Goal: Task Accomplishment & Management: Use online tool/utility

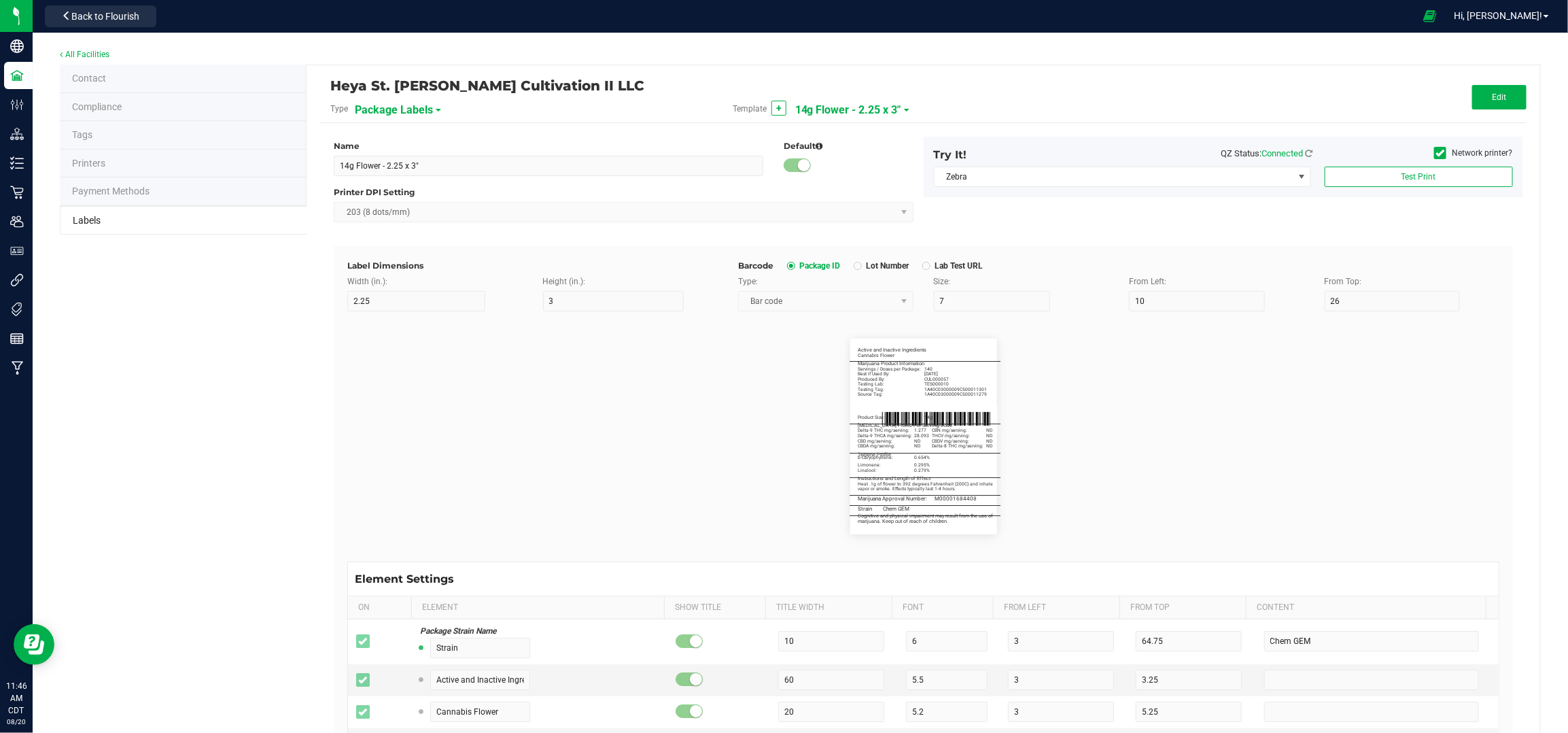
click at [868, 99] on span "14g Flower - 2.25 x 3"" at bounding box center [848, 110] width 106 height 23
click at [876, 204] on li "1g Flower - 2.25 x 3"" at bounding box center [857, 214] width 134 height 24
type input "1g Flower - 2.25 x 3""
type input "Active and Inactive Ingredients"
type input "50"
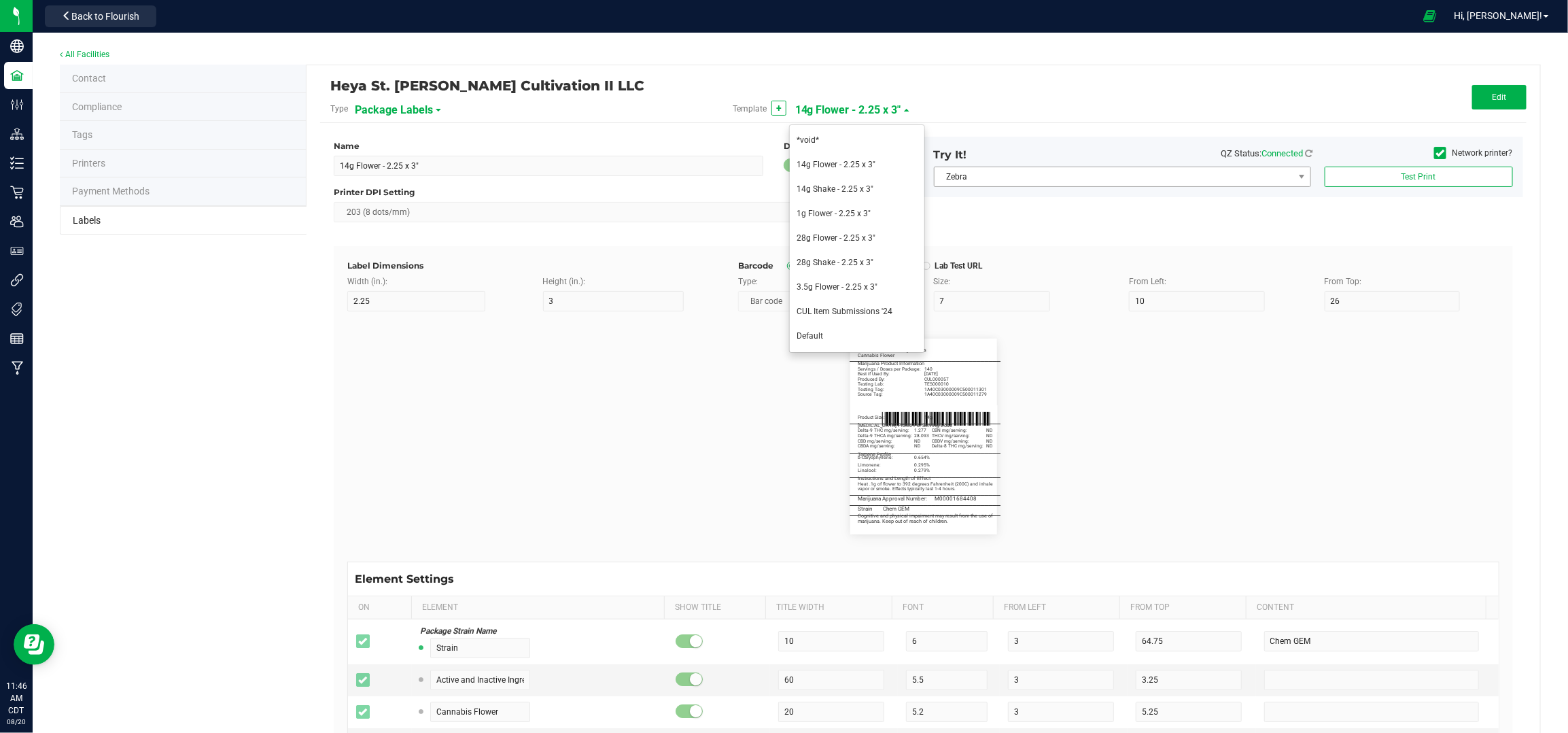
type input "5.5"
type input "3.25"
type input "Cannabis Flower"
type input "20"
type input "5.2"
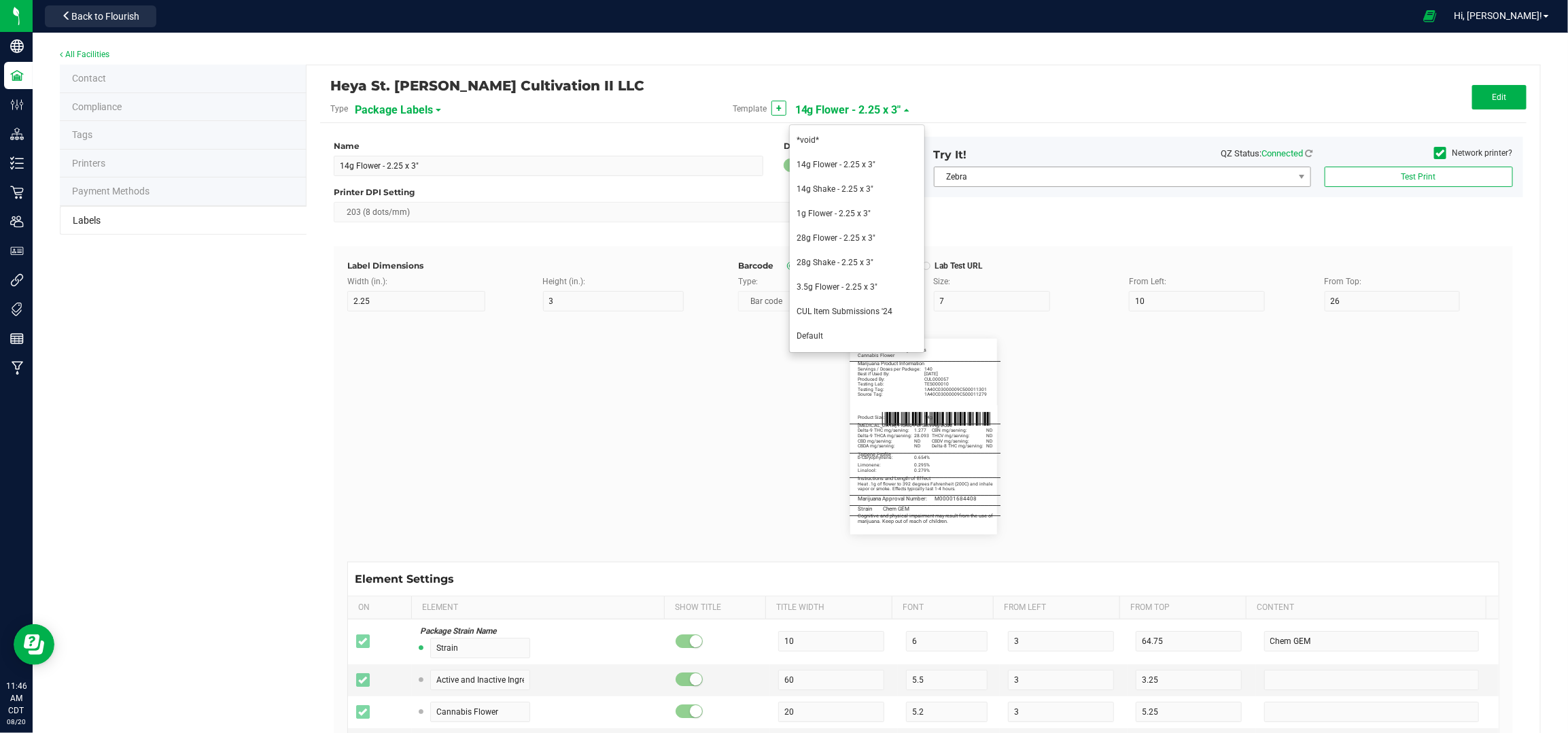
type input "5.25"
type input "_____________________________________"
type input "10"
type input "0"
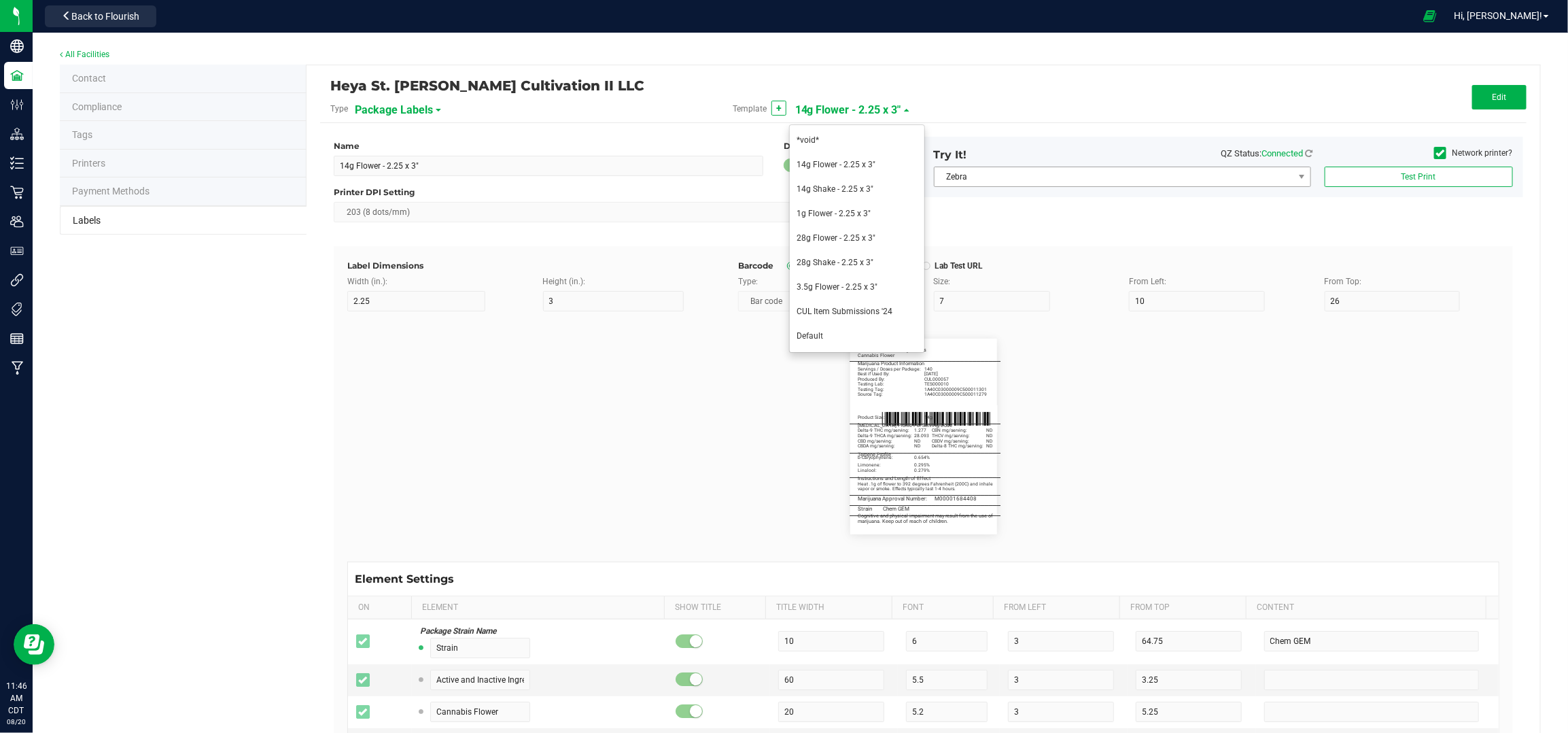
type input "5"
type input "Marijuana Product Information"
type input "60"
type input "5.5"
type input "3"
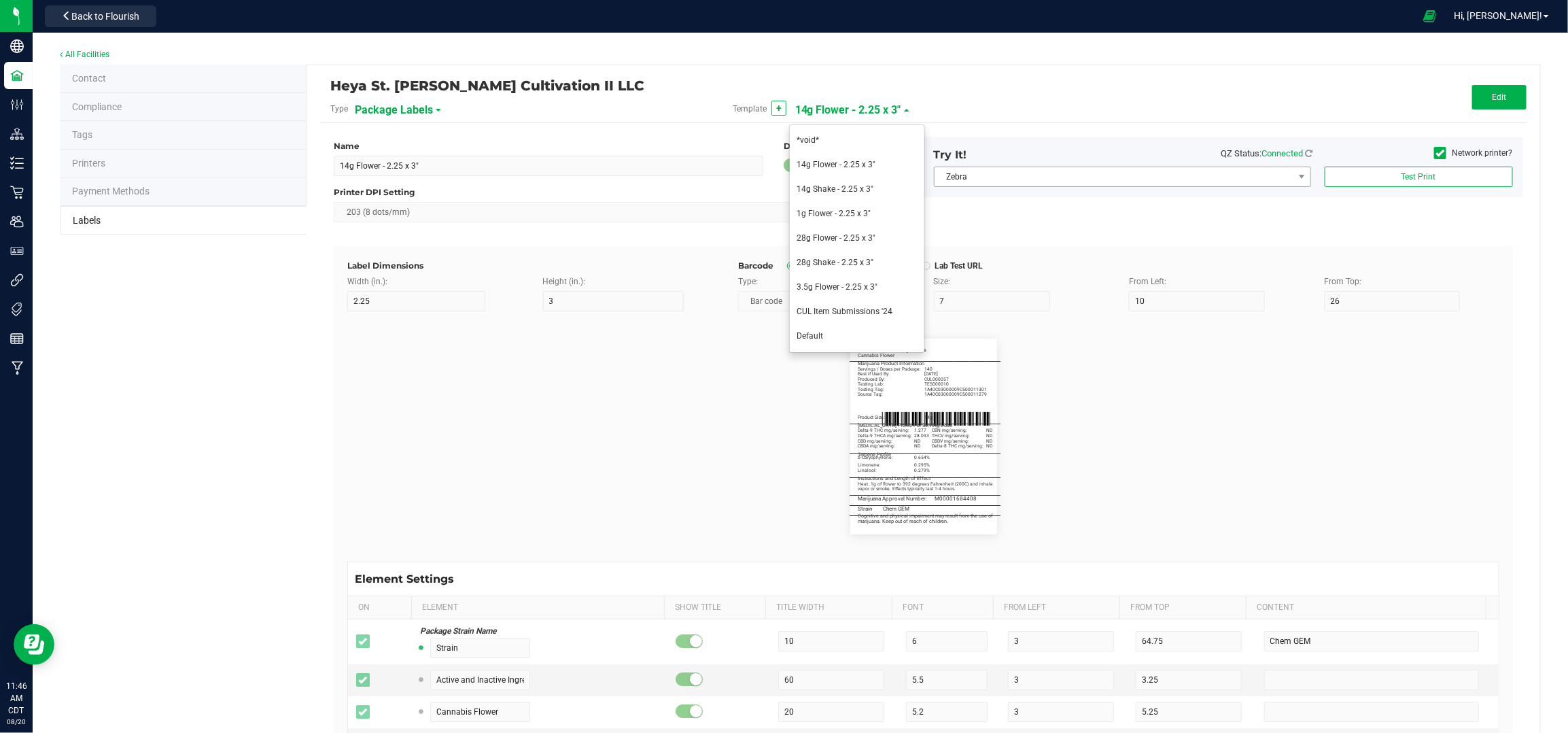
type input "8.25"
type input "Servings / Doses per Package:"
type input "26"
type input "5"
type input "10.25"
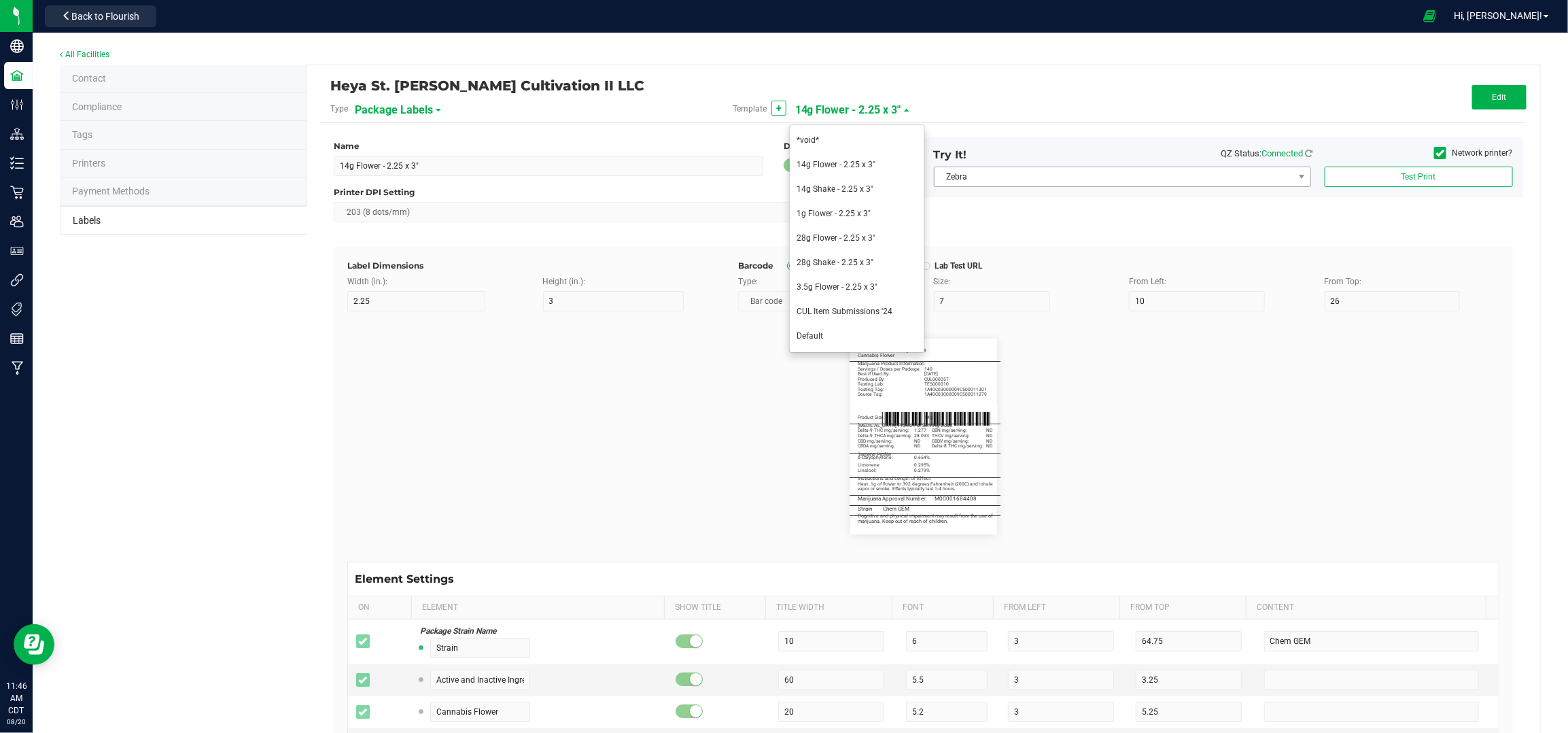
type input "10"
type input "Best if Used By:"
type input "12.25"
type input "08/08/2026"
type input "Produced By:"
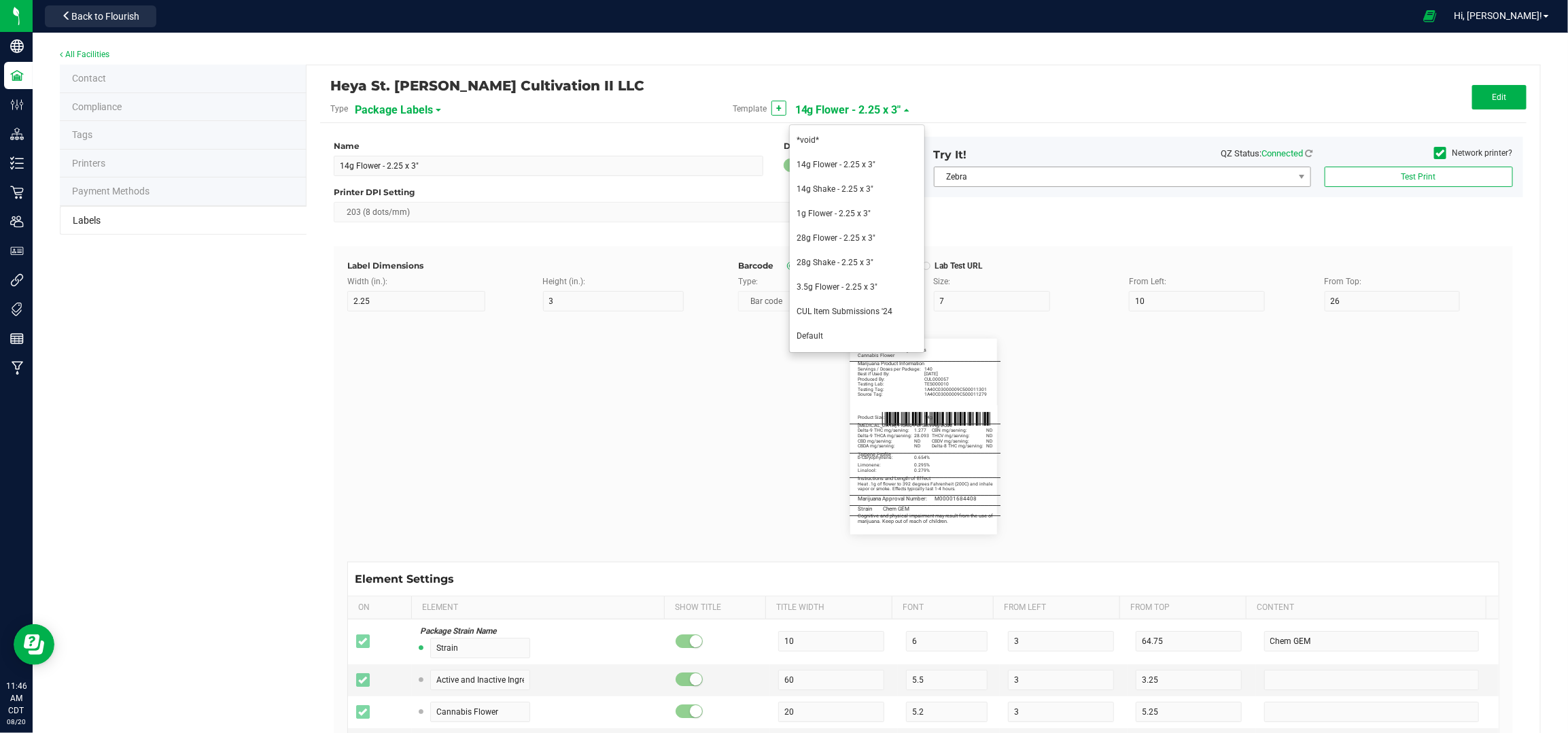
type input "14.25"
type input "CUL000057"
type input "Testing Lab:"
type input "16.25"
type input "TES000010"
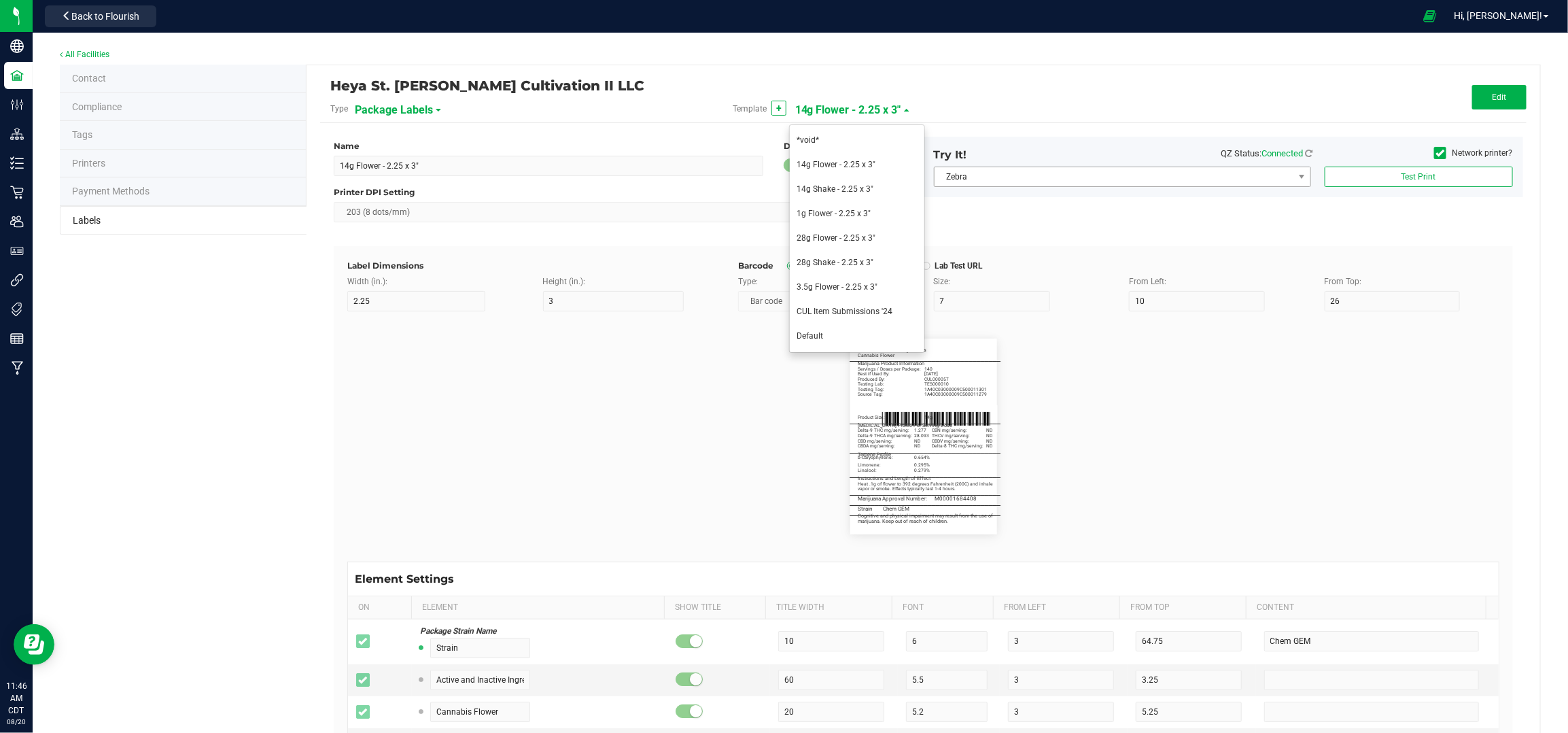
type input "Testing Tag:"
type input "18.25"
type input "1A40C03000009C5000006824"
type input "Source Tag:"
type input "20.5"
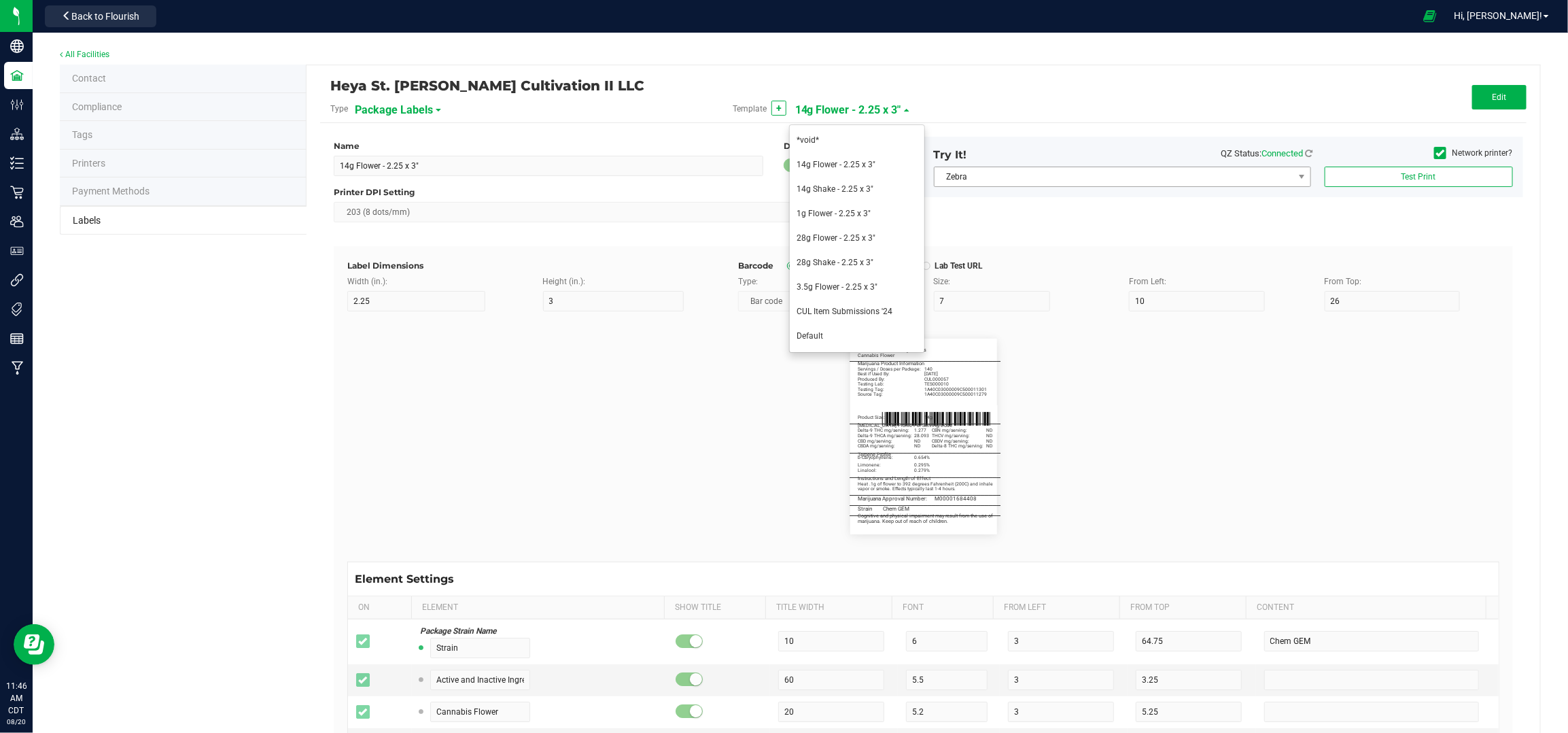
type input "1A40C03000009C5000006824"
type input "Product Size:"
type input "29.5"
type input "1g"
type input "_____________________________________"
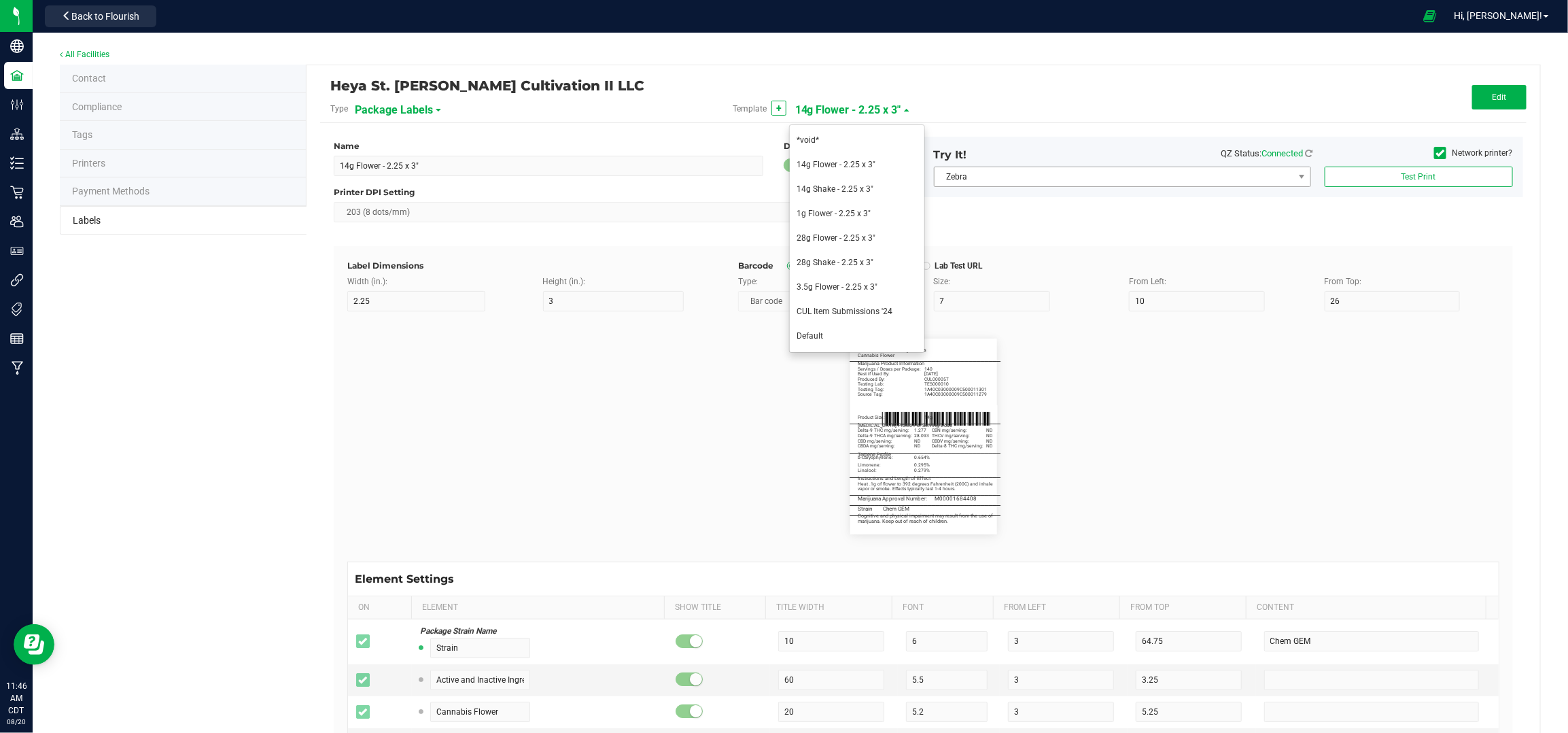
type input "10"
type input "0"
type input "Cannabinoid Profile Per Serving/Dose"
type input "60"
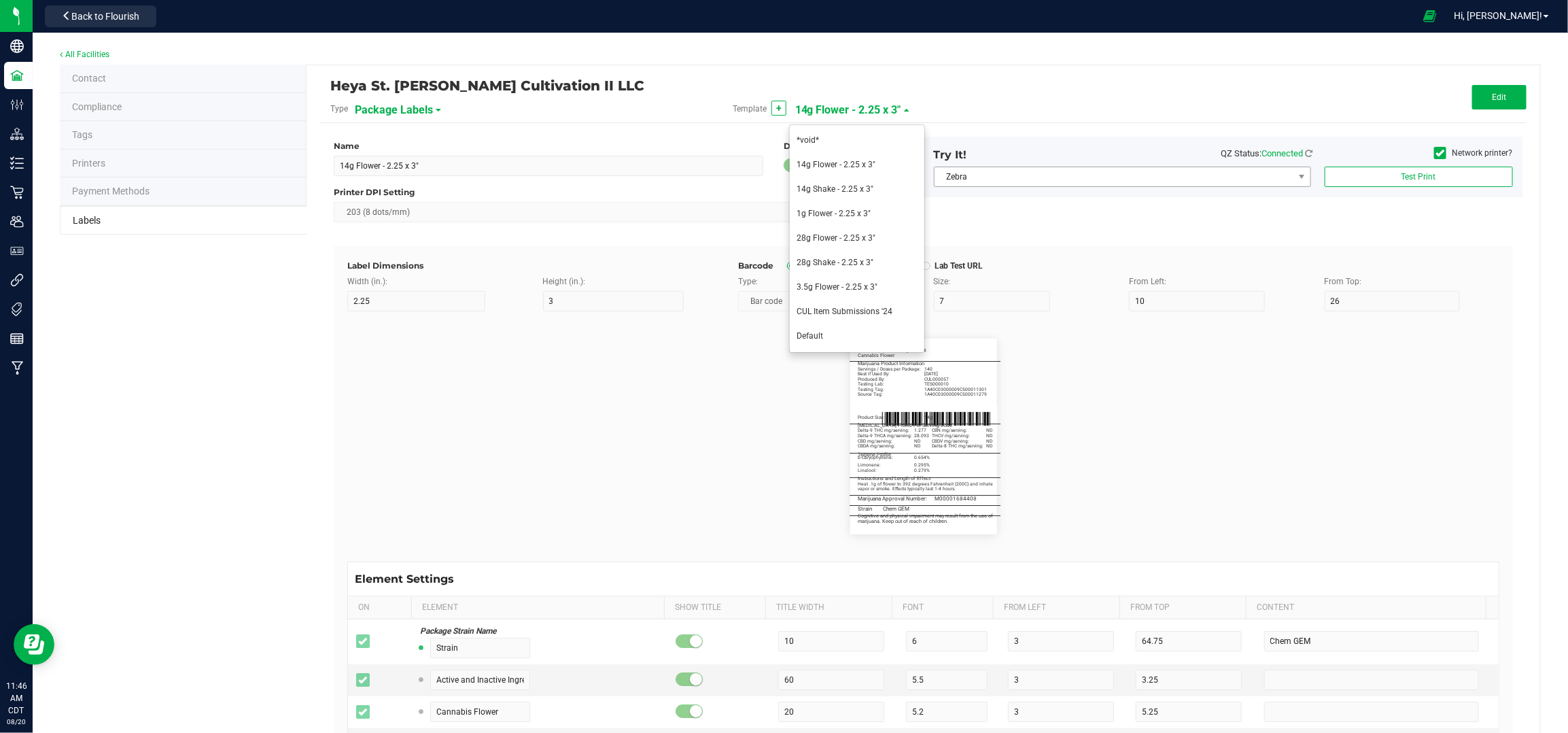
type input "5.5"
type input "3"
type input "32.5"
type input "Delta-9 THC mg/serving:"
type input "22"
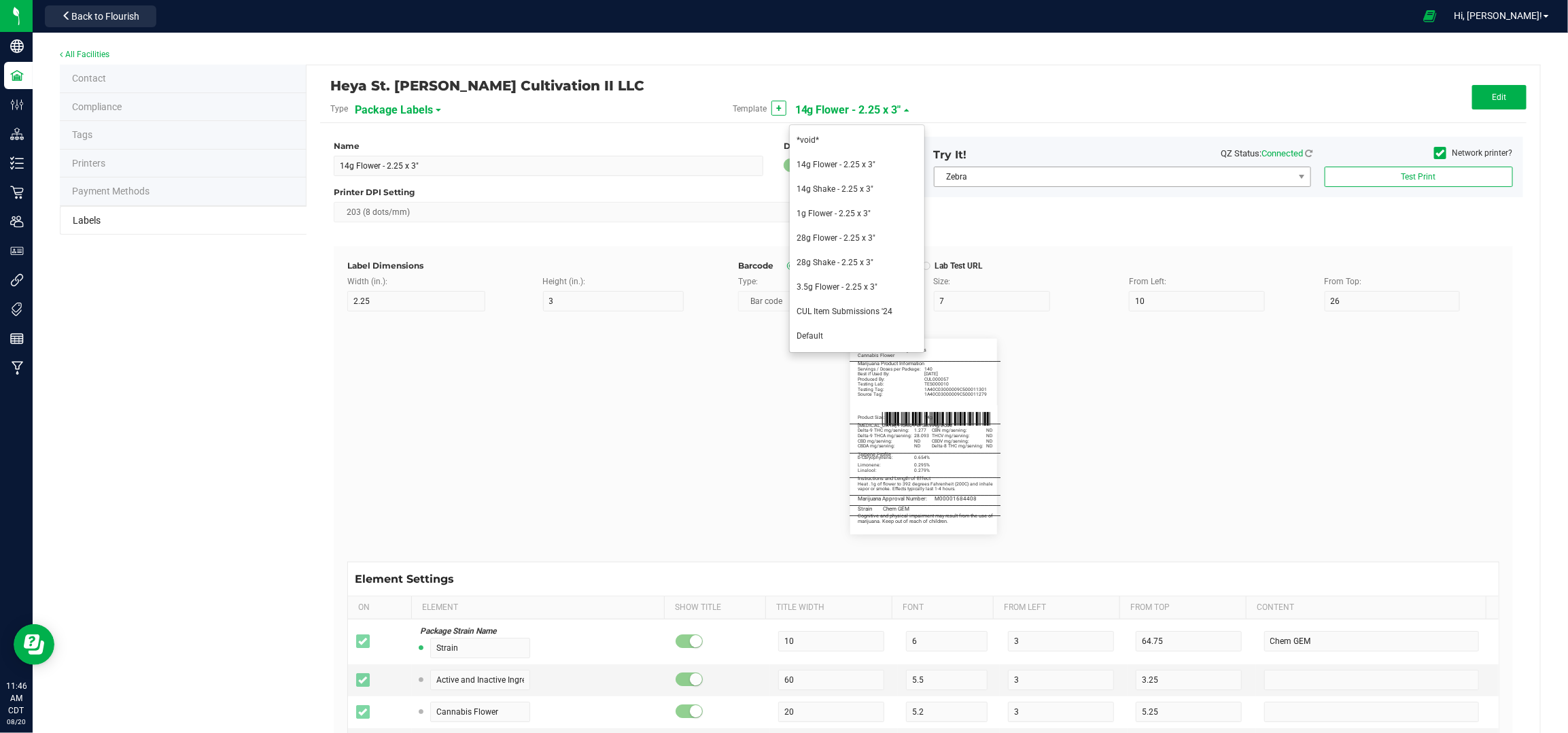
type input "5"
type input "34.5"
type input "30.166"
type input "Delta-9 THCA mg/serving:"
type input "36.5"
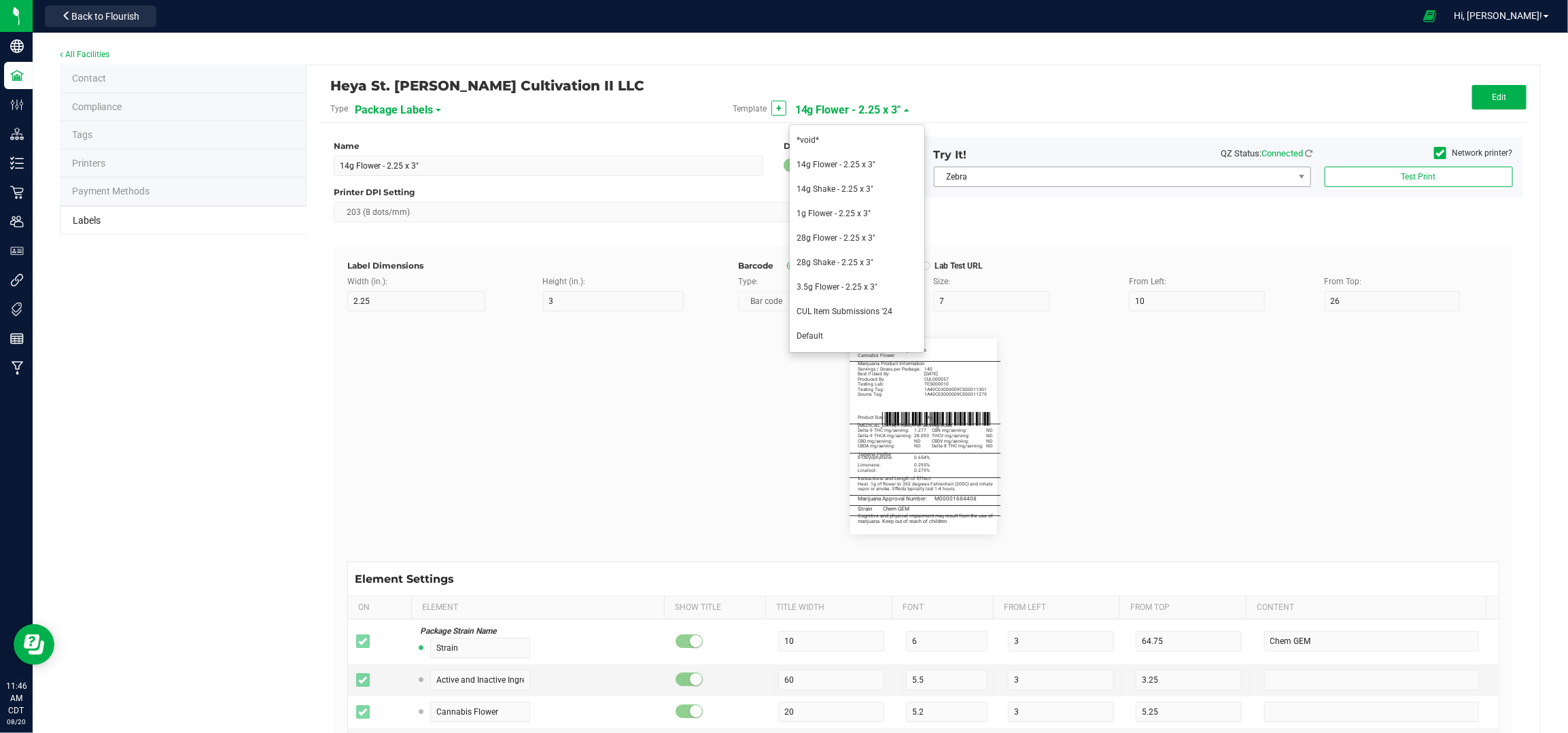
type input "1.681"
type input "CBD mg/serving:"
type input "38.5"
type input "ND"
type input "CBDA mg/serving:"
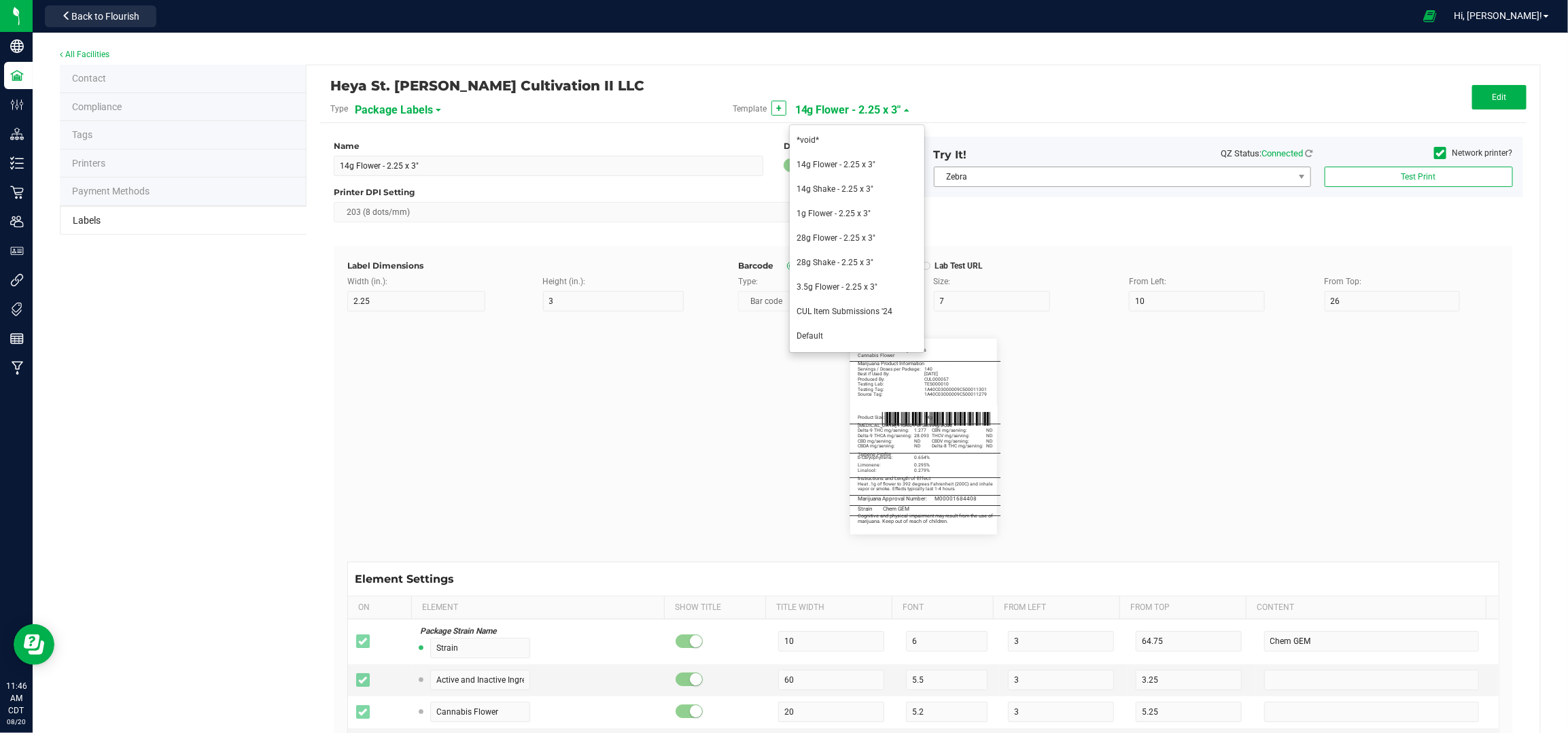
type input "40.5"
type input "CBN mg/serving:"
type input "21"
type input "32"
type input "34.5"
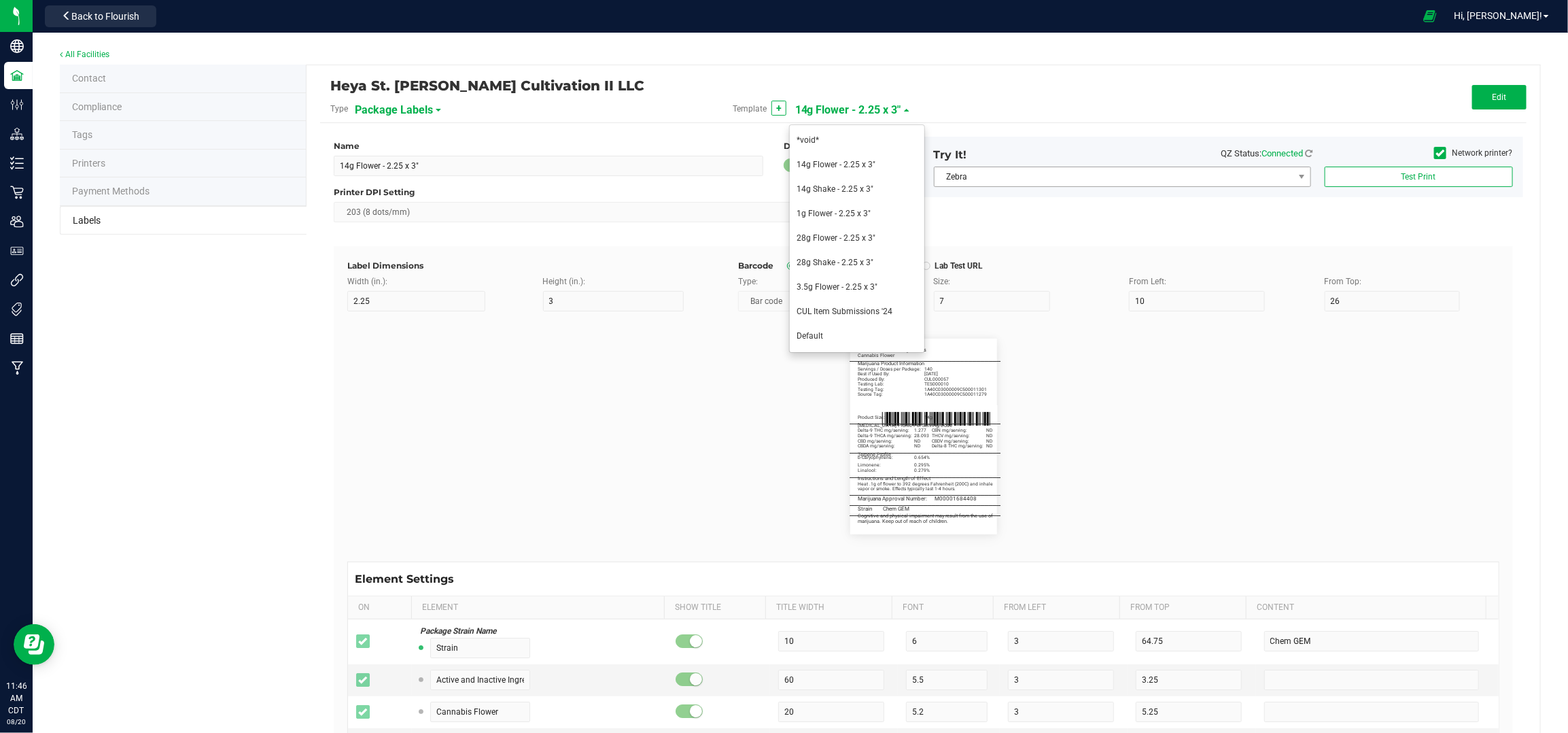
type input "THCV mg/serving:"
type input "36.5"
type input "CBDV mg/serving:"
type input "38.5"
type input "Delta-8 THC mg/serving:"
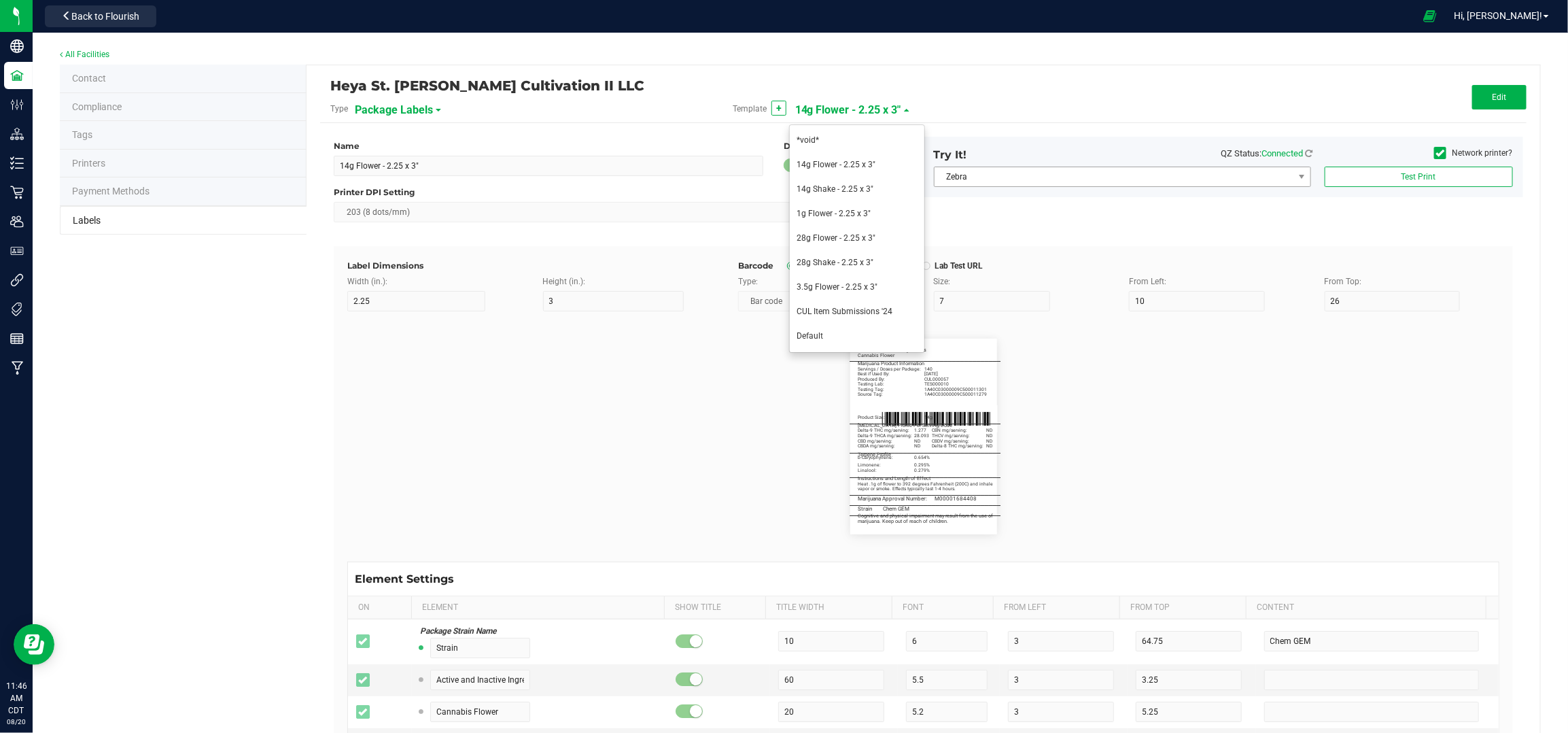
type input "40.5"
type input "_____________________________________"
type input "10"
type input "0"
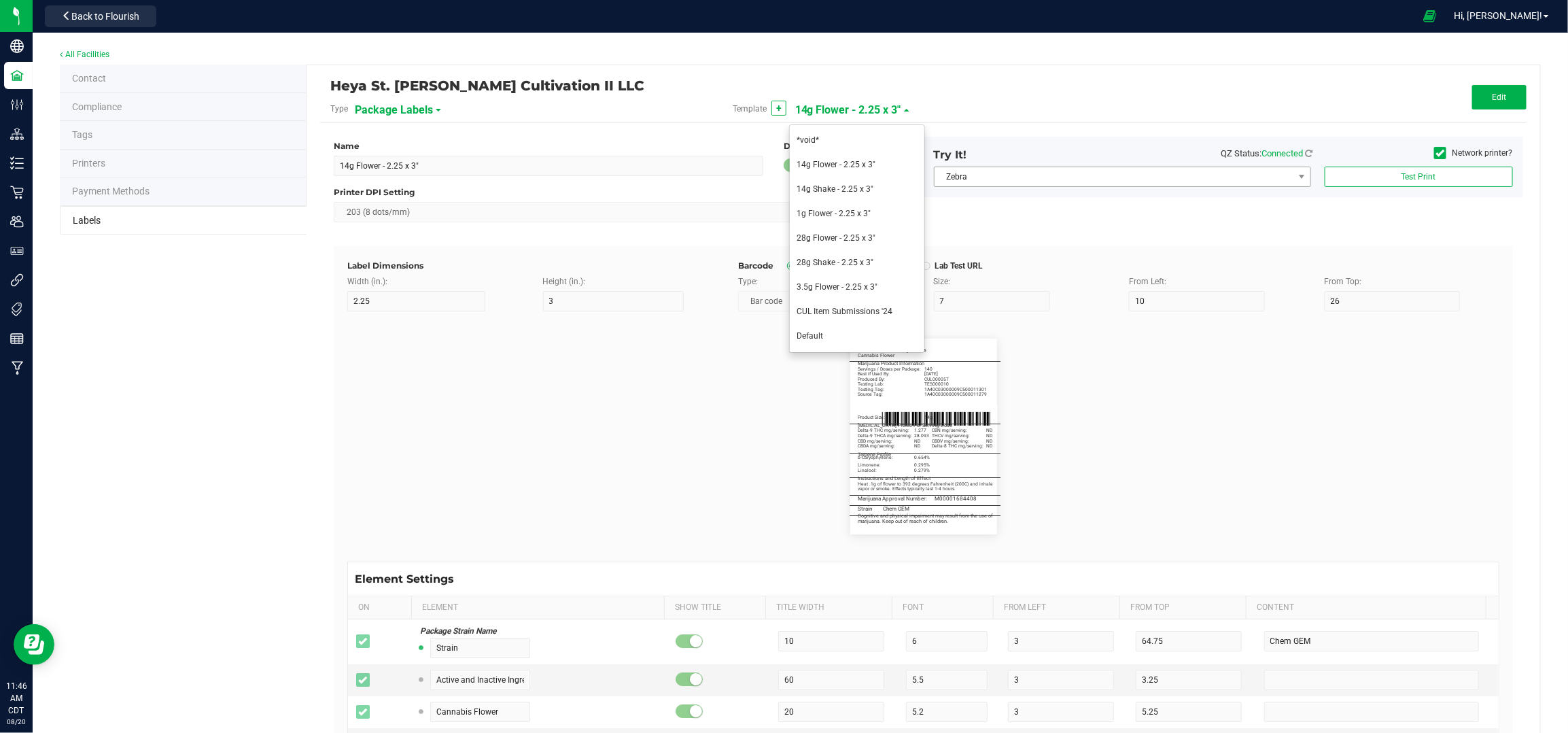
type input "40.75"
type input "Terpene Profile"
type input "30"
type input "5.5"
type input "3"
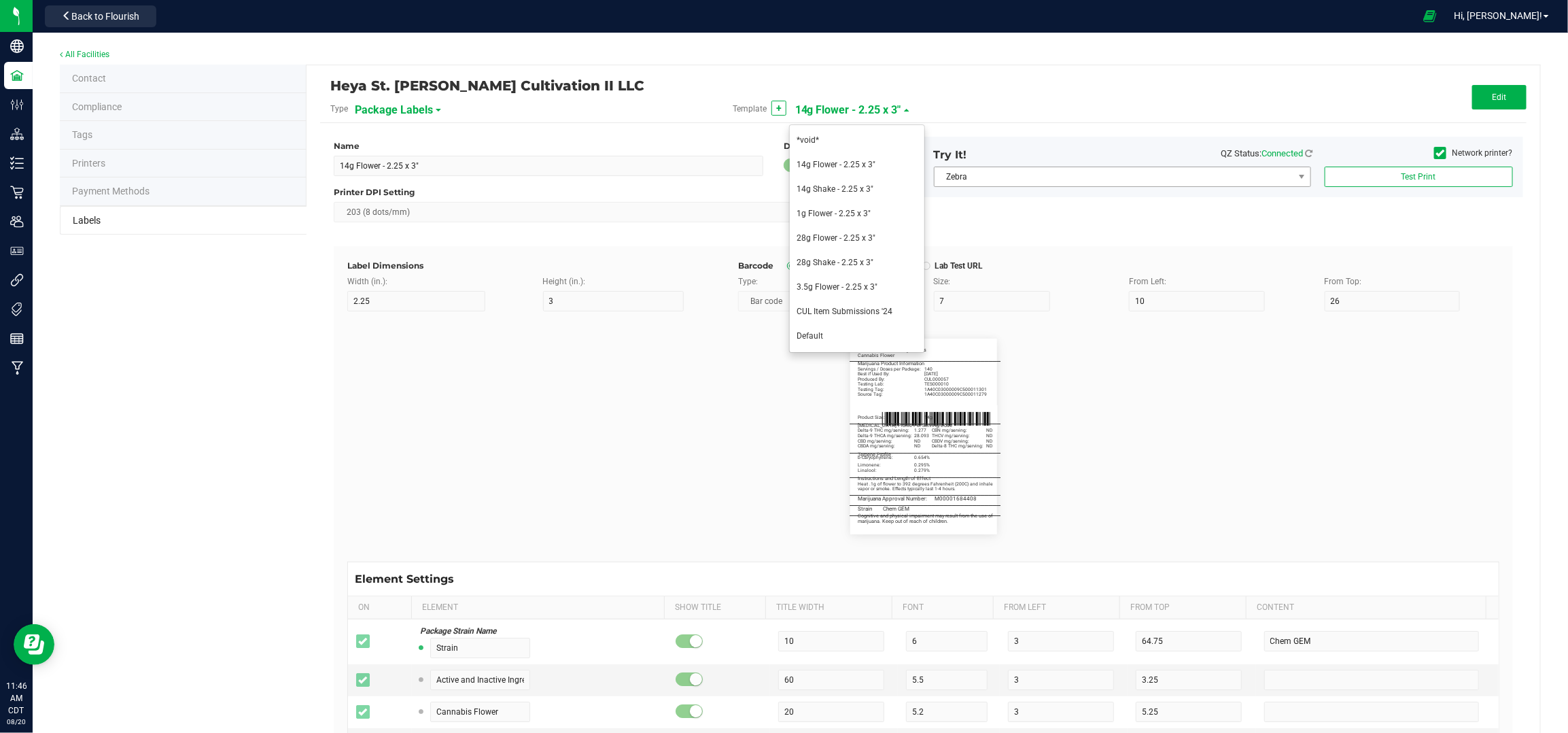
type input "44"
type input "Strain:"
type input "10"
type input "6"
type input "64.75"
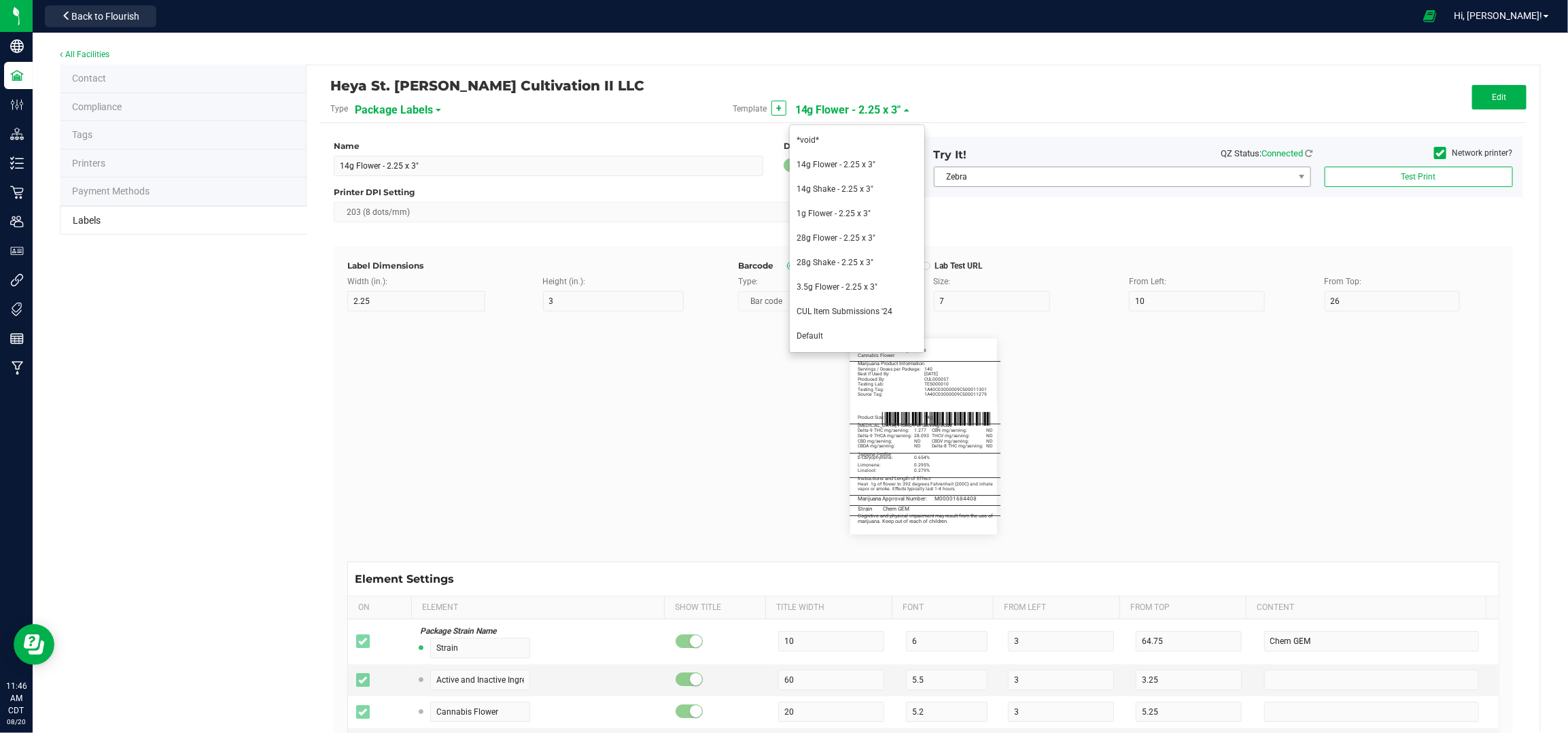
type input "Gelato"
type input "46"
type input "1.520%"
type input "0.564%"
type input "b-Myrcene:"
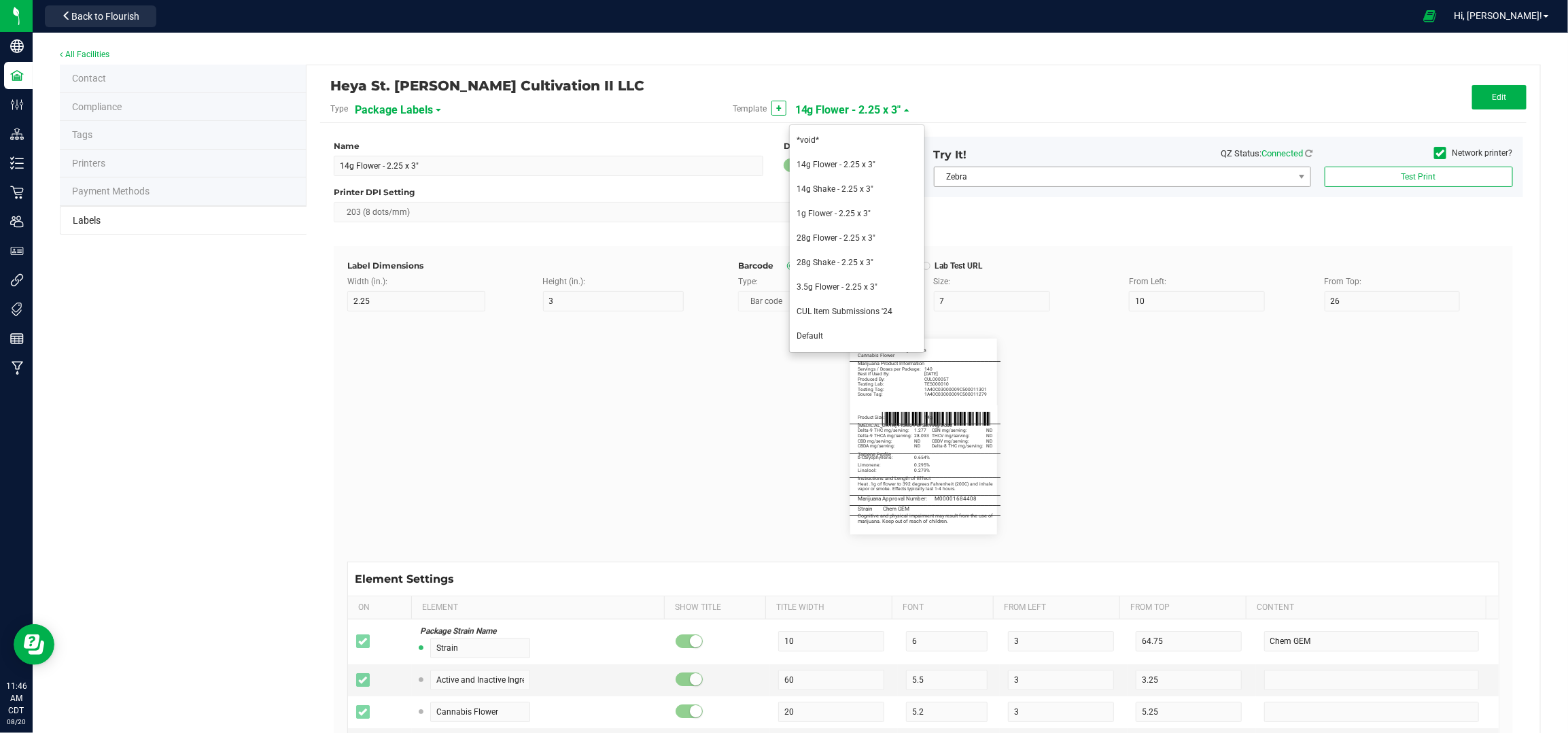
type input "0.253%"
type input "M00001513977"
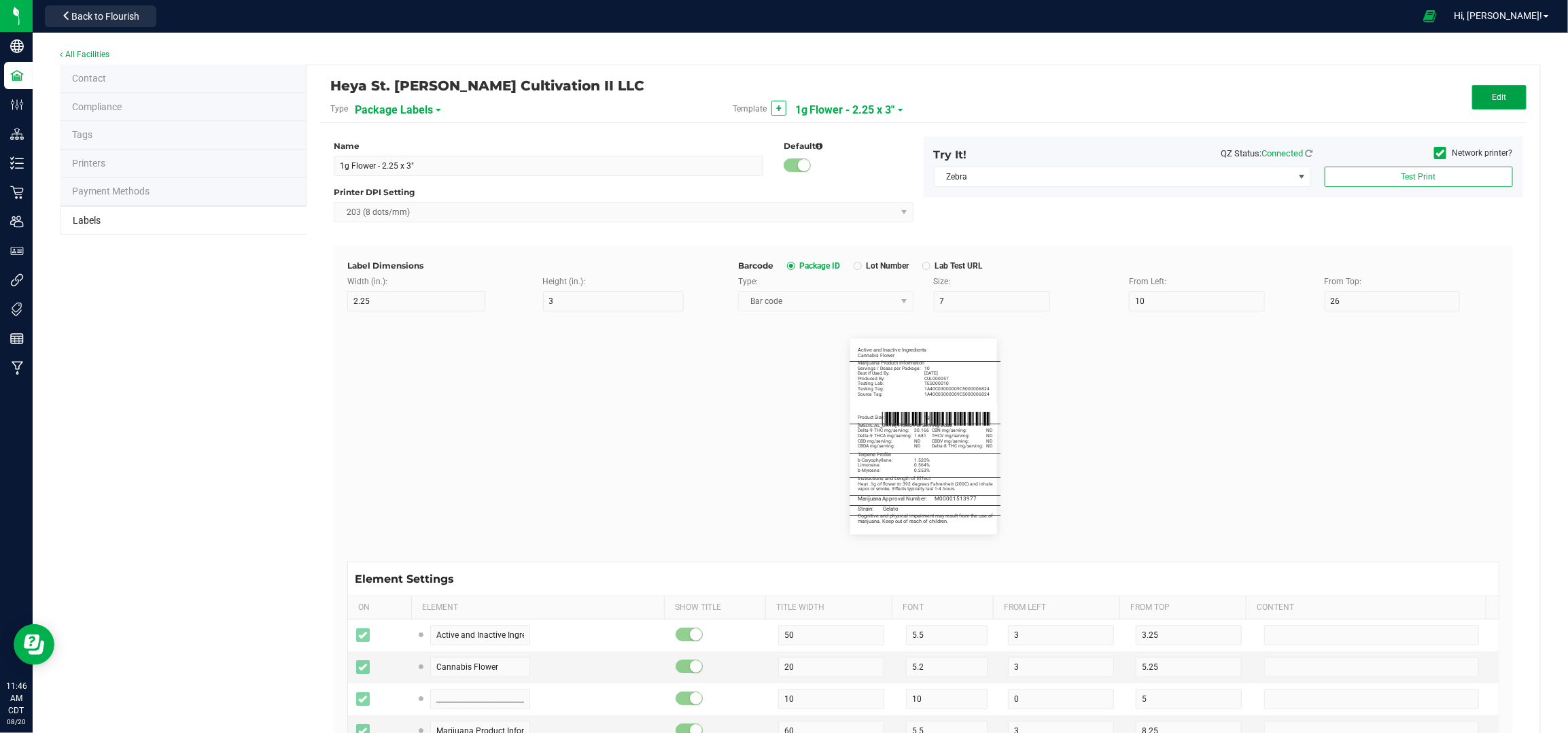
click at [1495, 98] on button "Edit" at bounding box center [1500, 97] width 54 height 24
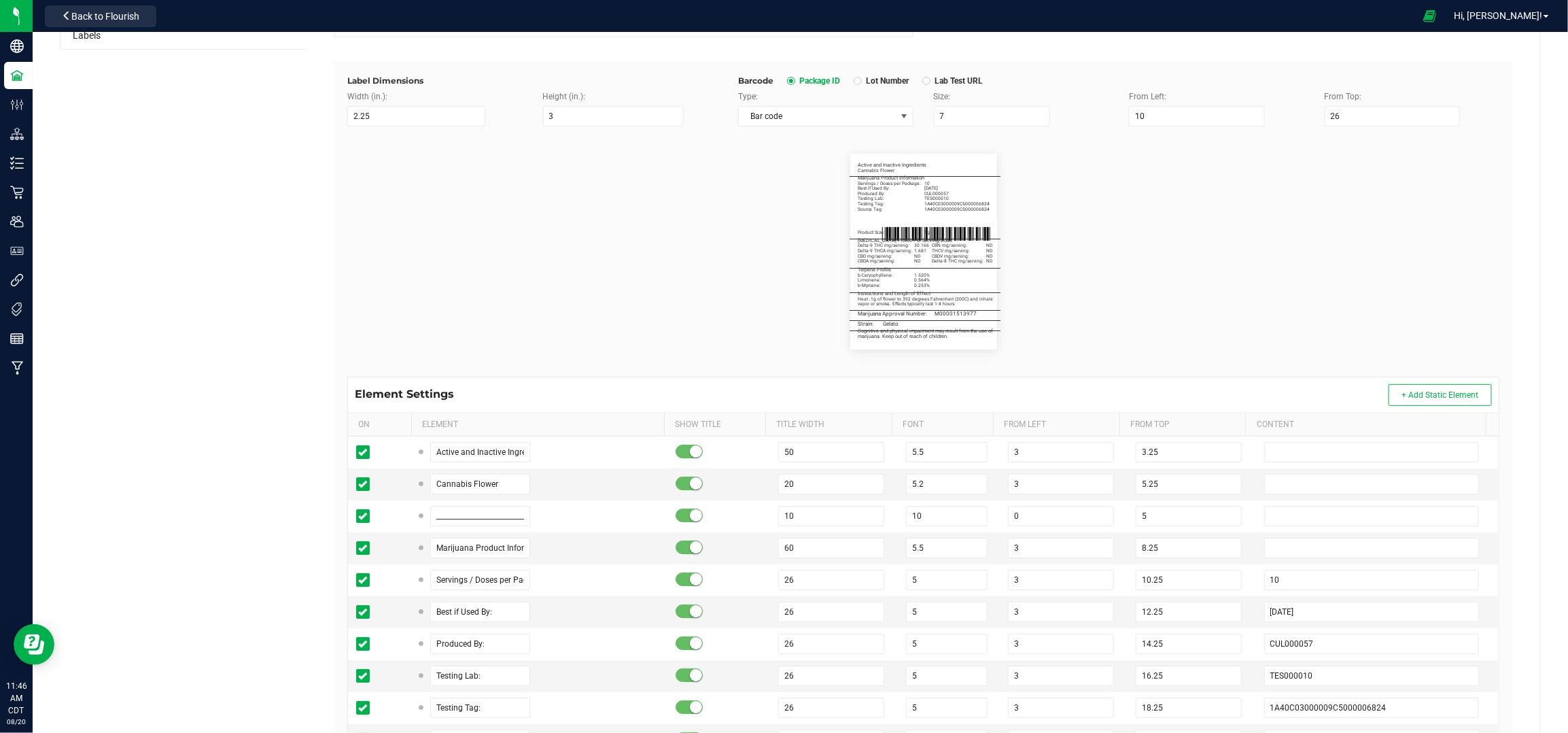
scroll to position [327, 0]
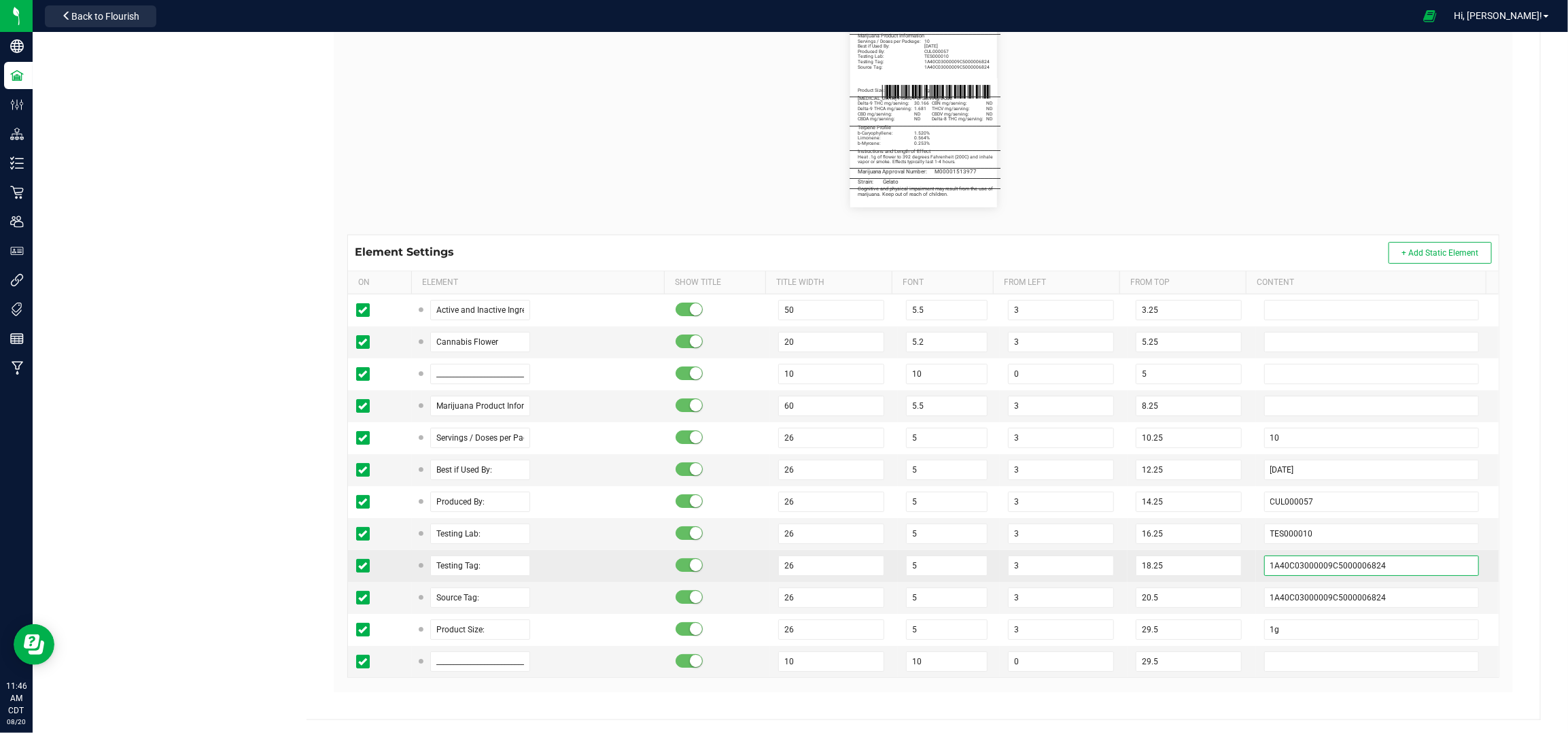
click at [1370, 562] on input "1A40C03000009C5000006824" at bounding box center [1372, 566] width 215 height 21
click at [1325, 576] on input "1A40C03000009C5000006824" at bounding box center [1372, 566] width 215 height 21
paste input "1126"
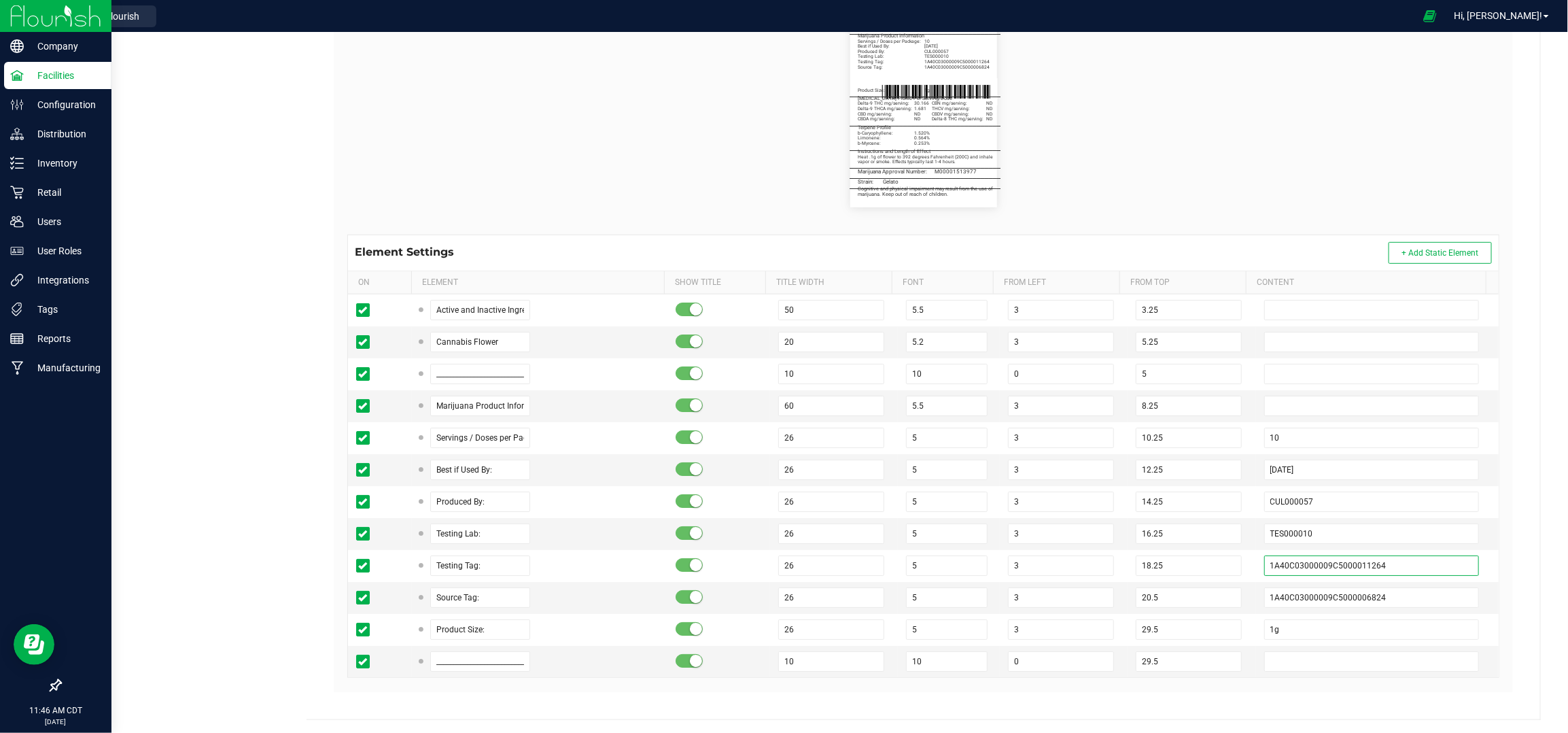
type input "1A40C03000009C5000011264"
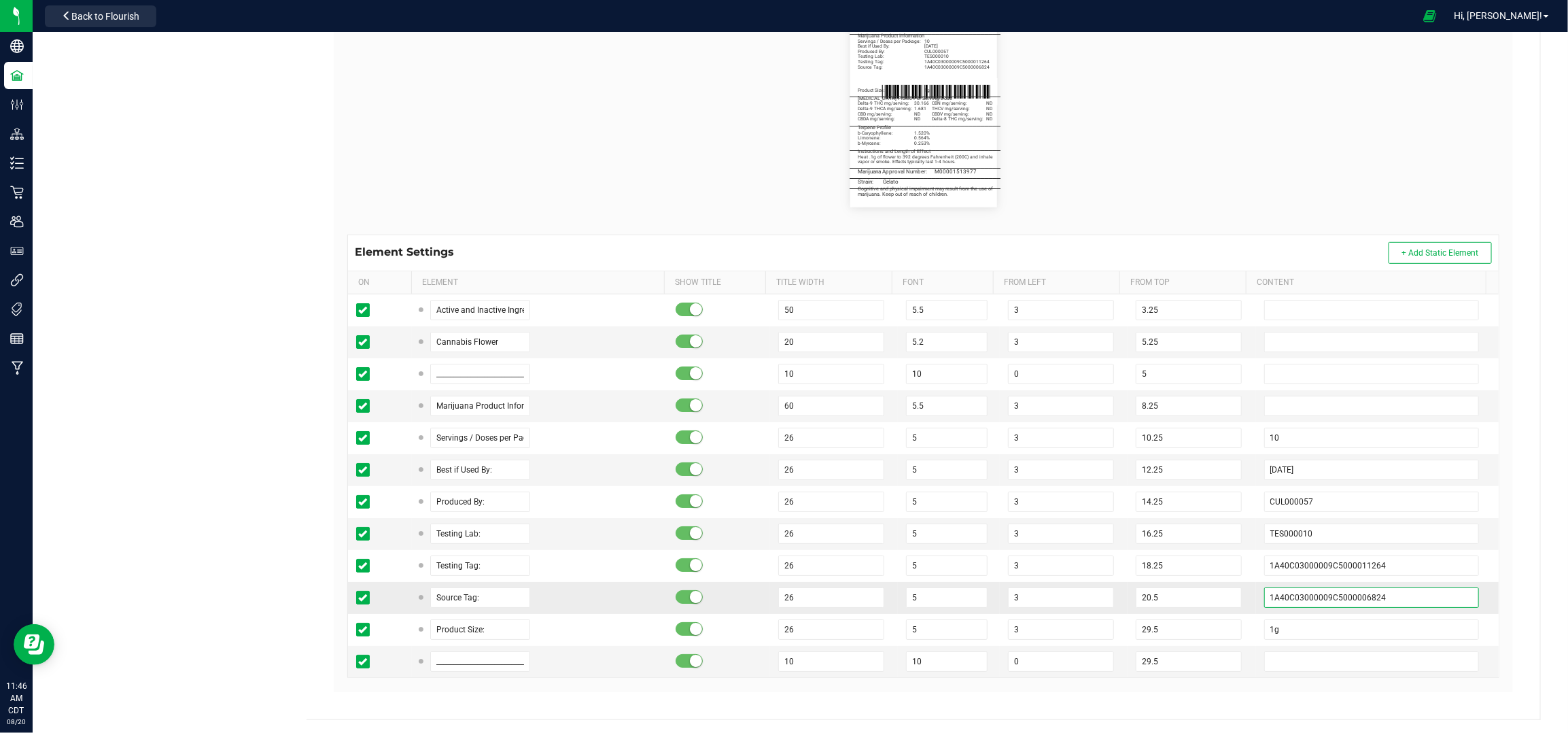
click at [1426, 601] on input "1A40C03000009C5000006824" at bounding box center [1372, 598] width 215 height 21
paste input "11237"
type input "1A40C03000009C5000011237"
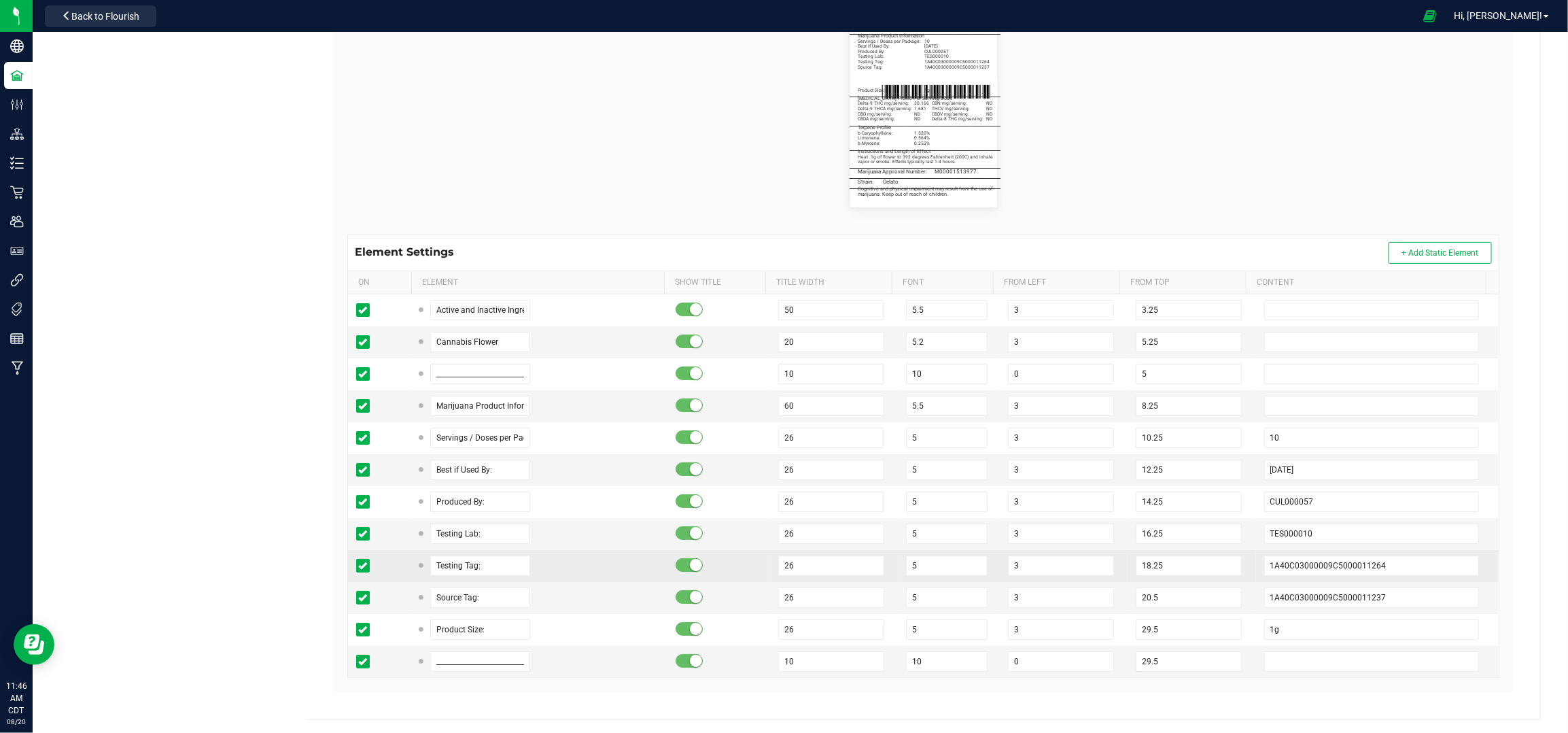
click at [1228, 574] on td "18.25" at bounding box center [1192, 565] width 128 height 32
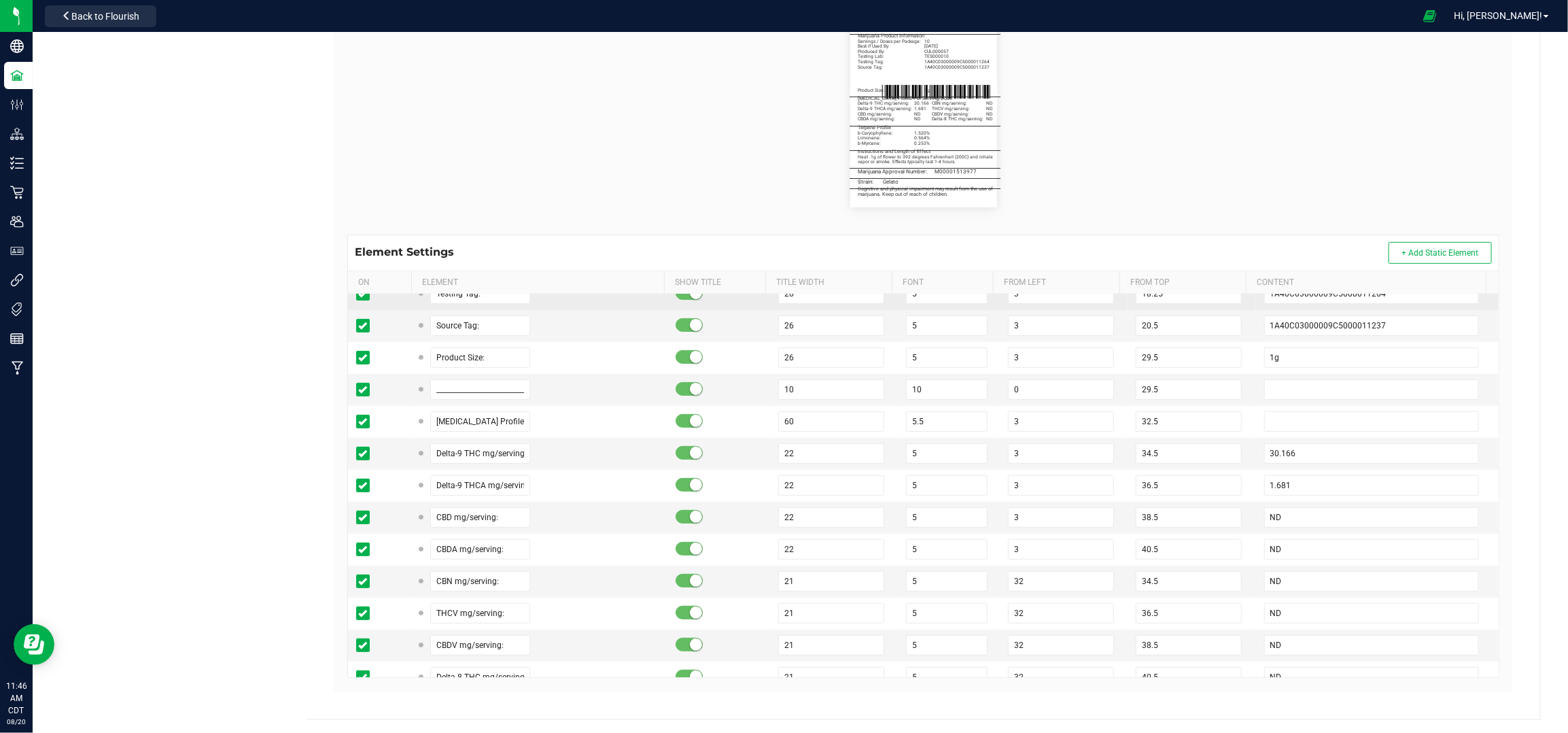
scroll to position [362, 0]
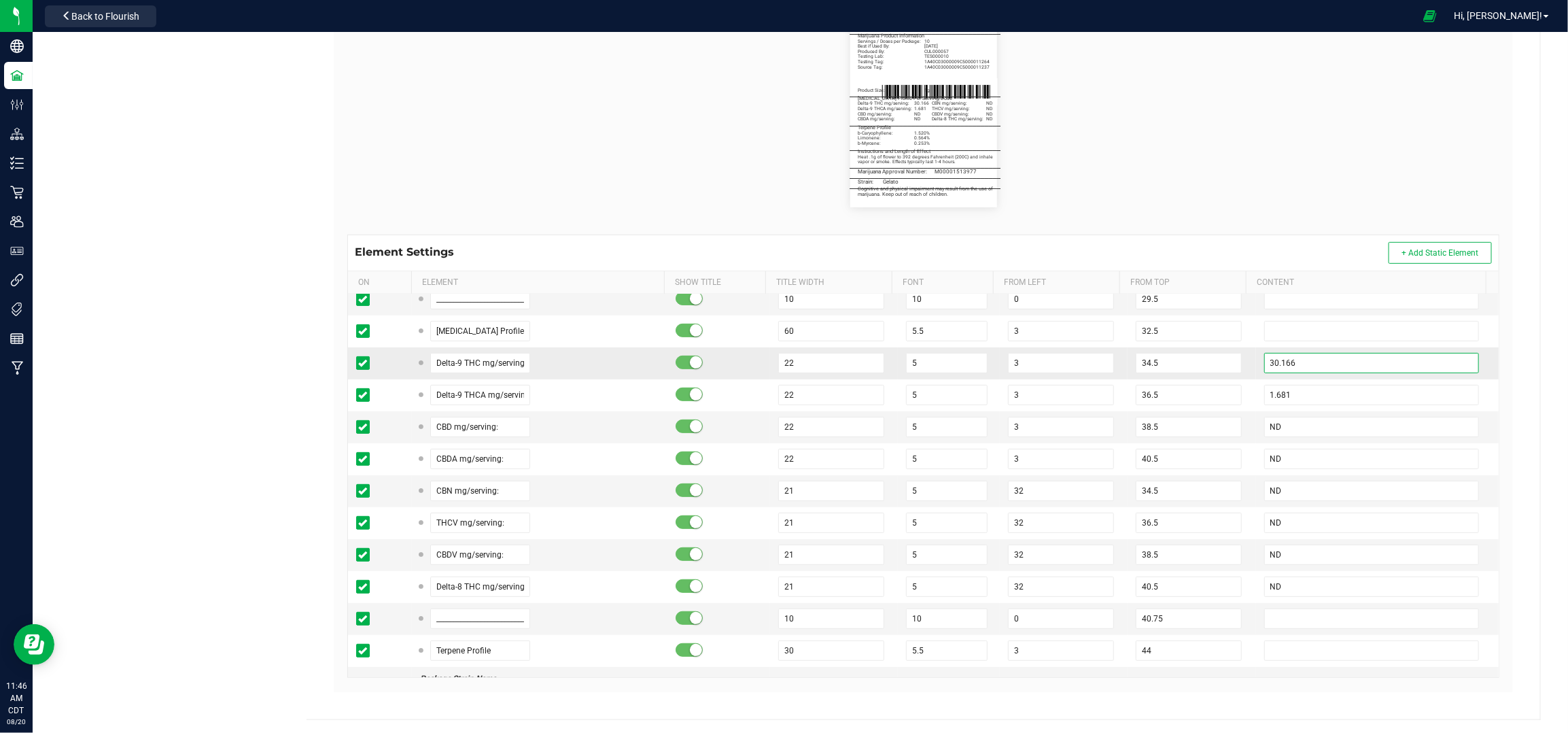
click at [1313, 368] on input "30.166" at bounding box center [1372, 363] width 215 height 21
paste input "1.268"
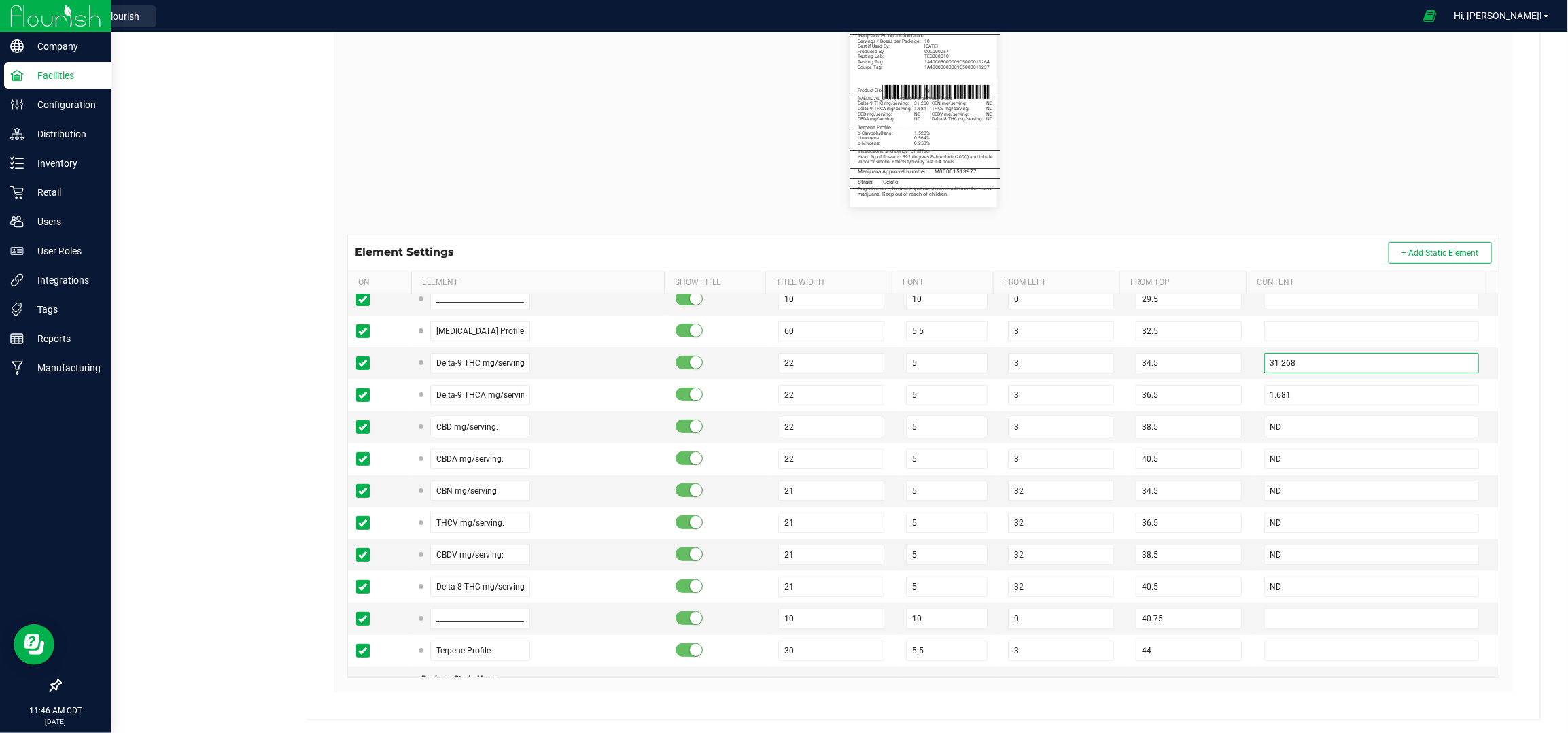
type input "31.268"
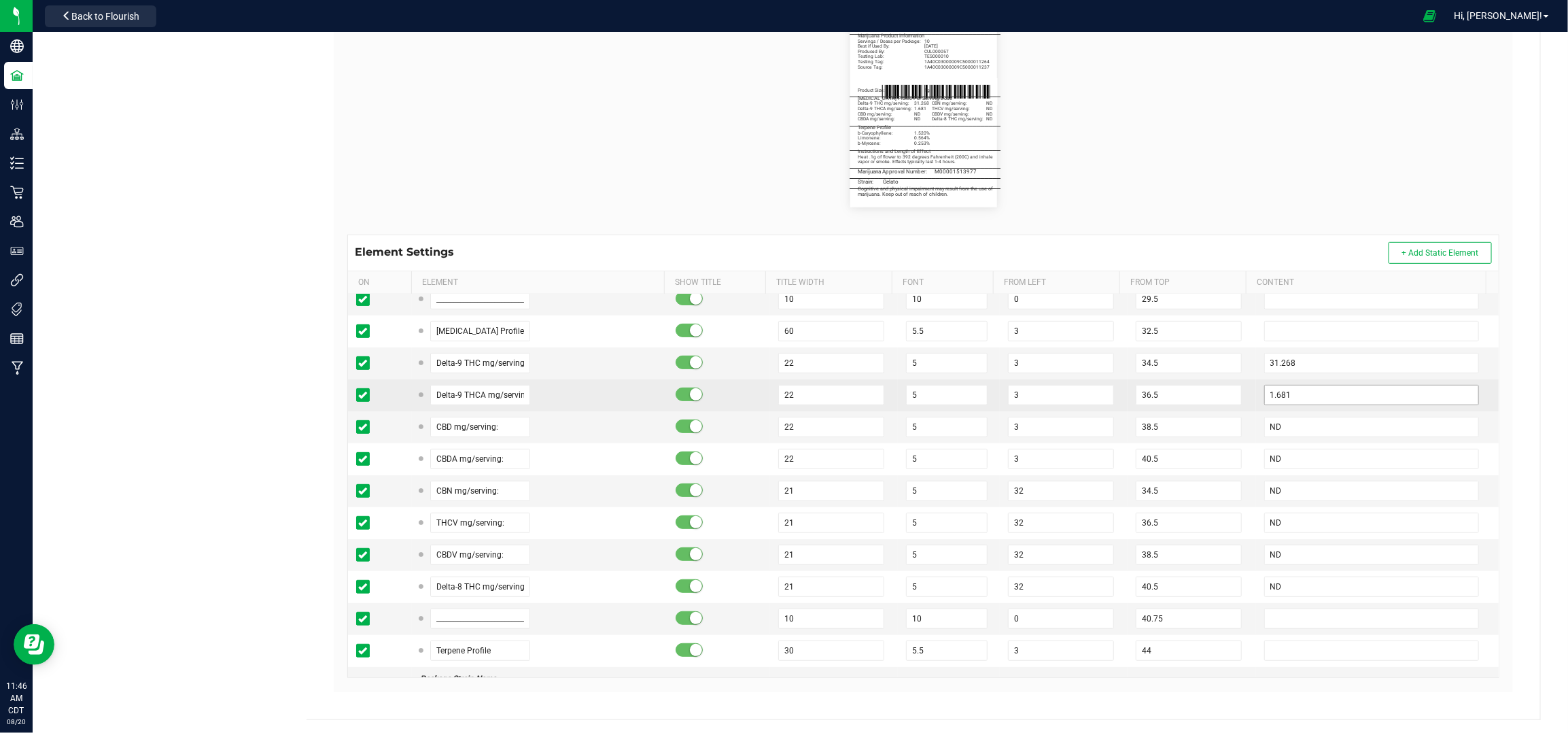
click at [1340, 378] on td "31.268" at bounding box center [1378, 363] width 242 height 32
click at [1336, 392] on input "1.681" at bounding box center [1372, 396] width 215 height 21
paste input "0.443"
type input "0.443"
click at [1256, 432] on td "ND" at bounding box center [1378, 427] width 242 height 32
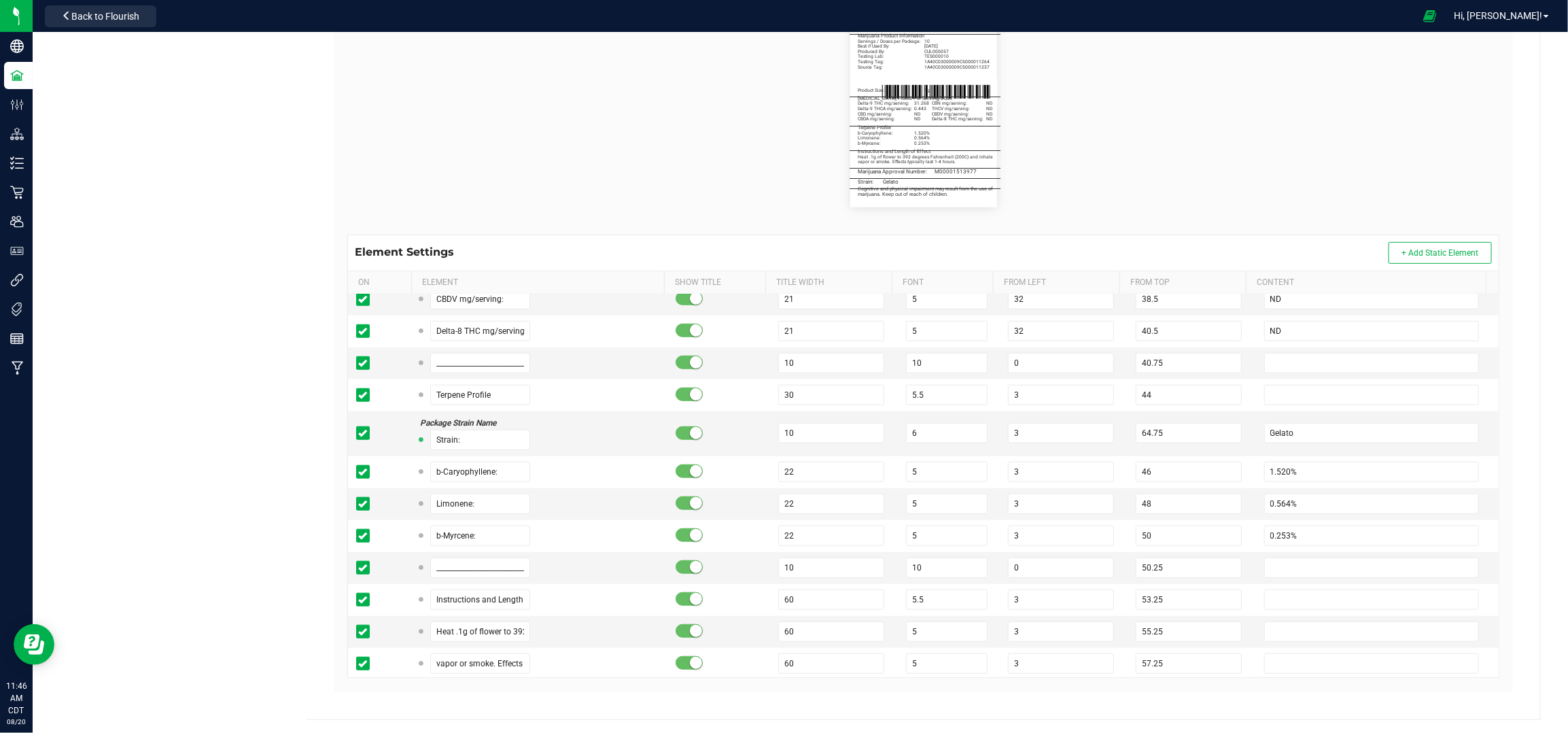
scroll to position [634, 0]
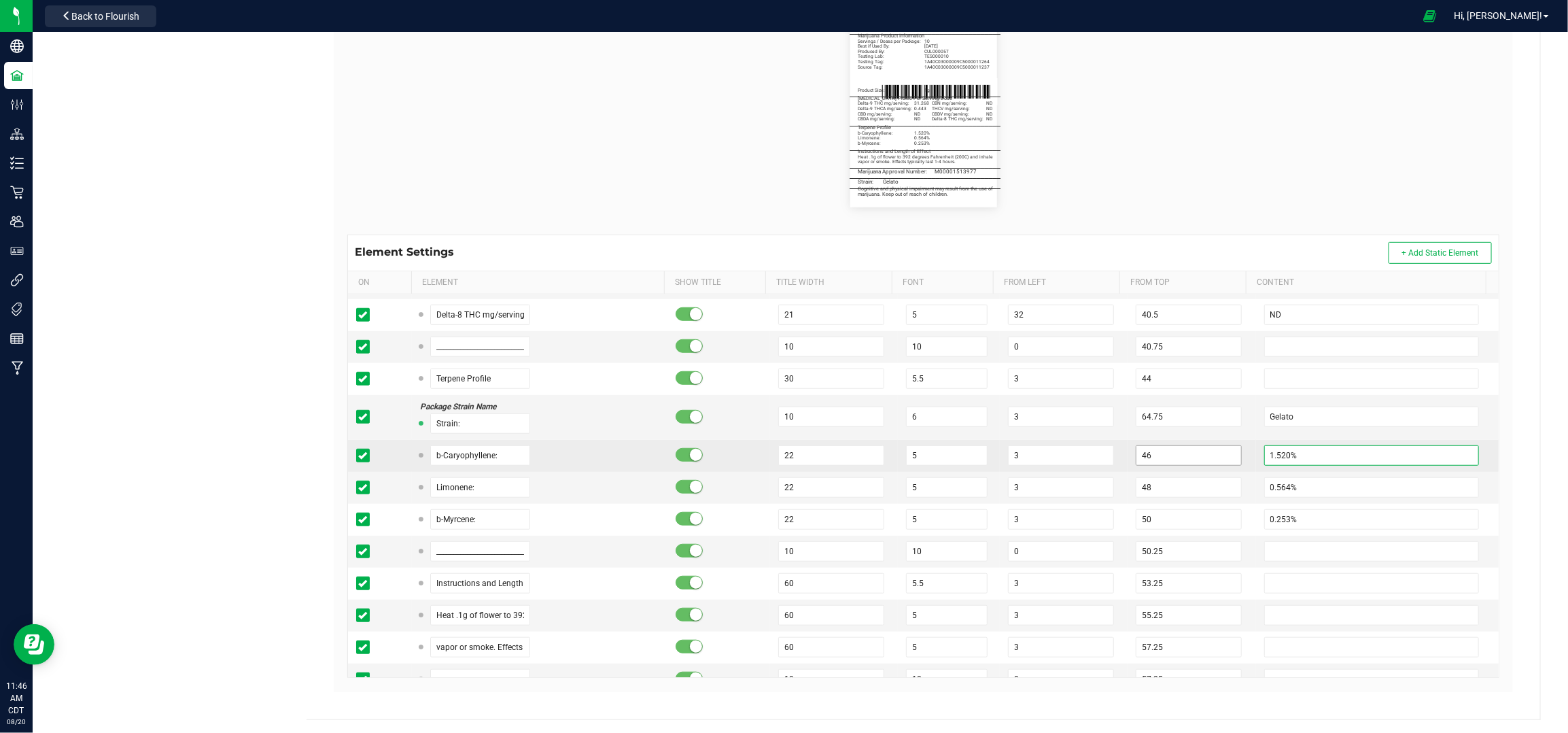
drag, startPoint x: 1212, startPoint y: 454, endPoint x: 1185, endPoint y: 454, distance: 27.0
click at [1185, 454] on tr "b-Caryophyllene: 22 5 3 46 1.520%" at bounding box center [924, 456] width 1151 height 32
type input "0.450%"
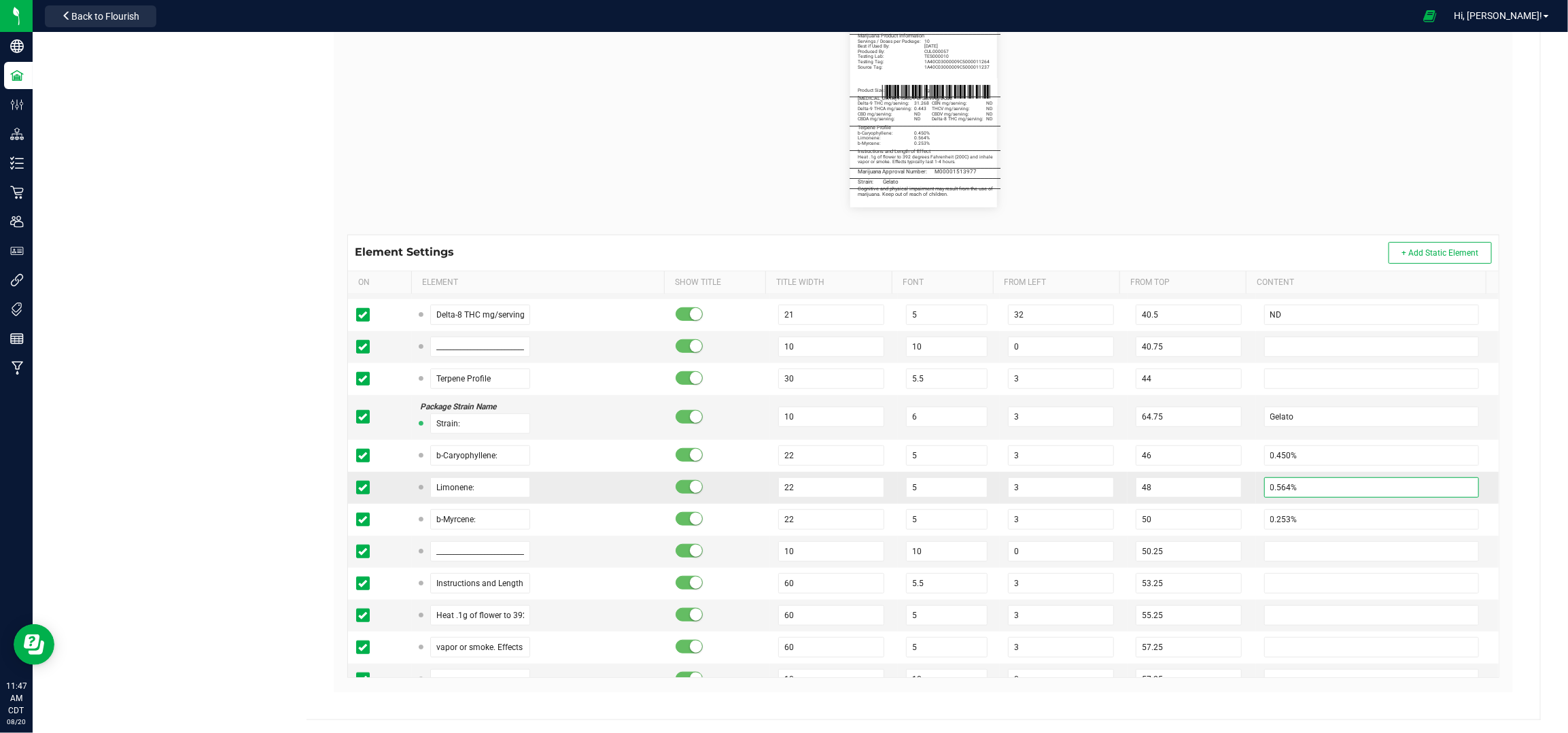
click at [1270, 487] on input "0.564%" at bounding box center [1372, 487] width 215 height 21
type input "0.412%"
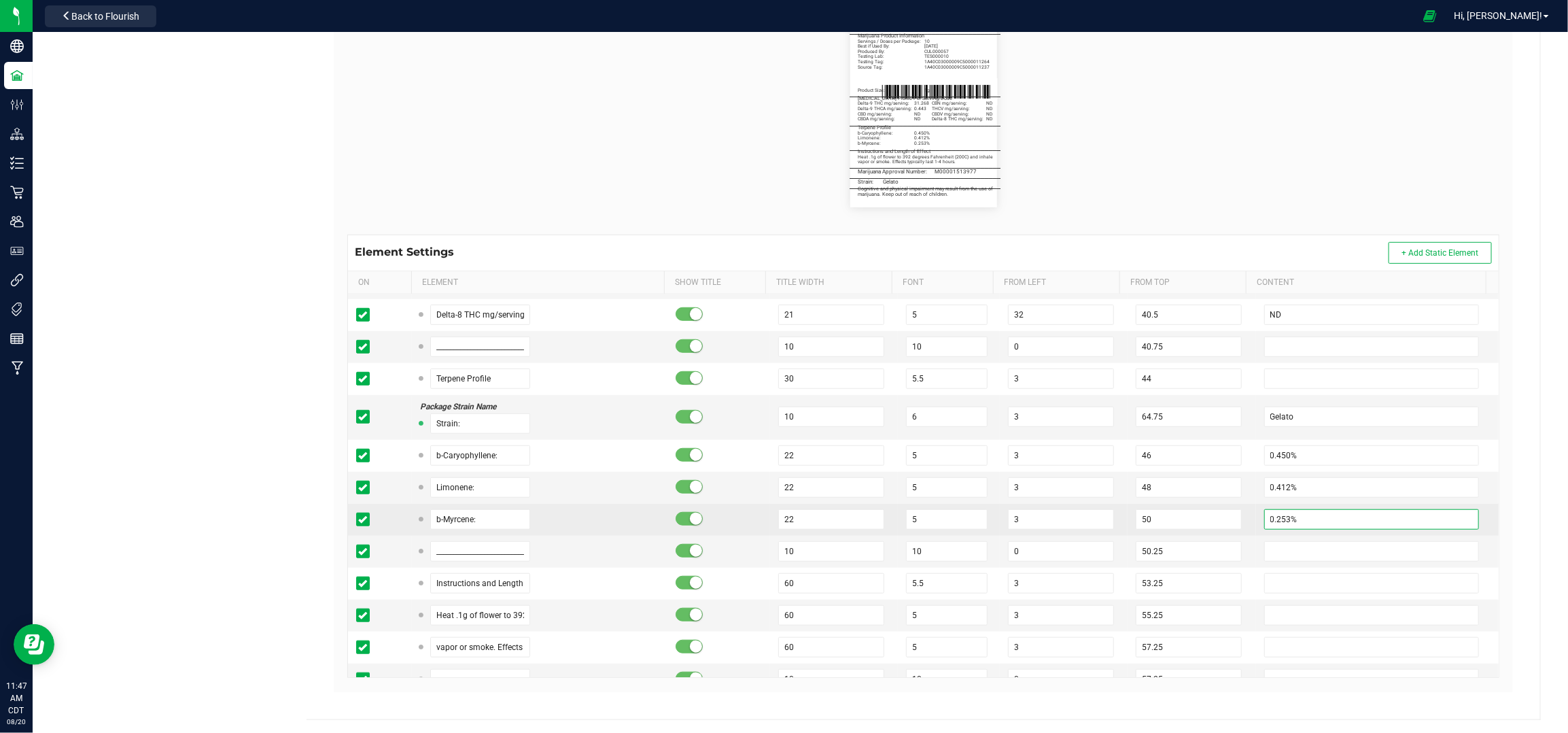
click at [1267, 518] on input "0.253%" at bounding box center [1372, 520] width 215 height 21
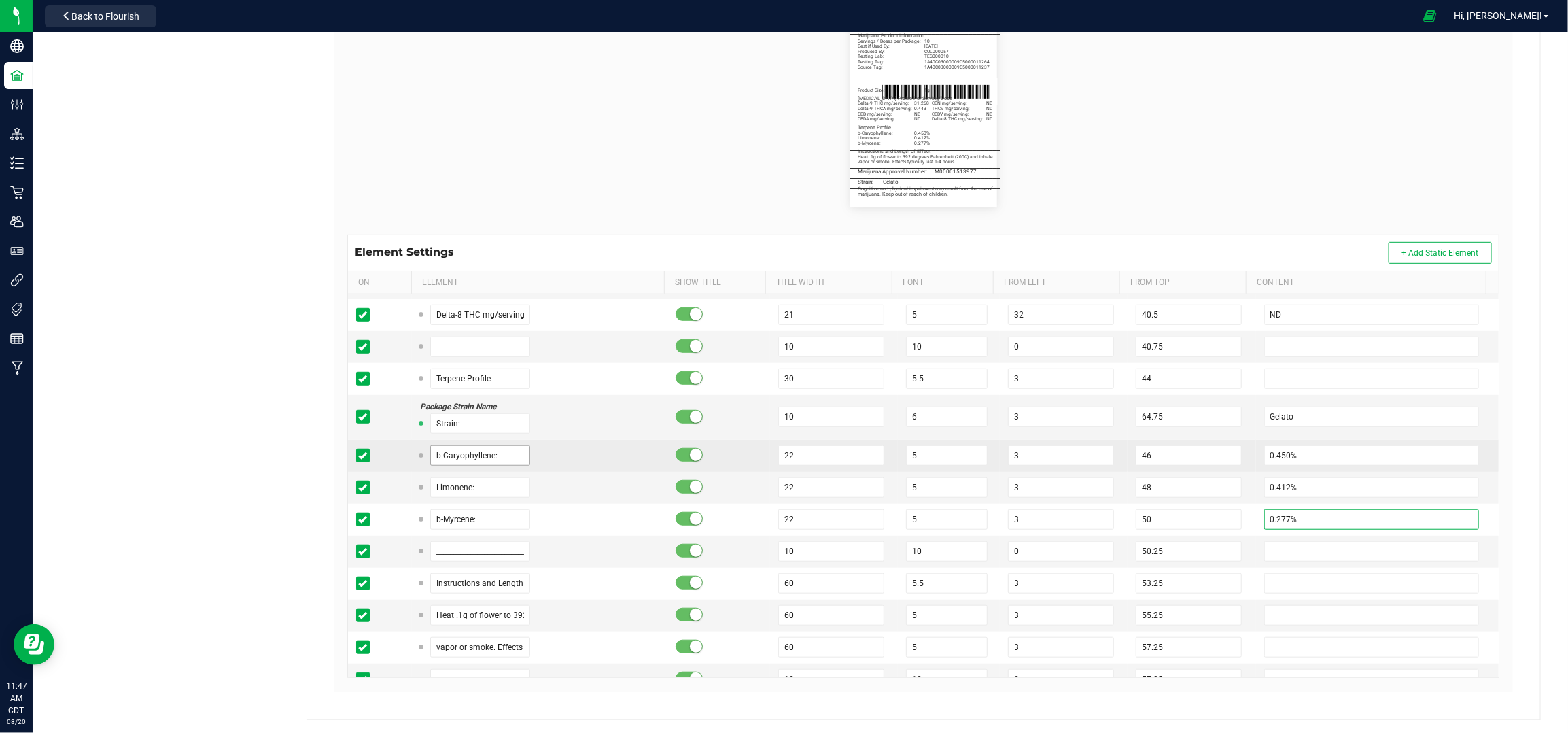
type input "0.277%"
click at [492, 457] on input "b-Caryophyllene:" at bounding box center [481, 456] width 101 height 21
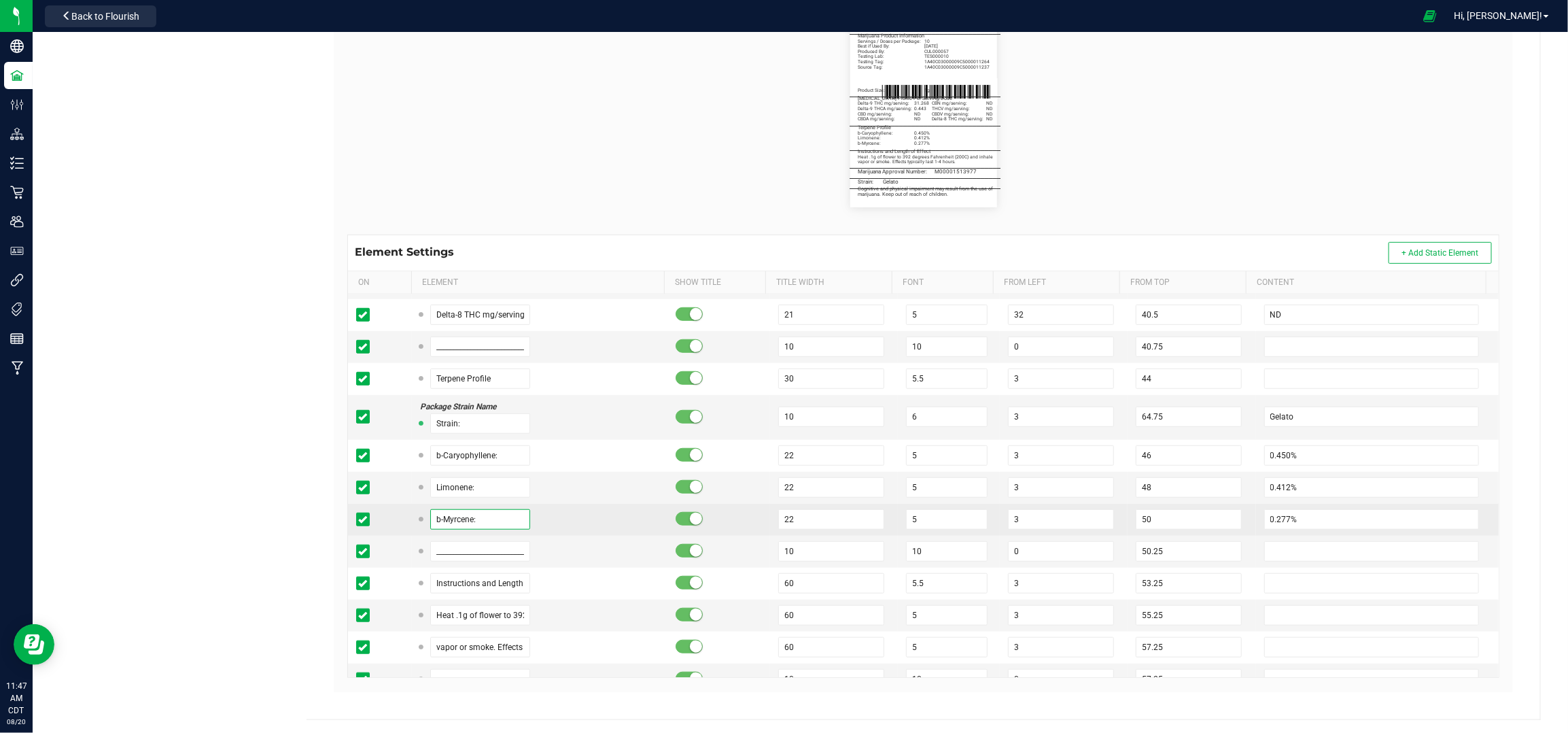
click at [465, 516] on input "b-Myrcene:" at bounding box center [481, 520] width 101 height 21
paste input "Caryophyll"
type input "b-Caryophyllene:"
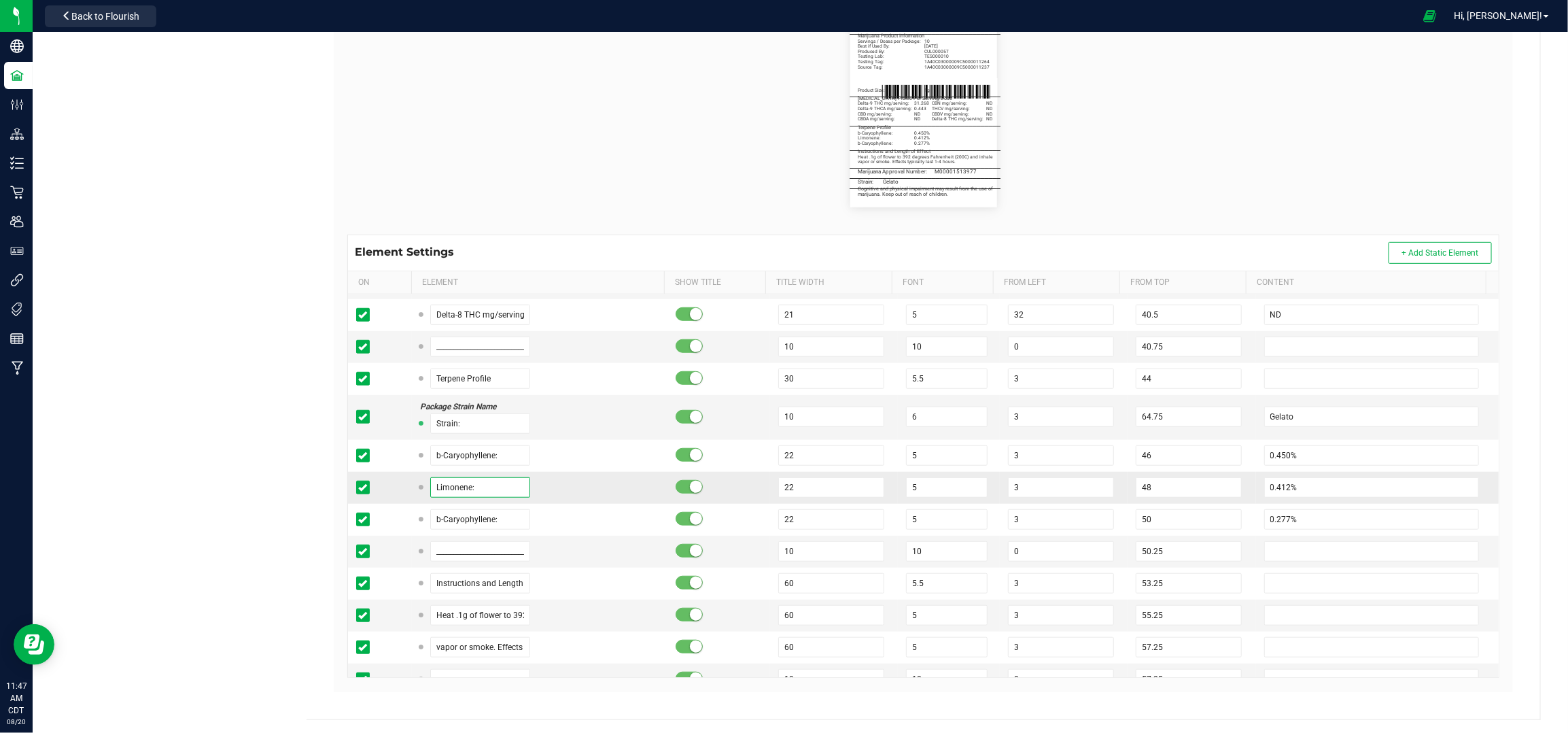
click at [468, 487] on input "Limonene:" at bounding box center [481, 487] width 101 height 21
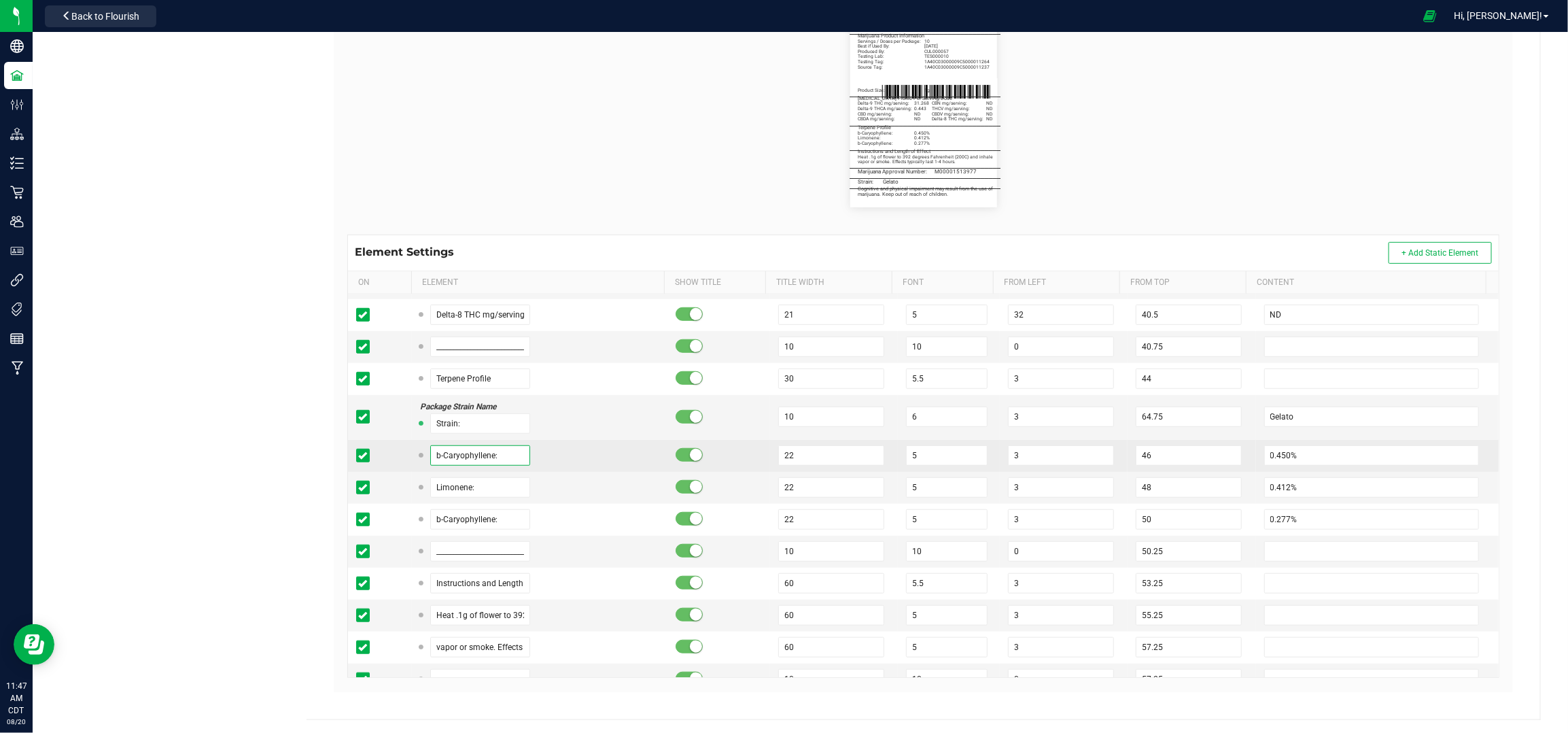
click at [469, 459] on input "b-Caryophyllene:" at bounding box center [481, 456] width 101 height 21
paste input "Limon"
type input "Limonene:"
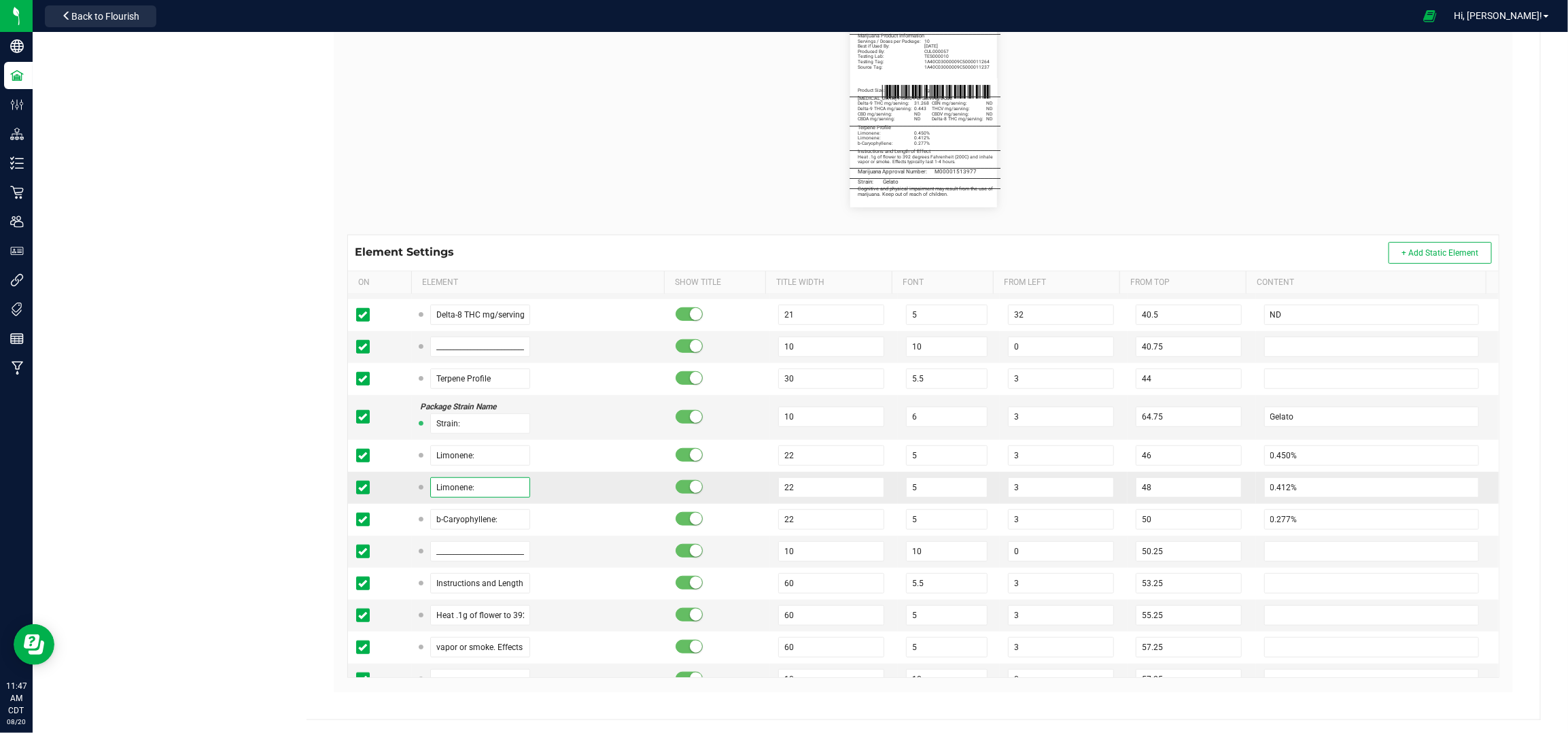
click at [469, 490] on input "Limonene:" at bounding box center [481, 487] width 101 height 21
type input "b-Myrcene:"
click at [565, 504] on td "b-Myrcene:" at bounding box center [540, 487] width 256 height 32
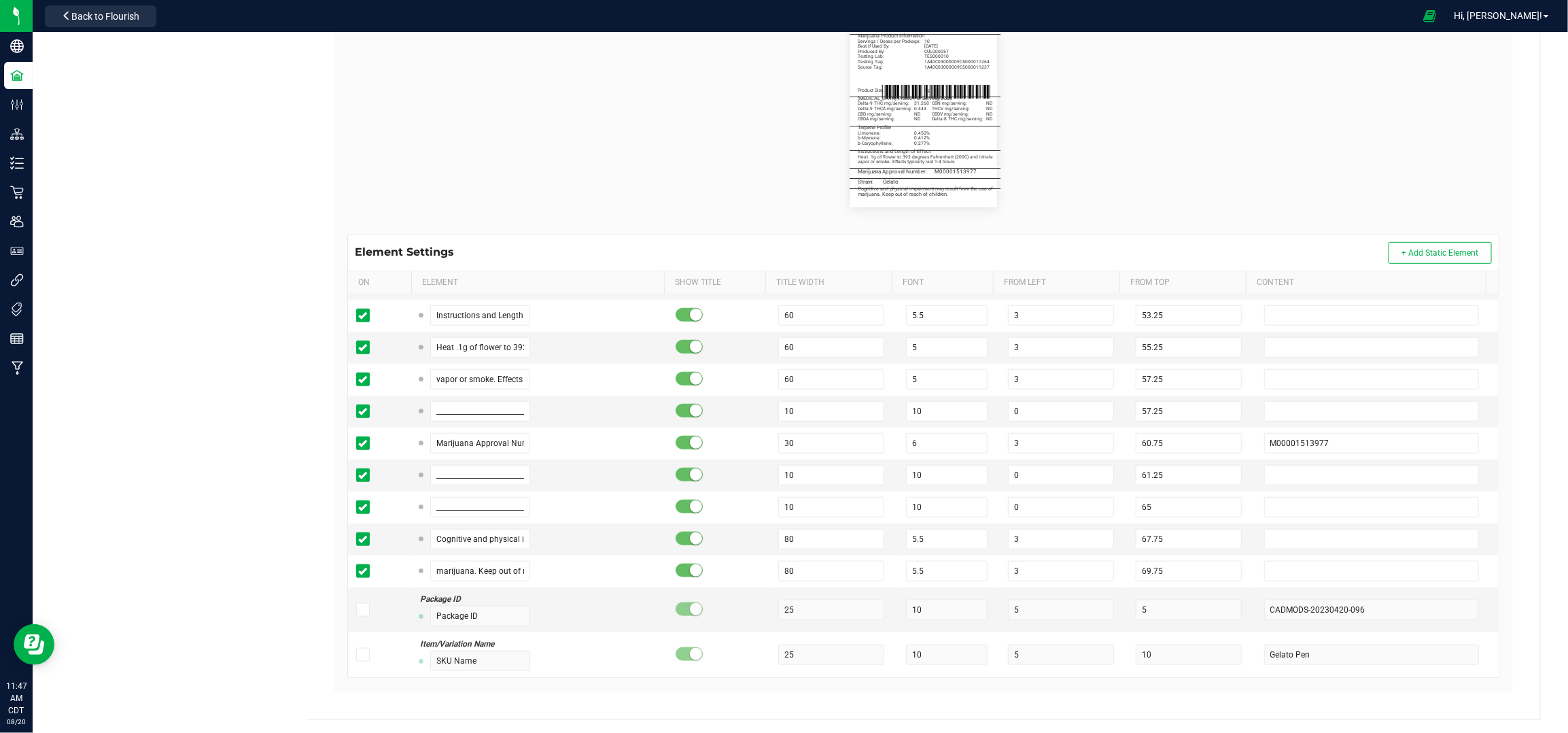
scroll to position [907, 0]
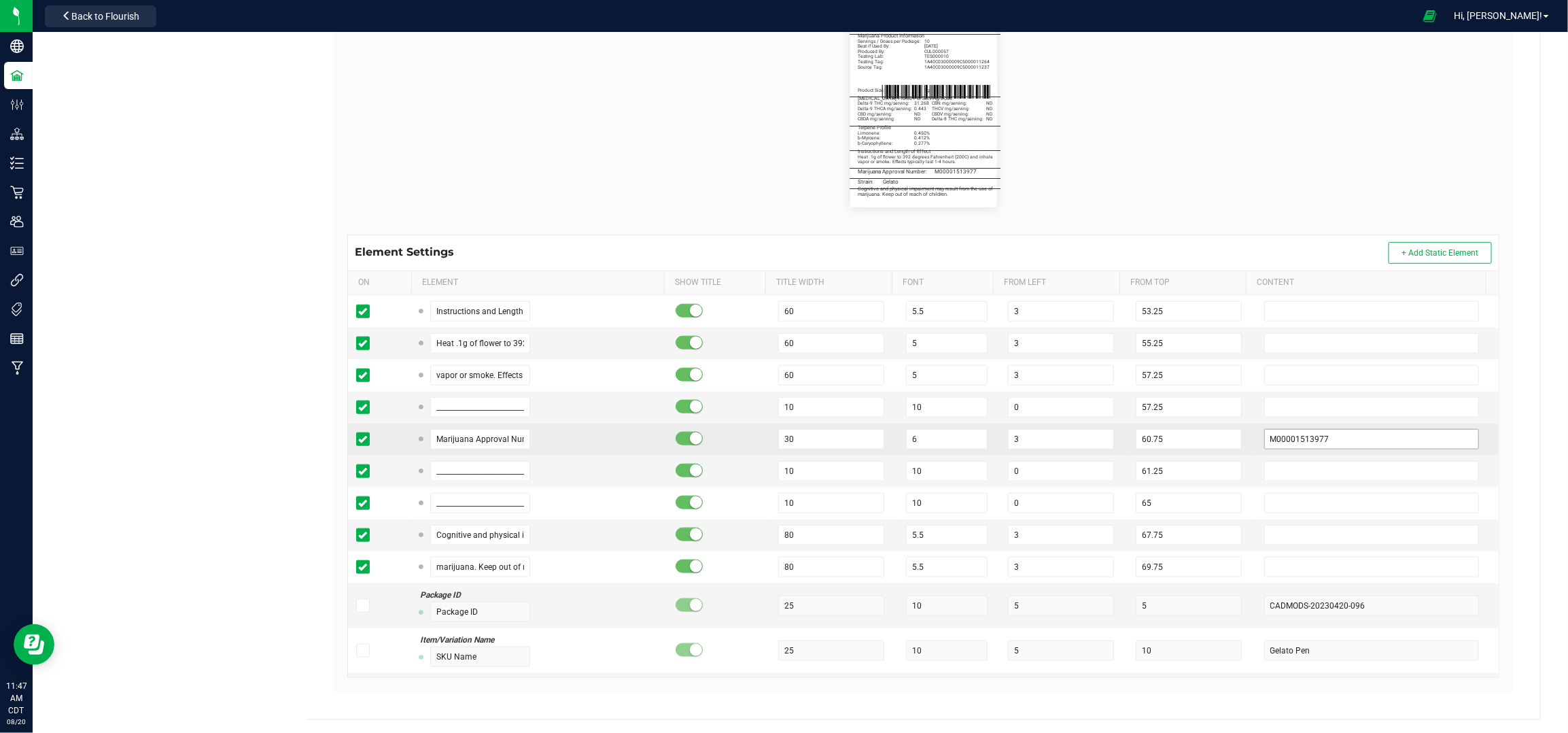
click at [1297, 432] on td "M00001513977" at bounding box center [1378, 439] width 242 height 32
click at [1300, 445] on input "M00001513977" at bounding box center [1372, 440] width 215 height 21
paste input "685623"
type input "M00001685623"
click at [1227, 428] on td "60.75" at bounding box center [1192, 439] width 128 height 32
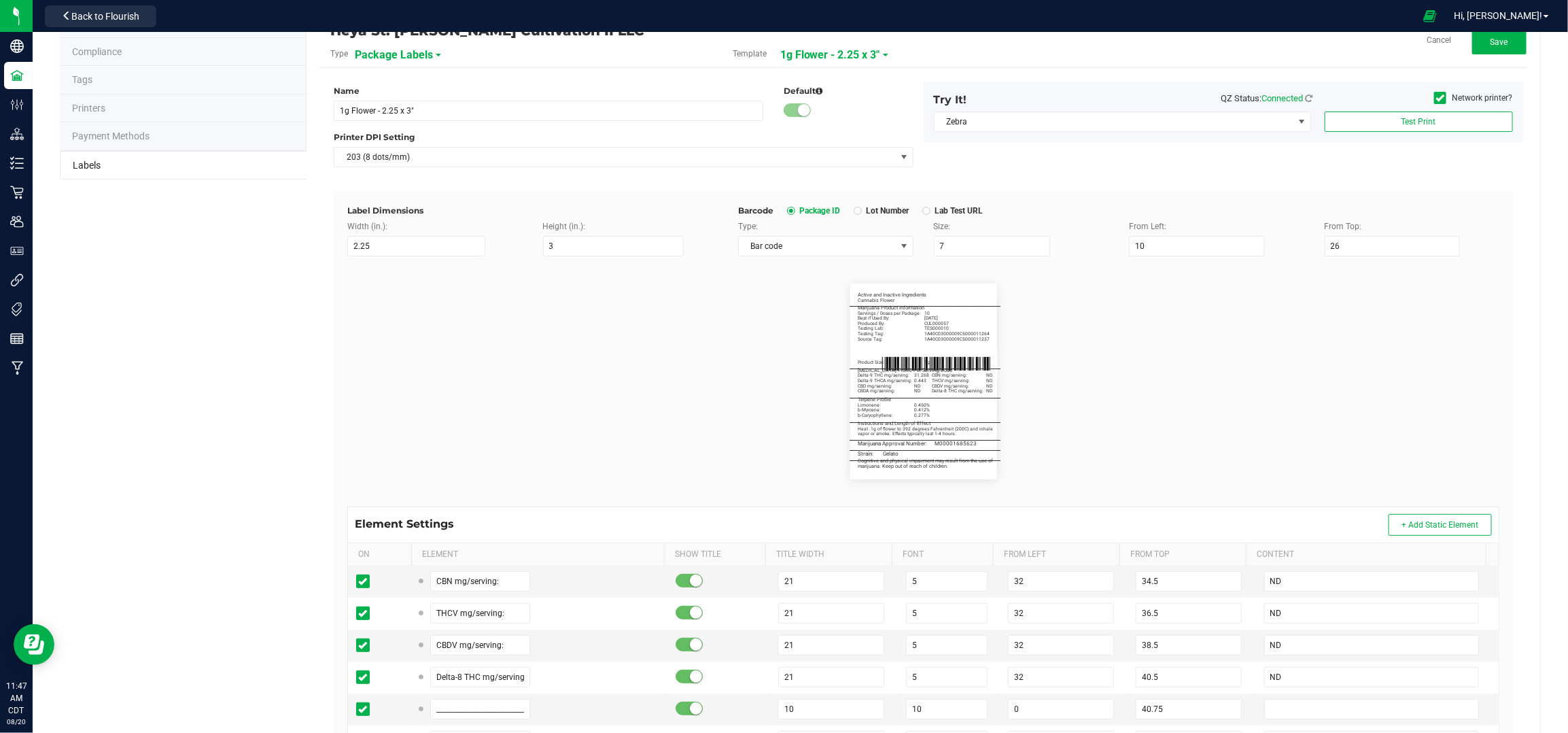
scroll to position [0, 0]
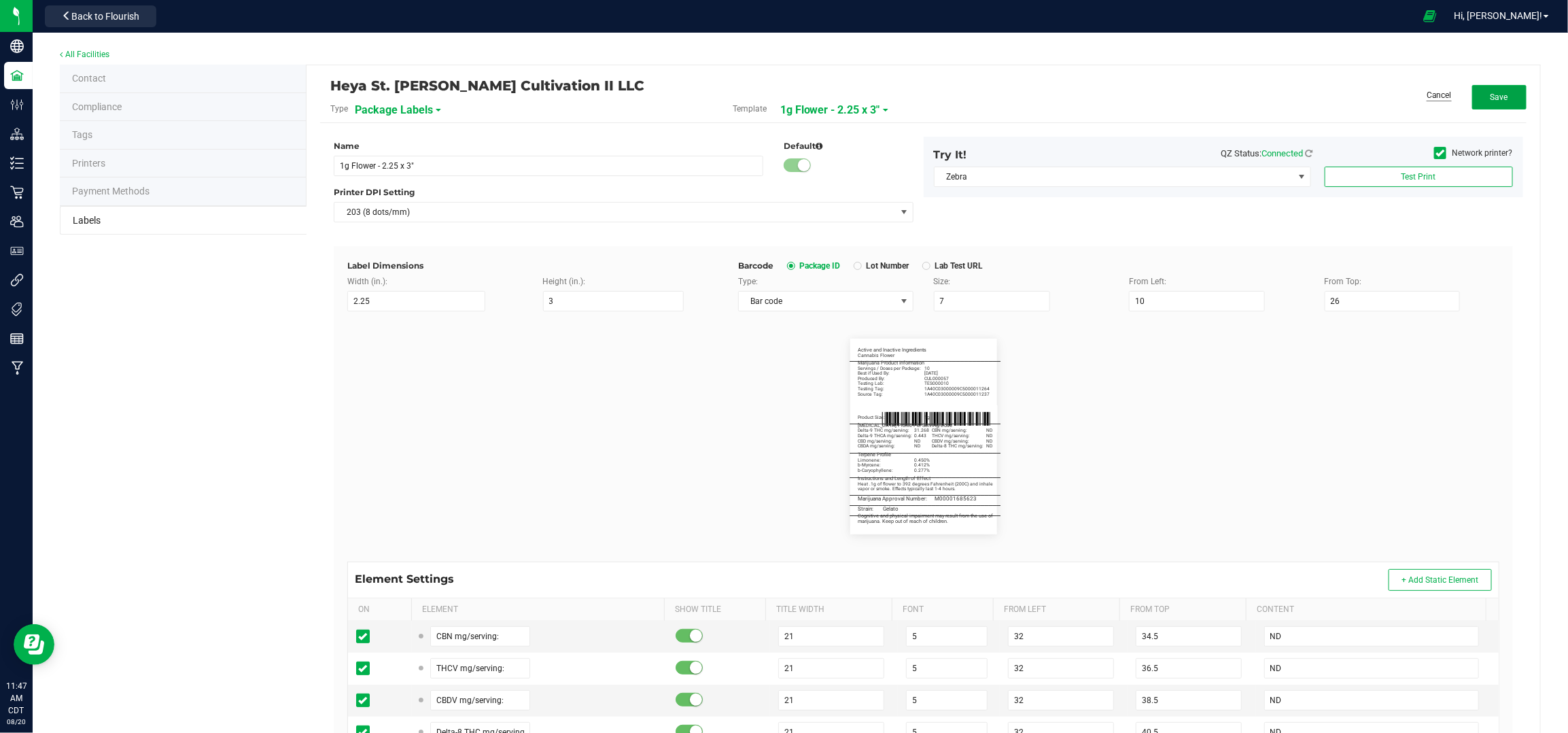
click at [1475, 89] on button "Save" at bounding box center [1500, 97] width 54 height 24
click at [1425, 343] on flourish-label-viewer "Active and Inactive Ingredients Cannabis Flower _______________________________…" at bounding box center [924, 437] width 1152 height 196
click at [1488, 71] on div "Heya St. Ann Cultivation II LLC Type Package Labels Template + 1g Flower - 2.25…" at bounding box center [923, 556] width 1234 height 981
click at [1495, 109] on button "Edit" at bounding box center [1500, 97] width 54 height 24
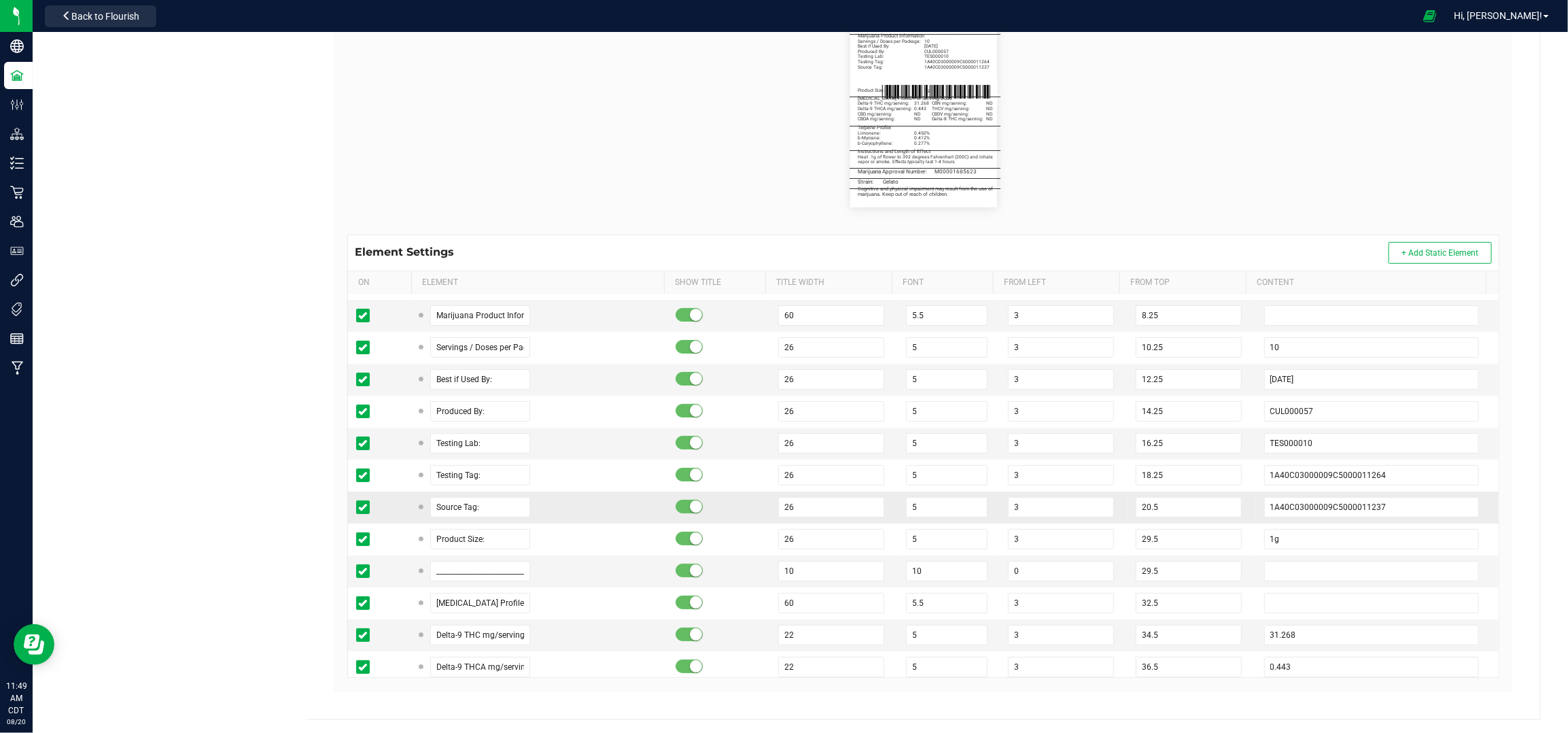
click at [1295, 494] on td "1A40C03000009C5000011237" at bounding box center [1378, 507] width 242 height 32
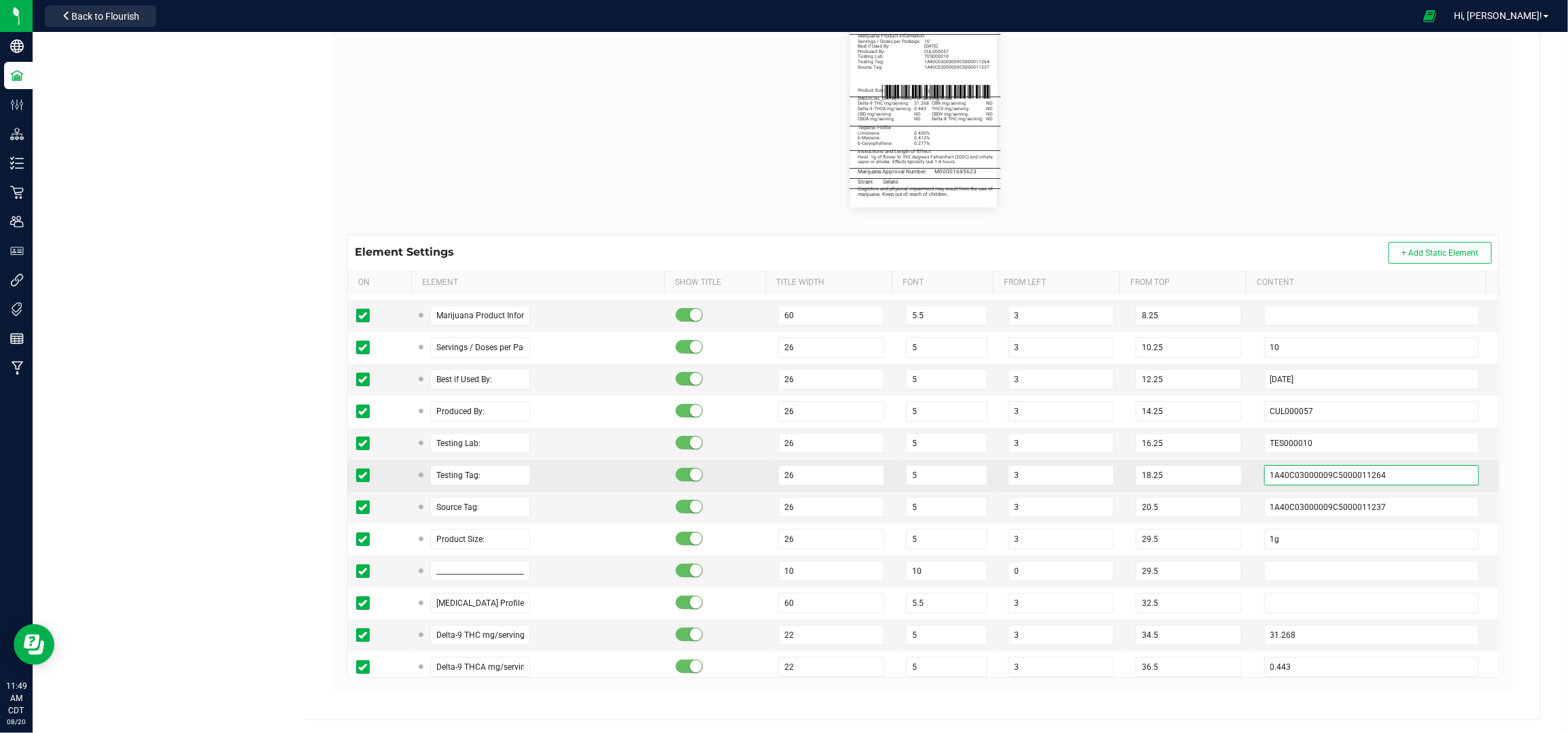
click at [1295, 479] on input "1A40C03000009C5000011264" at bounding box center [1372, 476] width 215 height 21
paste input "141"
type input "1A40C03000009C5000011141"
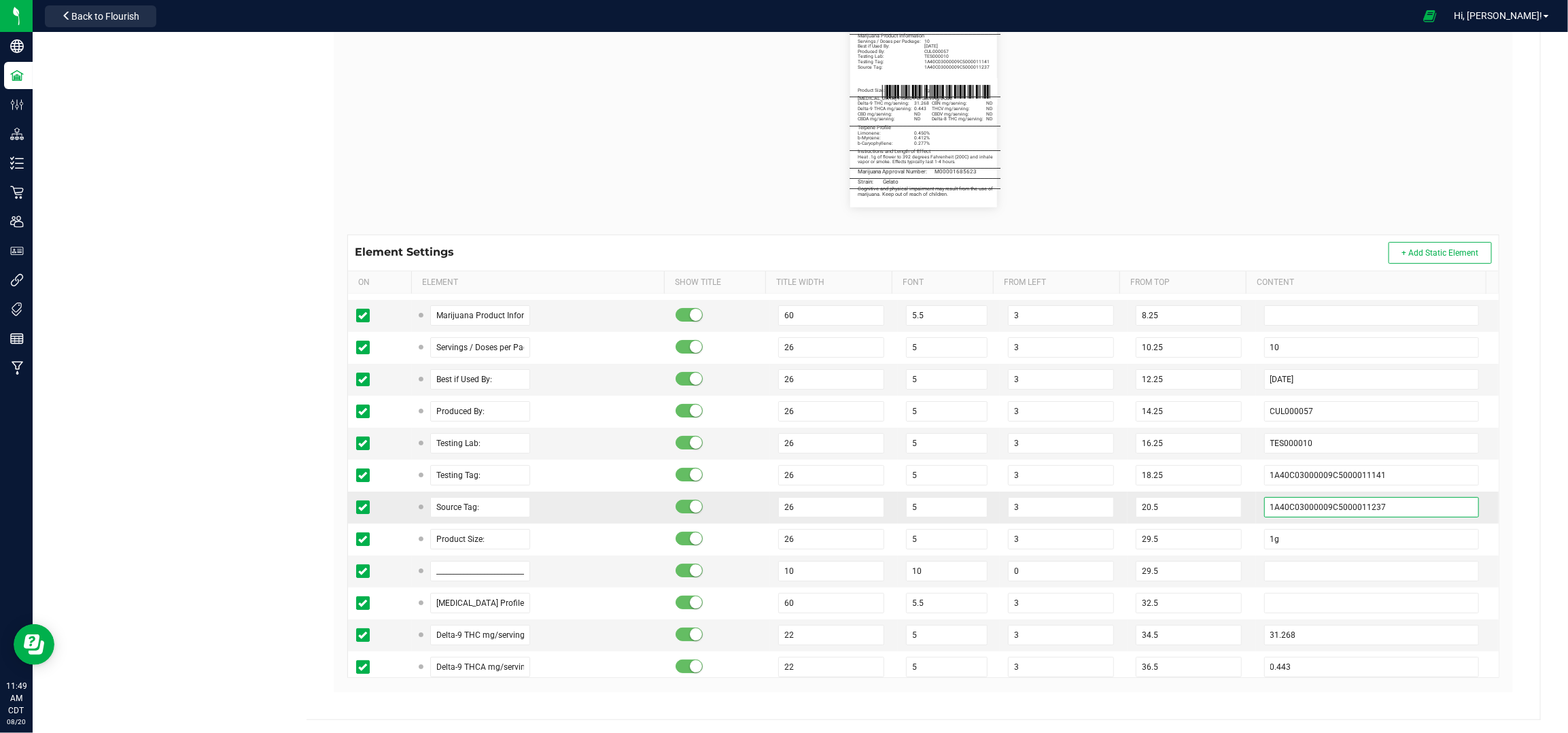
click at [1333, 509] on input "1A40C03000009C5000011237" at bounding box center [1372, 507] width 215 height 21
paste input "055"
paste input "text"
type input "1A40C03000009C5000011055"
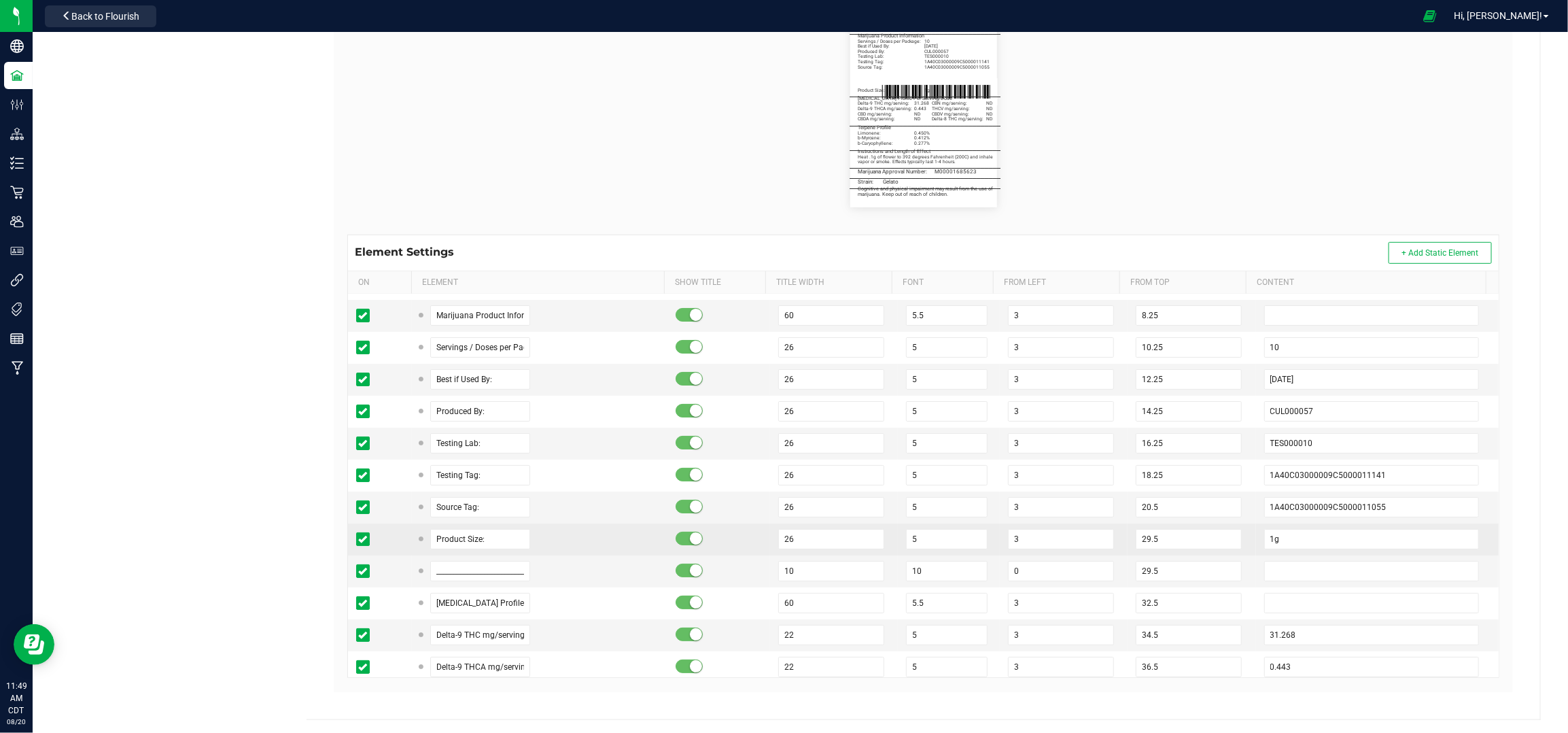
click at [1222, 539] on td "29.5" at bounding box center [1192, 539] width 128 height 32
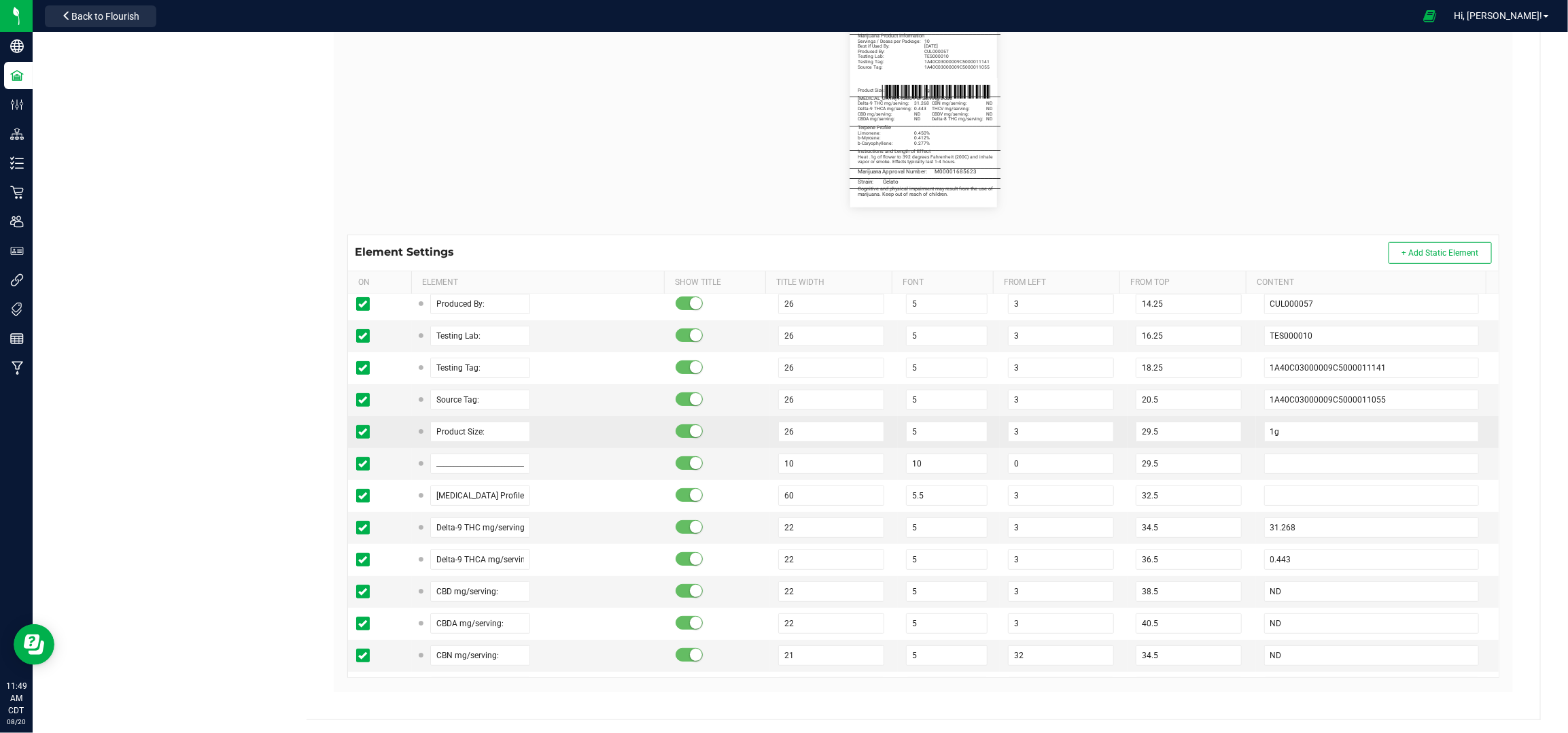
scroll to position [272, 0]
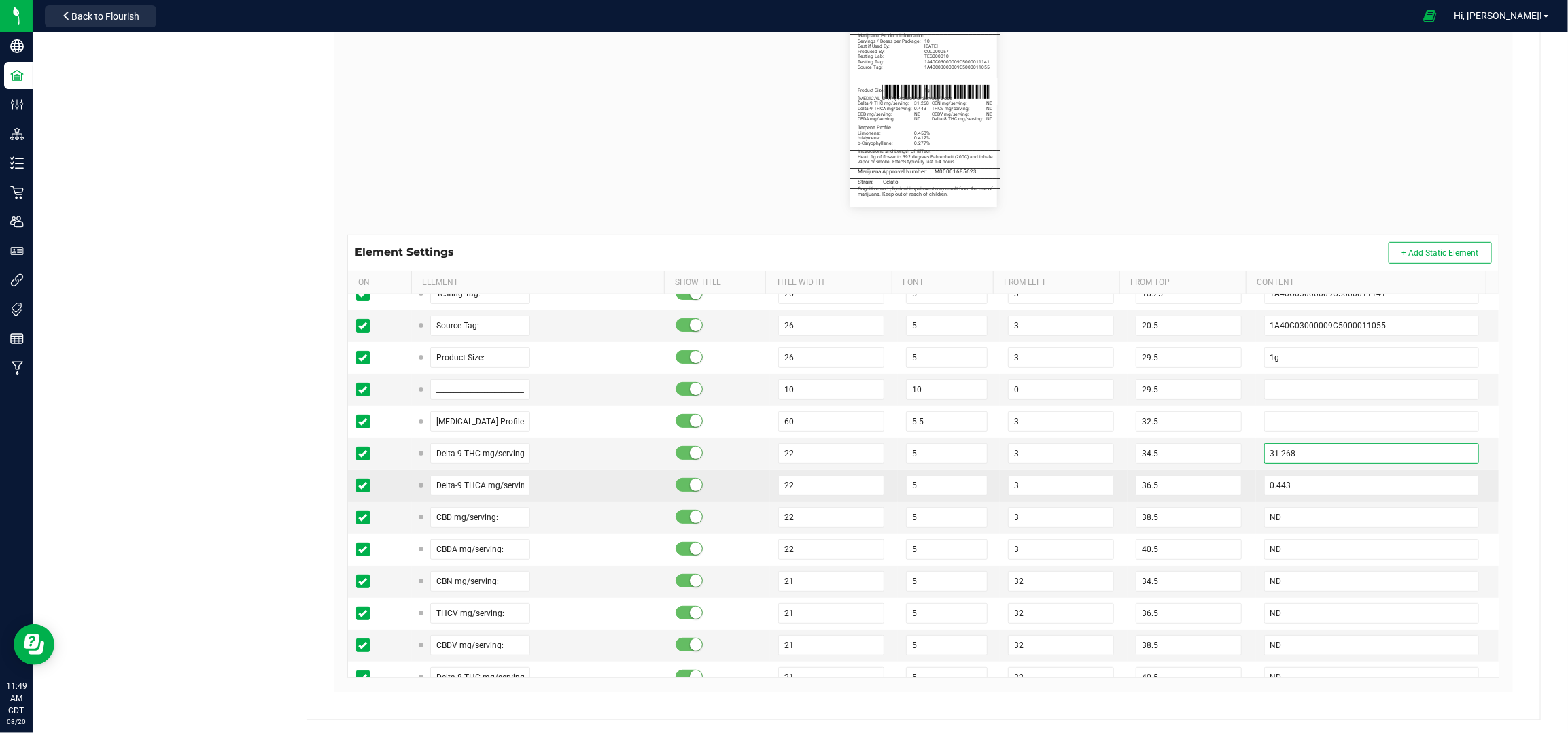
drag, startPoint x: 1339, startPoint y: 462, endPoint x: 1313, endPoint y: 474, distance: 28.6
click at [1339, 462] on input "31.268" at bounding box center [1372, 454] width 215 height 21
paste input "3.61"
type input "33.618"
click at [1281, 486] on input "0.443" at bounding box center [1372, 486] width 215 height 21
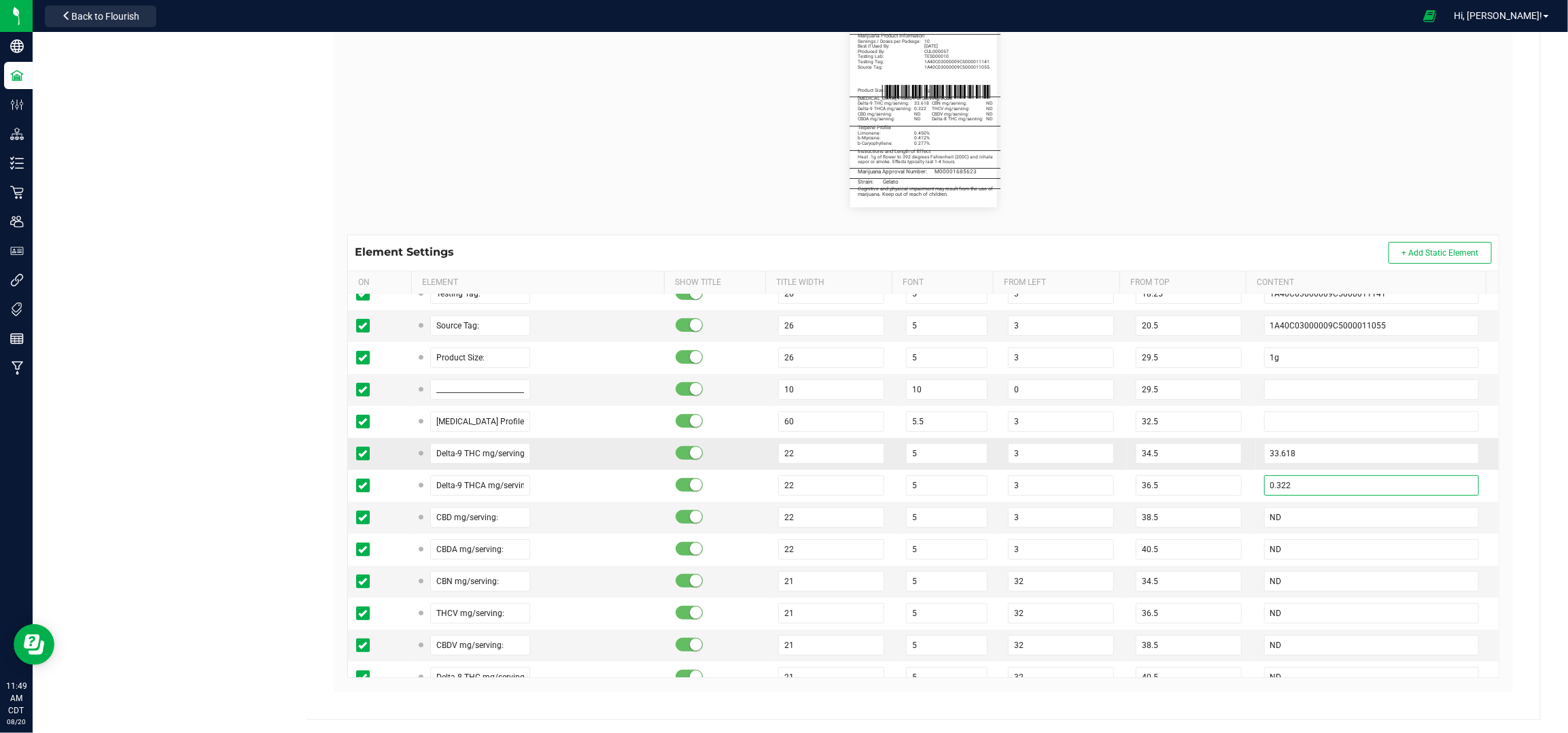
type input "0.322"
click at [1231, 467] on td "34.5" at bounding box center [1192, 454] width 128 height 32
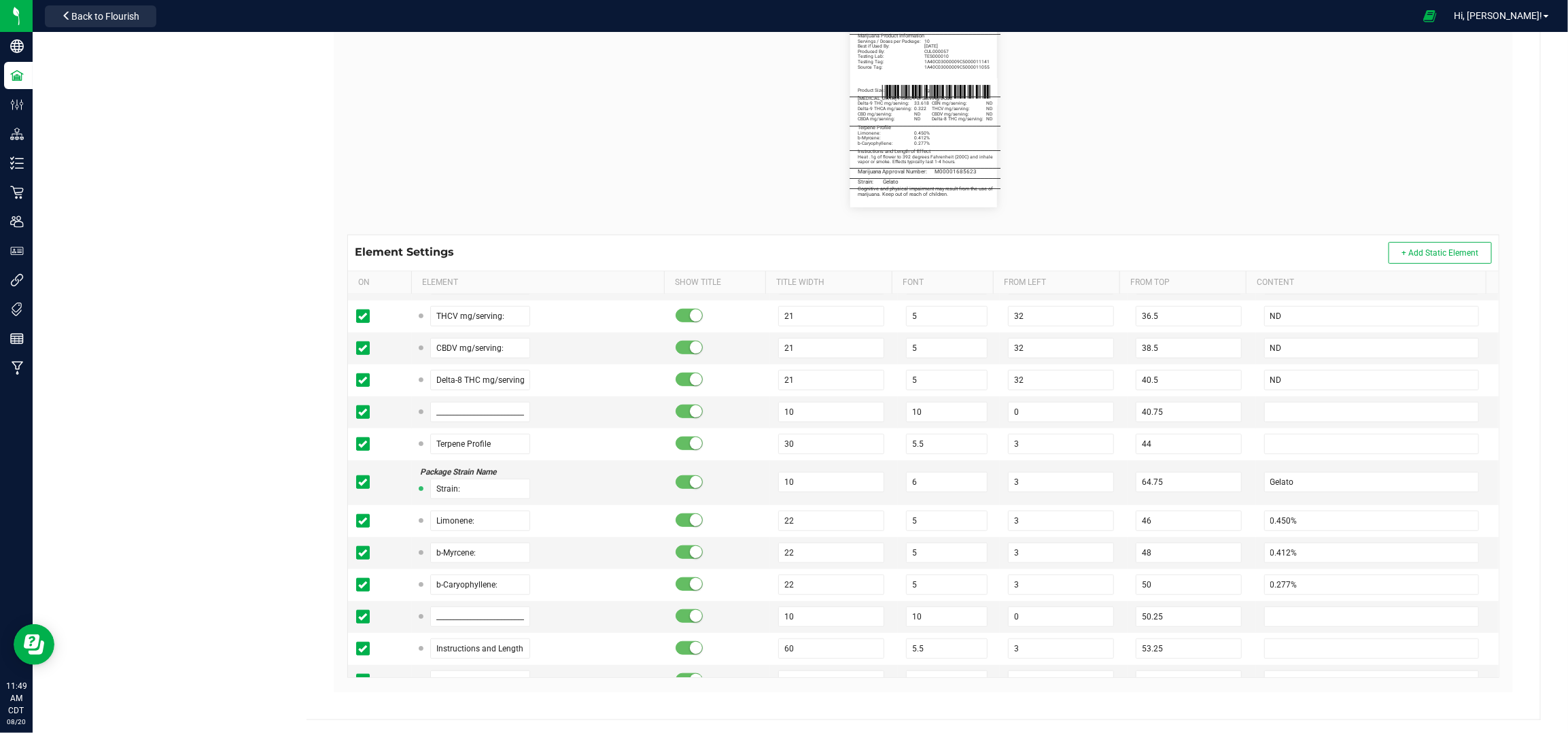
scroll to position [634, 0]
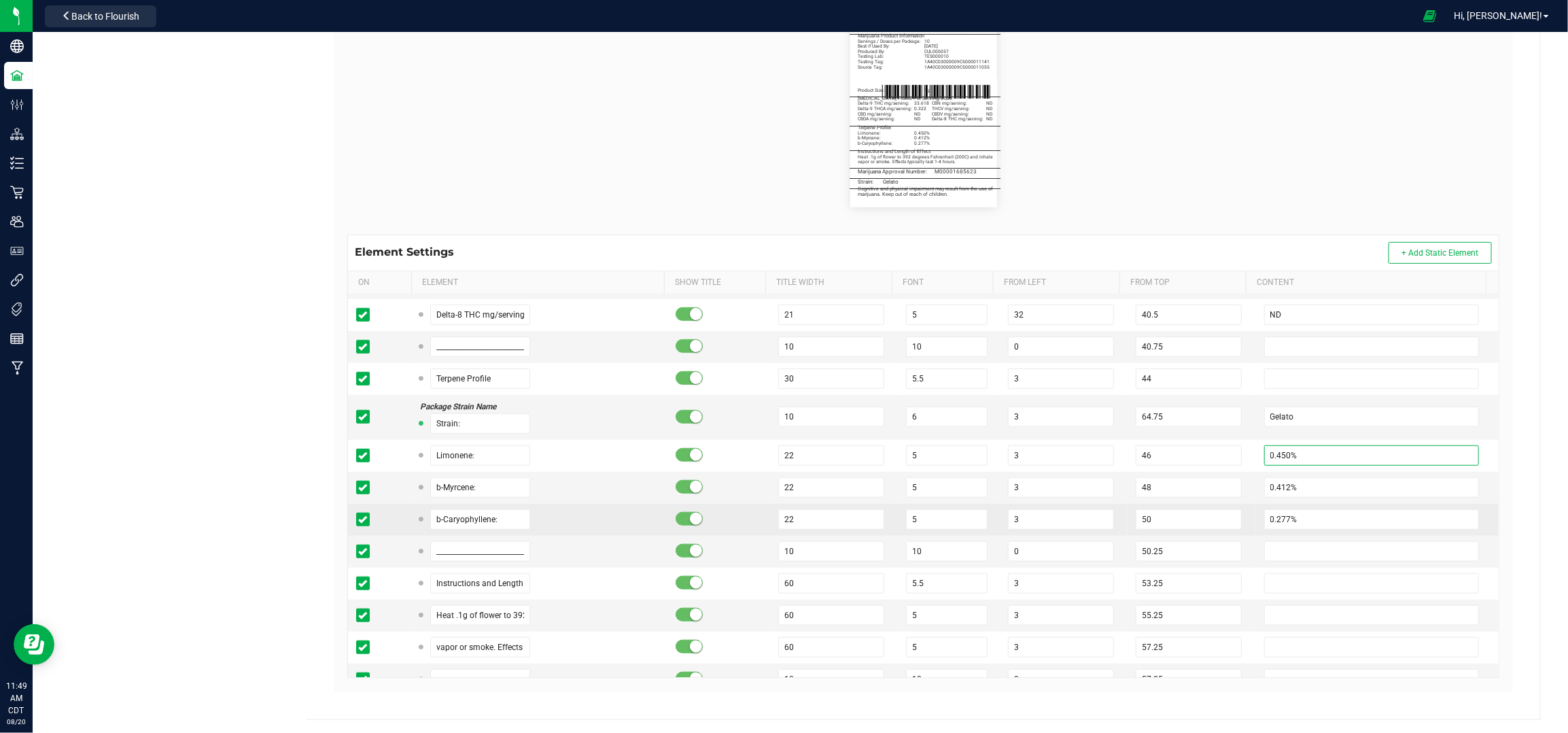
drag, startPoint x: 1270, startPoint y: 458, endPoint x: 1260, endPoint y: 536, distance: 78.6
click at [1270, 458] on input "0.450%" at bounding box center [1372, 456] width 215 height 21
type input "0.695%"
click at [1267, 491] on input "0.412%" at bounding box center [1372, 487] width 215 height 21
type input "0.466%"
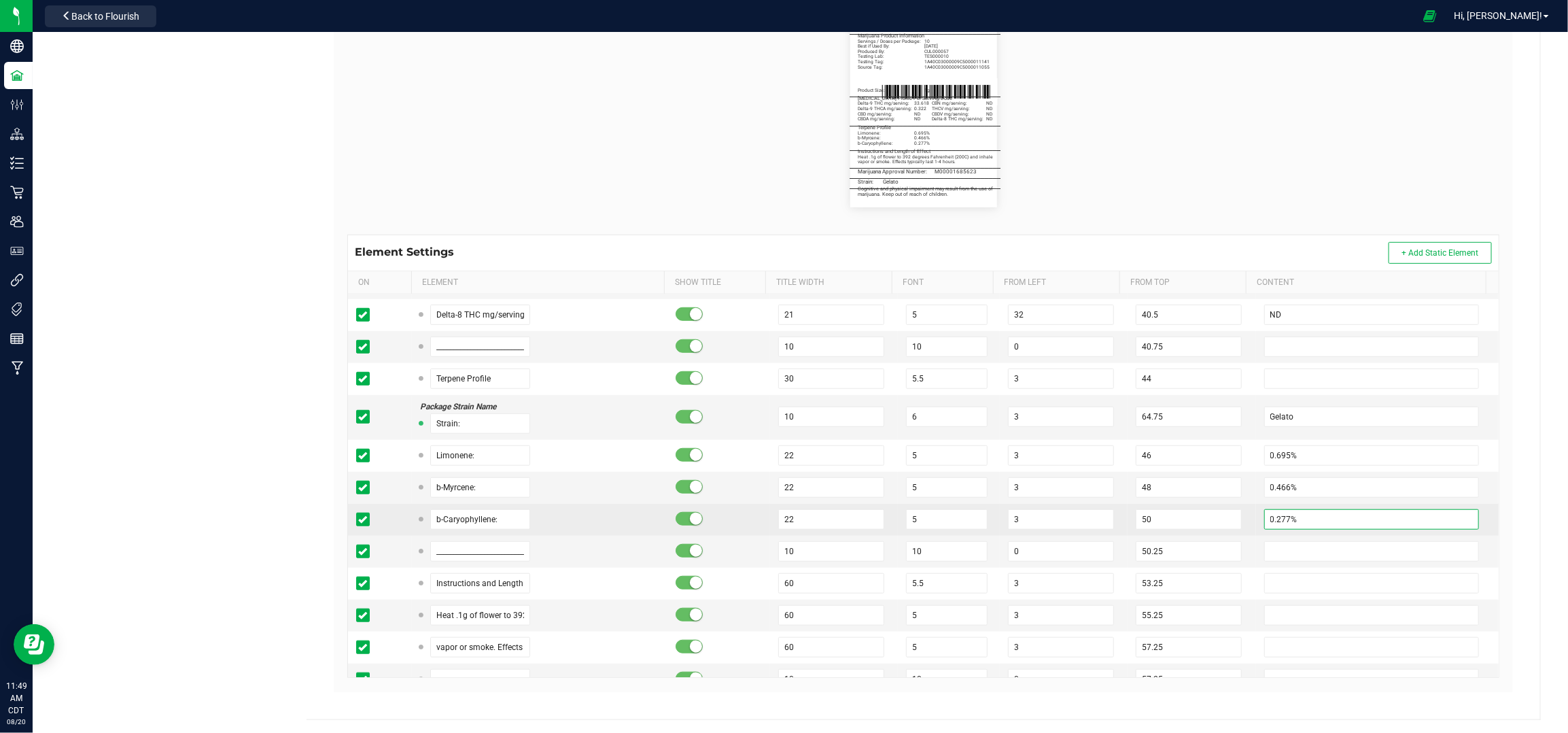
click at [1270, 518] on input "0.277%" at bounding box center [1372, 520] width 215 height 21
type input "0.464%"
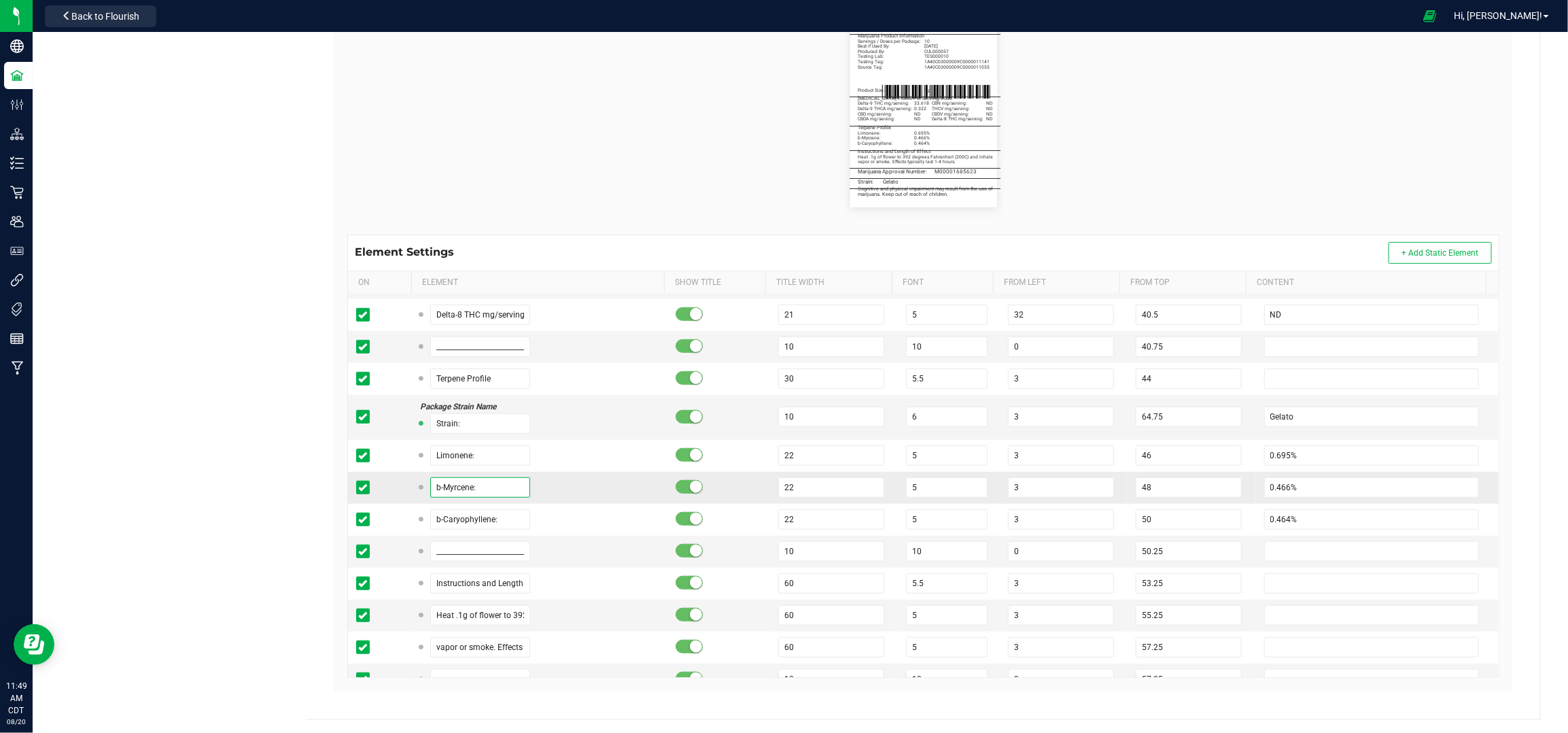
click at [464, 487] on input "b-Myrcene:" at bounding box center [481, 487] width 101 height 21
type input "Linalool:"
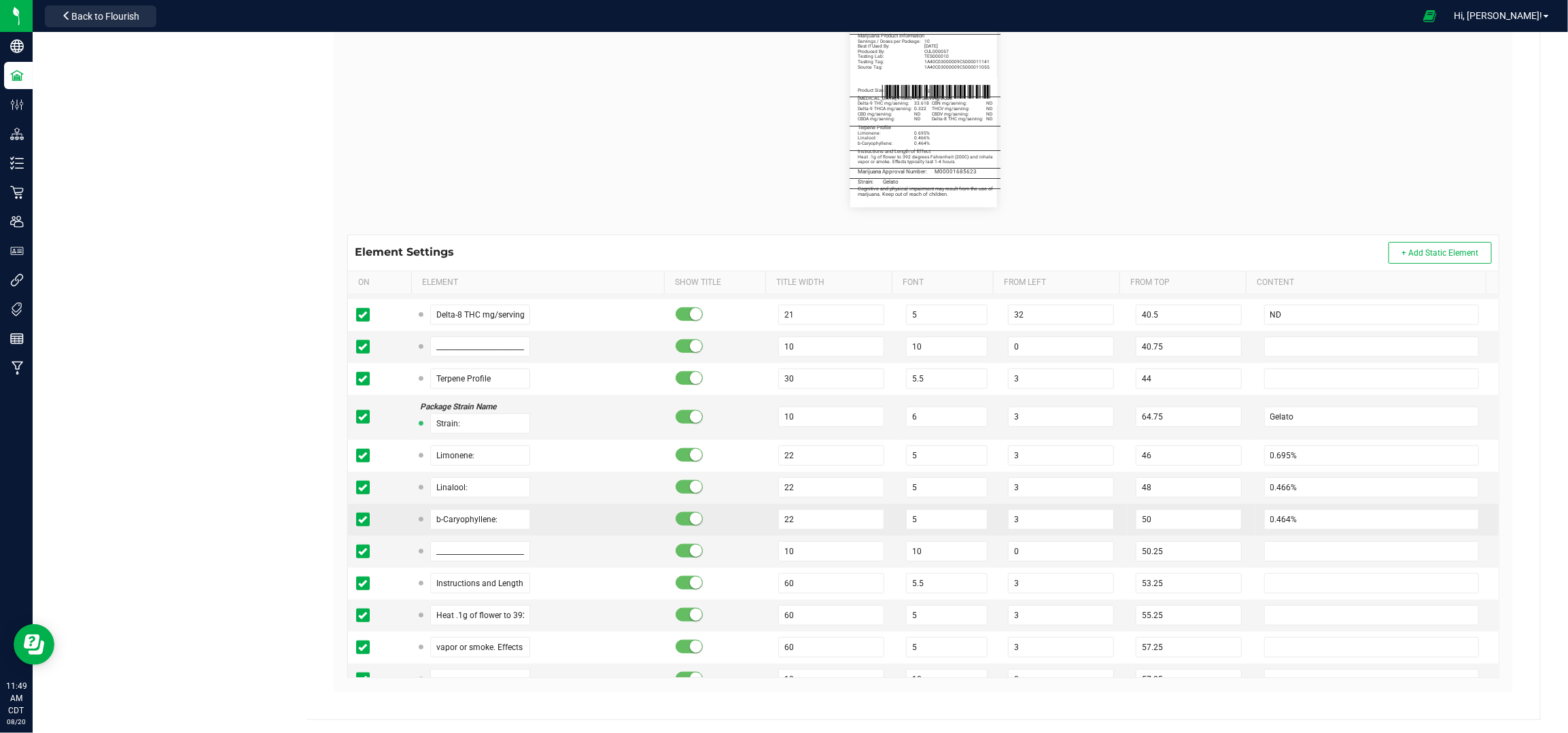
click at [611, 512] on div "b-Caryophyllene:" at bounding box center [540, 520] width 240 height 21
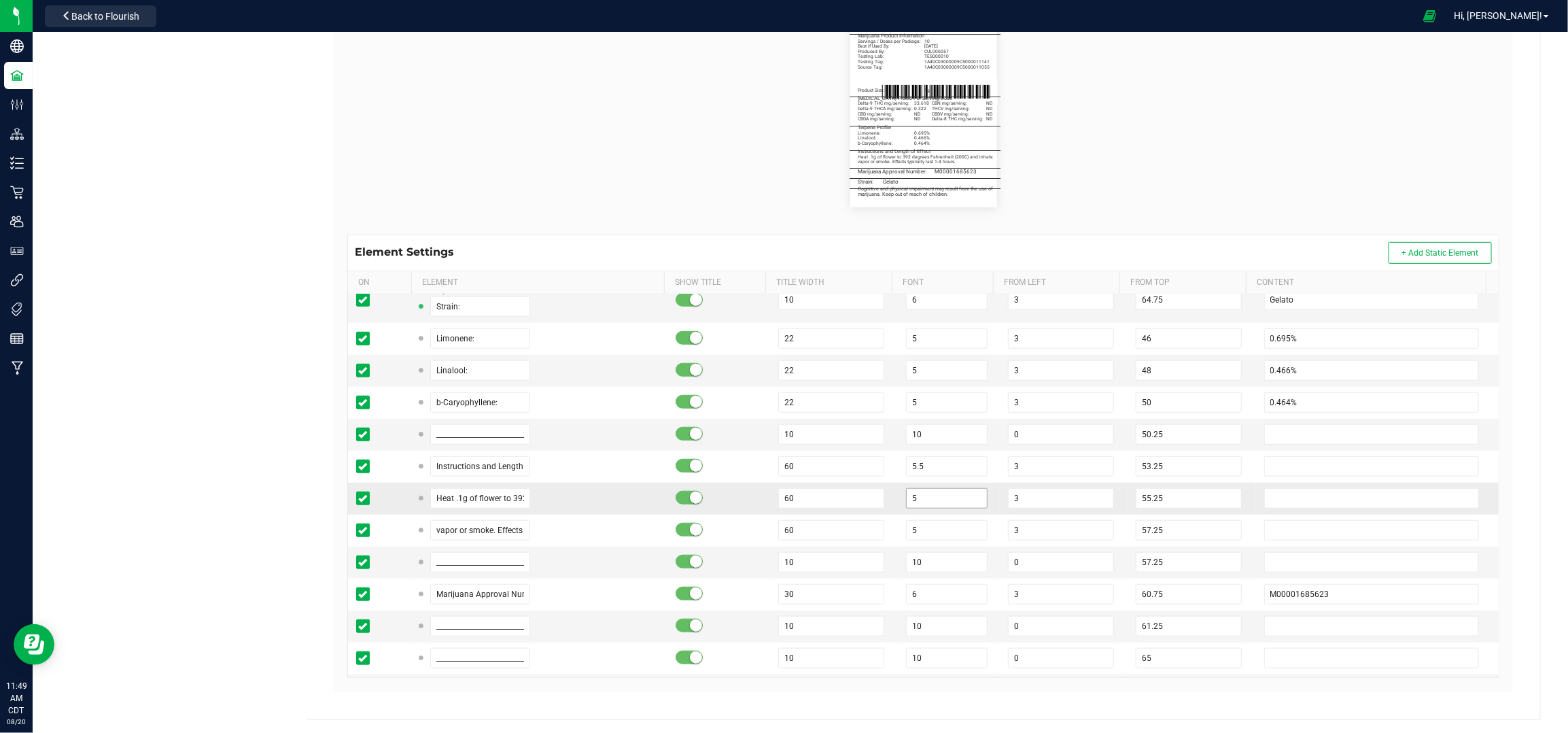
scroll to position [816, 0]
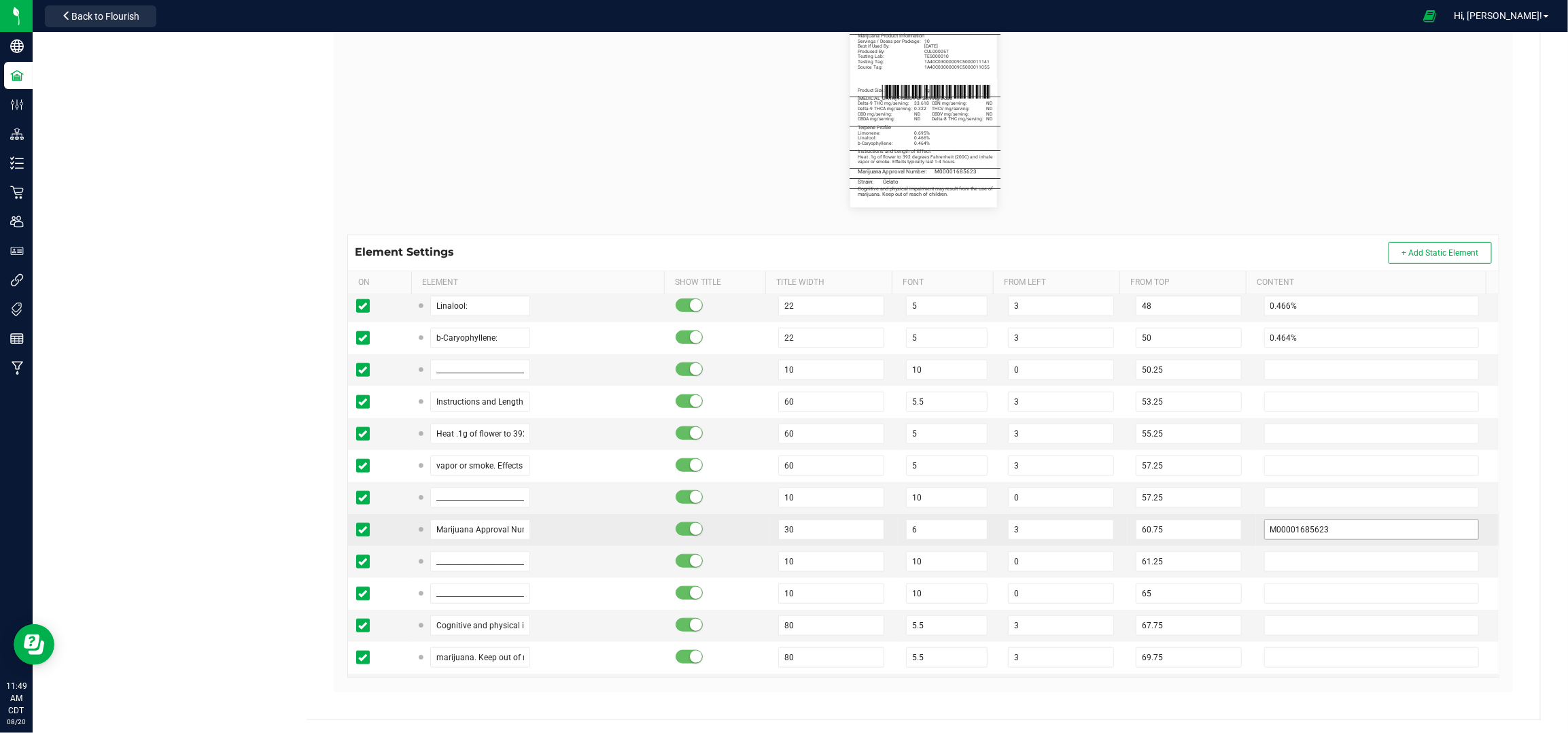
click at [1415, 546] on td "M00001685623" at bounding box center [1378, 529] width 242 height 32
click at [1417, 536] on input "M00001685623" at bounding box center [1372, 530] width 215 height 21
paste input "368"
click at [1516, 474] on div "Heya St. Ann Cultivation II LLC Type Package Labels Template 1g Flower - 2.25 x…" at bounding box center [923, 229] width 1234 height 981
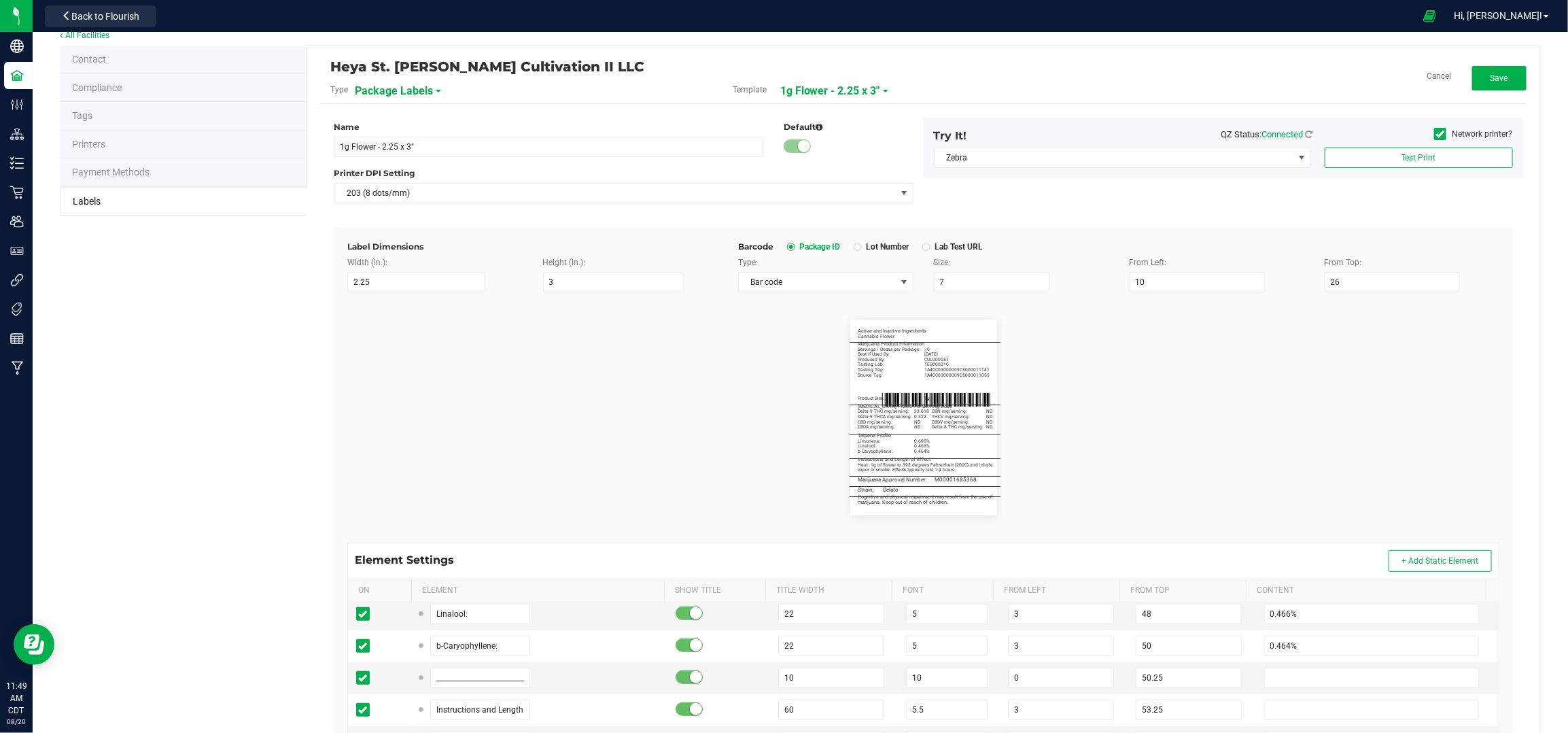
scroll to position [0, 0]
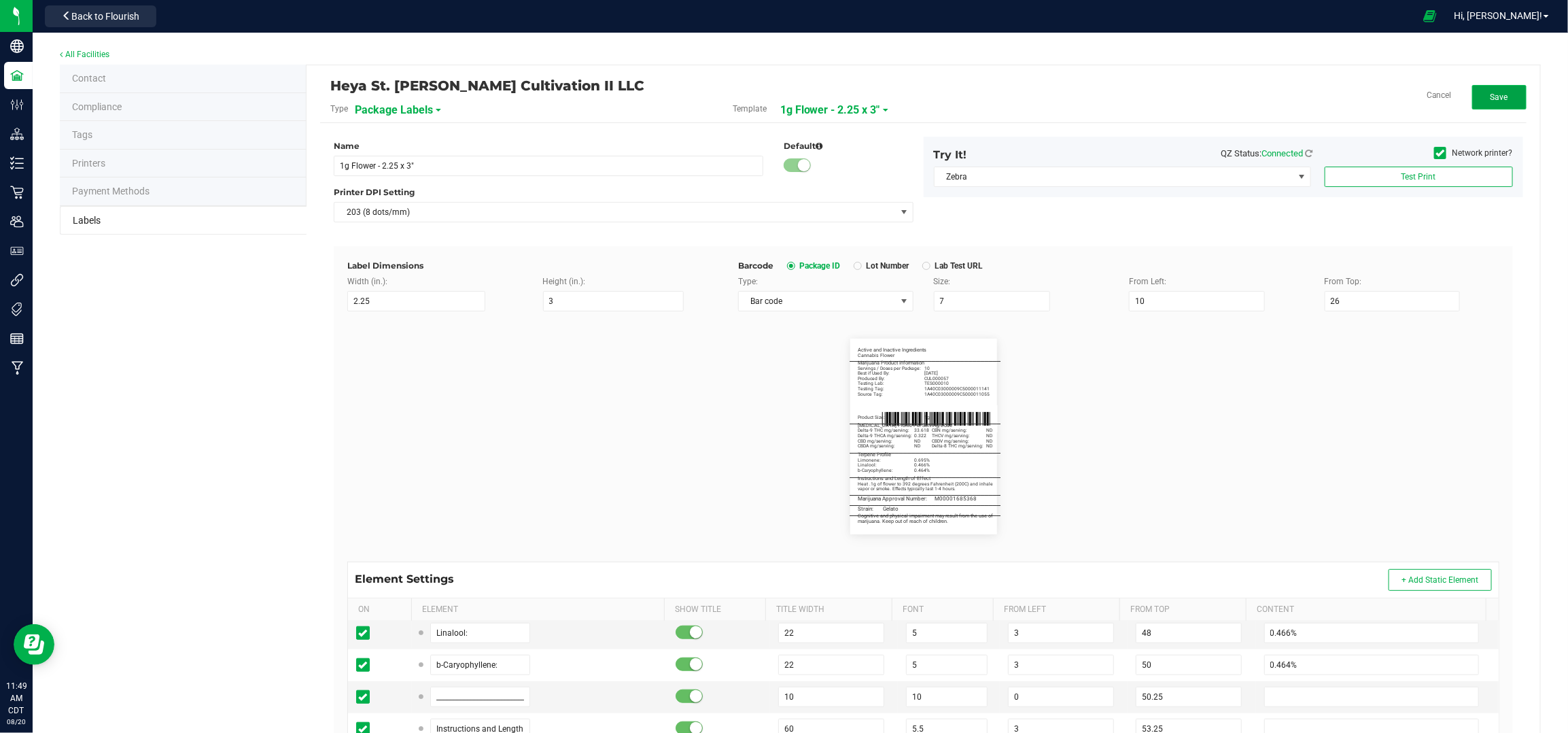
click at [1491, 100] on span "Save" at bounding box center [1500, 97] width 18 height 10
click at [1492, 96] on span "Edit" at bounding box center [1499, 97] width 14 height 10
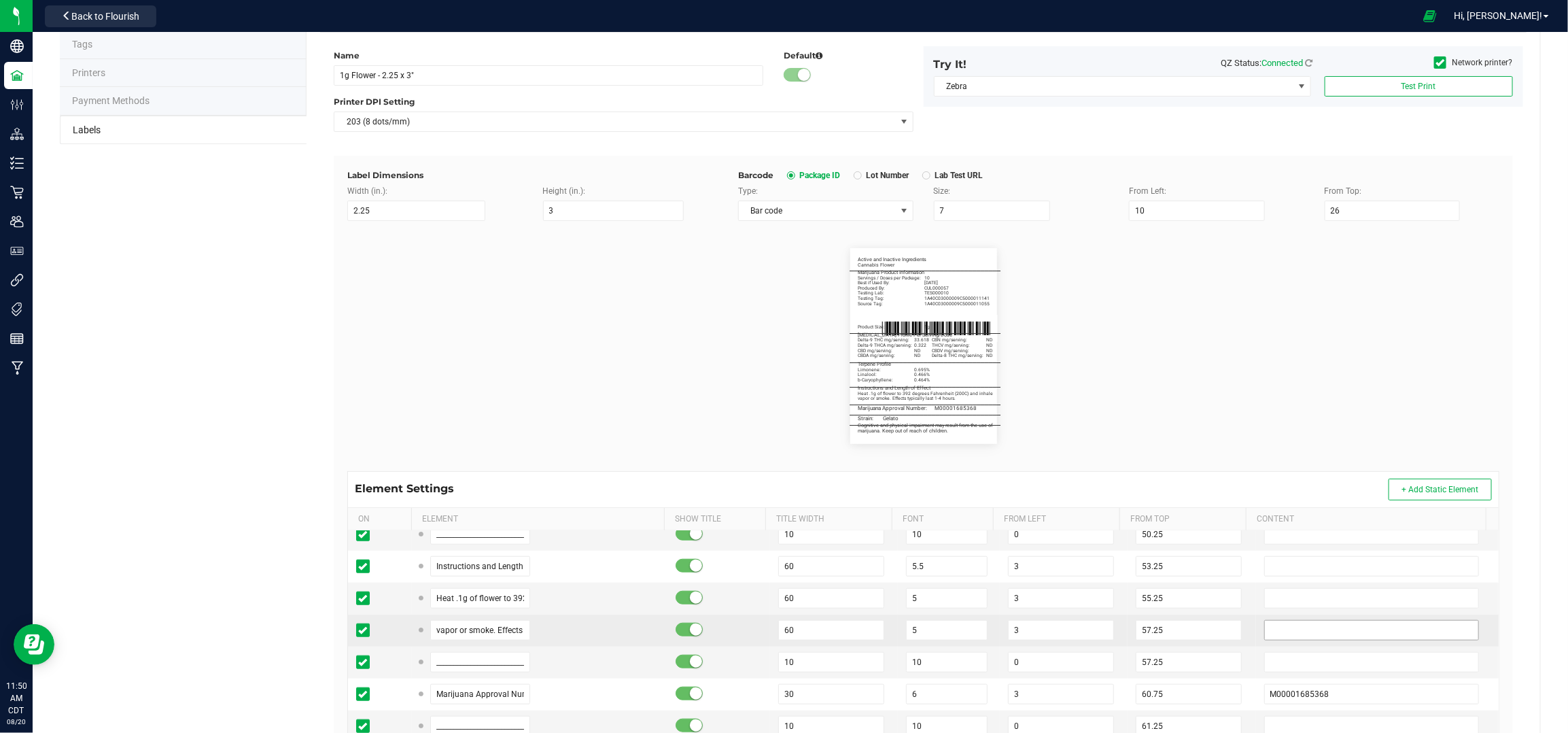
scroll to position [907, 0]
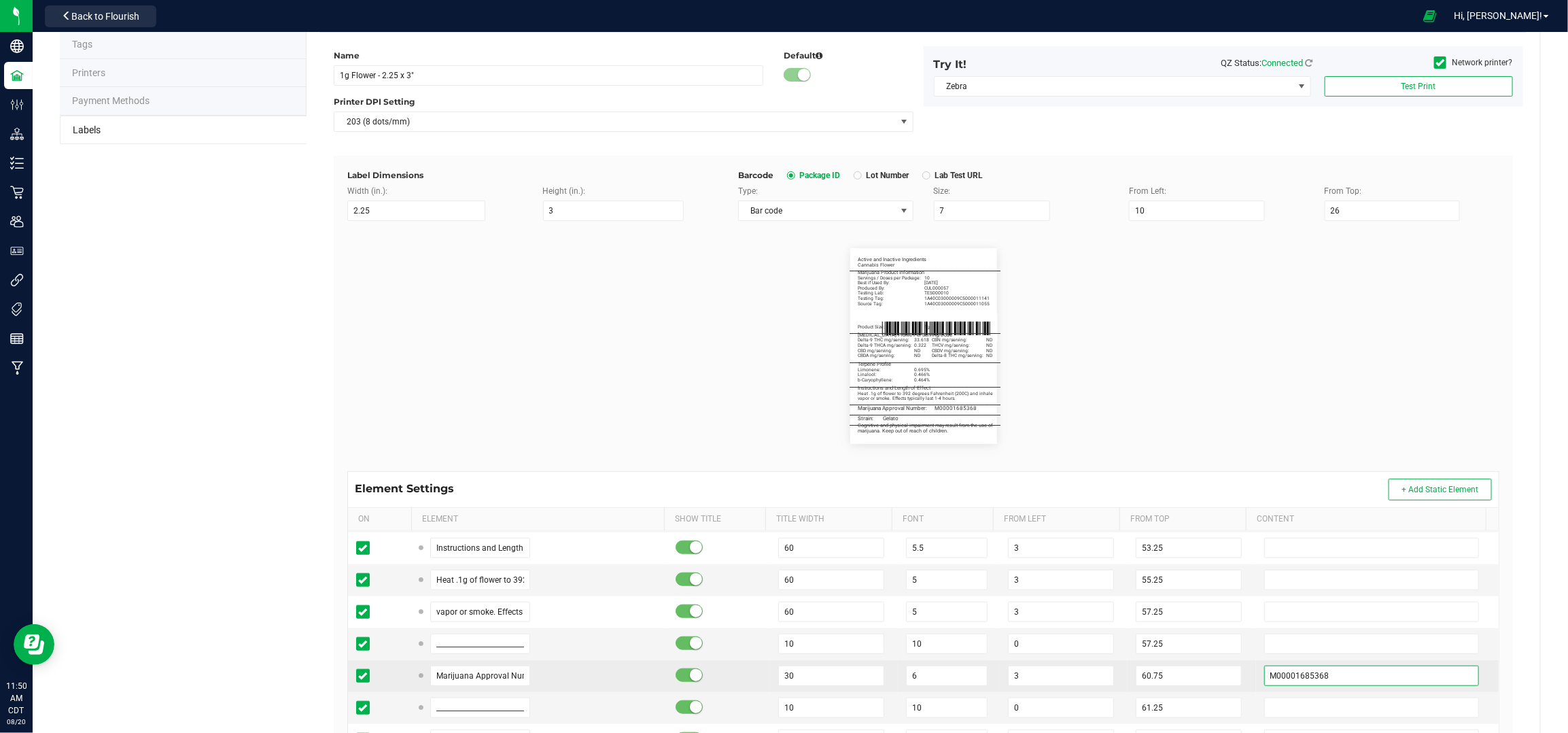
click at [1348, 676] on input "M00001685368" at bounding box center [1372, 676] width 215 height 21
paste input "0"
type input "M00001685360"
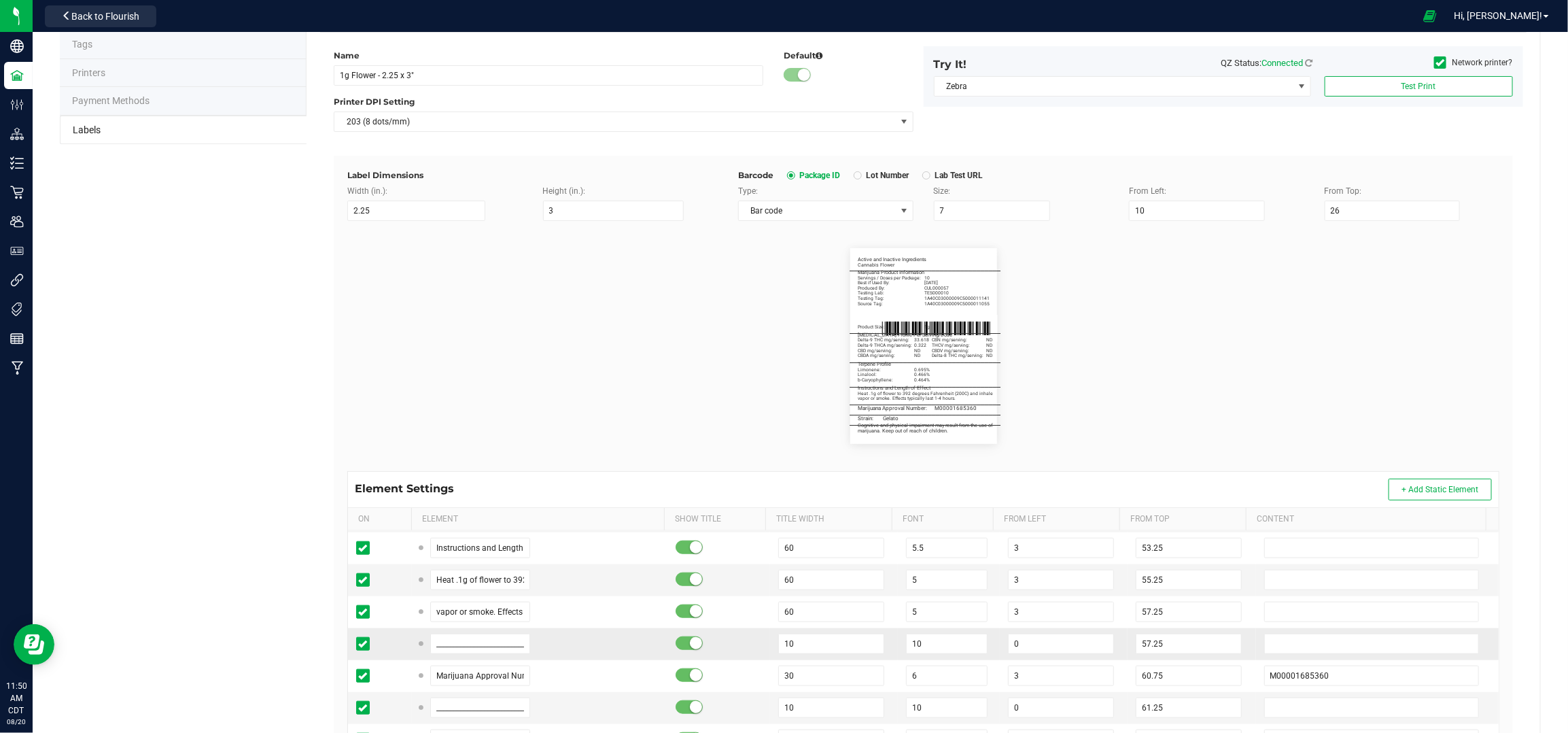
click at [1226, 637] on td "57.25" at bounding box center [1192, 644] width 128 height 32
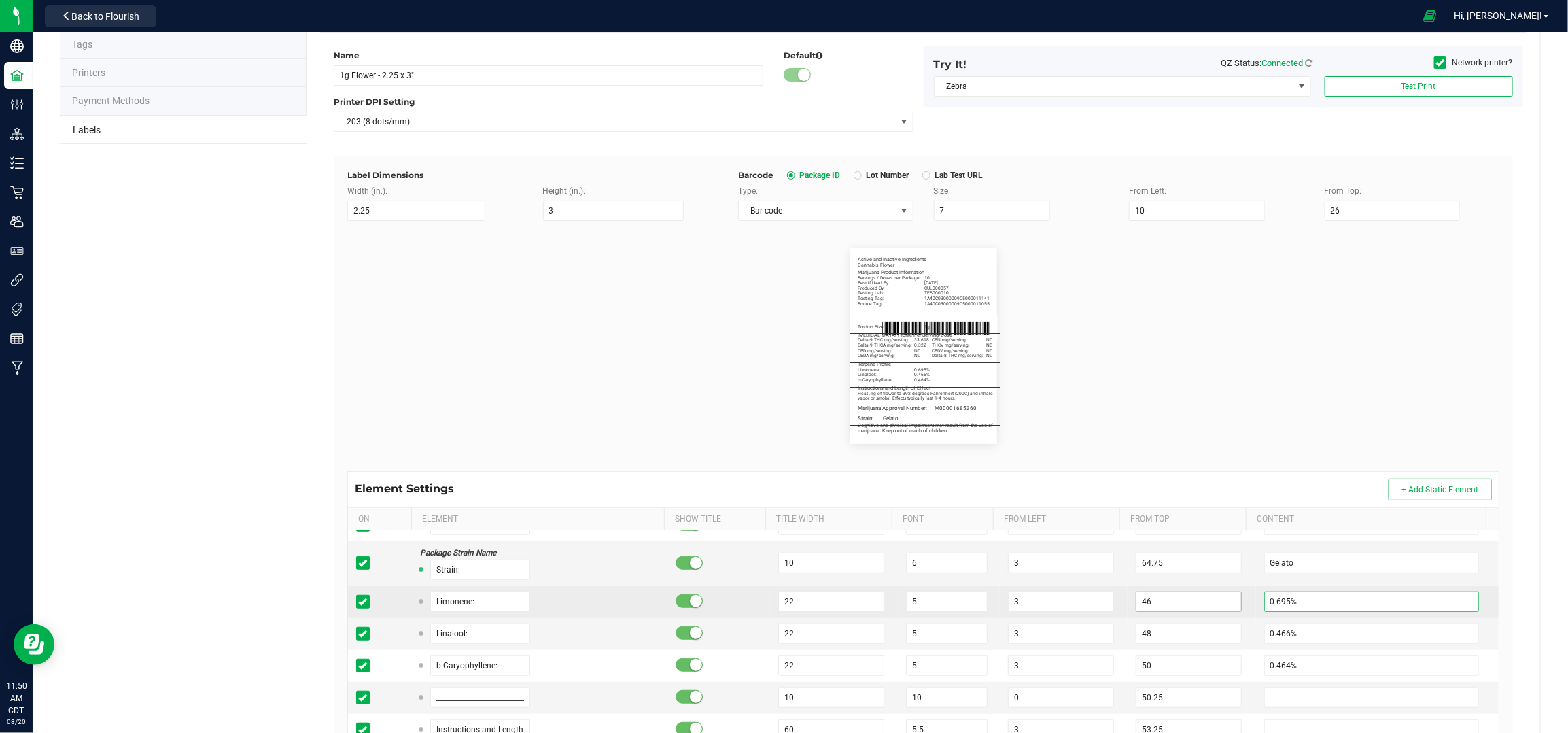
drag, startPoint x: 1269, startPoint y: 599, endPoint x: 1213, endPoint y: 599, distance: 56.0
click at [1213, 599] on tr "Limonene: 22 5 3 46 0.695%" at bounding box center [924, 601] width 1151 height 32
type input "1.004%"
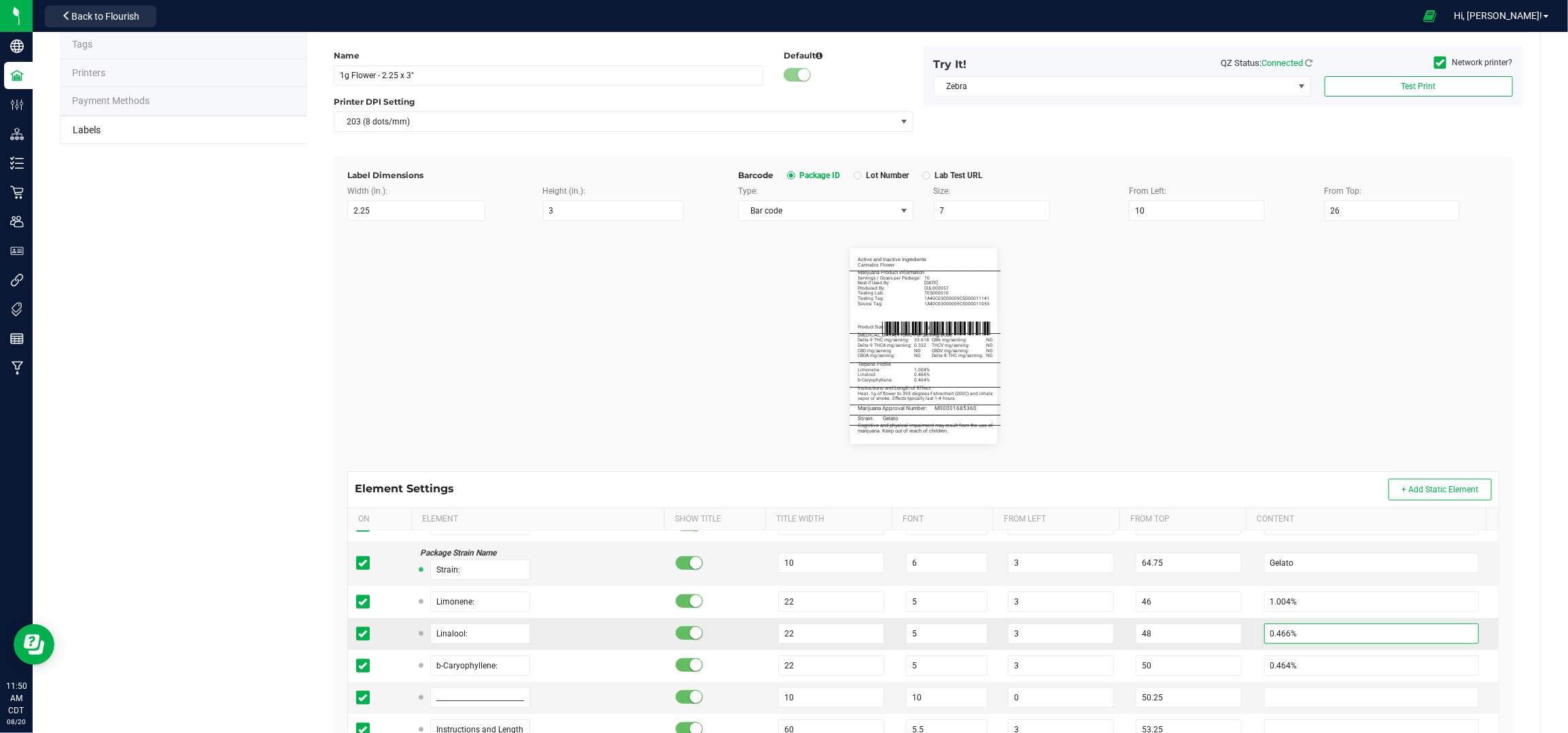
click at [1267, 640] on input "0.466%" at bounding box center [1372, 634] width 215 height 21
type input "0.743%"
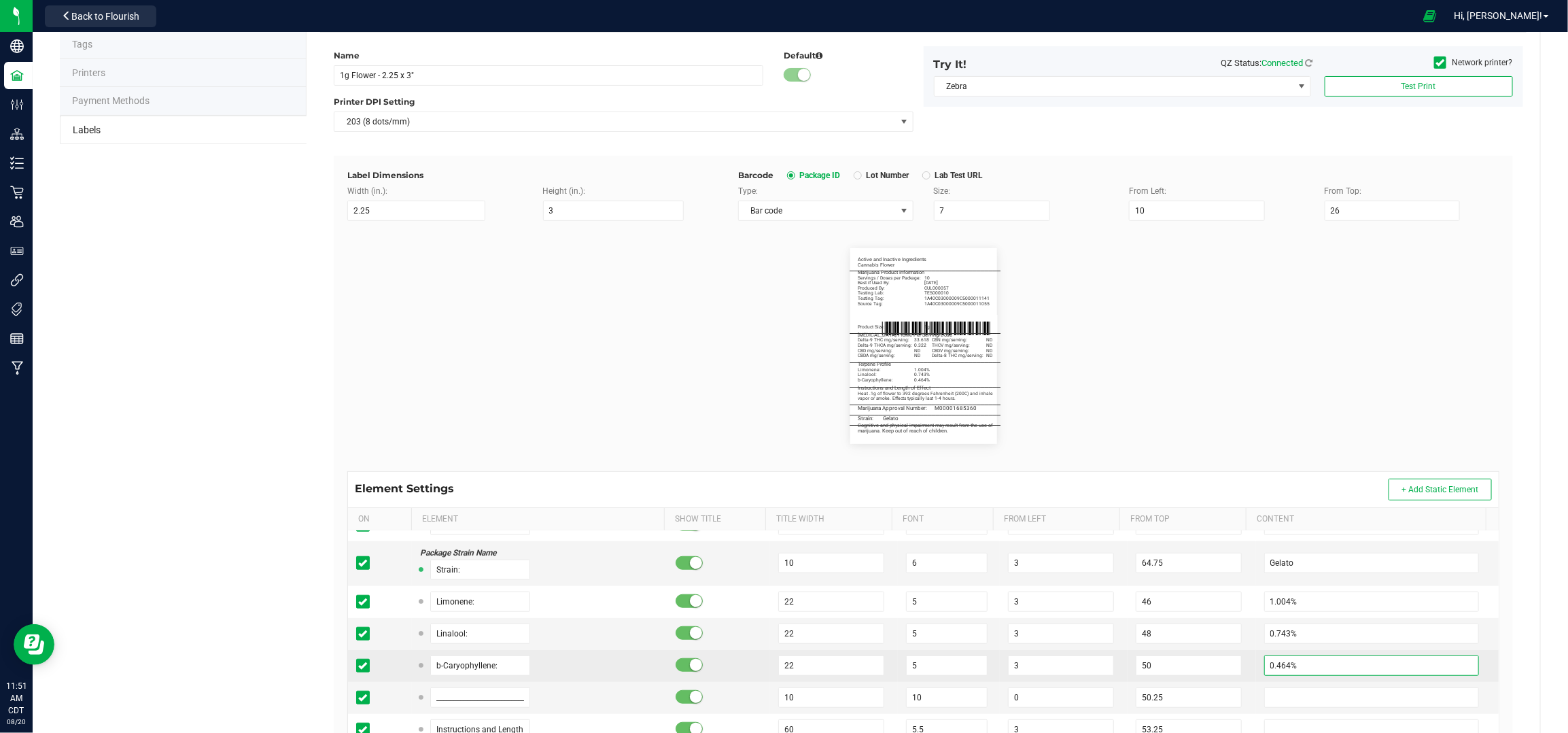
click at [1271, 664] on input "0.464%" at bounding box center [1372, 666] width 215 height 21
type input "0.411%"
click at [473, 653] on td "b-Caryophyllene:" at bounding box center [540, 665] width 256 height 32
click at [477, 662] on input "b-Caryophyllene:" at bounding box center [481, 666] width 101 height 21
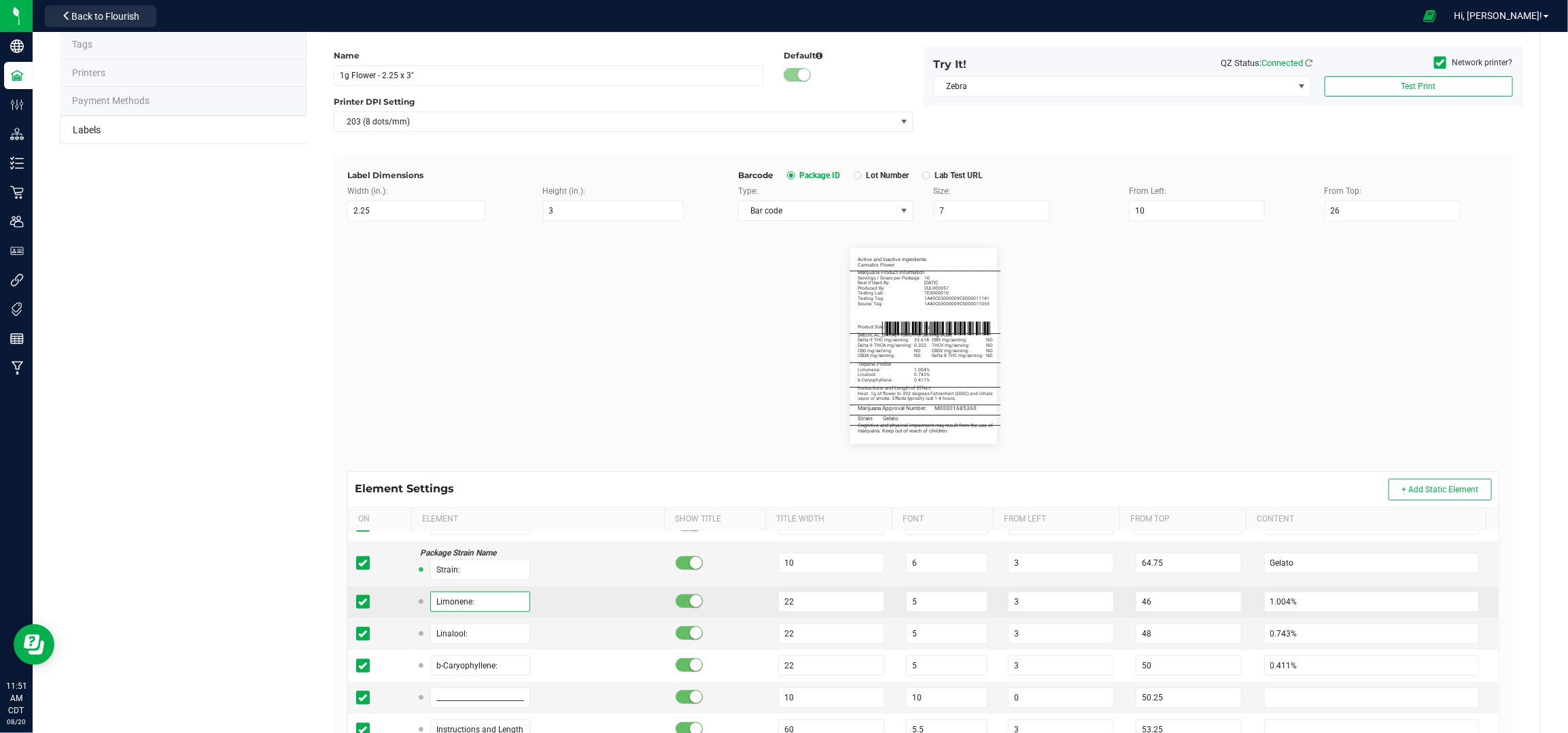
click at [478, 599] on input "Limonene:" at bounding box center [481, 602] width 101 height 21
paste input "b-Caryophyll"
type input "b-Caryophyllene:"
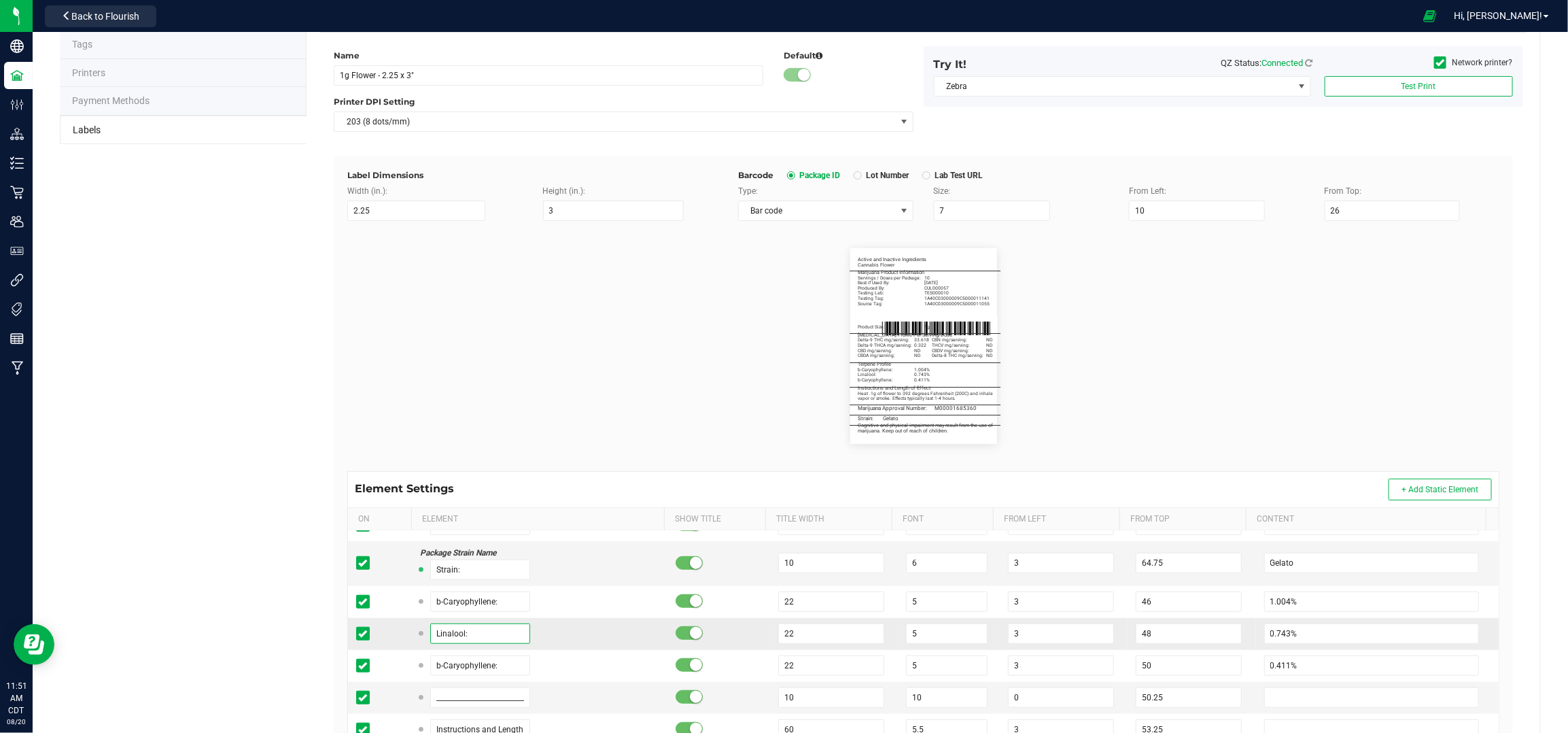
click at [481, 640] on input "Linalool:" at bounding box center [481, 634] width 101 height 21
type input "Limonene:"
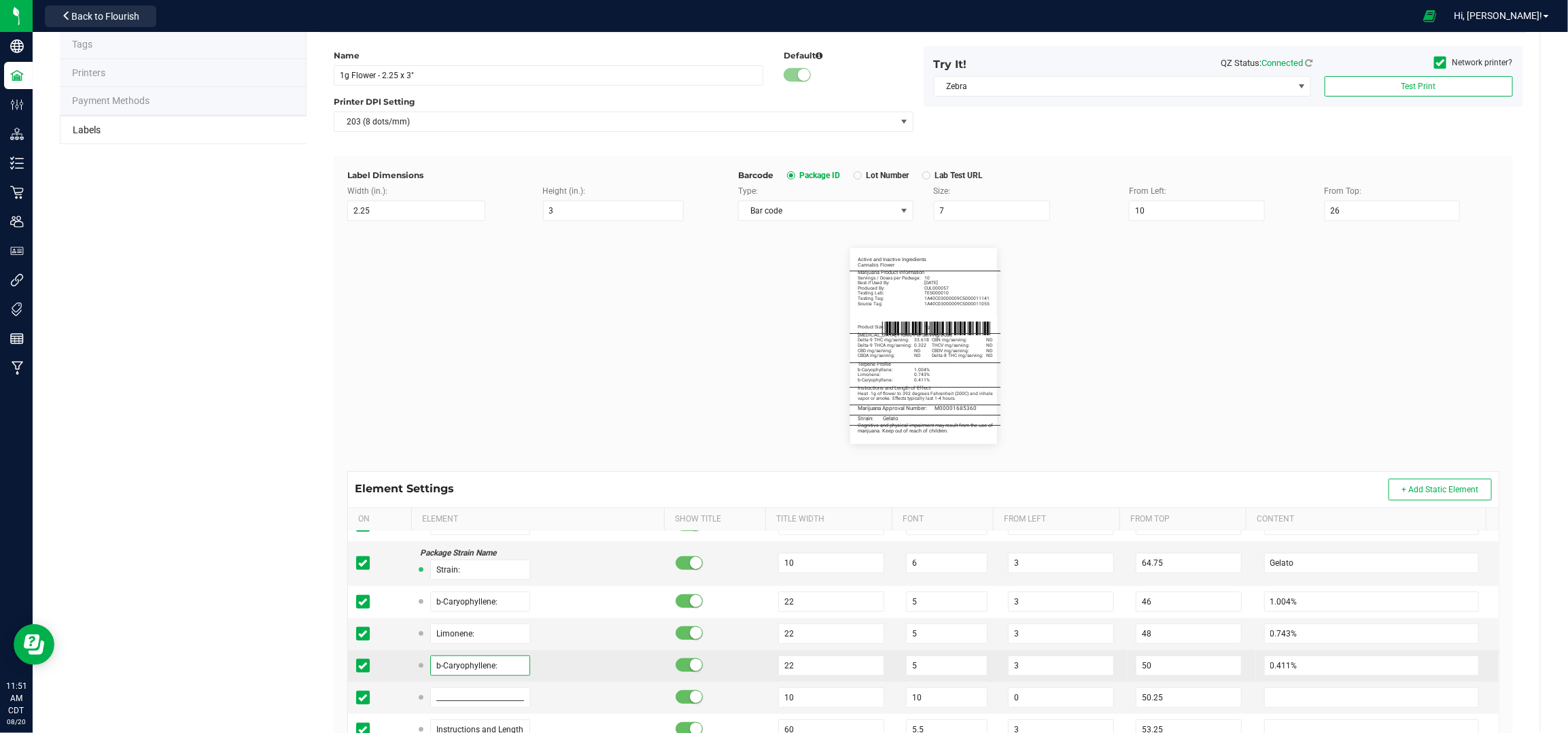
click at [492, 668] on input "b-Caryophyllene:" at bounding box center [481, 666] width 101 height 21
type input "a-Humulene:"
click at [564, 656] on td "a-Humulene:" at bounding box center [540, 665] width 256 height 32
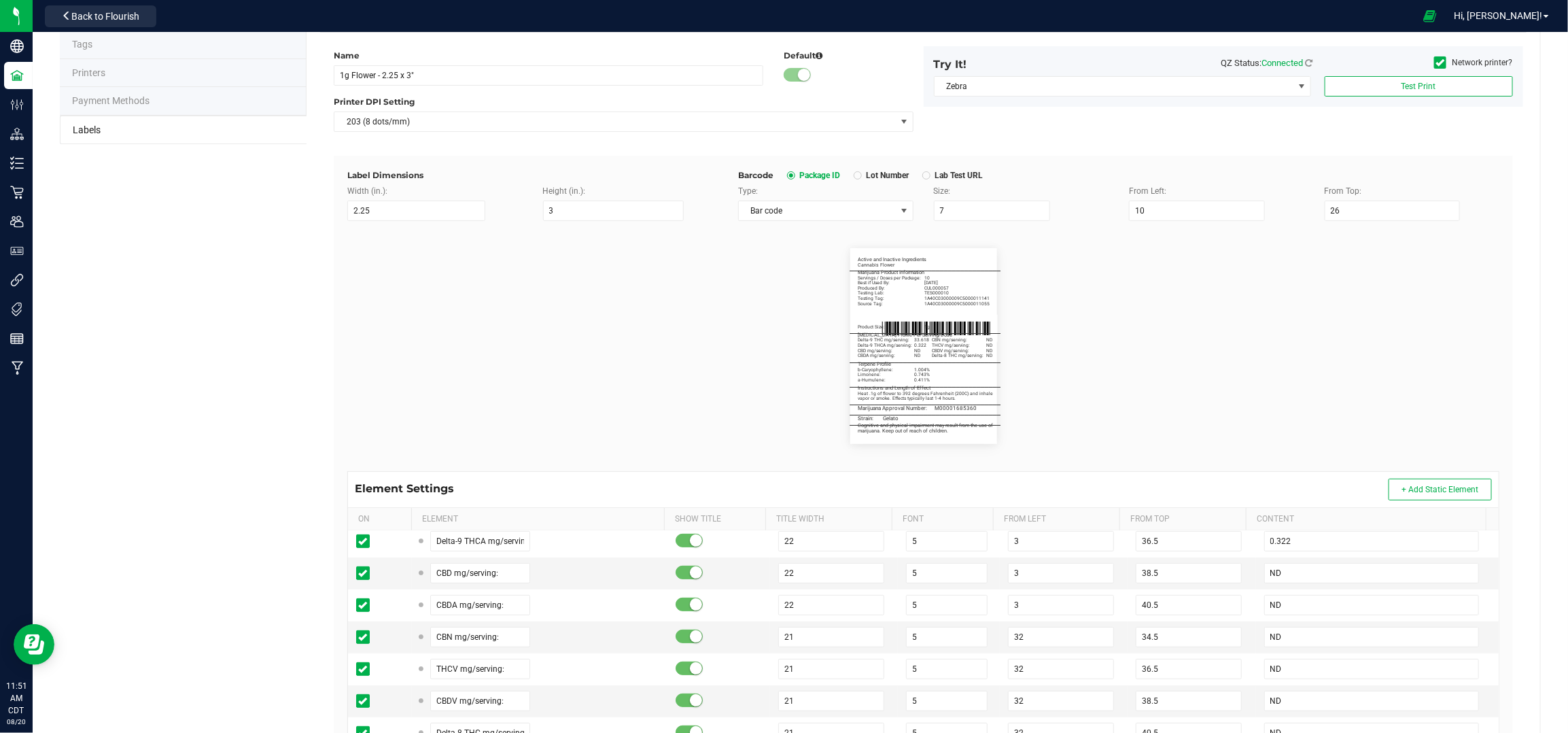
scroll to position [362, 0]
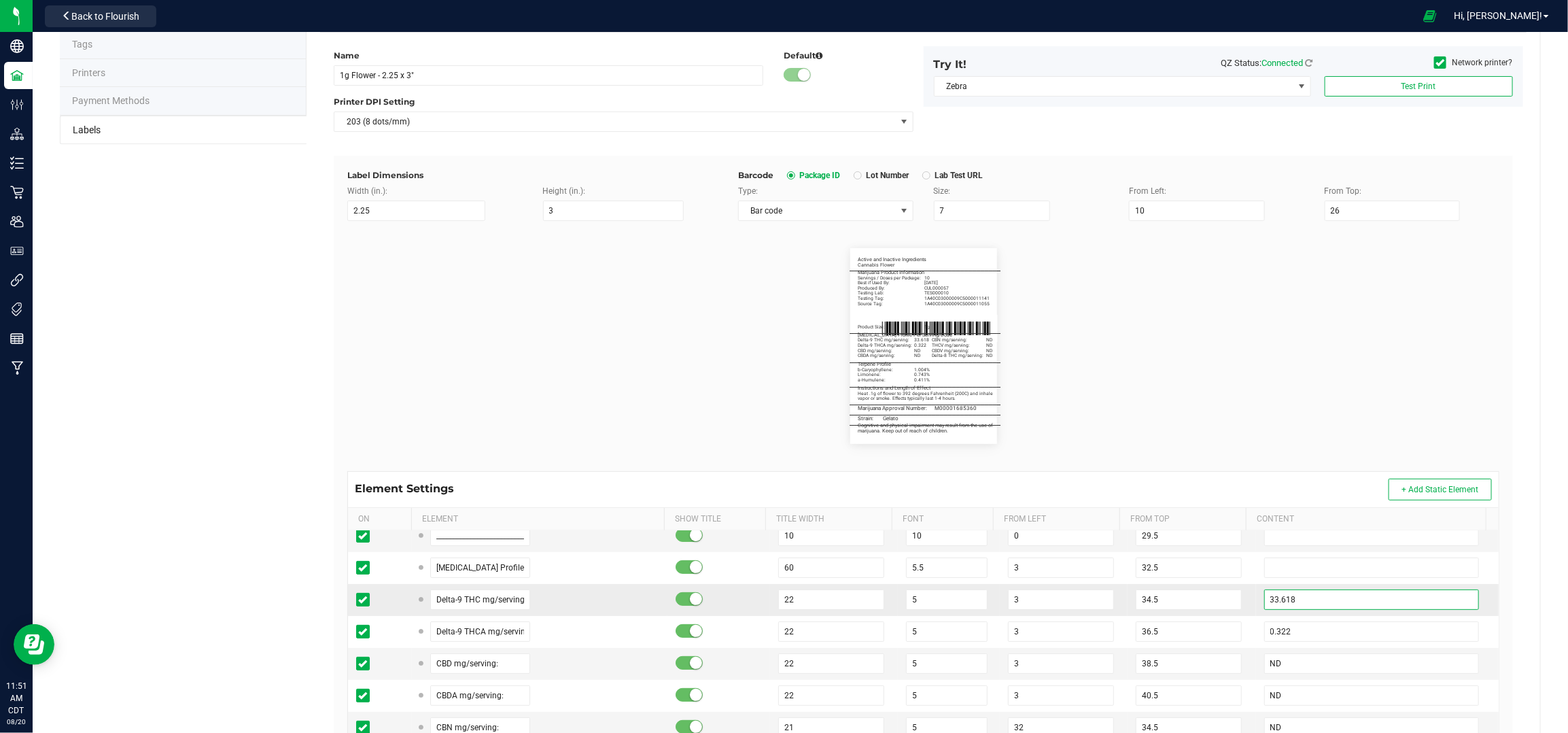
click at [1414, 607] on input "33.618" at bounding box center [1372, 600] width 215 height 21
paste input "5.151"
type input "35.151"
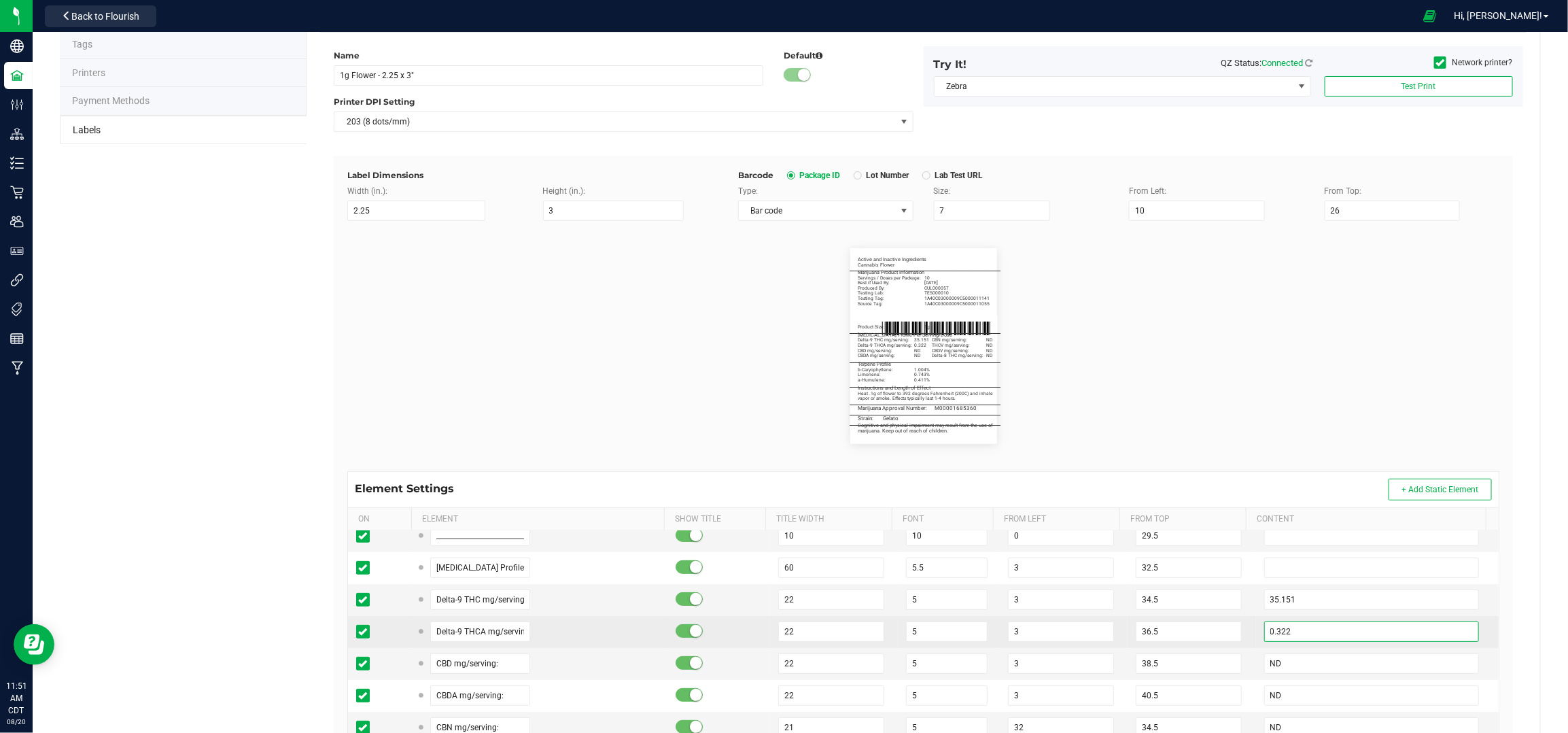
click at [1302, 627] on input "0.322" at bounding box center [1372, 632] width 215 height 21
type input "ND"
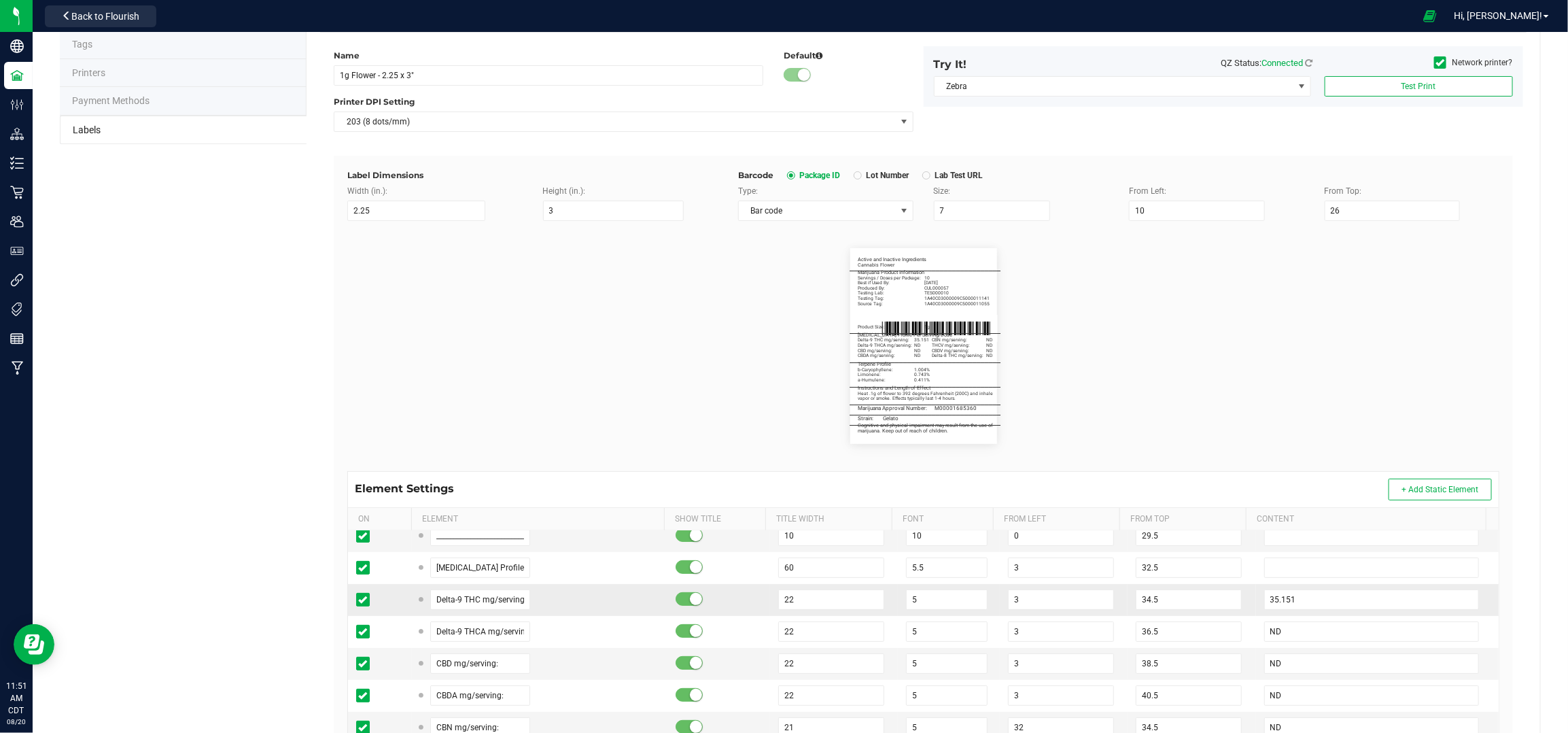
click at [1256, 592] on td "35.151" at bounding box center [1378, 600] width 242 height 32
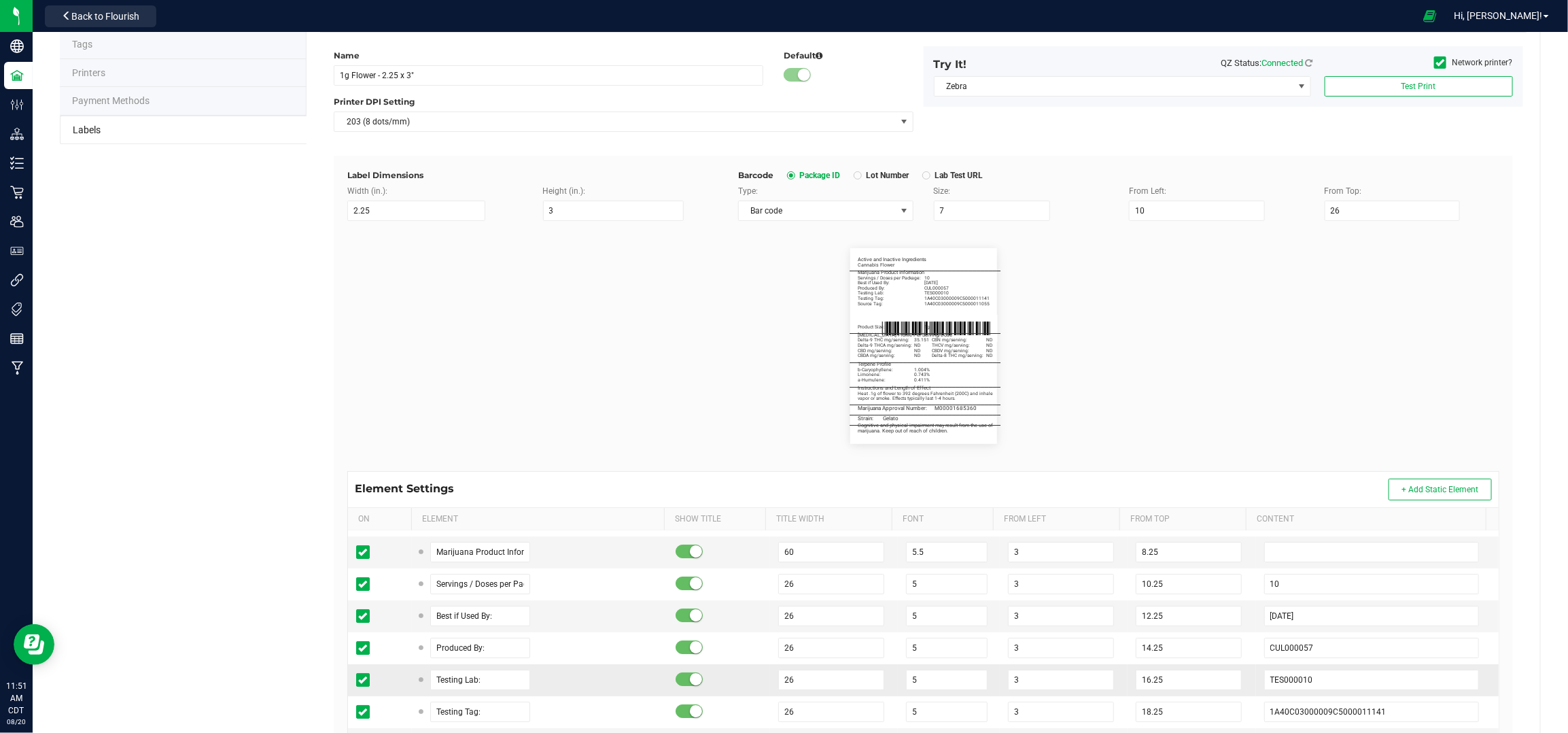
scroll to position [181, 0]
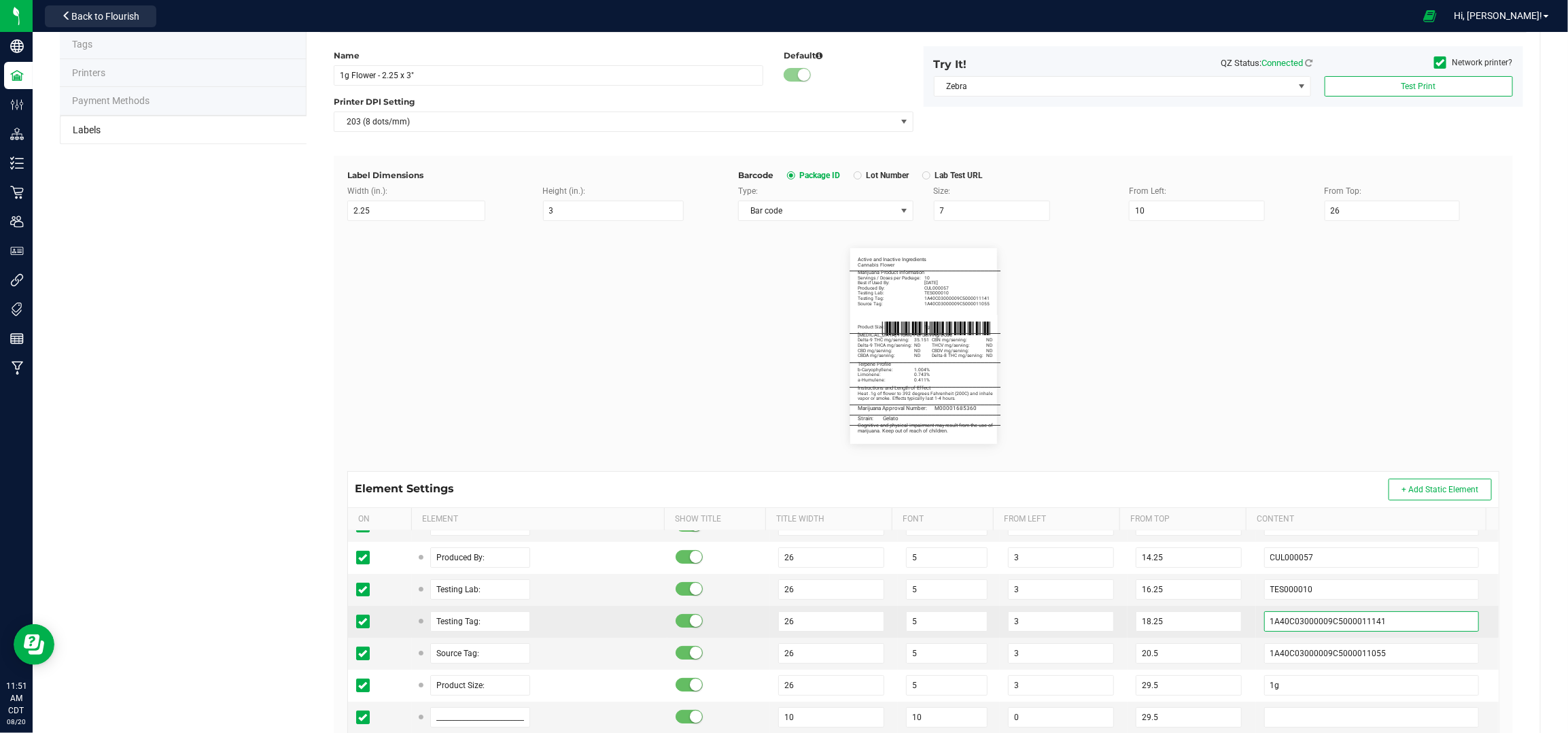
click at [1414, 618] on input "1A40C03000009C5000011141" at bounding box center [1372, 622] width 215 height 21
paste input "5"
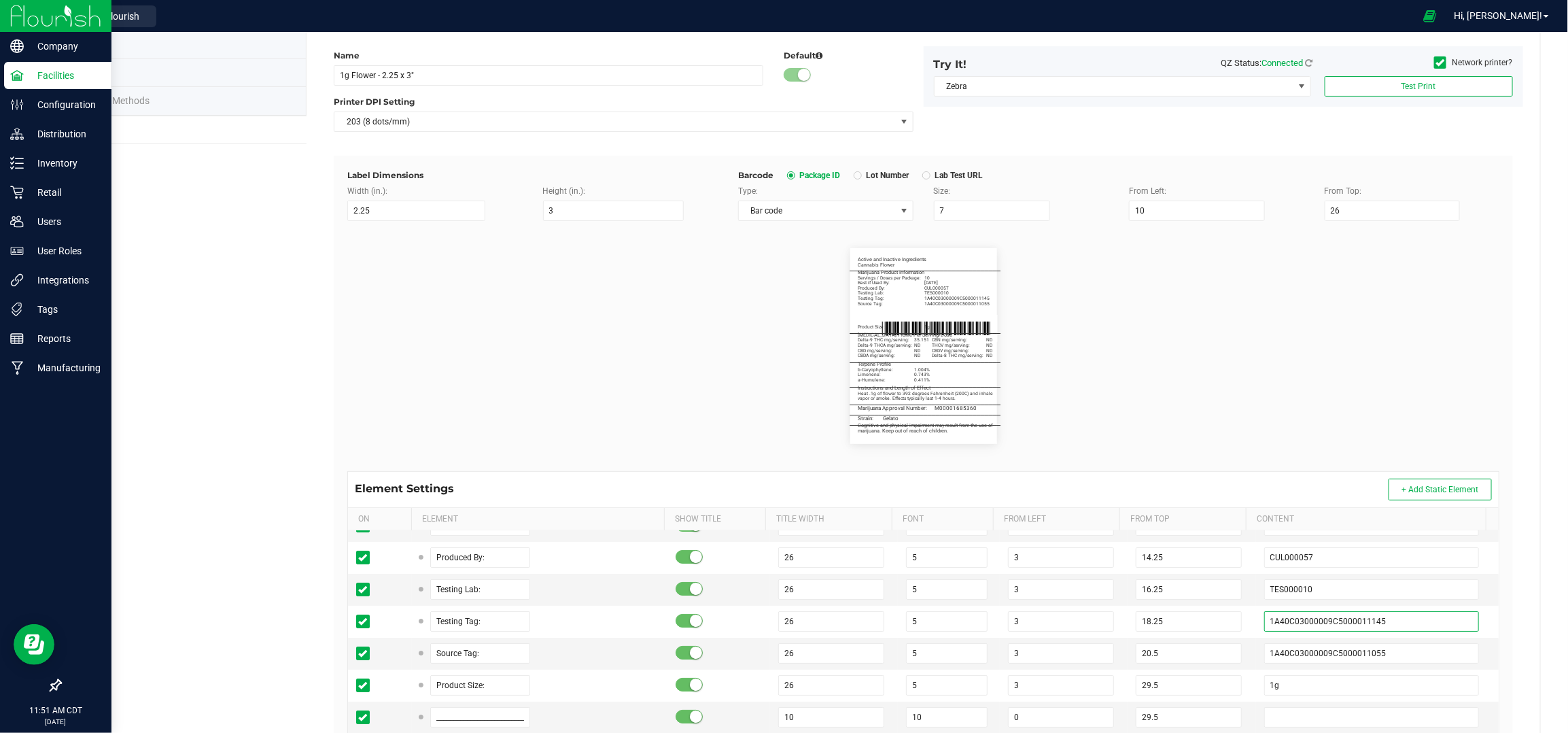
type input "1A40C03000009C5000011145"
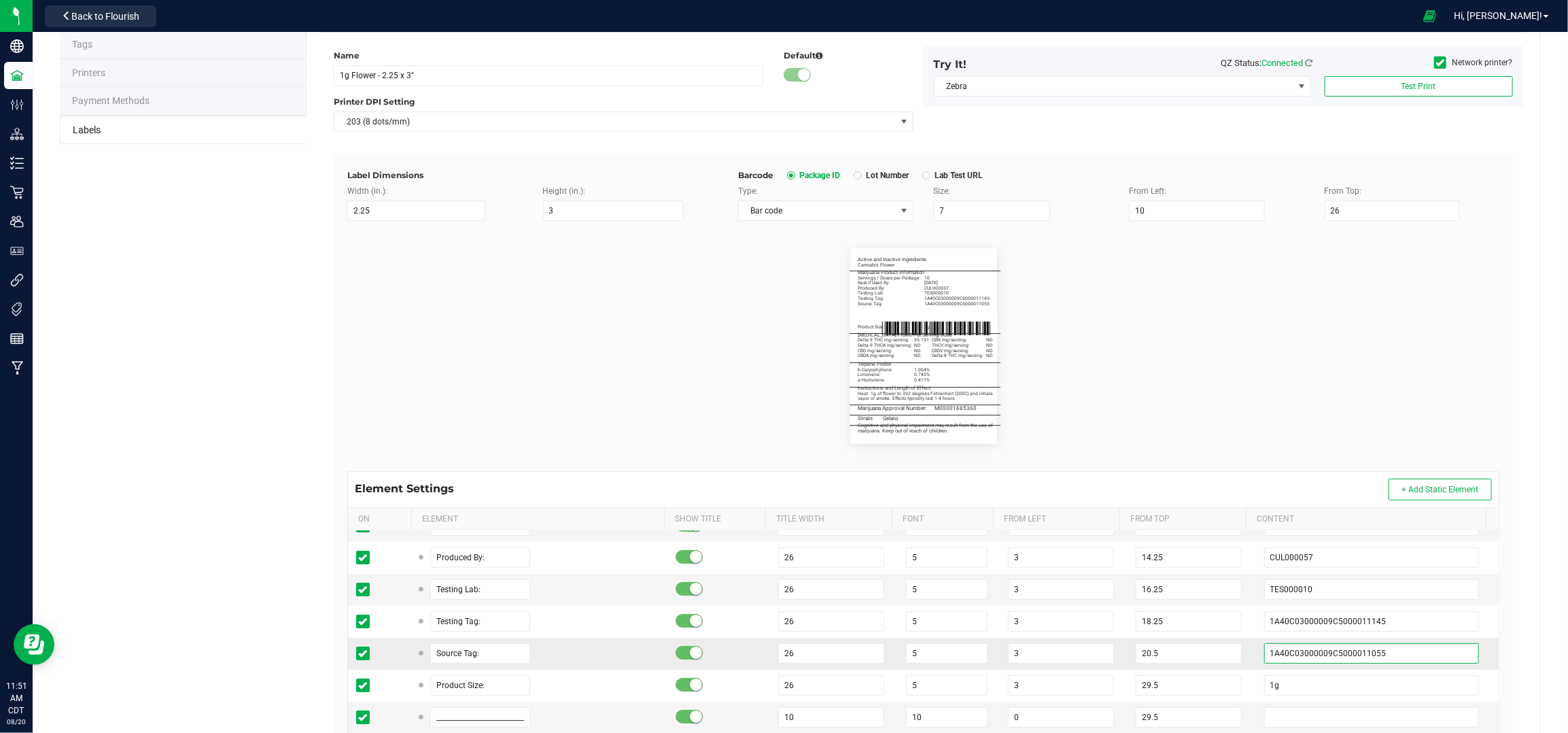
click at [1407, 651] on input "1A40C03000009C5000011055" at bounding box center [1372, 654] width 215 height 21
paste input "48"
type input "1A40C03000009C5000011048"
click at [1322, 414] on flourish-label-viewer "Active and Inactive Ingredients Cannabis Flower _______________________________…" at bounding box center [924, 346] width 1152 height 196
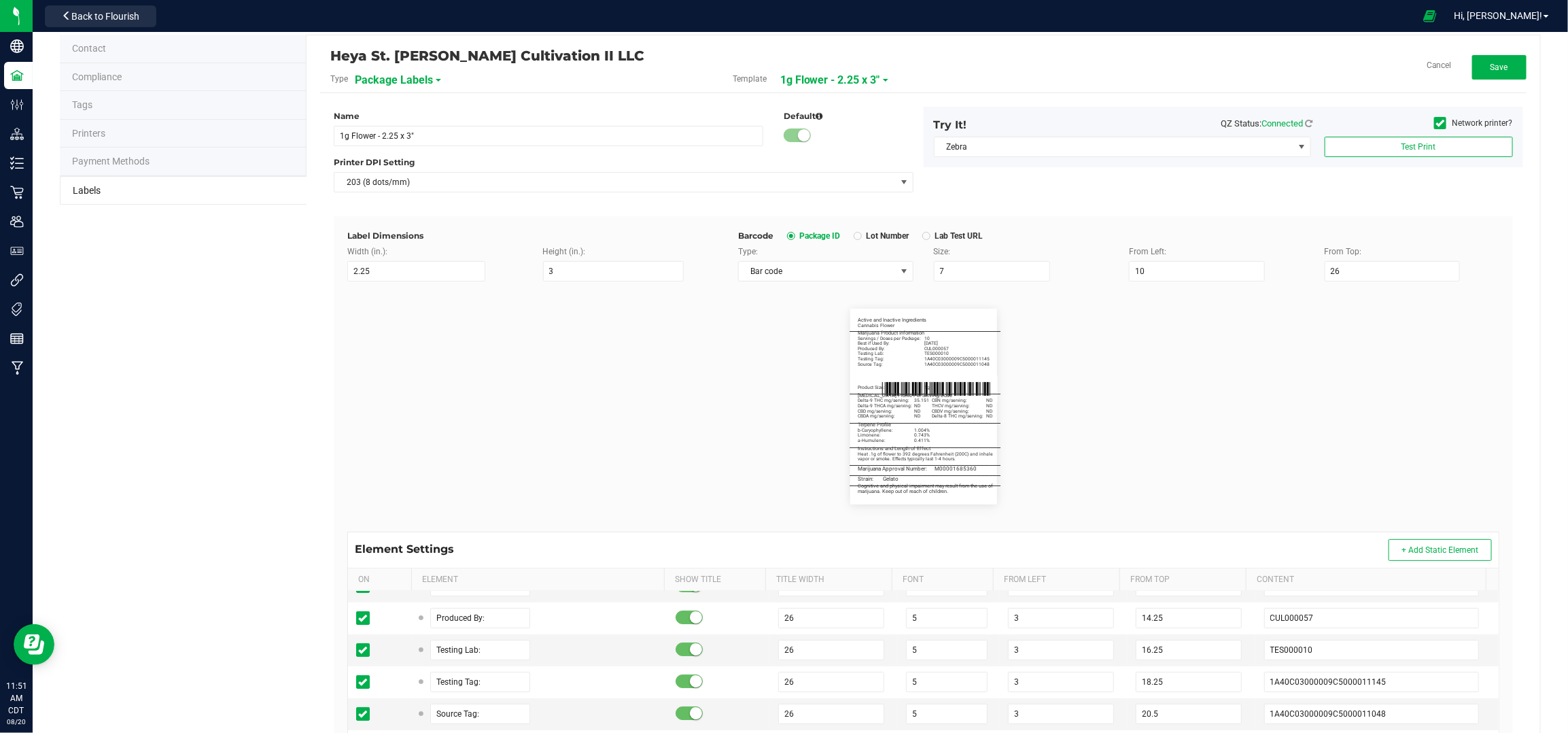
scroll to position [0, 0]
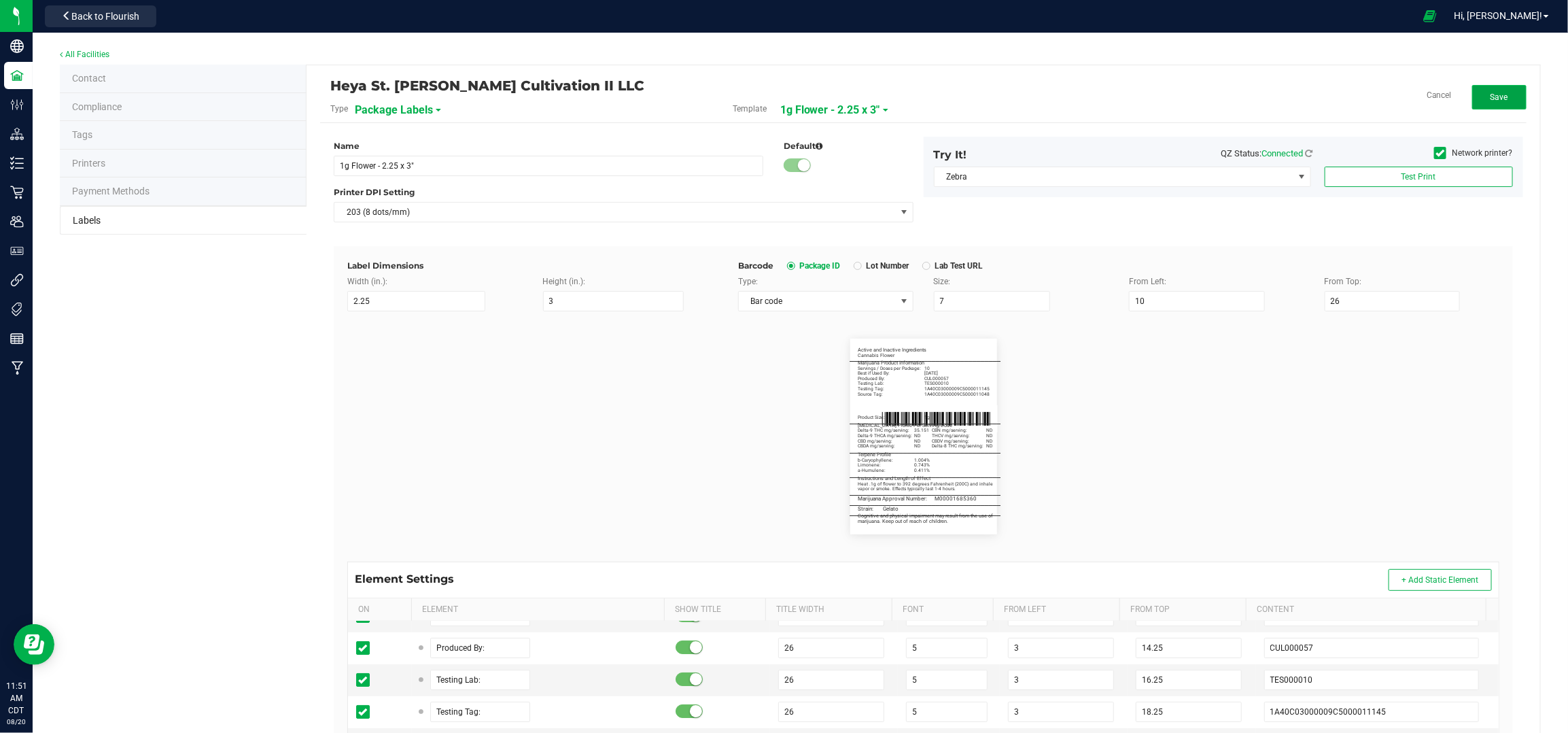
click at [1481, 89] on button "Save" at bounding box center [1500, 97] width 54 height 24
click at [1489, 102] on button "Edit" at bounding box center [1500, 97] width 54 height 24
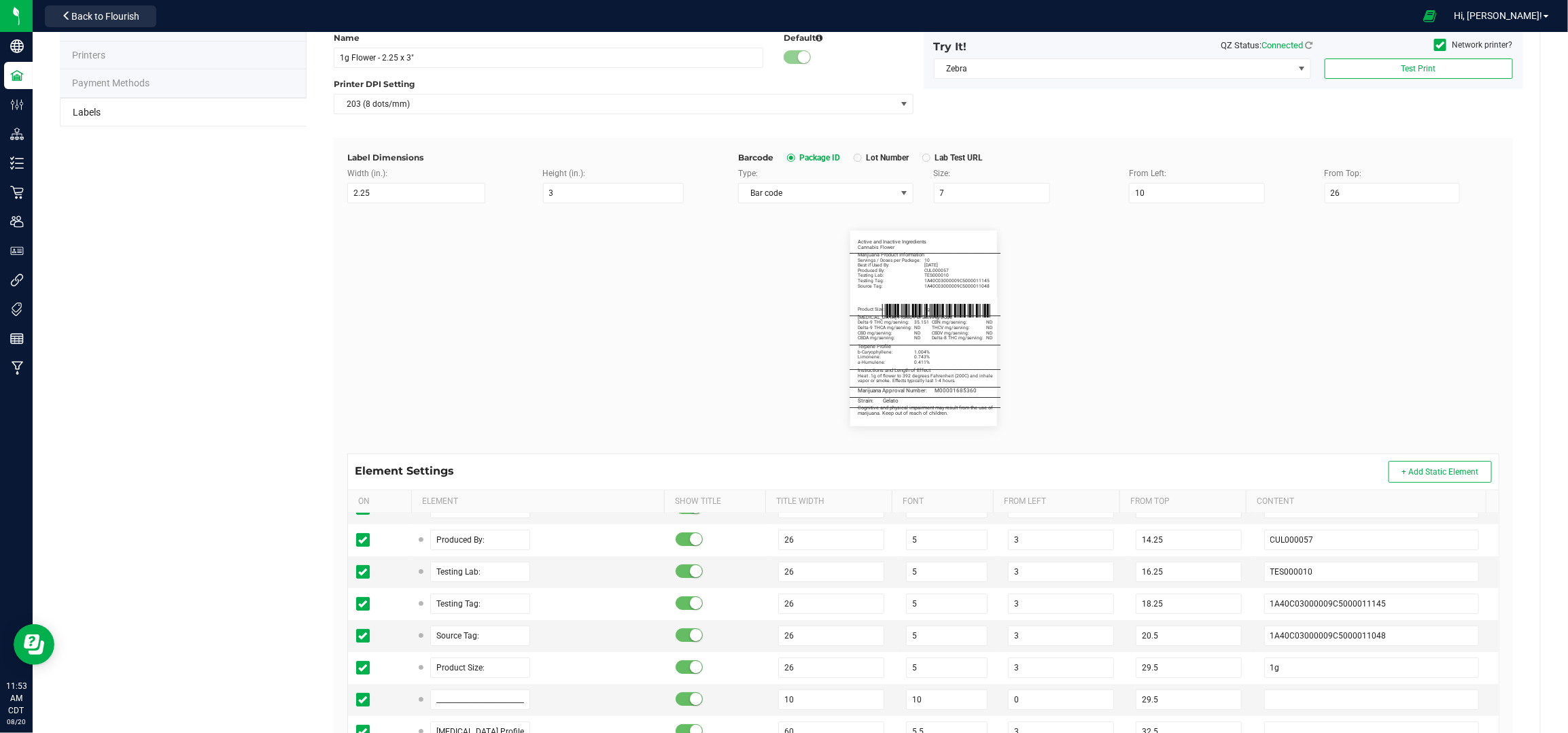
scroll to position [181, 0]
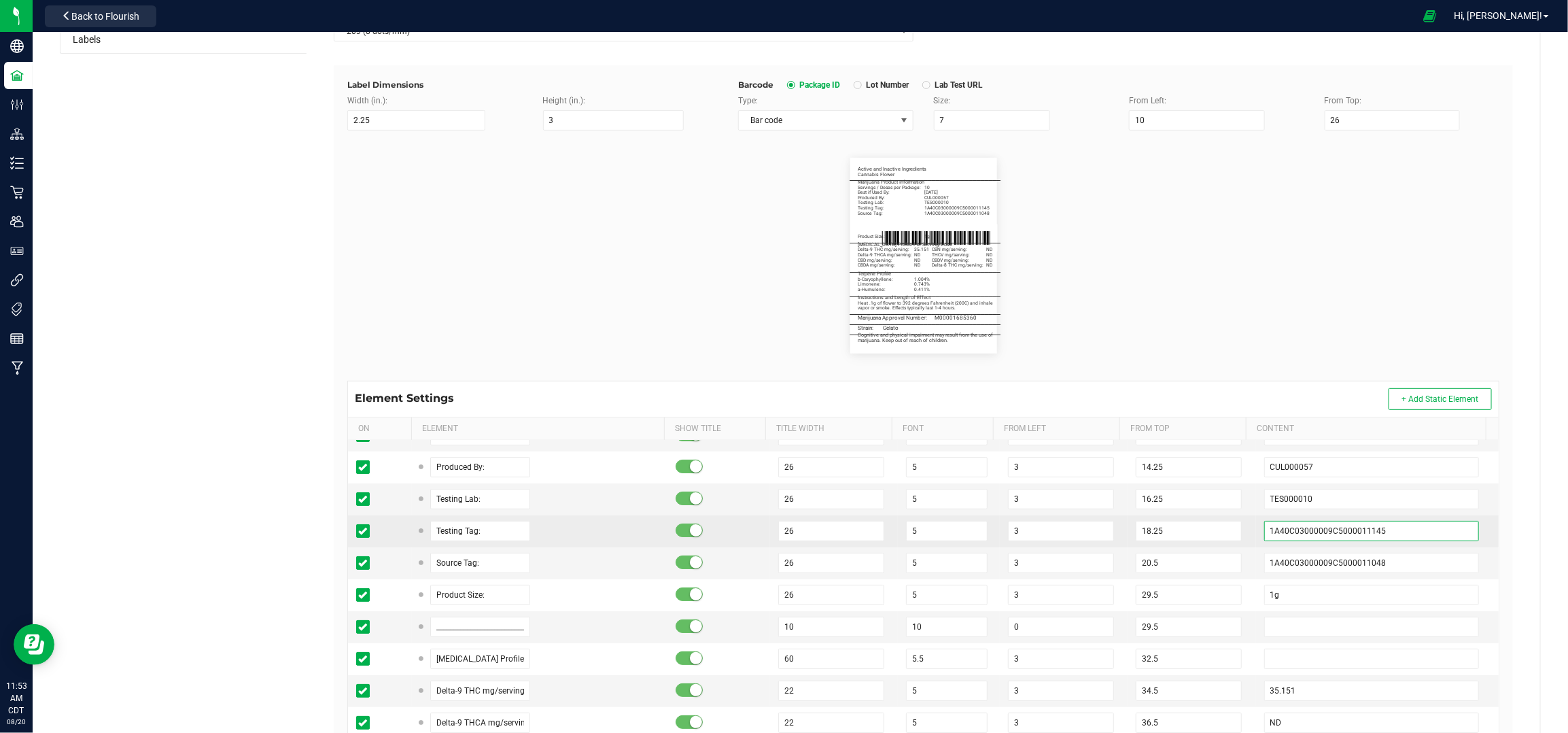
click at [1382, 533] on input "1A40C03000009C5000011145" at bounding box center [1372, 532] width 215 height 21
paste input "87"
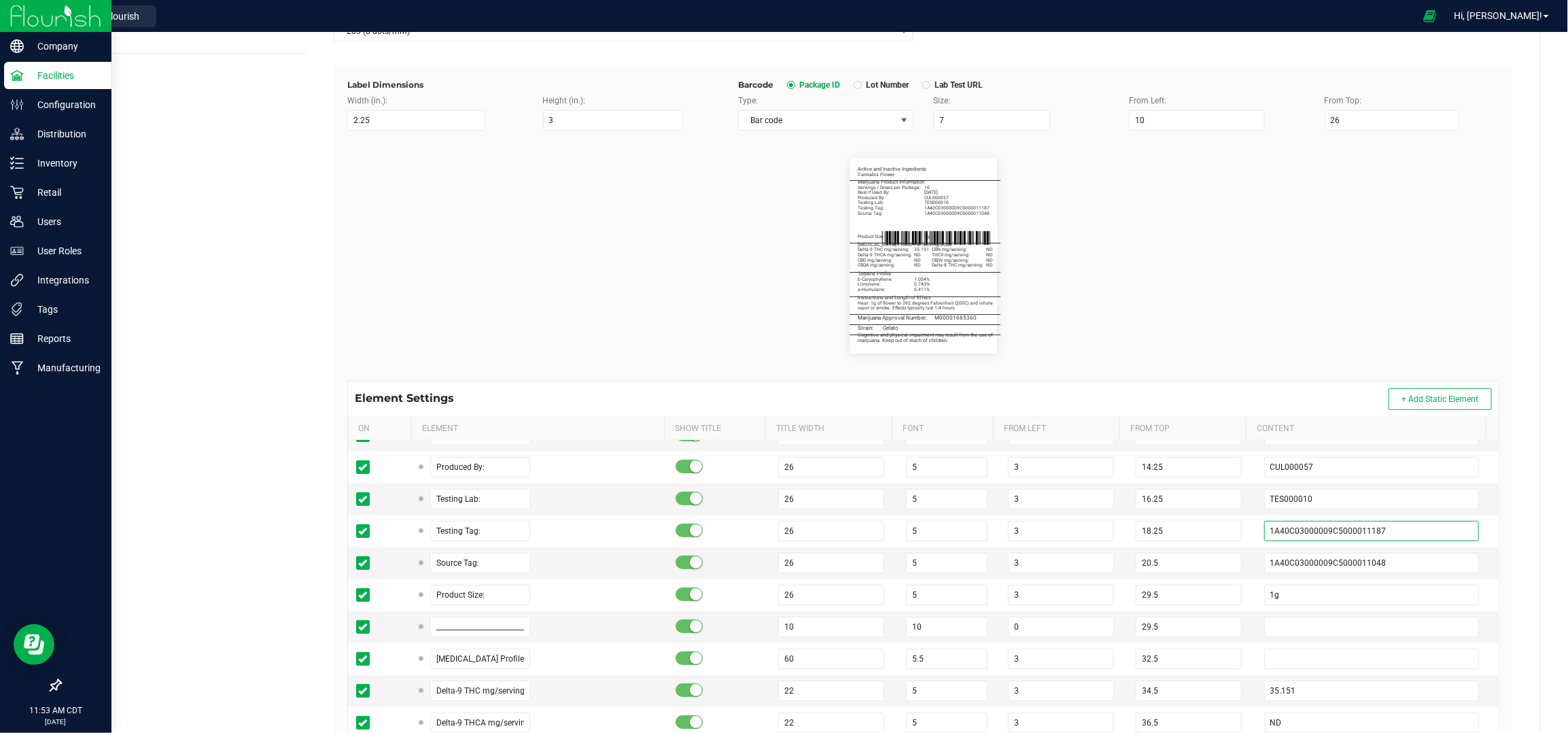
type input "1A40C03000009C5000011187"
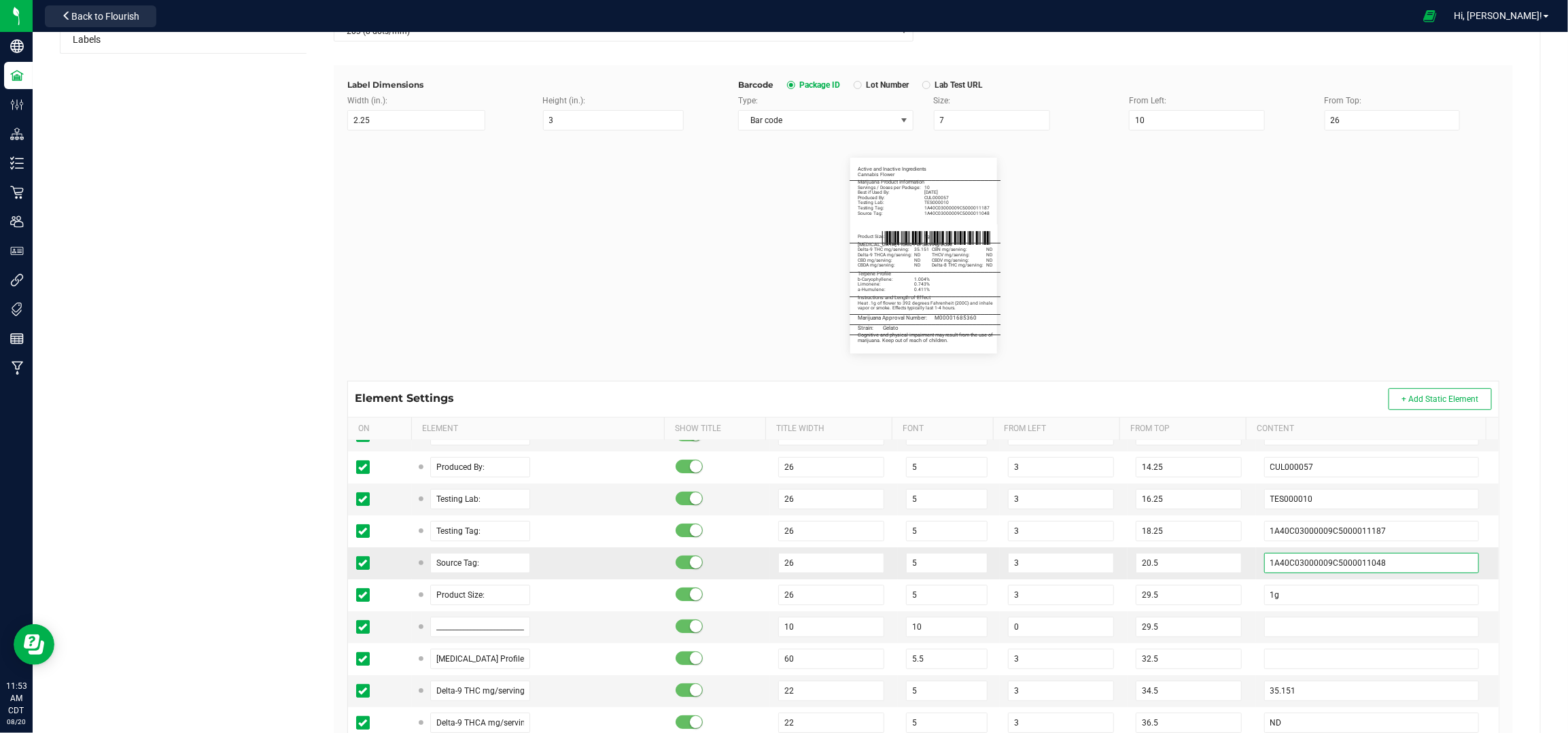
click at [1430, 559] on input "1A40C03000009C5000011048" at bounding box center [1372, 563] width 215 height 21
paste input "167"
type input "1A40C03000009C5000011167"
click at [1220, 633] on td "29.5" at bounding box center [1192, 627] width 128 height 32
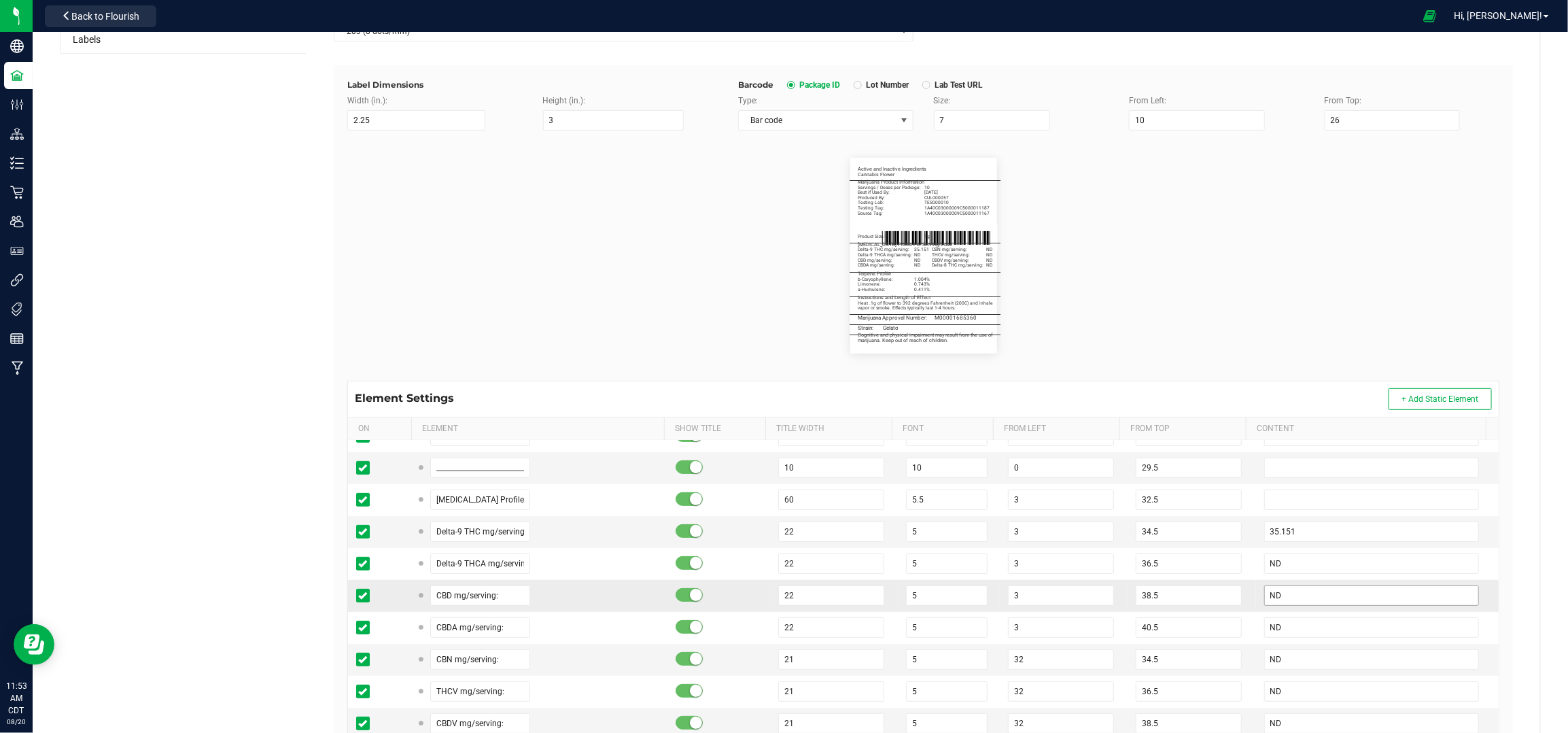
scroll to position [362, 0]
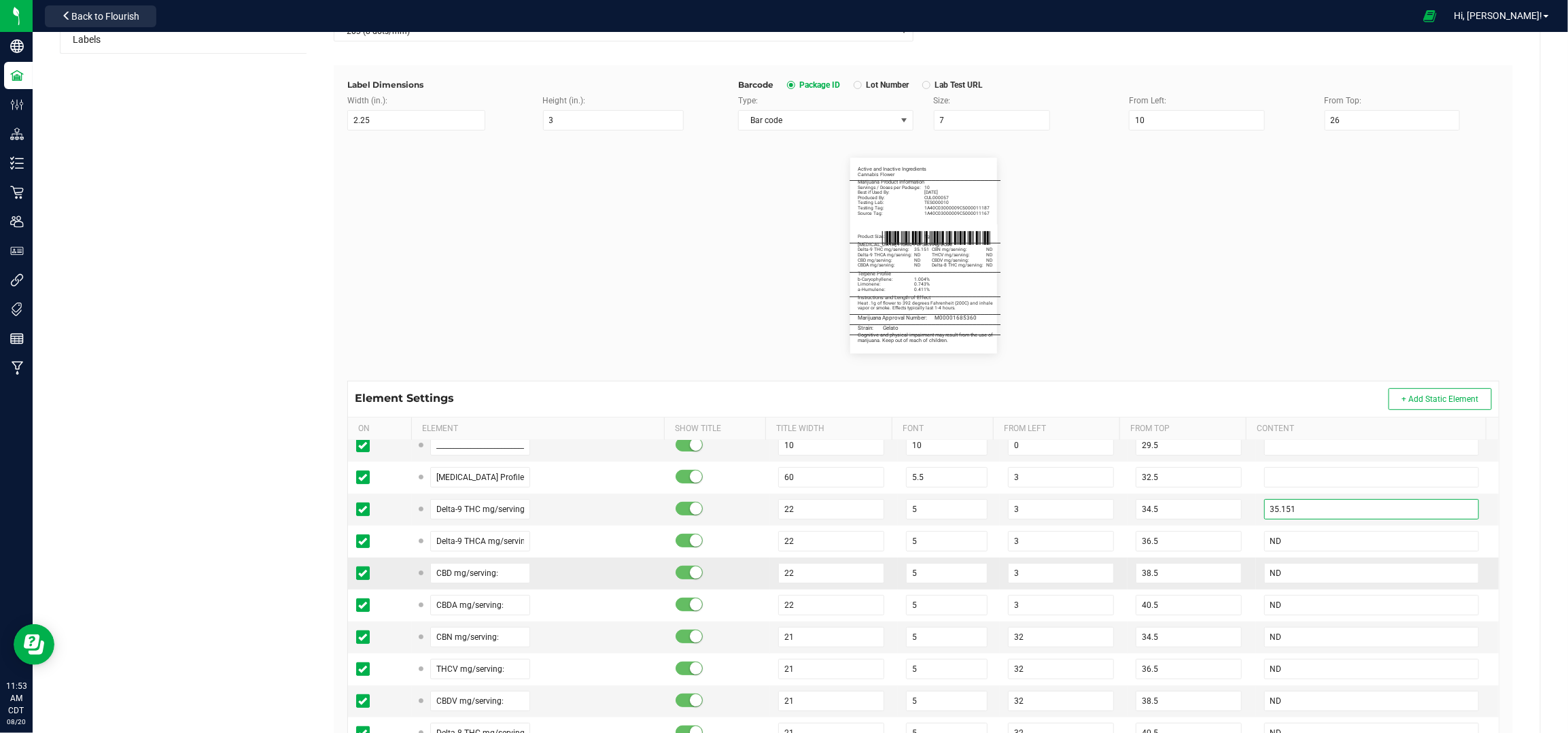
drag, startPoint x: 1352, startPoint y: 507, endPoint x: 1104, endPoint y: 568, distance: 255.4
click at [1352, 507] on input "35.151" at bounding box center [1372, 509] width 215 height 21
paste input "3.008"
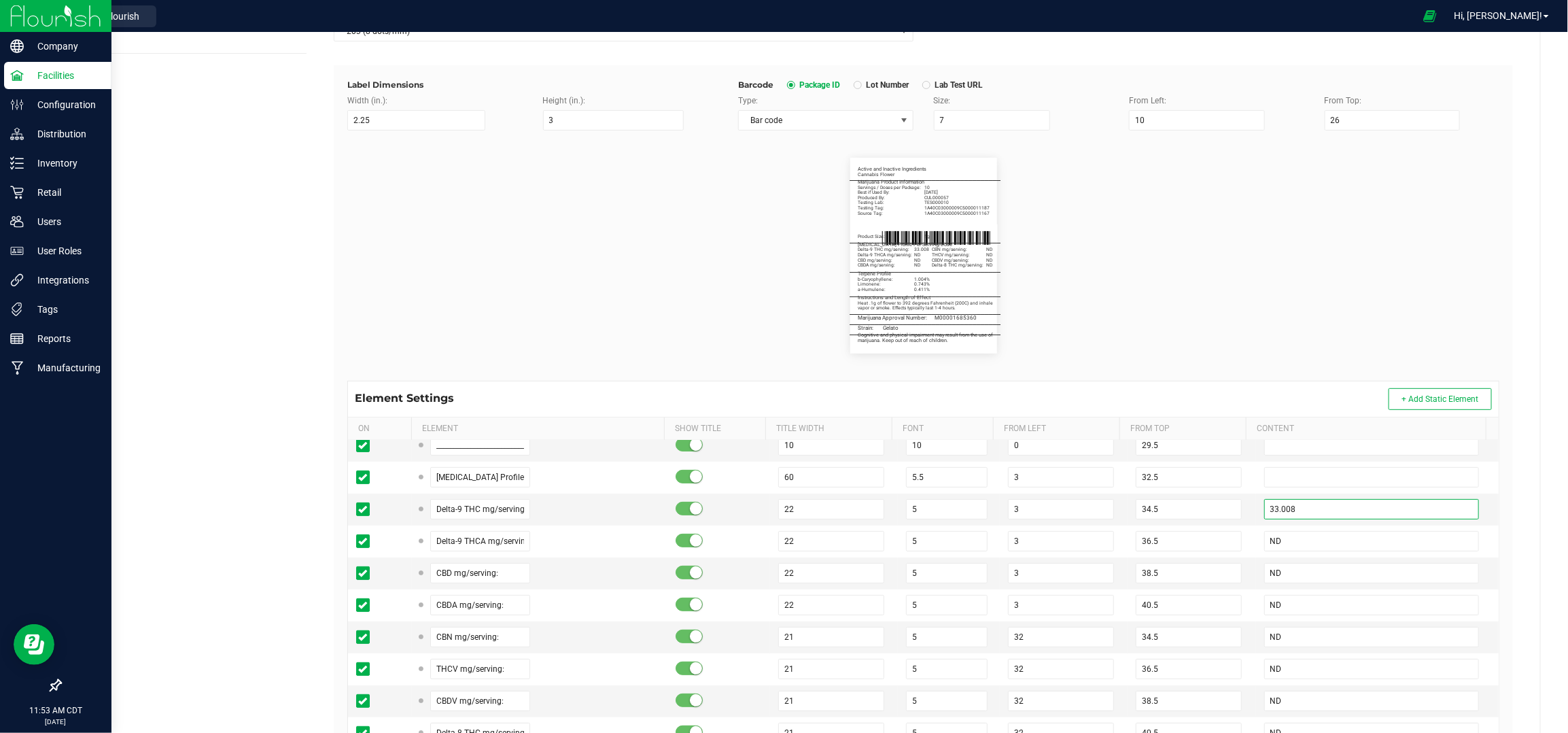
type input "33.008"
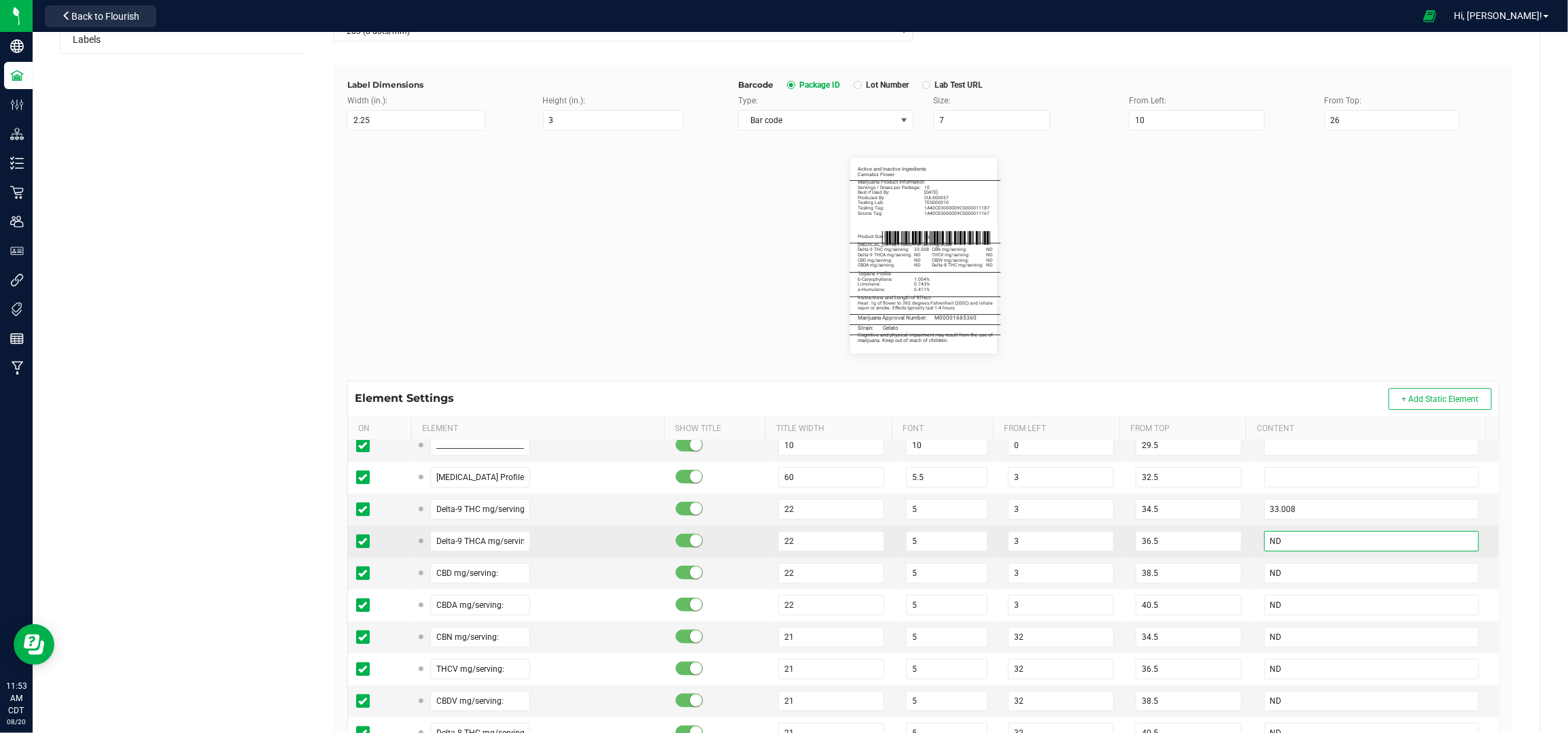
click at [1287, 550] on input "ND" at bounding box center [1372, 542] width 215 height 21
paste input "1.017"
type input "1.017"
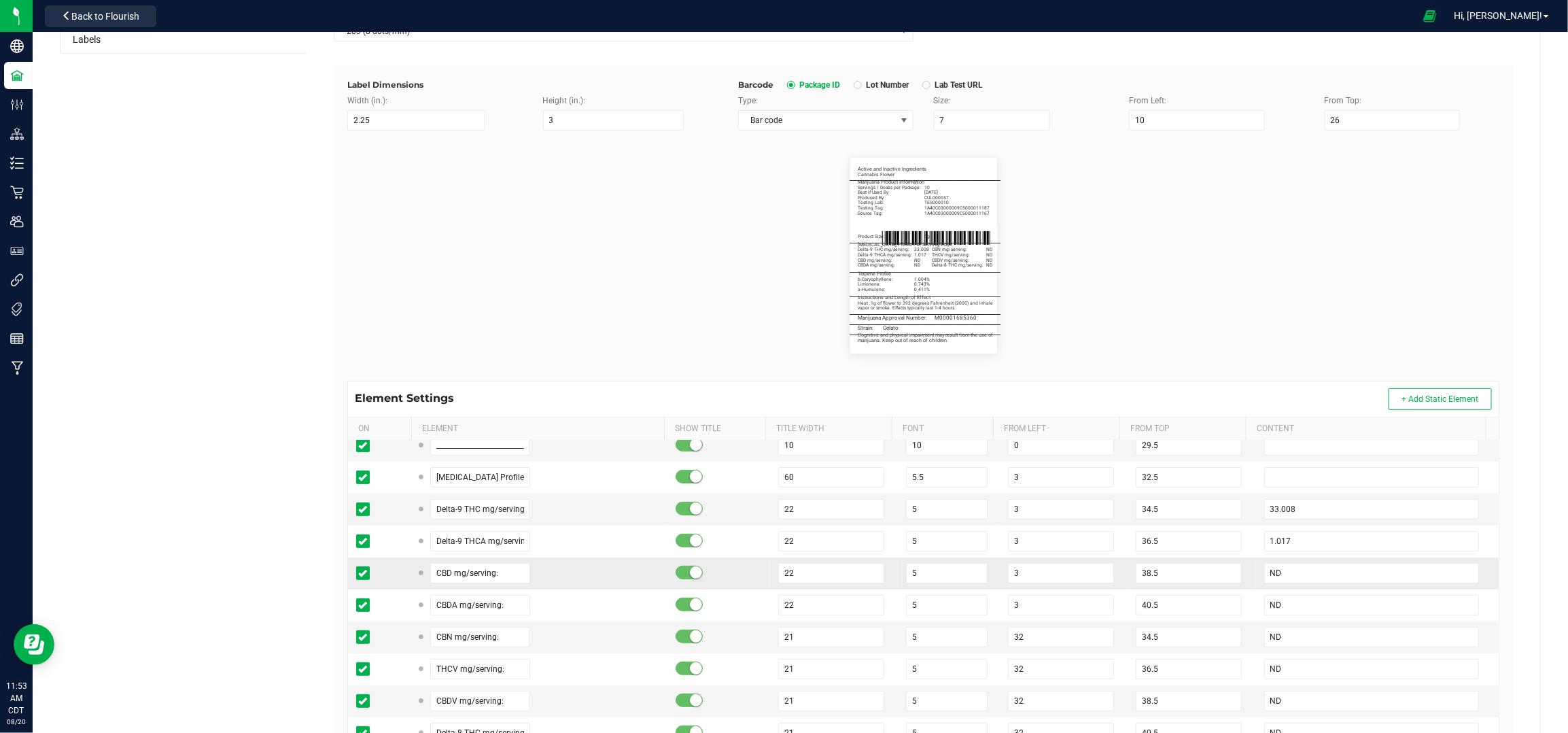
click at [1256, 585] on td "ND" at bounding box center [1378, 573] width 242 height 32
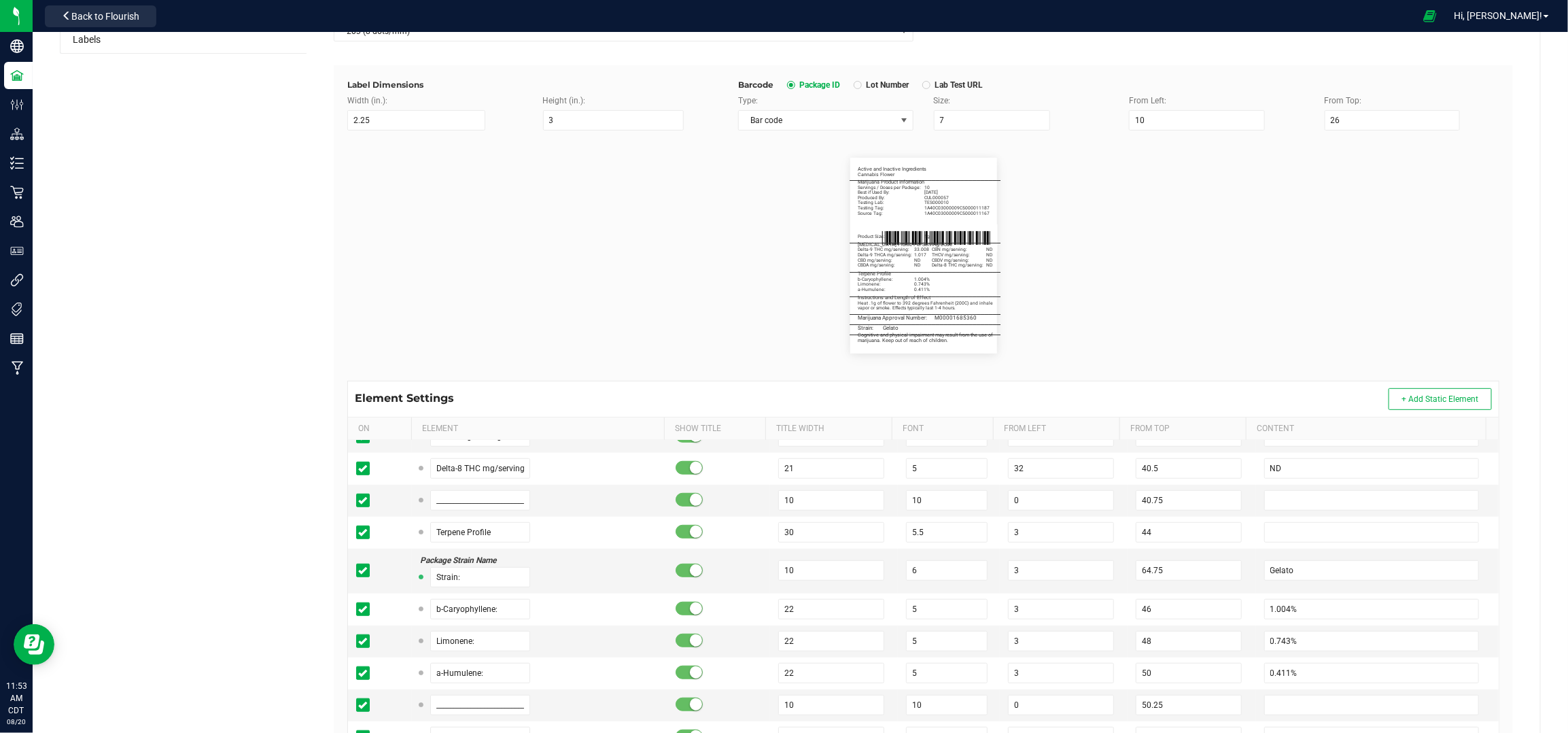
scroll to position [634, 0]
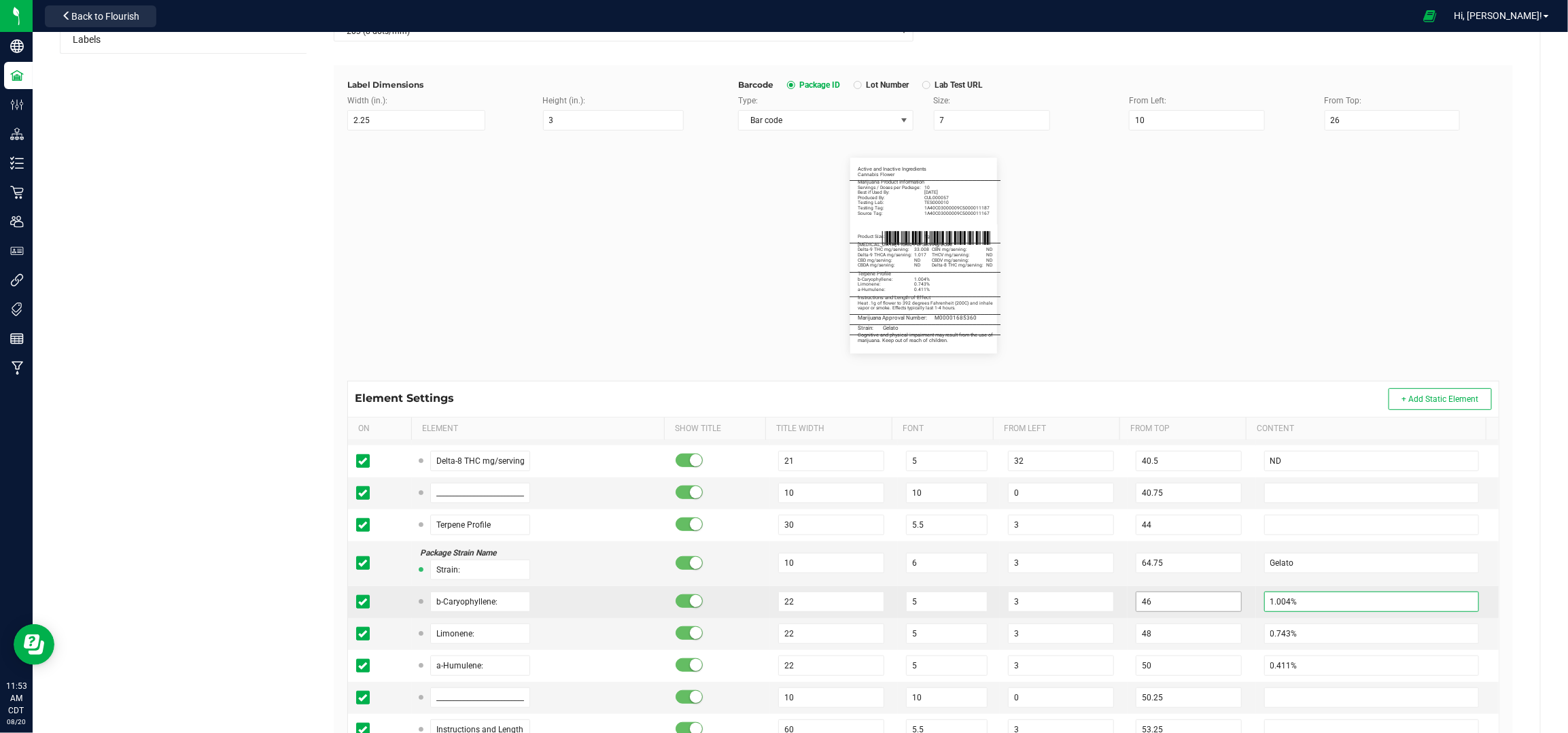
drag, startPoint x: 1270, startPoint y: 601, endPoint x: 1219, endPoint y: 601, distance: 51.0
click at [1219, 601] on tr "b-Caryophyllene: 22 5 3 46 1.004%" at bounding box center [924, 601] width 1151 height 32
type input "0.945%"
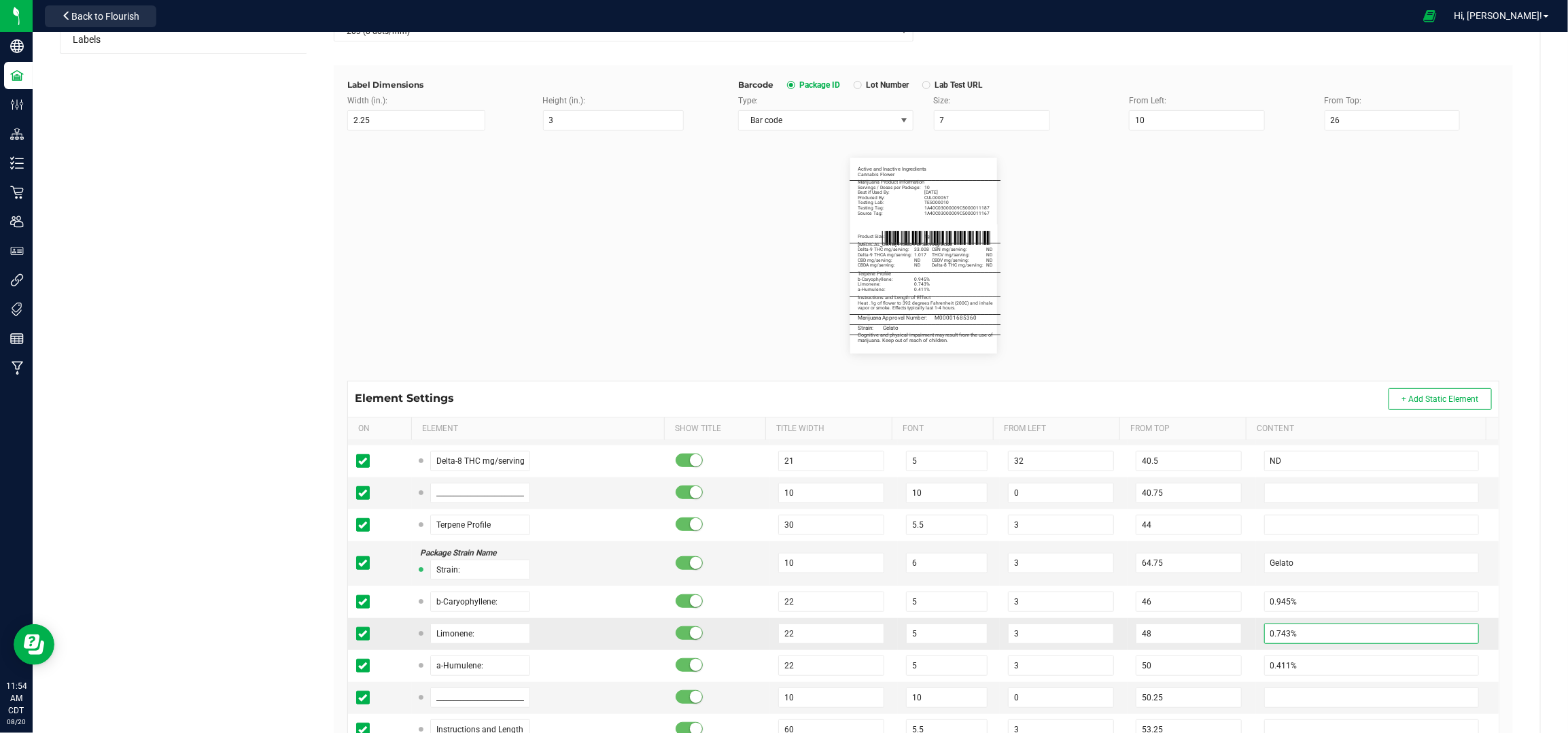
click at [1271, 633] on input "0.743%" at bounding box center [1372, 634] width 215 height 21
type input "0.527%"
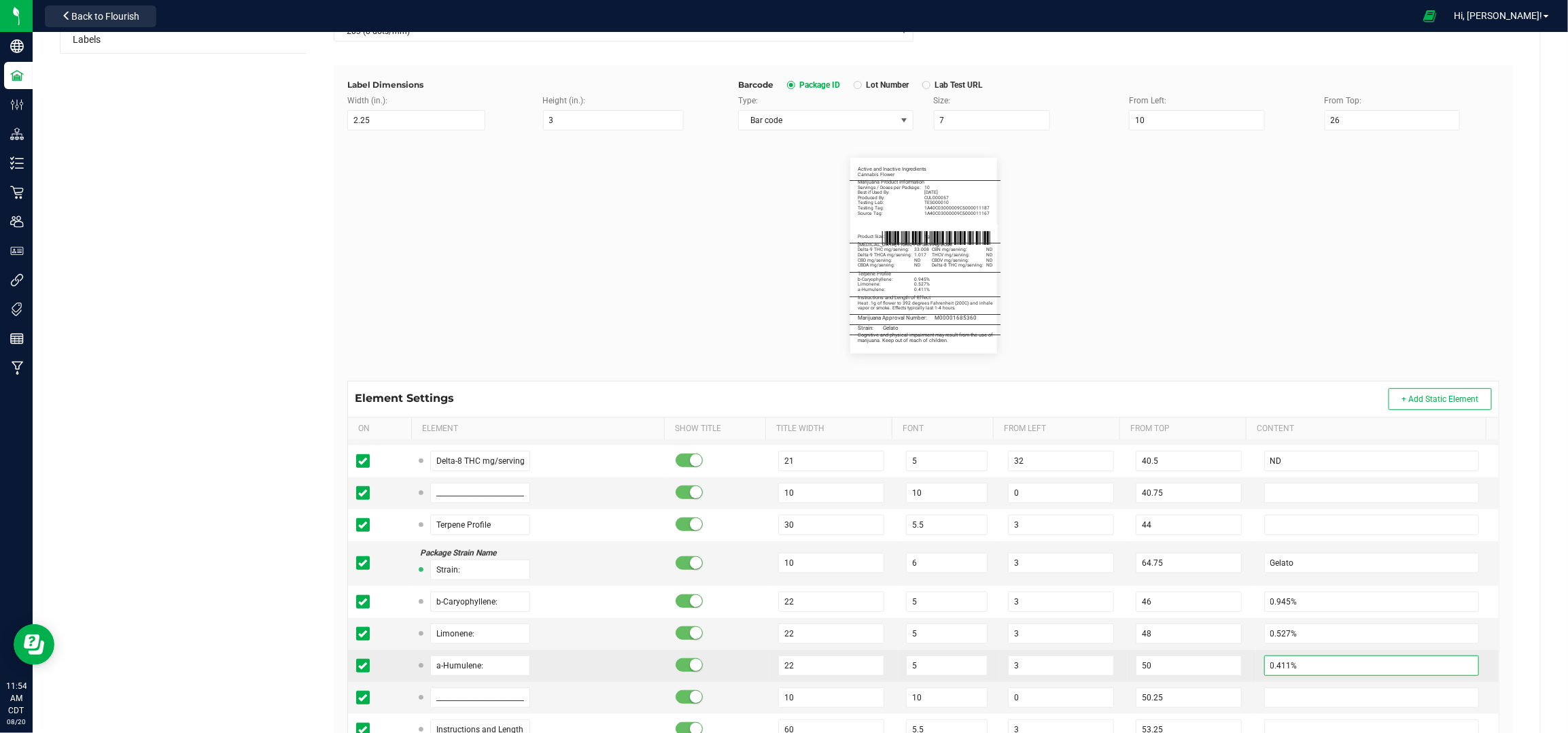
click at [1269, 664] on input "0.411%" at bounding box center [1372, 666] width 215 height 21
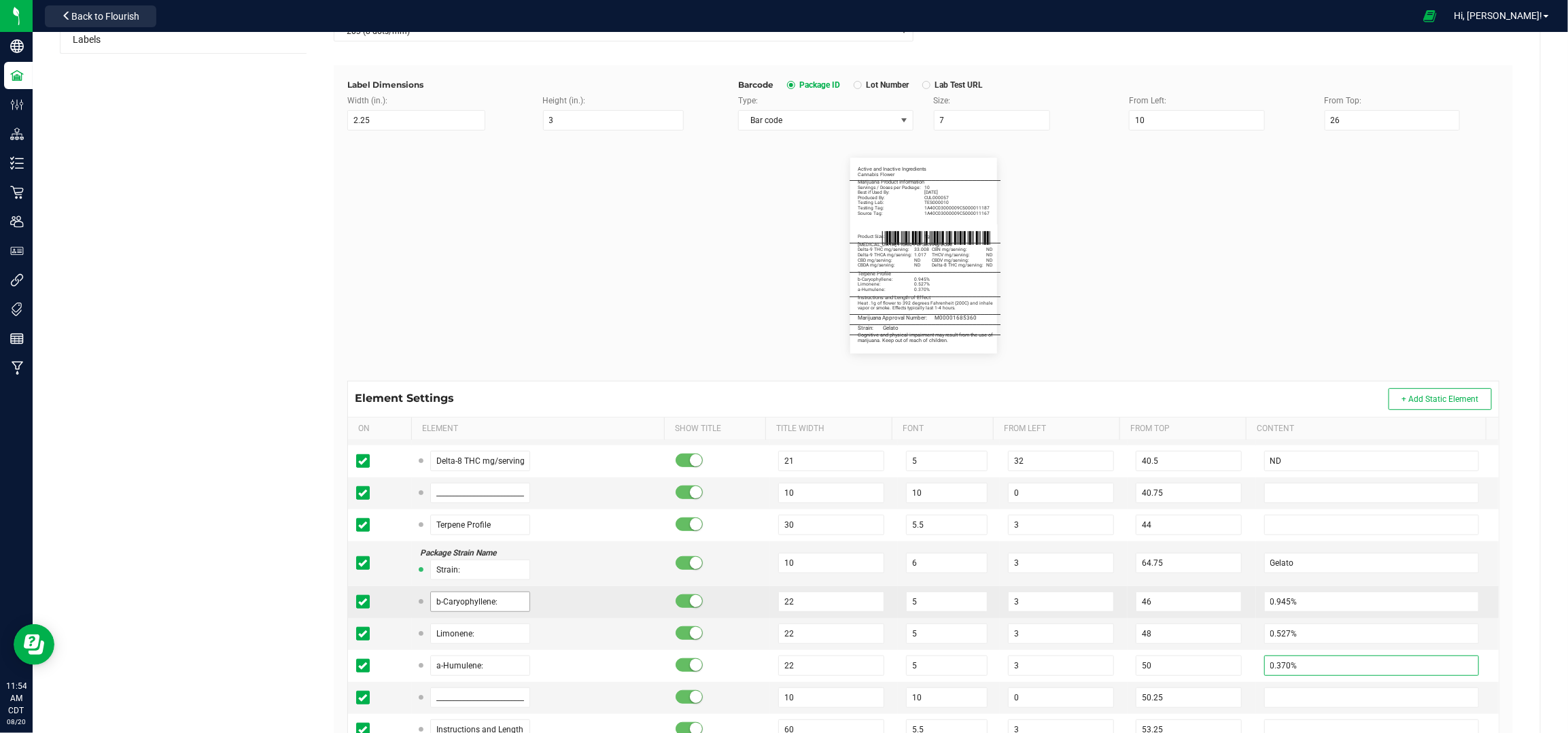
type input "0.370%"
click at [461, 612] on input "b-Caryophyllene:" at bounding box center [481, 602] width 101 height 21
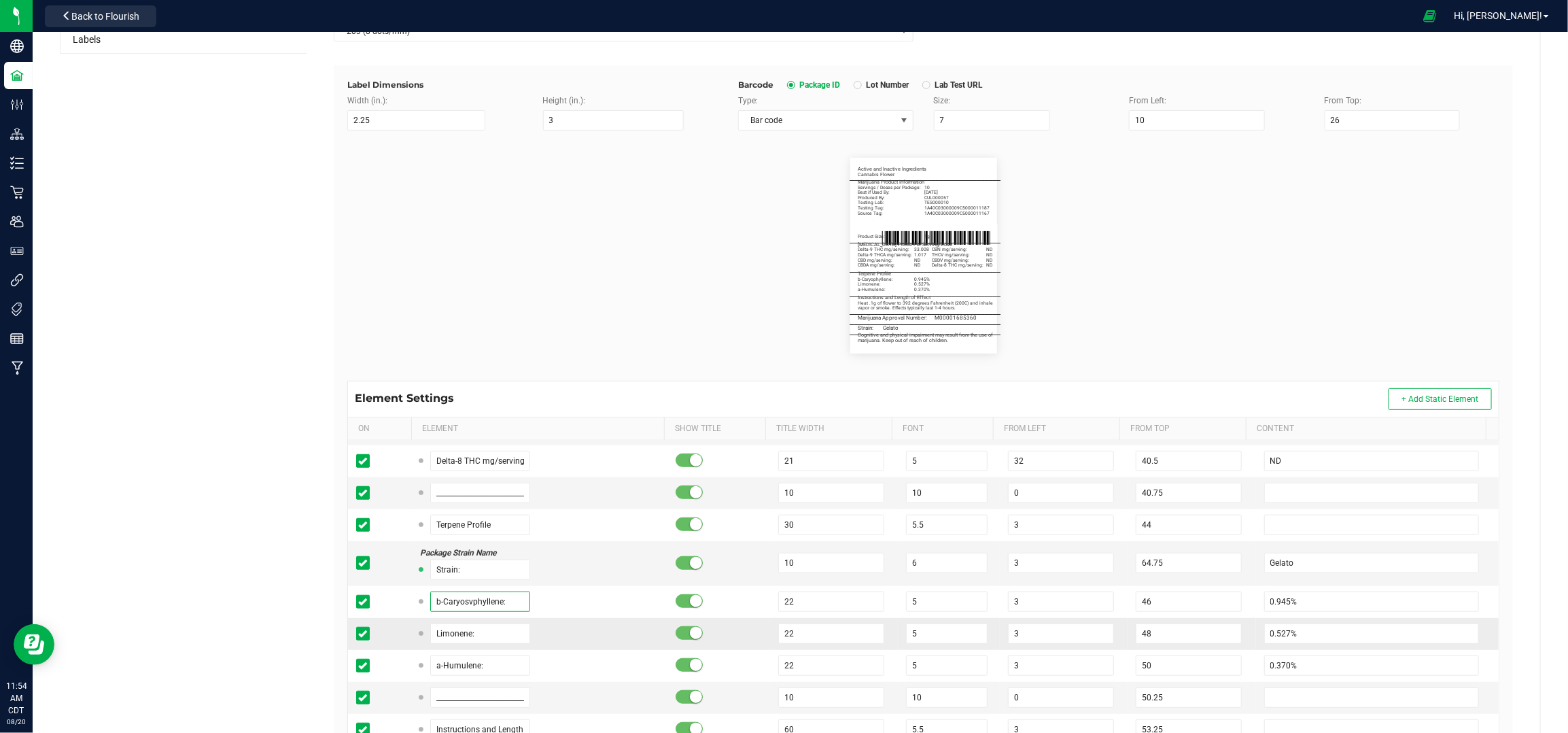
type input "b-Caryophyllene:"
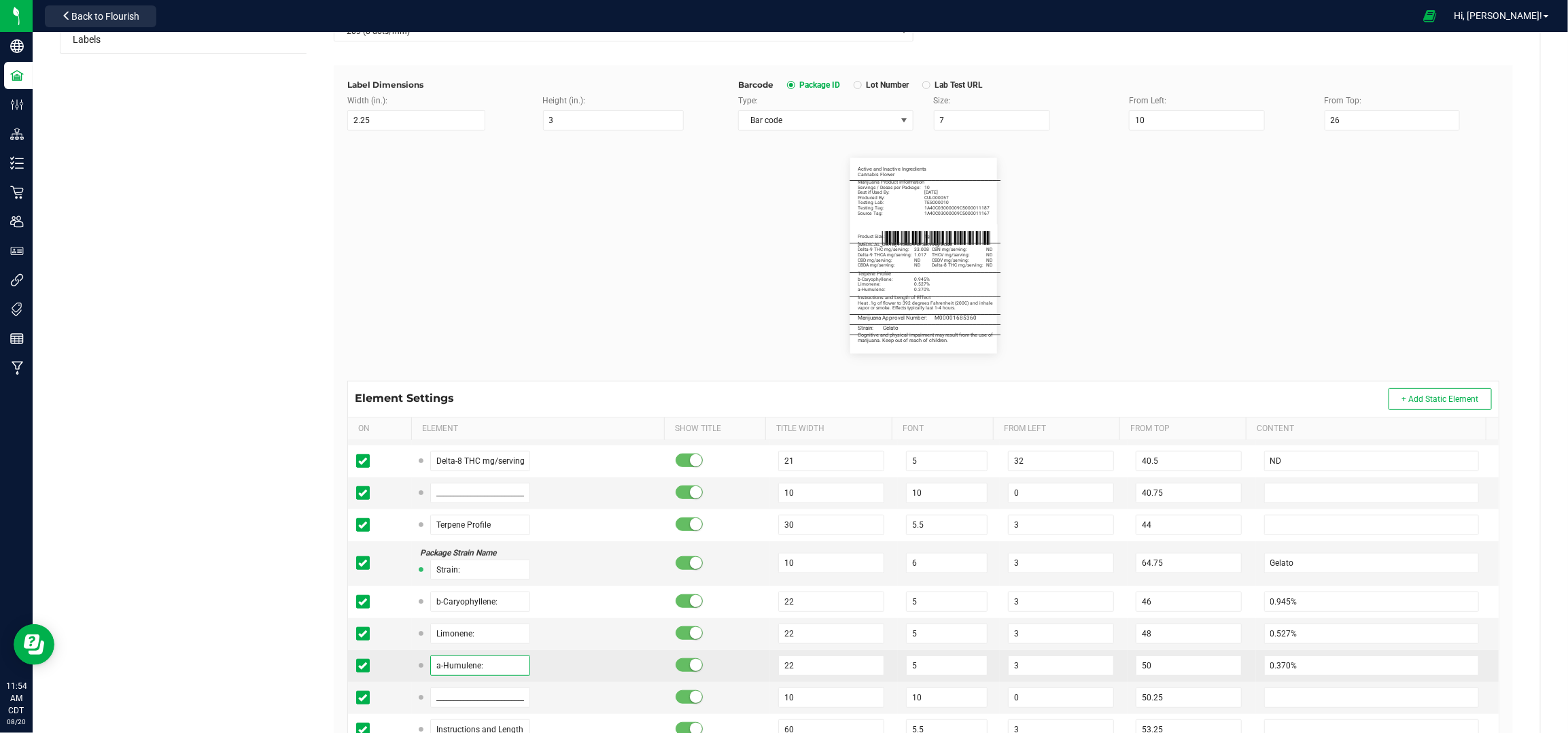
click at [465, 676] on input "a-Humulene:" at bounding box center [481, 666] width 101 height 21
paste input "b-Caryophyl"
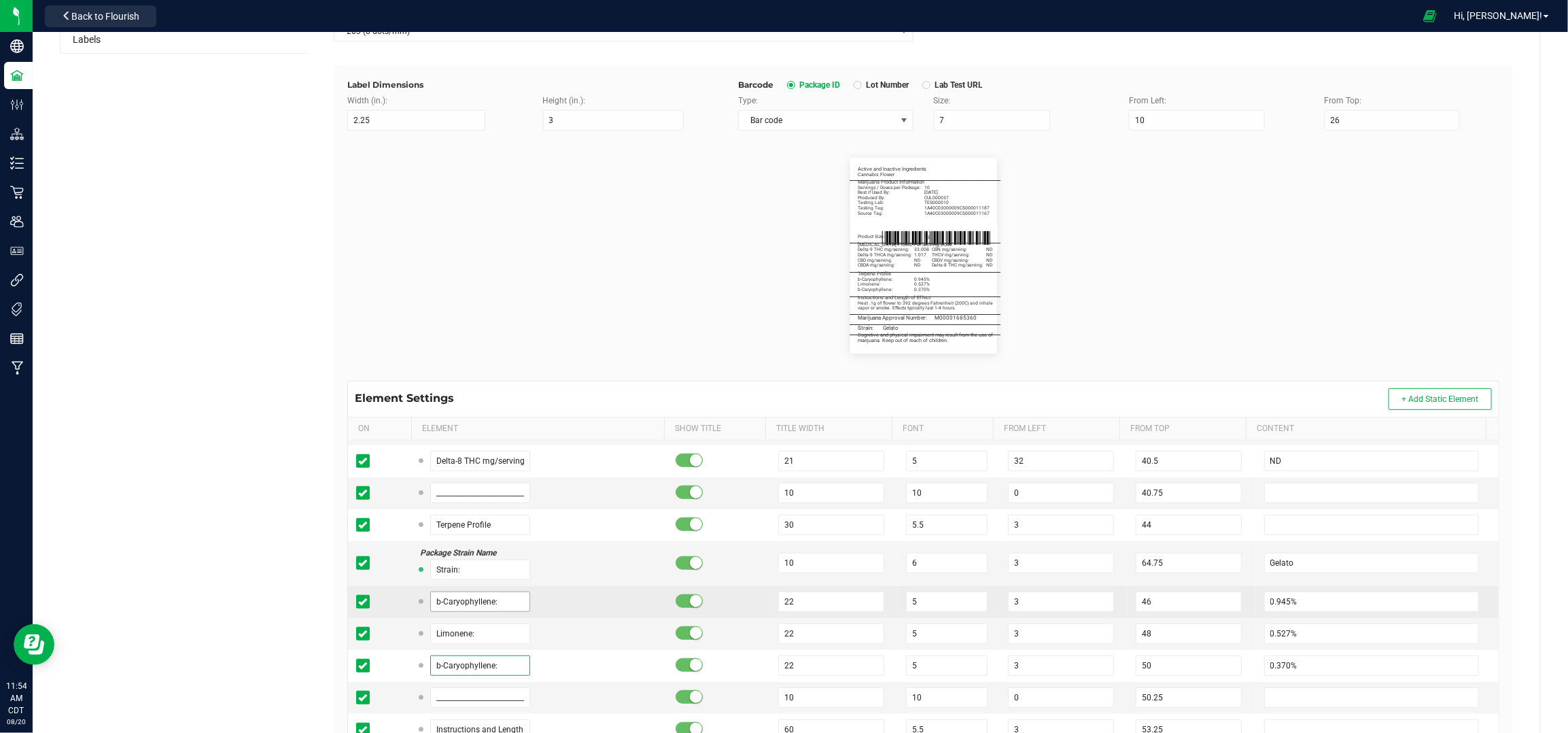
type input "b-Caryophyllene:"
click at [465, 597] on input "b-Caryophyllene:" at bounding box center [481, 602] width 101 height 21
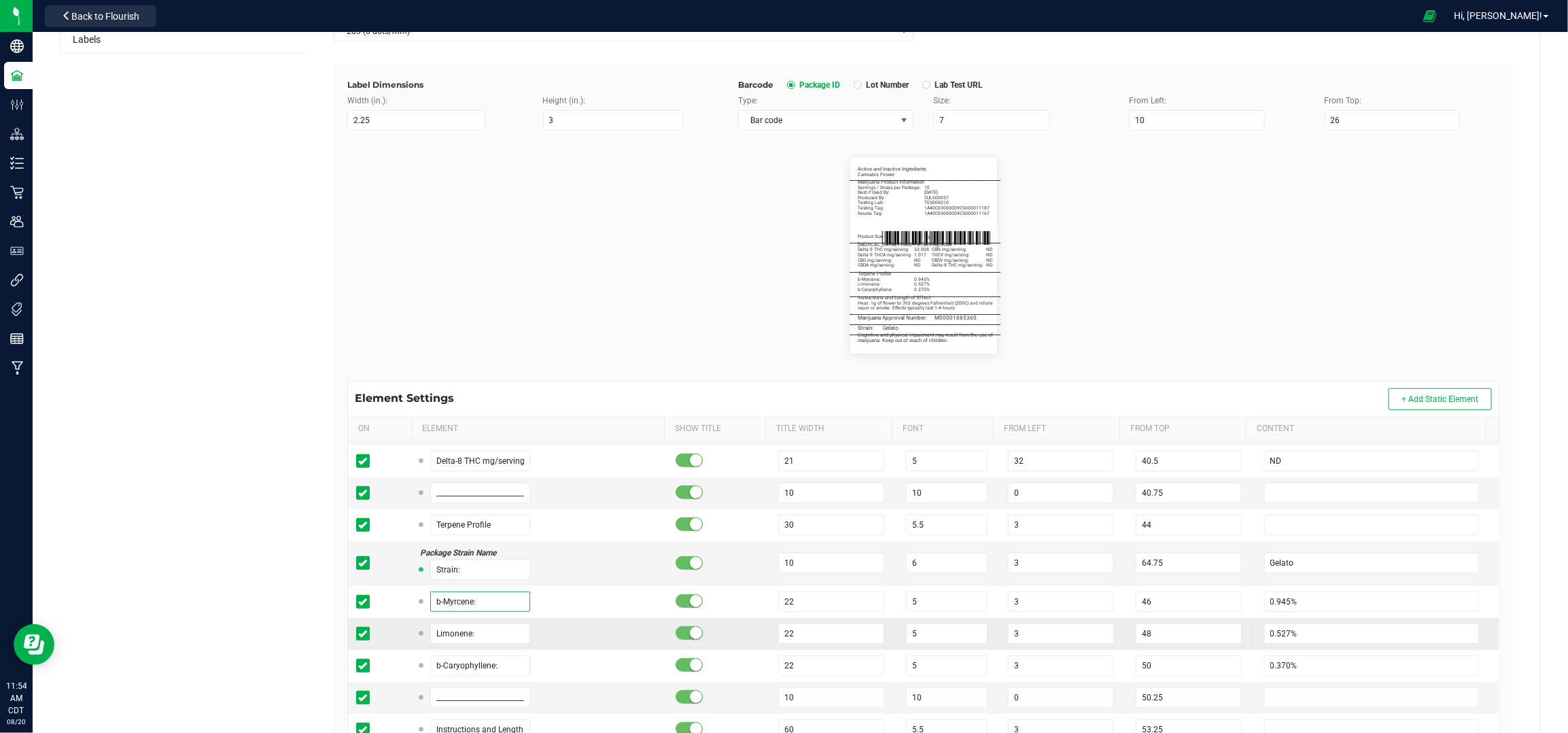
type input "b-Myrcene:"
click at [578, 623] on td "Limonene:" at bounding box center [540, 634] width 256 height 32
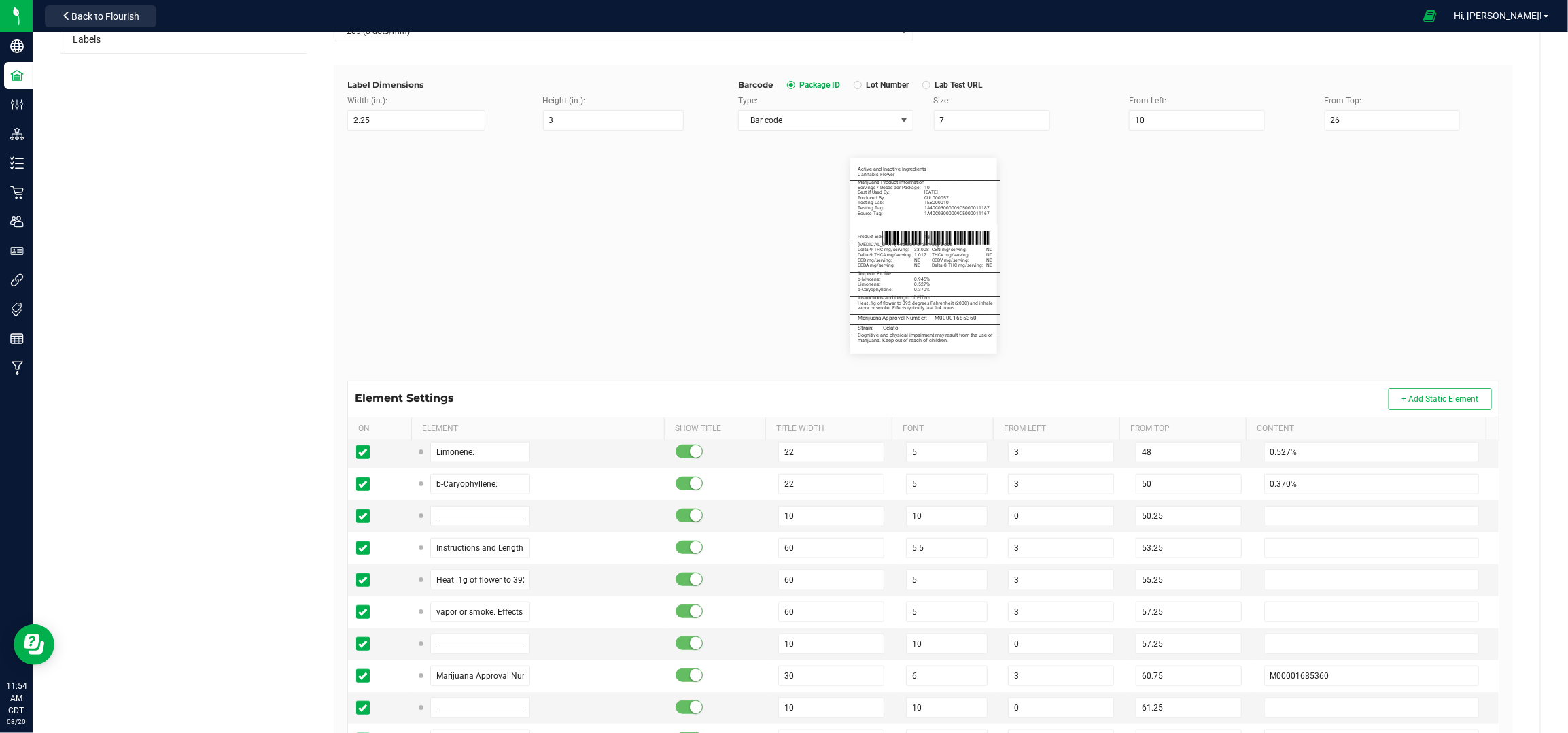
scroll to position [907, 0]
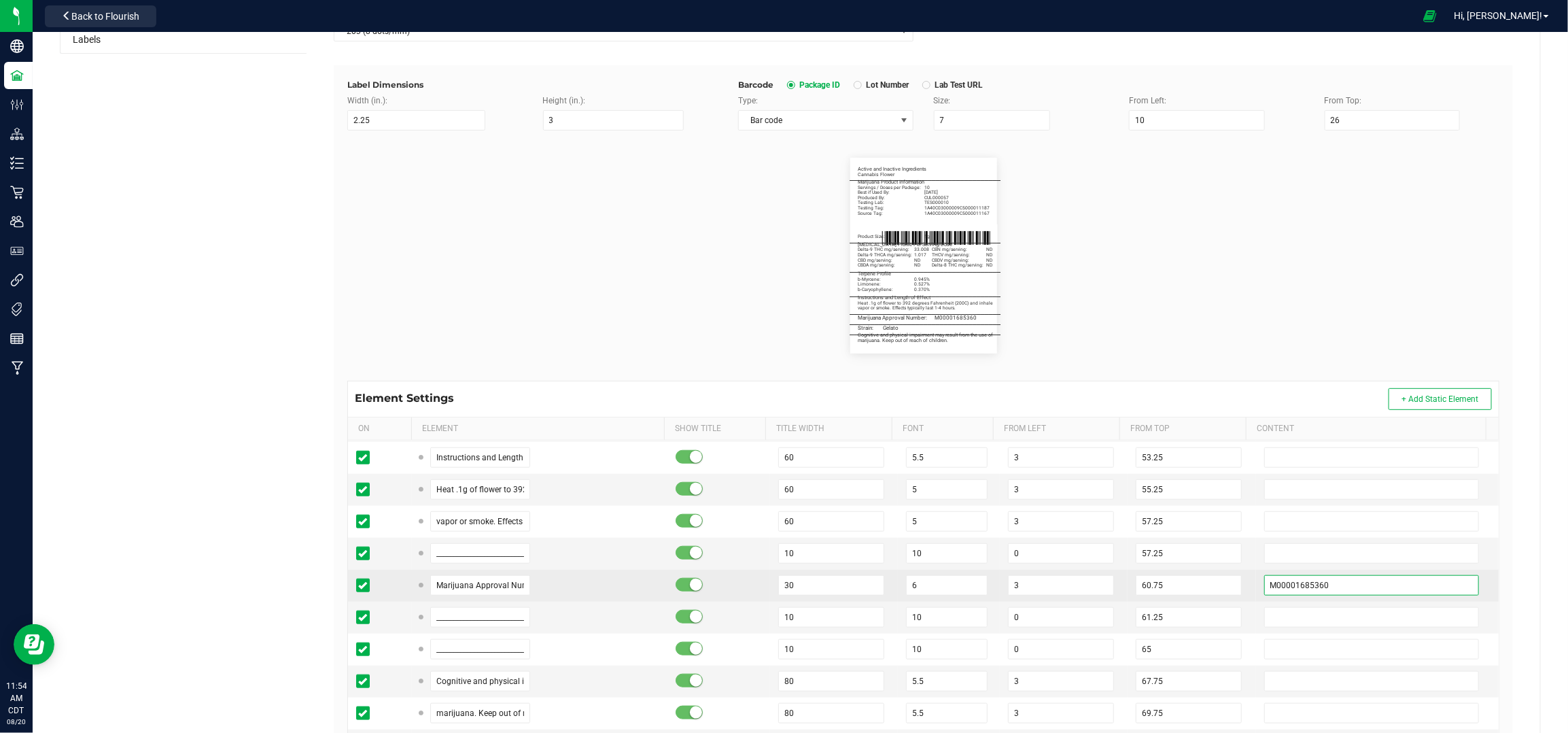
click at [1317, 596] on input "M00001685360" at bounding box center [1372, 586] width 215 height 21
paste input "476"
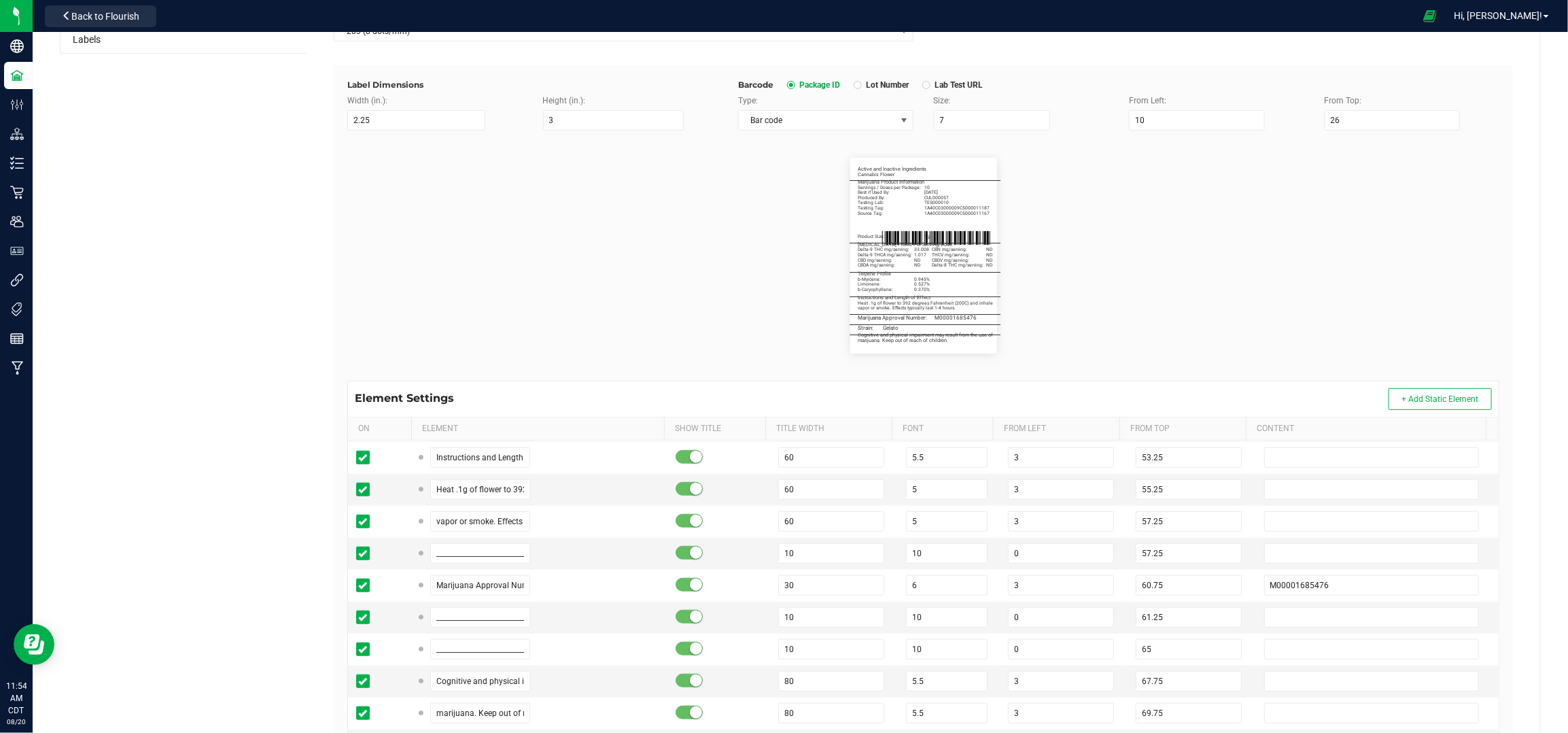
click at [1348, 277] on flourish-label-viewer "Active and Inactive Ingredients Cannabis Flower _______________________________…" at bounding box center [924, 256] width 1152 height 196
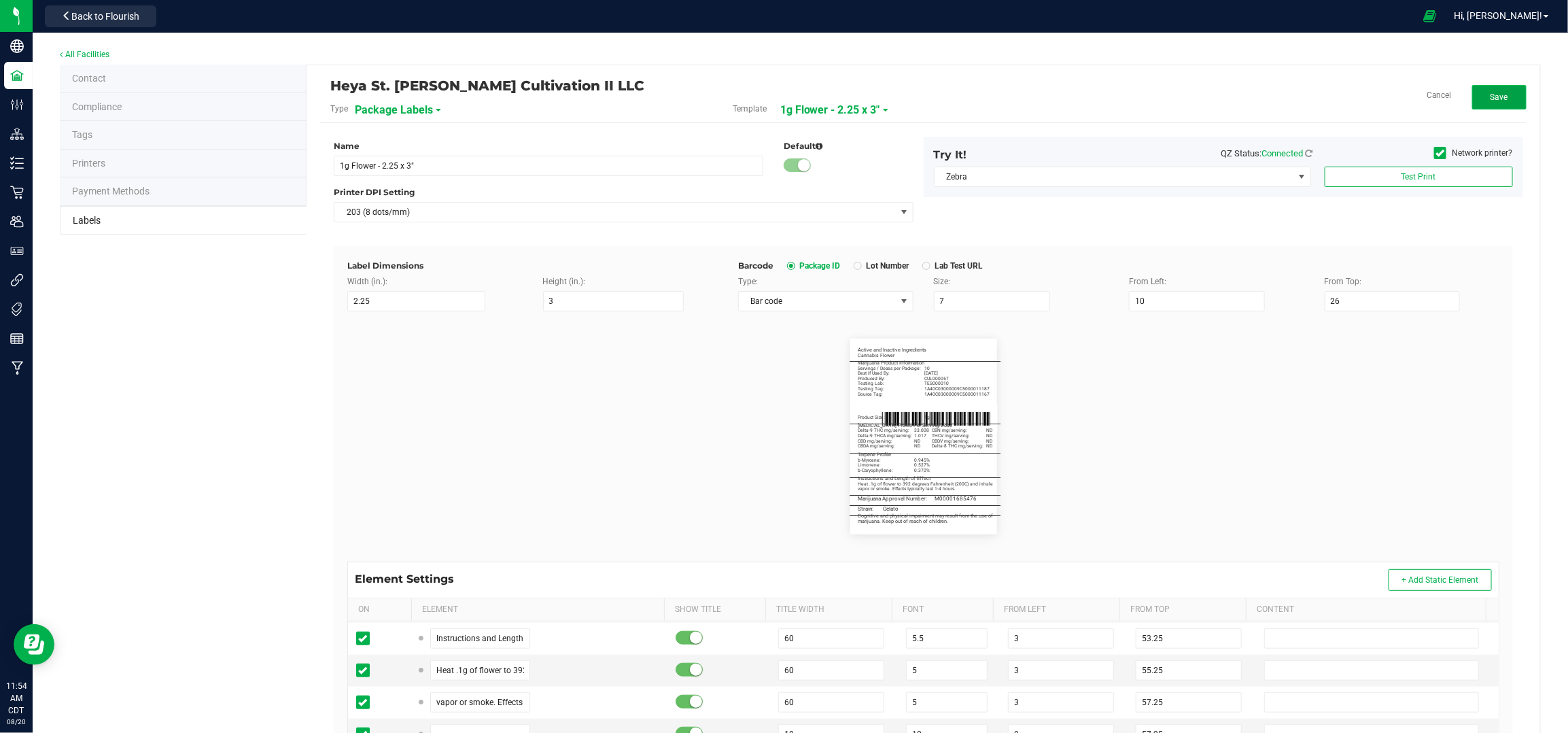
click at [1484, 87] on button "Save" at bounding box center [1500, 97] width 54 height 24
click at [1495, 102] on button "Edit" at bounding box center [1500, 97] width 54 height 24
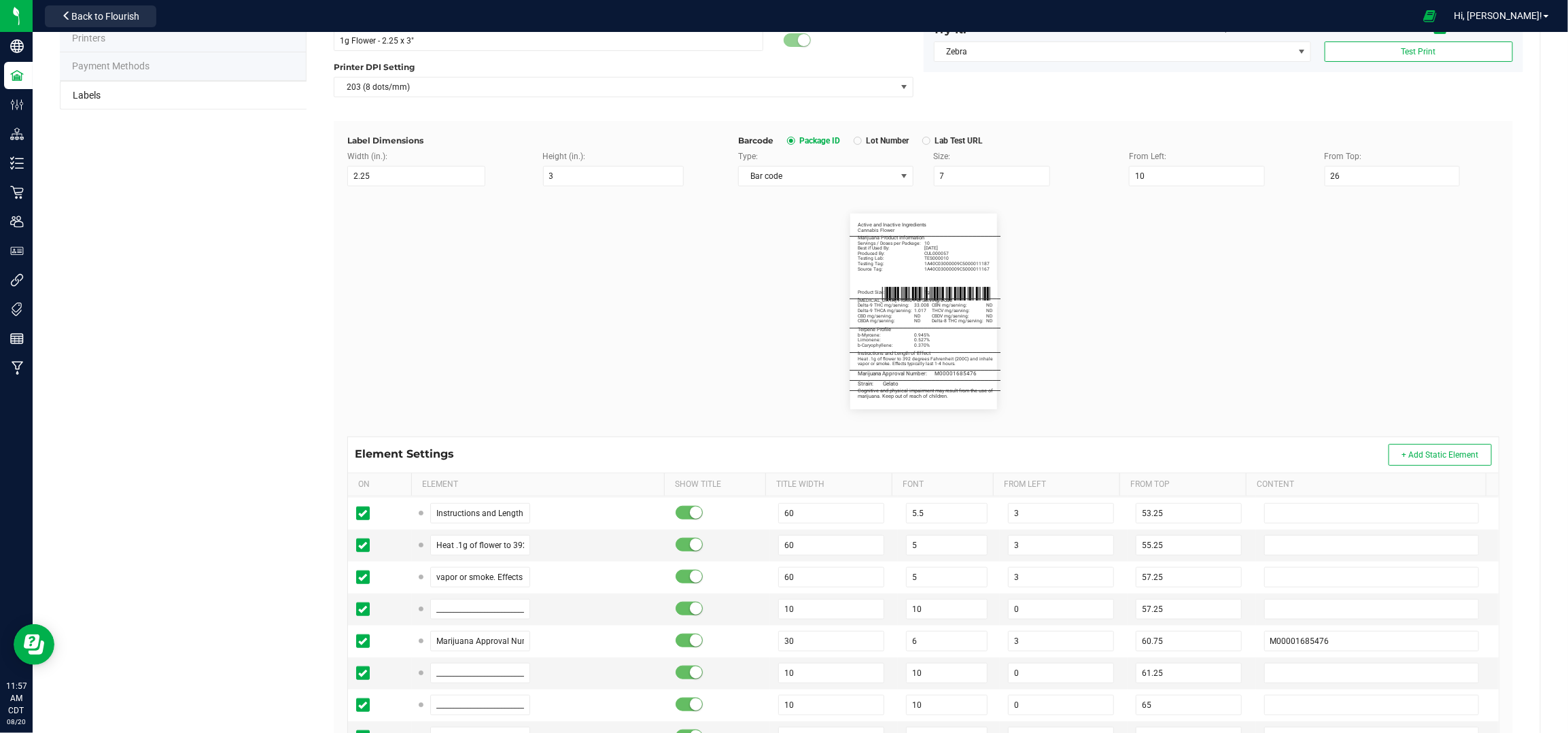
scroll to position [272, 0]
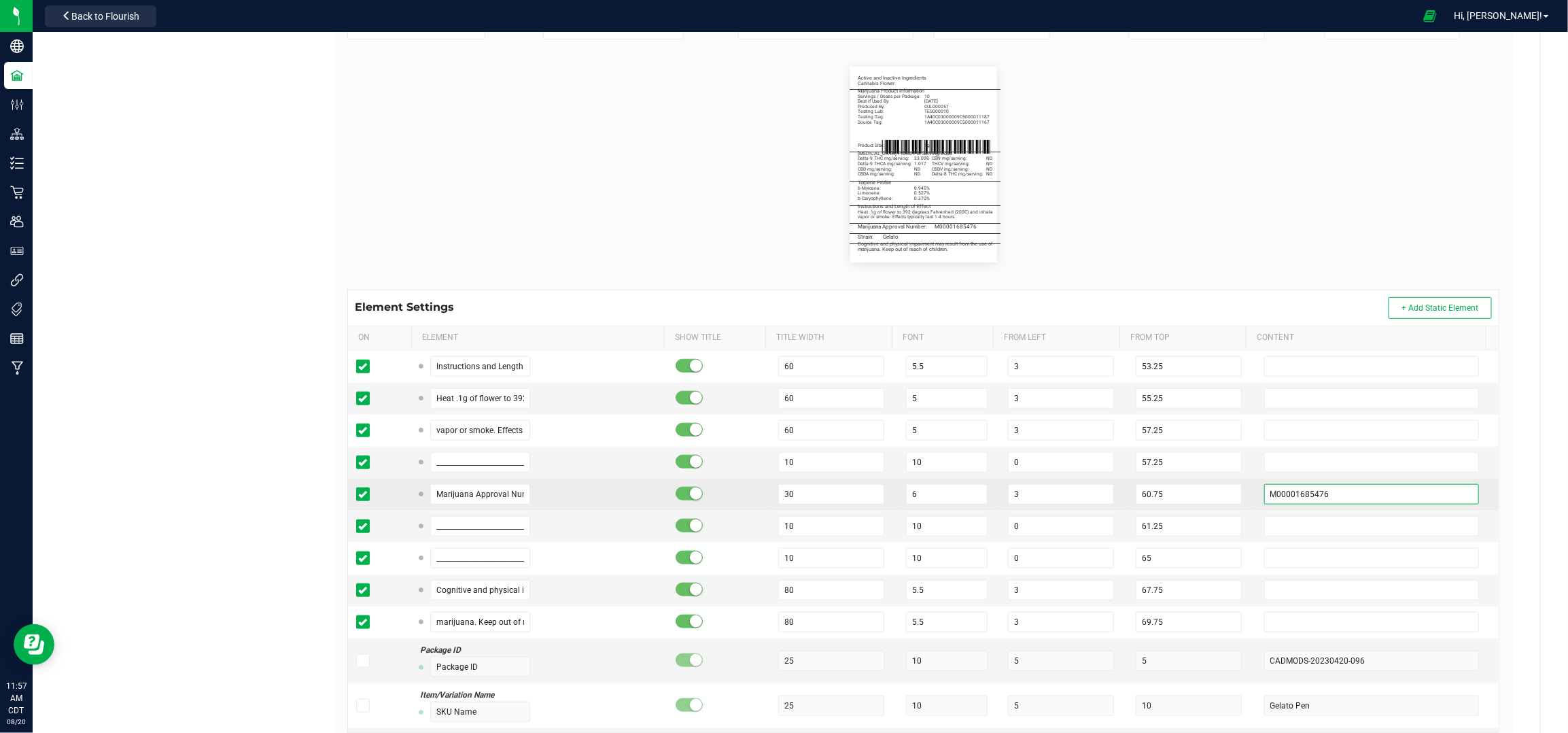
click at [1370, 492] on input "M00001685476" at bounding box center [1372, 495] width 215 height 21
paste input "163"
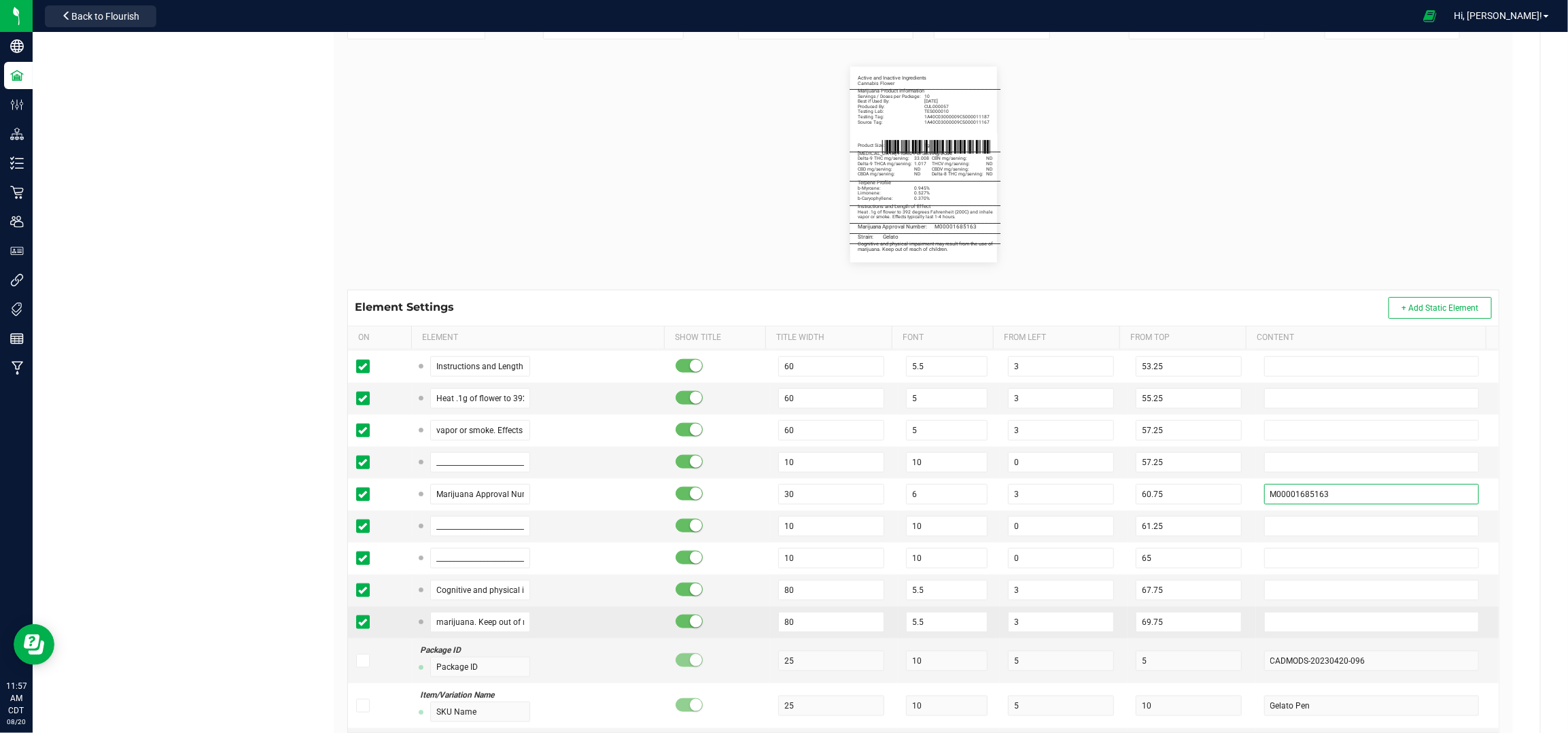
type input "M00001685163"
click at [1265, 624] on input "text" at bounding box center [1372, 623] width 215 height 21
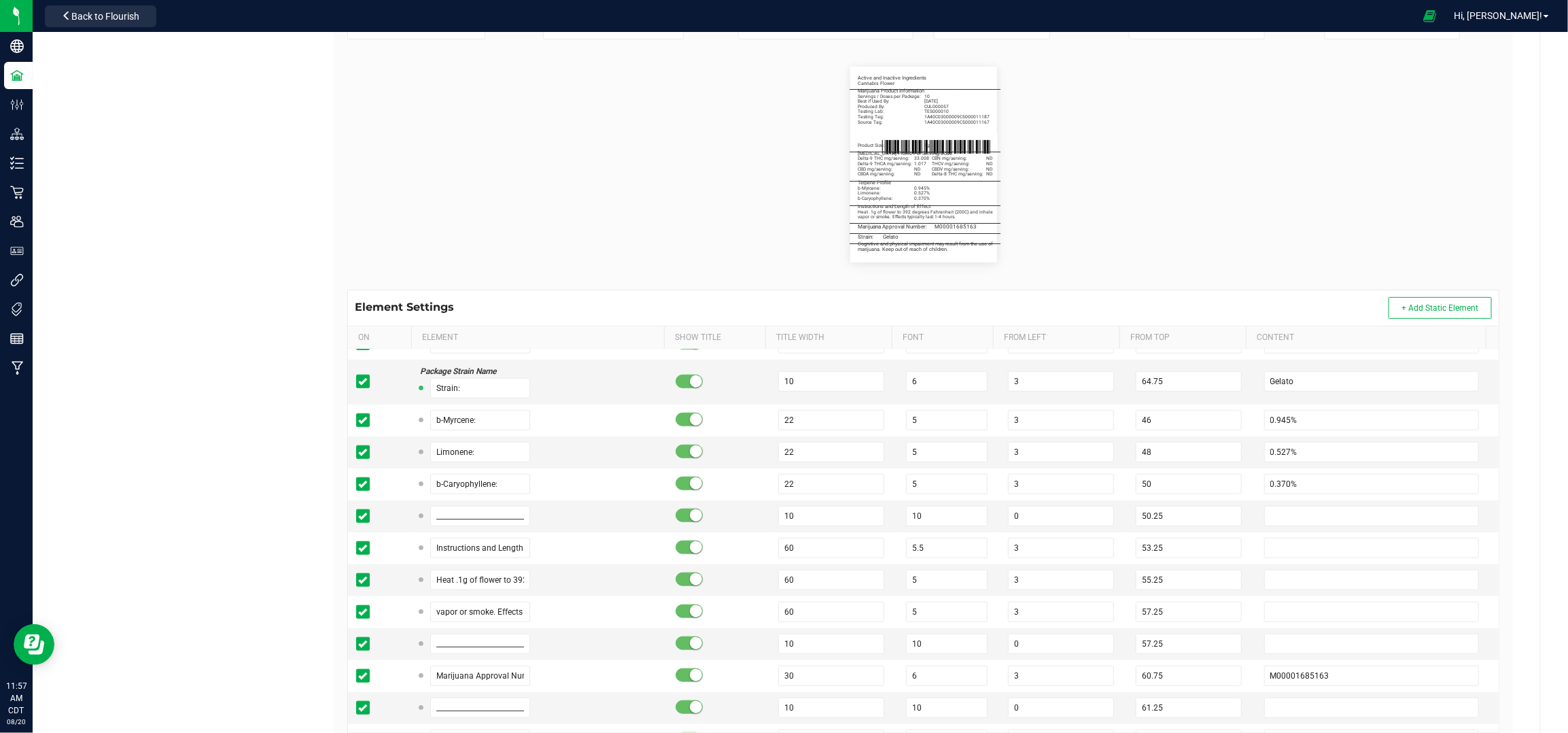
scroll to position [634, 0]
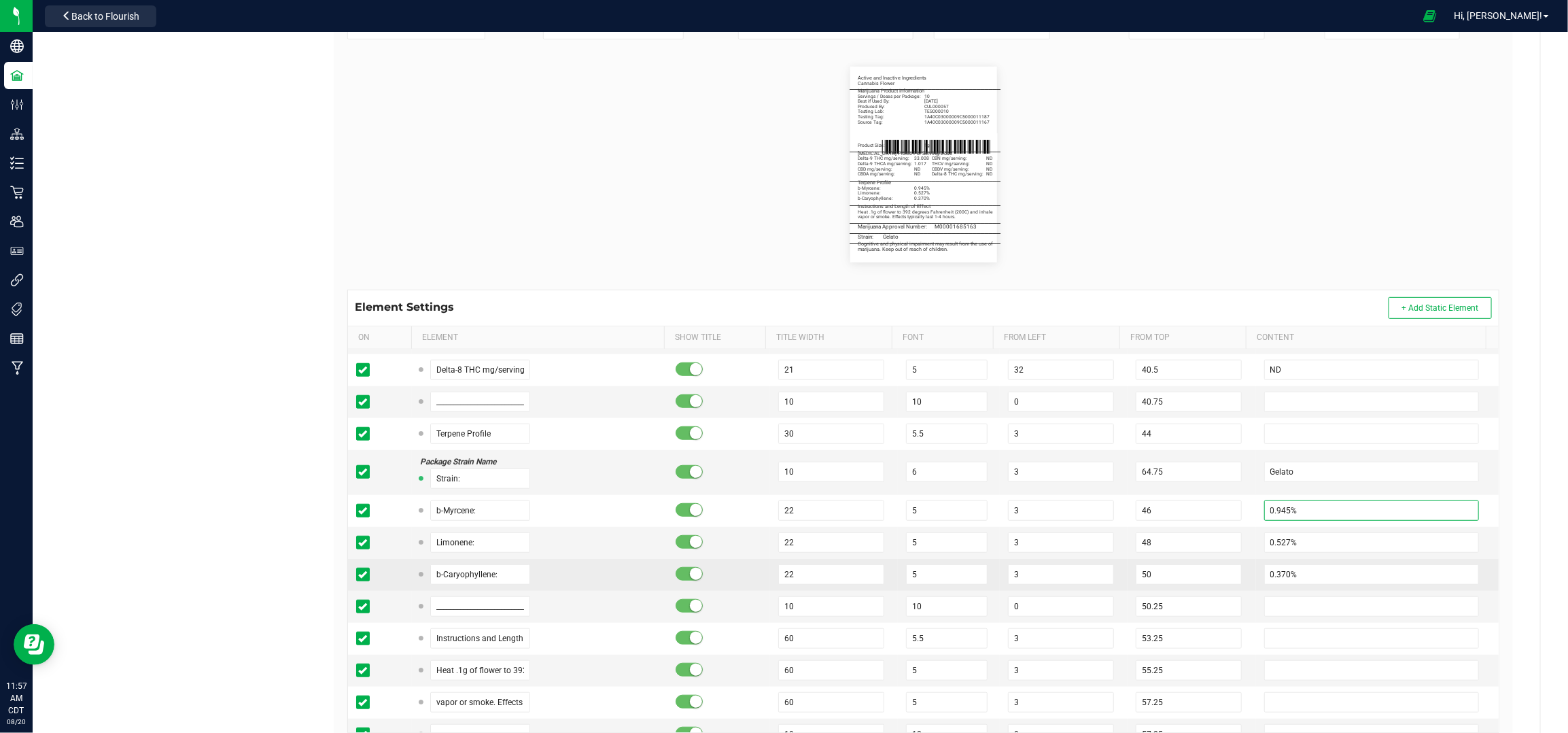
drag, startPoint x: 1269, startPoint y: 505, endPoint x: 1273, endPoint y: 588, distance: 83.1
click at [1268, 505] on input "0.945%" at bounding box center [1372, 511] width 215 height 21
type input "0.954%"
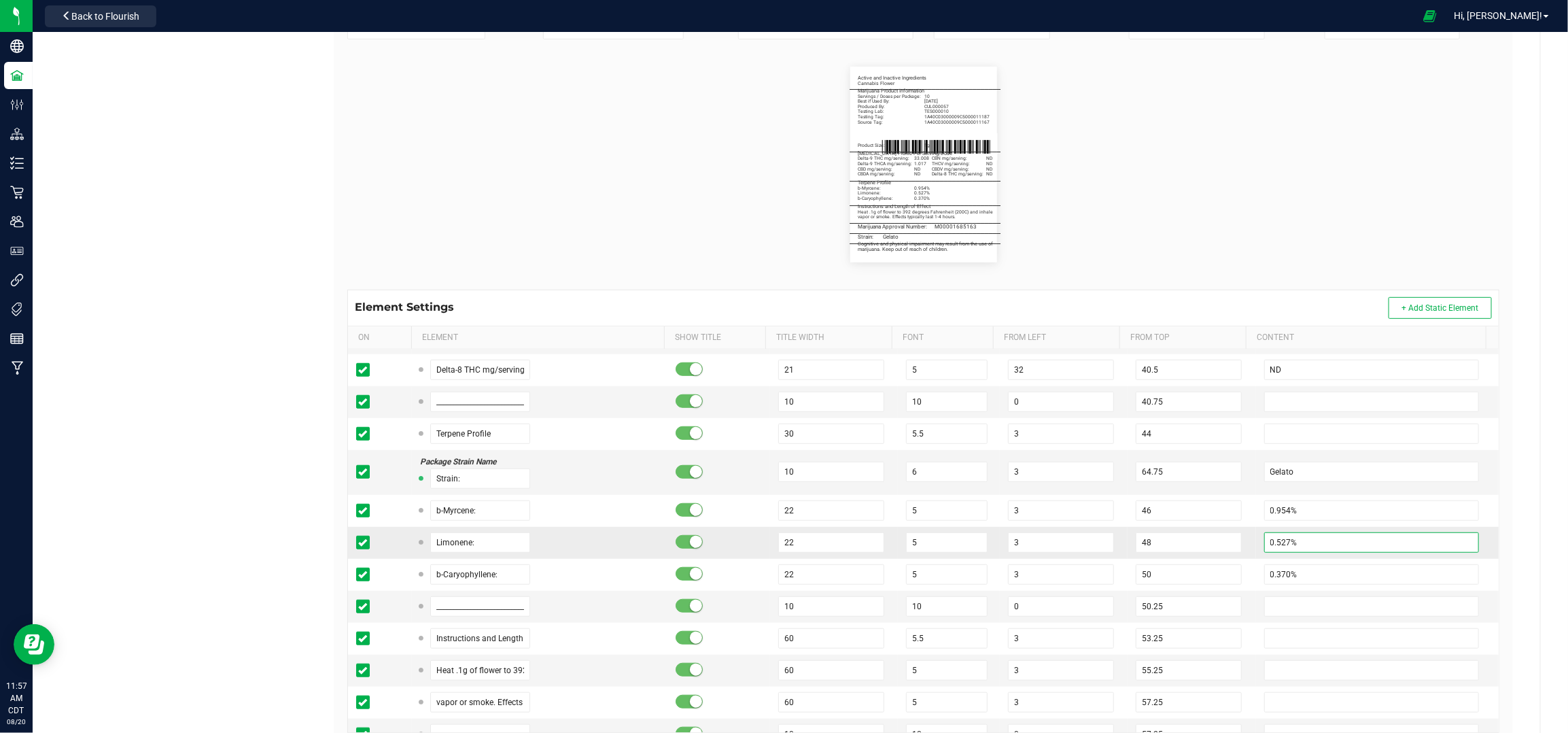
click at [1268, 544] on input "0.527%" at bounding box center [1372, 543] width 215 height 21
type input "0.708%"
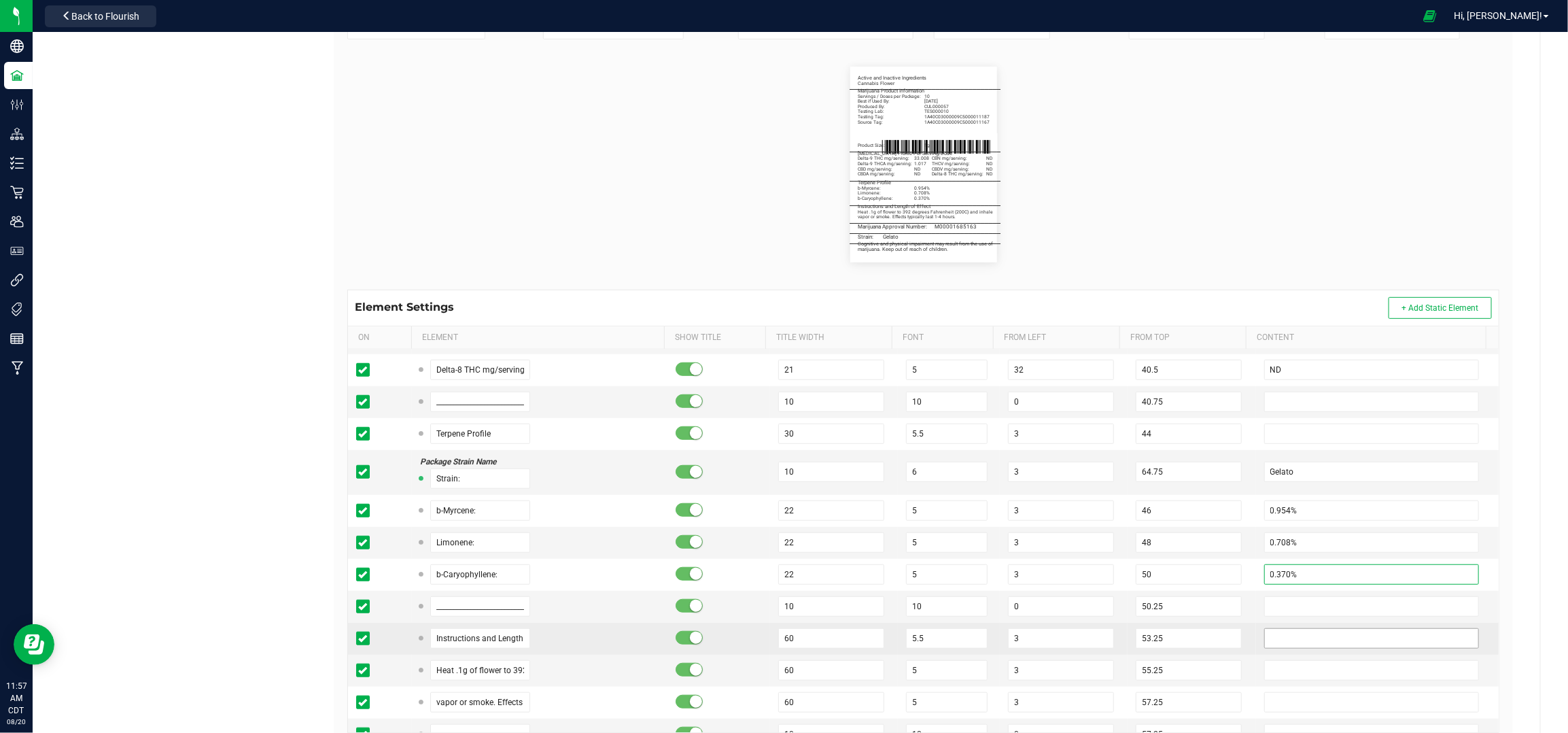
click at [1267, 579] on input "0.370%" at bounding box center [1372, 575] width 215 height 21
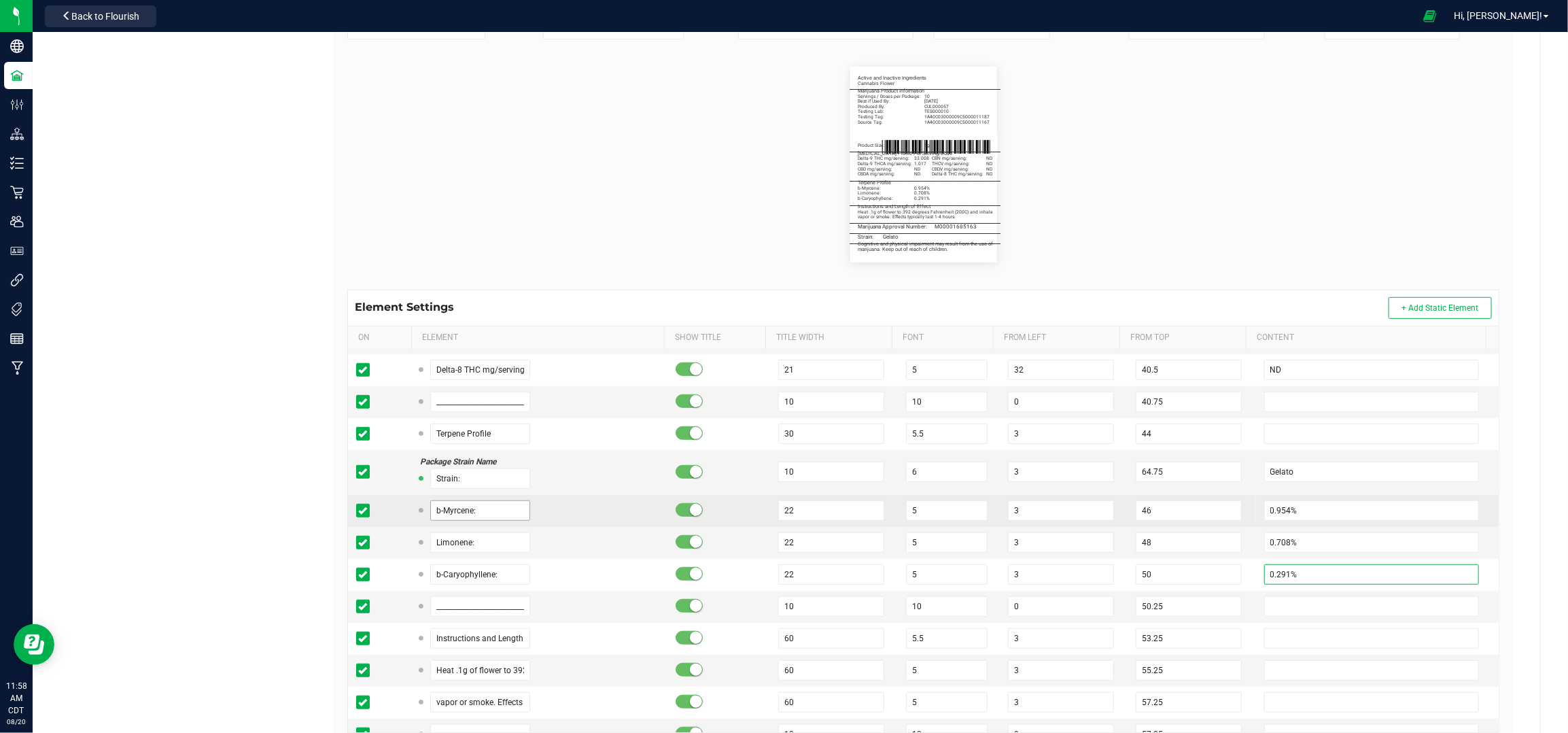
type input "0.291%"
click at [470, 509] on input "b-Myrcene:" at bounding box center [481, 511] width 101 height 21
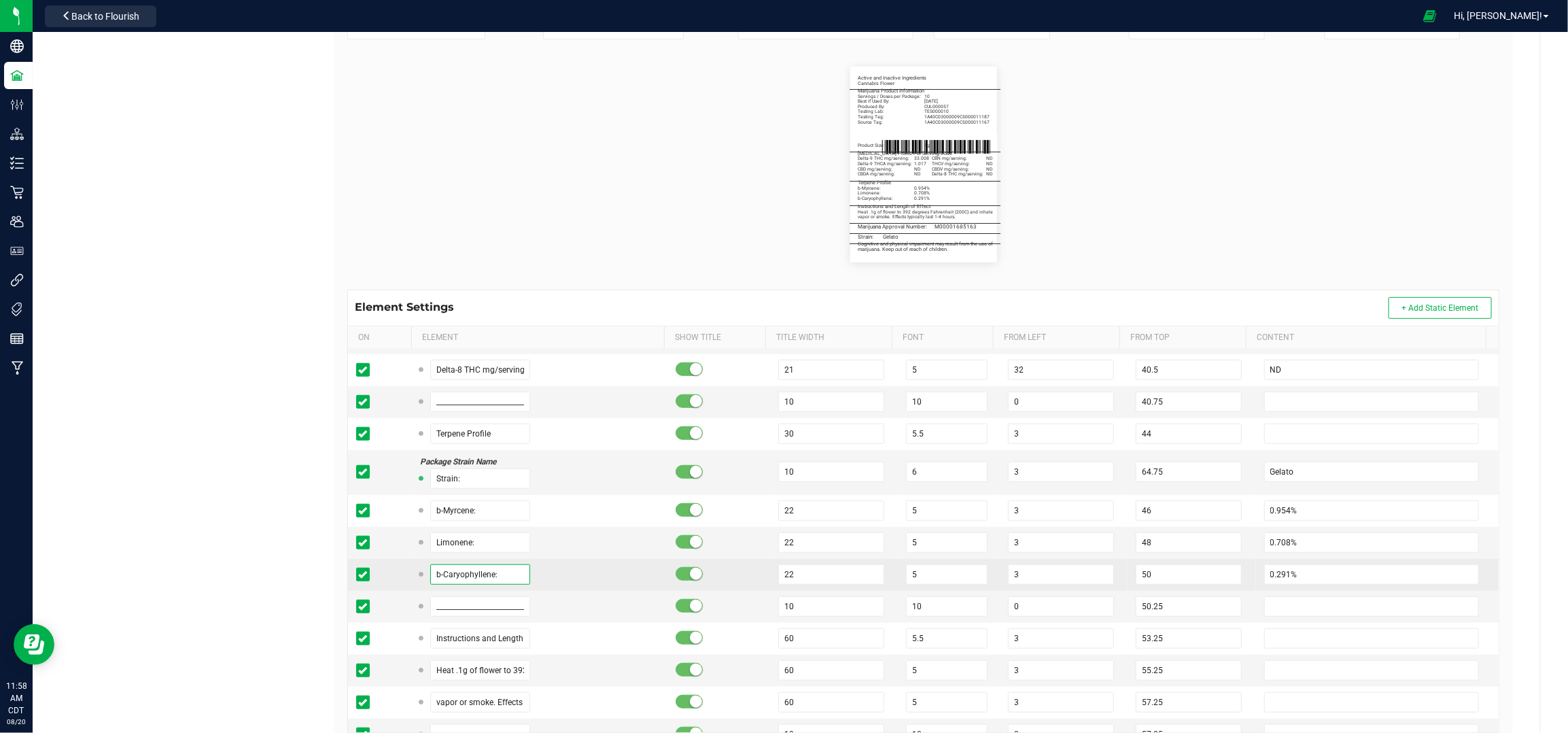
click at [465, 580] on input "b-Caryophyllene:" at bounding box center [481, 575] width 101 height 21
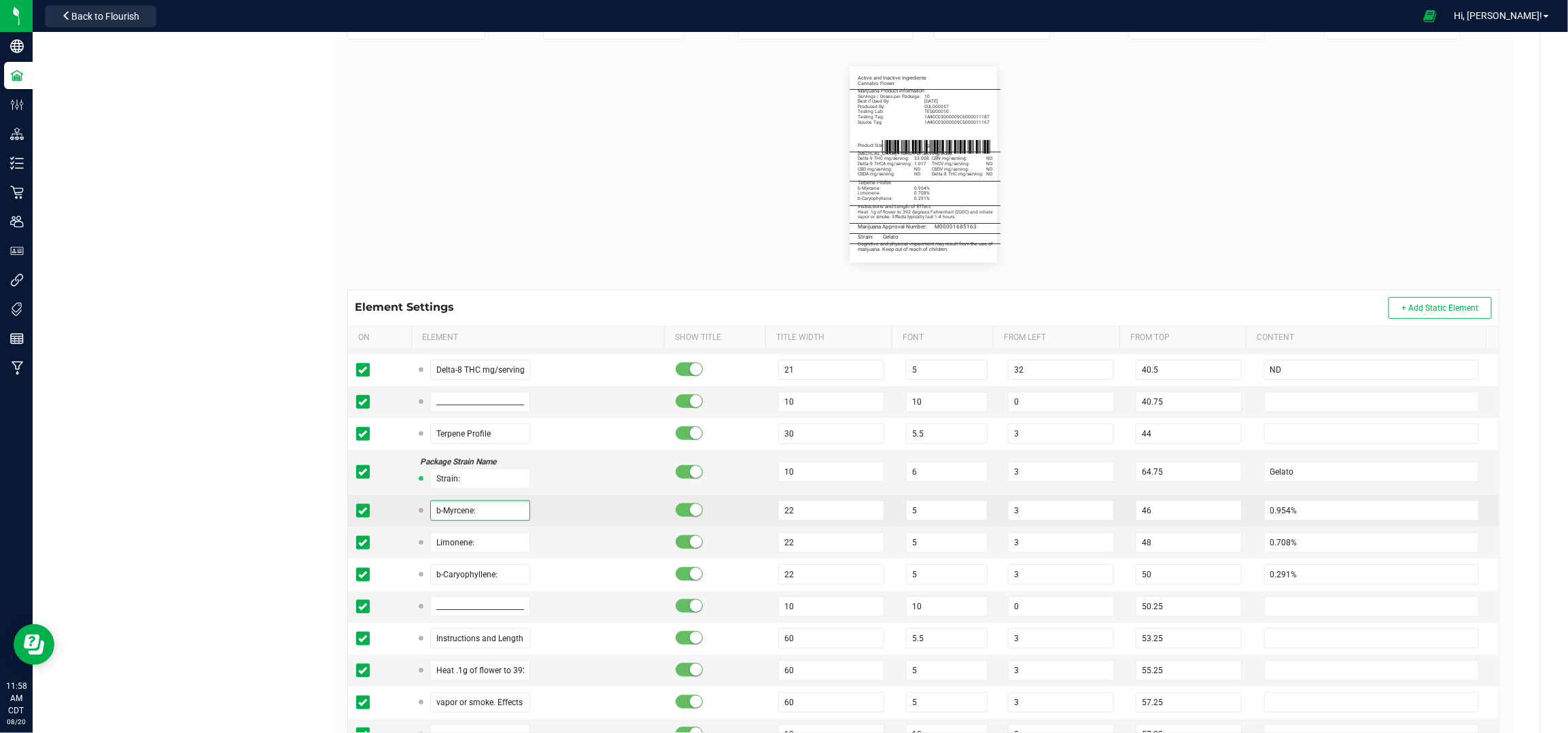
click at [456, 505] on input "b-Myrcene:" at bounding box center [481, 511] width 101 height 21
paste input "Caryophyll"
type input "b-Caryophyllene:"
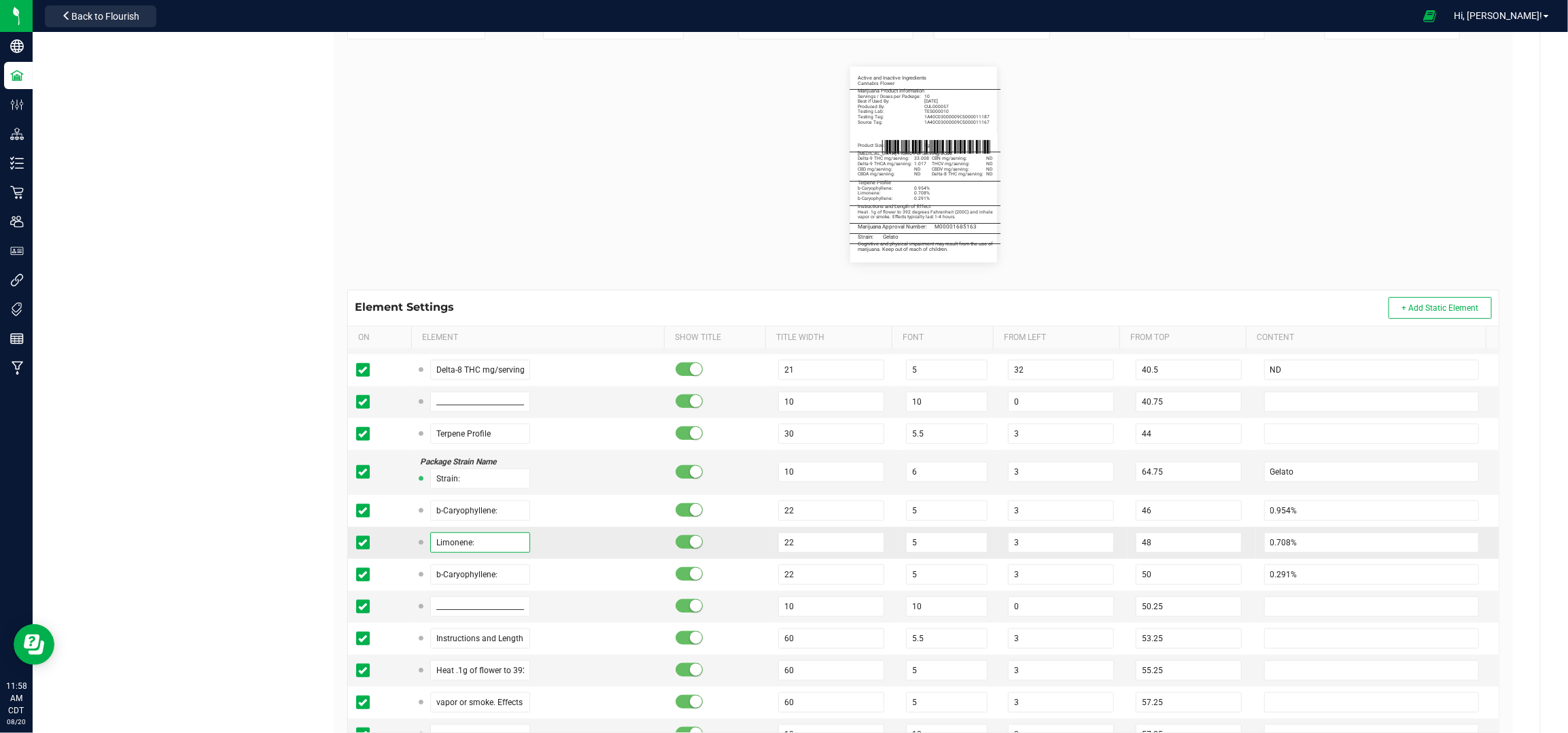
click at [459, 546] on input "Limonene:" at bounding box center [481, 543] width 101 height 21
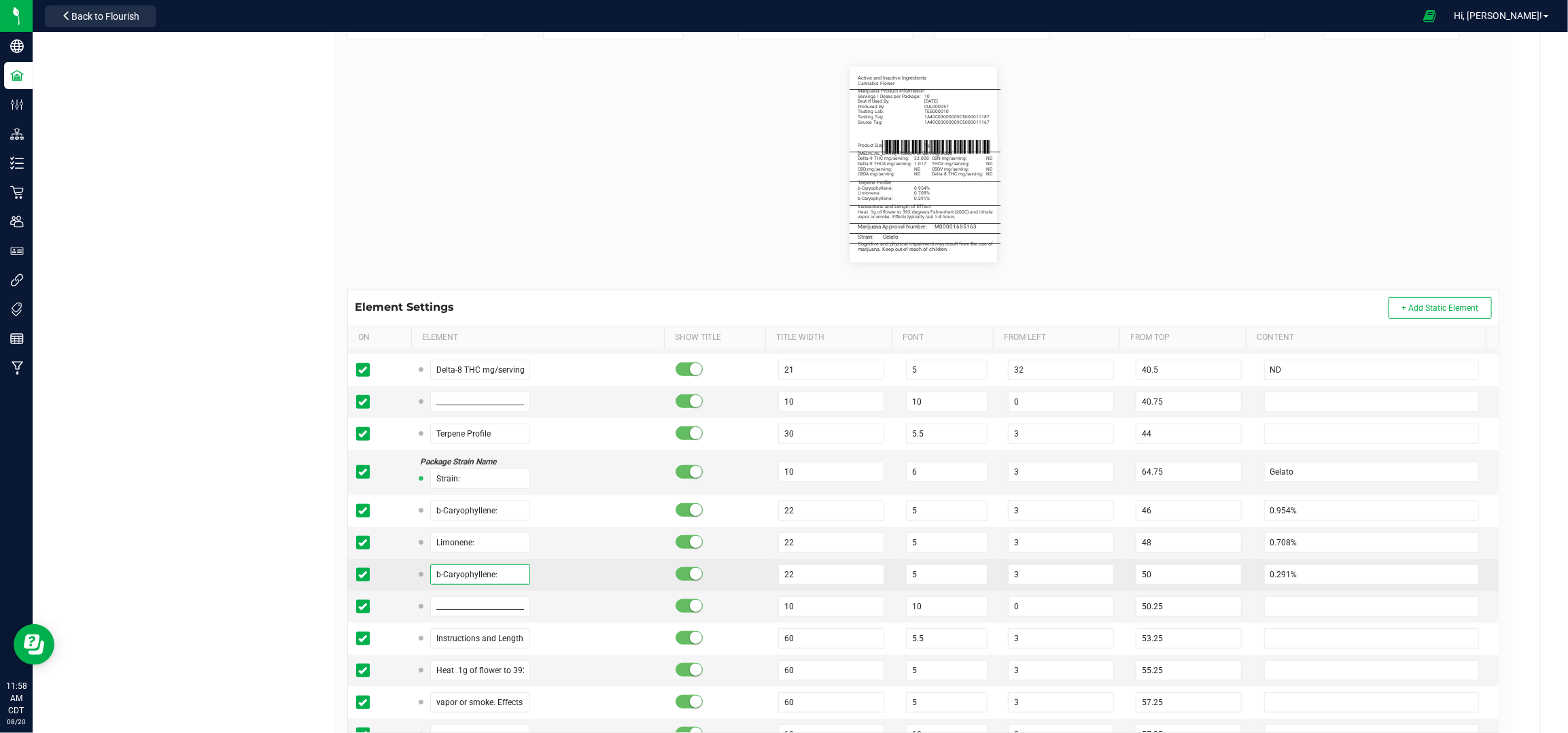
click at [459, 574] on input "b-Caryophyllene:" at bounding box center [481, 575] width 101 height 21
type input "a-Humulene:"
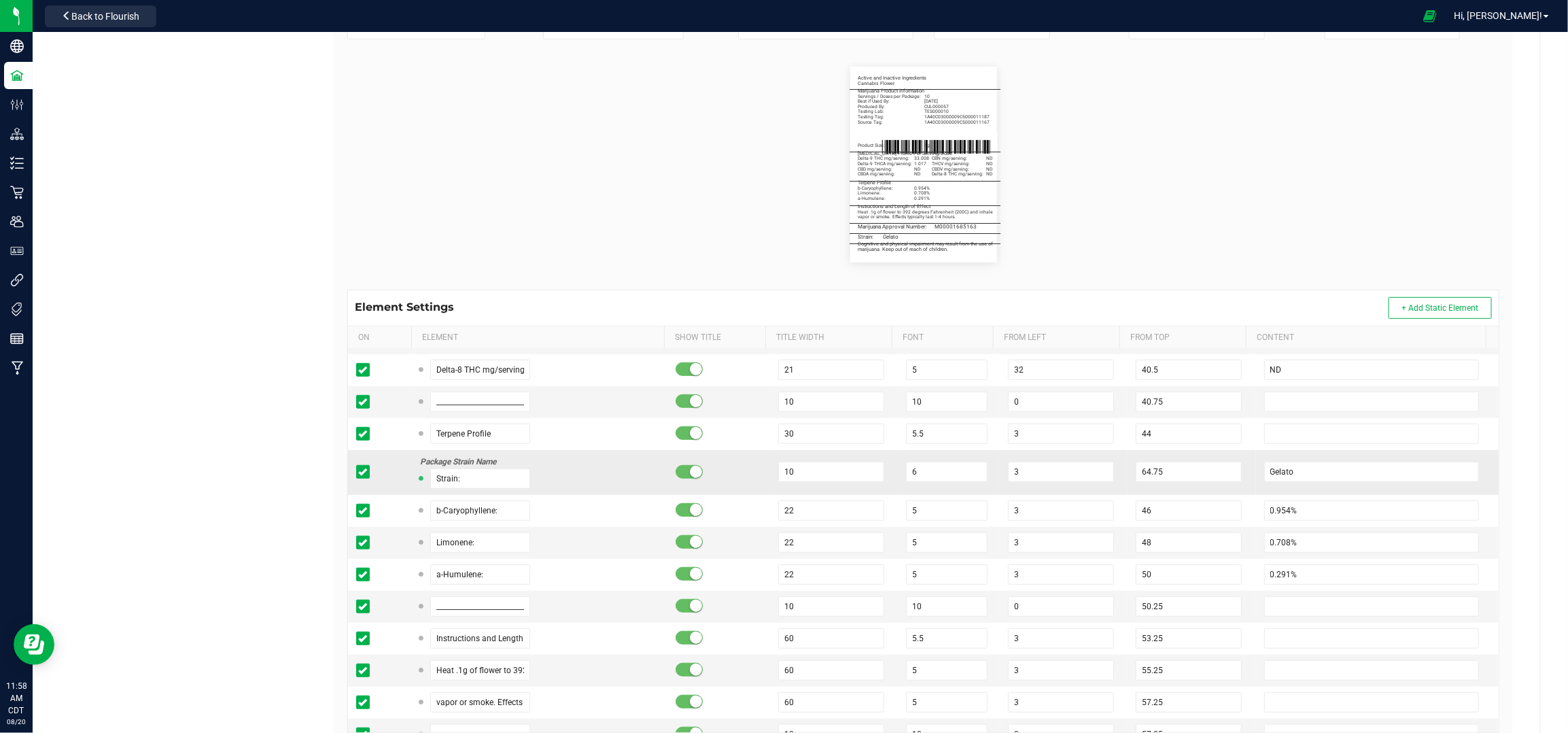
click at [757, 455] on td at bounding box center [719, 472] width 102 height 45
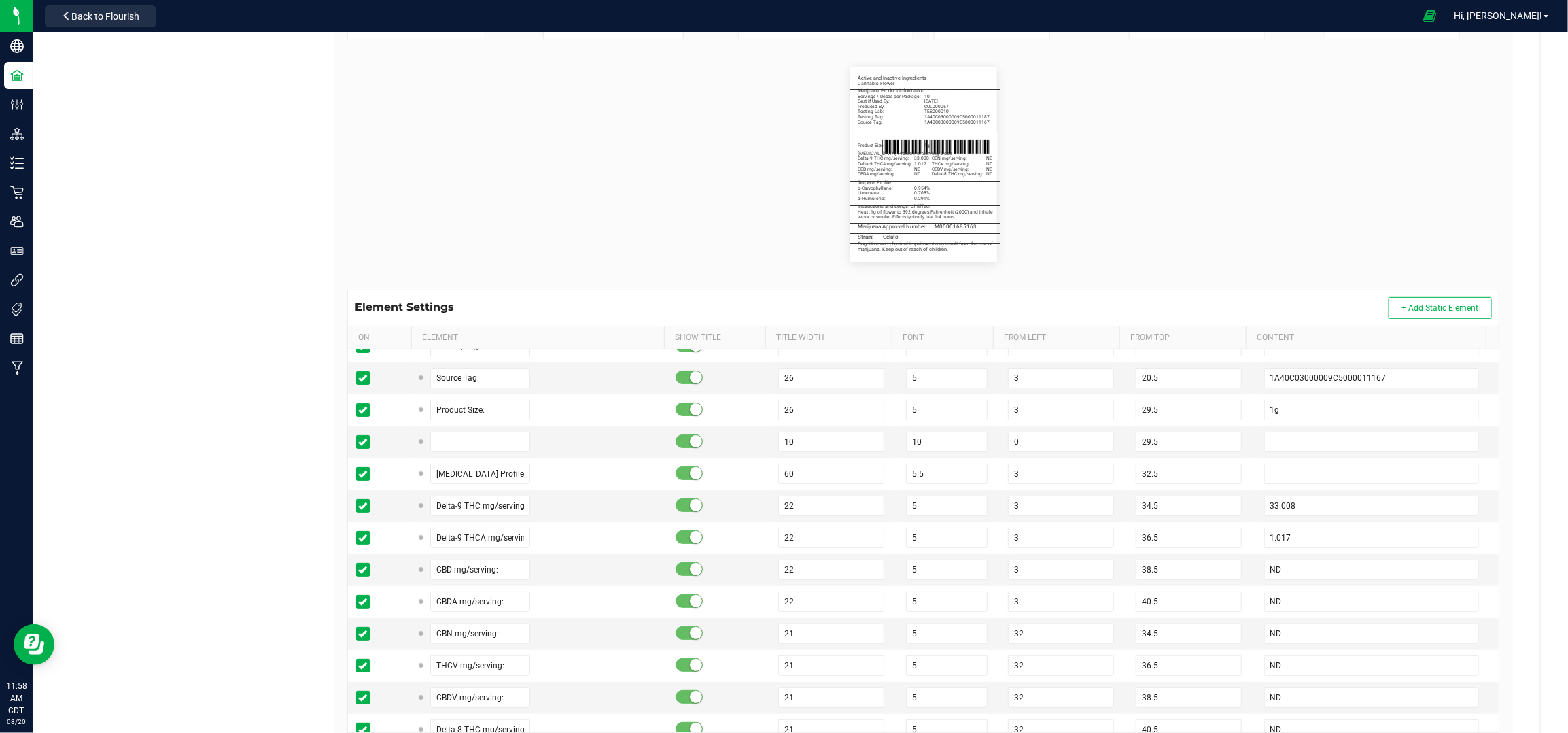
scroll to position [272, 0]
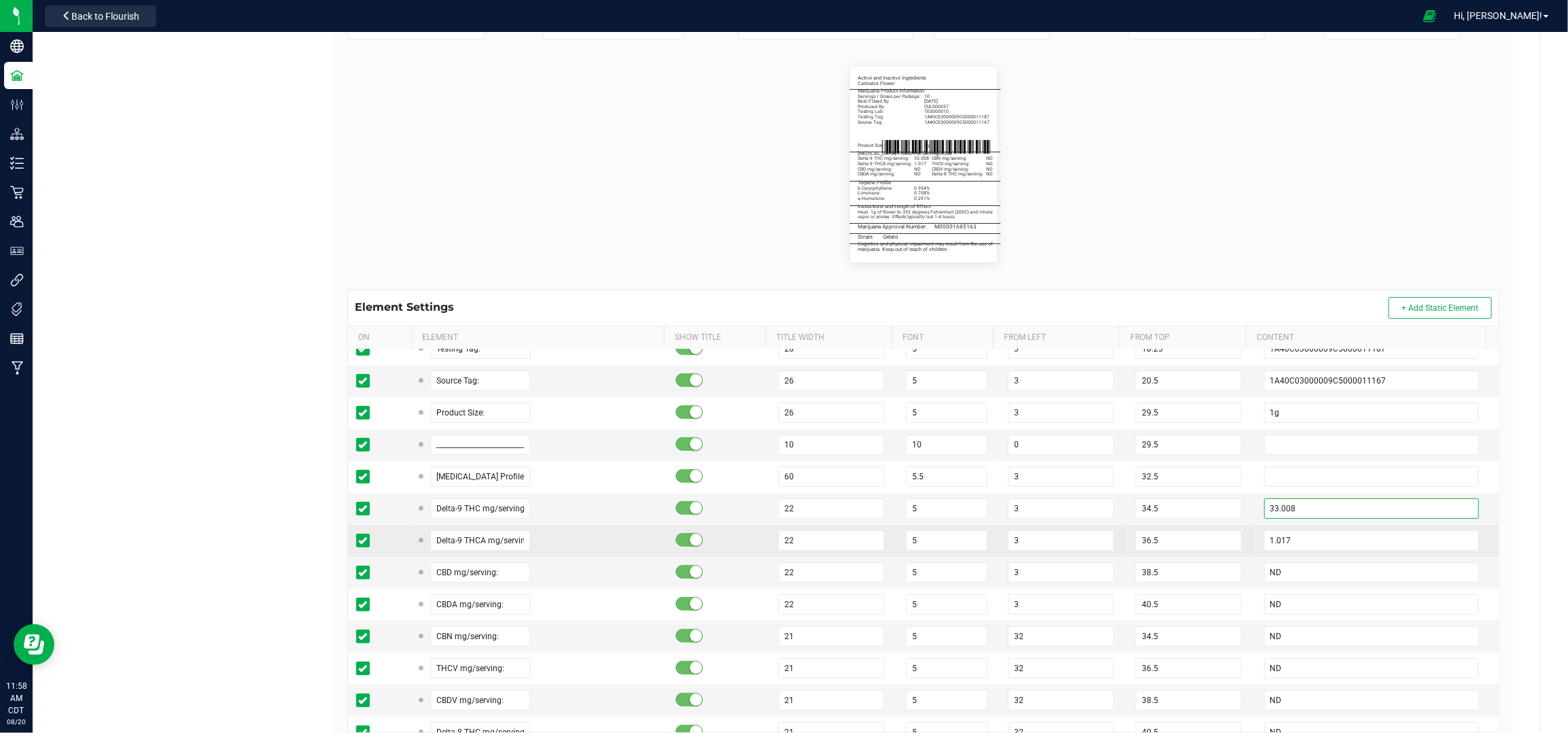
drag, startPoint x: 1326, startPoint y: 508, endPoint x: 1104, endPoint y: 544, distance: 224.9
click at [1326, 508] on input "33.008" at bounding box center [1372, 509] width 215 height 21
paste input "2.966"
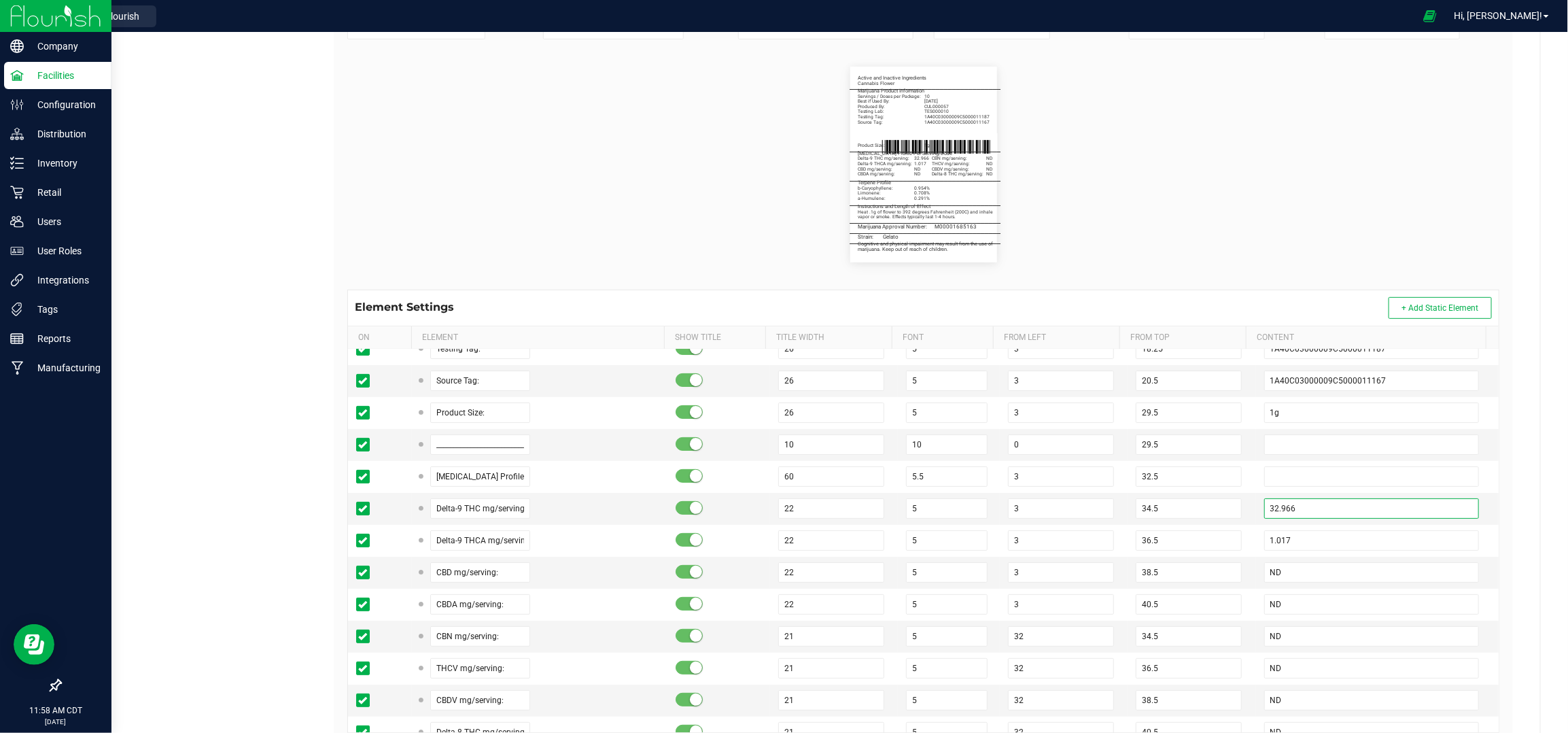
type input "32.966"
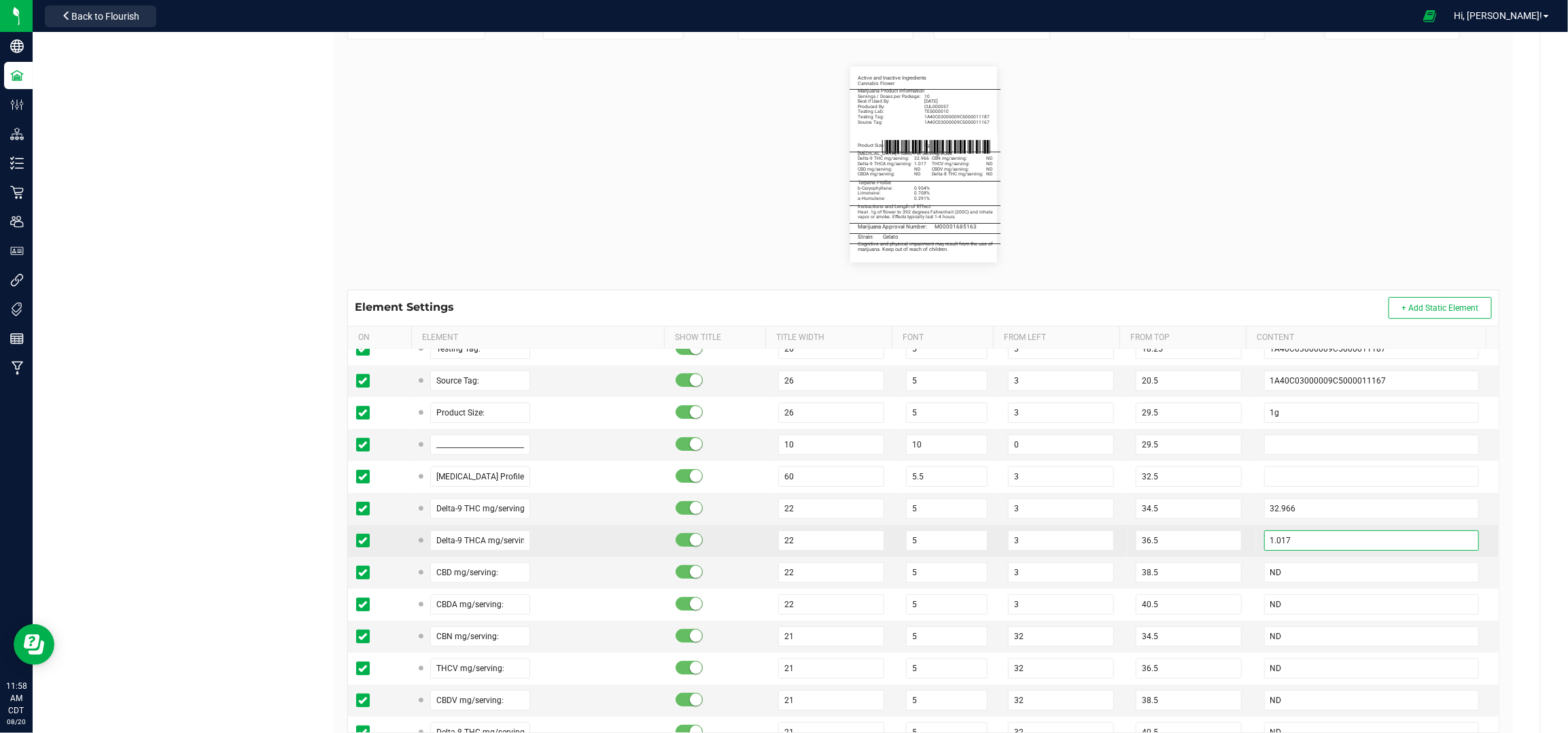
click at [1312, 542] on input "1.017" at bounding box center [1372, 541] width 215 height 21
paste input "0.444"
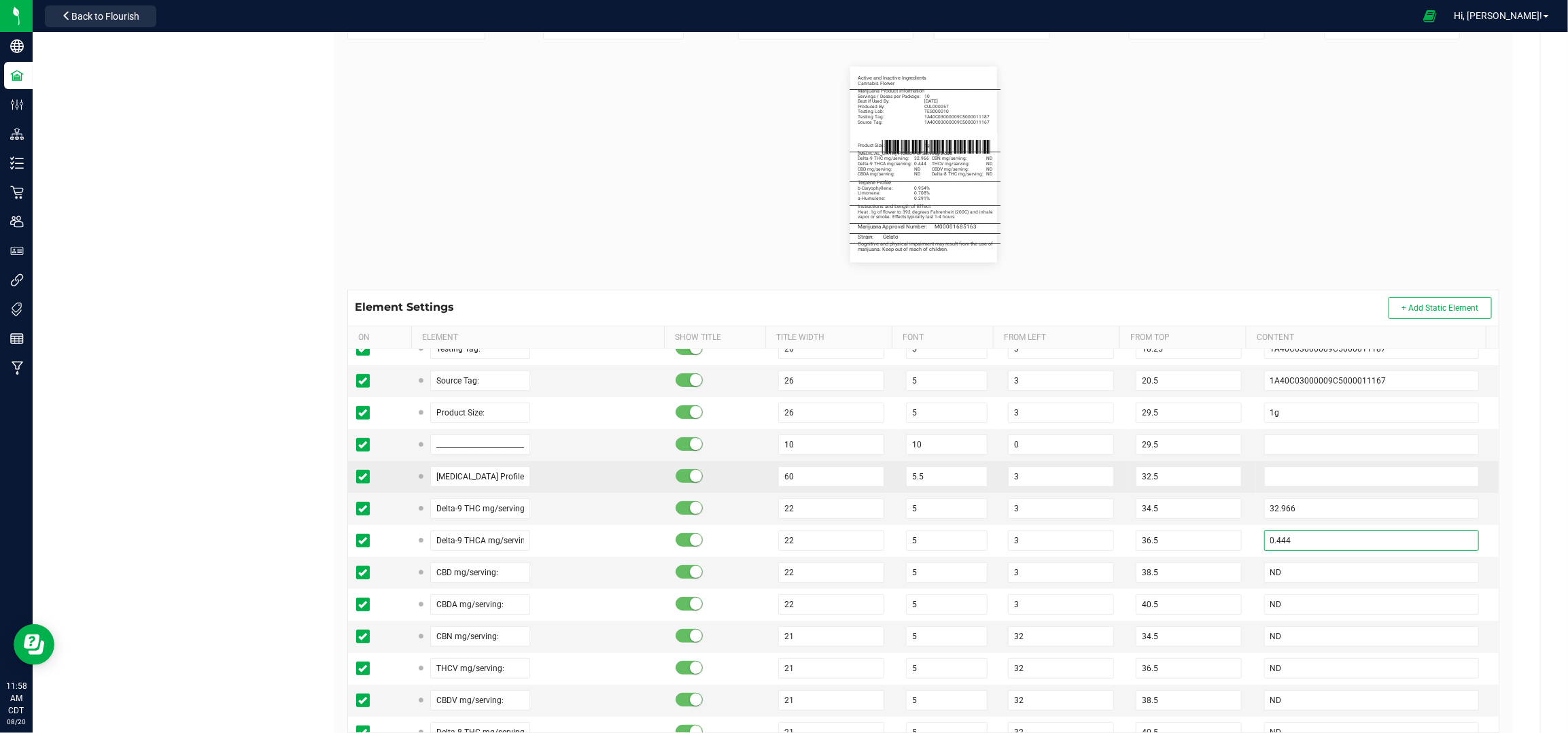
type input "0.444"
click at [1228, 481] on td "32.5" at bounding box center [1192, 476] width 128 height 32
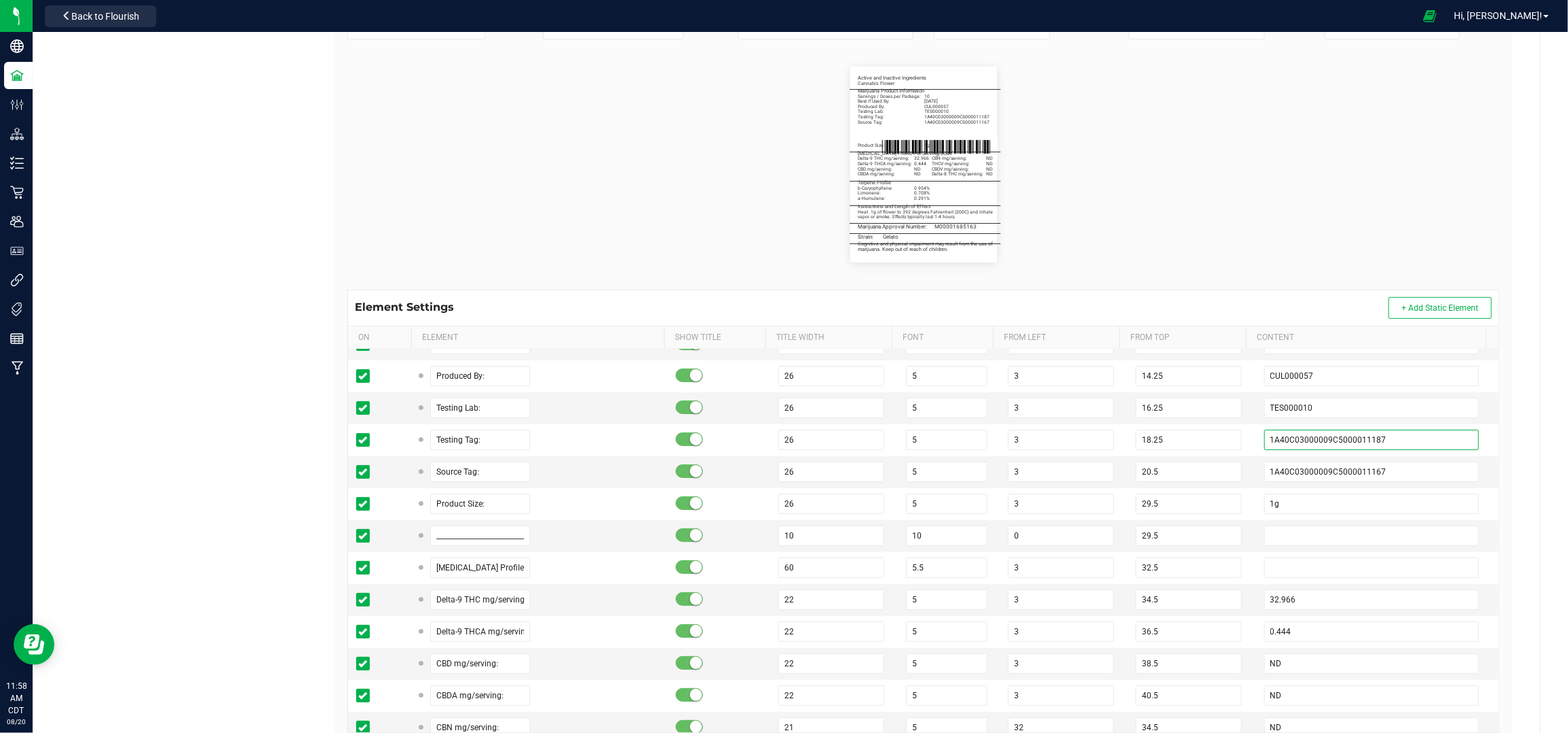
click at [1313, 441] on input "1A40C03000009C5000011187" at bounding box center [1372, 440] width 215 height 21
paste input "261"
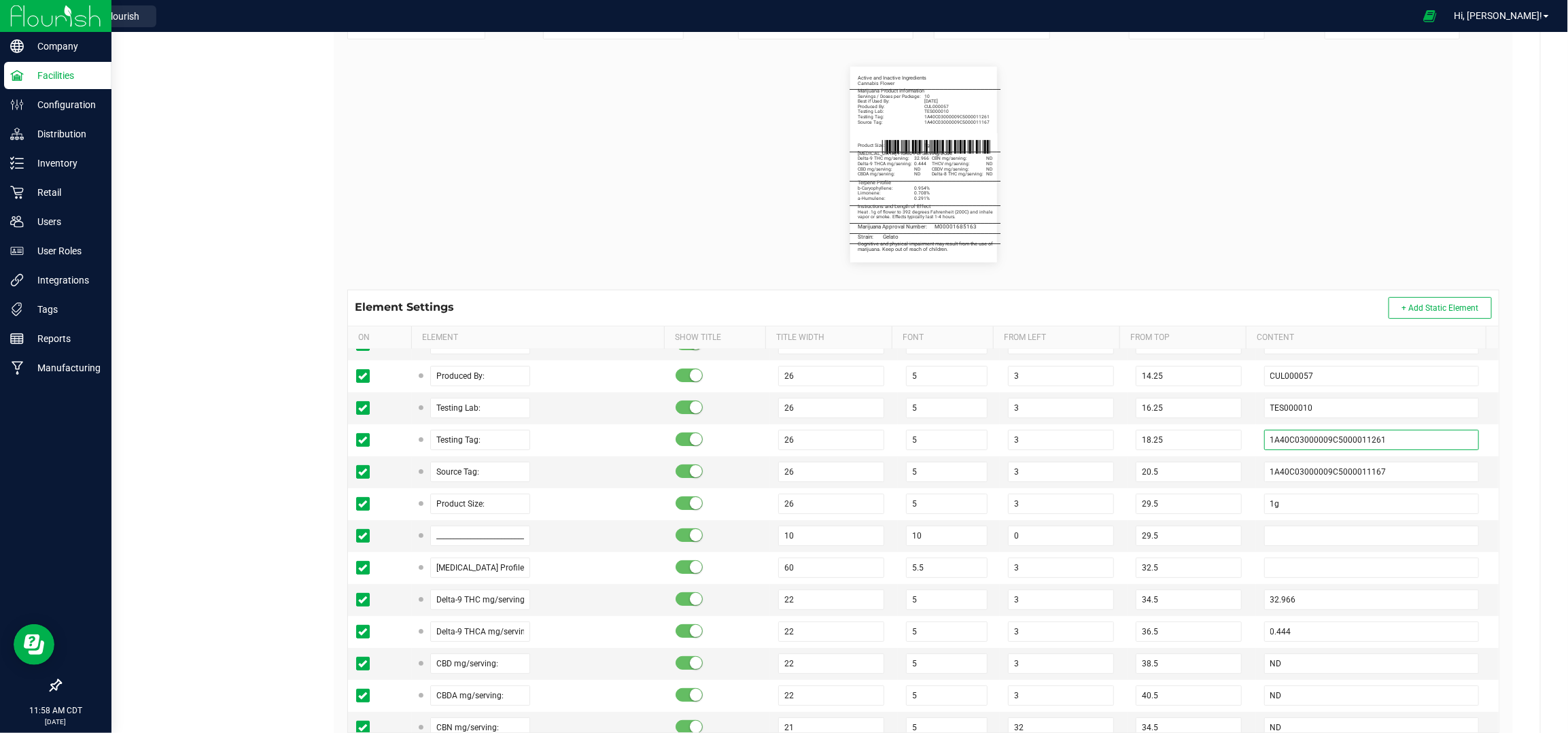
type input "1A40C03000009C5000011261"
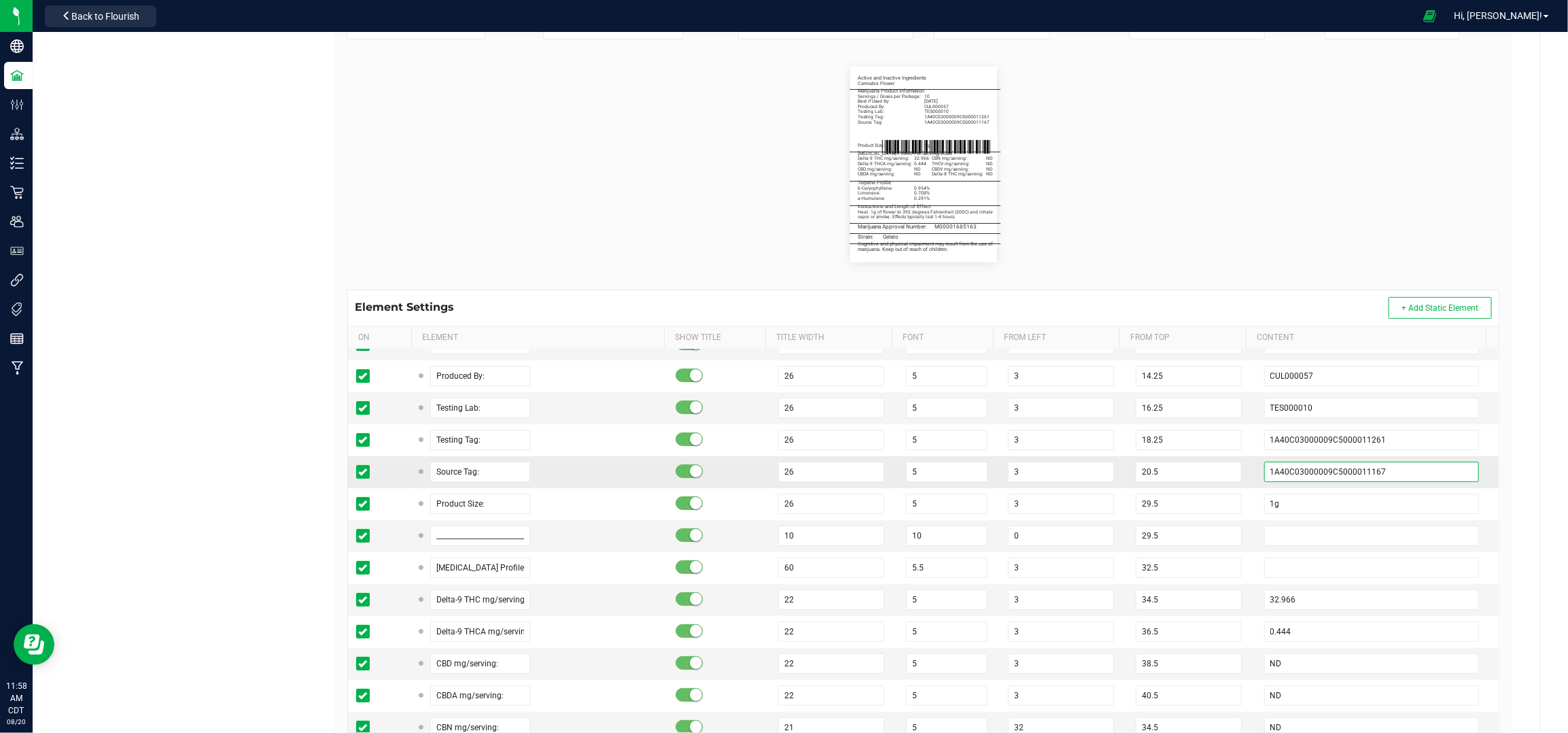
click at [1336, 469] on input "1A40C03000009C5000011167" at bounding box center [1372, 472] width 215 height 21
paste input "252"
type input "1A40C03000009C5000011252"
click at [1256, 468] on td "1A40C03000009C5000011252" at bounding box center [1378, 472] width 242 height 32
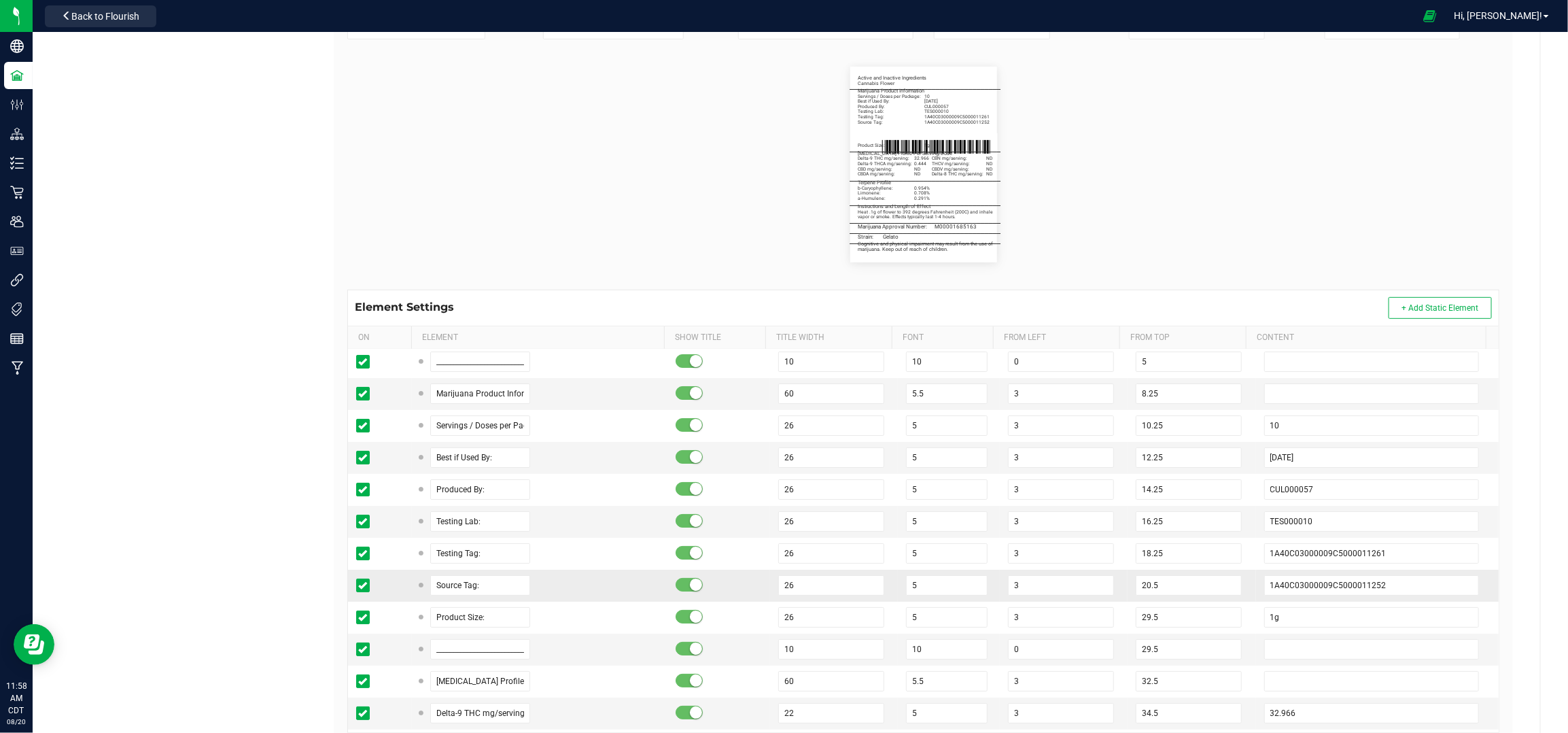
scroll to position [0, 0]
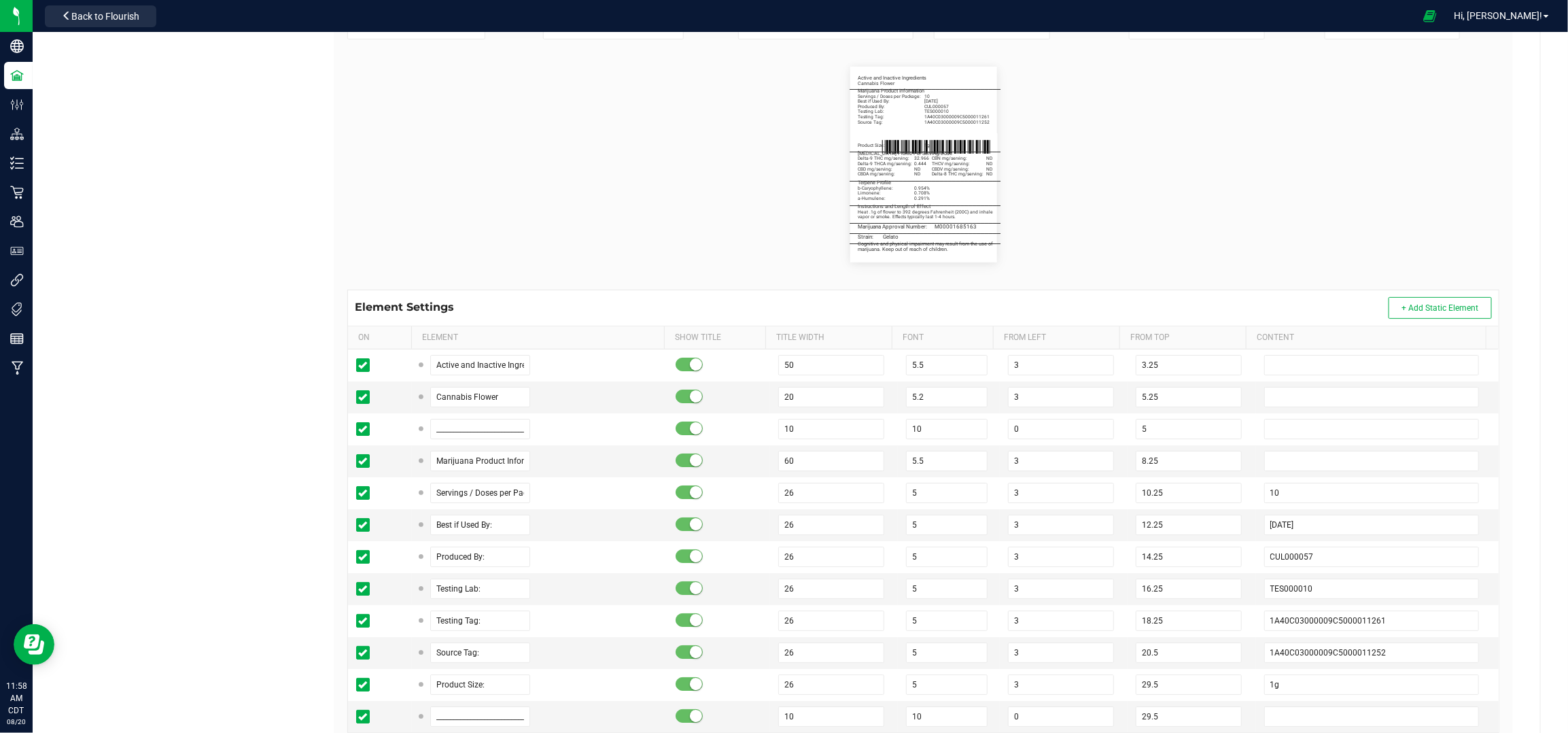
click at [1137, 170] on flourish-label-viewer "Active and Inactive Ingredients Cannabis Flower _______________________________…" at bounding box center [924, 165] width 1152 height 196
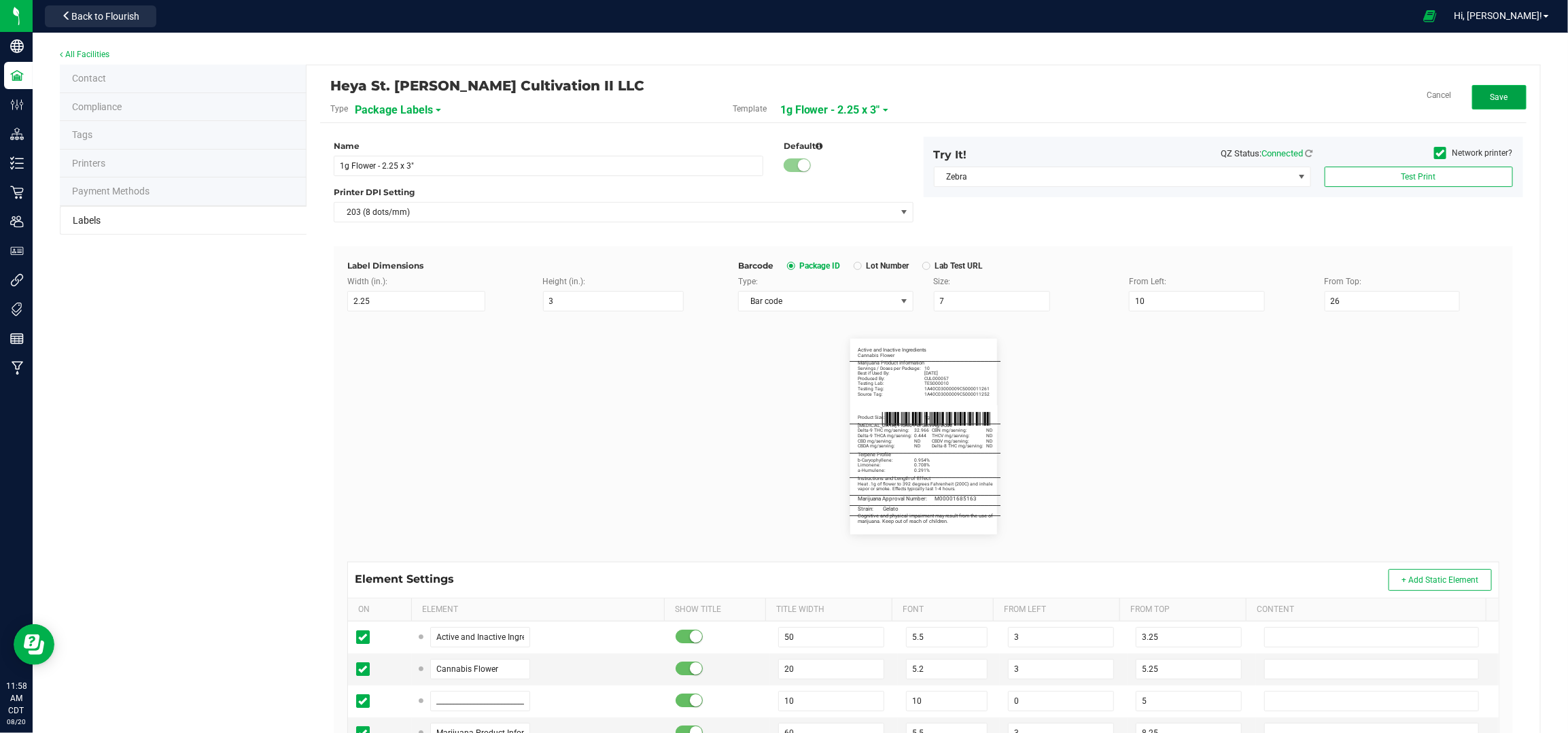
click at [1491, 93] on span "Save" at bounding box center [1500, 97] width 18 height 10
click at [1492, 93] on span "Edit" at bounding box center [1499, 97] width 14 height 10
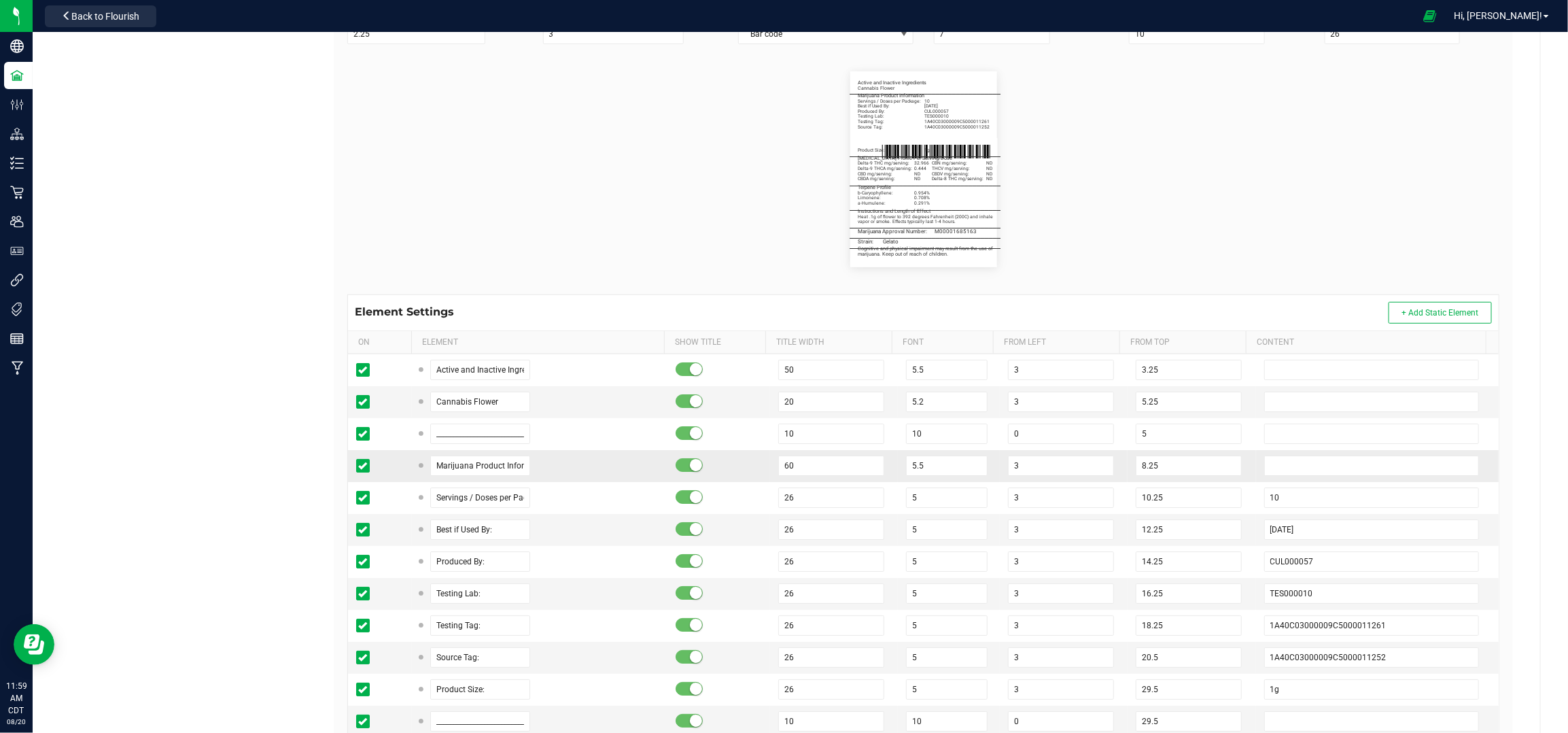
scroll to position [272, 0]
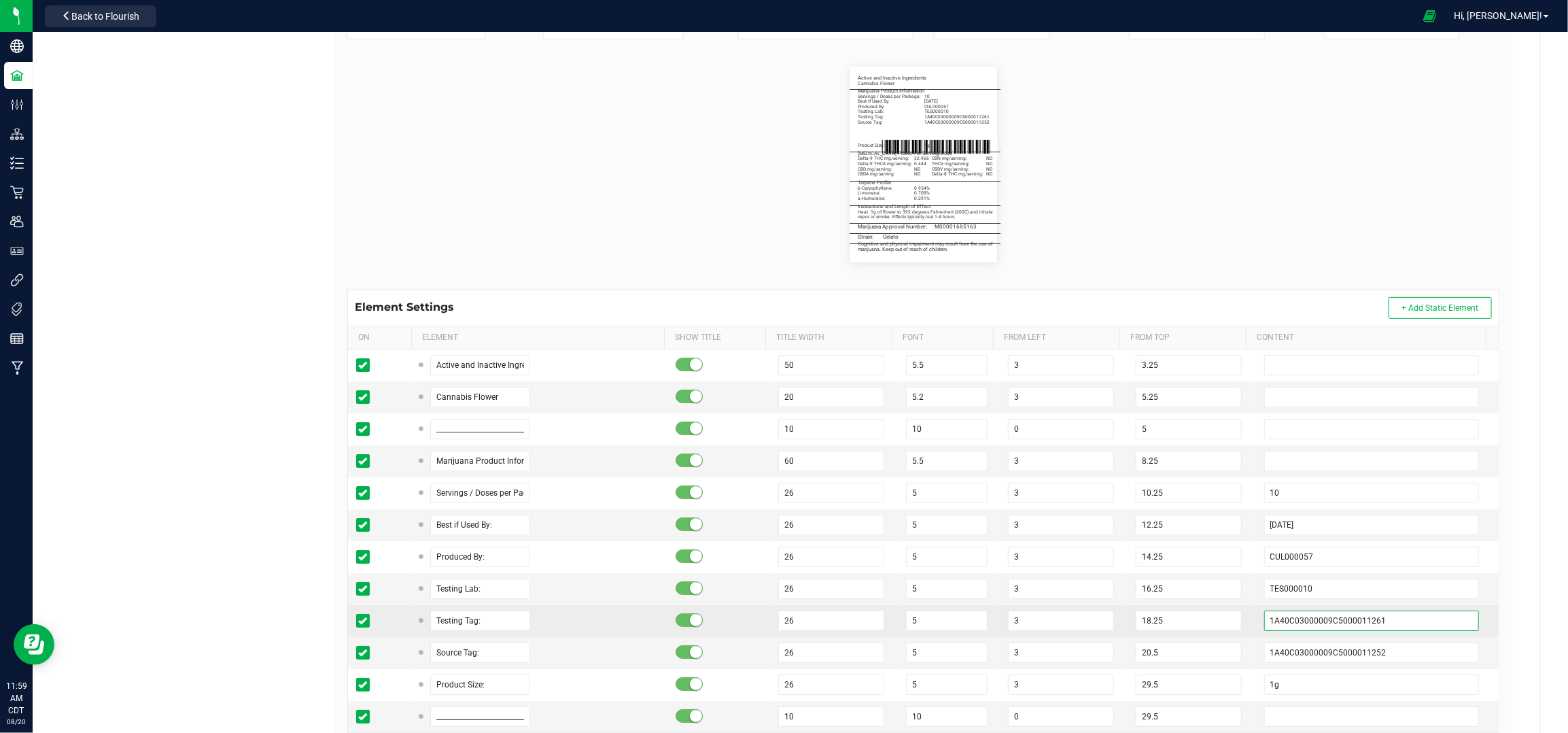
click at [1433, 615] on input "1A40C03000009C5000011261" at bounding box center [1372, 621] width 215 height 21
paste input "302"
type input "1A40C03000009C5000011302"
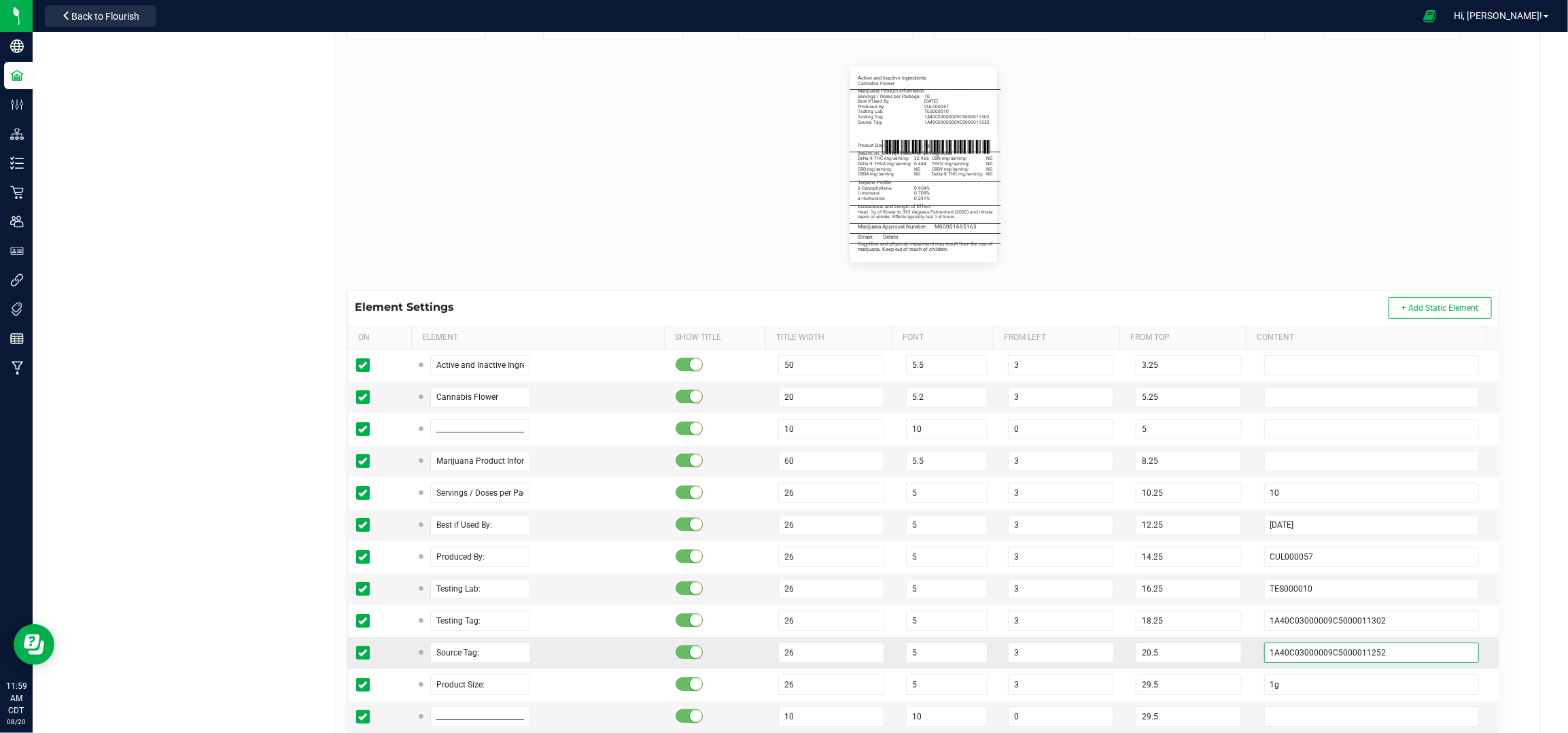
click at [1395, 654] on input "1A40C03000009C5000011252" at bounding box center [1372, 653] width 215 height 21
paste input "C03000009C5000011276"
type input "1A4C03000009C5000011276"
click at [1467, 646] on td "1A4C03000009C5000011276" at bounding box center [1378, 653] width 242 height 32
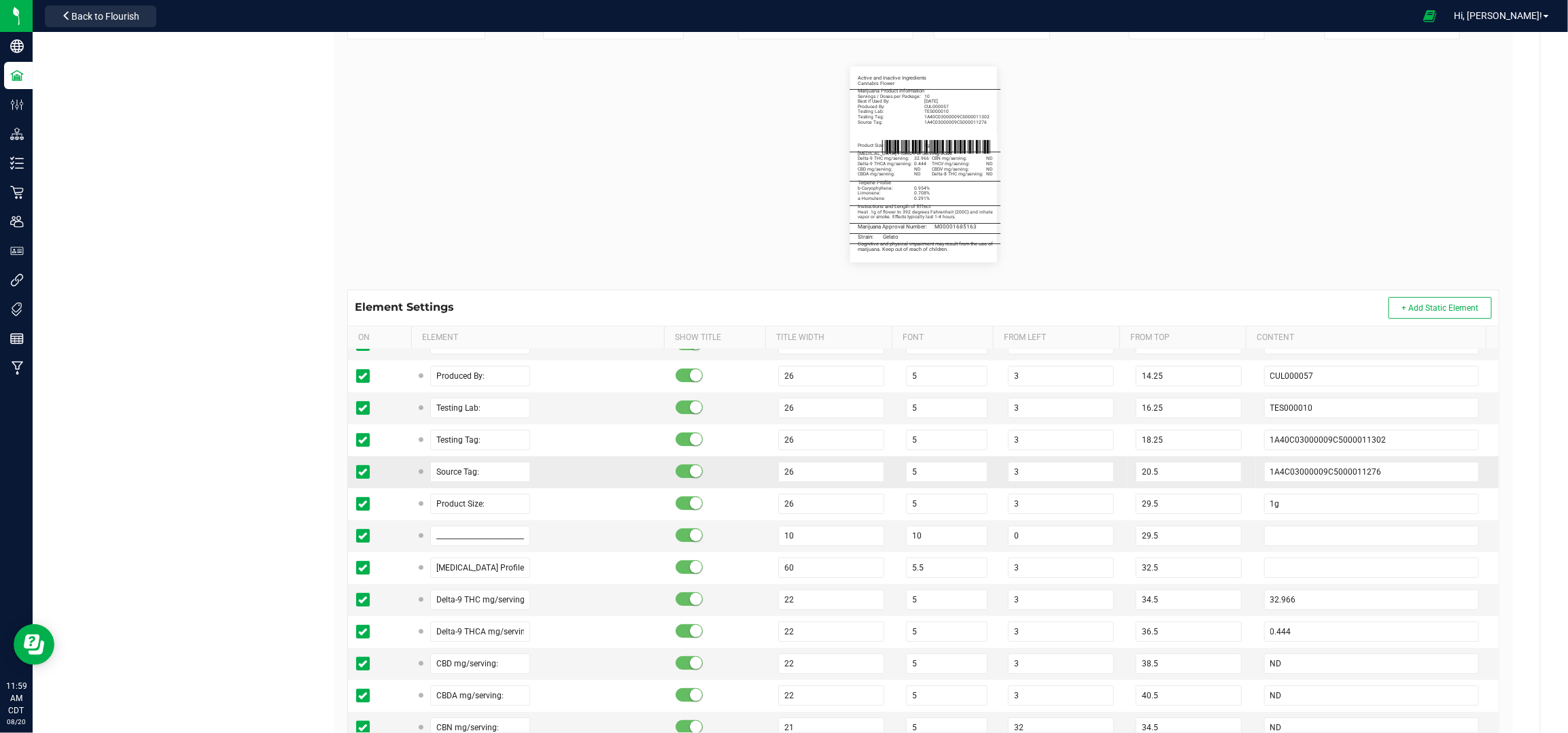
scroll to position [362, 0]
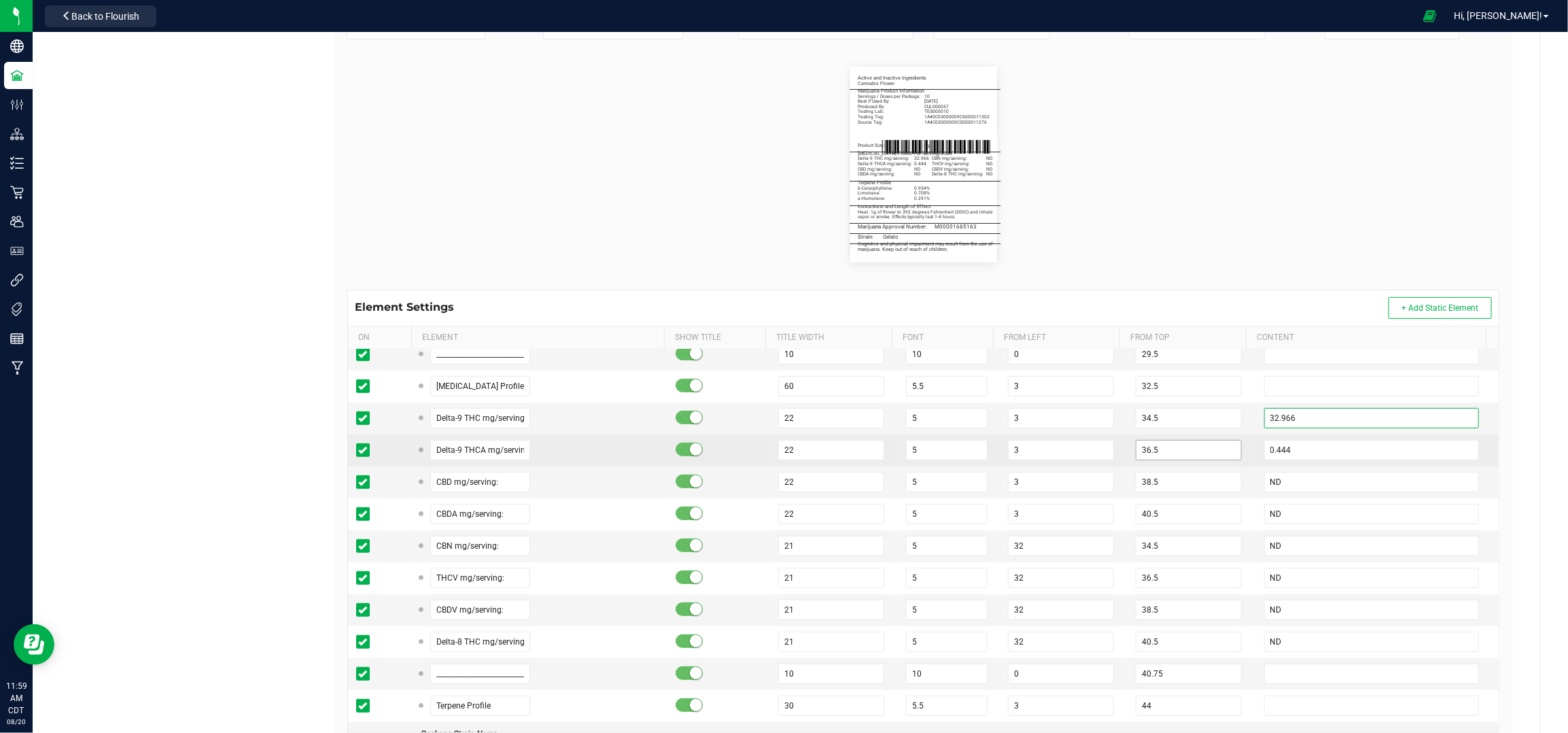
drag, startPoint x: 1287, startPoint y: 418, endPoint x: 1158, endPoint y: 450, distance: 132.9
click at [1287, 417] on input "32.966" at bounding box center [1372, 418] width 215 height 21
paste input "4.654"
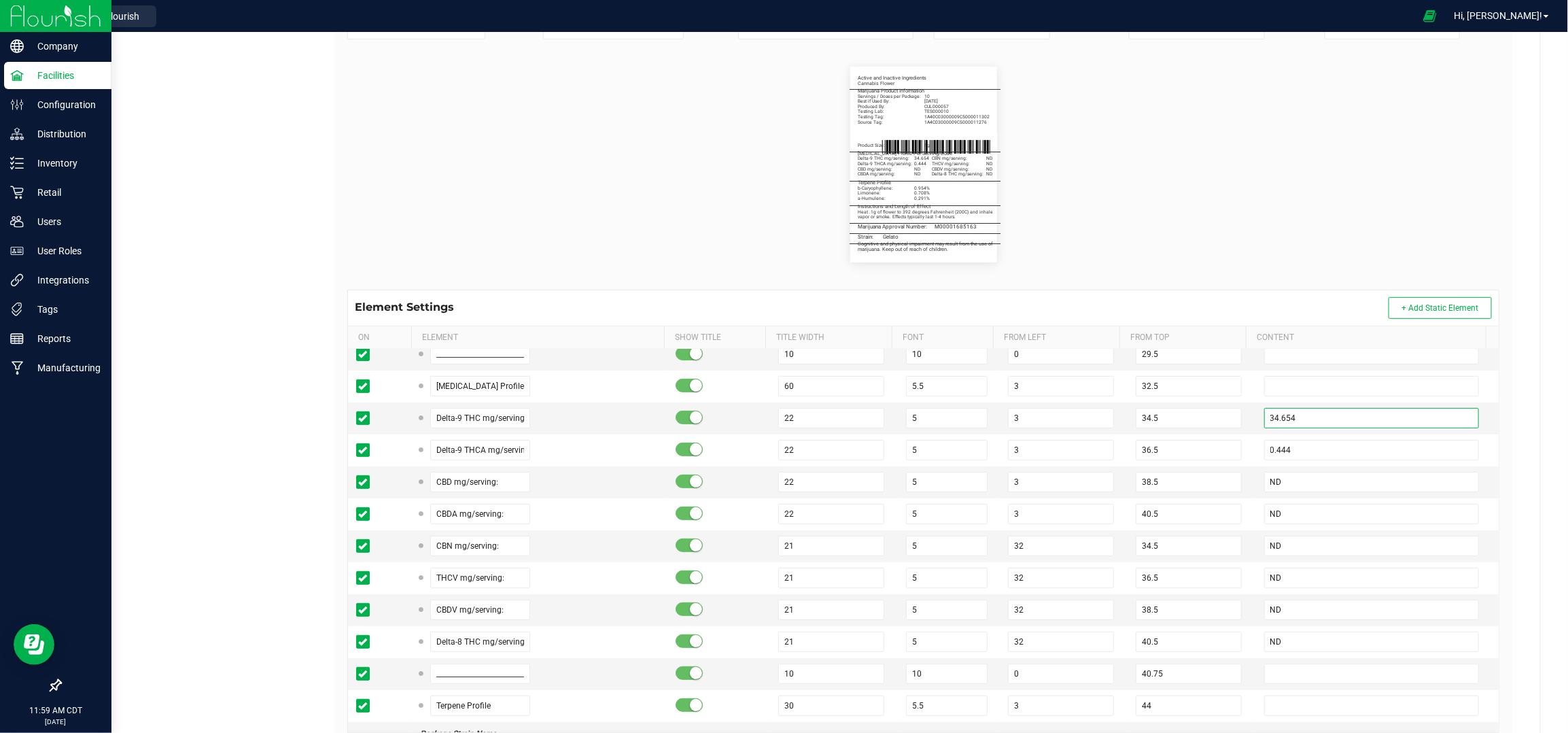
type input "34.654"
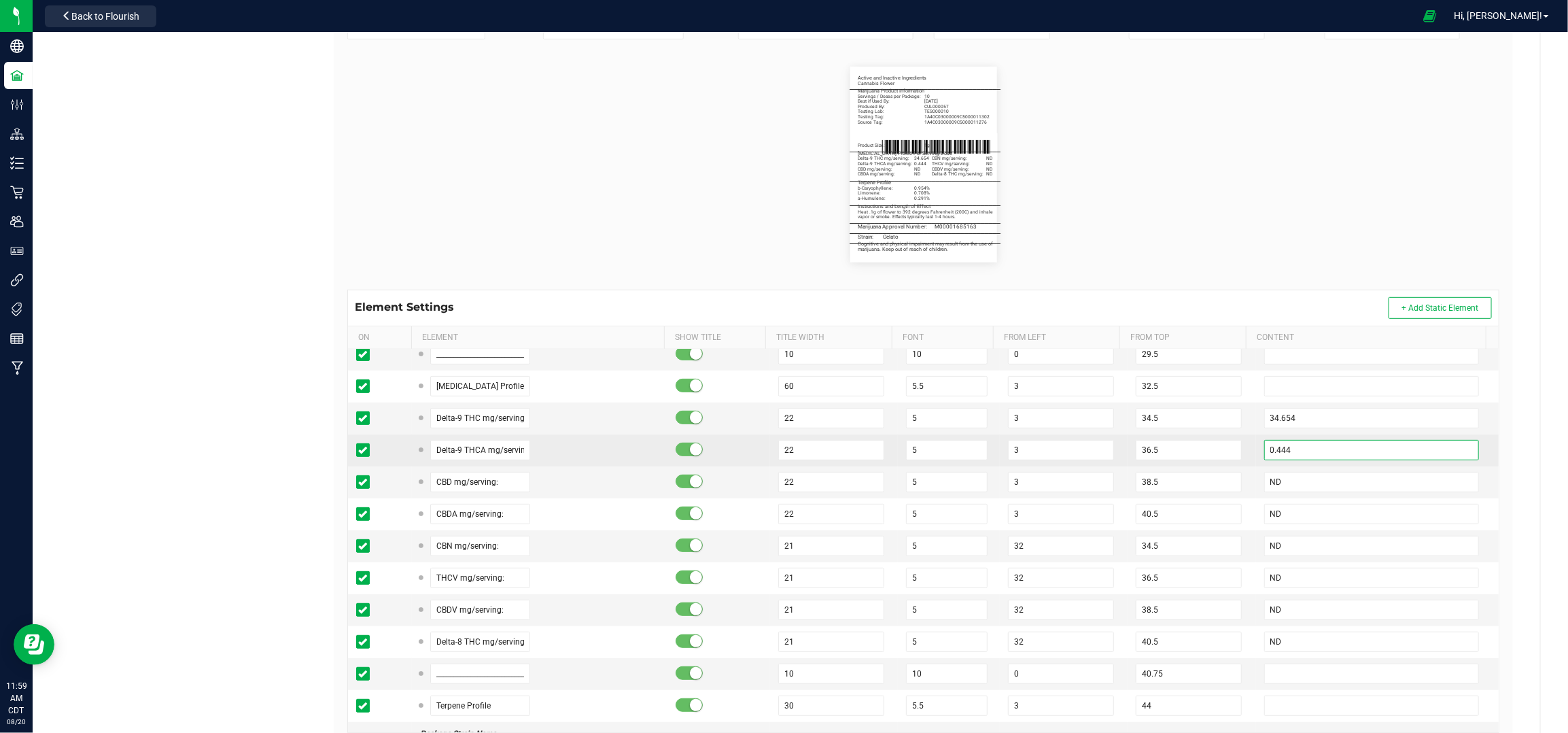
click at [1295, 452] on input "0.444" at bounding box center [1372, 451] width 215 height 21
paste input "1.231"
type input "1.231"
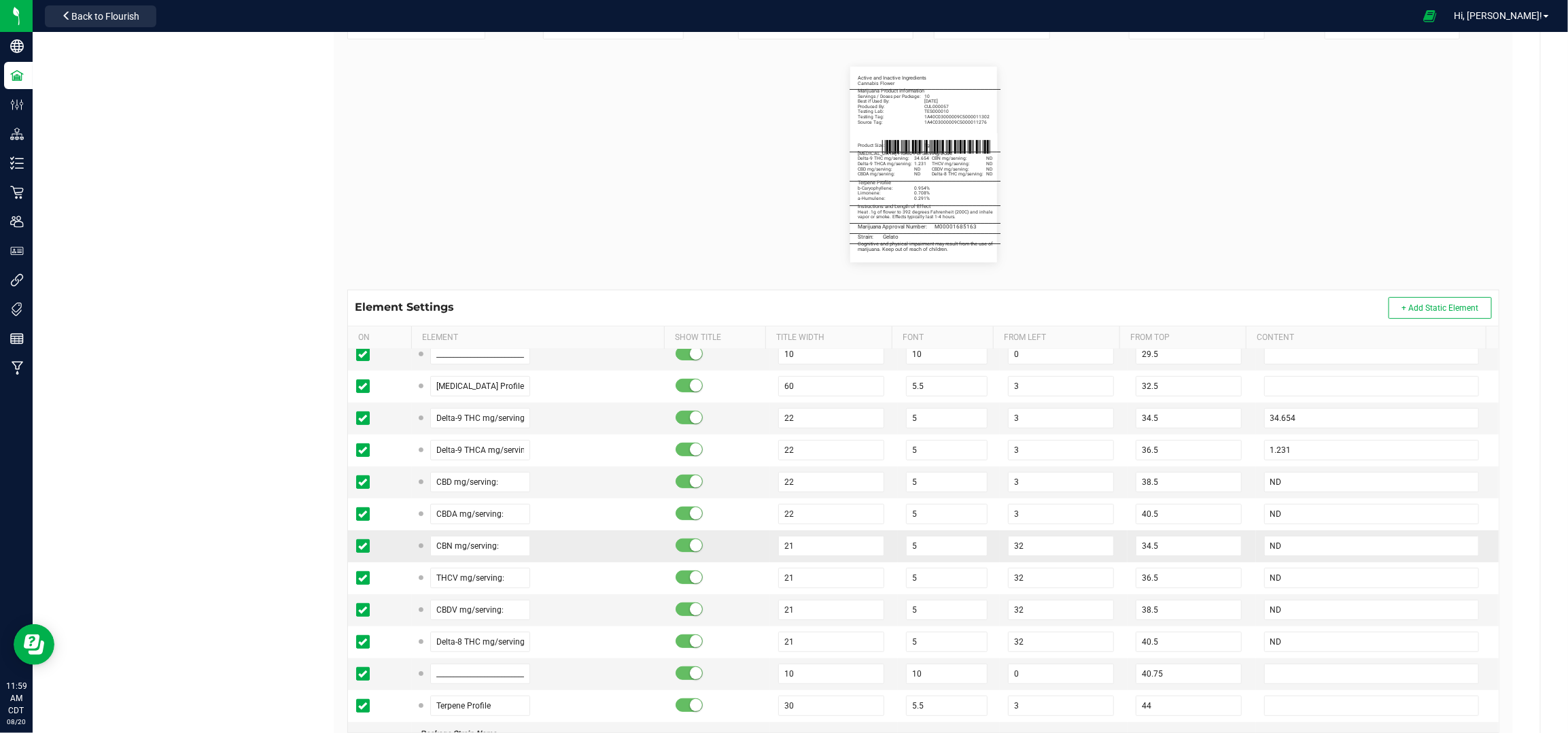
click at [1229, 559] on td "34.5" at bounding box center [1192, 546] width 128 height 32
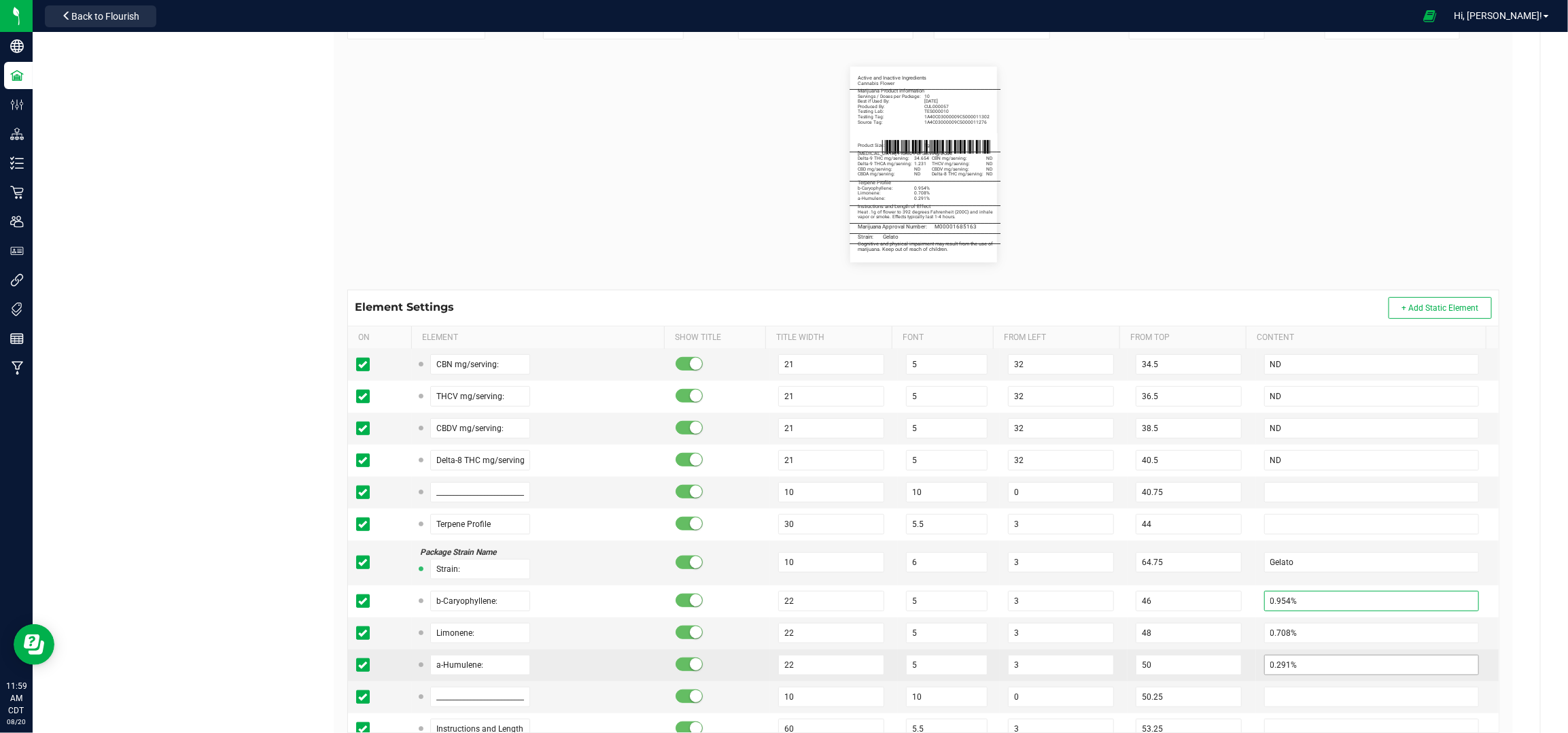
drag, startPoint x: 1268, startPoint y: 598, endPoint x: 1273, endPoint y: 674, distance: 76.2
click at [1268, 598] on input "0.954%" at bounding box center [1372, 601] width 215 height 21
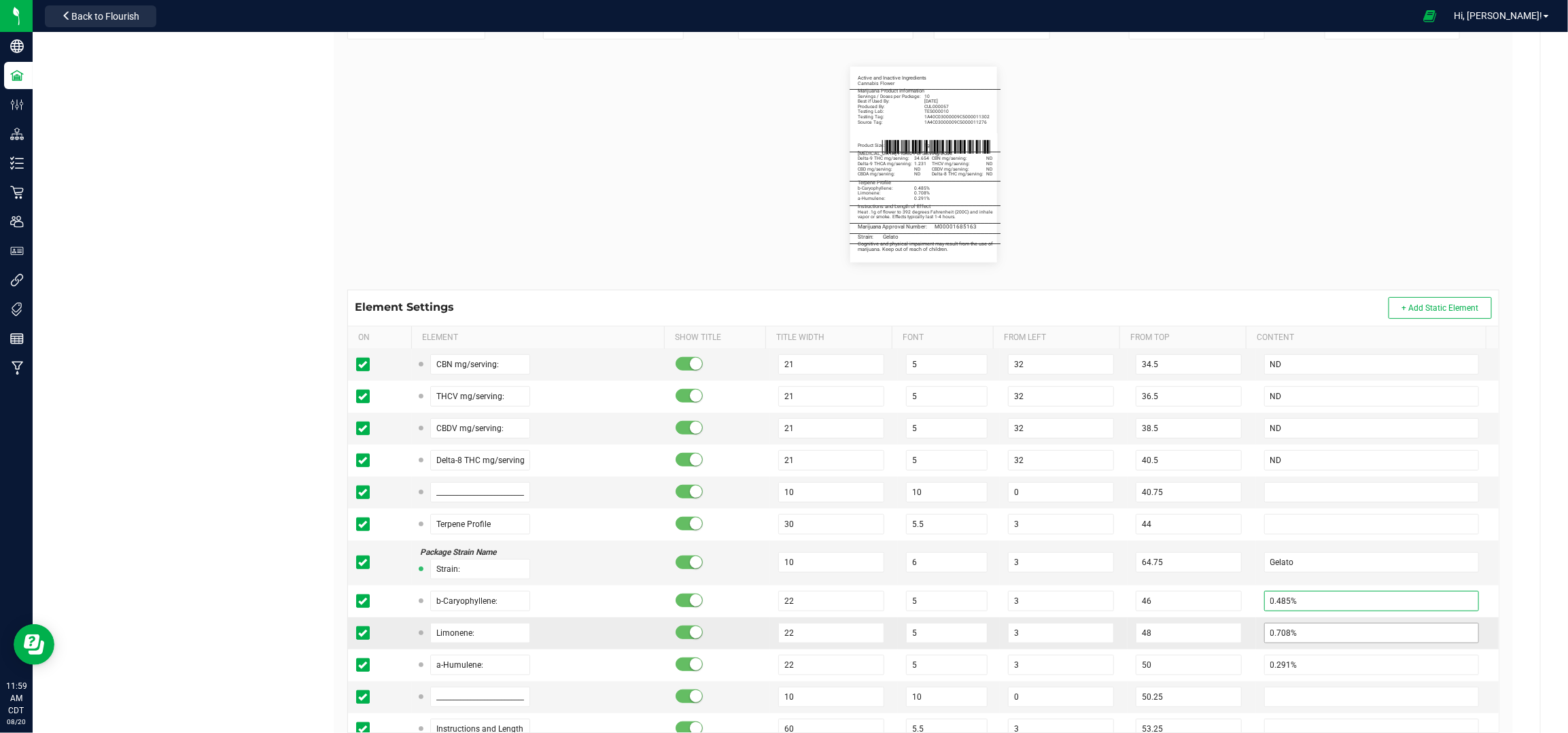
type input "0.485%"
click at [1273, 640] on input "0.708%" at bounding box center [1372, 633] width 215 height 21
type input "0.378%"
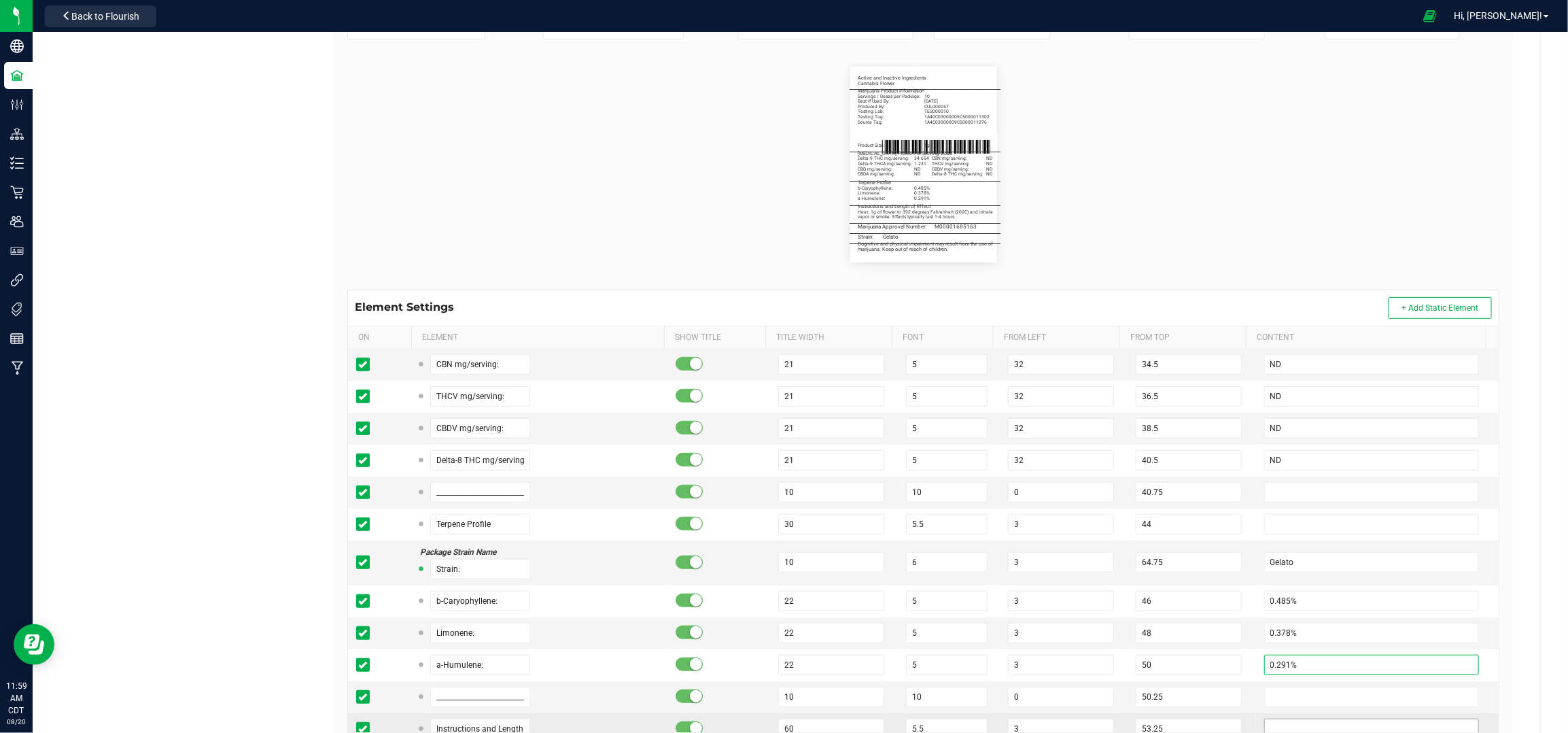
click at [1270, 664] on input "0.291%" at bounding box center [1372, 665] width 215 height 21
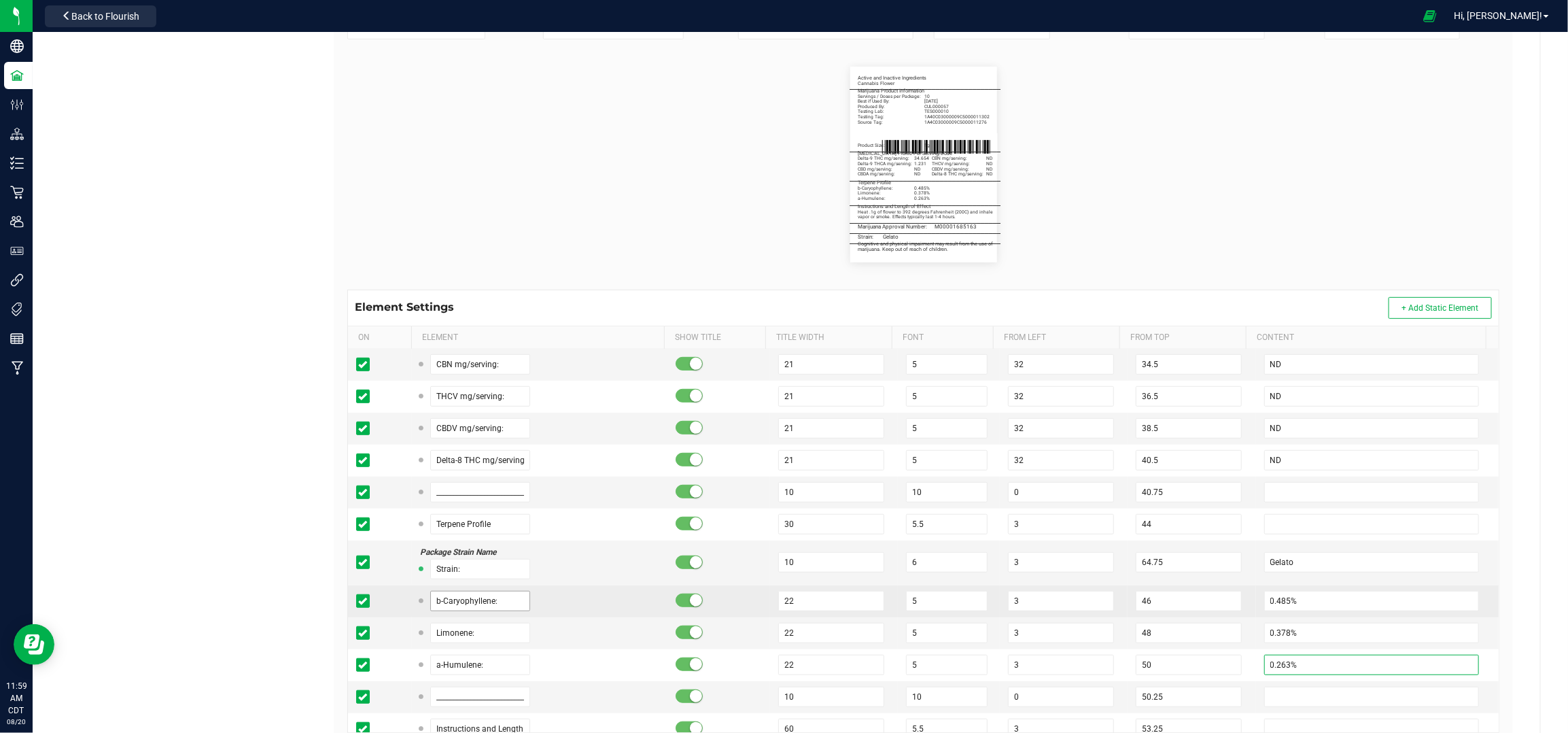
type input "0.263%"
click at [482, 611] on input "b-Caryophyllene:" at bounding box center [481, 601] width 101 height 21
click at [495, 618] on td "b-Caryophyllene:" at bounding box center [540, 601] width 256 height 32
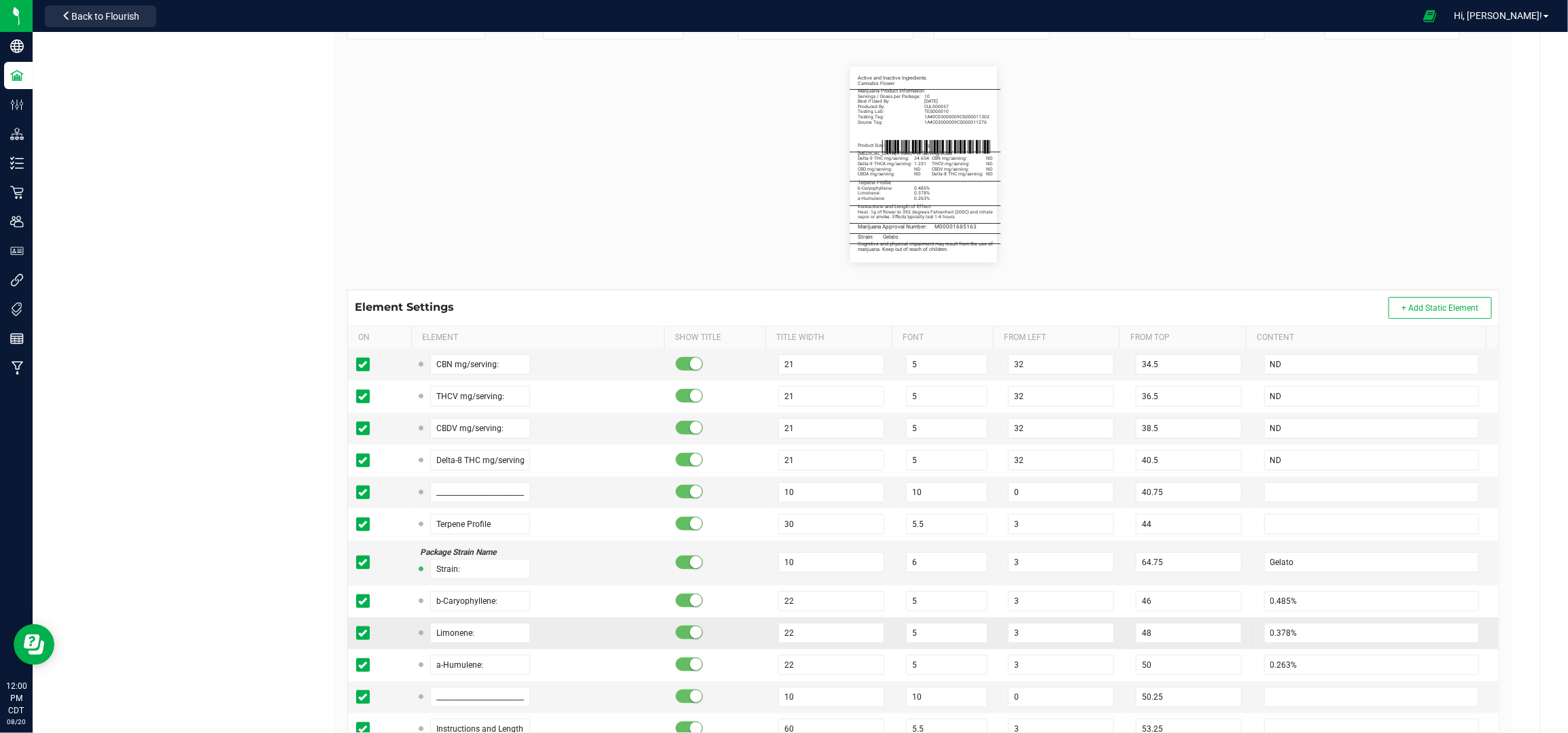
click at [595, 633] on div "Limonene:" at bounding box center [540, 633] width 240 height 21
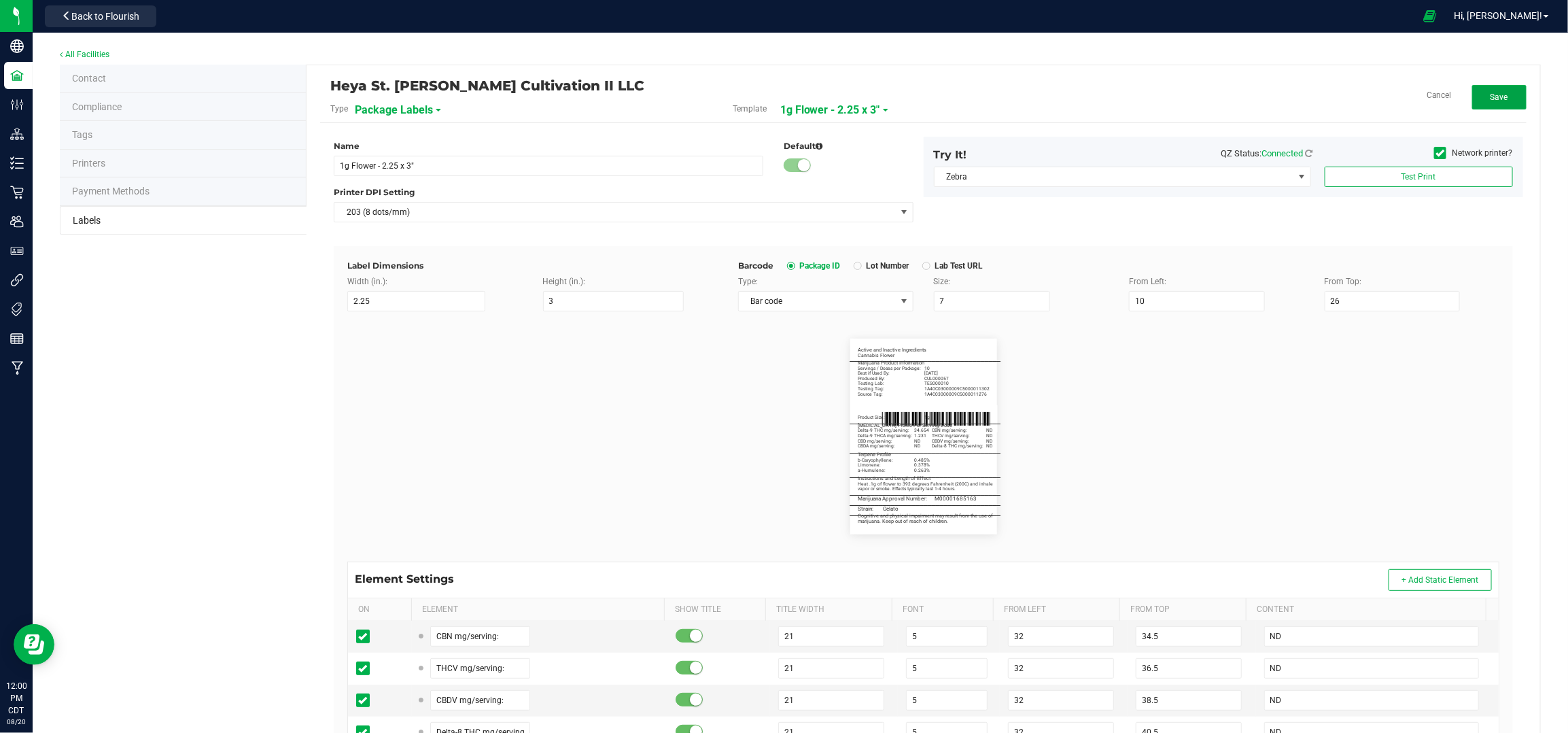
click at [1491, 93] on span "Save" at bounding box center [1500, 97] width 18 height 10
click at [1500, 91] on button "Edit" at bounding box center [1500, 97] width 54 height 24
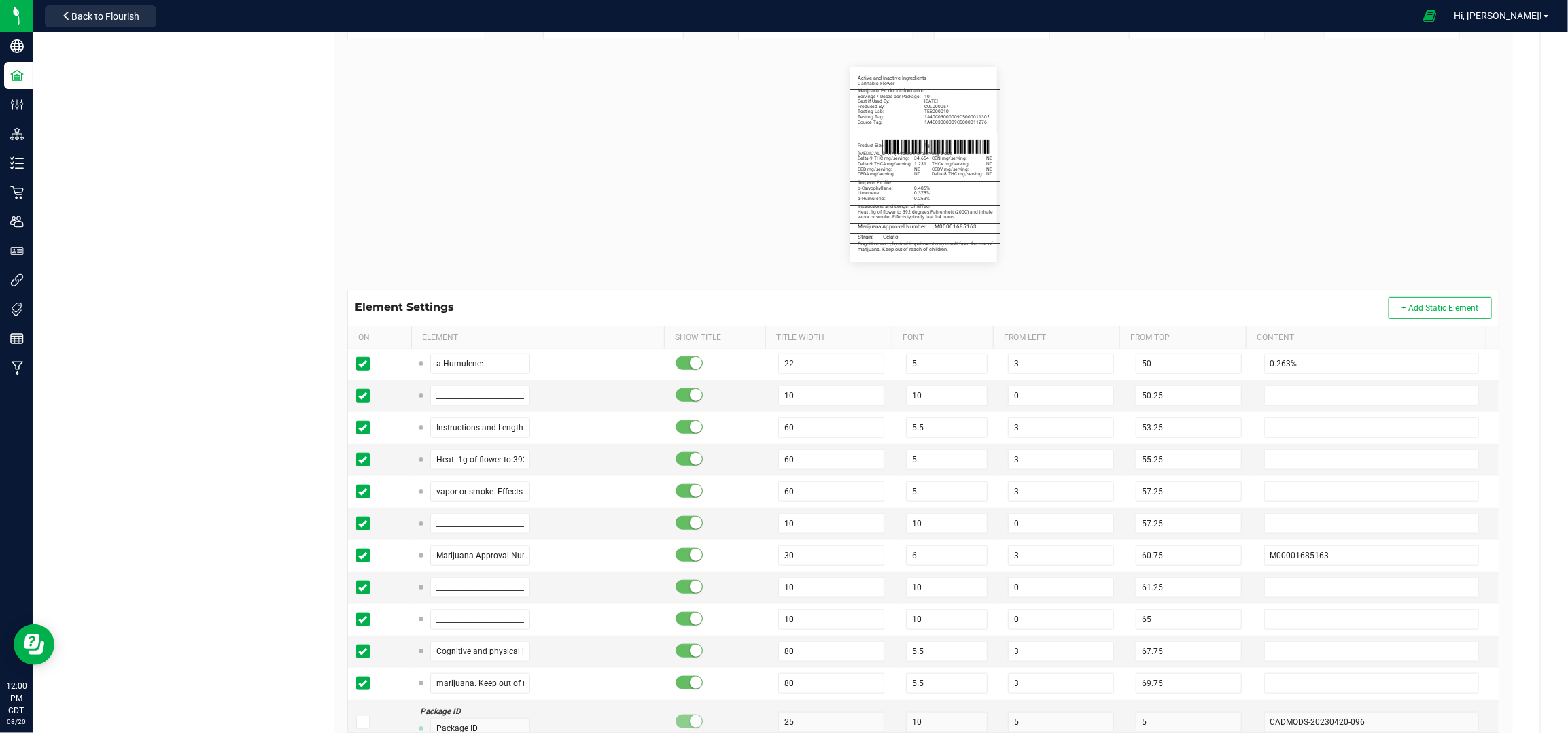
scroll to position [907, 0]
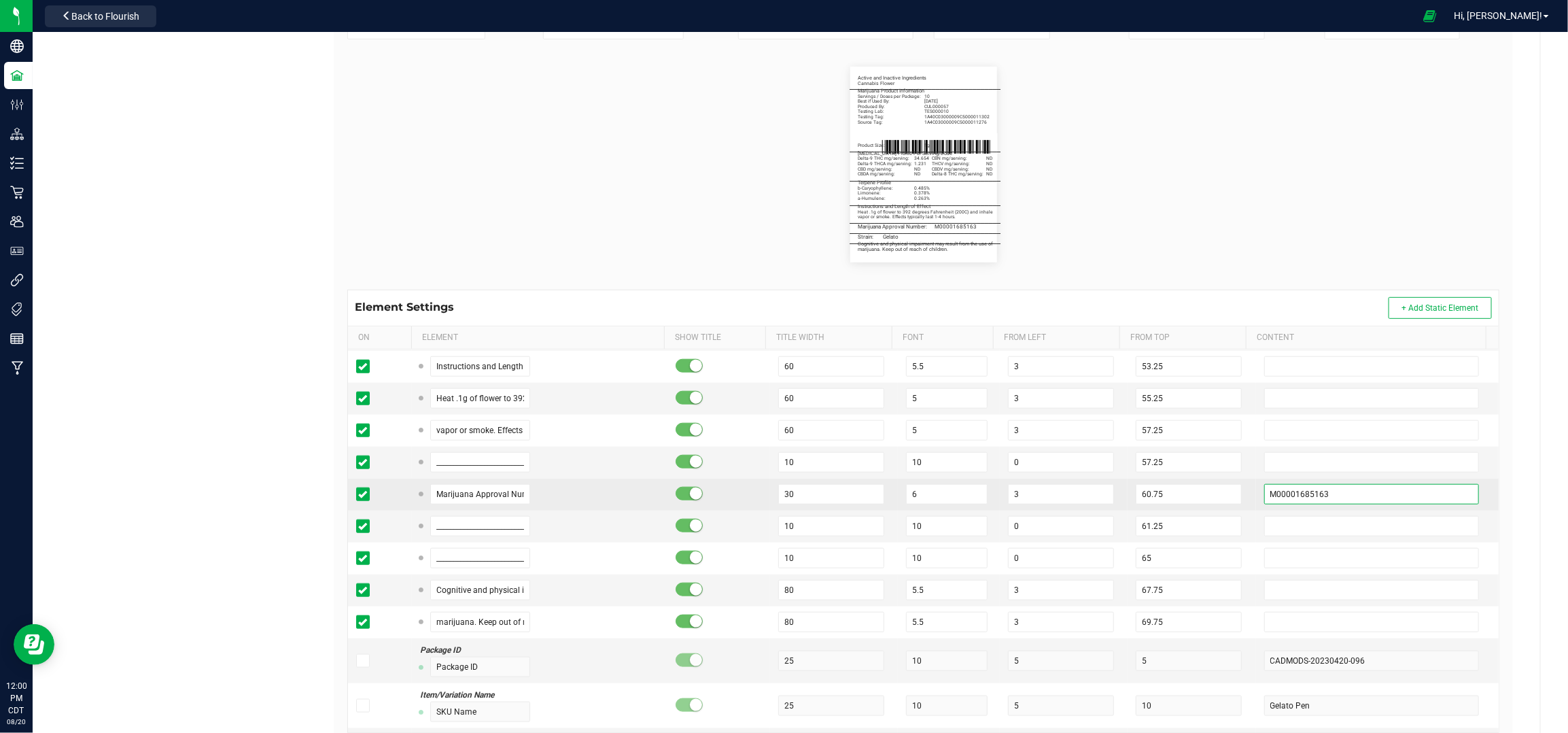
click at [1301, 504] on input "M00001685163" at bounding box center [1372, 495] width 215 height 21
paste input "2324481"
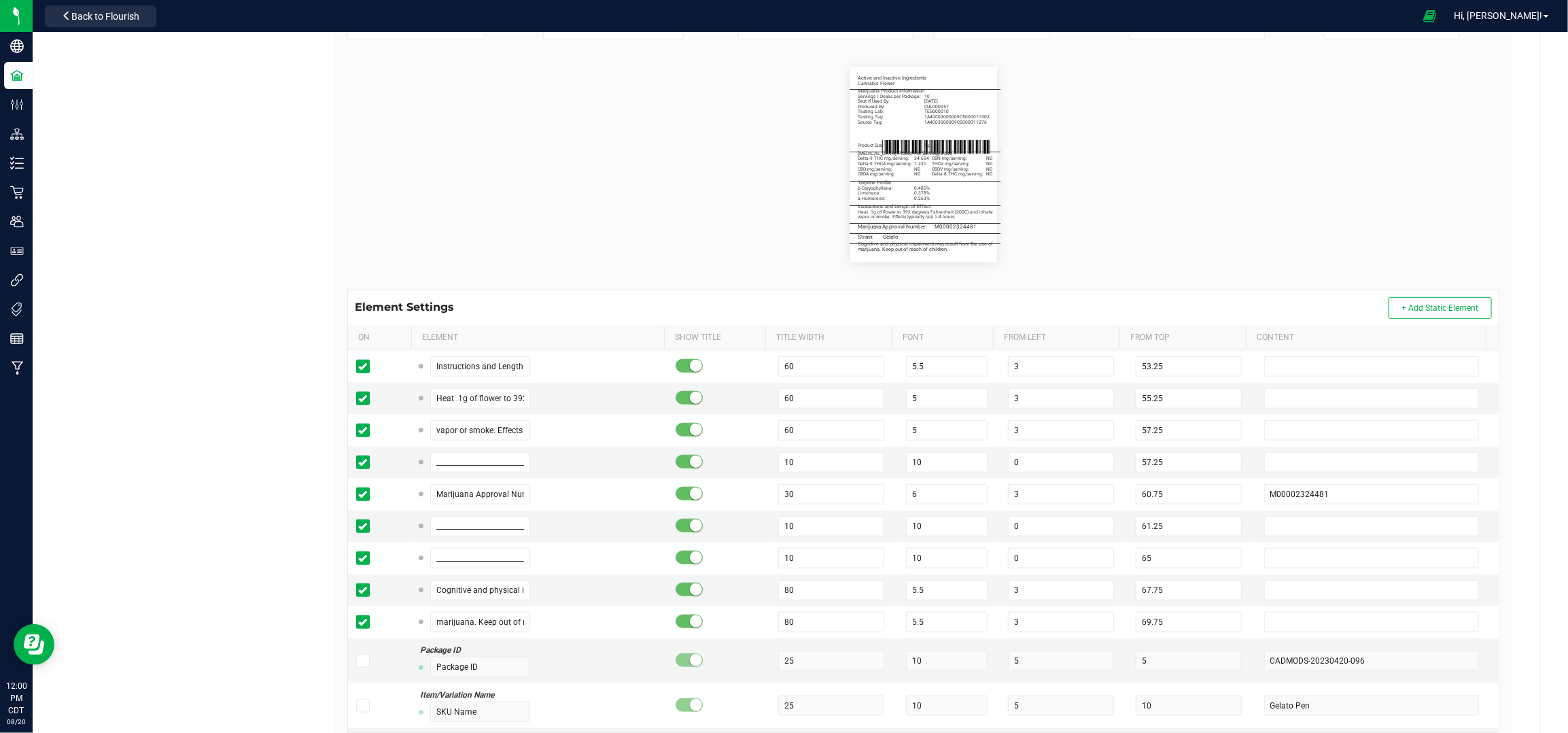
click at [1386, 219] on flourish-label-viewer "Active and Inactive Ingredients Cannabis Flower _______________________________…" at bounding box center [924, 165] width 1152 height 196
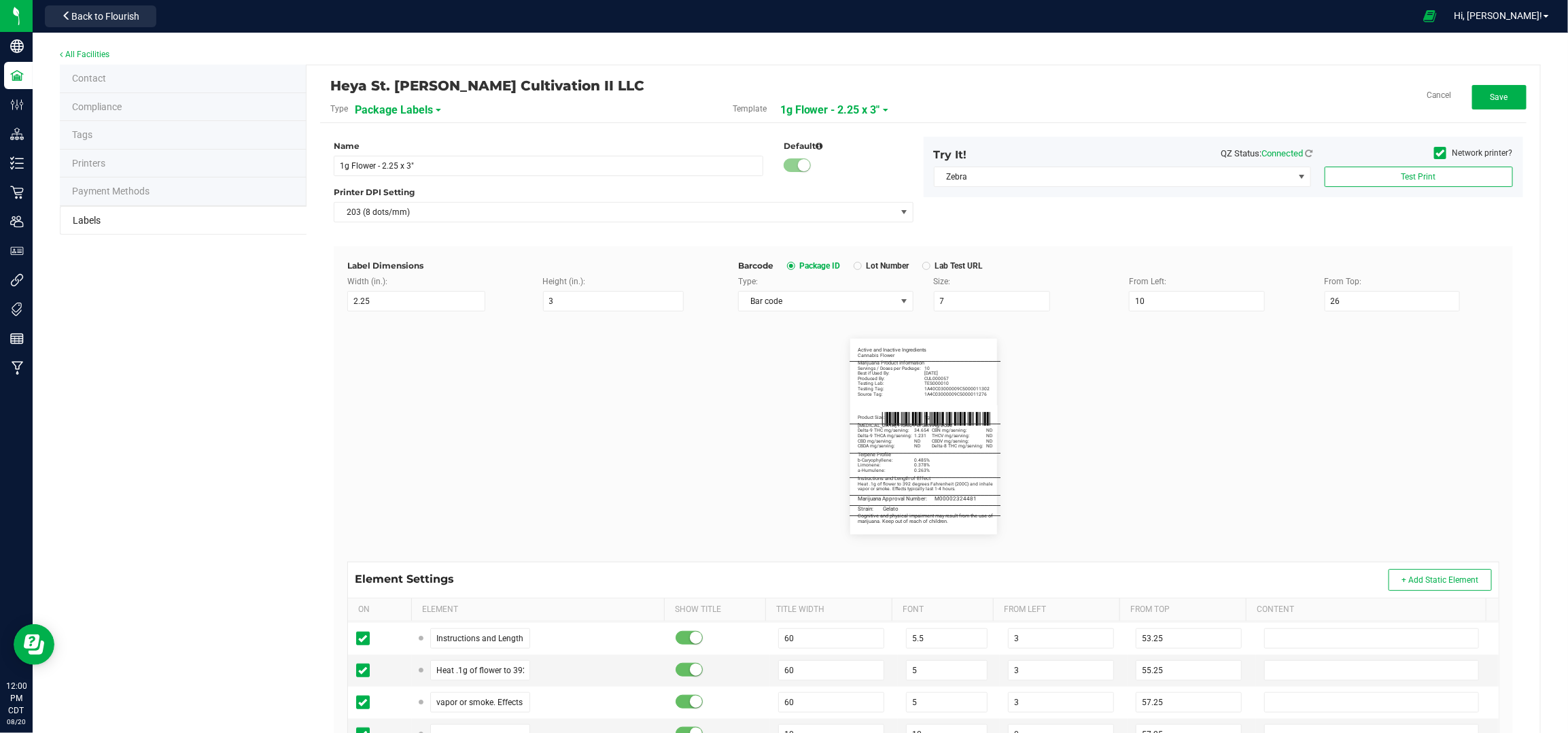
click at [1490, 84] on div "Heya St. Ann Cultivation II LLC Type Package Labels Template 1g Flower - 2.25 x…" at bounding box center [924, 101] width 1206 height 44
click at [1503, 91] on button "Save" at bounding box center [1500, 97] width 54 height 24
click at [1475, 90] on button "Edit" at bounding box center [1500, 97] width 54 height 24
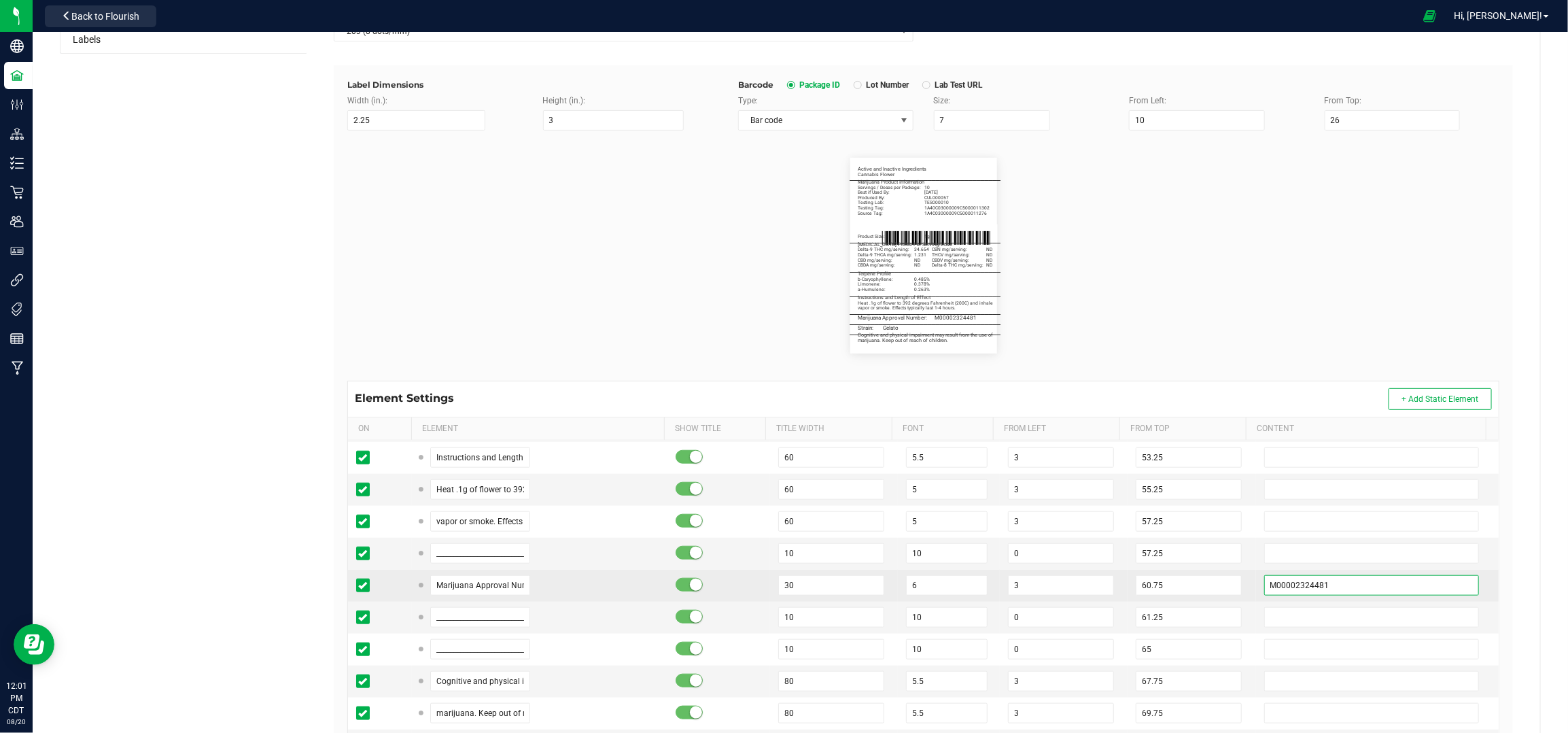
click at [1346, 590] on input "M00002324481" at bounding box center [1372, 586] width 215 height 21
paste input "1685366"
type input "M00001685366"
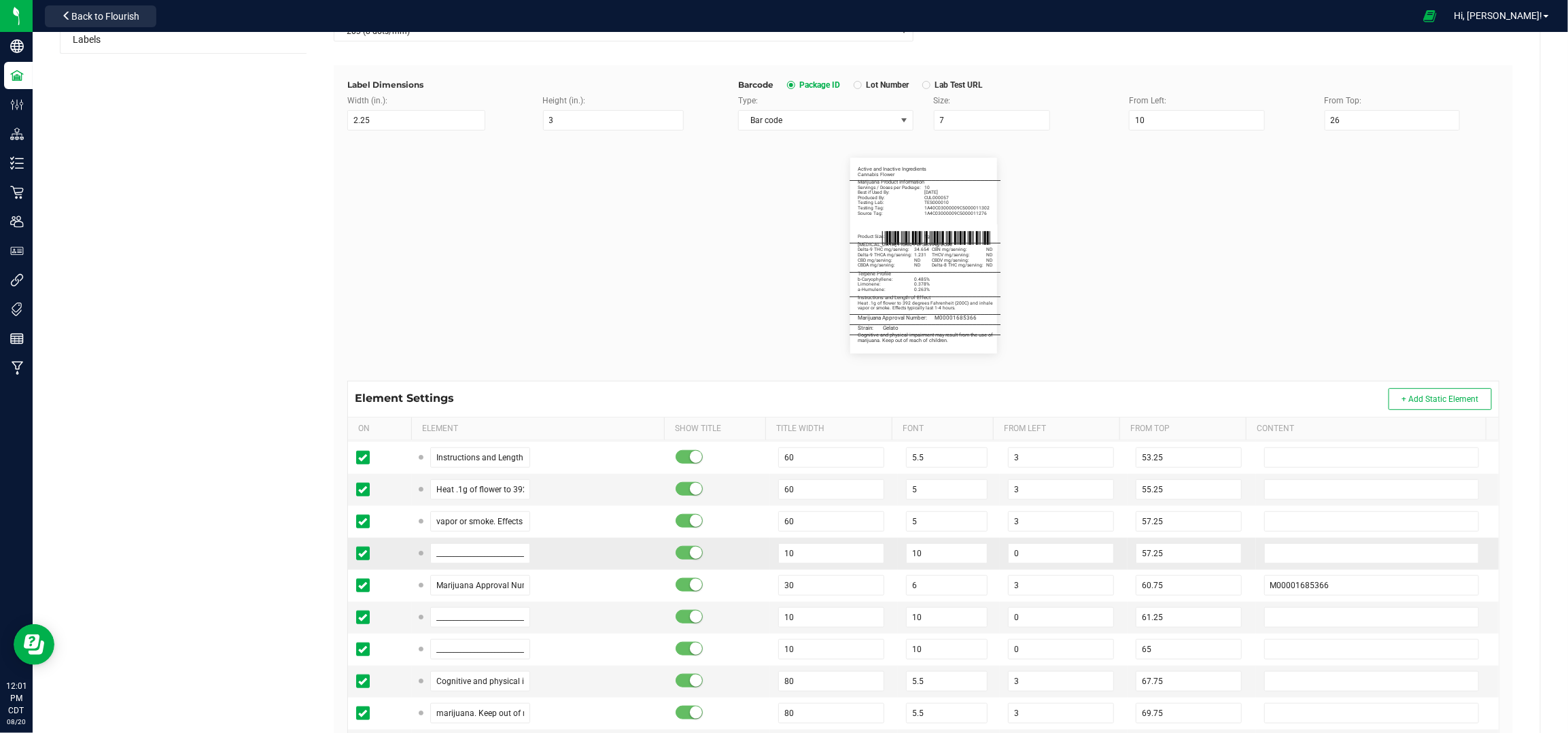
click at [1223, 550] on td "57.25" at bounding box center [1192, 554] width 128 height 32
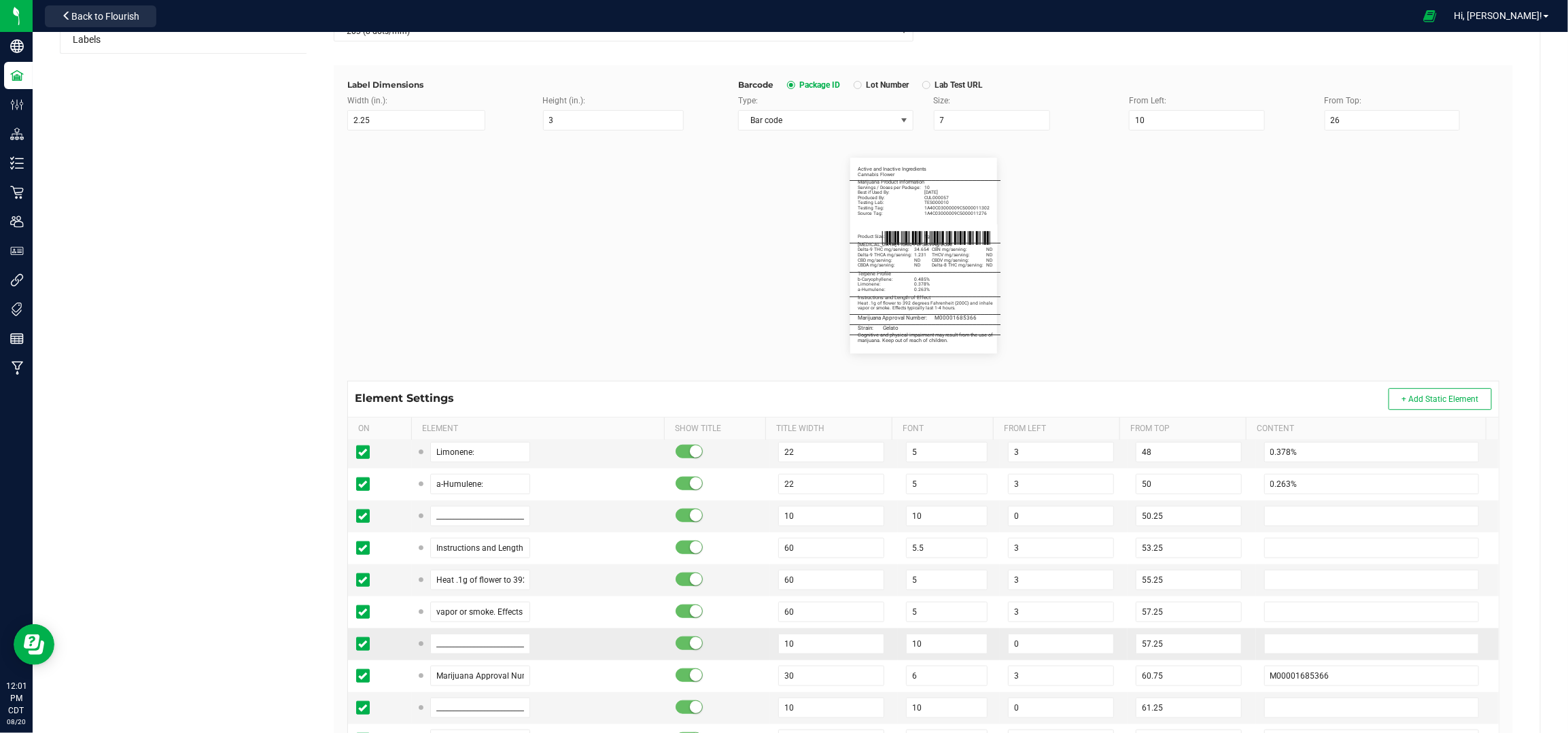
scroll to position [725, 0]
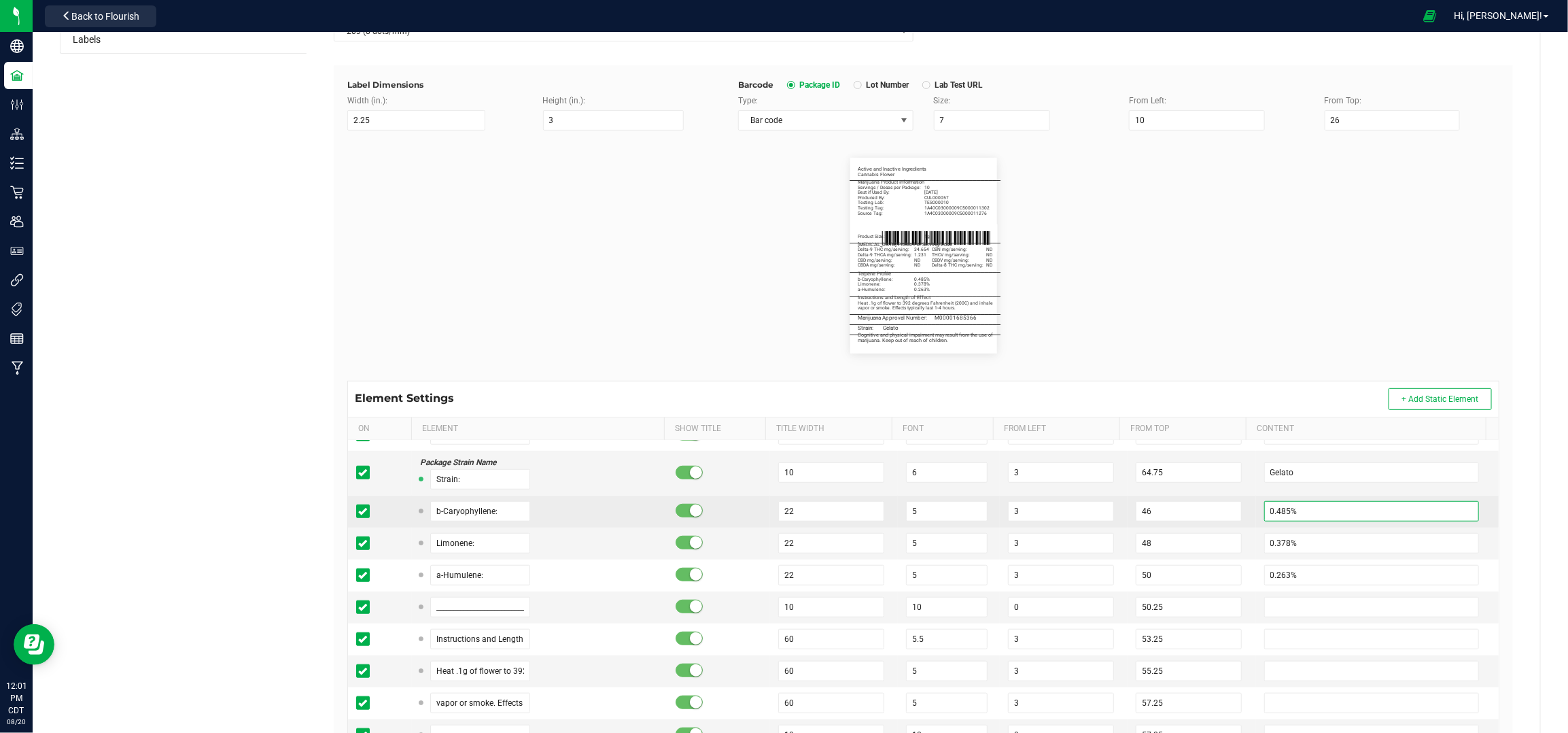
click at [1265, 510] on input "0.485%" at bounding box center [1372, 512] width 215 height 21
type input "0.431%"
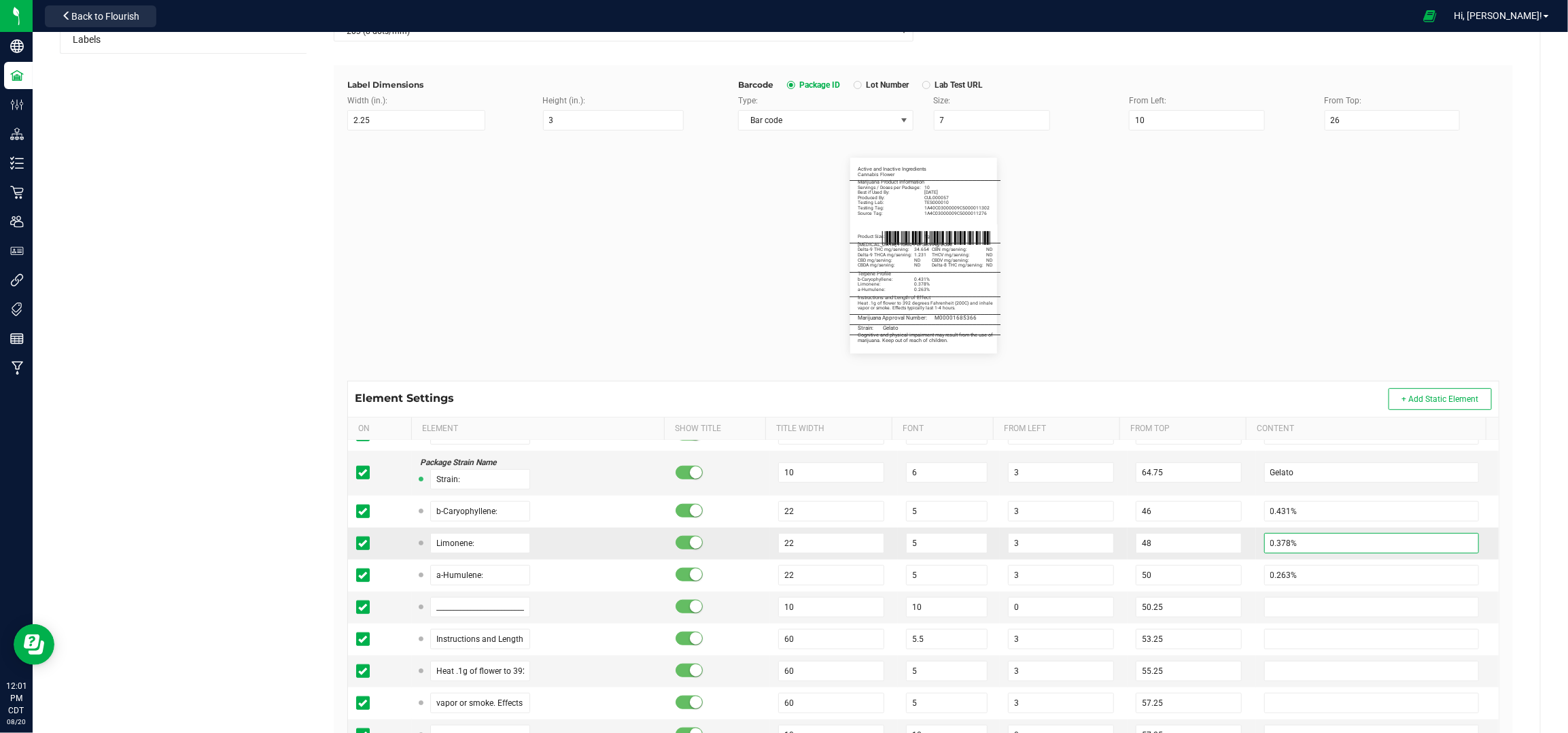
click at [1268, 551] on input "0.378%" at bounding box center [1372, 543] width 215 height 21
type input "0.371%"
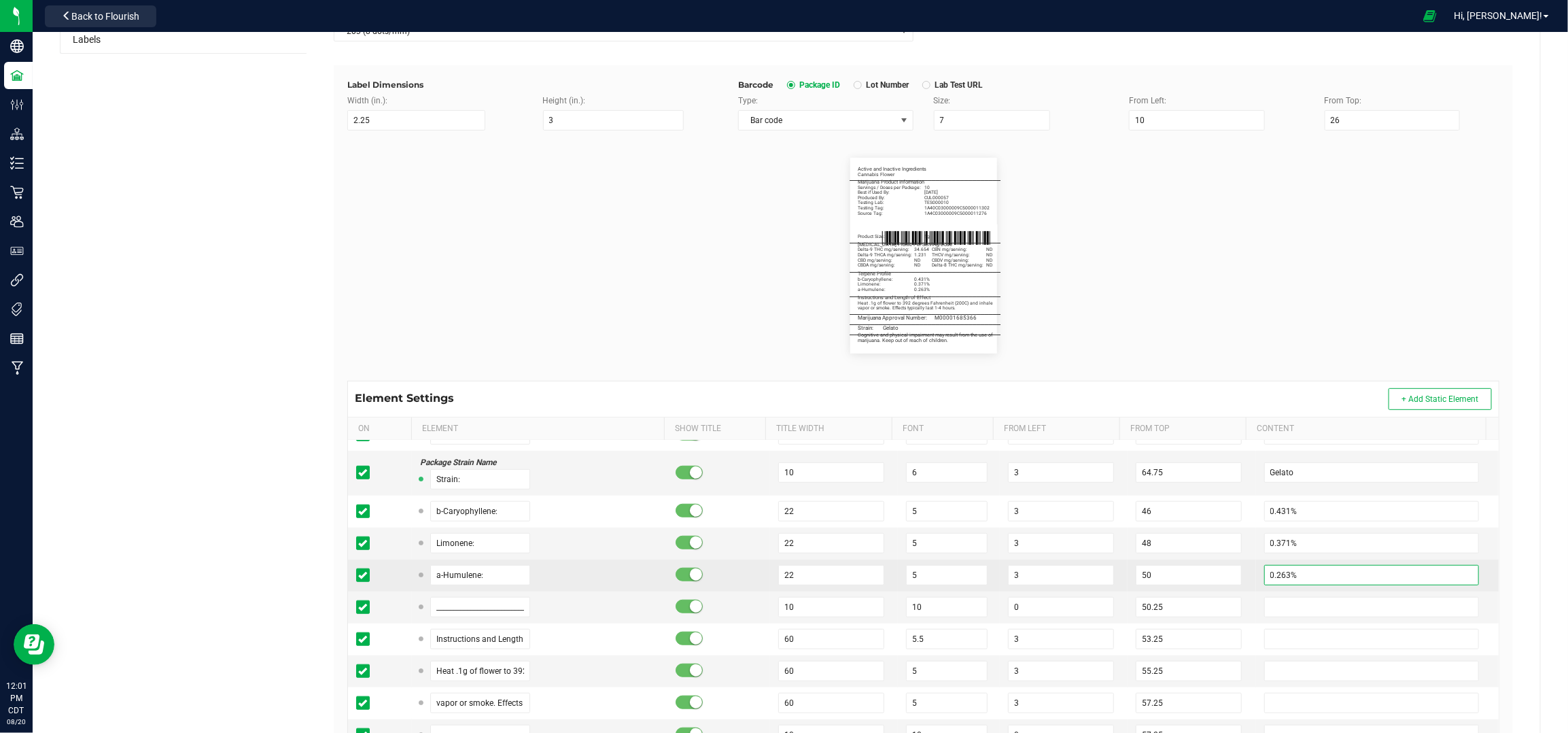
click at [1269, 576] on input "0.263%" at bounding box center [1372, 576] width 215 height 21
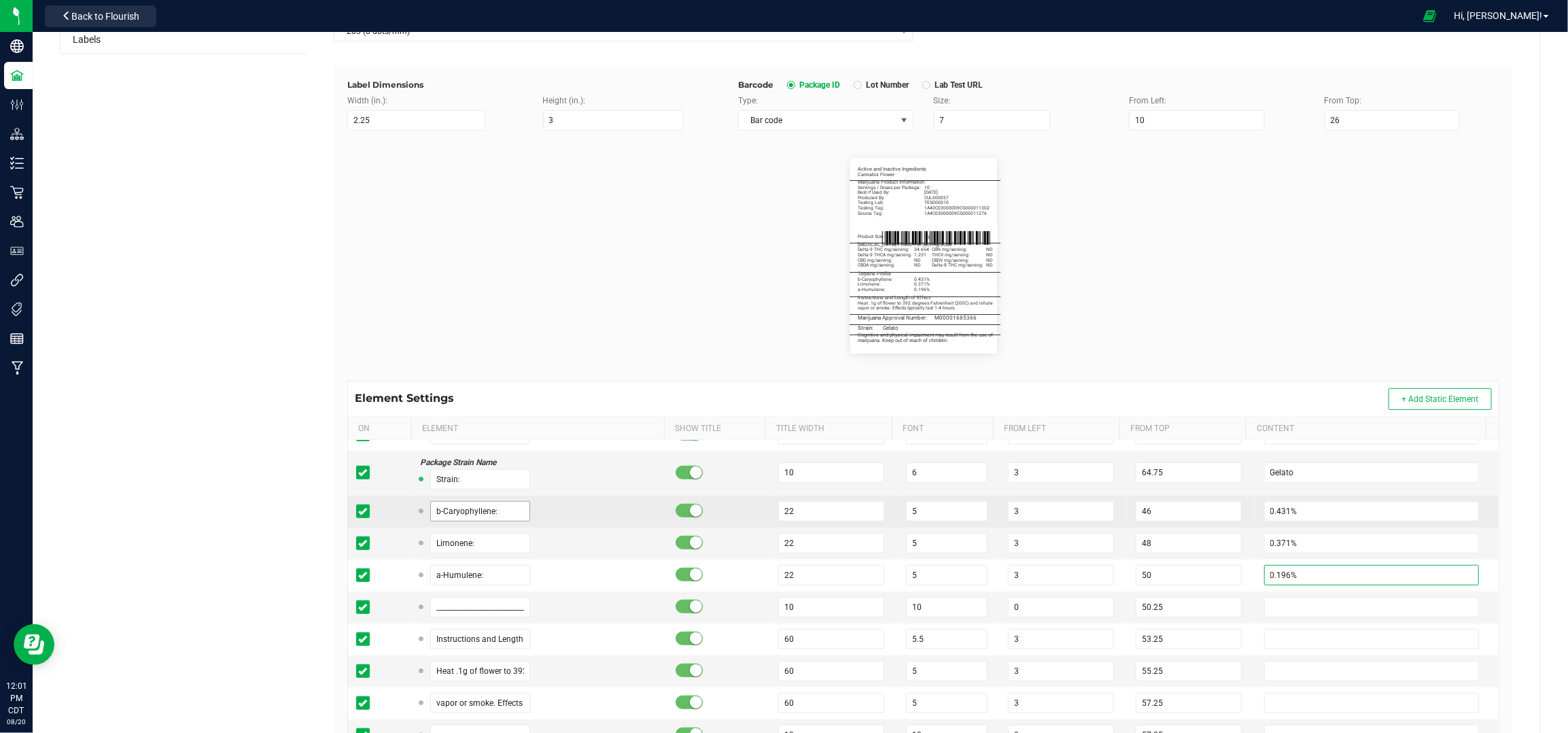
type input "0.196%"
click at [484, 506] on input "b-Caryophyllene:" at bounding box center [481, 512] width 101 height 21
click at [489, 542] on input "Limonene:" at bounding box center [481, 543] width 101 height 21
paste input "b-Caryophyll"
type input "b-Caryophyllene:"
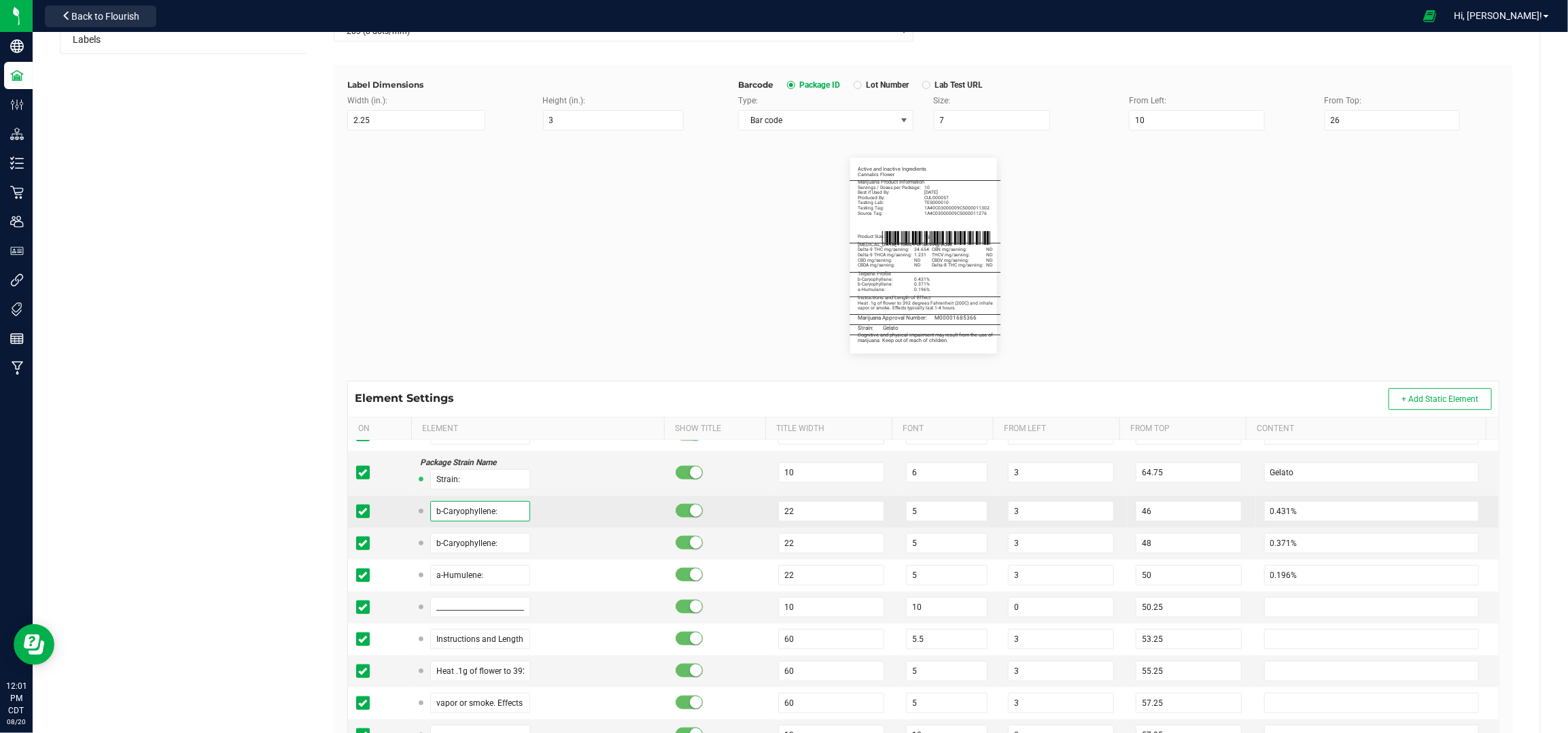
click at [489, 512] on input "b-Caryophyllene:" at bounding box center [481, 512] width 101 height 21
type input "Limonene:"
click at [604, 535] on div "b-Caryophyllene:" at bounding box center [540, 543] width 240 height 21
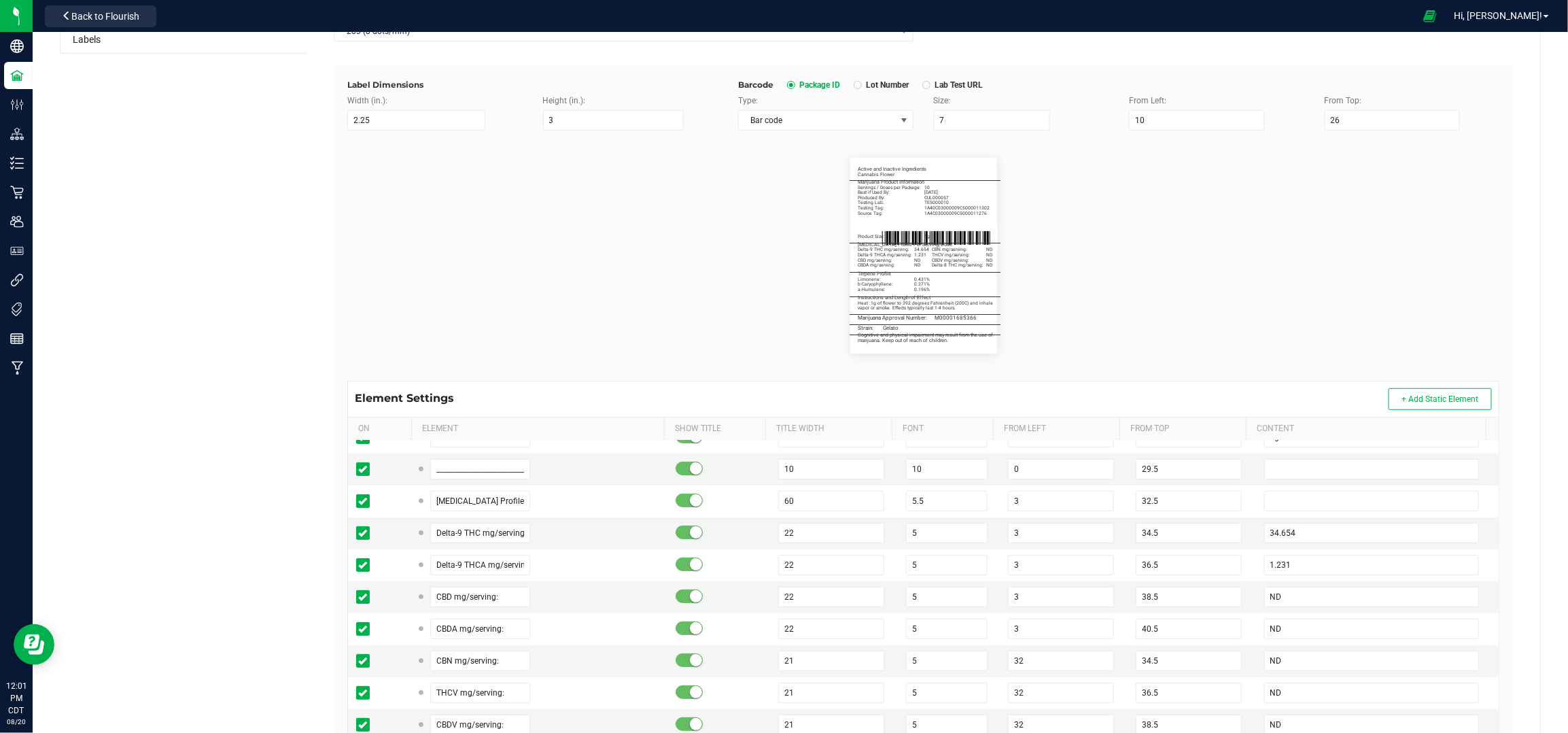
scroll to position [272, 0]
click at [1383, 604] on input "34.654" at bounding box center [1372, 600] width 215 height 21
paste input "1.41"
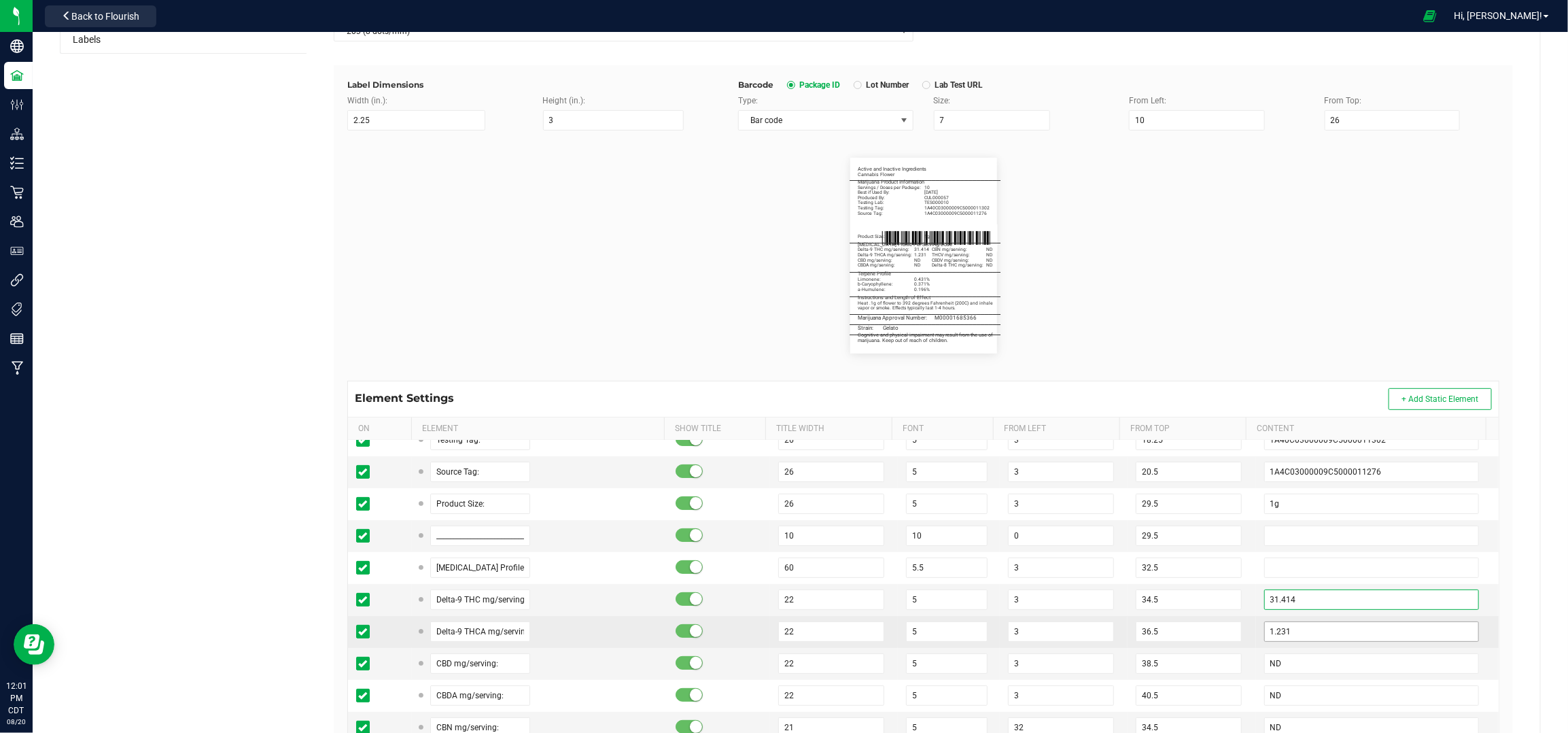
type input "31.414"
click at [1289, 634] on input "1.231" at bounding box center [1372, 632] width 215 height 21
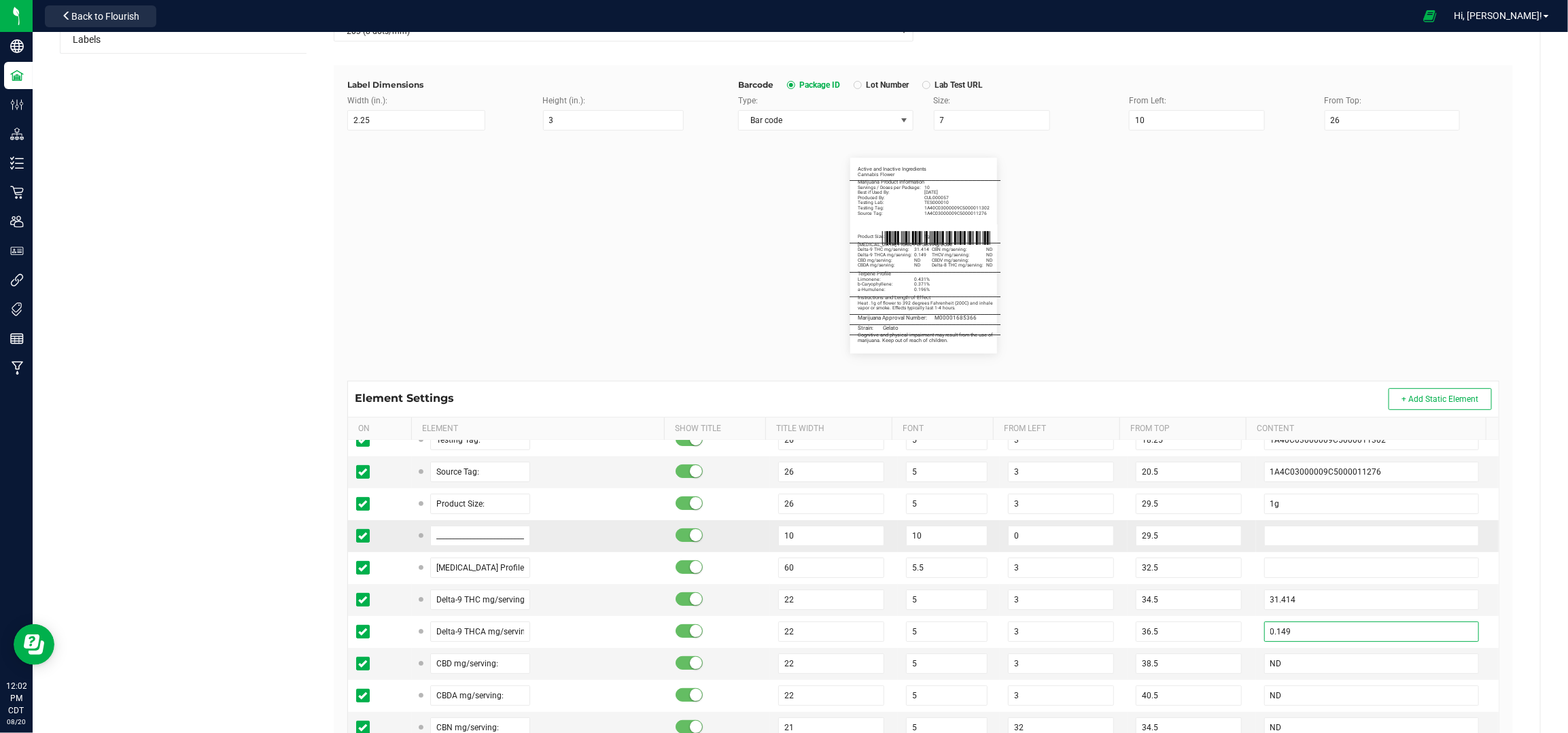
type input "0.149"
click at [1229, 528] on td "29.5" at bounding box center [1192, 536] width 128 height 32
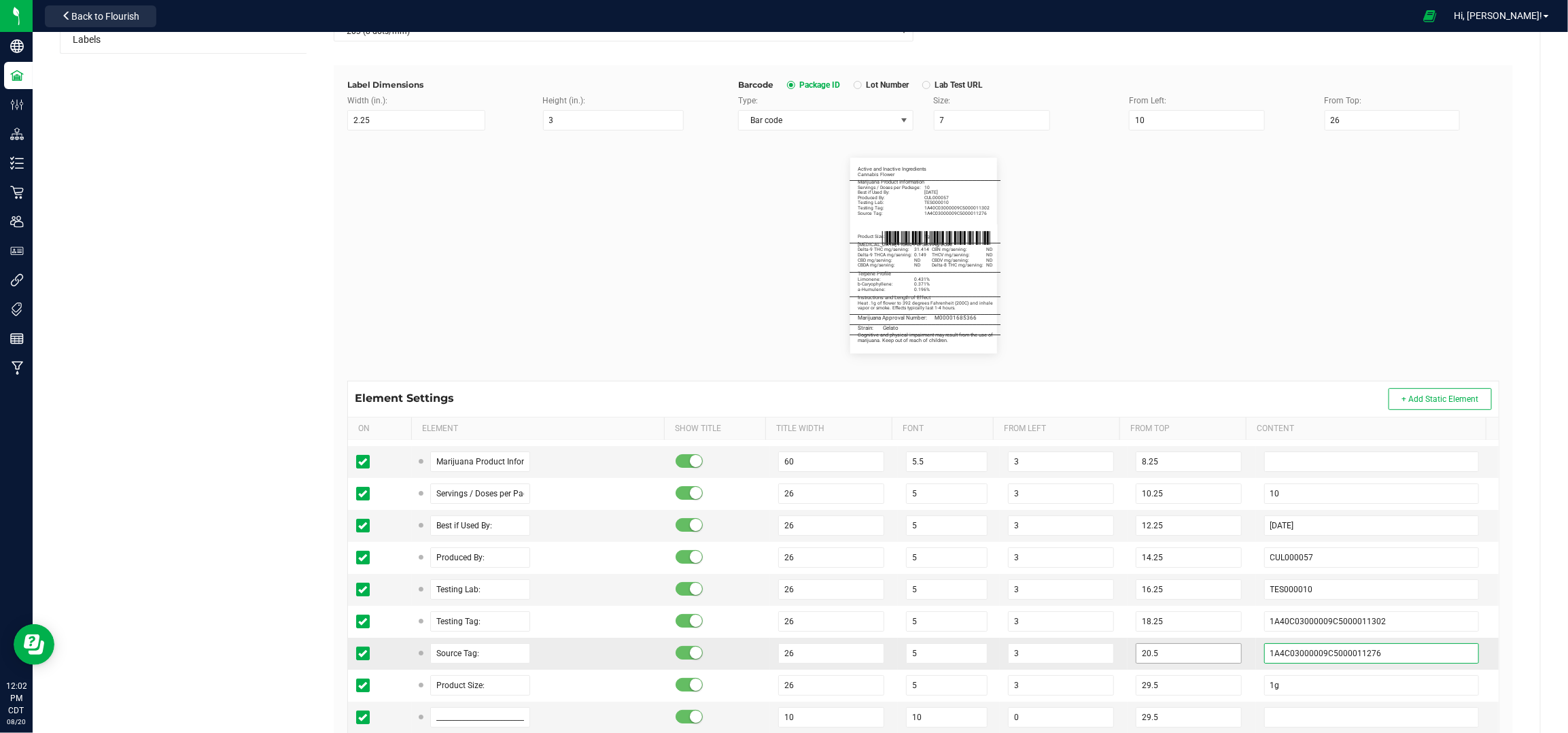
click at [1443, 658] on input "1A4C03000009C5000011276" at bounding box center [1372, 654] width 215 height 21
paste input "0C03000009C5000011257"
type input "1A40C03000009C5000011257"
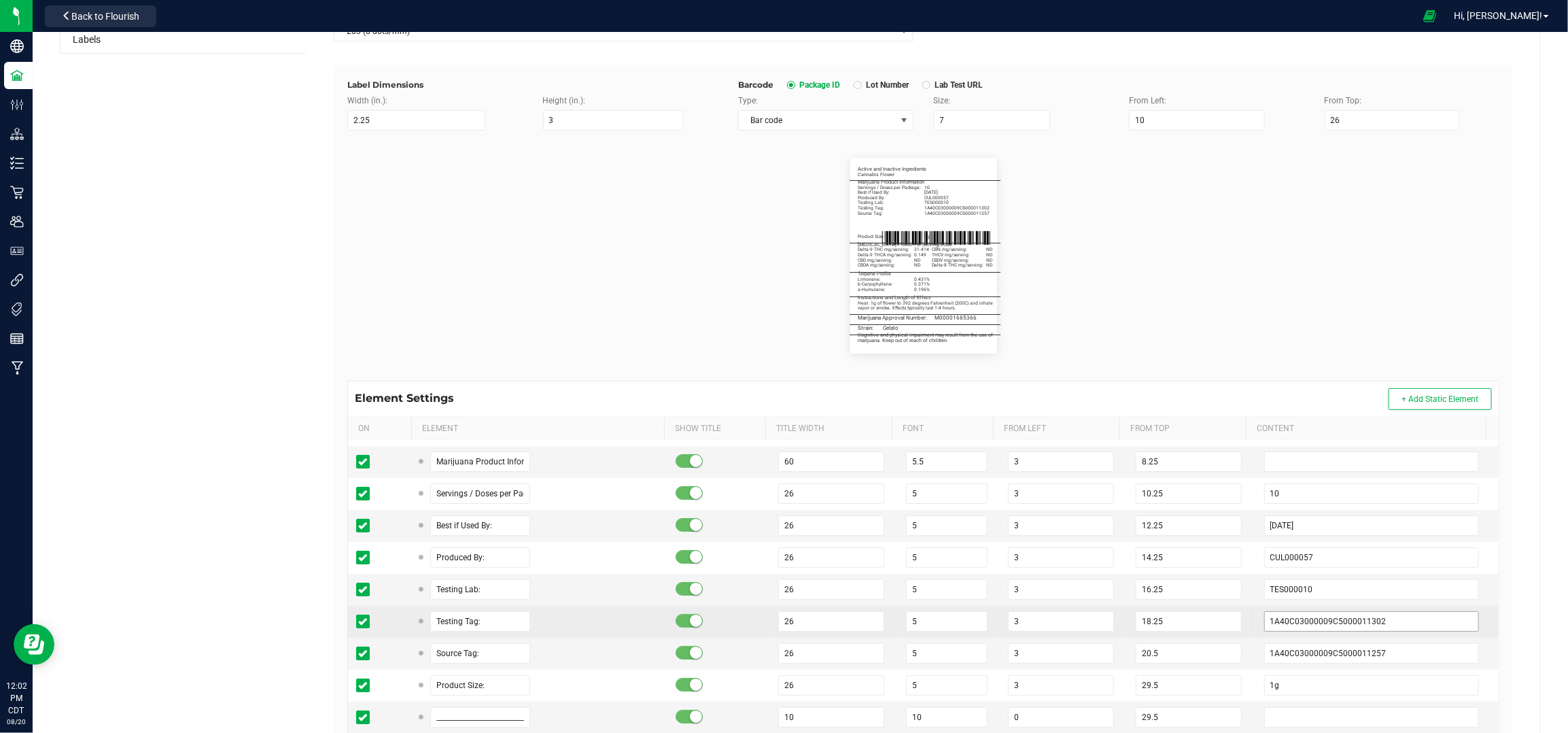
drag, startPoint x: 1454, startPoint y: 623, endPoint x: 1441, endPoint y: 621, distance: 13.2
click at [1454, 623] on td "1A40C03000009C5000011302" at bounding box center [1378, 621] width 242 height 32
click at [1448, 626] on input "1A40C03000009C5000011302" at bounding box center [1372, 622] width 215 height 21
click at [1441, 621] on input "1A40C03000009C5000011302" at bounding box center [1372, 622] width 215 height 21
paste input "243"
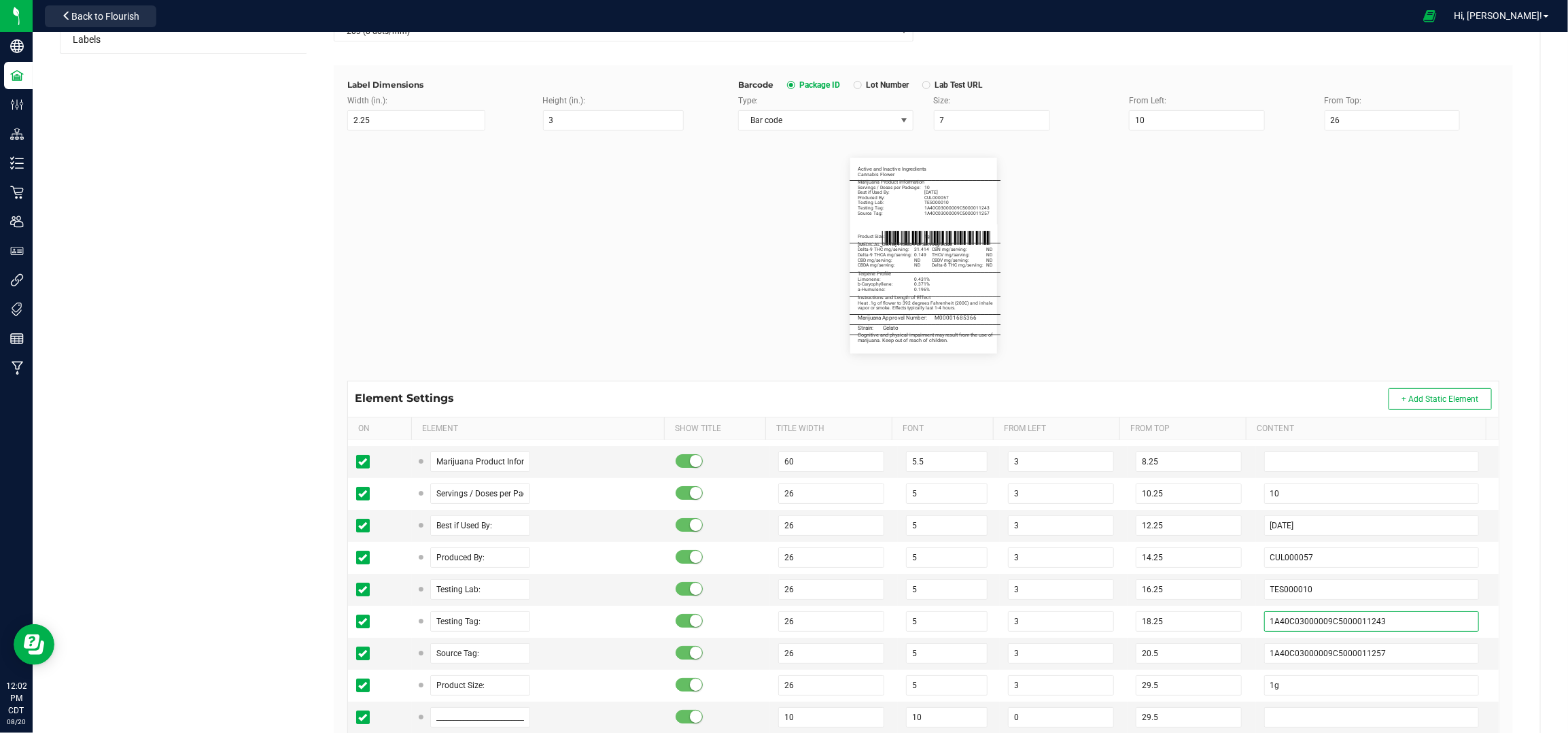
type input "1A40C03000009C5000011243"
click at [1498, 627] on div "Label Dimensions Width (in.): 2.25 Height (in.): 3 Barcode Package ID Lot Numbe…" at bounding box center [923, 452] width 1179 height 773
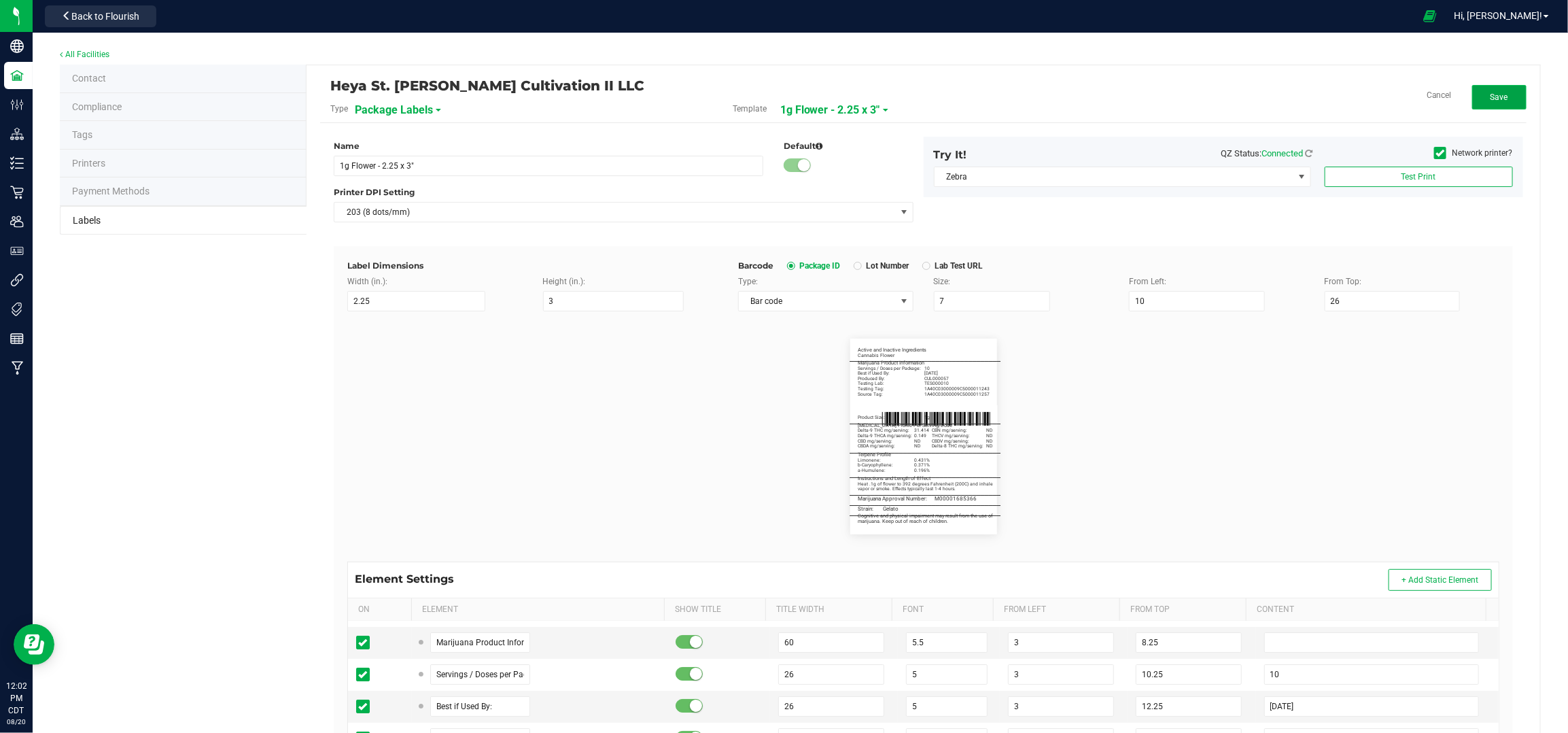
click at [1482, 90] on button "Save" at bounding box center [1500, 97] width 54 height 24
click at [1492, 93] on span "Edit" at bounding box center [1499, 97] width 14 height 10
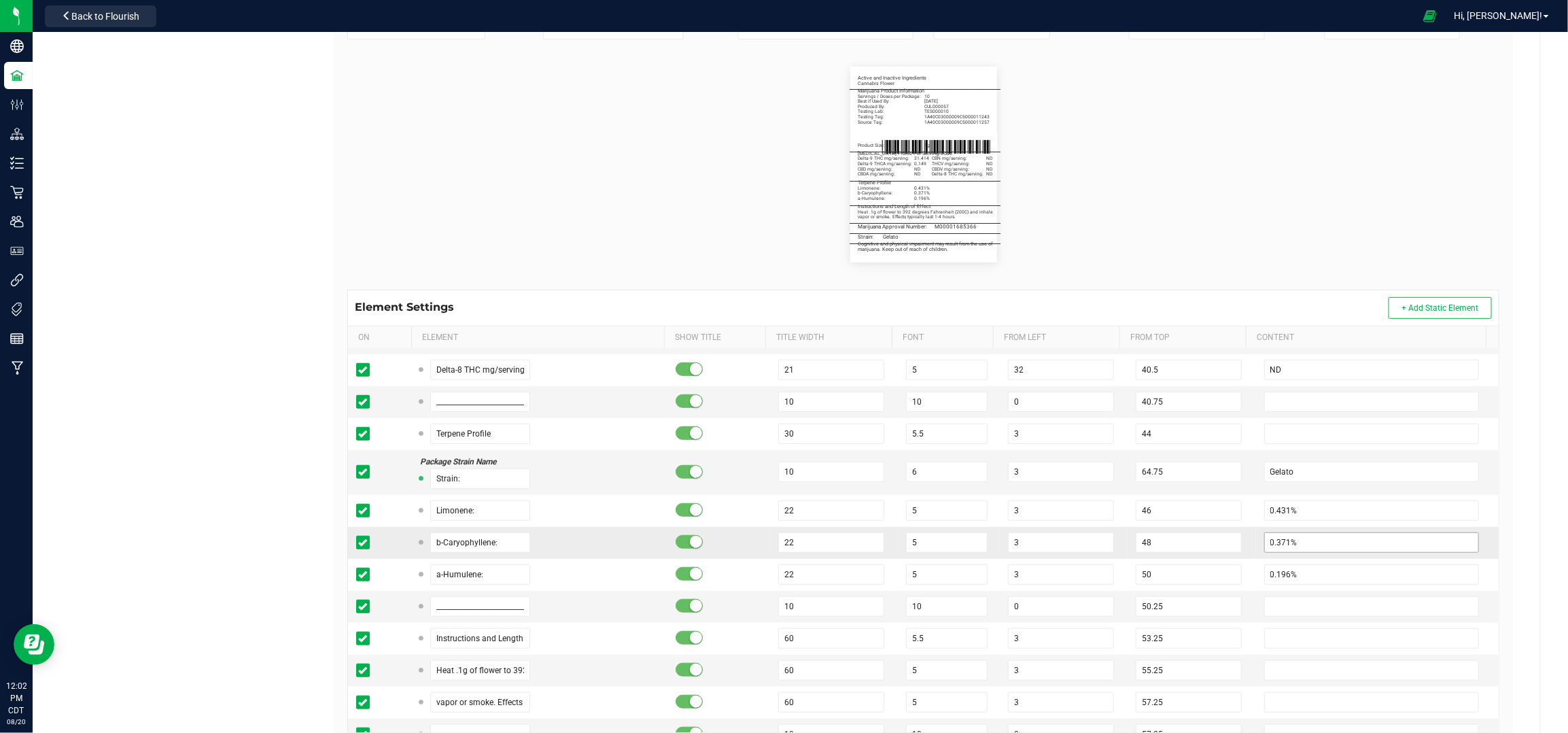
scroll to position [907, 0]
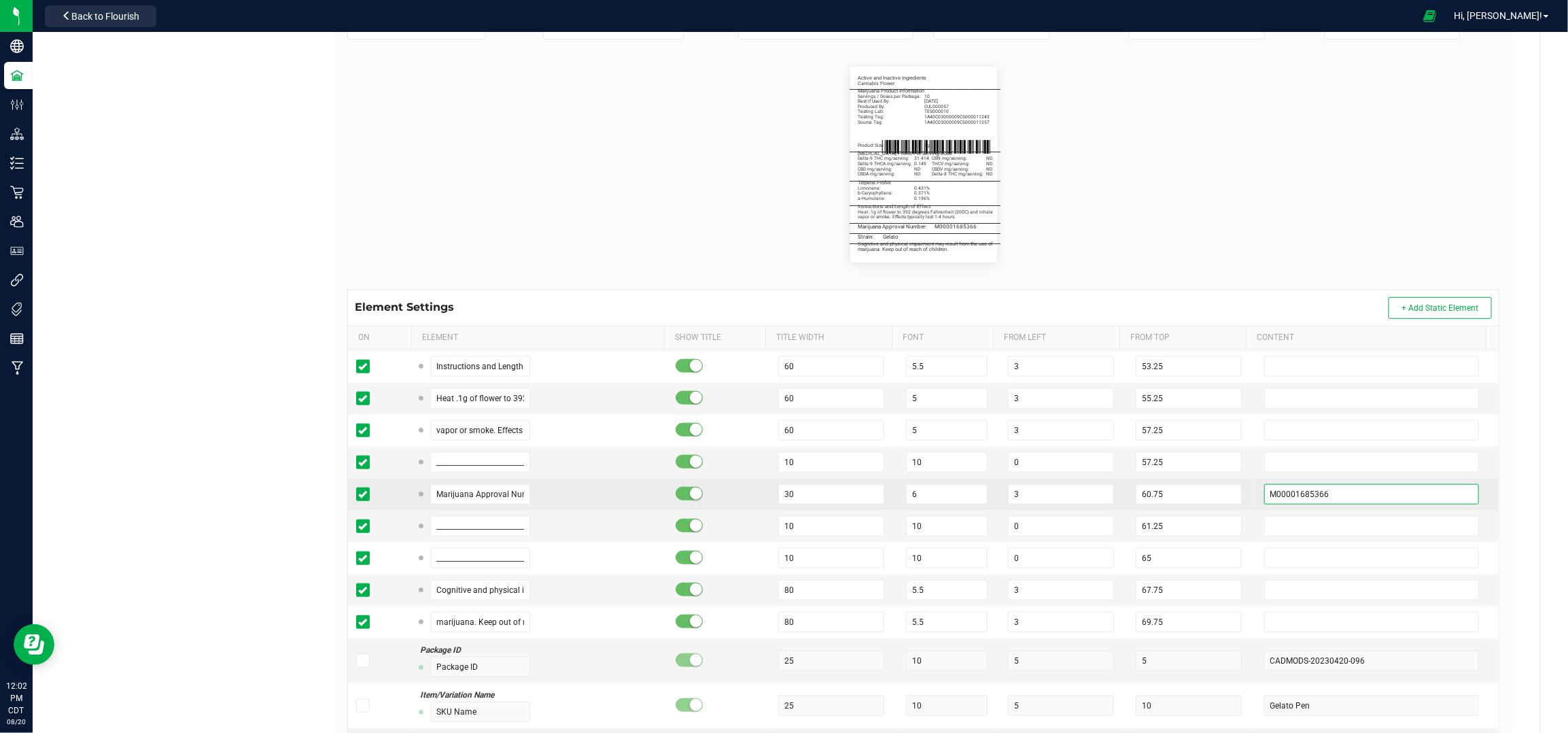
click at [1346, 503] on input "M00001685366" at bounding box center [1372, 495] width 215 height 21
paste input "963607"
type input "M00001963607"
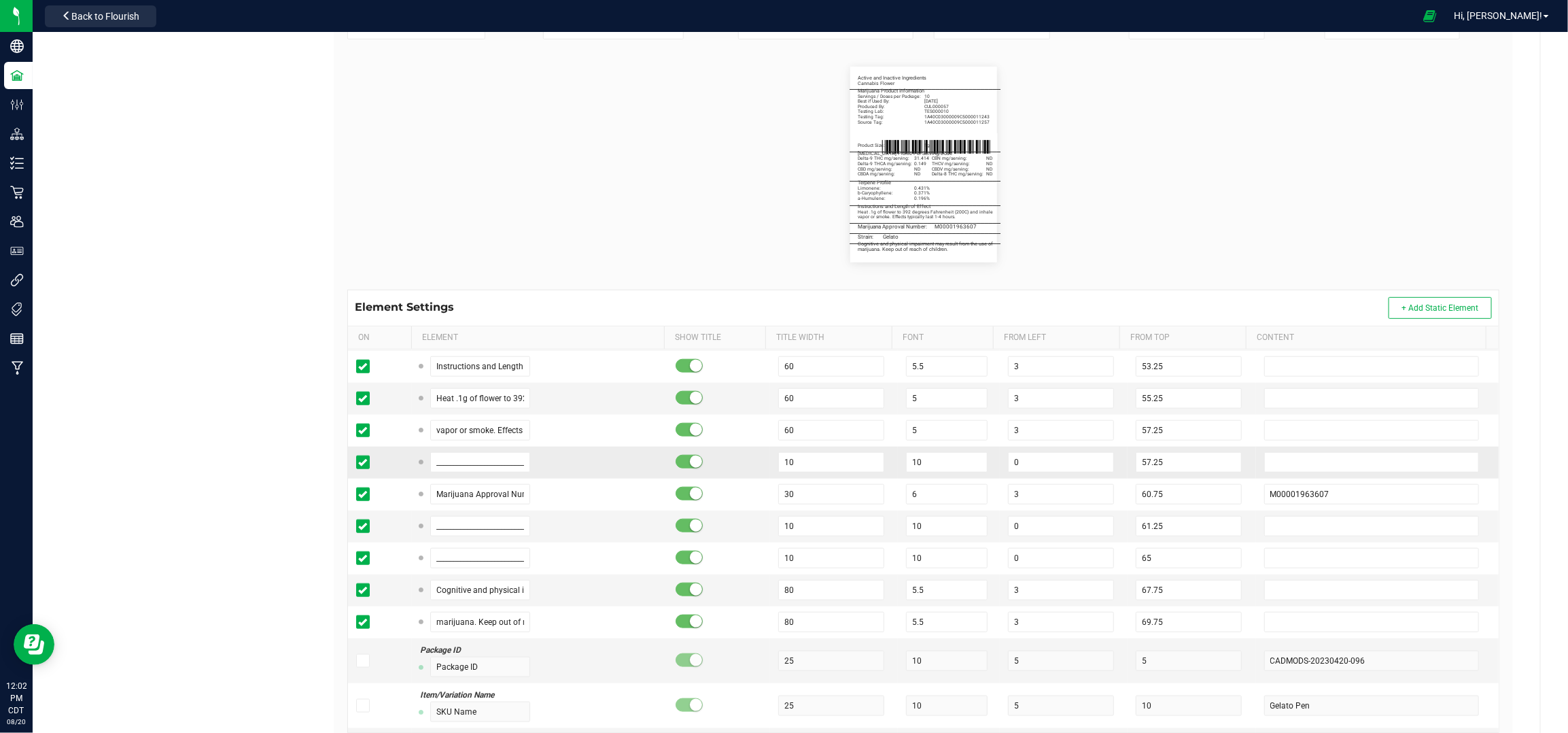
click at [1231, 479] on td "57.25" at bounding box center [1192, 462] width 128 height 32
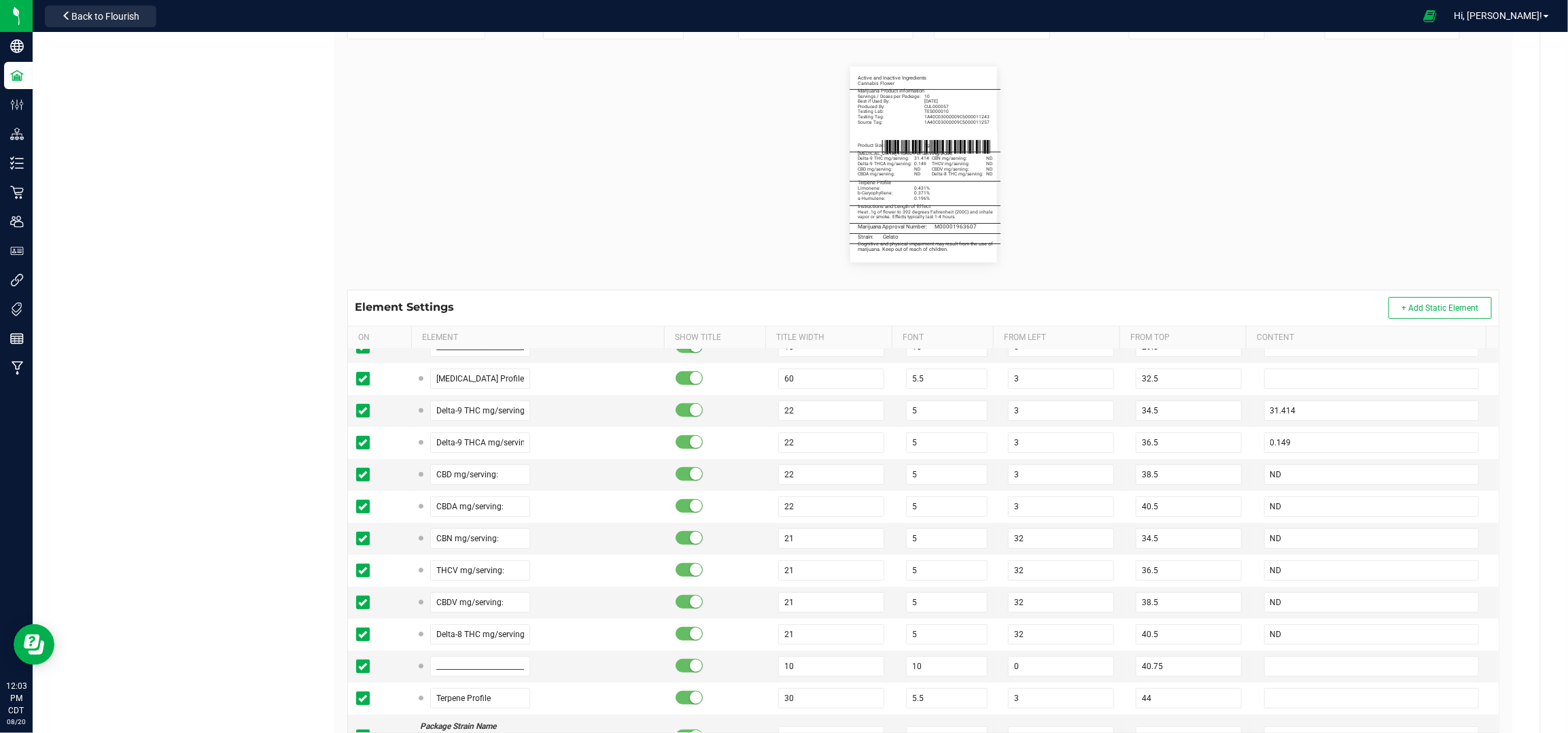
scroll to position [362, 0]
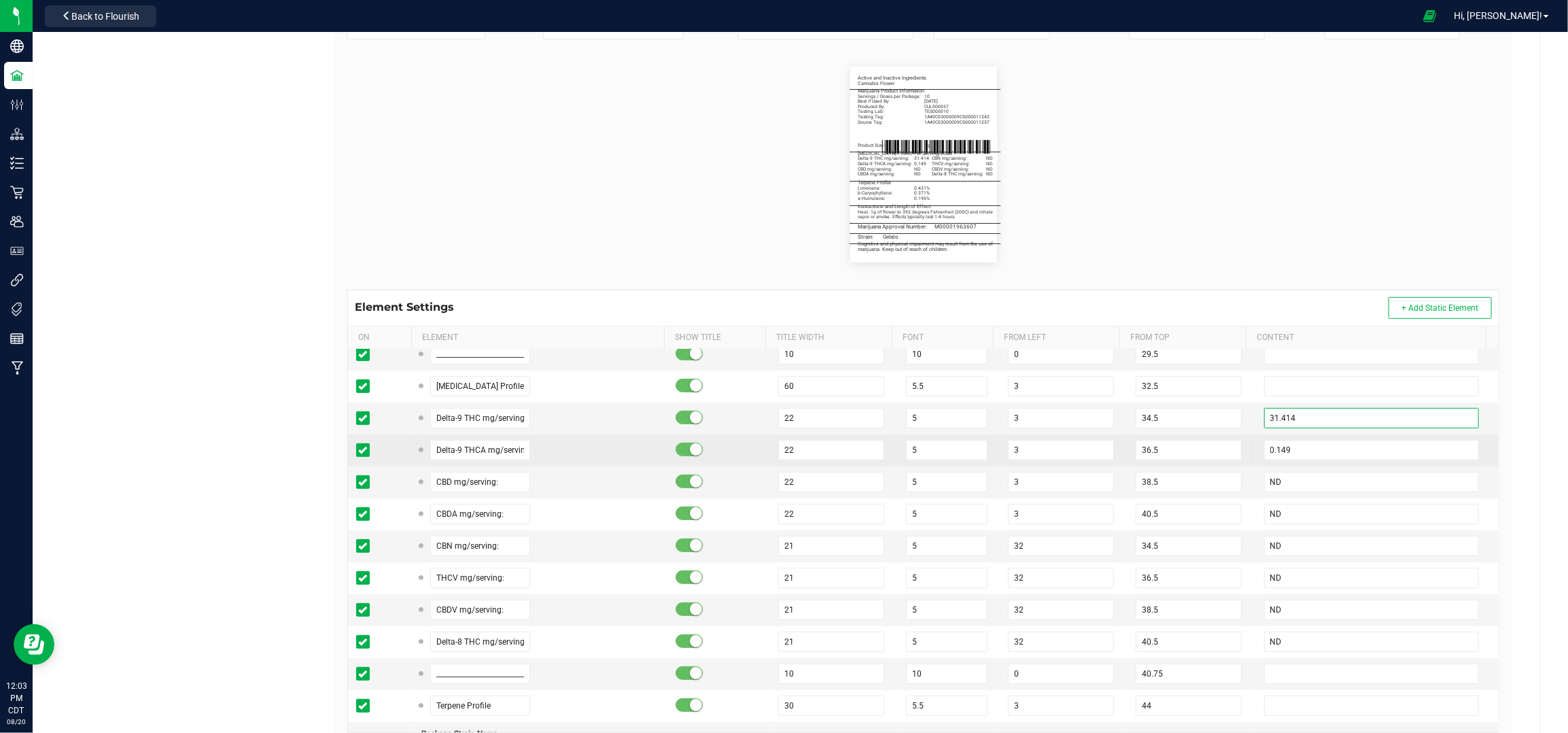
drag, startPoint x: 1378, startPoint y: 424, endPoint x: 1357, endPoint y: 436, distance: 24.2
click at [1378, 424] on input "31.414" at bounding box center [1372, 418] width 215 height 21
paste input "19.889"
type input "19.889"
click at [1346, 450] on input "0.149" at bounding box center [1372, 451] width 215 height 21
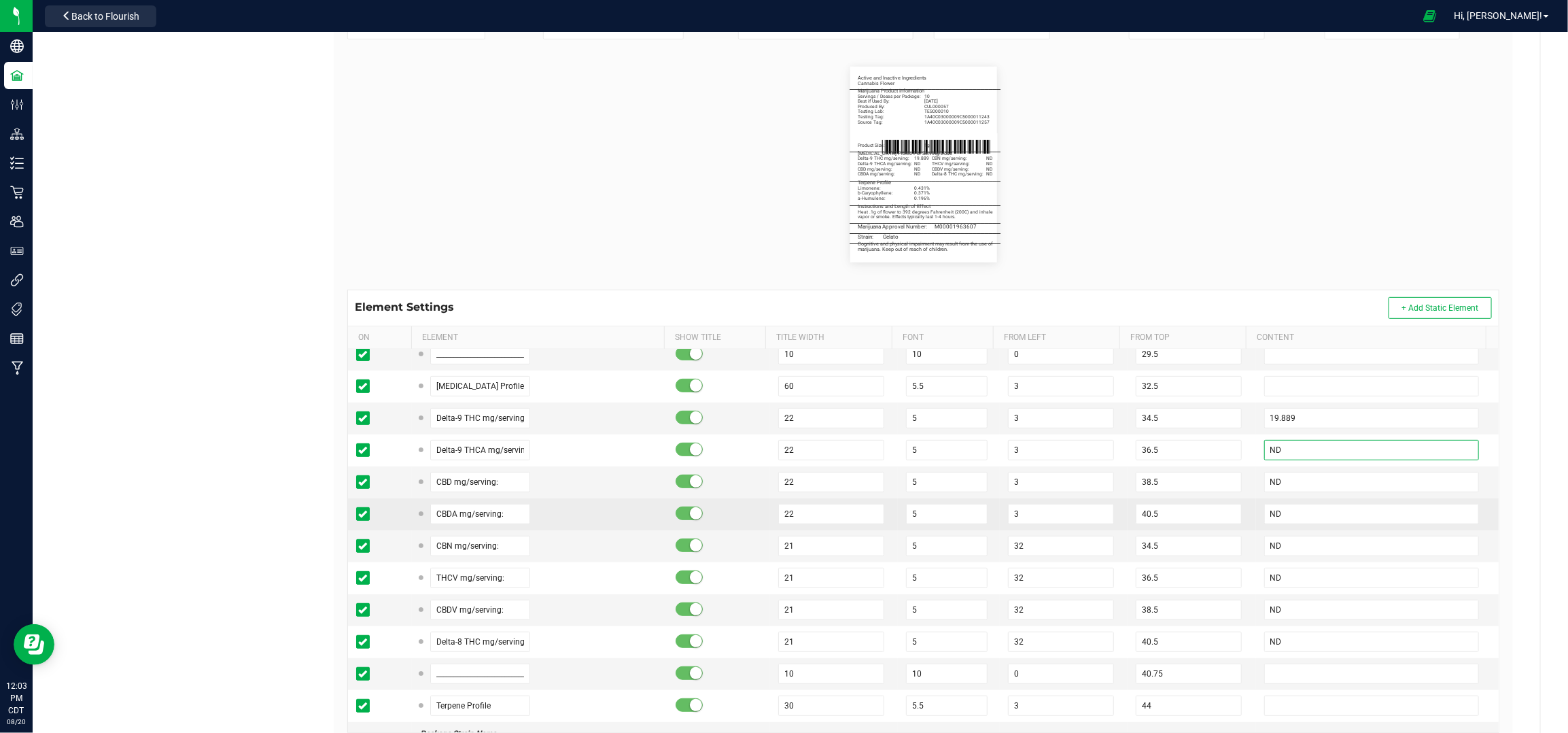
type input "ND"
click at [1230, 510] on td "40.5" at bounding box center [1192, 514] width 128 height 32
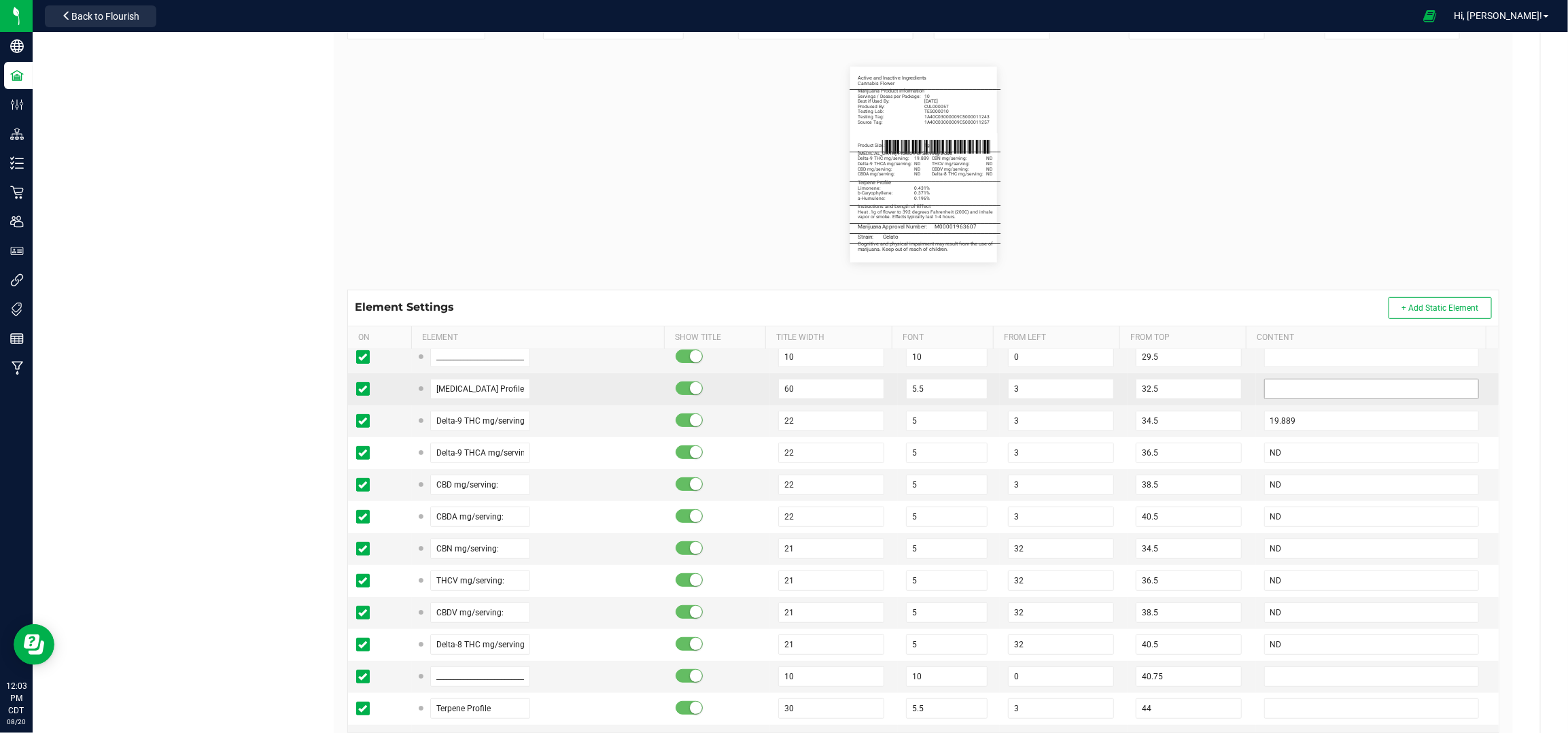
scroll to position [272, 0]
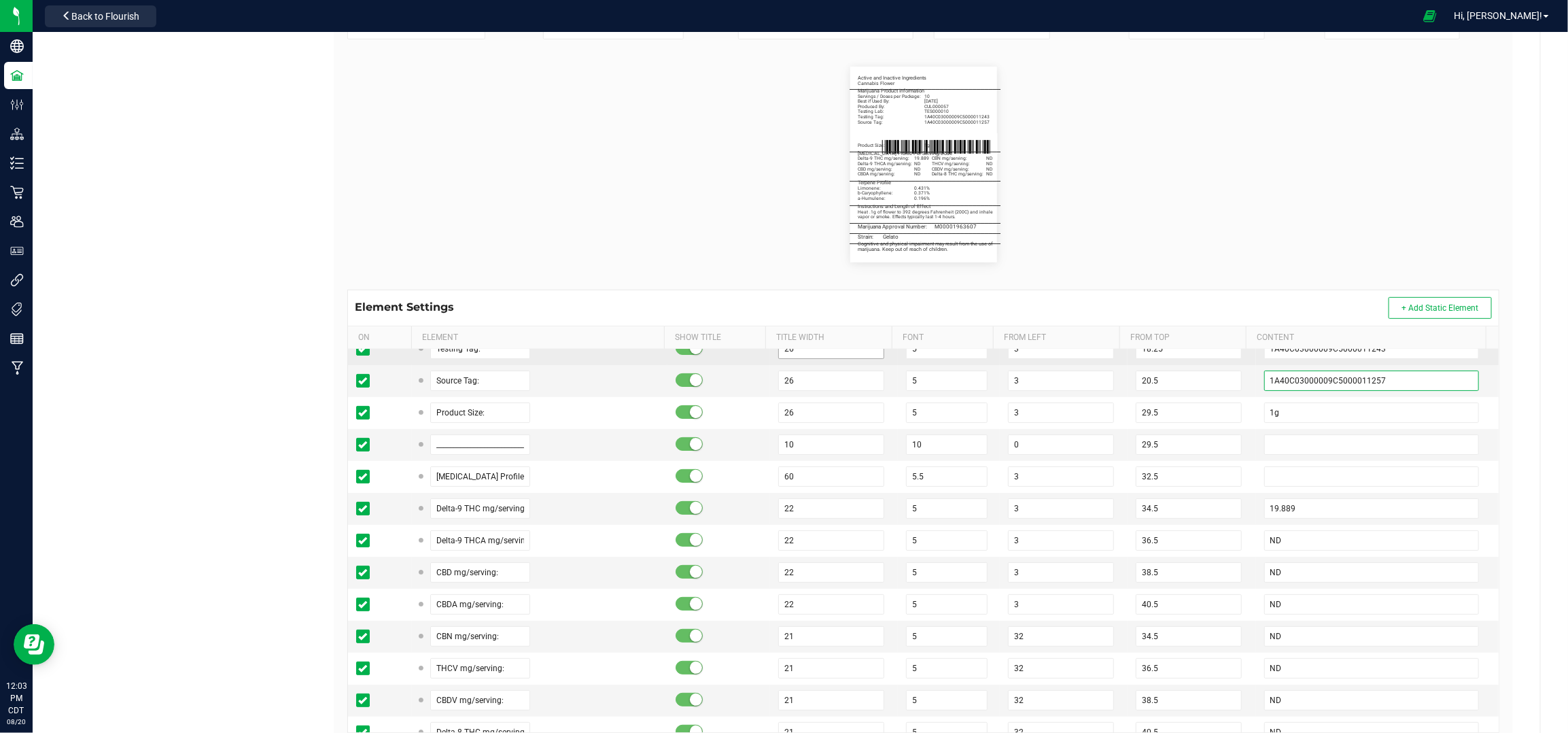
drag, startPoint x: 1365, startPoint y: 385, endPoint x: 772, endPoint y: 356, distance: 593.7
click at [1365, 385] on input "1A40C03000009C5000011257" at bounding box center [1372, 381] width 215 height 21
paste input "013"
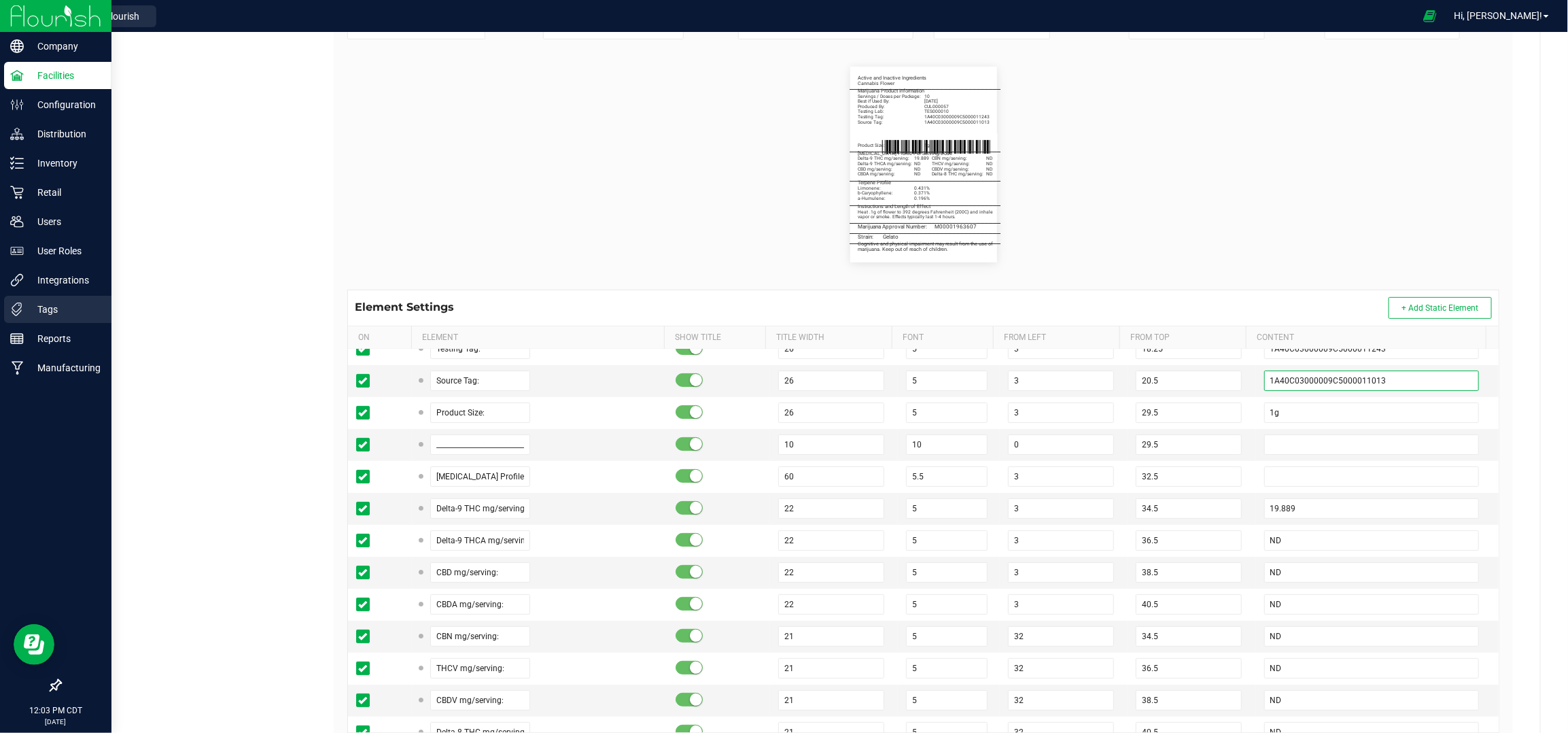
type input "1A40C03000009C5000011013"
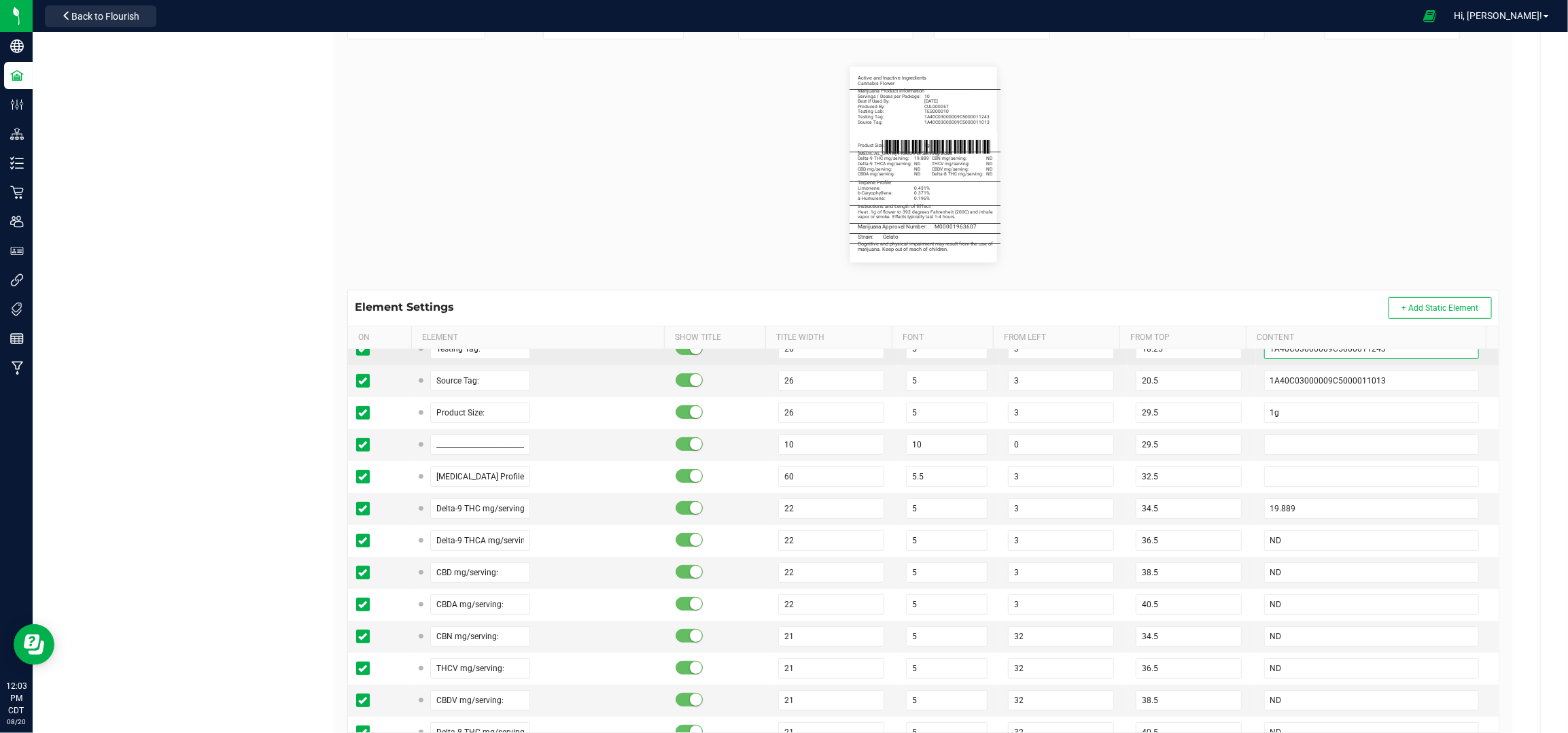
click at [1373, 350] on input "1A40C03000009C5000011243" at bounding box center [1372, 349] width 215 height 21
paste input "0"
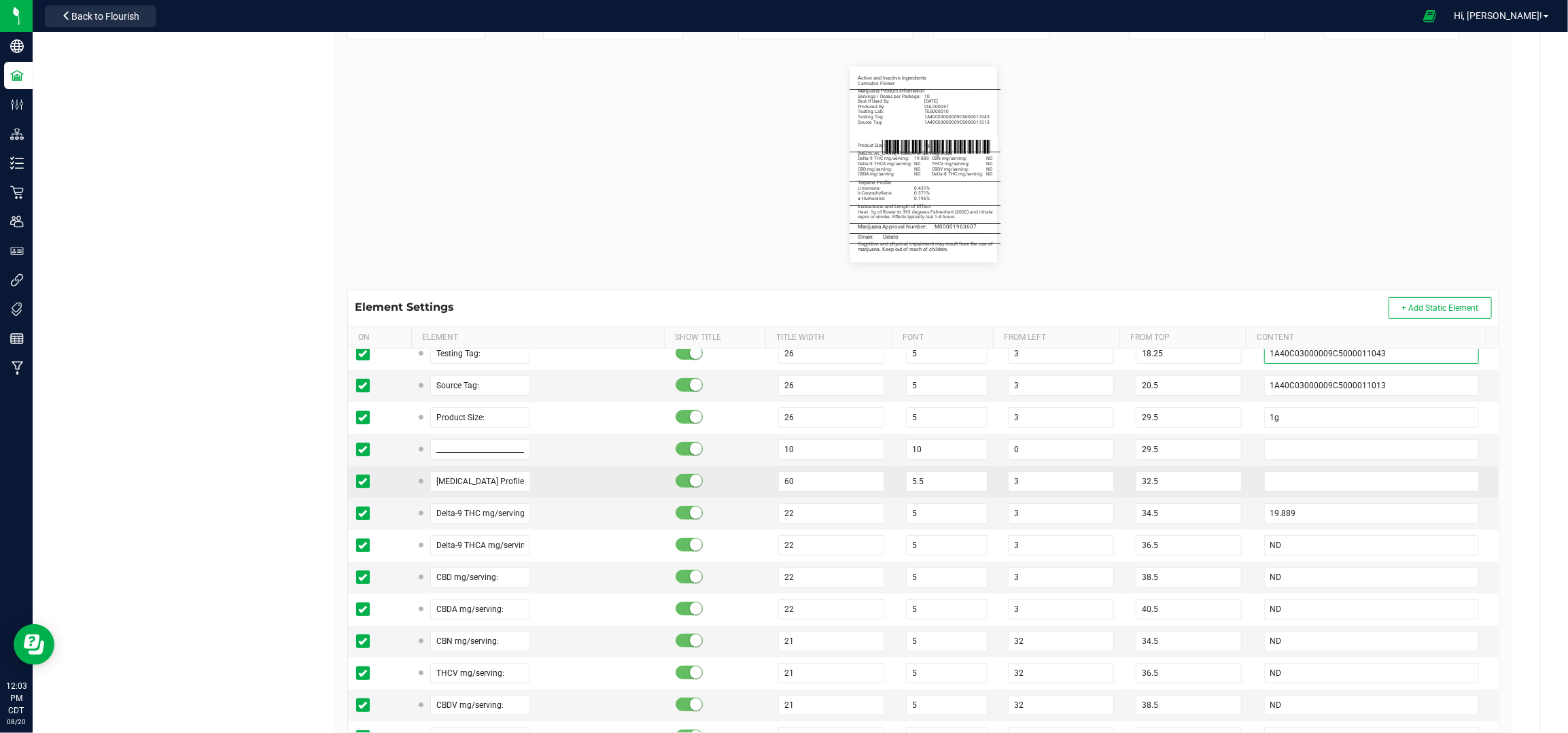
type input "1A40C03000009C5000011043"
click at [1256, 496] on td at bounding box center [1378, 482] width 242 height 32
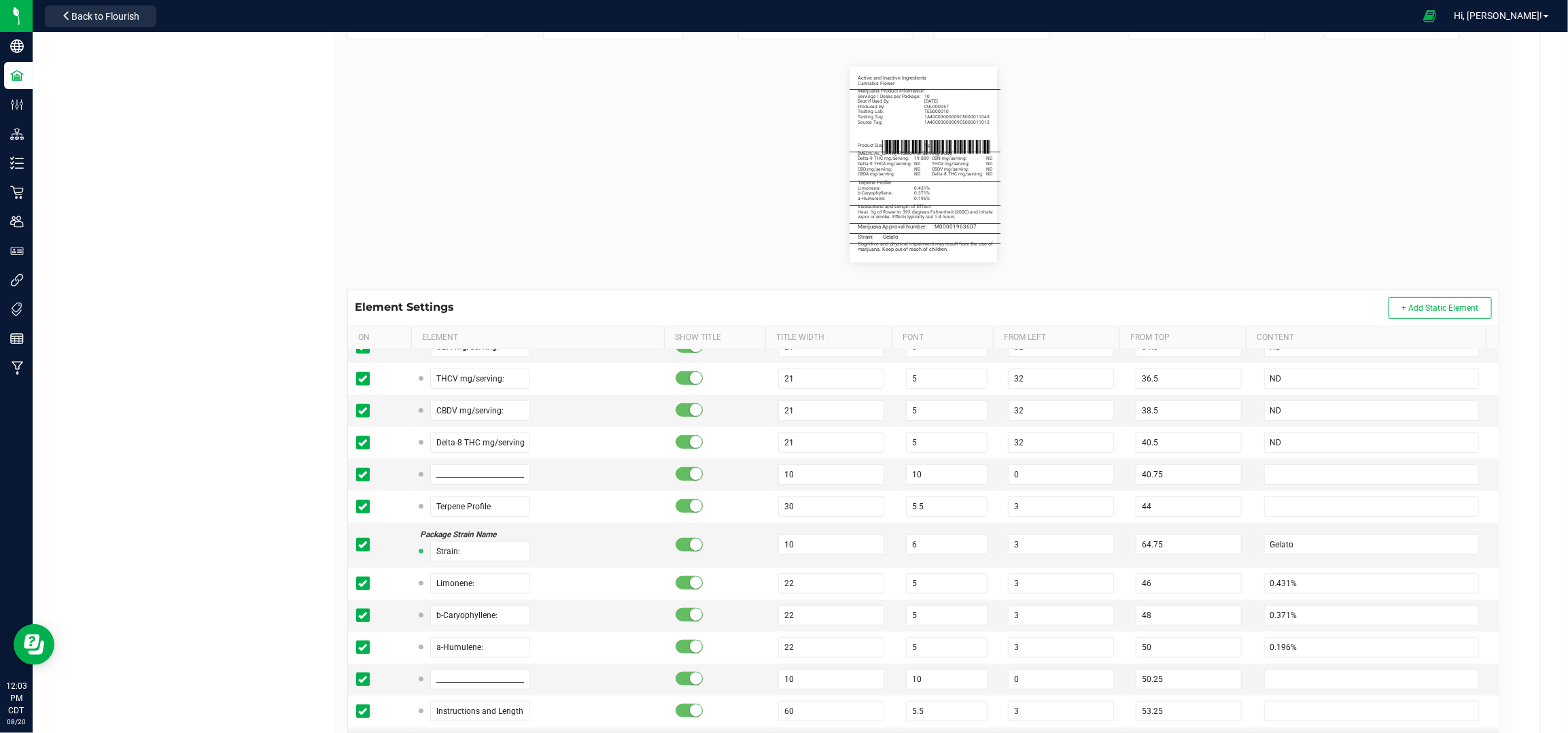
scroll to position [631, 0]
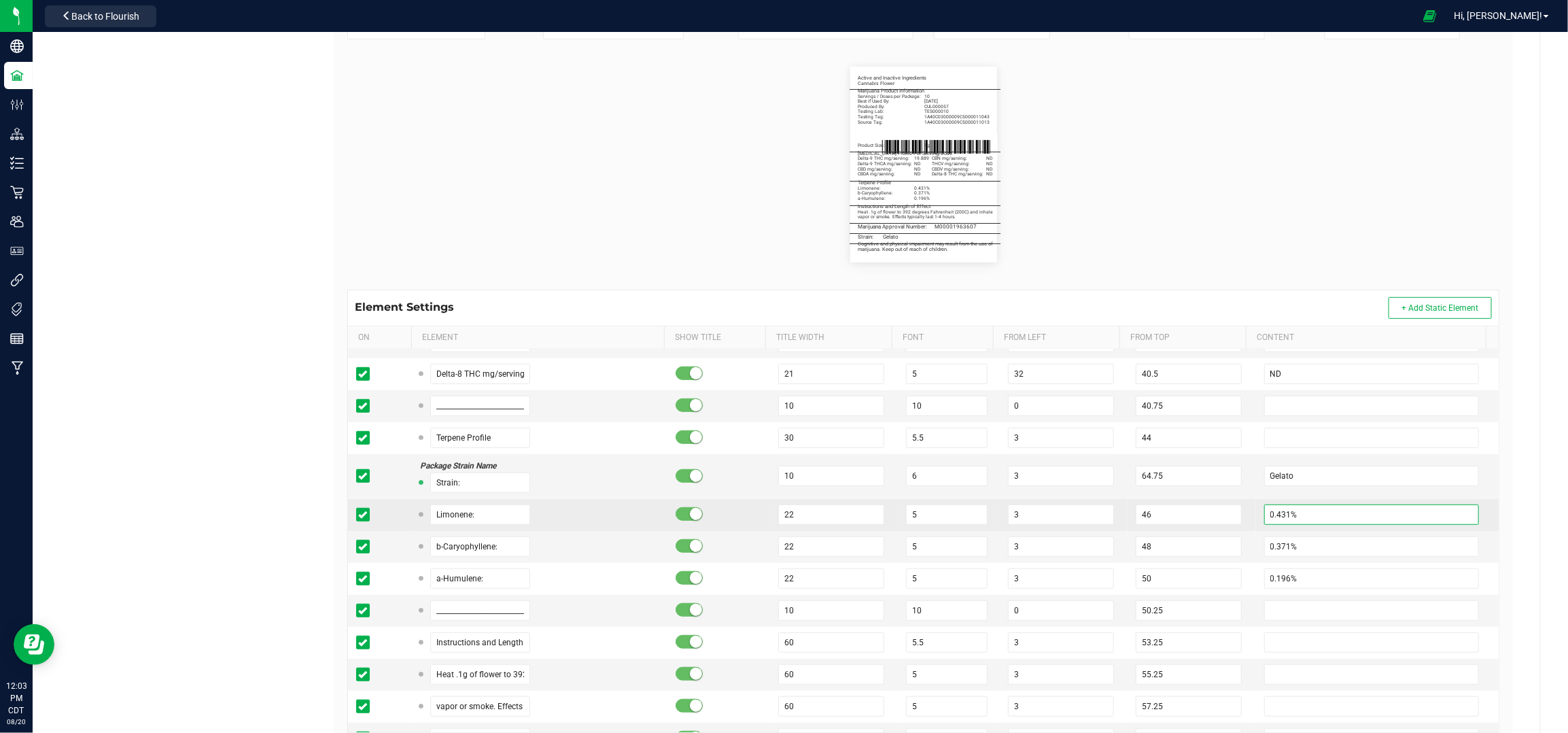
drag, startPoint x: 1269, startPoint y: 515, endPoint x: 1254, endPoint y: 514, distance: 15.0
click at [1265, 514] on input "0.431%" at bounding box center [1372, 515] width 215 height 21
type input "0.247%"
click at [1345, 541] on input "0.371%" at bounding box center [1372, 547] width 215 height 21
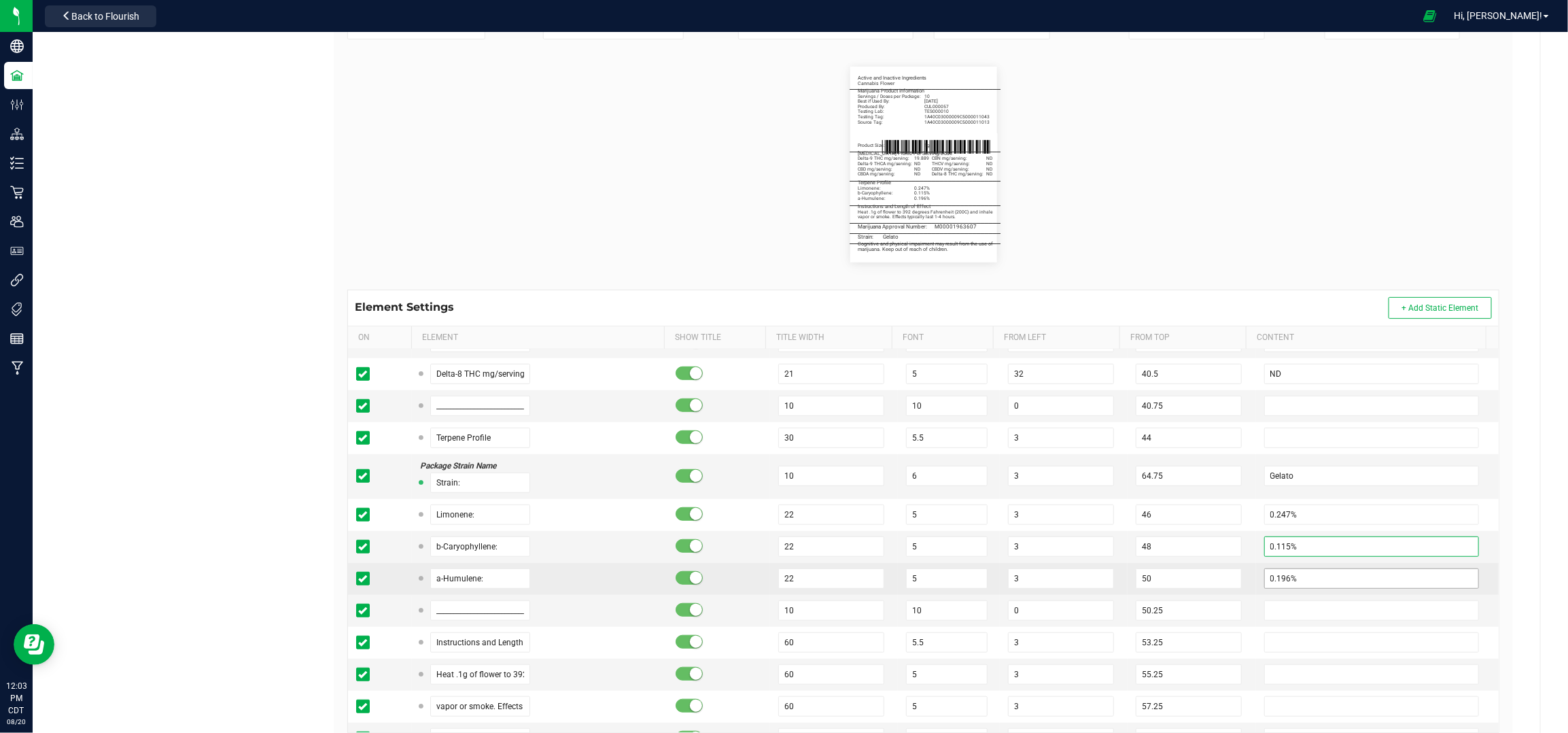
type input "0.115%"
click at [1334, 573] on input "0.196%" at bounding box center [1372, 579] width 215 height 21
type input "0.075%"
click at [467, 576] on input "a-Humulene:" at bounding box center [481, 579] width 101 height 21
type input "Guaiol:"
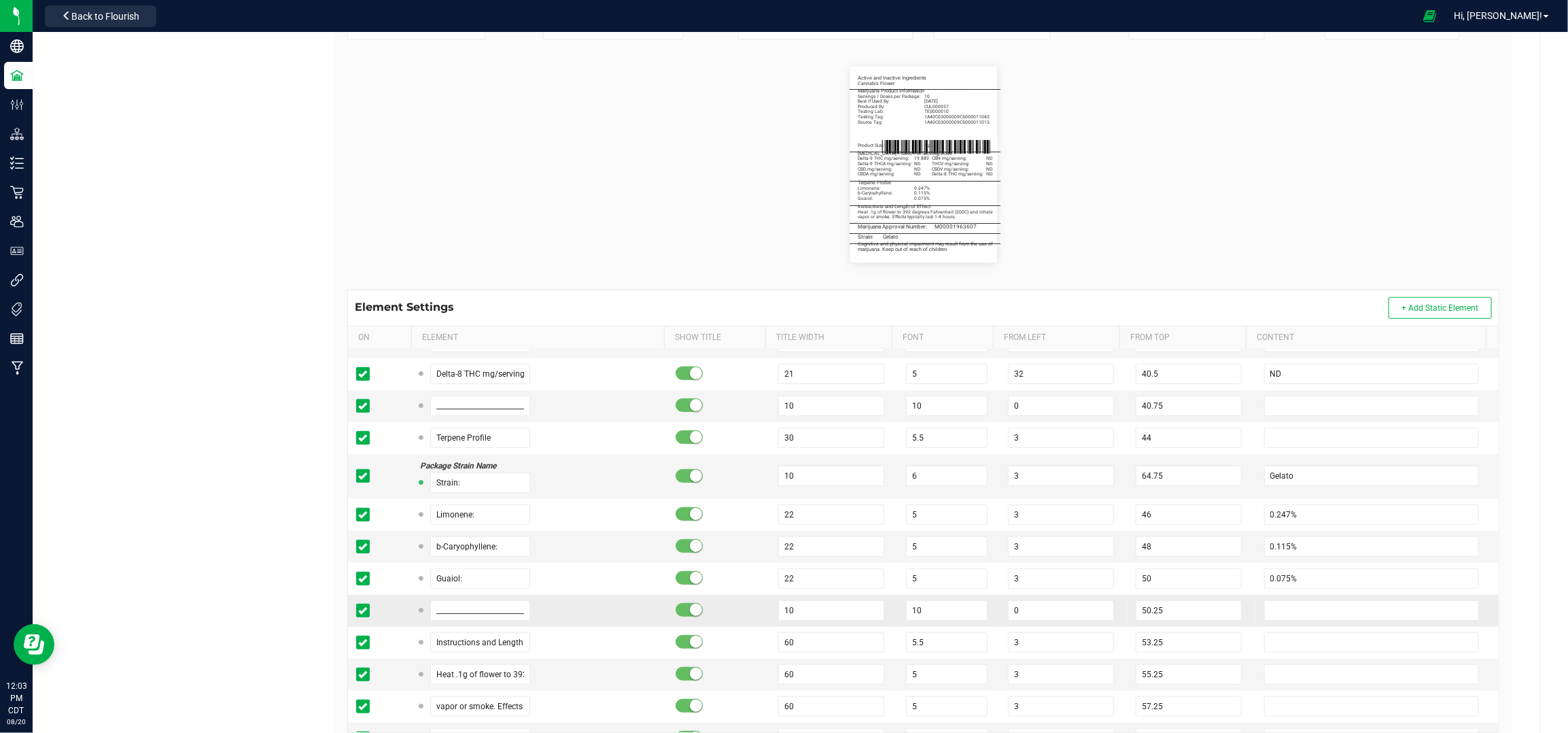
click at [586, 604] on div "_____________________________________" at bounding box center [540, 611] width 240 height 21
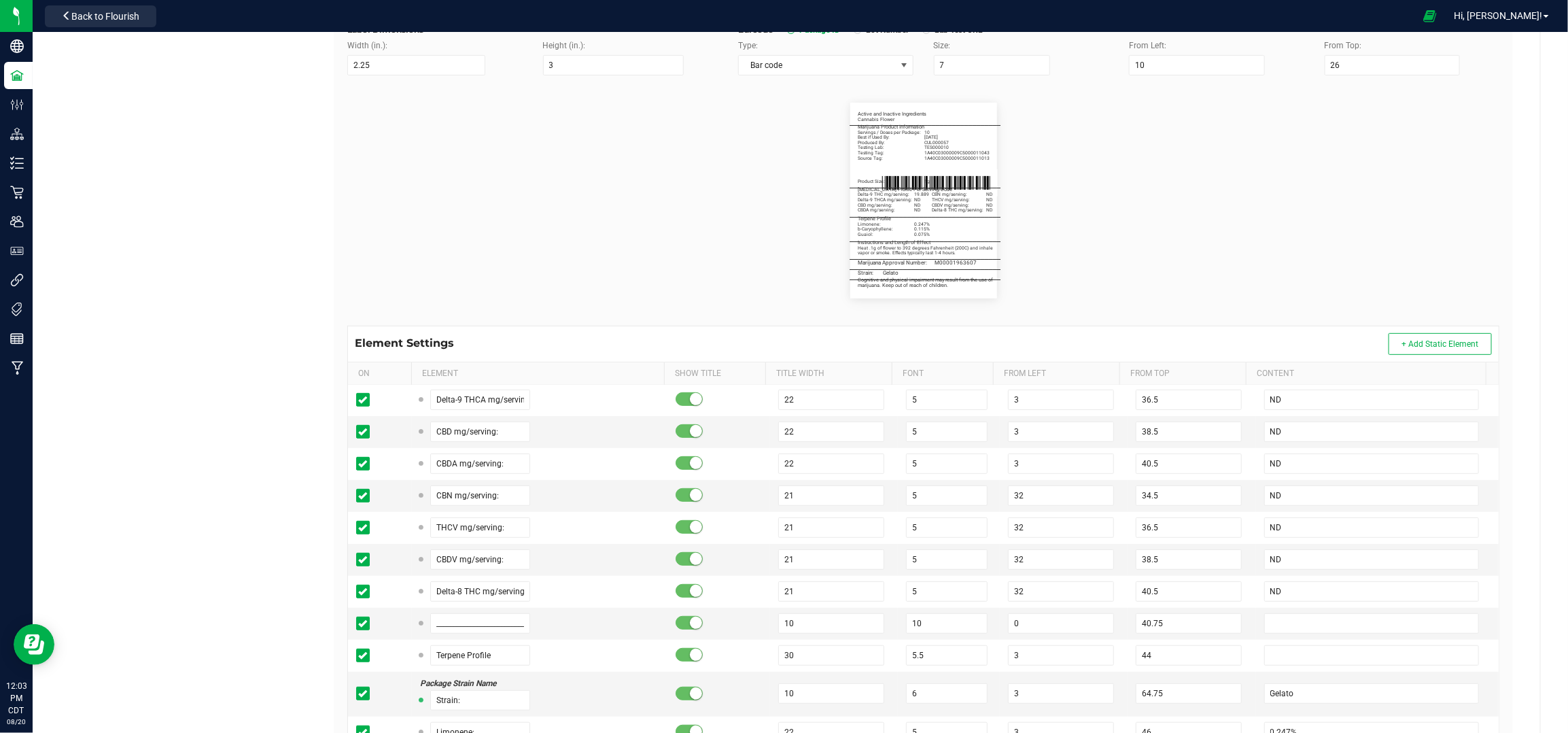
scroll to position [54, 0]
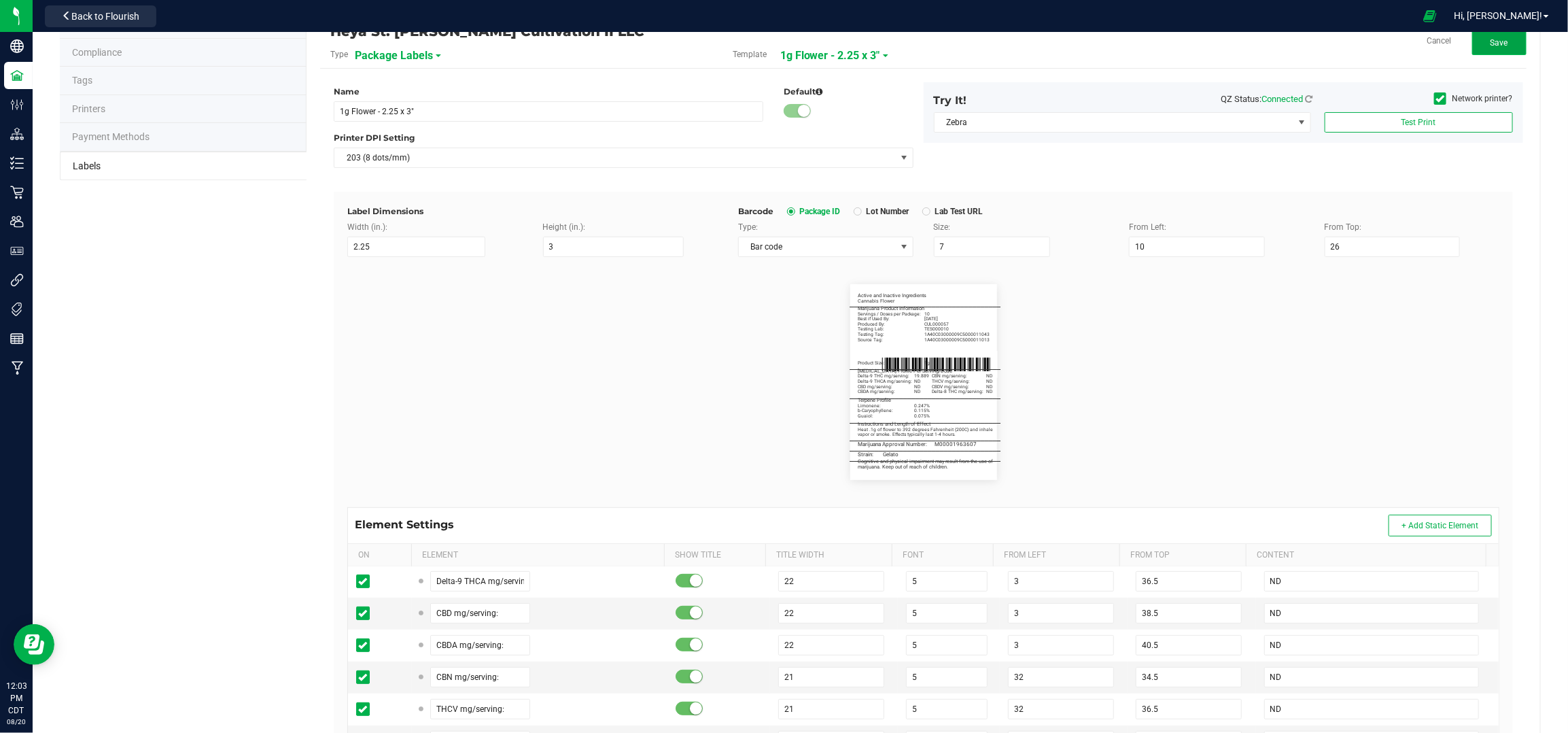
click at [1492, 43] on span "Save" at bounding box center [1500, 43] width 18 height 10
click at [1511, 44] on button "Edit" at bounding box center [1500, 43] width 54 height 24
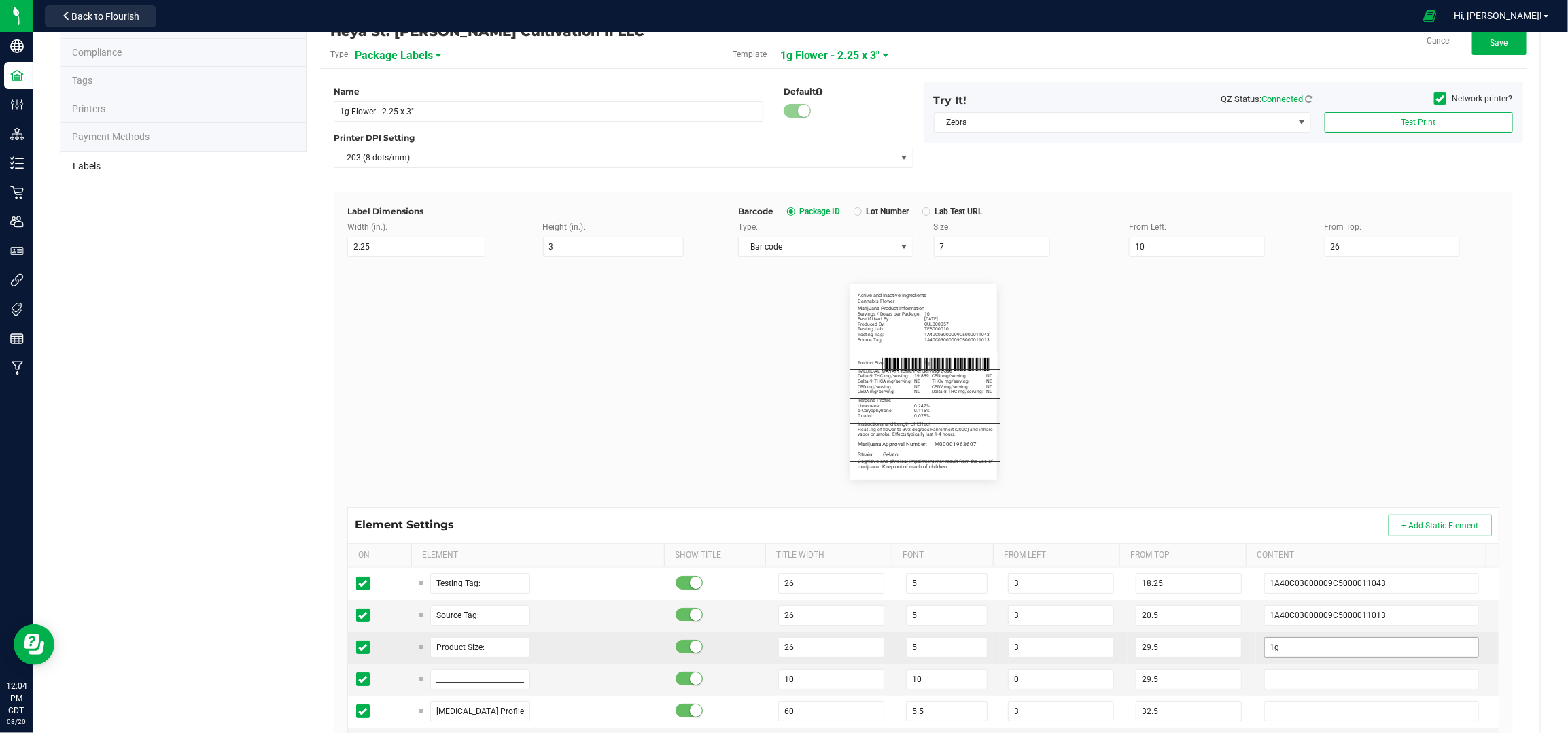
scroll to position [268, 0]
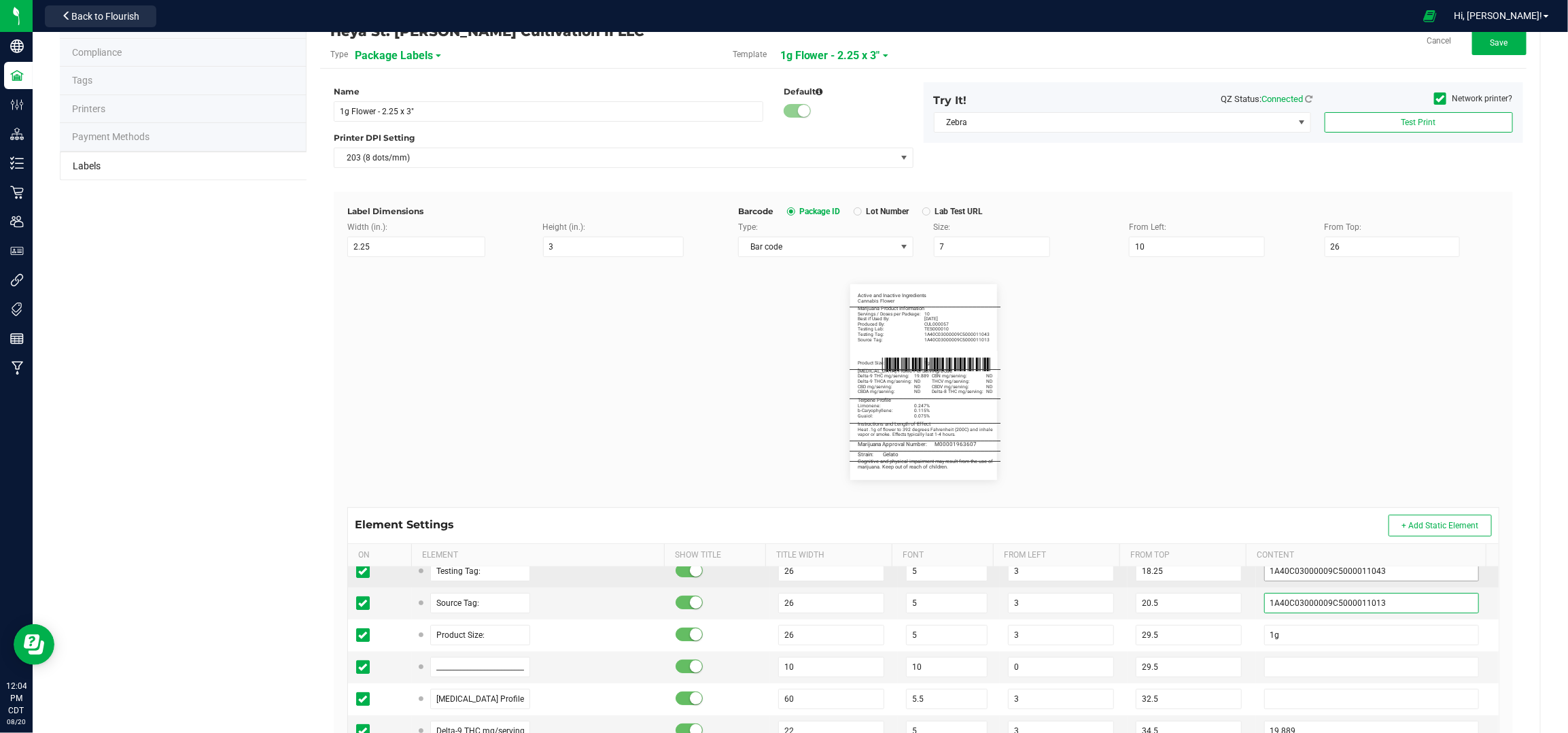
click at [1376, 599] on input "1A40C03000009C5000011013" at bounding box center [1372, 604] width 215 height 21
click at [1382, 575] on input "1A40C03000009C5000011043" at bounding box center [1372, 571] width 215 height 21
paste input "300"
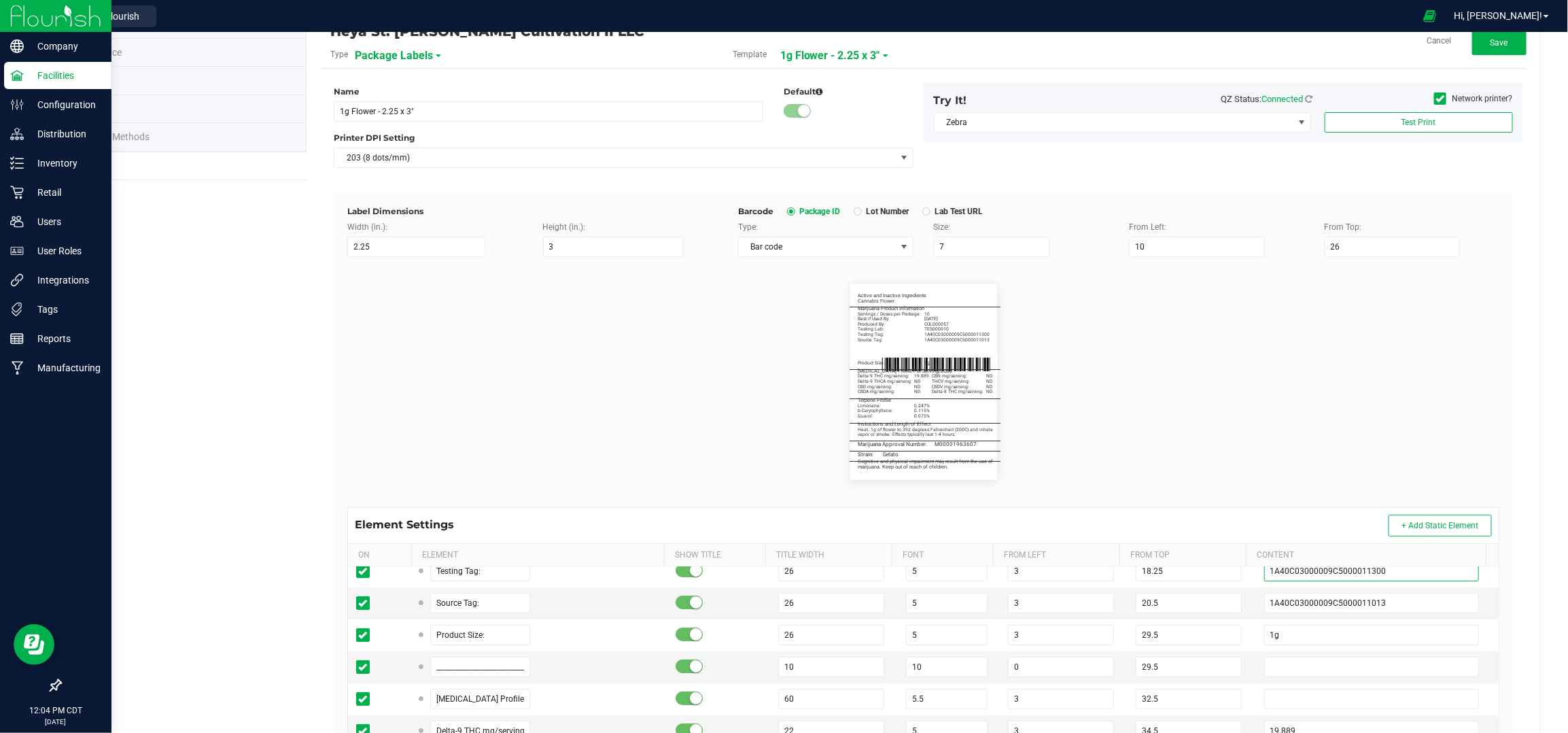
type input "1A40C03000009C5000011300"
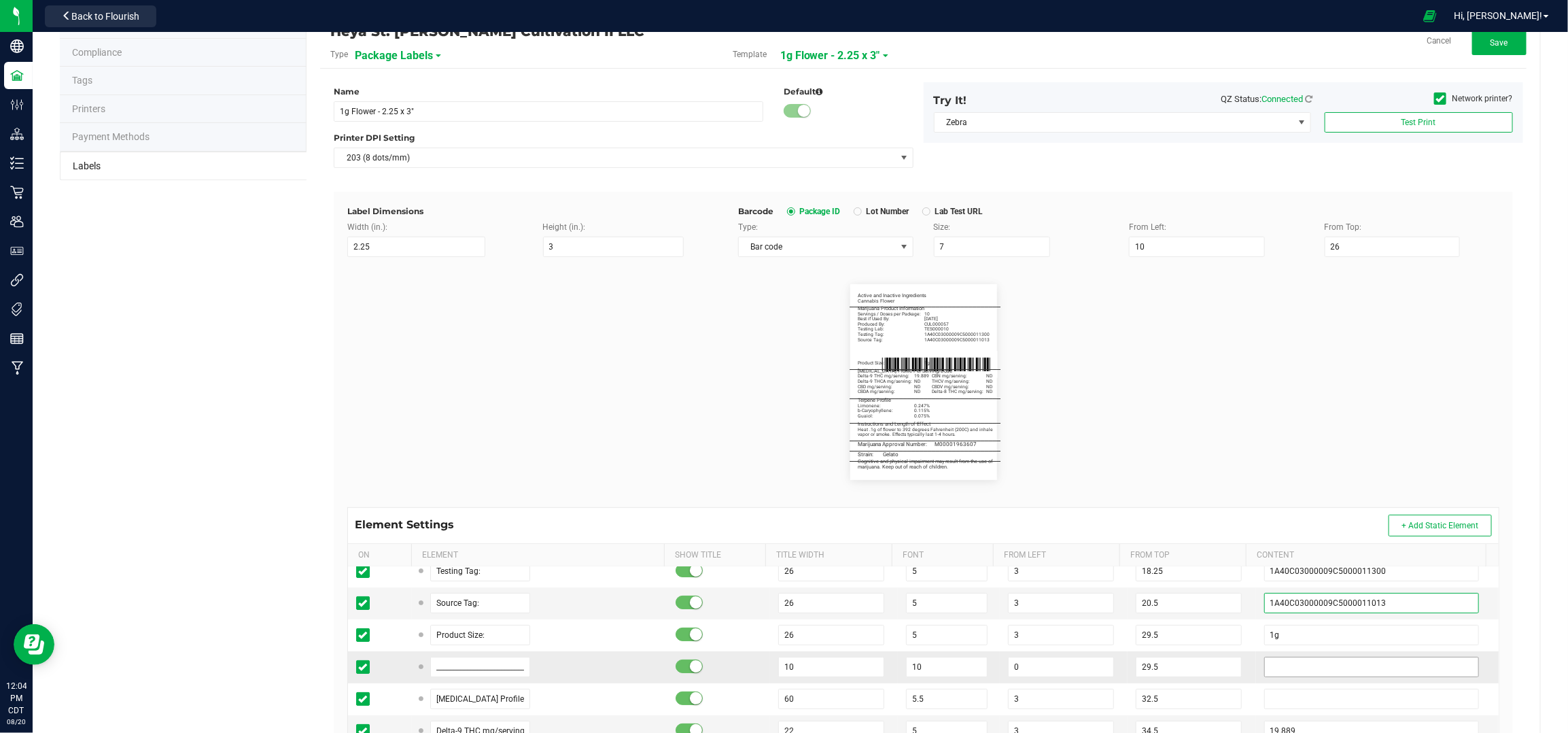
click at [1376, 596] on input "1A40C03000009C5000011013" at bounding box center [1372, 604] width 215 height 21
paste input "C03000009C5000011281"
type input "1A4C03000009C5000011281"
click at [1256, 660] on td at bounding box center [1378, 667] width 242 height 32
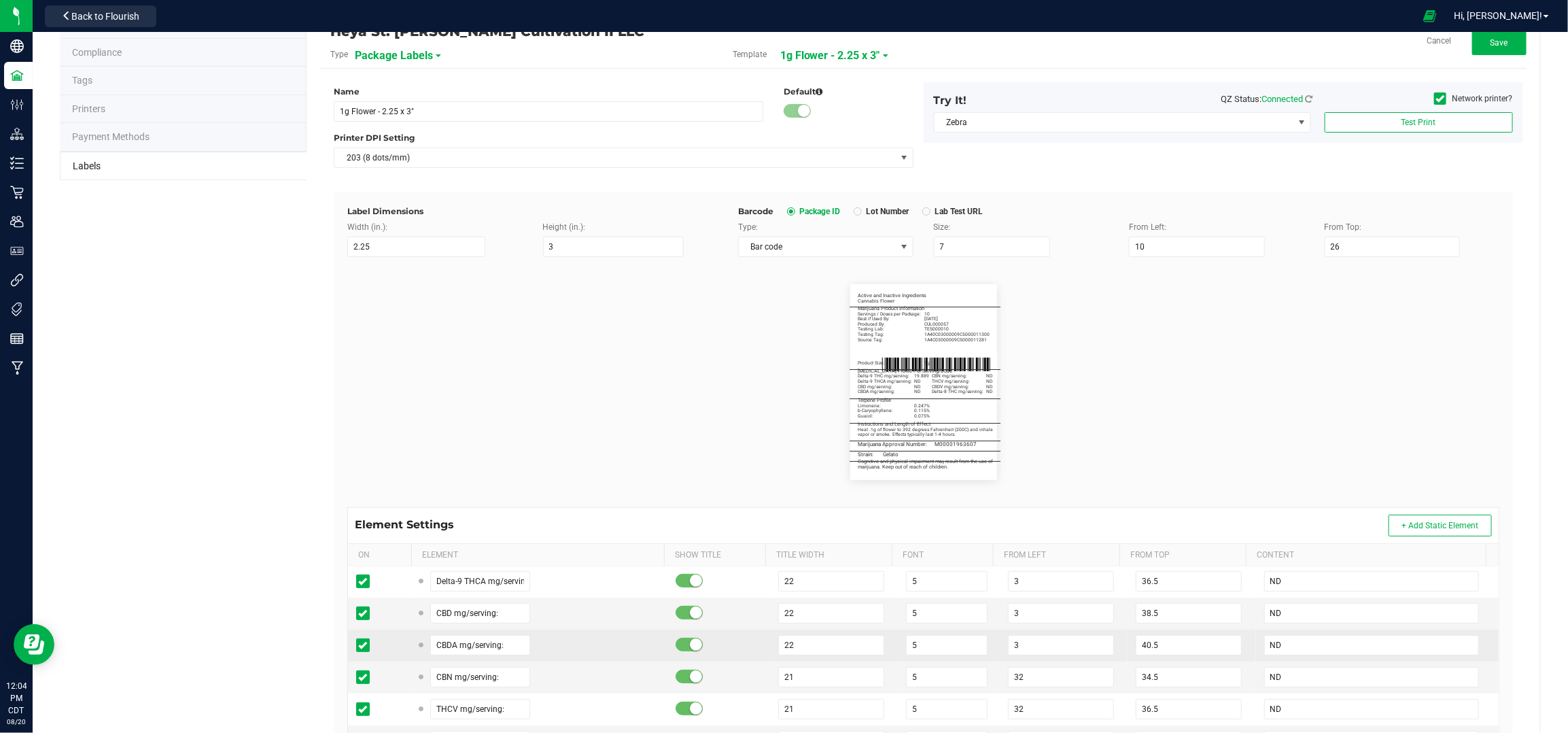
scroll to position [359, 0]
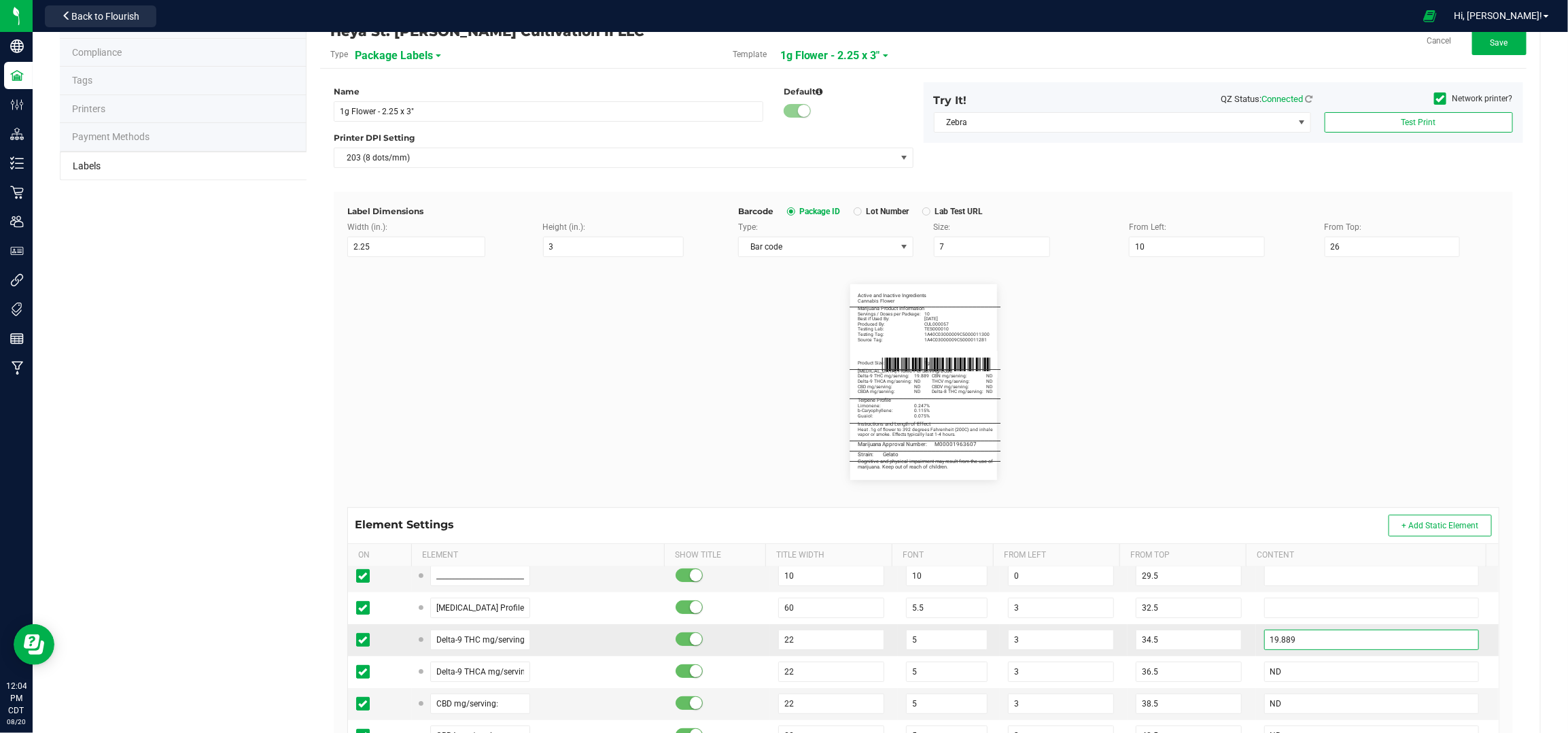
click at [1312, 646] on input "19.889" at bounding box center [1372, 640] width 215 height 21
type input "36.036"
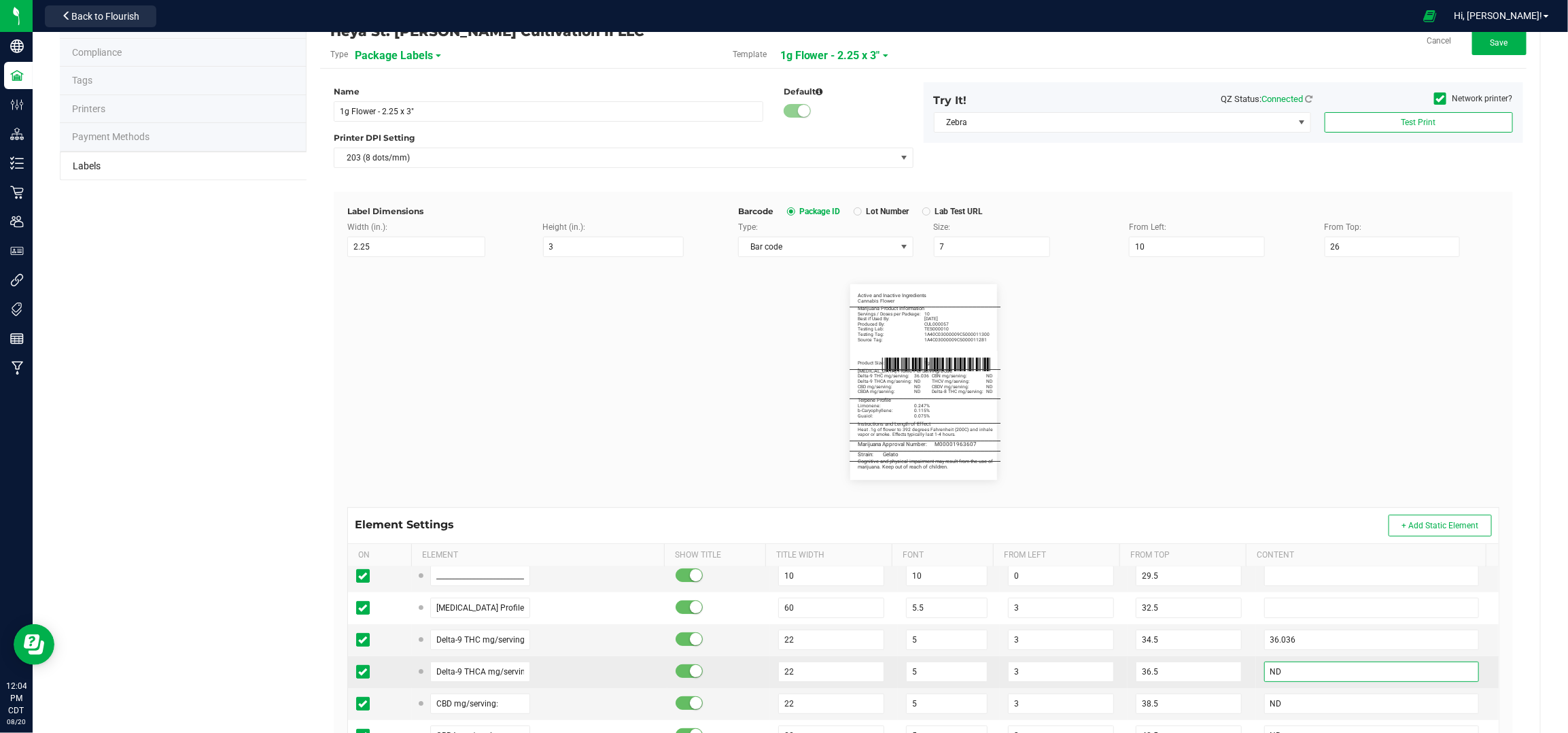
click at [1341, 674] on input "ND" at bounding box center [1372, 672] width 215 height 21
type input "1.033"
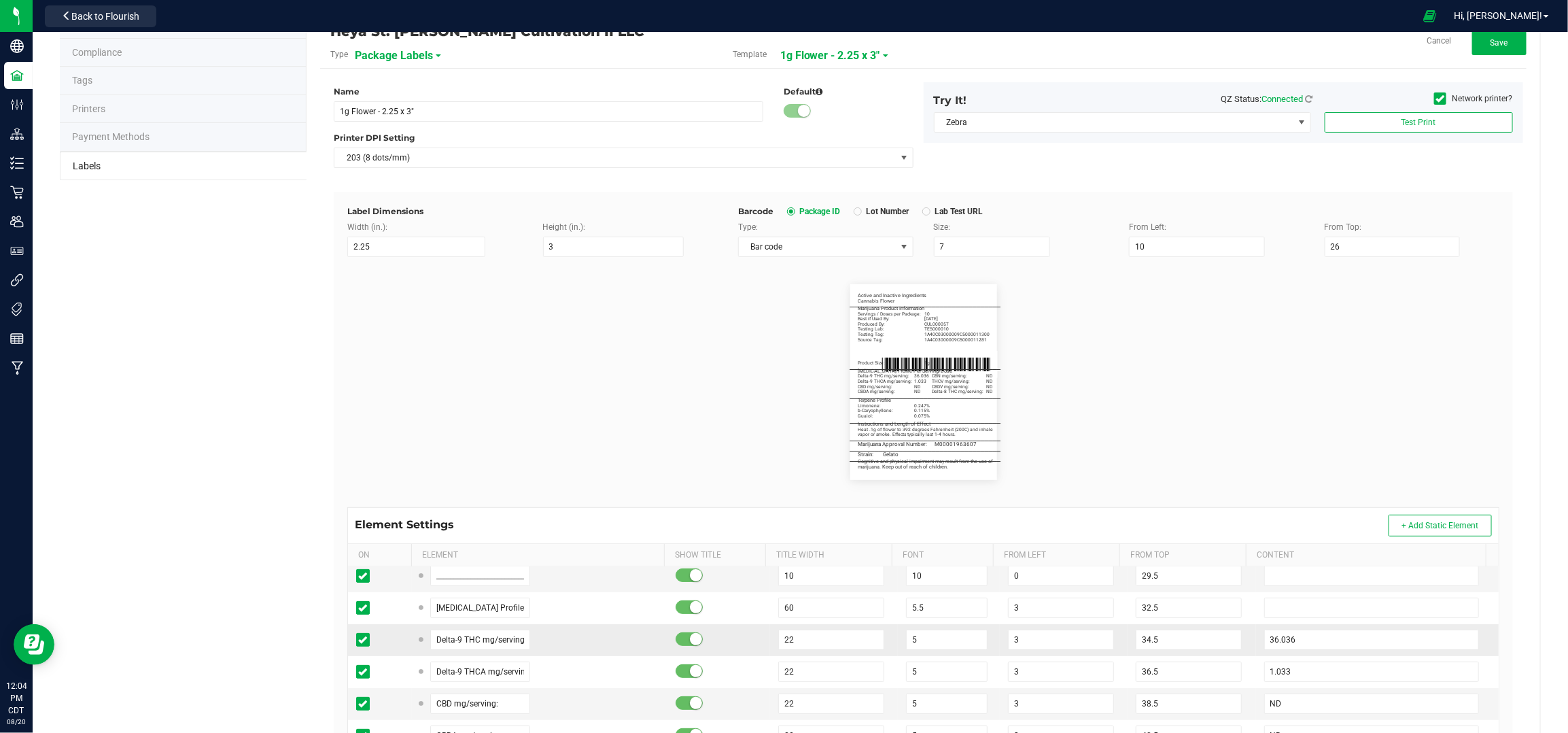
click at [1222, 640] on td "34.5" at bounding box center [1192, 640] width 128 height 32
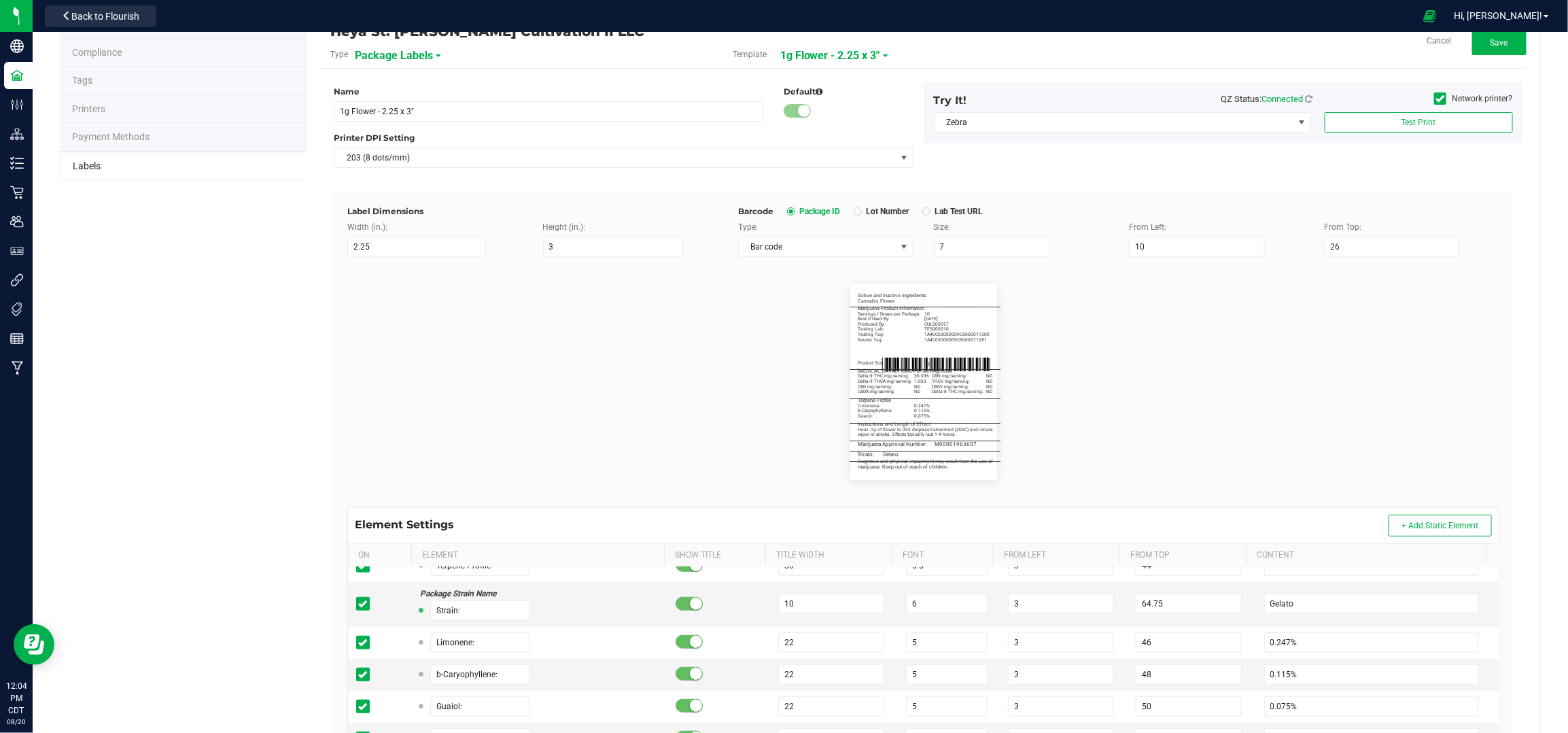
scroll to position [721, 0]
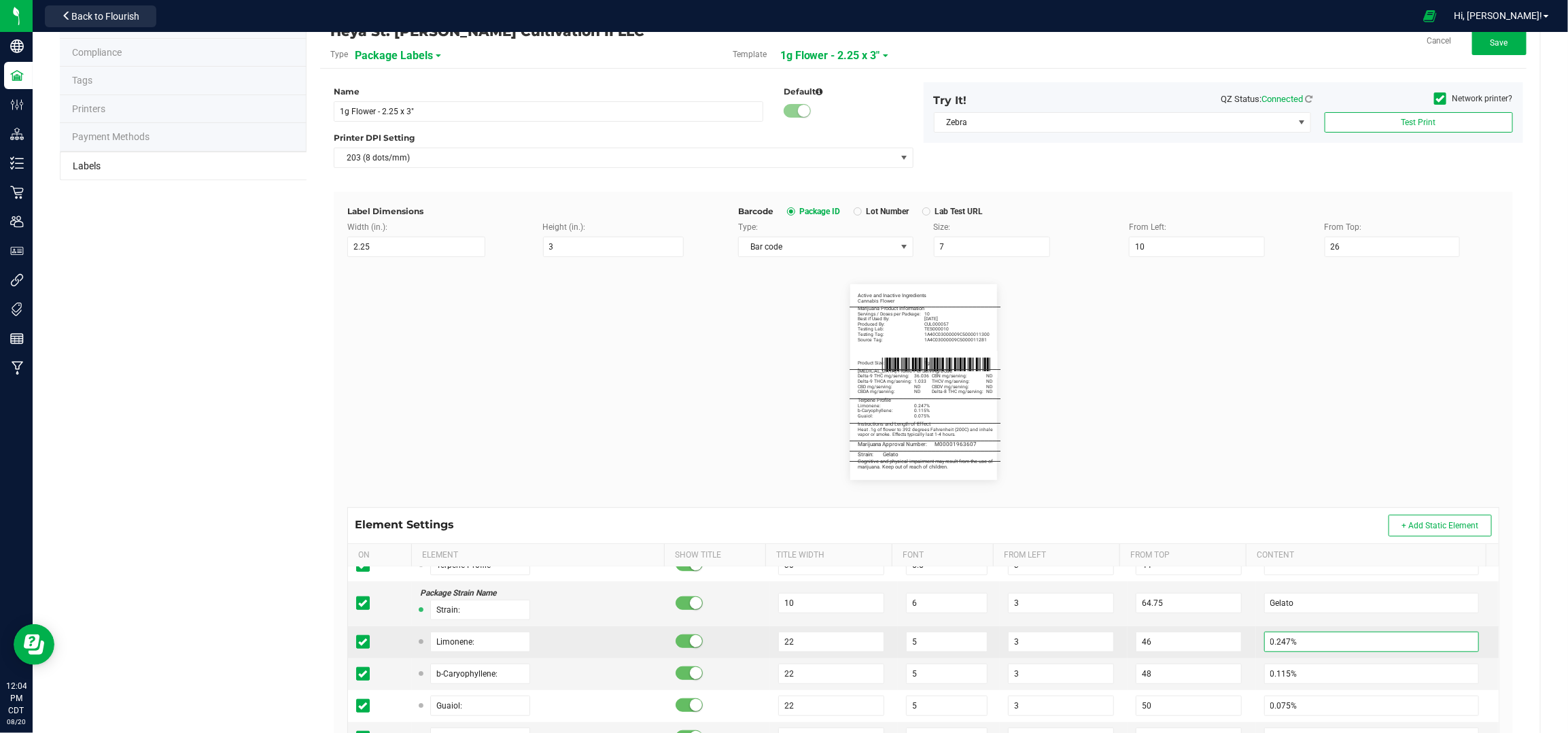
click at [1267, 646] on input "0.247%" at bounding box center [1372, 642] width 215 height 21
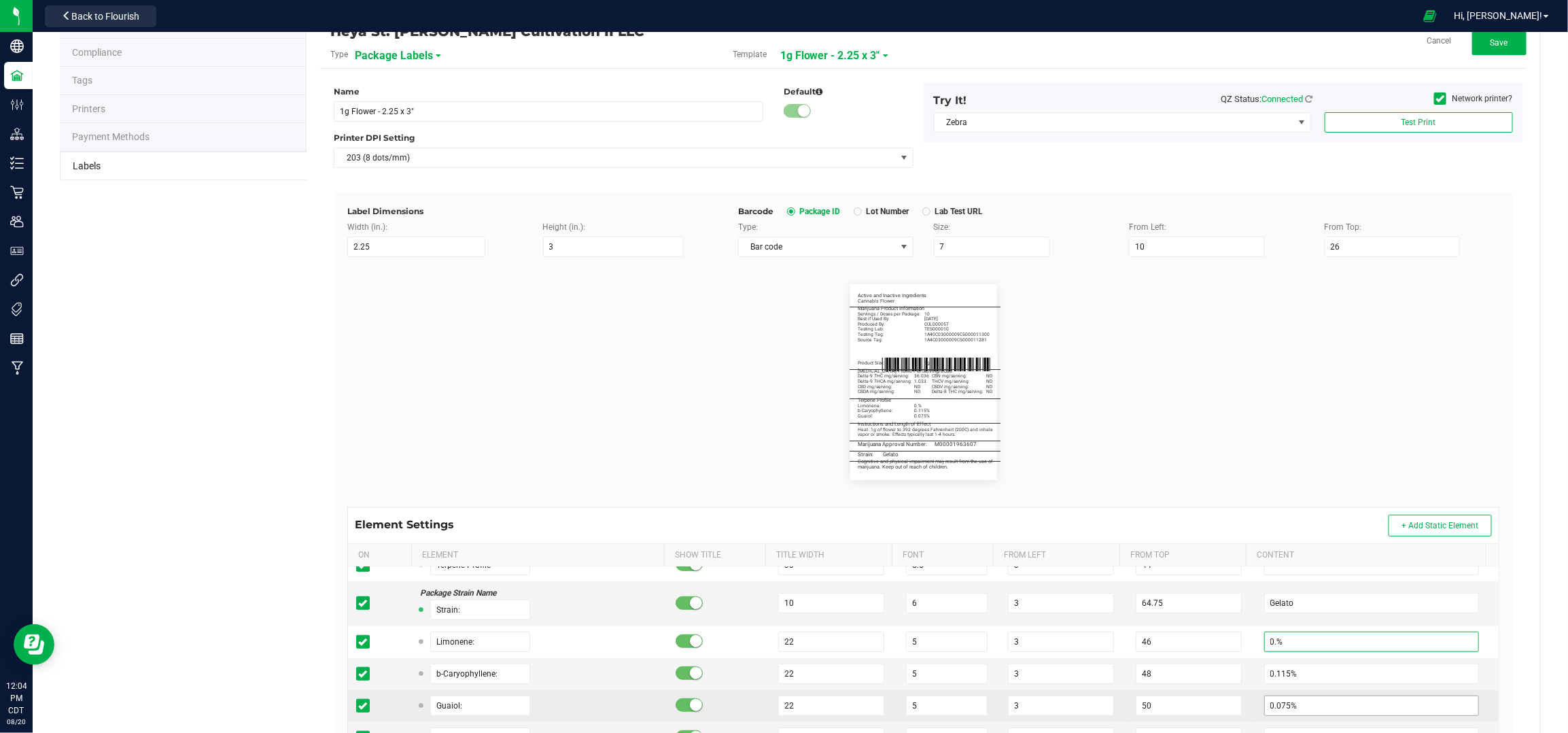
click at [1265, 640] on input "0.%" at bounding box center [1372, 642] width 215 height 21
type input "1.003%"
click at [1273, 672] on input "0.115%" at bounding box center [1372, 674] width 215 height 21
type input "0.219%"
click at [1334, 716] on input "0.075%" at bounding box center [1372, 706] width 215 height 21
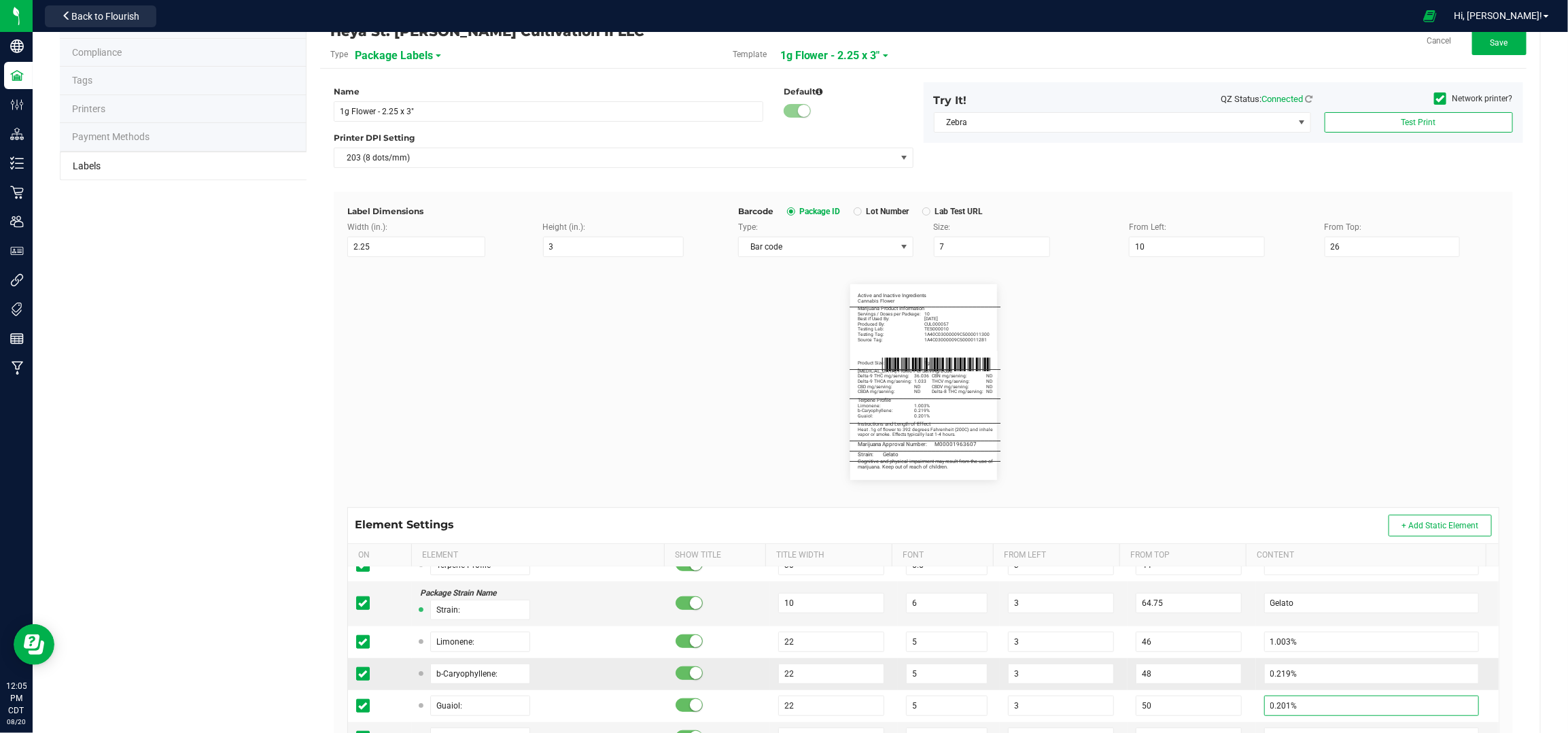
type input "0.201%"
click at [553, 684] on div "b-Caryophyllene:" at bounding box center [540, 674] width 240 height 21
click at [486, 668] on input "b-Caryophyllene:" at bounding box center [481, 674] width 101 height 21
type input "a-Pinene:"
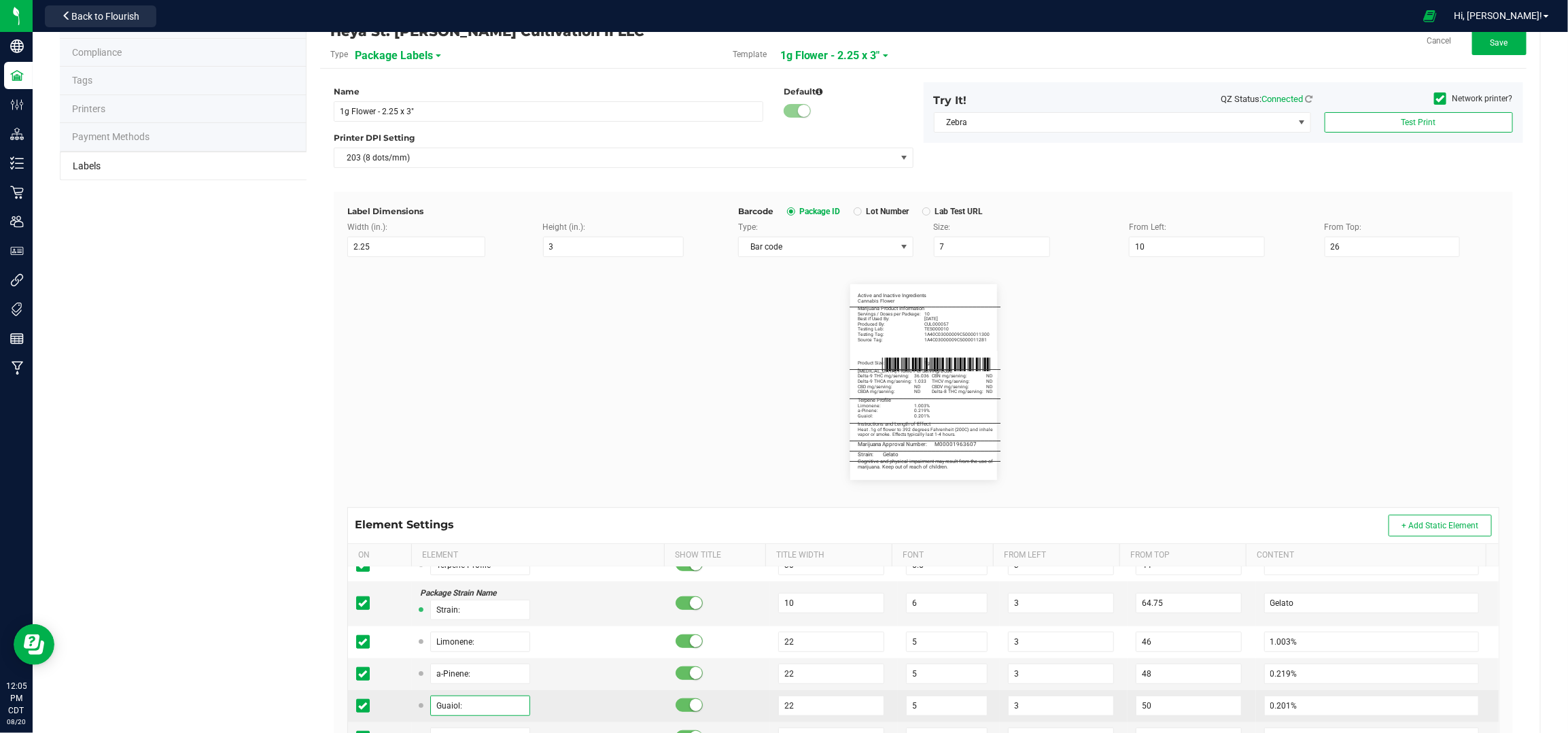
click at [482, 702] on input "Guaiol:" at bounding box center [481, 706] width 101 height 21
type input "b-Pinene:"
click at [552, 690] on td "a-Pinene:" at bounding box center [540, 674] width 256 height 32
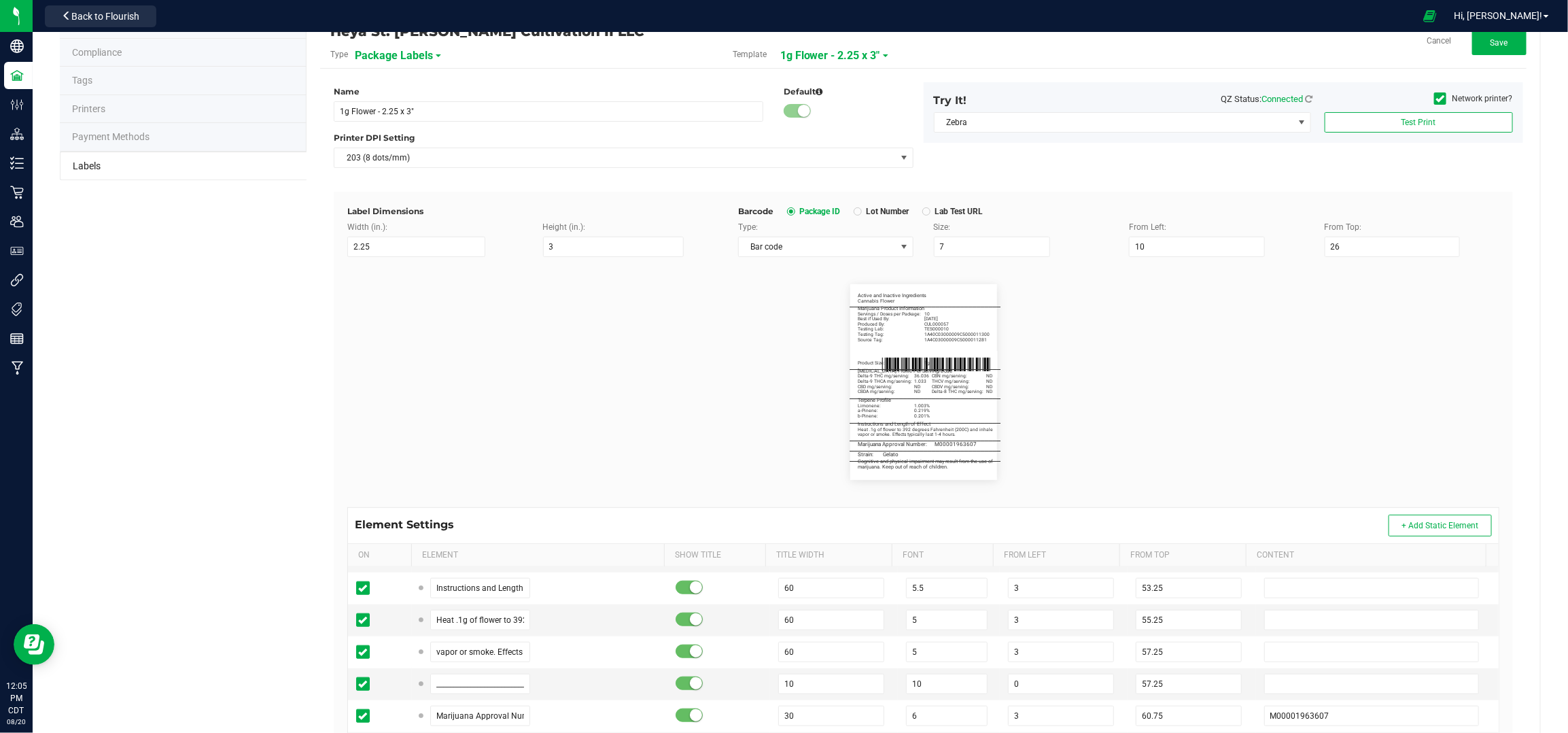
scroll to position [993, 0]
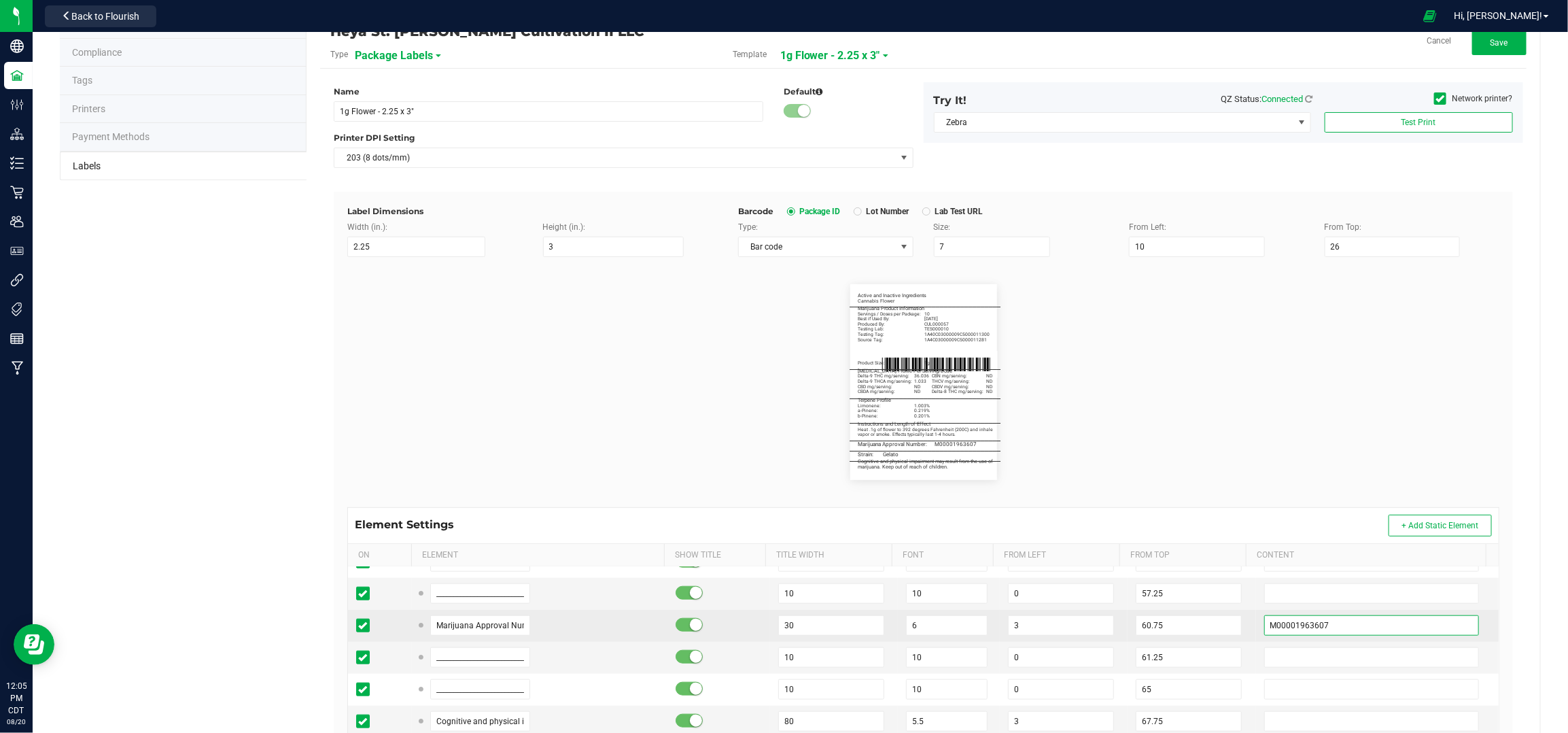
click at [1273, 636] on input "M00001963607" at bounding box center [1372, 626] width 215 height 21
paste input "685546"
click at [1256, 635] on td "M00001685546" at bounding box center [1378, 626] width 242 height 32
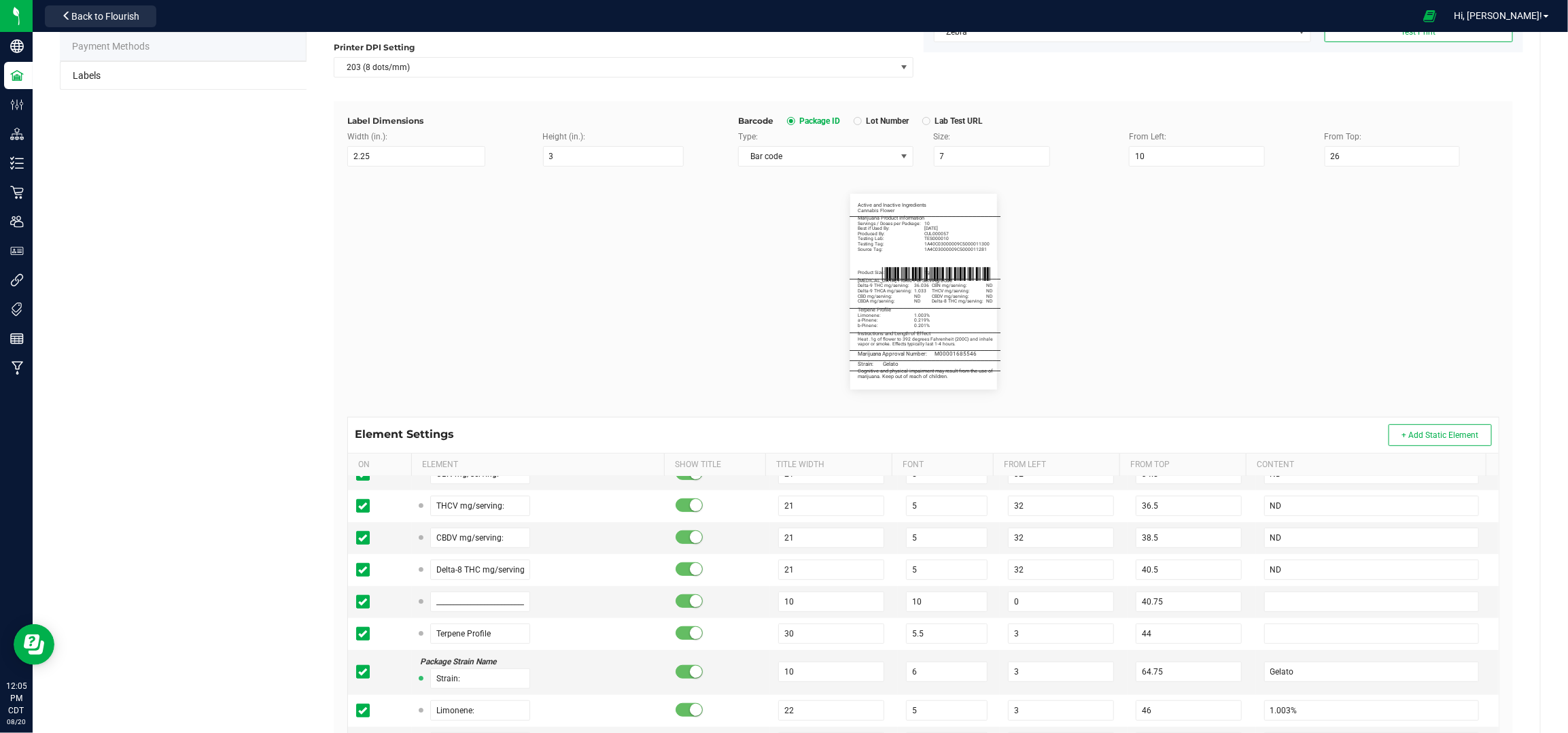
scroll to position [721, 0]
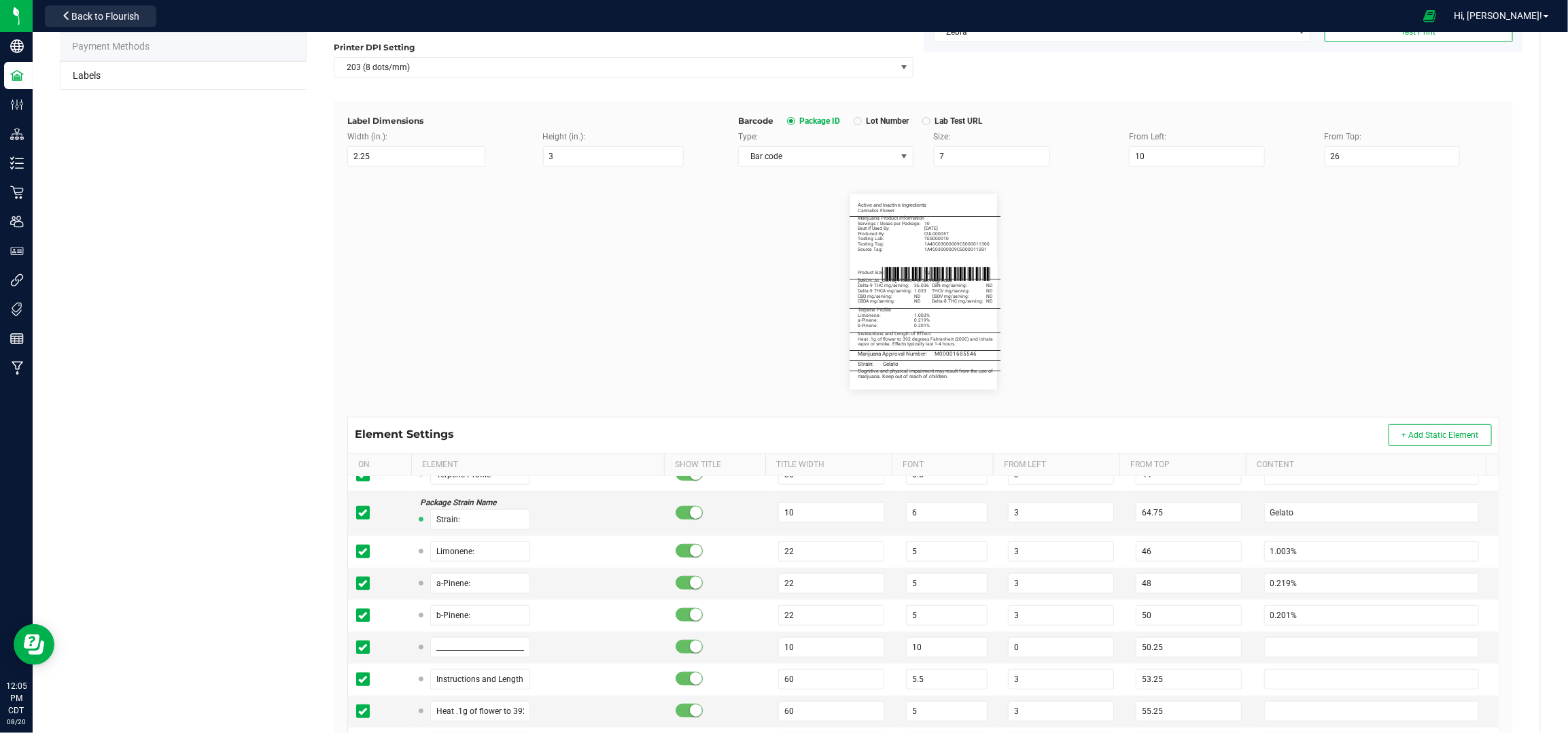
click at [1240, 311] on flourish-label-viewer "Active and Inactive Ingredients Cannabis Flower _______________________________…" at bounding box center [924, 292] width 1152 height 196
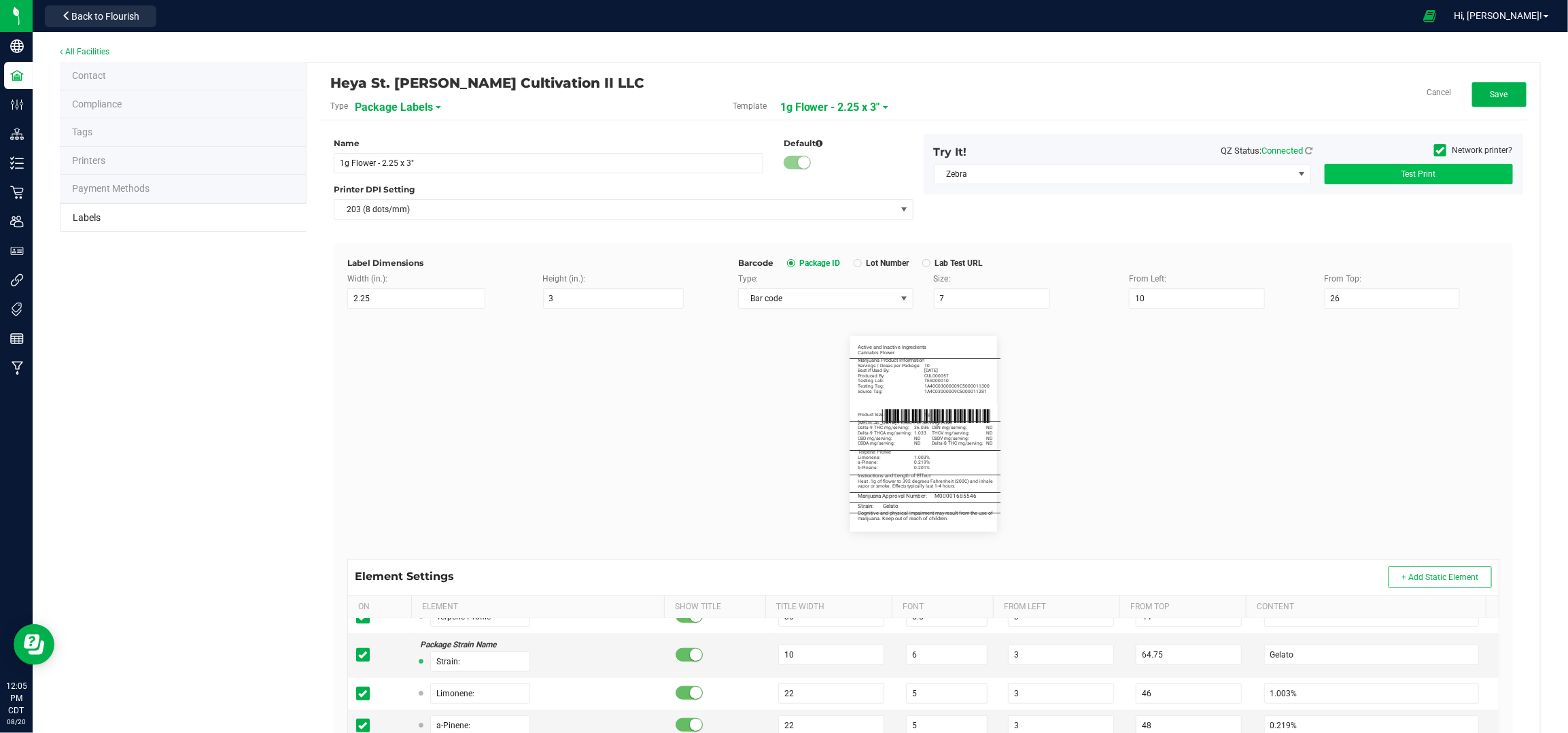
scroll to position [0, 0]
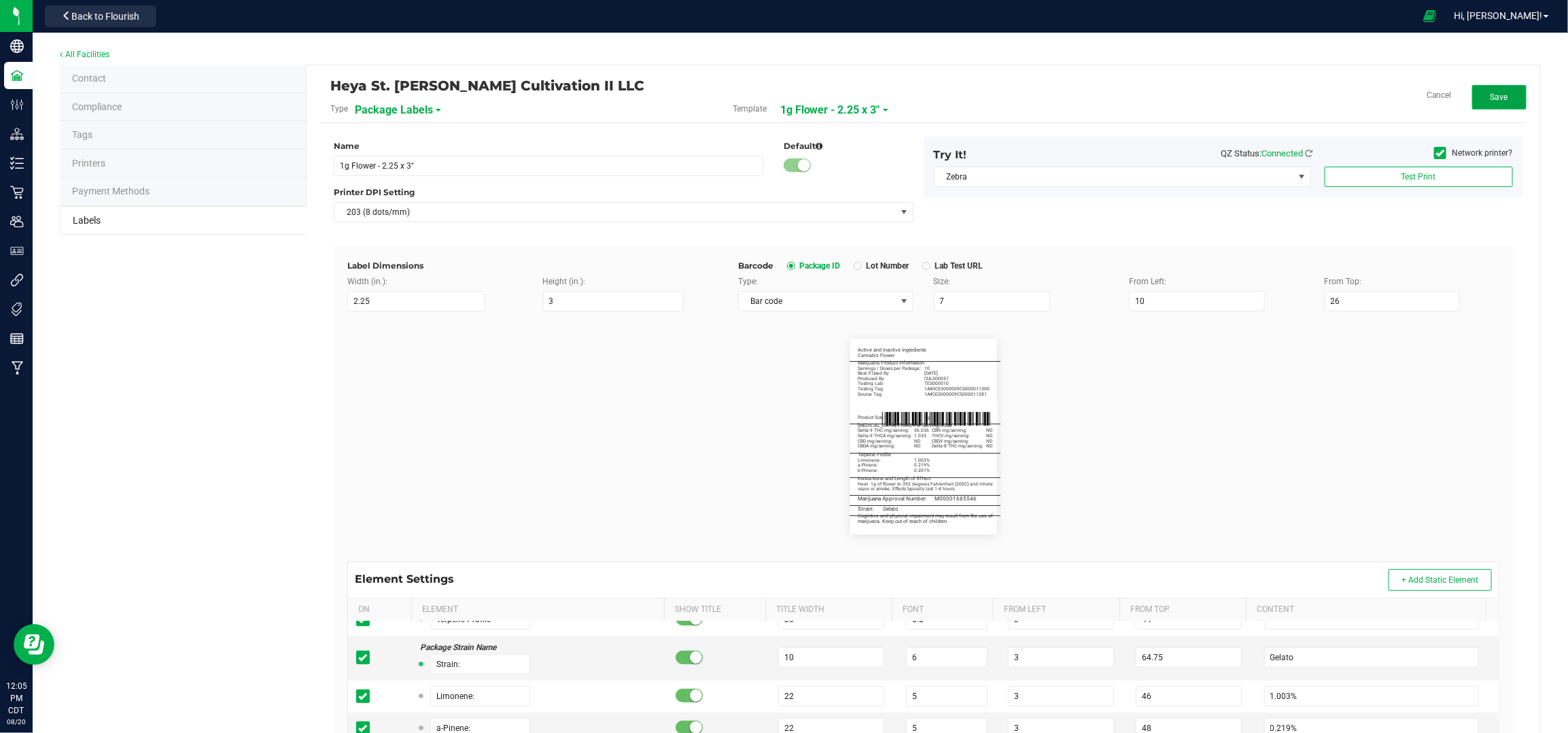
click at [1487, 88] on button "Save" at bounding box center [1500, 97] width 54 height 24
click at [1500, 100] on button "Edit" at bounding box center [1500, 97] width 54 height 24
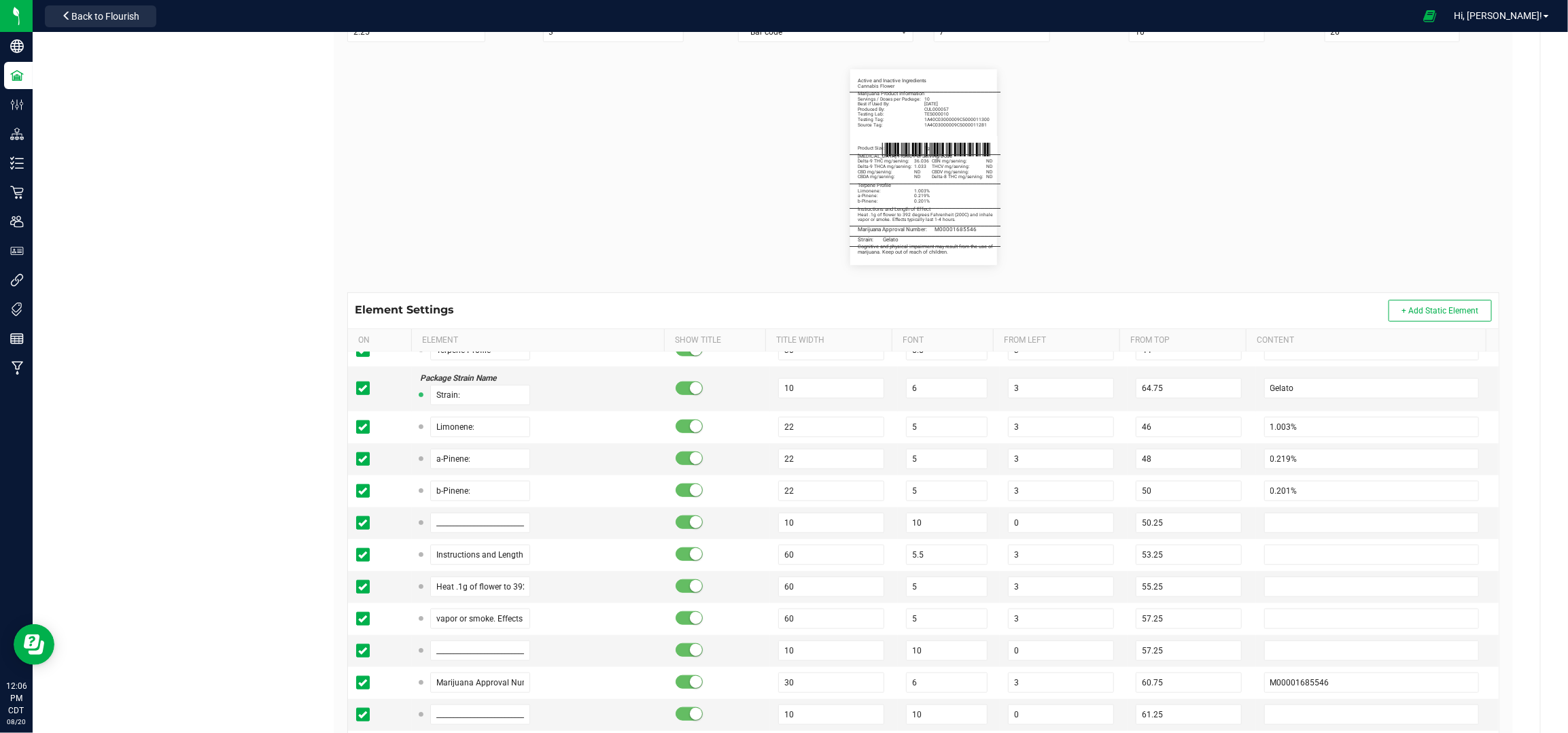
scroll to position [272, 0]
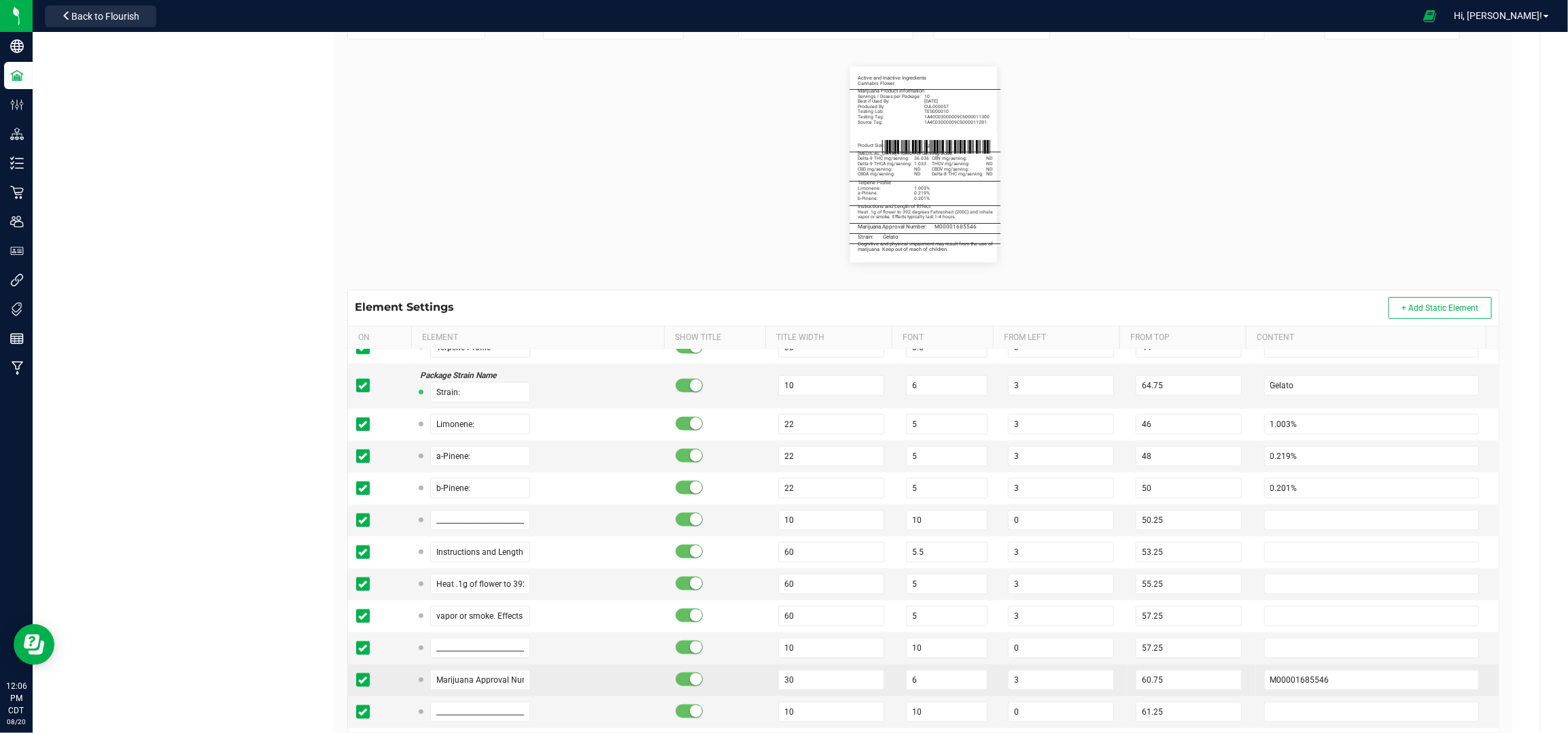
click at [1332, 673] on td "M00001685546" at bounding box center [1378, 680] width 242 height 32
click at [1328, 682] on input "M00001685546" at bounding box center [1372, 680] width 215 height 21
paste input "362"
type input "M00001685362"
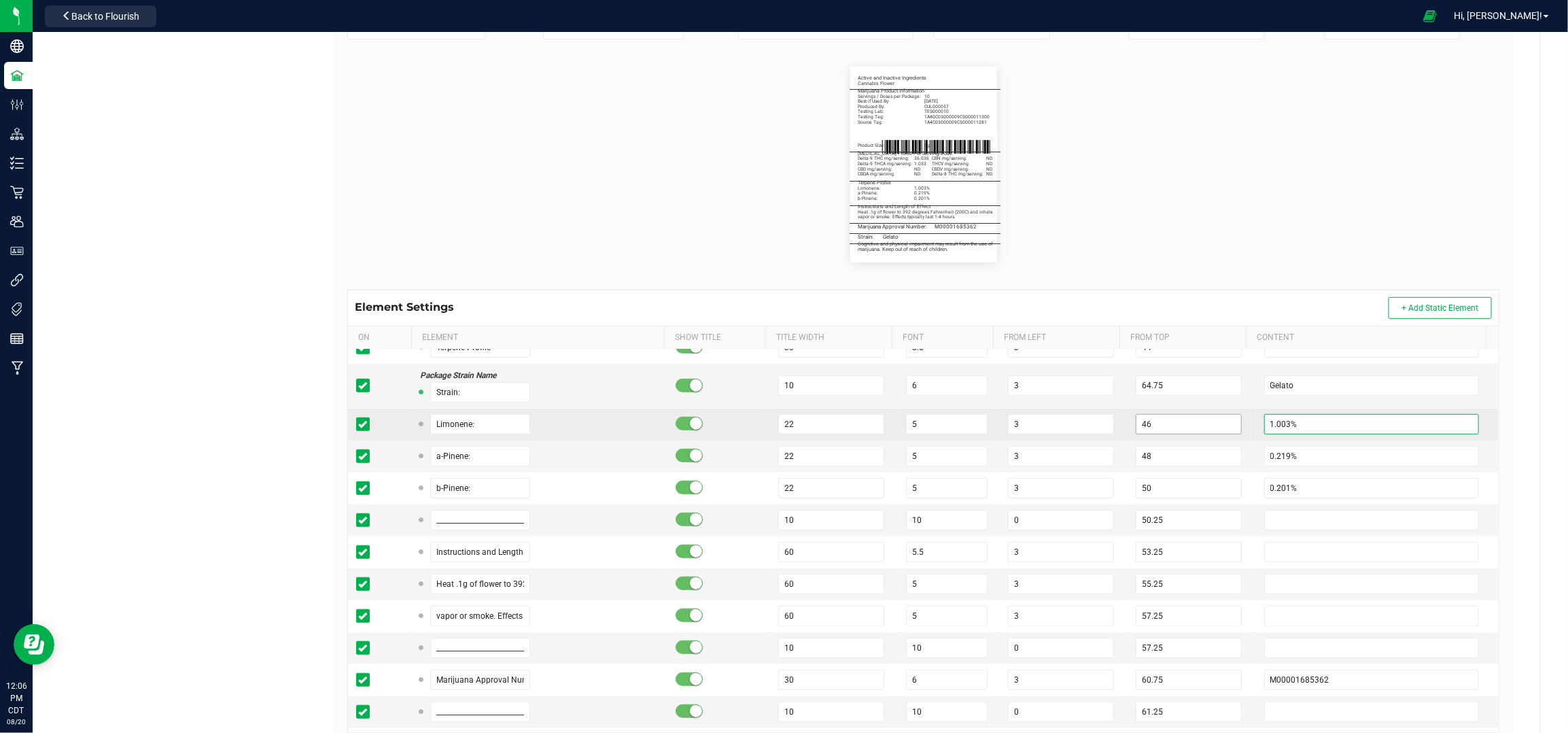
drag, startPoint x: 1272, startPoint y: 425, endPoint x: 1196, endPoint y: 425, distance: 76.0
click at [1196, 425] on tr "Limonene: 22 5 3 46 1.003%" at bounding box center [924, 424] width 1151 height 32
click at [1271, 423] on input "1.003%" at bounding box center [1372, 424] width 215 height 21
click at [1300, 432] on input "1.003%" at bounding box center [1372, 424] width 215 height 21
type input "0.654%"
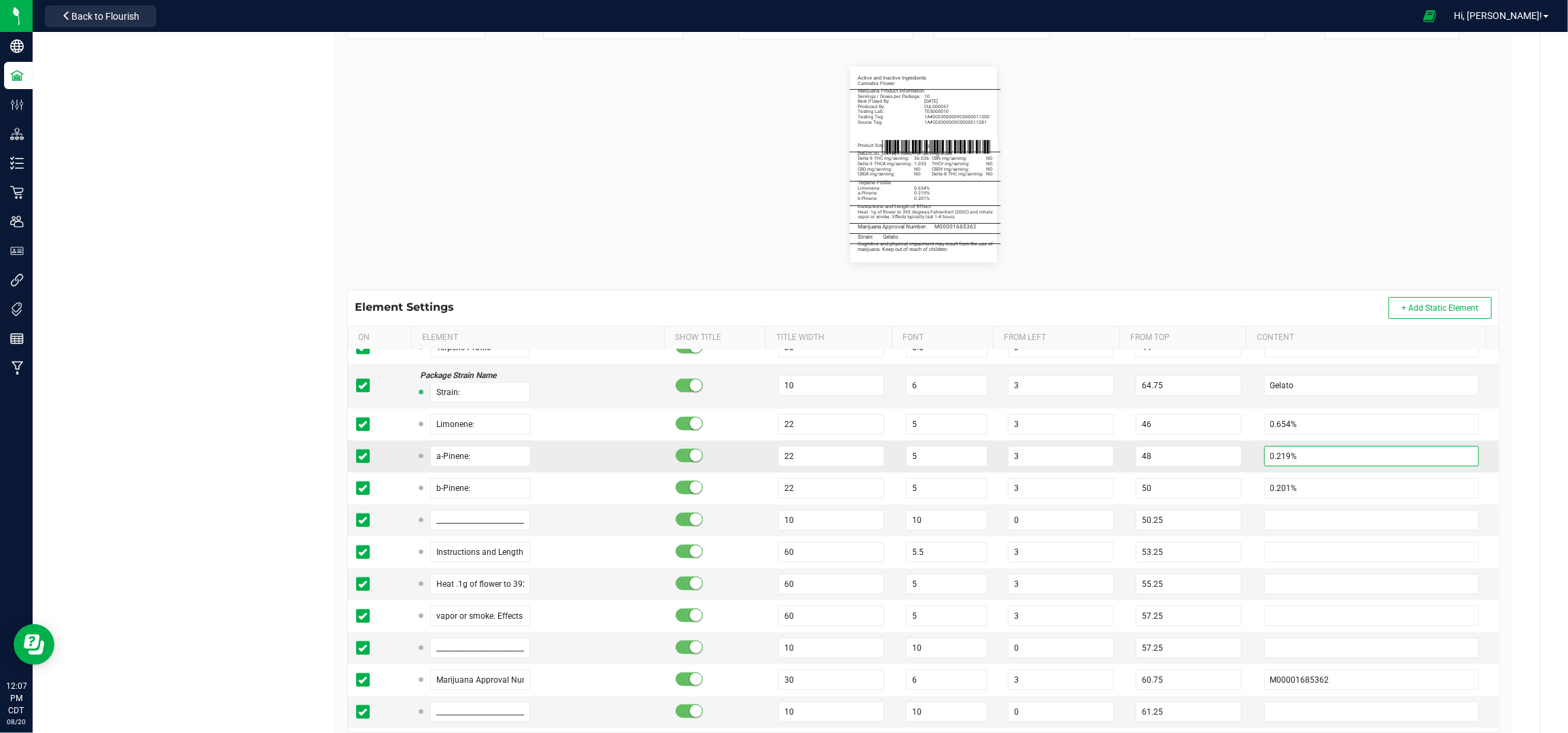
click at [1298, 454] on input "0.219%" at bounding box center [1372, 457] width 215 height 21
type input "0.295%"
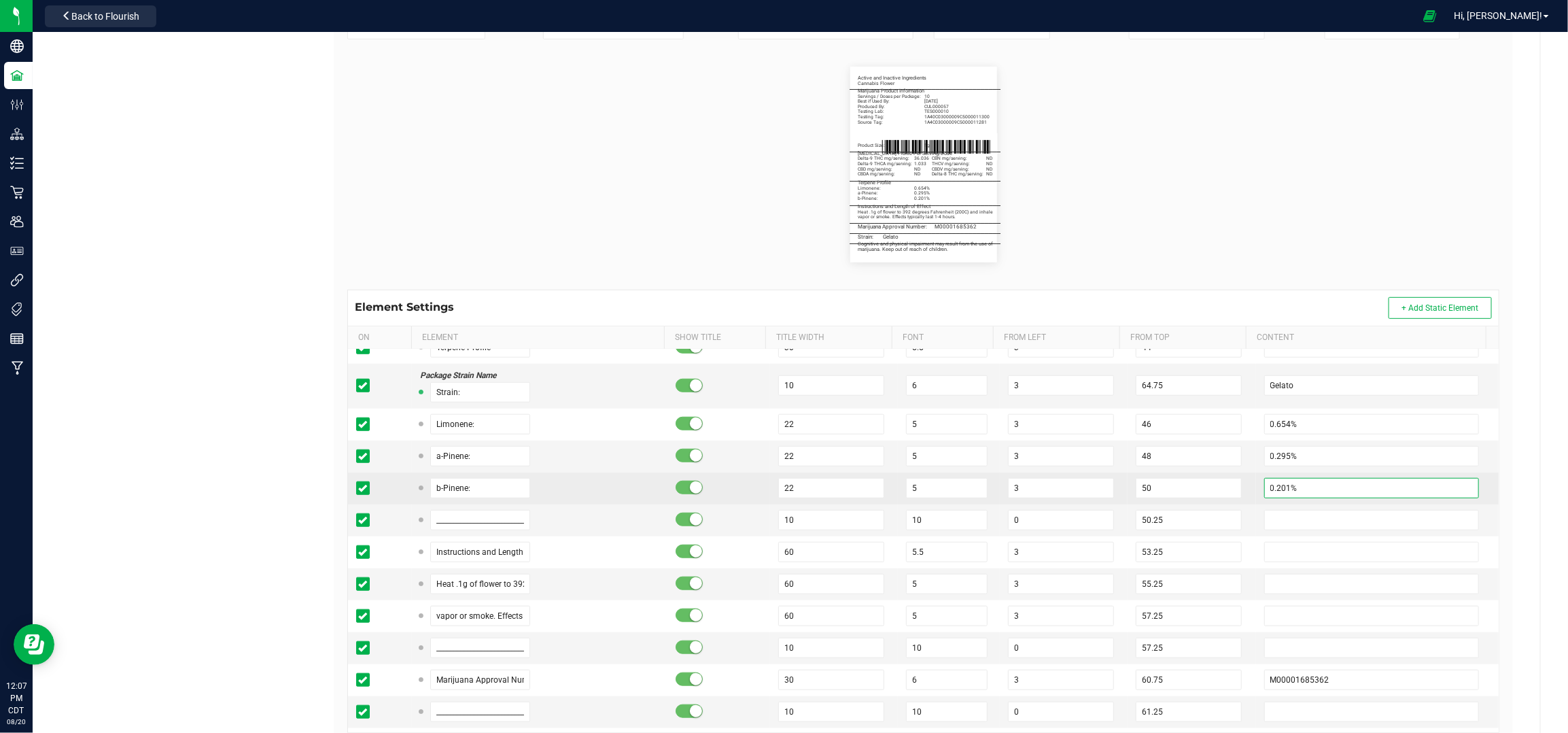
click at [1295, 483] on input "0.201%" at bounding box center [1372, 488] width 215 height 21
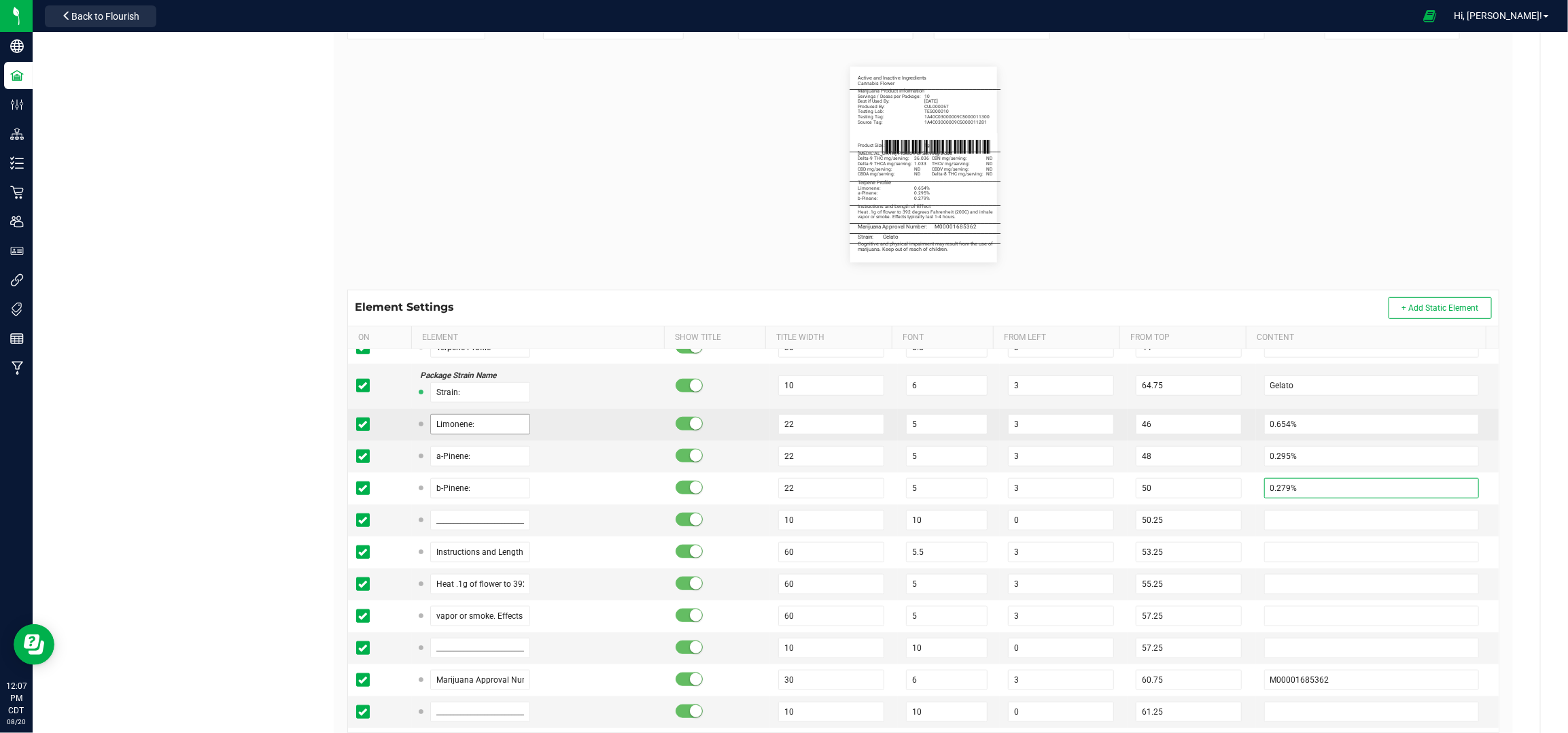
type input "0.279%"
click at [484, 425] on input "Limonene:" at bounding box center [481, 424] width 101 height 21
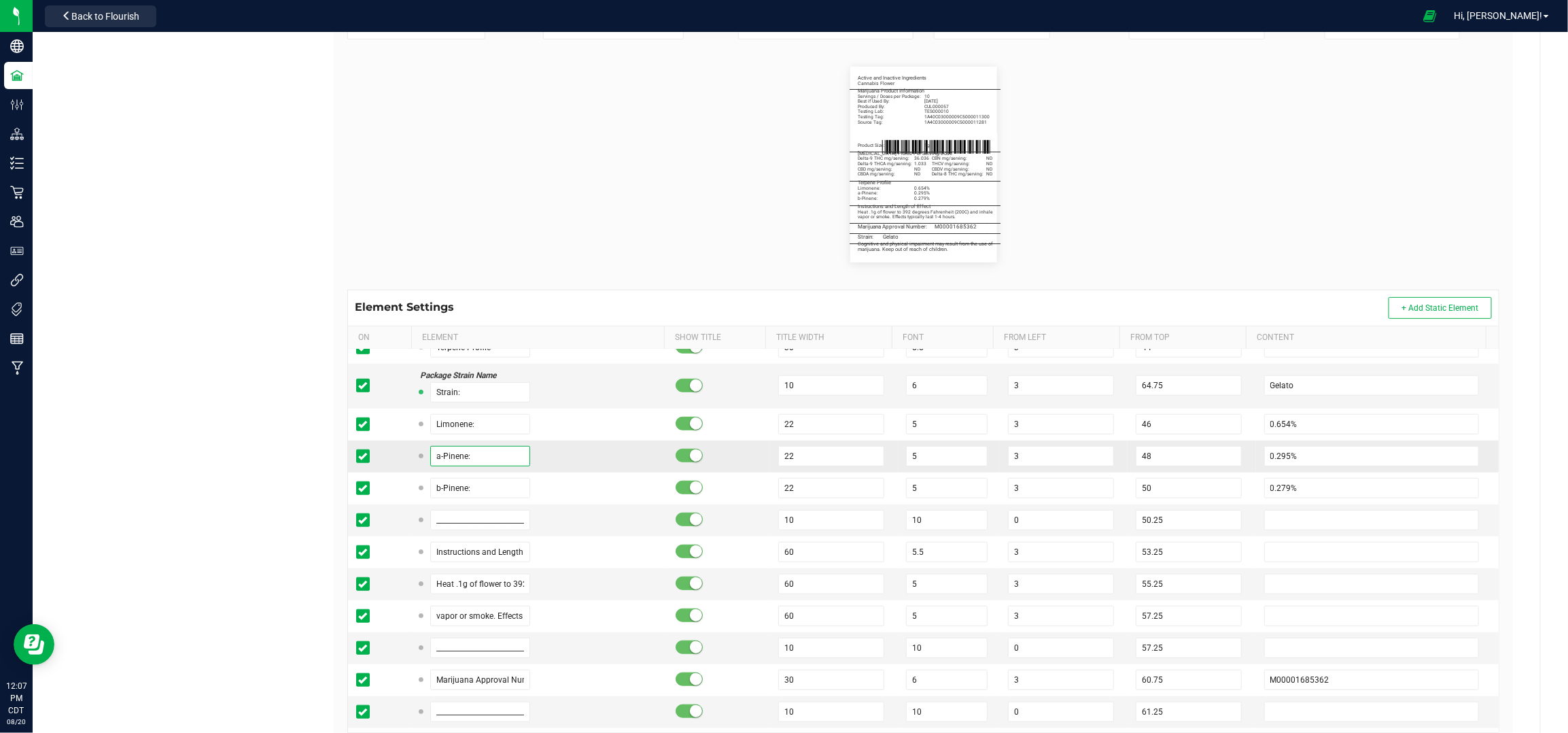
click at [486, 450] on input "a-Pinene:" at bounding box center [481, 457] width 101 height 21
paste input "Limo"
type input "Limonene:"
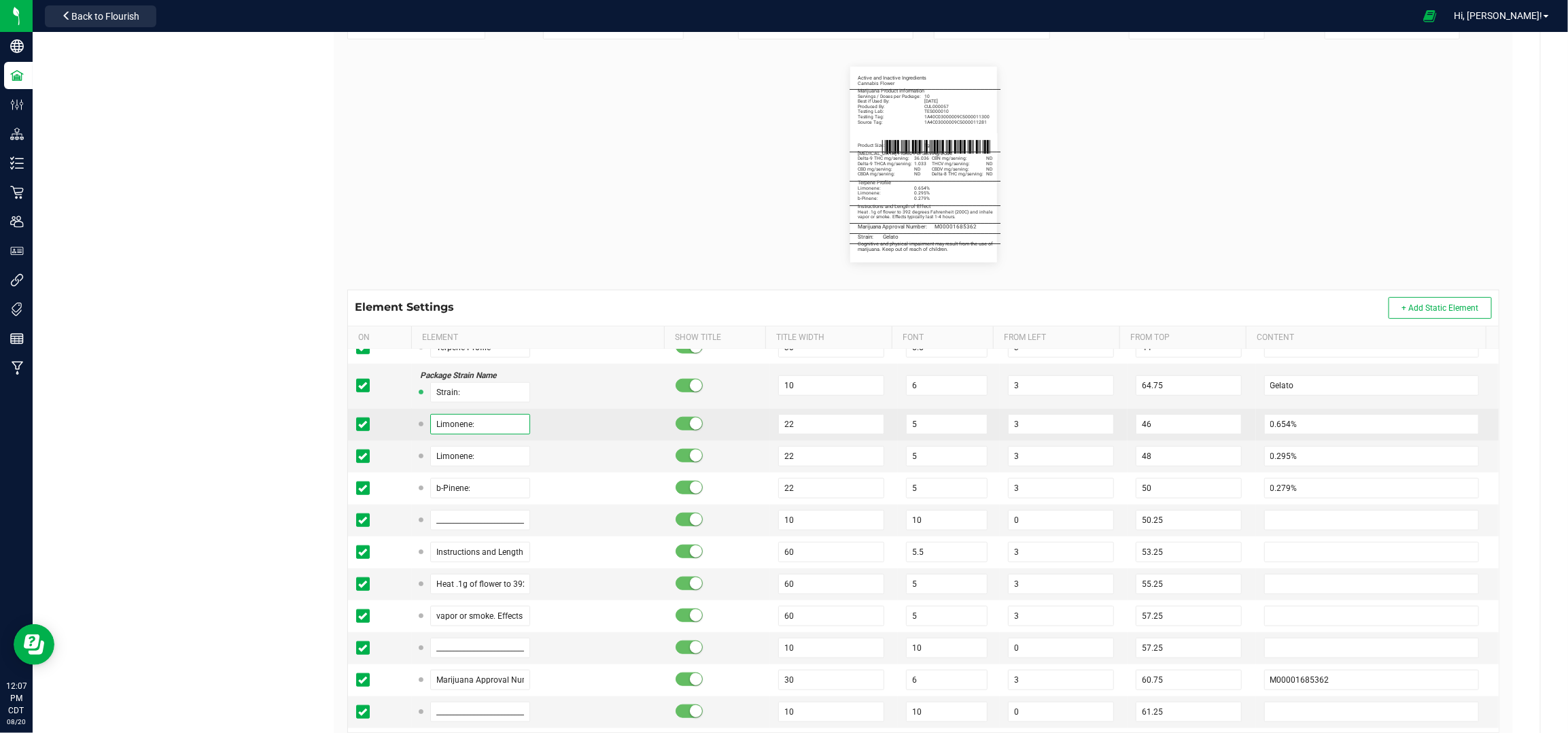
click at [484, 432] on input "Limonene:" at bounding box center [481, 424] width 101 height 21
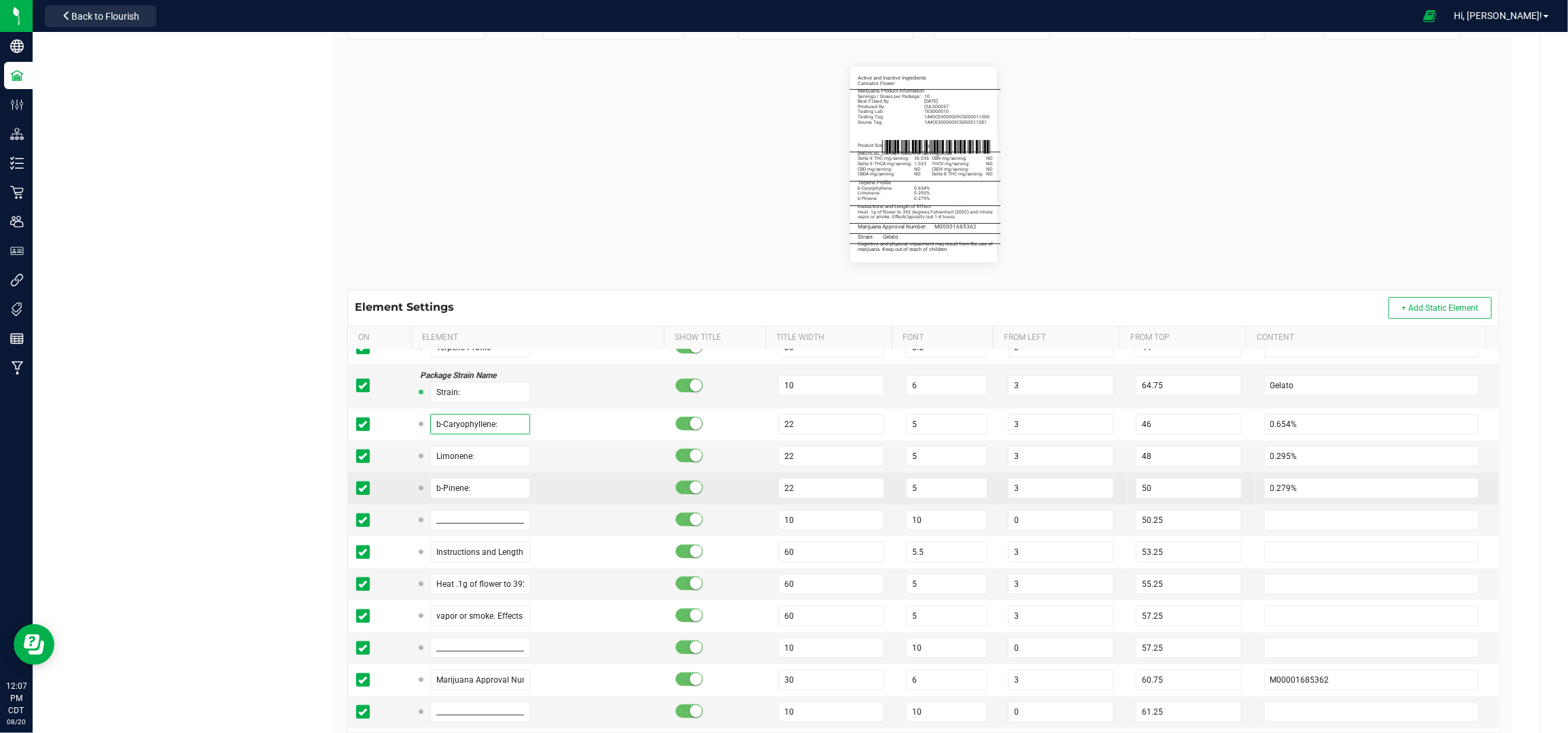
type input "b-Caryophyllene:"
click at [482, 502] on td "b-Pinene:" at bounding box center [540, 488] width 256 height 32
click at [482, 489] on input "b-Pinene:" at bounding box center [481, 488] width 101 height 21
type input "Linalool:"
click at [580, 504] on td "Linalool:" at bounding box center [540, 488] width 256 height 32
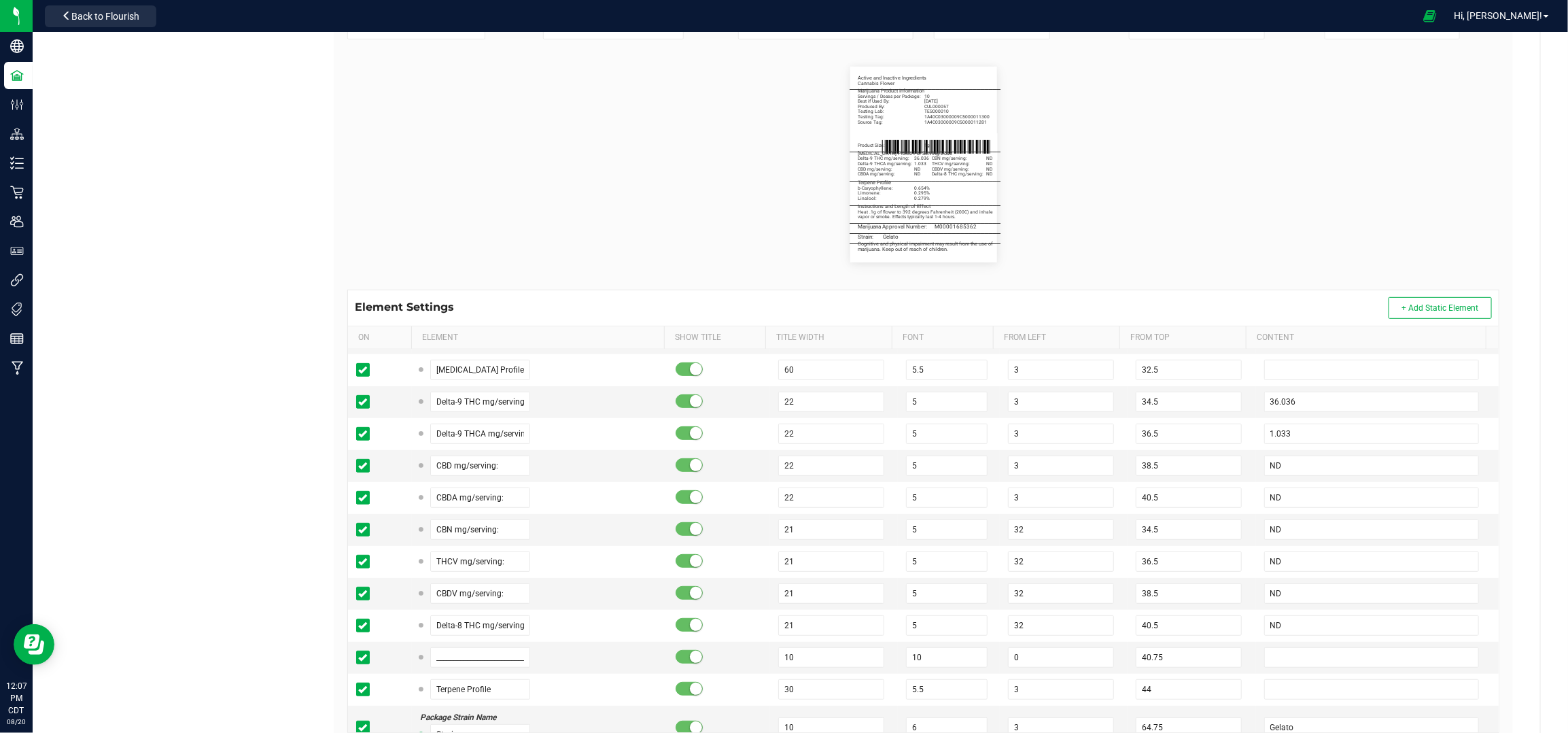
scroll to position [359, 0]
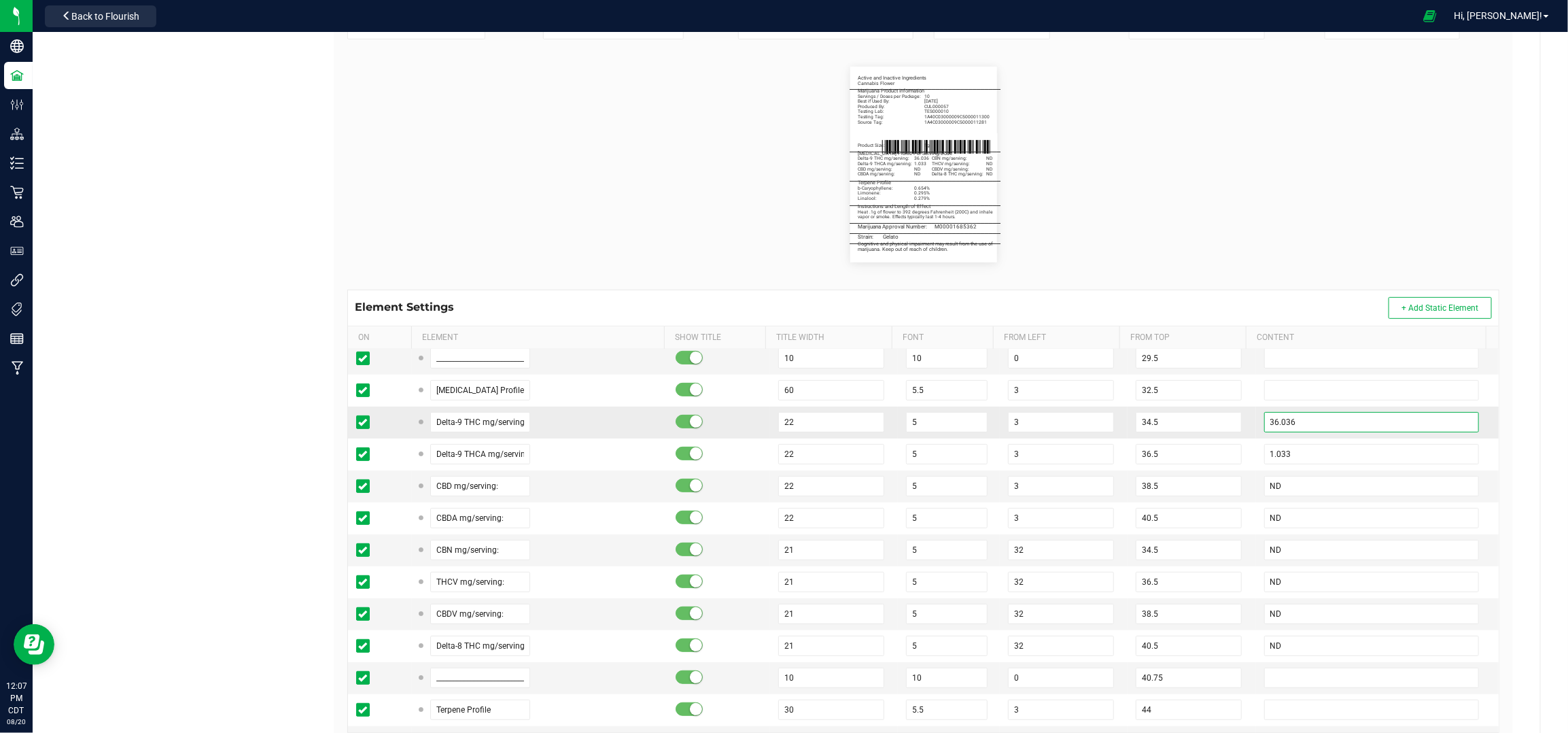
click at [1309, 421] on input "36.036" at bounding box center [1372, 423] width 215 height 21
paste input "28.093"
type input "28.093"
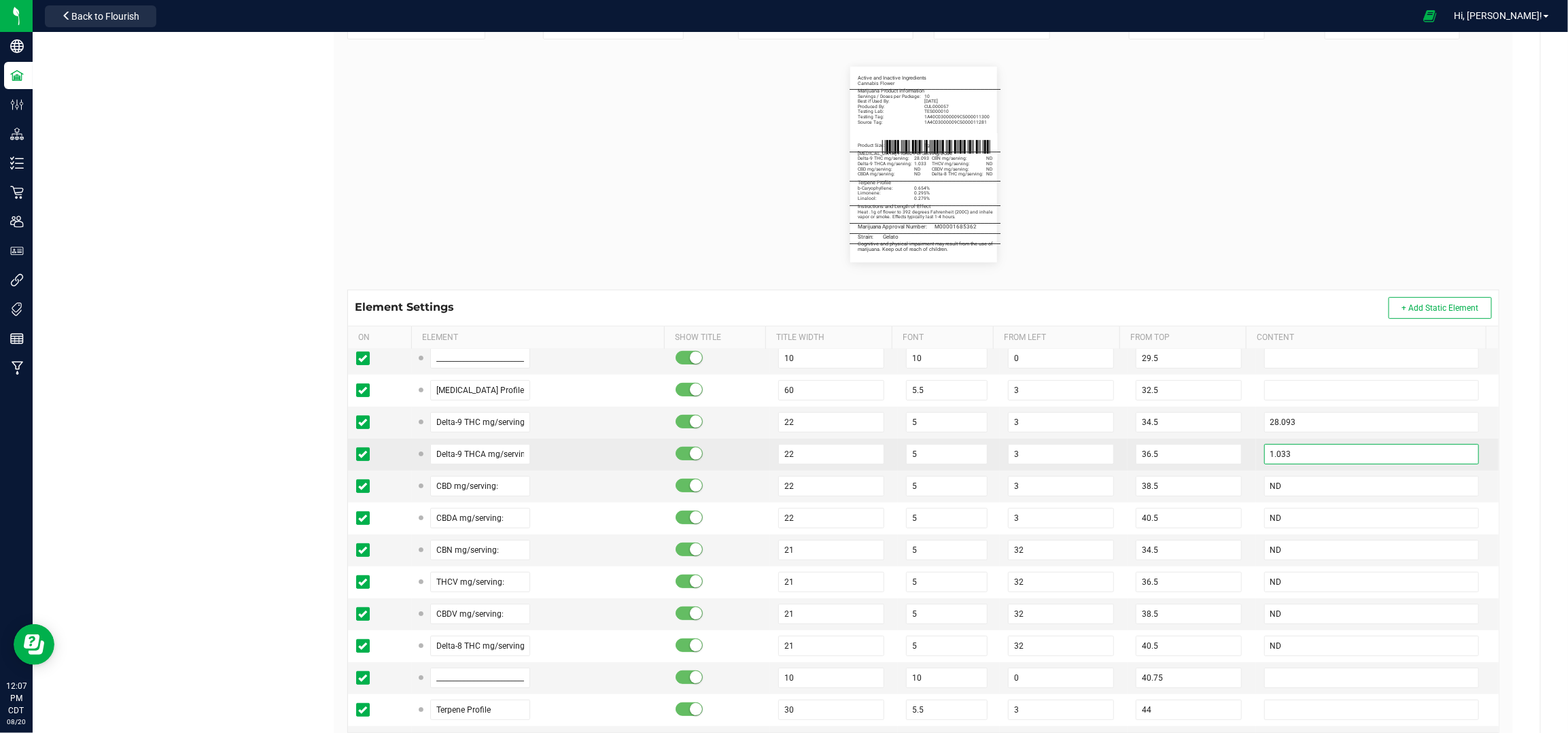
click at [1287, 459] on input "1.033" at bounding box center [1372, 454] width 215 height 21
type input "1.277"
click at [1105, 446] on td "3" at bounding box center [1064, 454] width 128 height 32
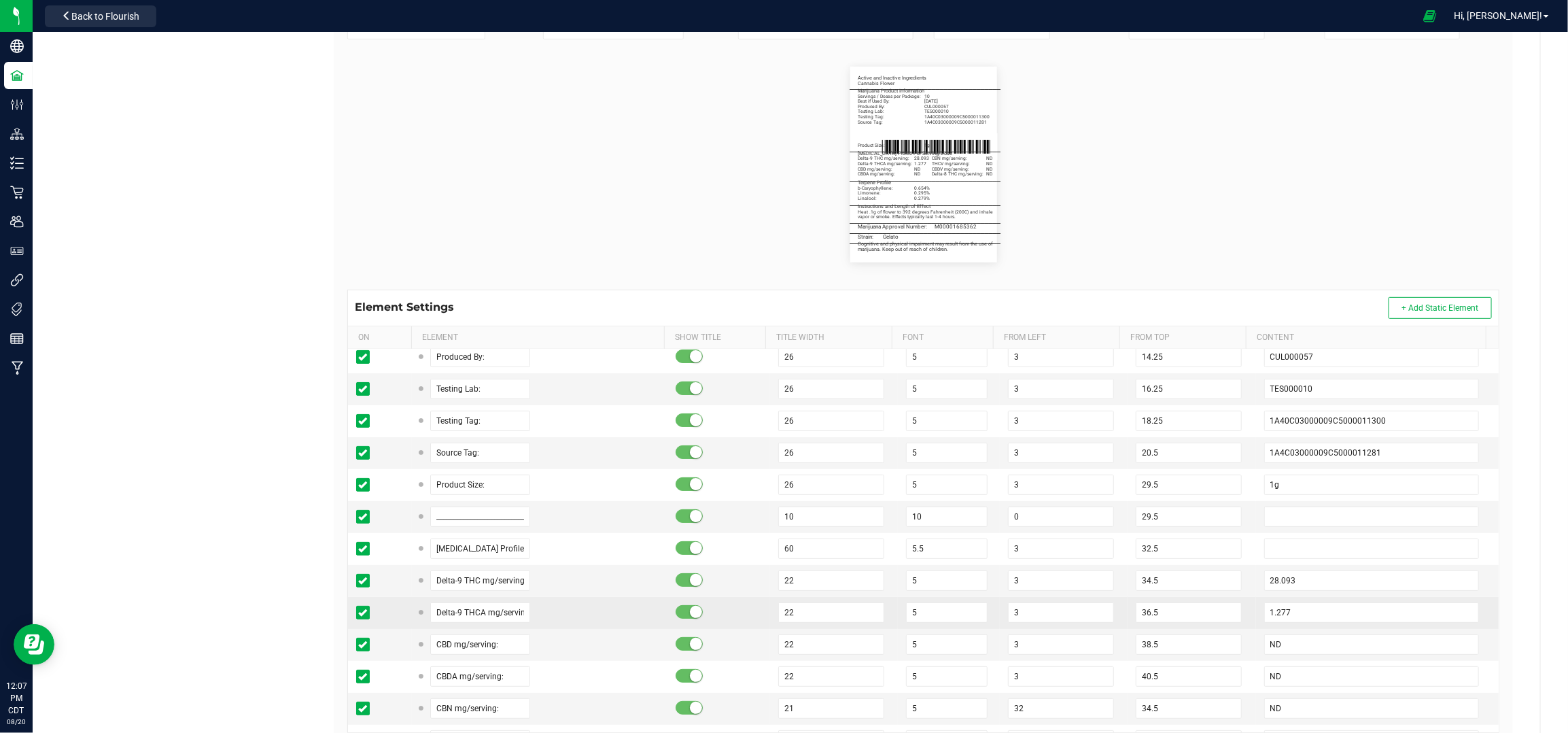
scroll to position [177, 0]
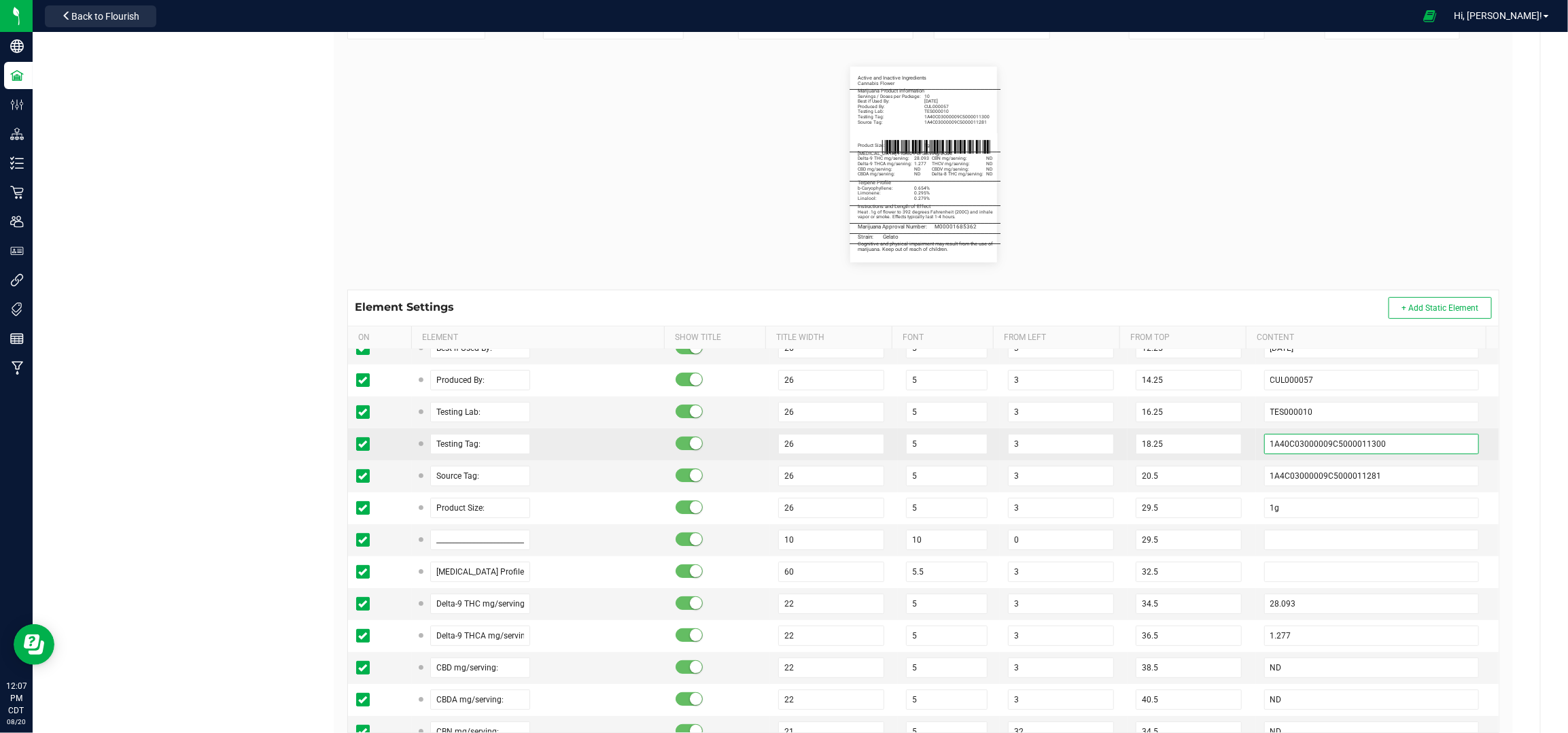
click at [1304, 452] on input "1A40C03000009C5000011300" at bounding box center [1372, 444] width 215 height 21
paste input "1"
type input "1A40C03000009C5000011301"
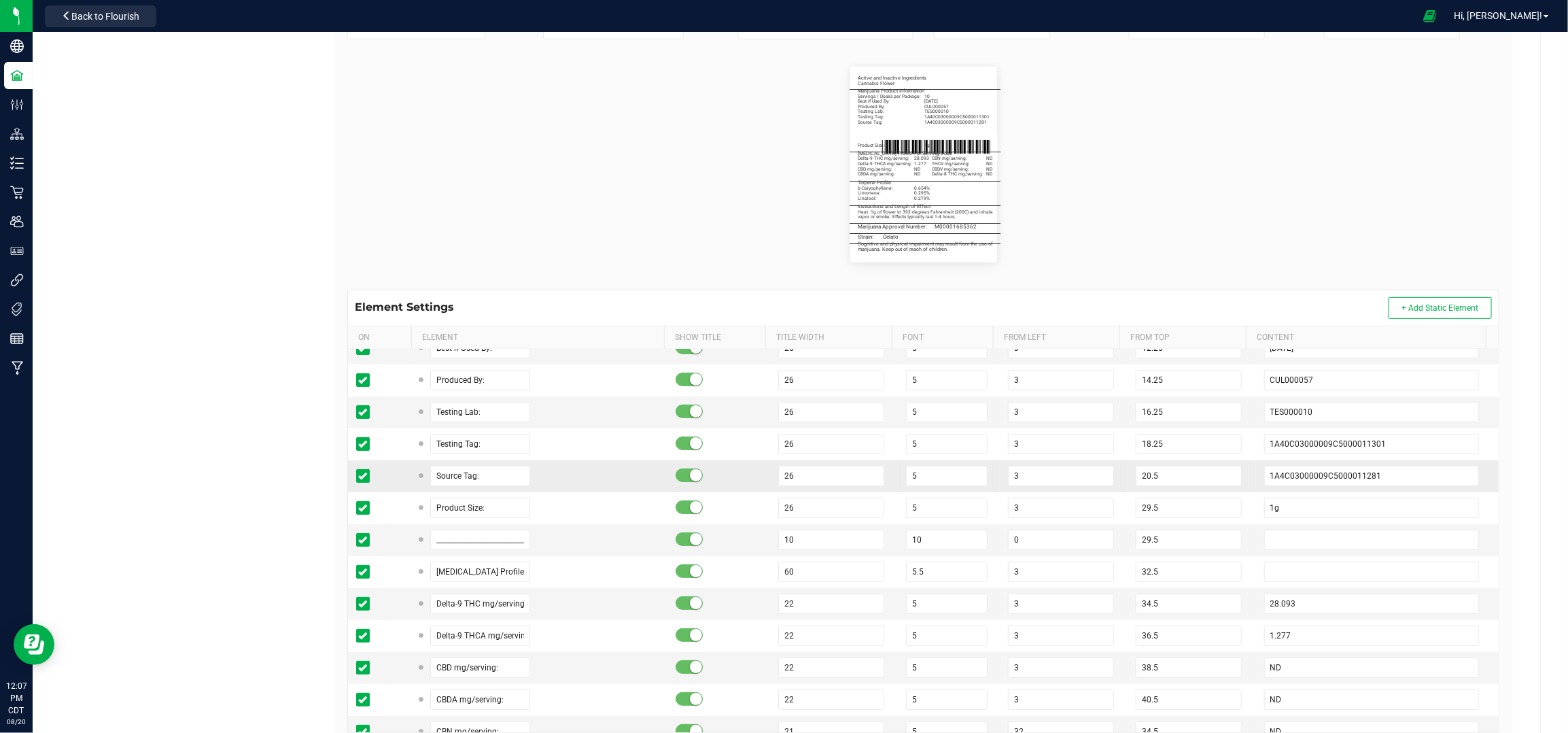
drag, startPoint x: 1452, startPoint y: 459, endPoint x: 1429, endPoint y: 466, distance: 24.0
click at [1452, 459] on td "1A40C03000009C5000011301" at bounding box center [1378, 444] width 242 height 32
click at [1427, 470] on input "1A4C03000009C5000011281" at bounding box center [1372, 476] width 215 height 21
paste input "79"
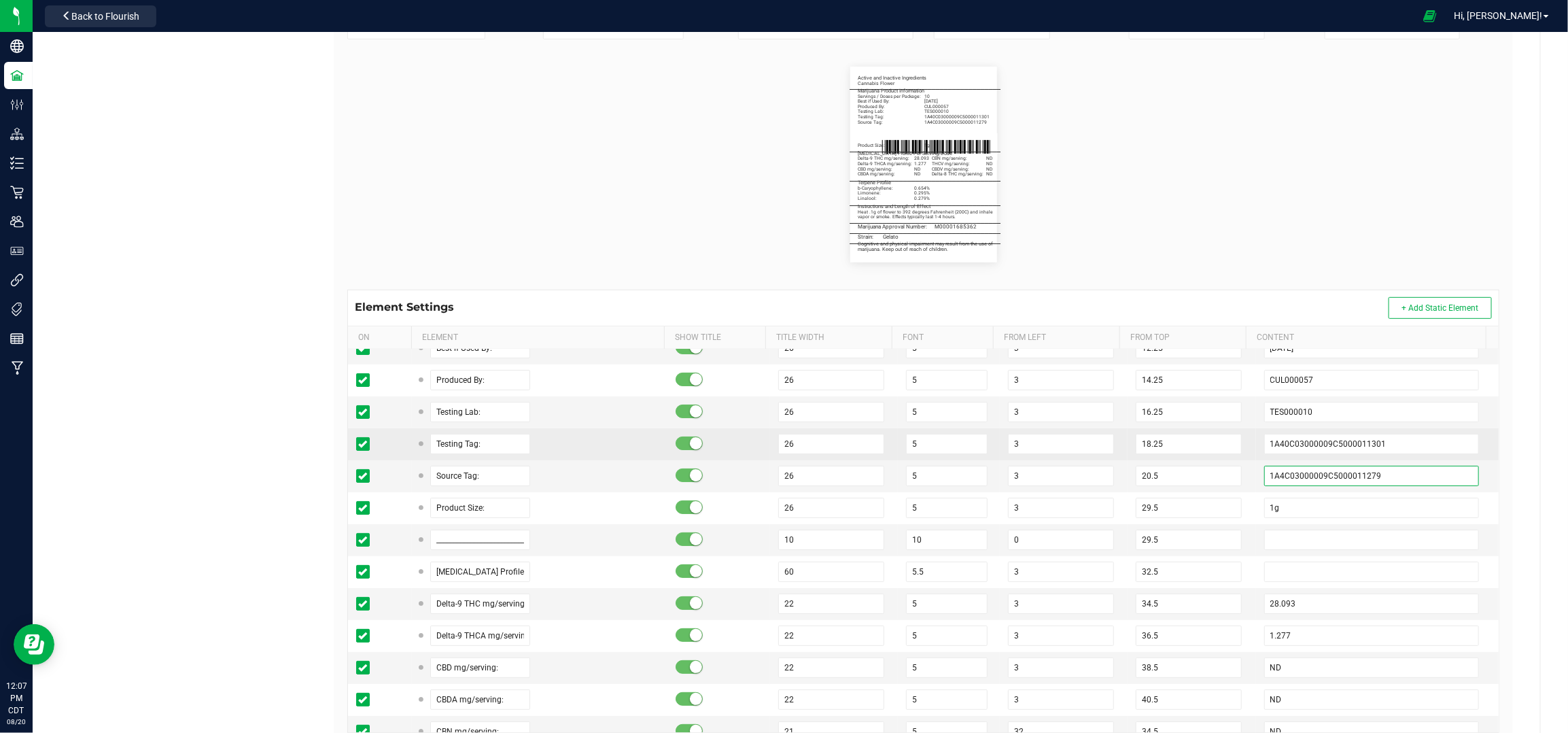
type input "1A4C03000009C5000011279"
click at [1218, 458] on td "18.25" at bounding box center [1192, 444] width 128 height 32
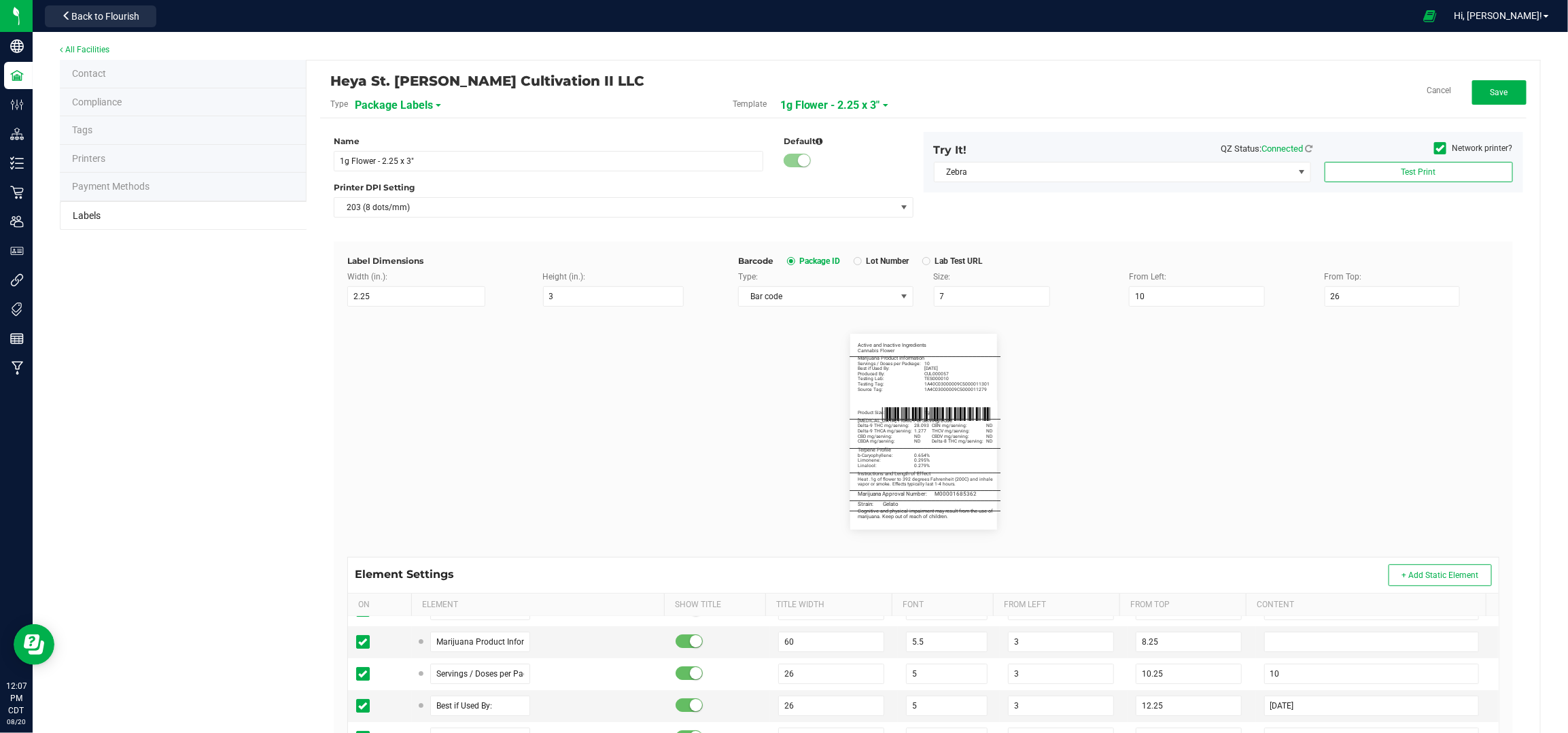
scroll to position [0, 0]
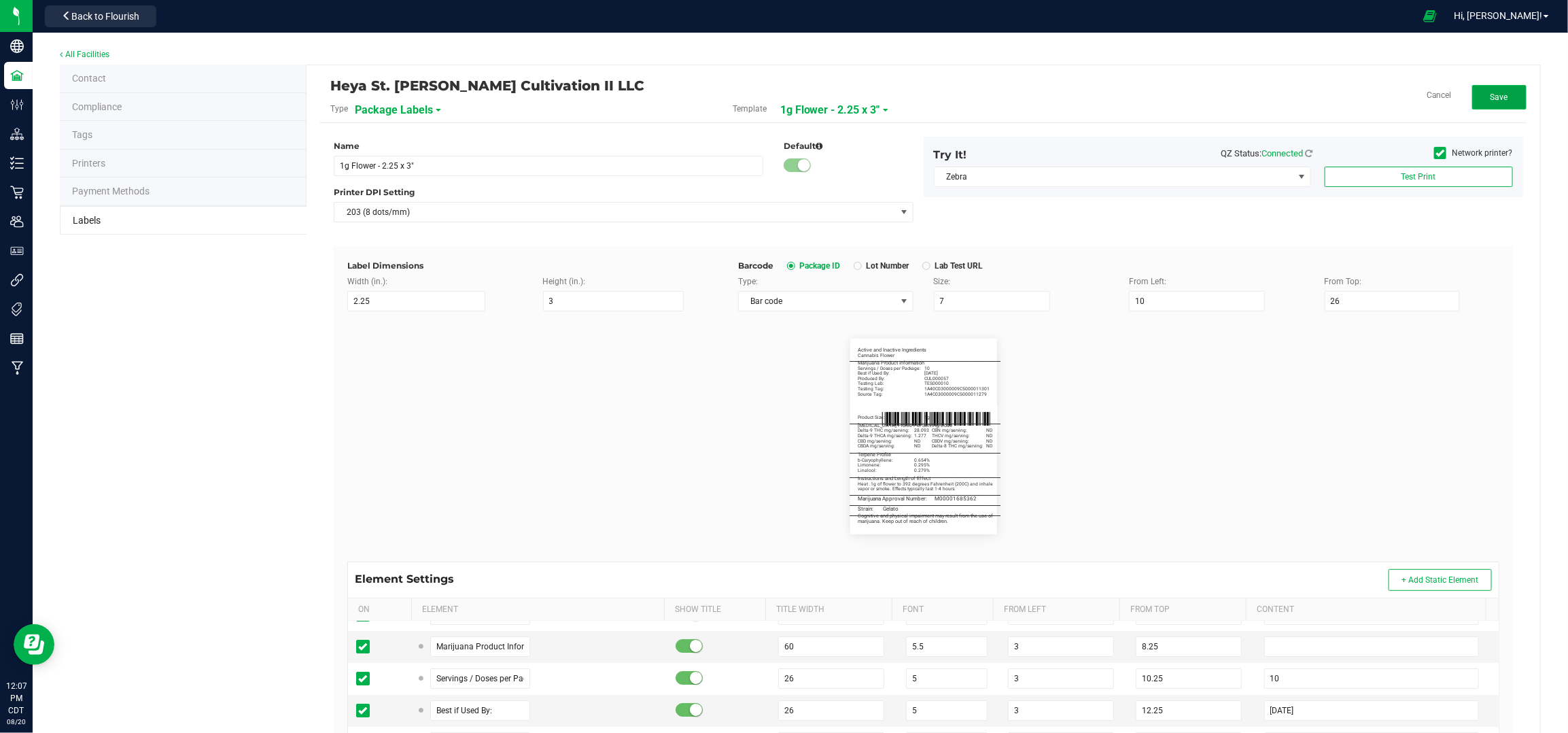
click at [1472, 98] on button "Save" at bounding box center [1500, 97] width 54 height 24
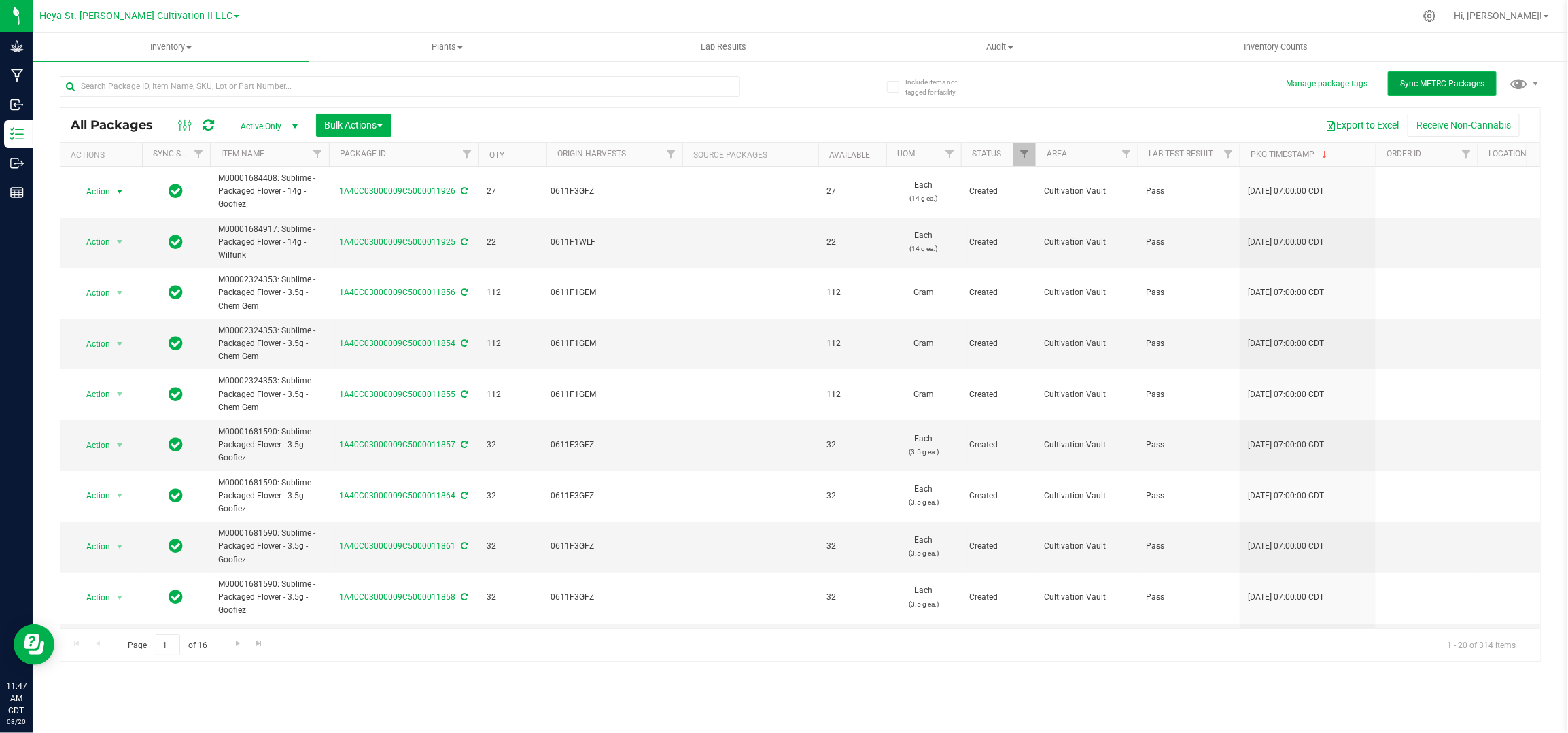
click at [1470, 80] on span "Sync METRC Packages" at bounding box center [1442, 83] width 84 height 10
click at [176, 81] on input "text" at bounding box center [400, 87] width 680 height 21
type input "11928"
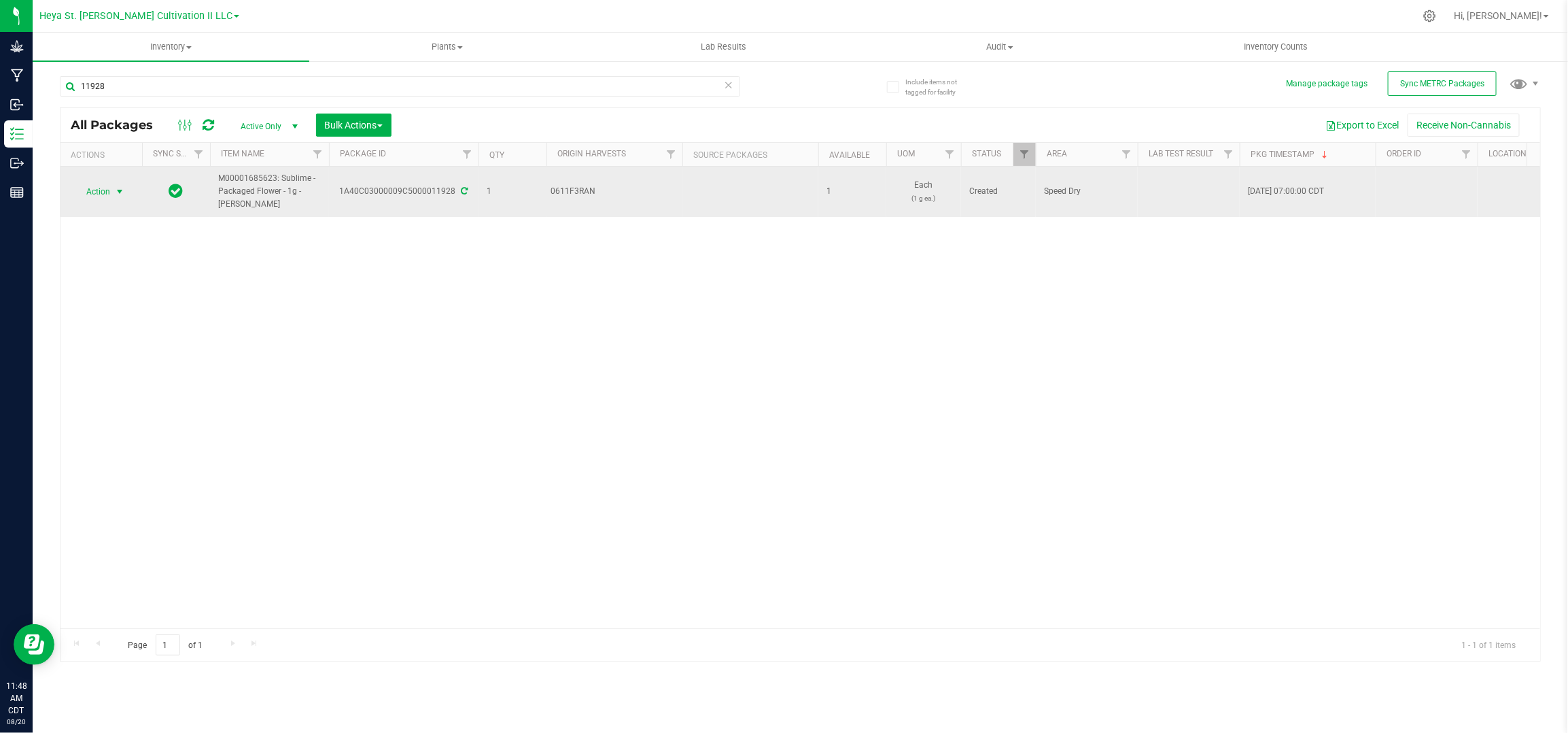
click at [83, 185] on span "Action" at bounding box center [93, 192] width 37 height 19
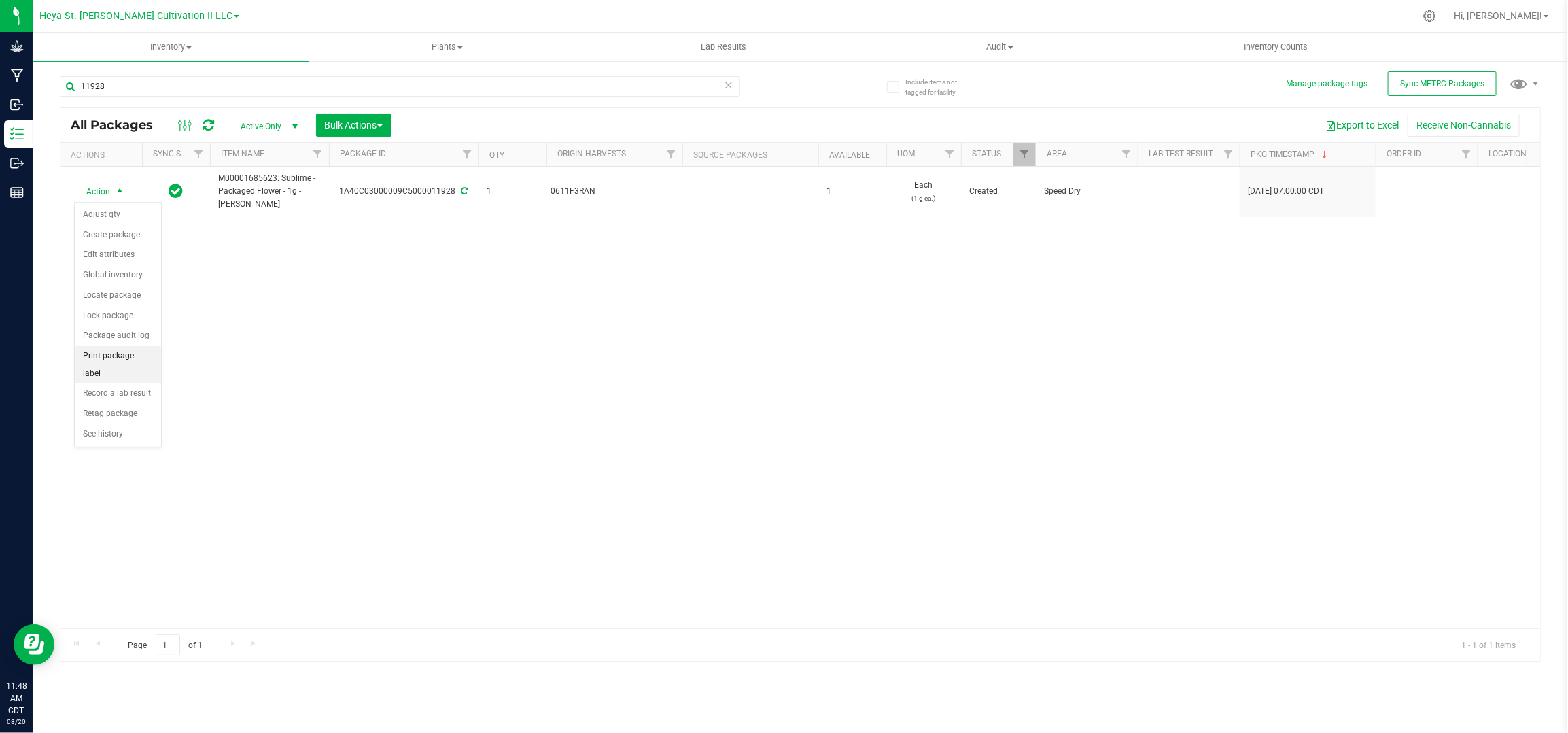
click at [123, 360] on li "Print package label" at bounding box center [118, 365] width 86 height 37
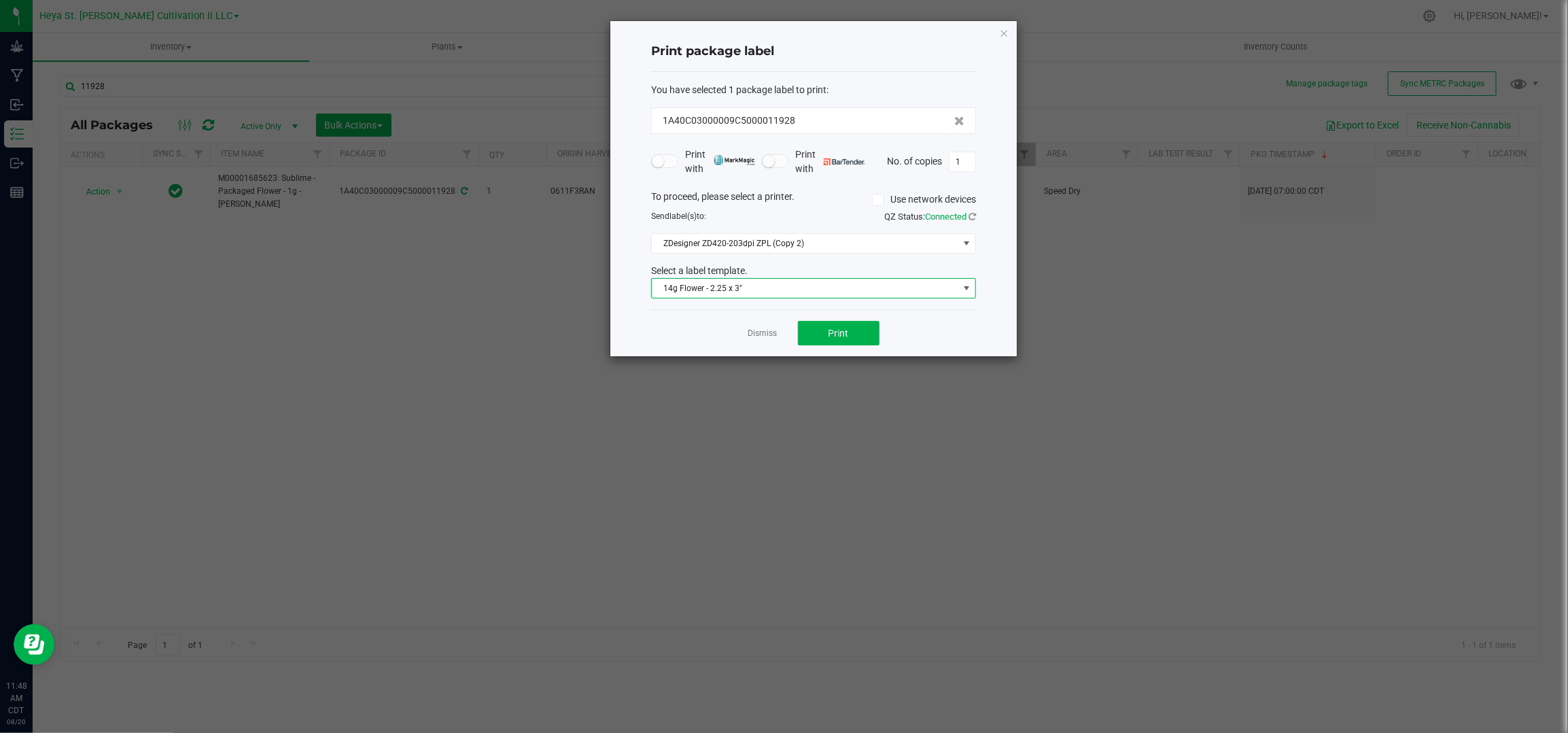
click at [857, 293] on span "14g Flower - 2.25 x 3"" at bounding box center [805, 288] width 306 height 19
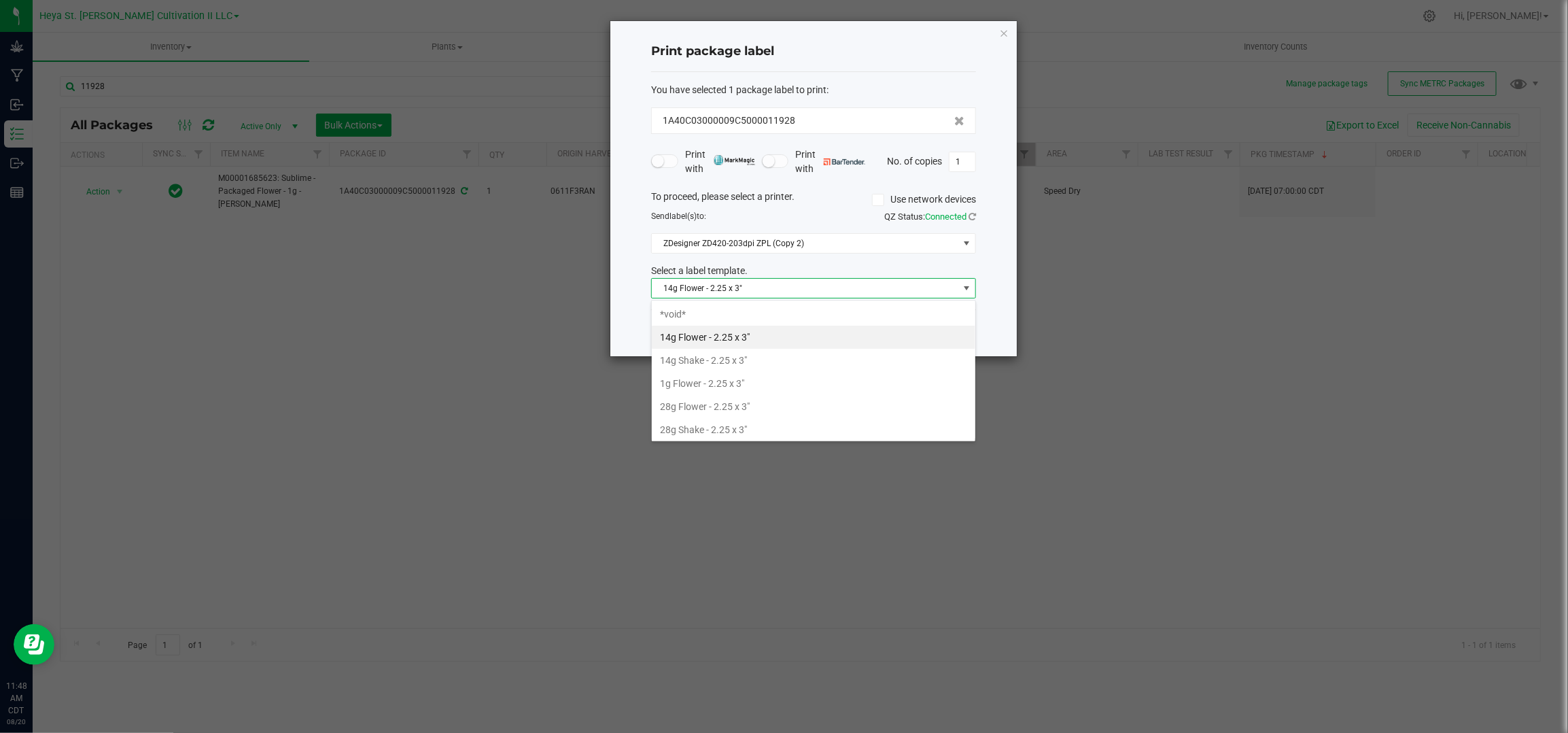
scroll to position [21, 323]
click at [793, 386] on li "1g Flower - 2.25 x 3"" at bounding box center [813, 383] width 323 height 23
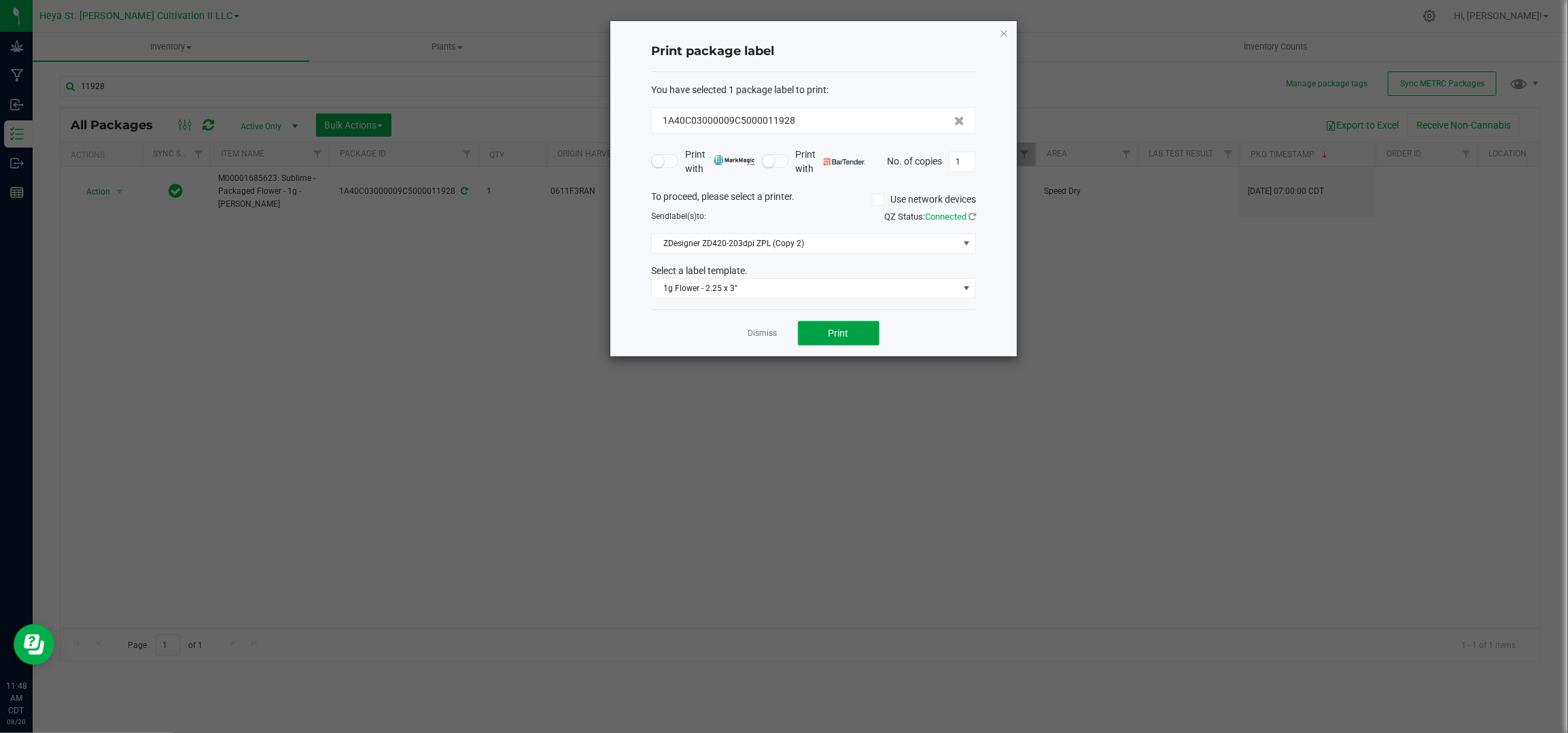
click at [846, 340] on button "Print" at bounding box center [838, 333] width 82 height 24
click at [1008, 28] on icon "button" at bounding box center [1004, 32] width 10 height 16
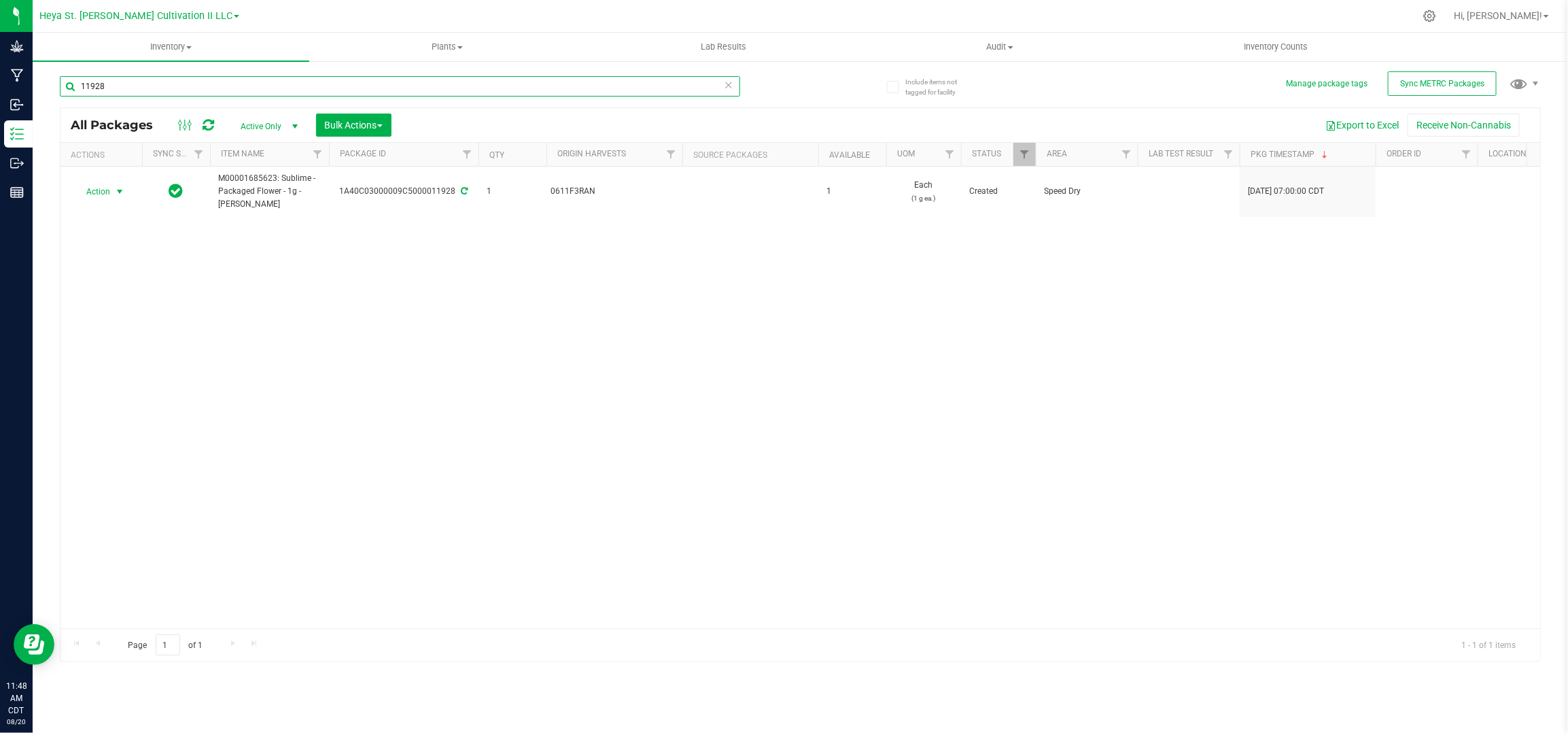
click at [137, 83] on input "11928" at bounding box center [400, 87] width 680 height 21
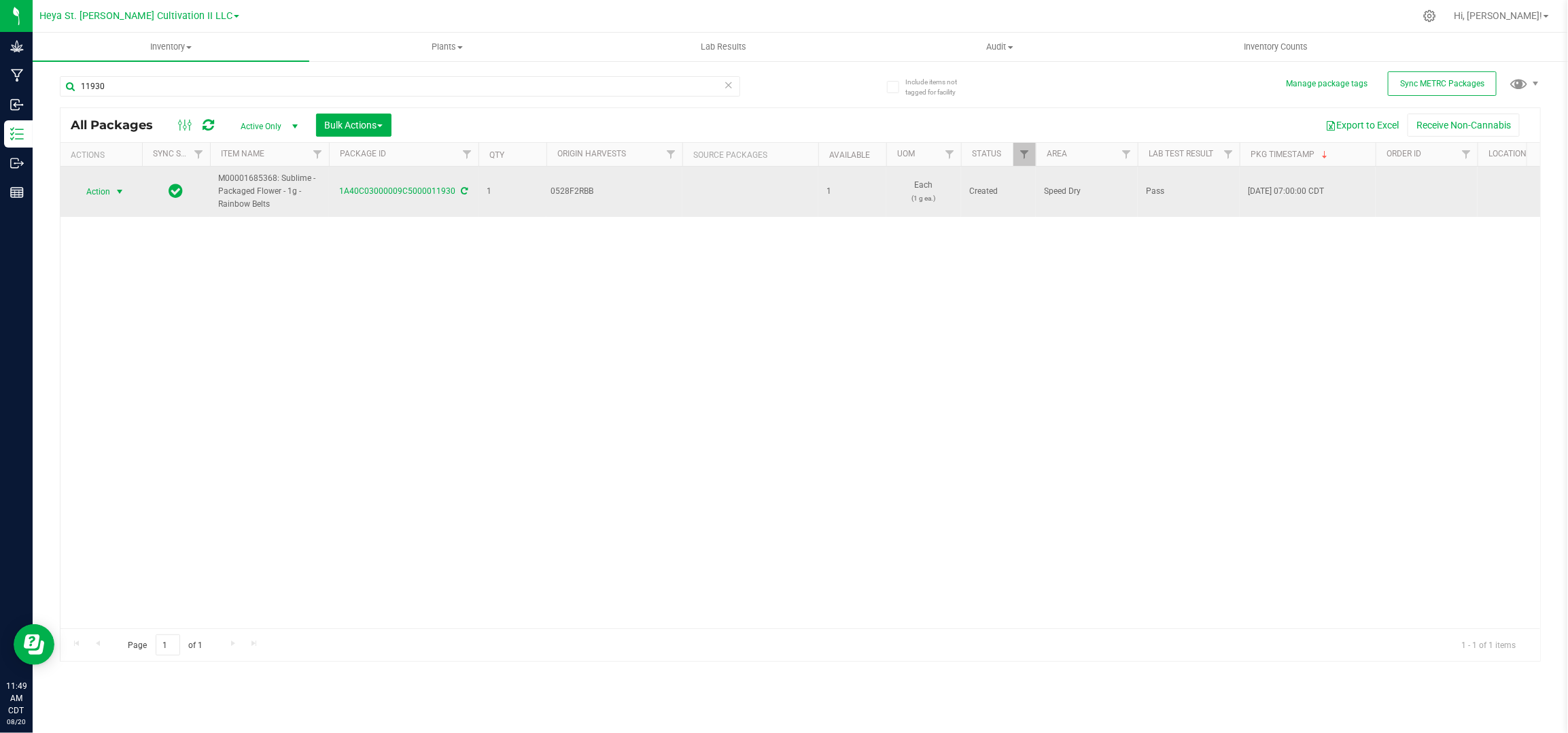
click at [103, 191] on span "Action" at bounding box center [93, 192] width 37 height 19
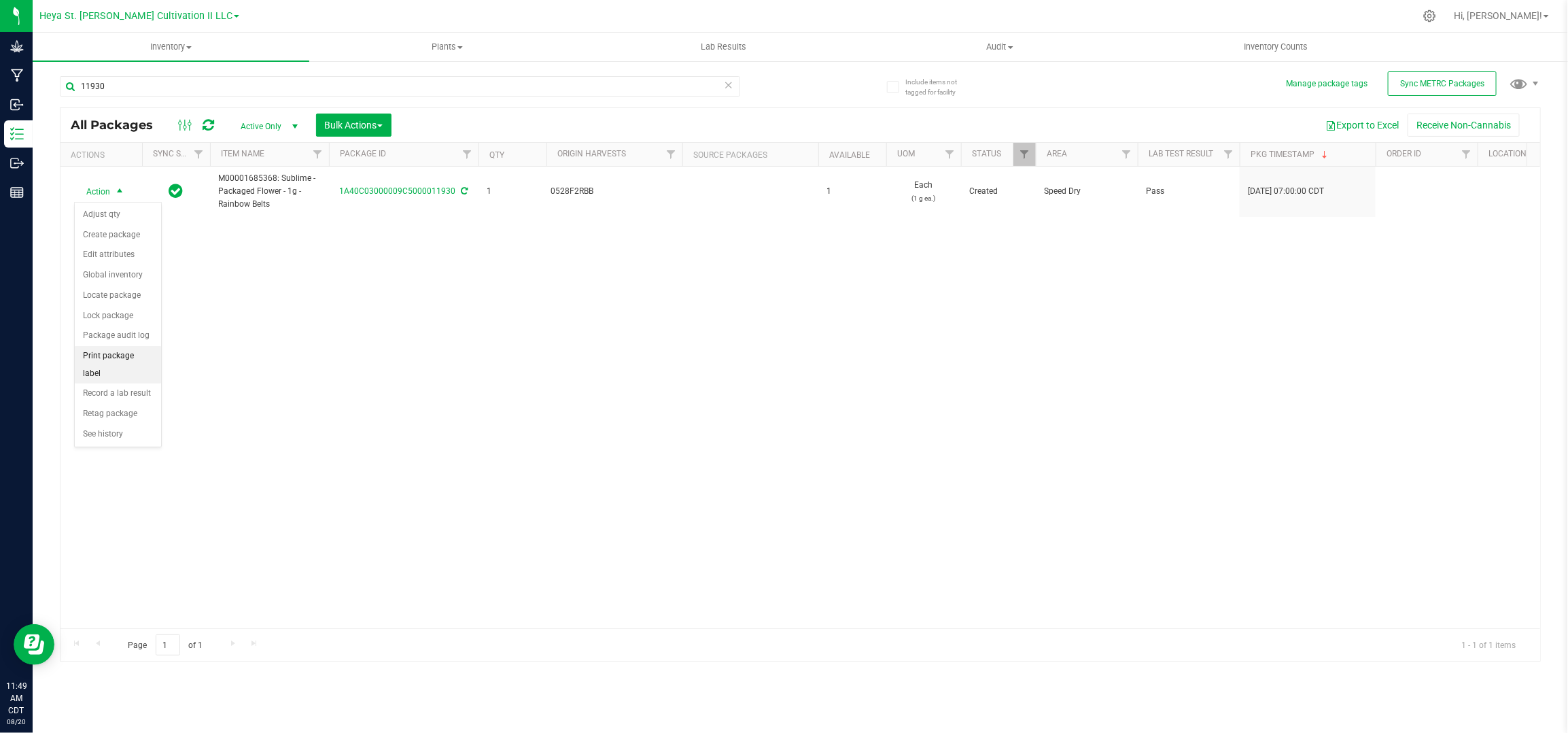
click at [135, 352] on li "Print package label" at bounding box center [118, 365] width 86 height 37
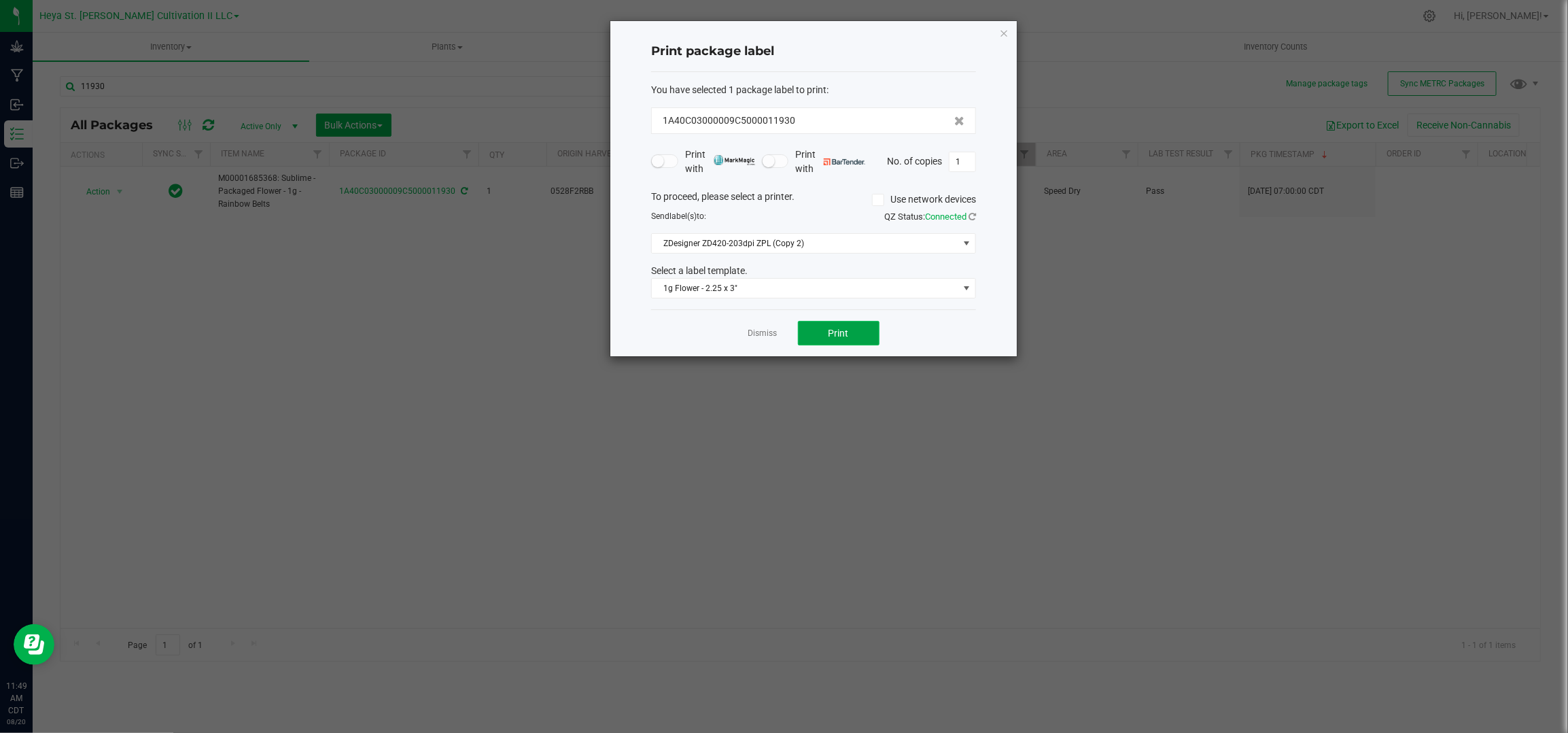
click at [821, 326] on button "Print" at bounding box center [838, 333] width 82 height 24
click at [768, 340] on link "Dismiss" at bounding box center [763, 334] width 29 height 12
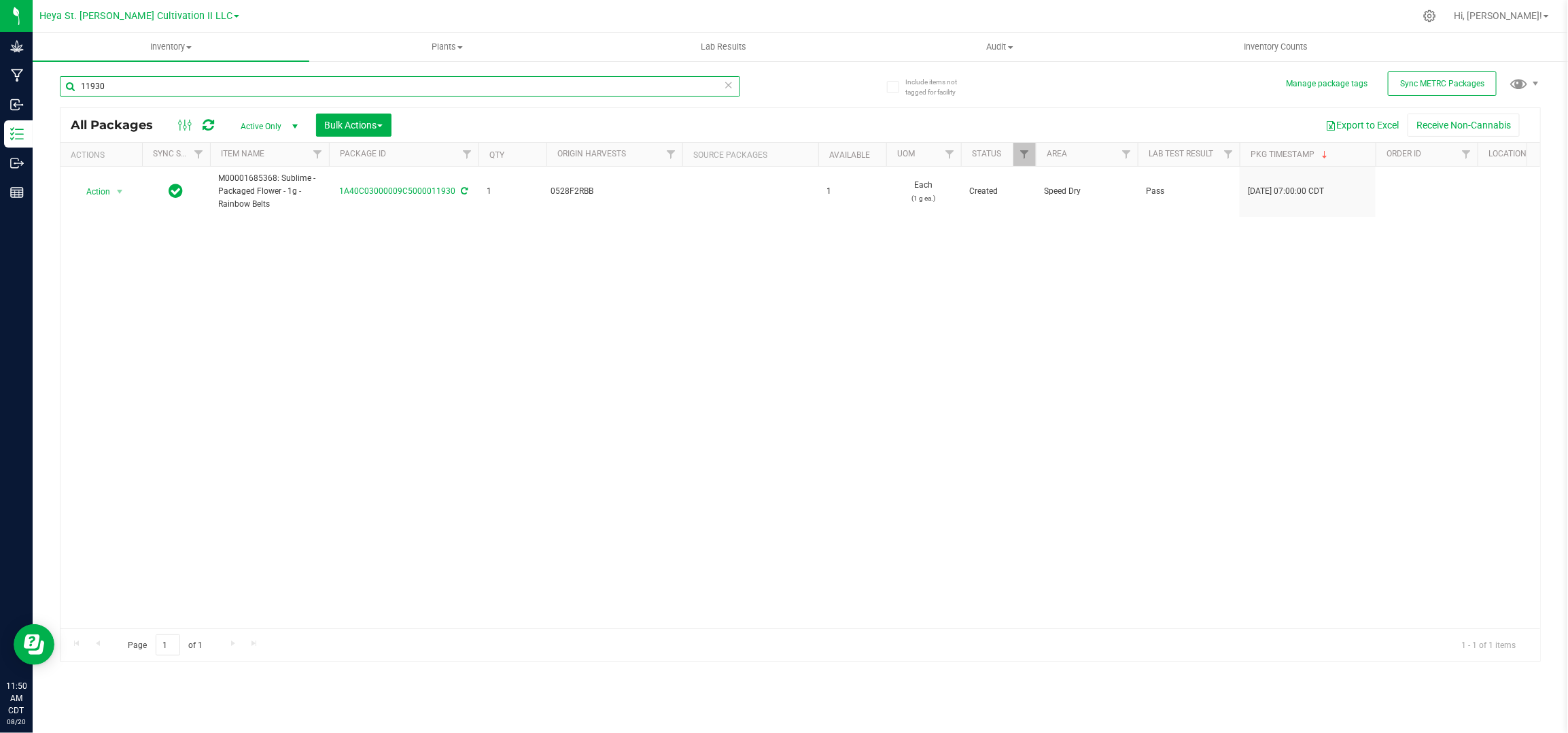
click at [207, 89] on input "11930" at bounding box center [400, 87] width 680 height 21
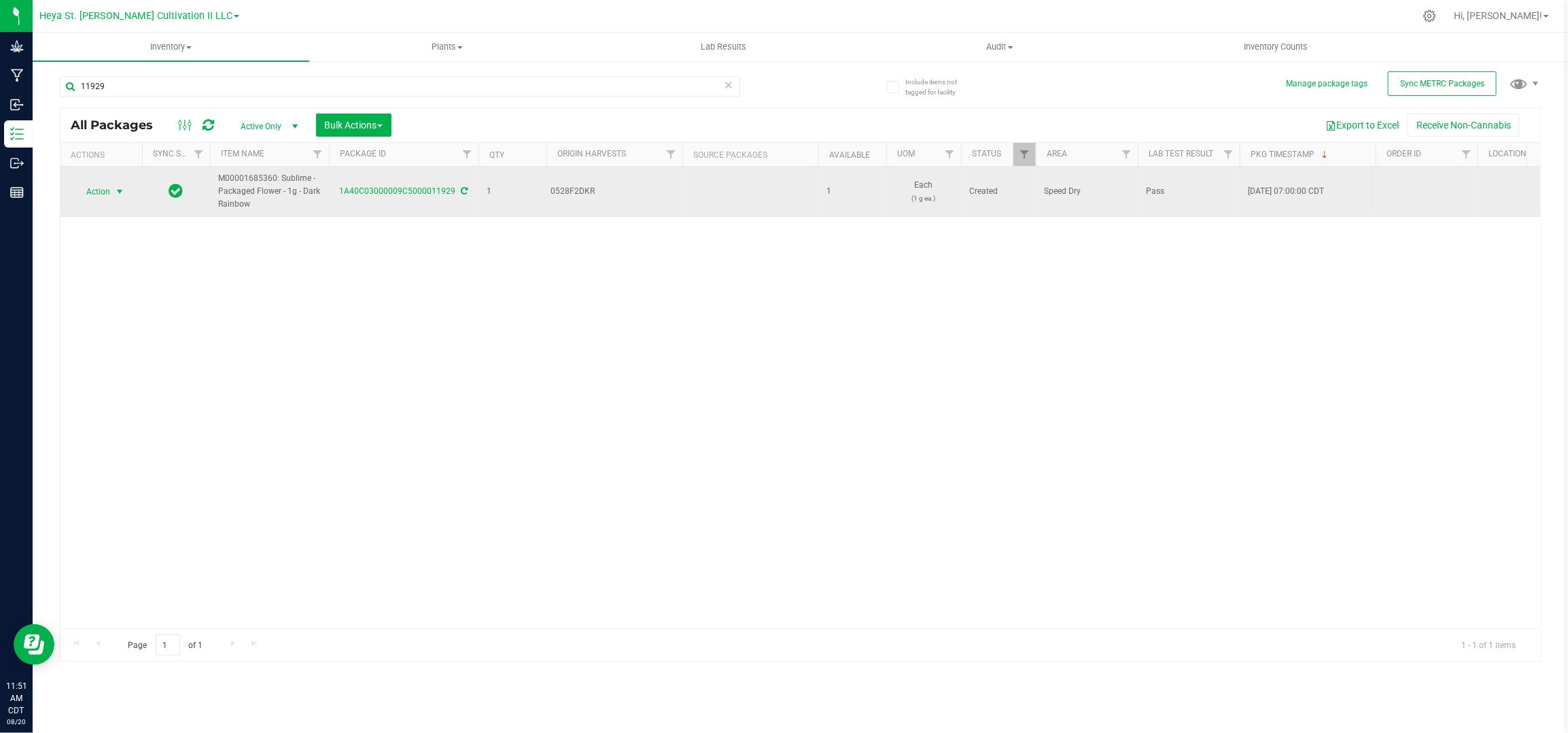
click at [96, 194] on span "Action" at bounding box center [93, 192] width 37 height 19
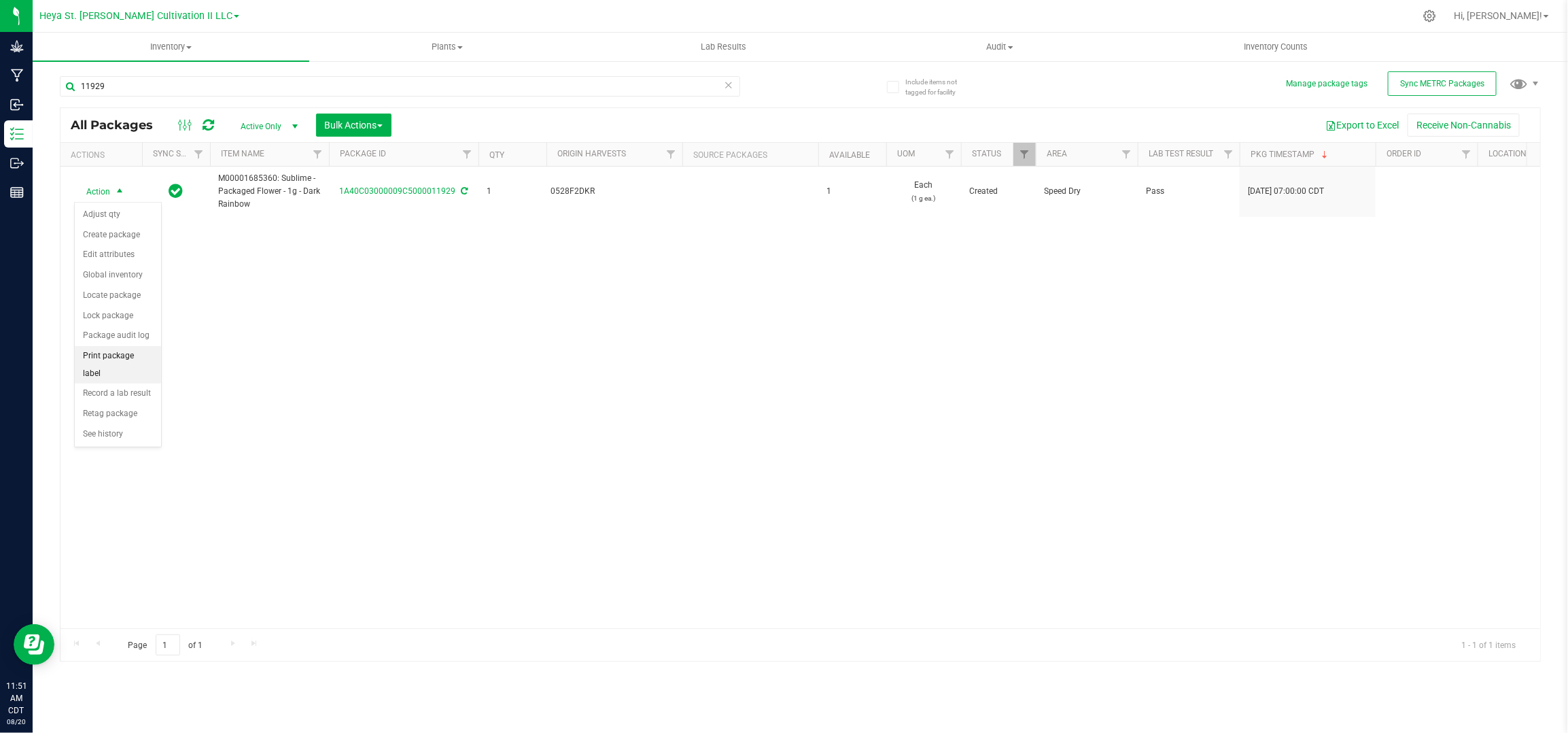
click at [128, 356] on li "Print package label" at bounding box center [118, 365] width 86 height 37
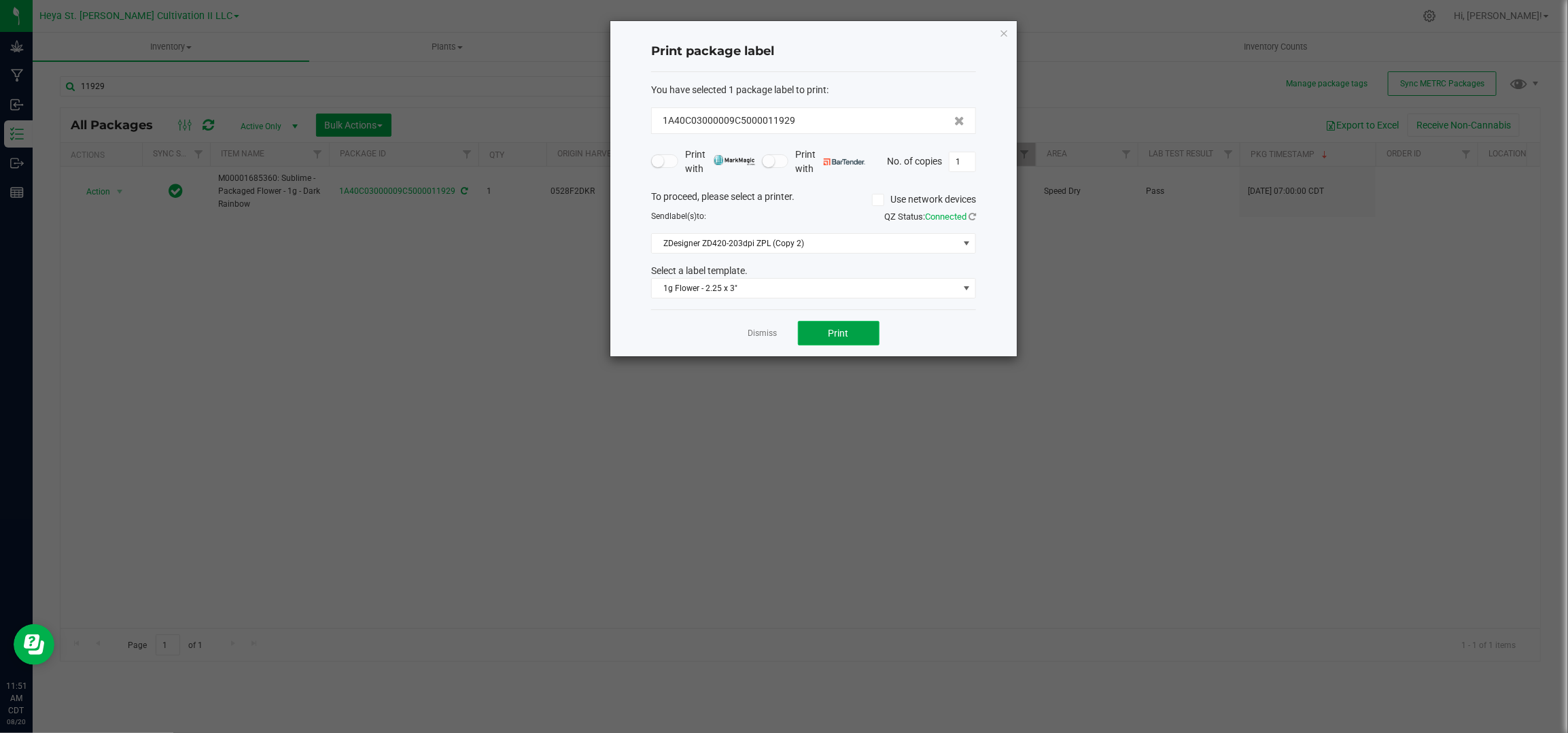
click at [844, 325] on button "Print" at bounding box center [838, 333] width 82 height 24
click at [752, 335] on link "Dismiss" at bounding box center [763, 334] width 29 height 12
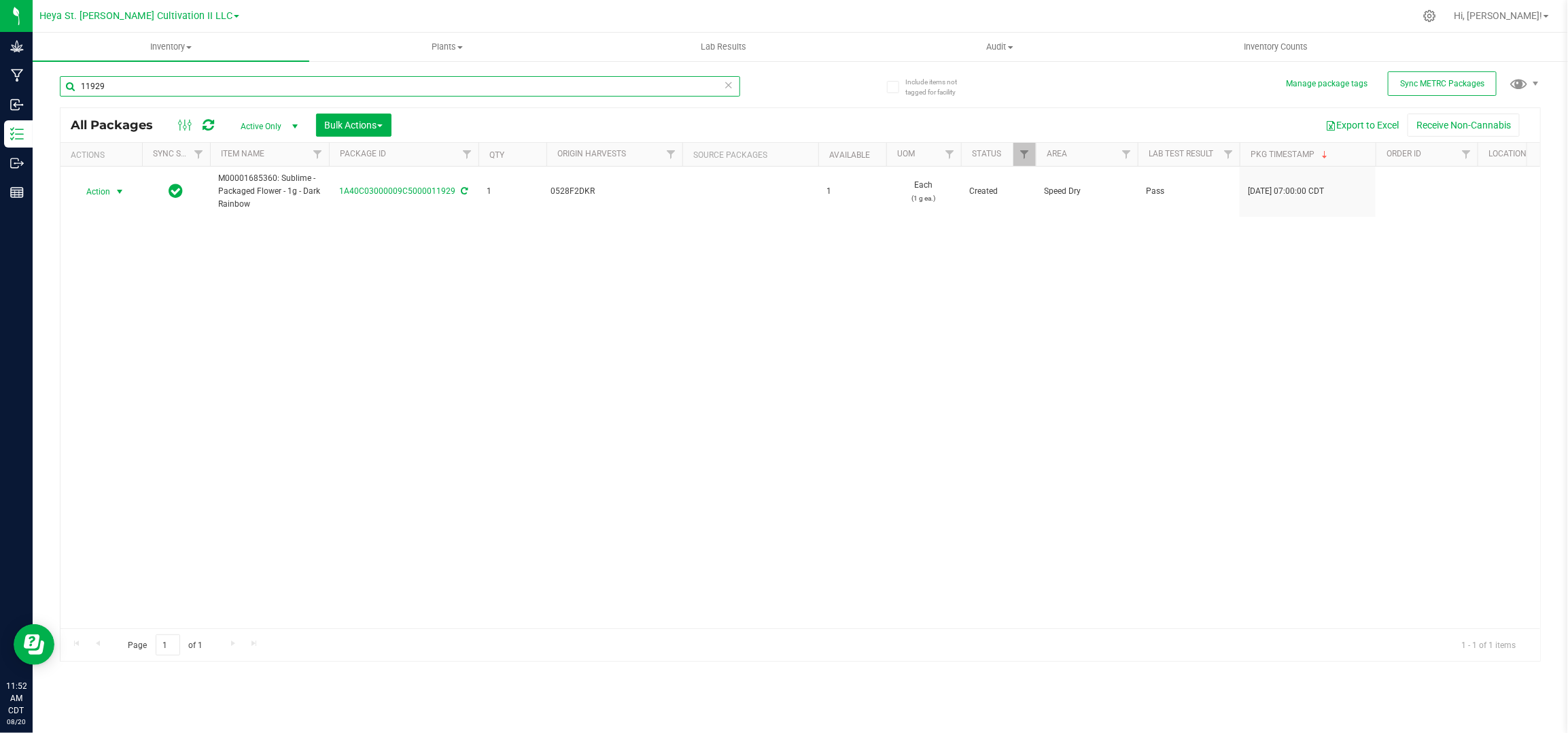
click at [107, 89] on input "11929" at bounding box center [400, 87] width 680 height 21
click at [132, 280] on div "Action Action Adjust qty Create package Edit attributes Global inventory Locate…" at bounding box center [800, 398] width 1480 height 462
click at [180, 85] on input "11929" at bounding box center [400, 87] width 680 height 21
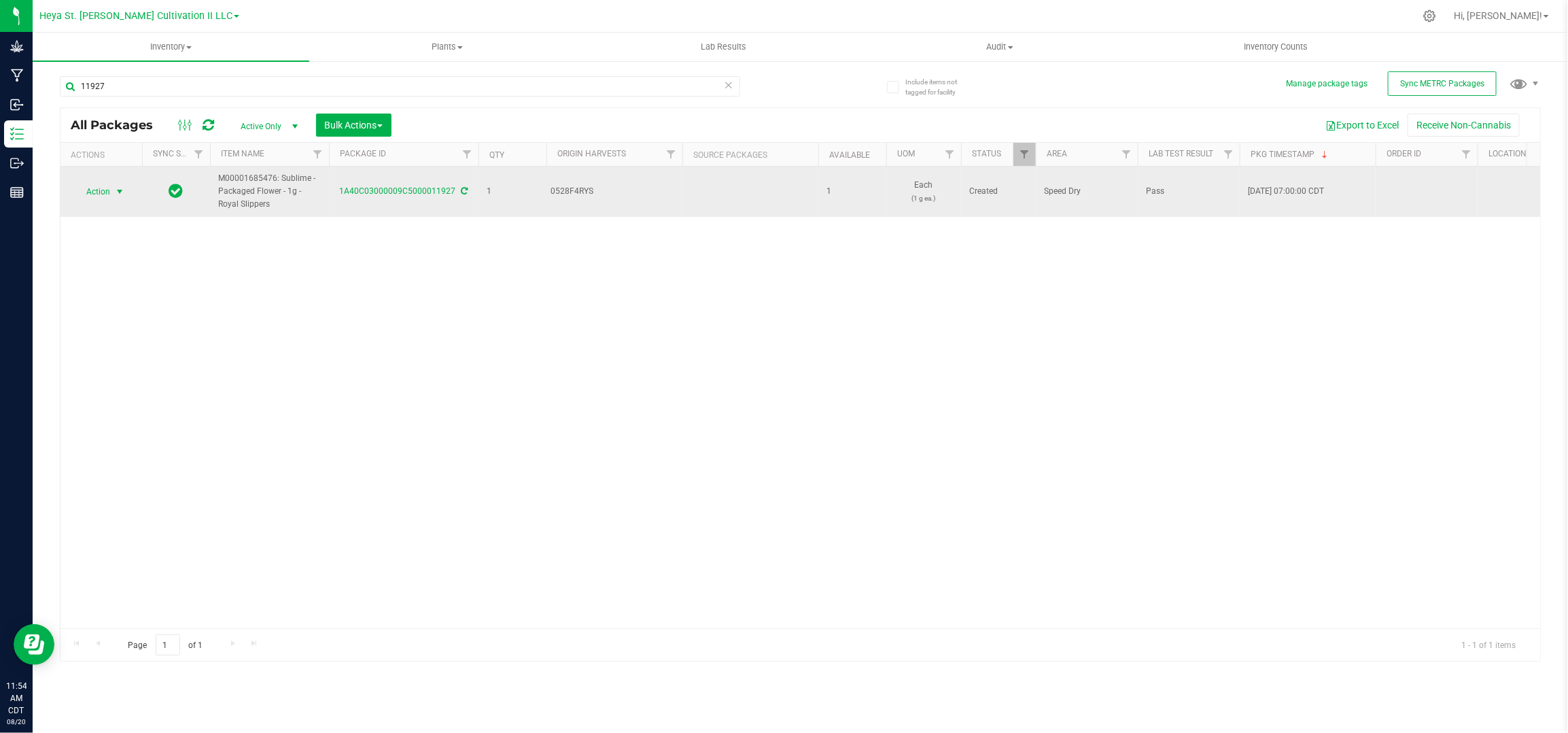
click at [107, 193] on span "Action" at bounding box center [93, 192] width 37 height 19
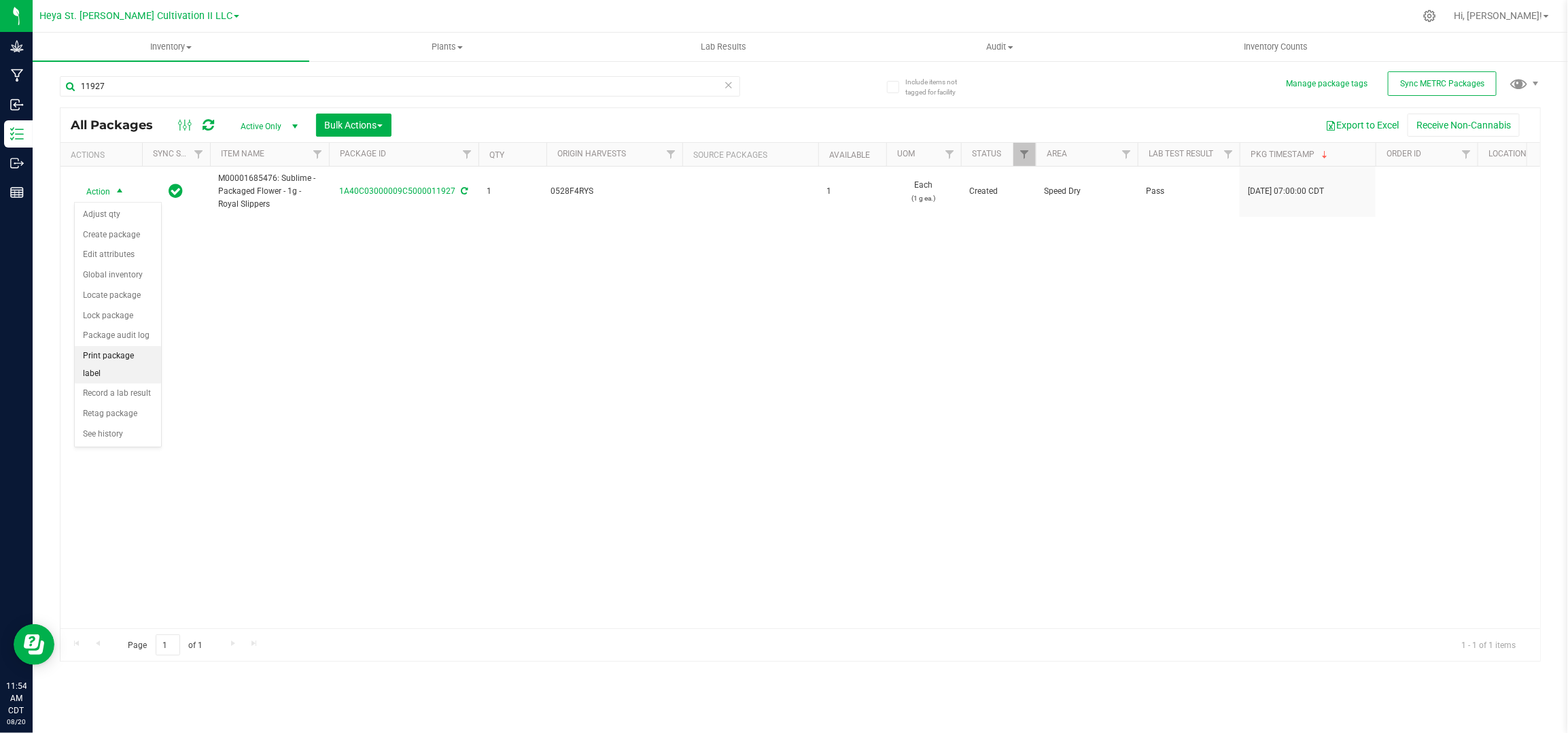
click at [95, 353] on li "Print package label" at bounding box center [118, 365] width 86 height 37
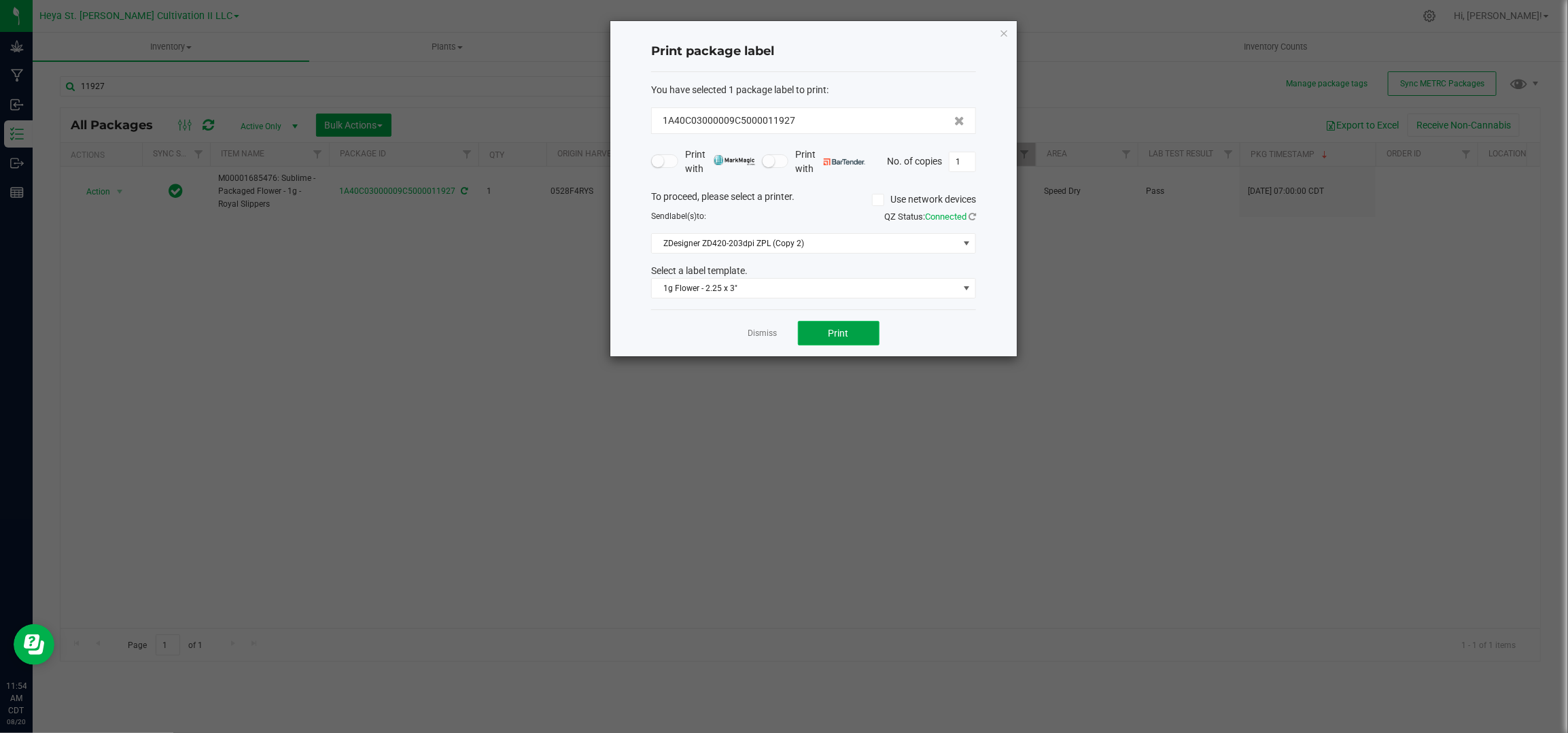
click at [820, 327] on button "Print" at bounding box center [838, 333] width 82 height 24
click at [777, 333] on link "Dismiss" at bounding box center [763, 334] width 29 height 12
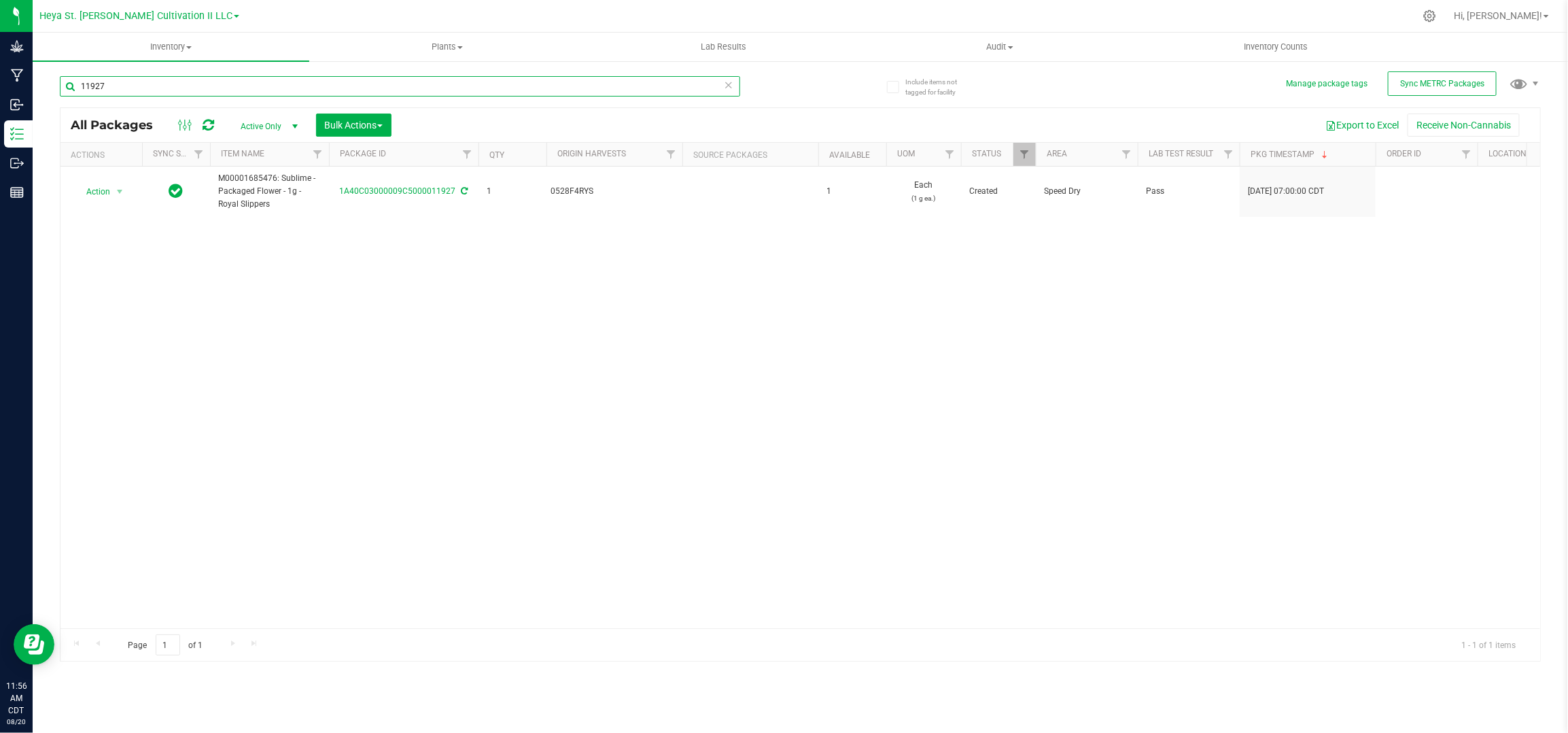
click at [107, 82] on input "11927" at bounding box center [400, 87] width 680 height 21
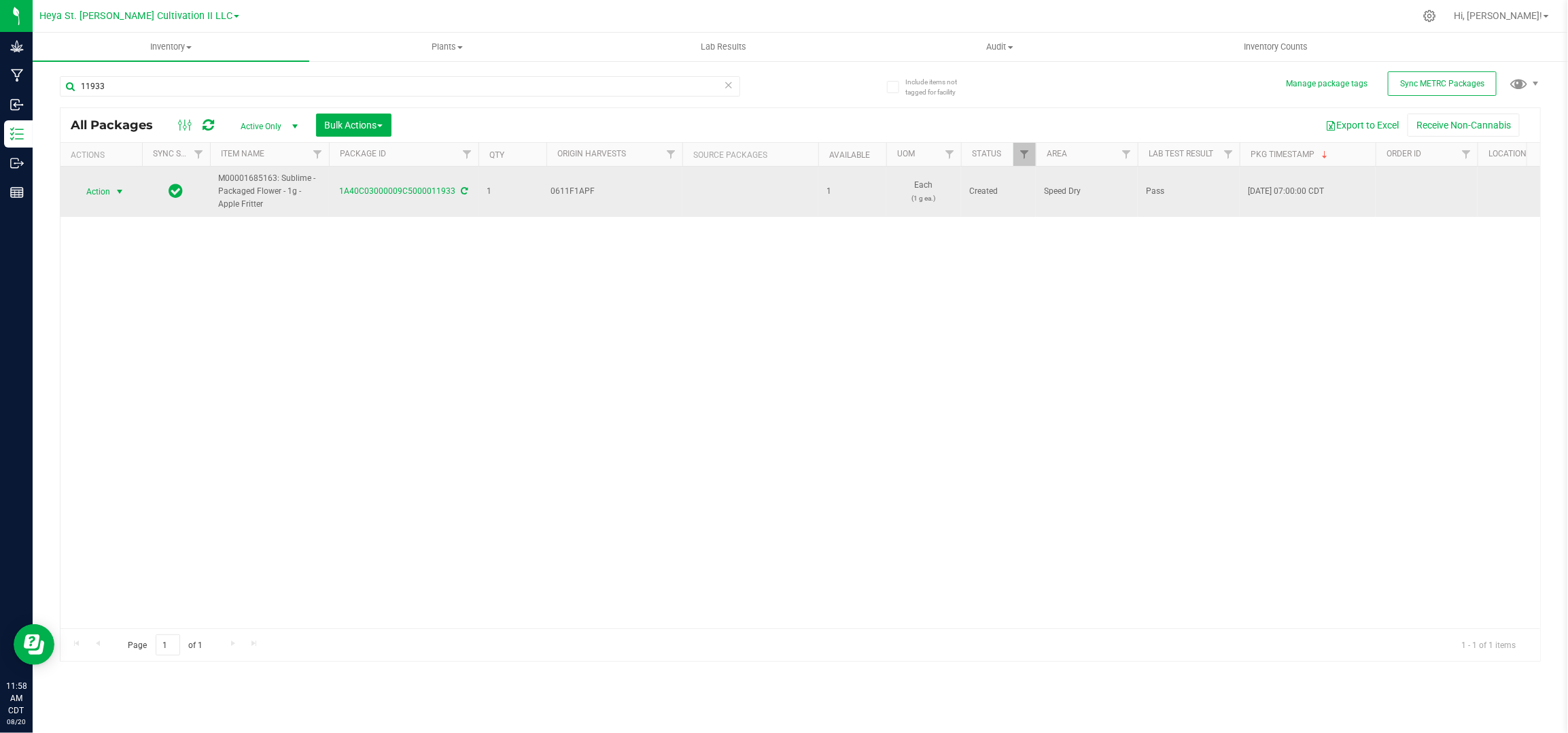
click at [90, 189] on span "Action" at bounding box center [93, 192] width 37 height 19
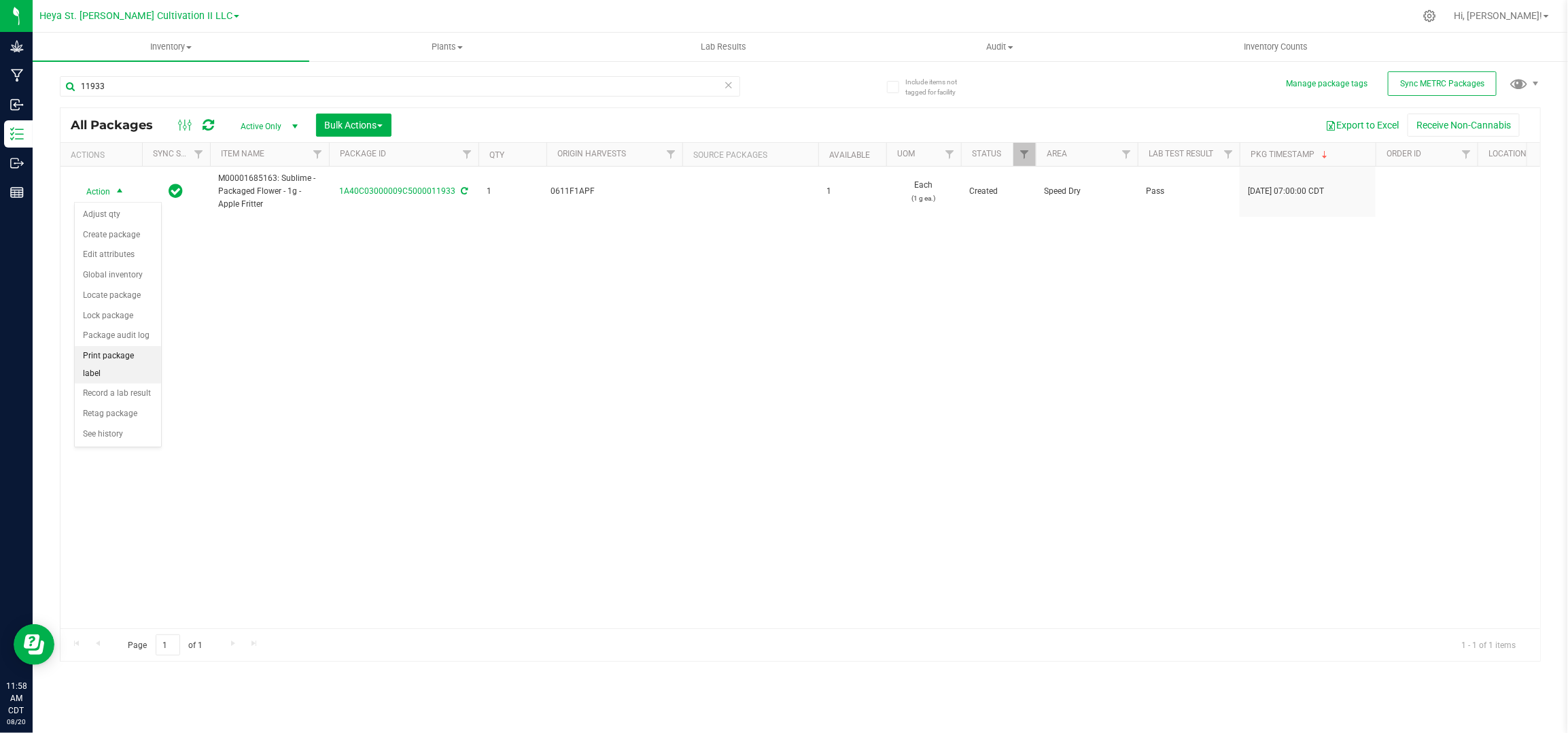
click at [135, 359] on li "Print package label" at bounding box center [118, 365] width 86 height 37
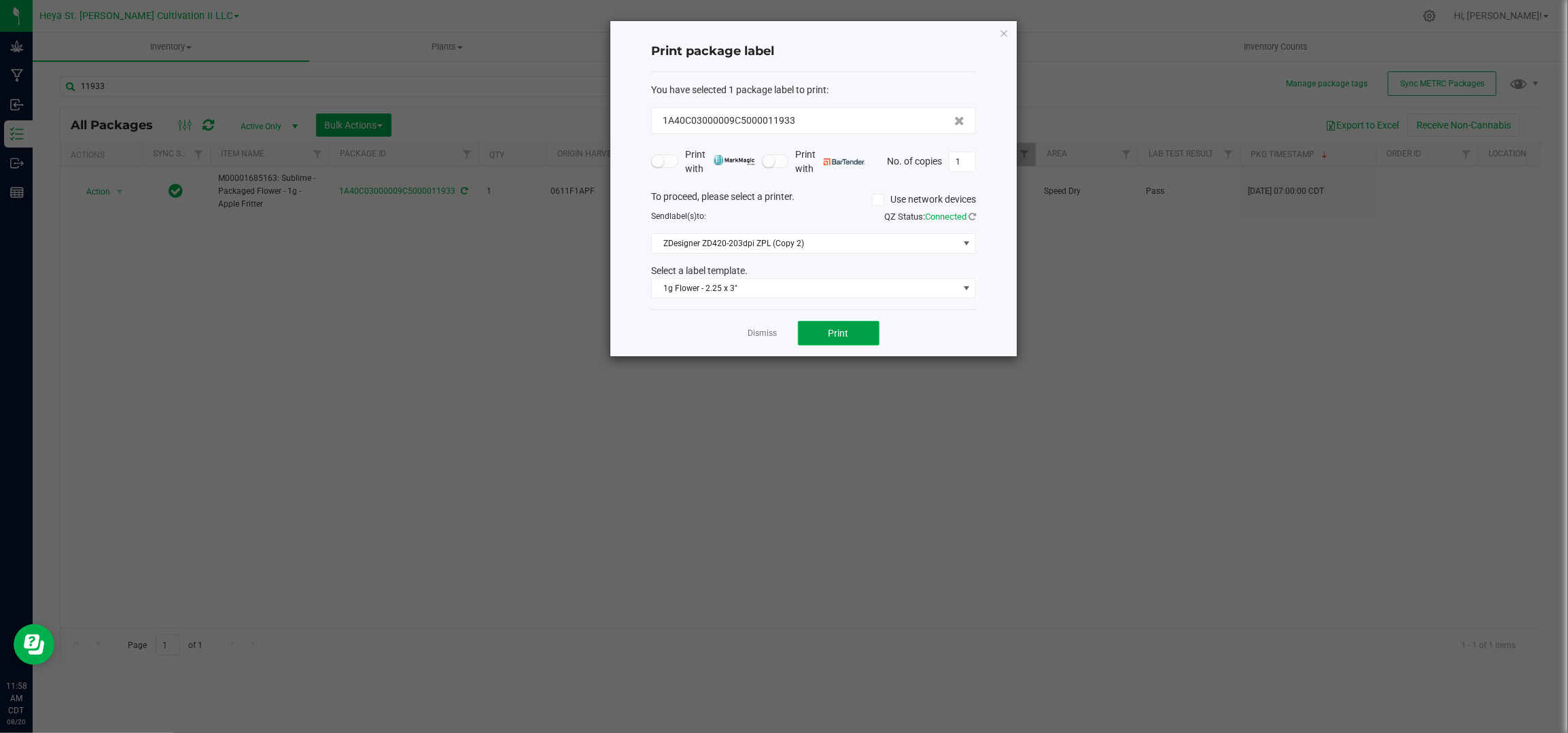
click at [858, 335] on button "Print" at bounding box center [838, 333] width 82 height 24
drag, startPoint x: 747, startPoint y: 333, endPoint x: 739, endPoint y: 333, distance: 8.0
click at [748, 333] on div "Dismiss Print" at bounding box center [813, 333] width 325 height 47
click at [754, 329] on link "Dismiss" at bounding box center [763, 334] width 29 height 12
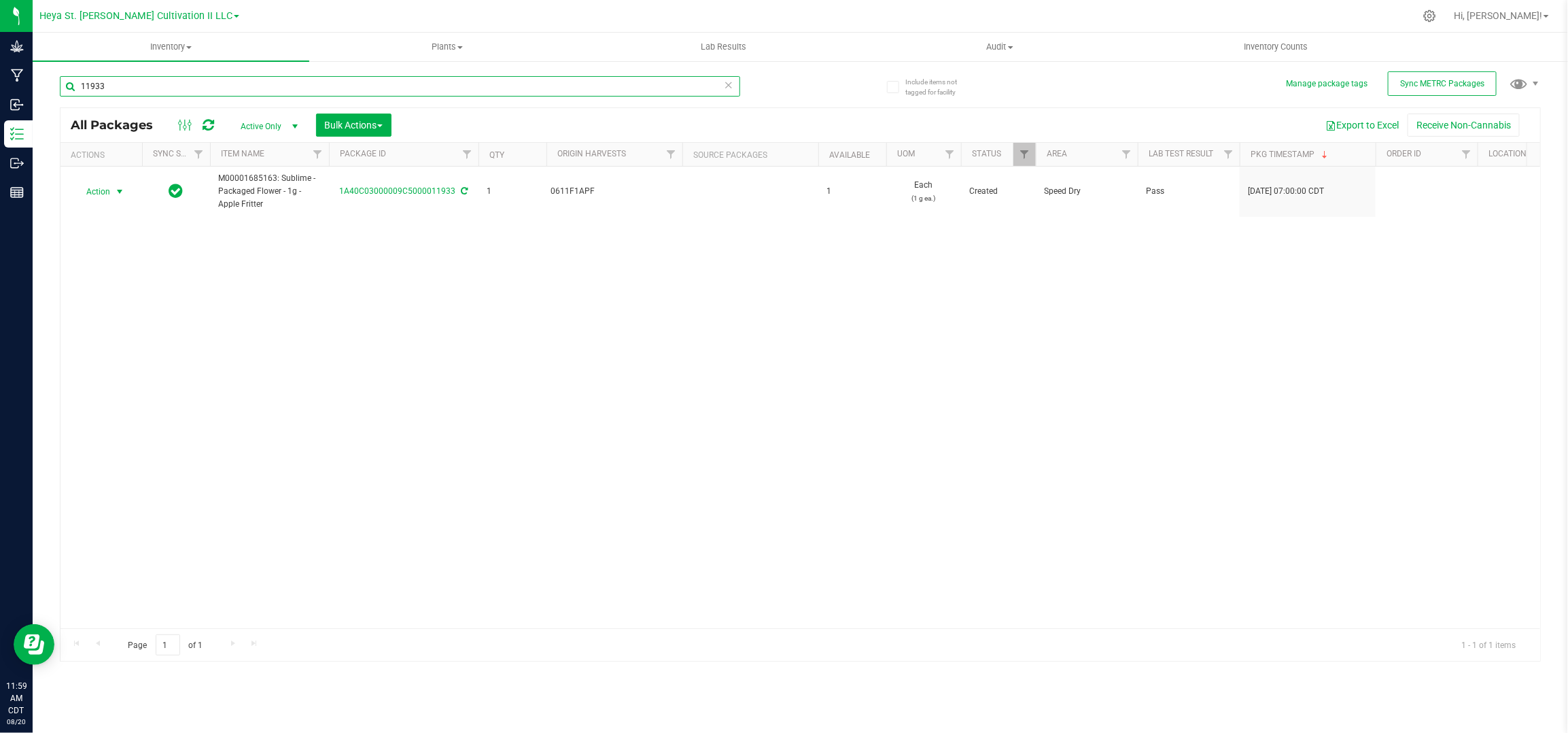
click at [229, 86] on input "11933" at bounding box center [400, 87] width 680 height 21
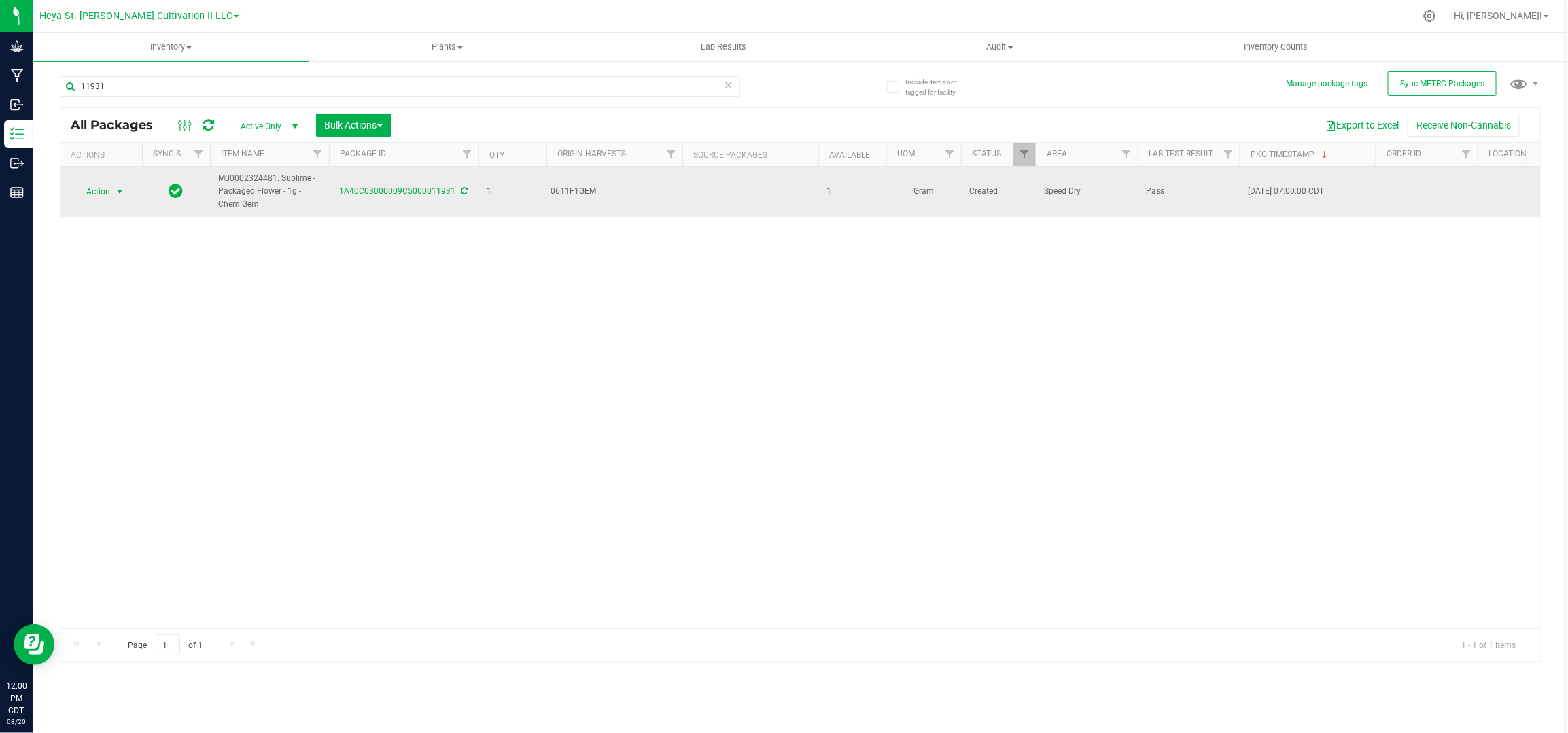
click at [104, 191] on span "Action" at bounding box center [93, 192] width 37 height 19
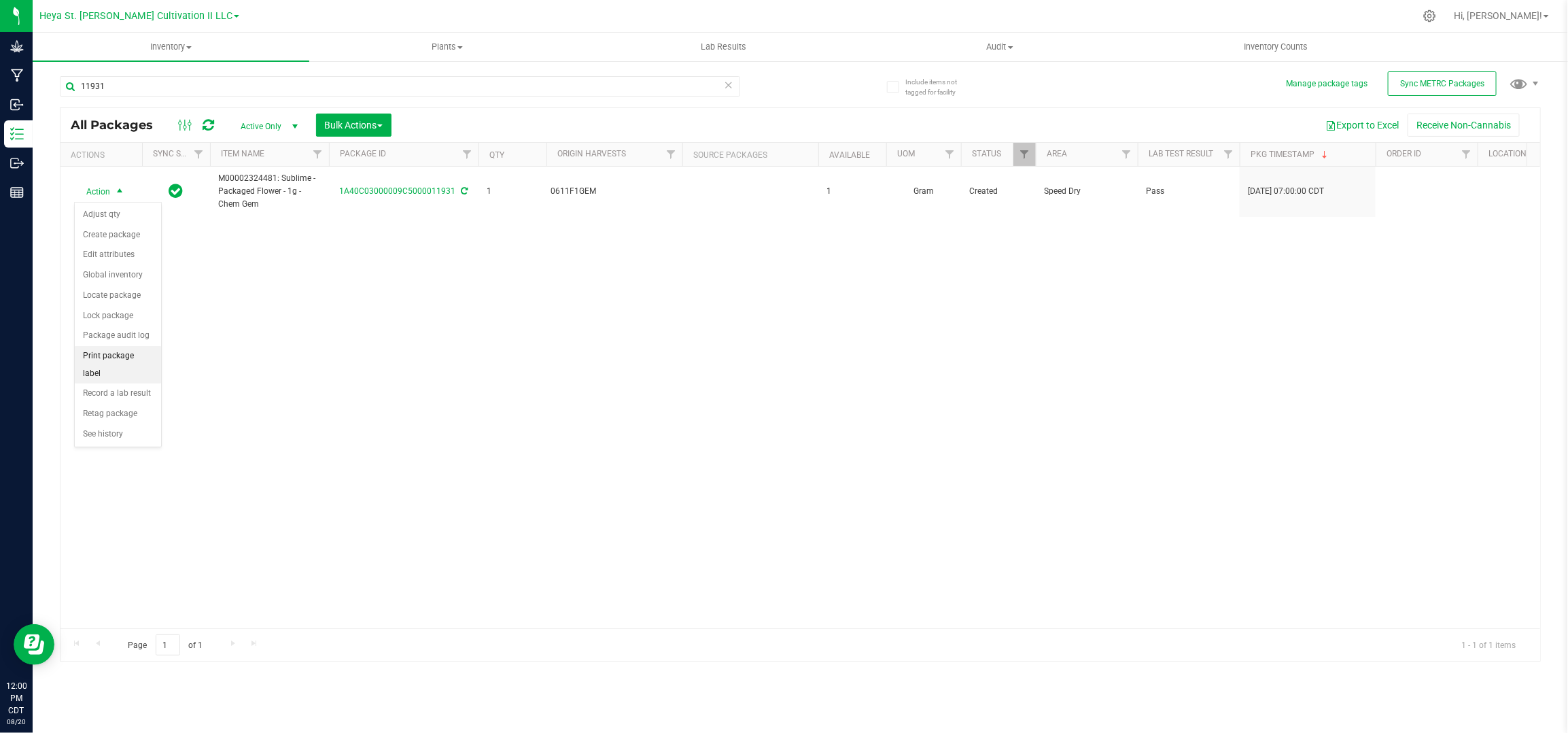
click at [148, 352] on li "Print package label" at bounding box center [118, 365] width 86 height 37
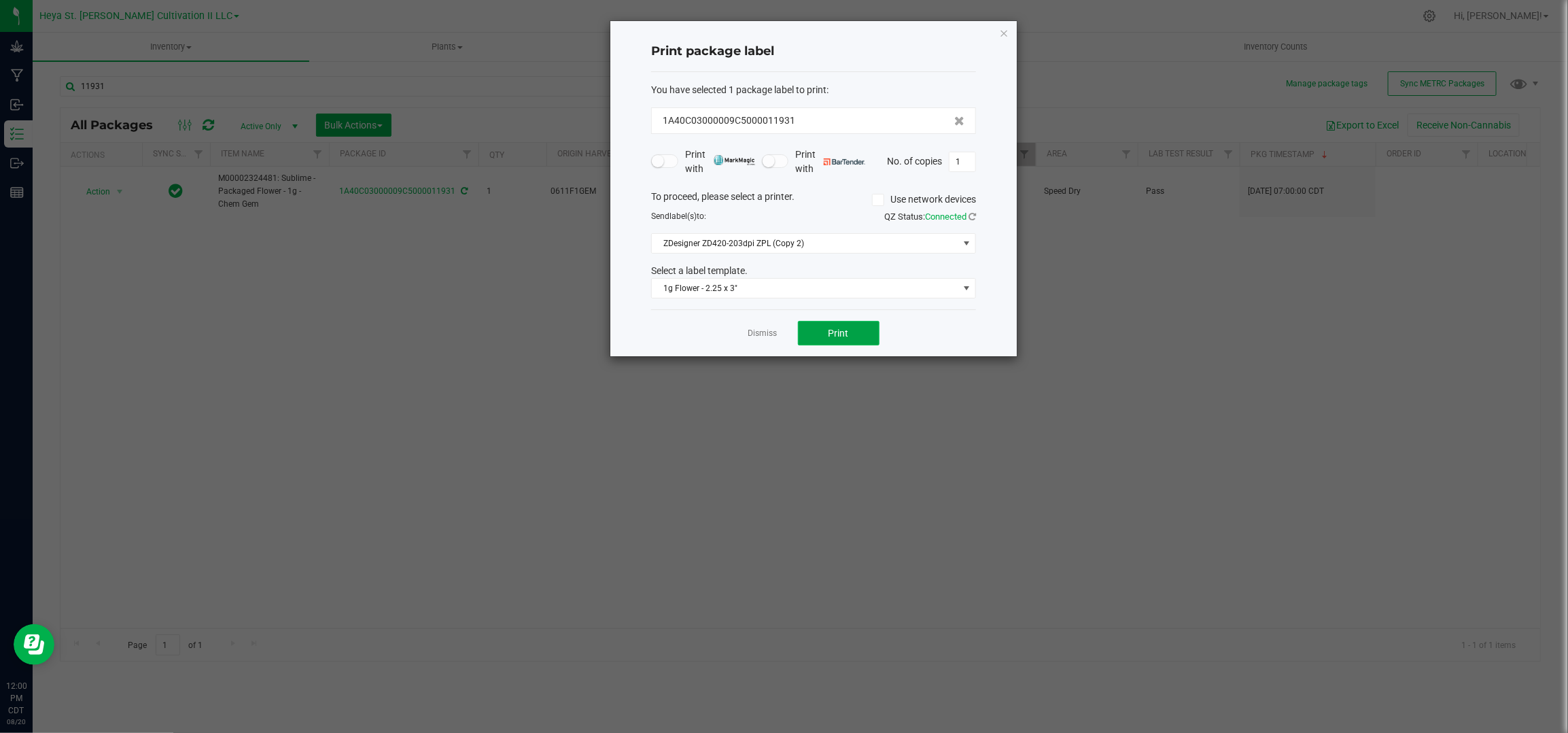
click at [849, 326] on button "Print" at bounding box center [838, 333] width 82 height 24
click at [755, 341] on div "Dismiss Print" at bounding box center [813, 333] width 325 height 47
click at [751, 333] on link "Dismiss" at bounding box center [763, 334] width 29 height 12
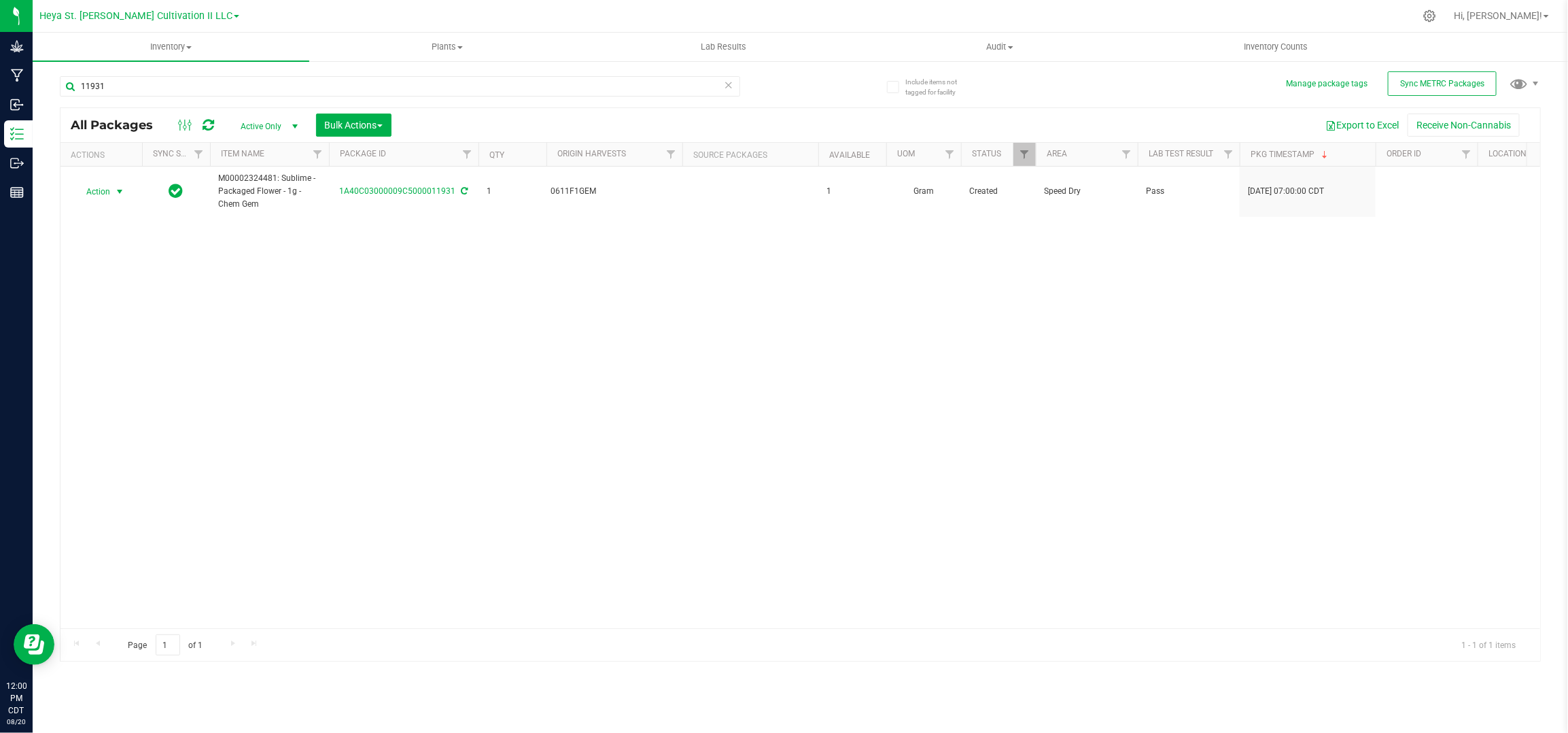
click at [140, 75] on div "11931" at bounding box center [430, 85] width 741 height 43
click at [139, 85] on input "11931" at bounding box center [400, 87] width 680 height 21
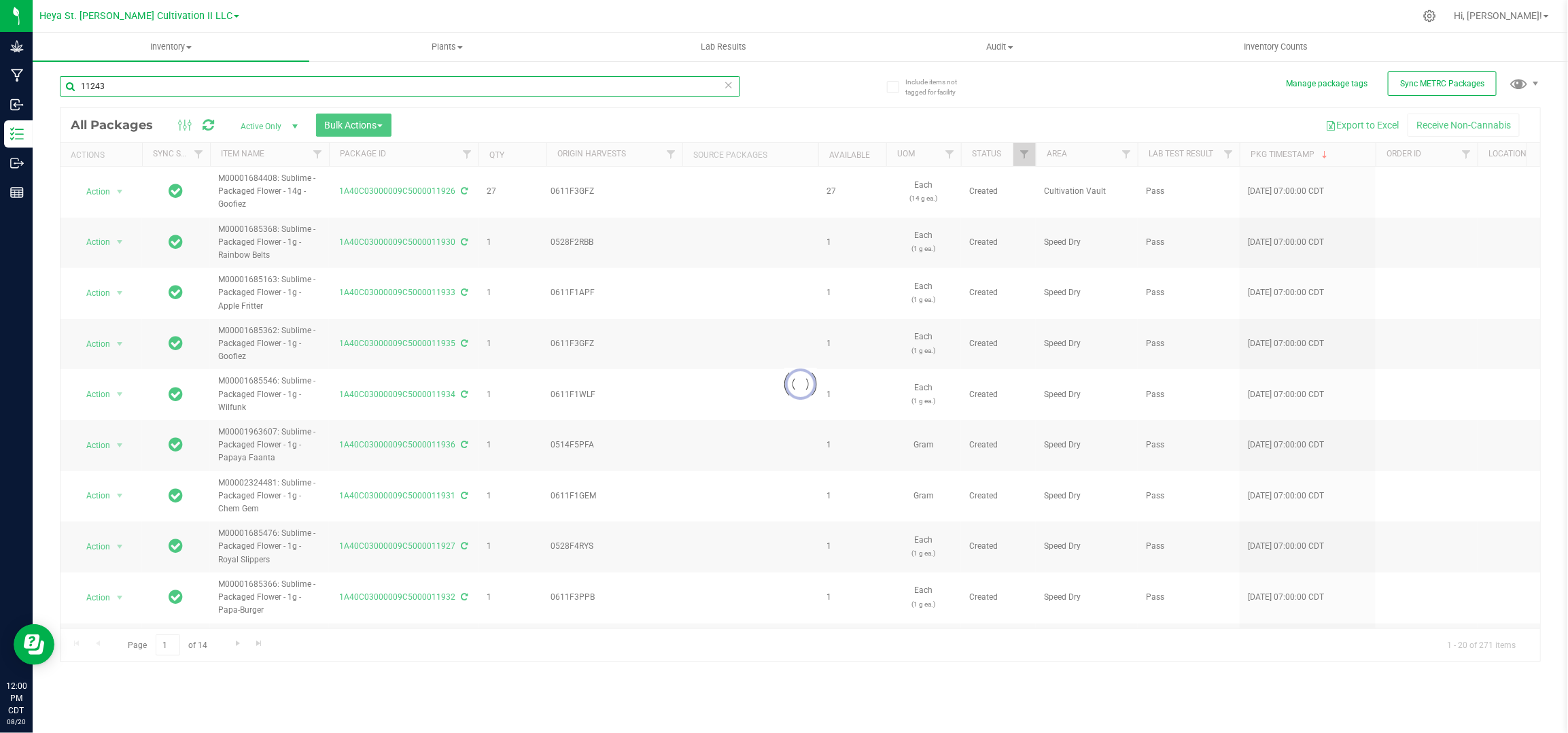
click at [139, 85] on input "11243" at bounding box center [400, 87] width 680 height 21
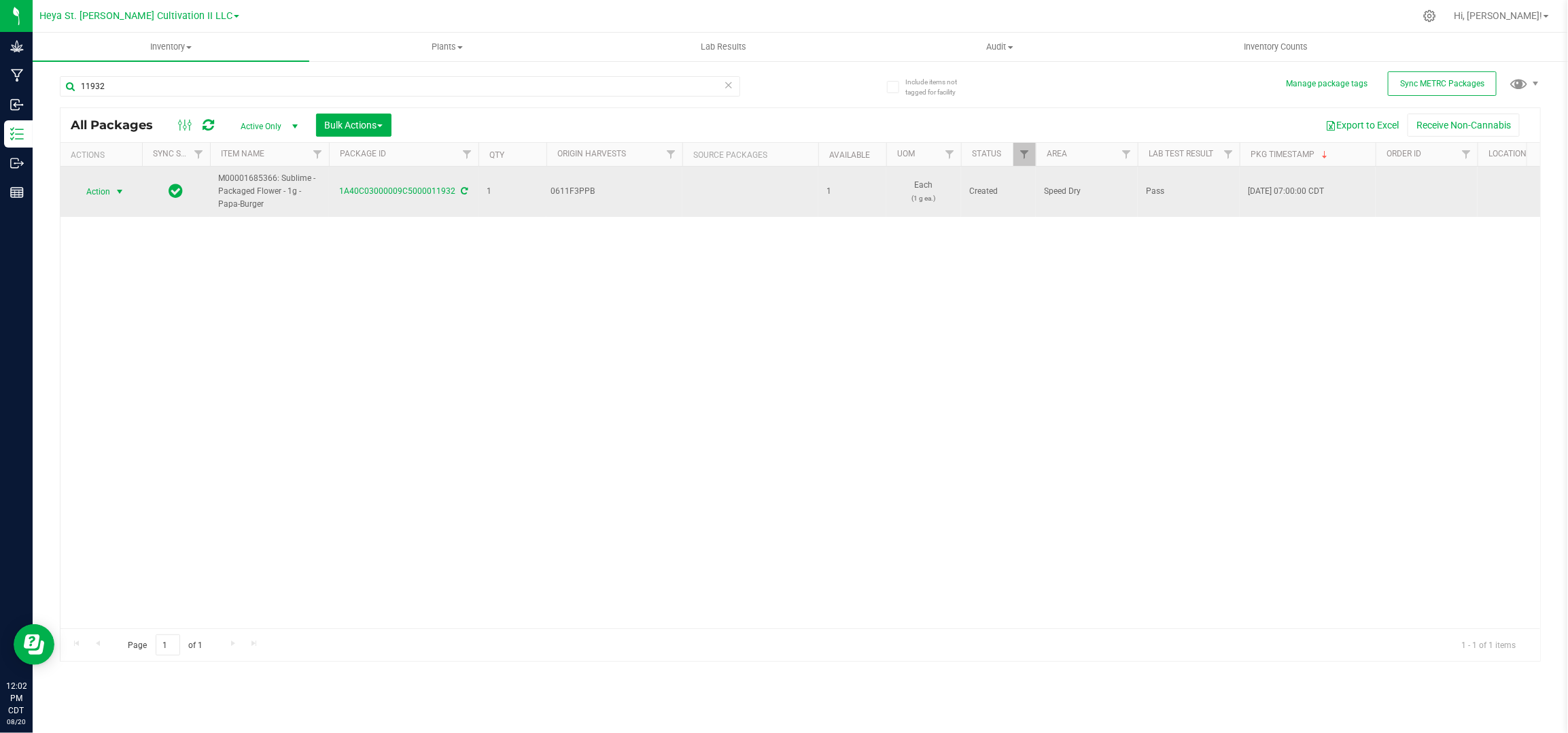
click at [114, 190] on span "select" at bounding box center [119, 191] width 11 height 11
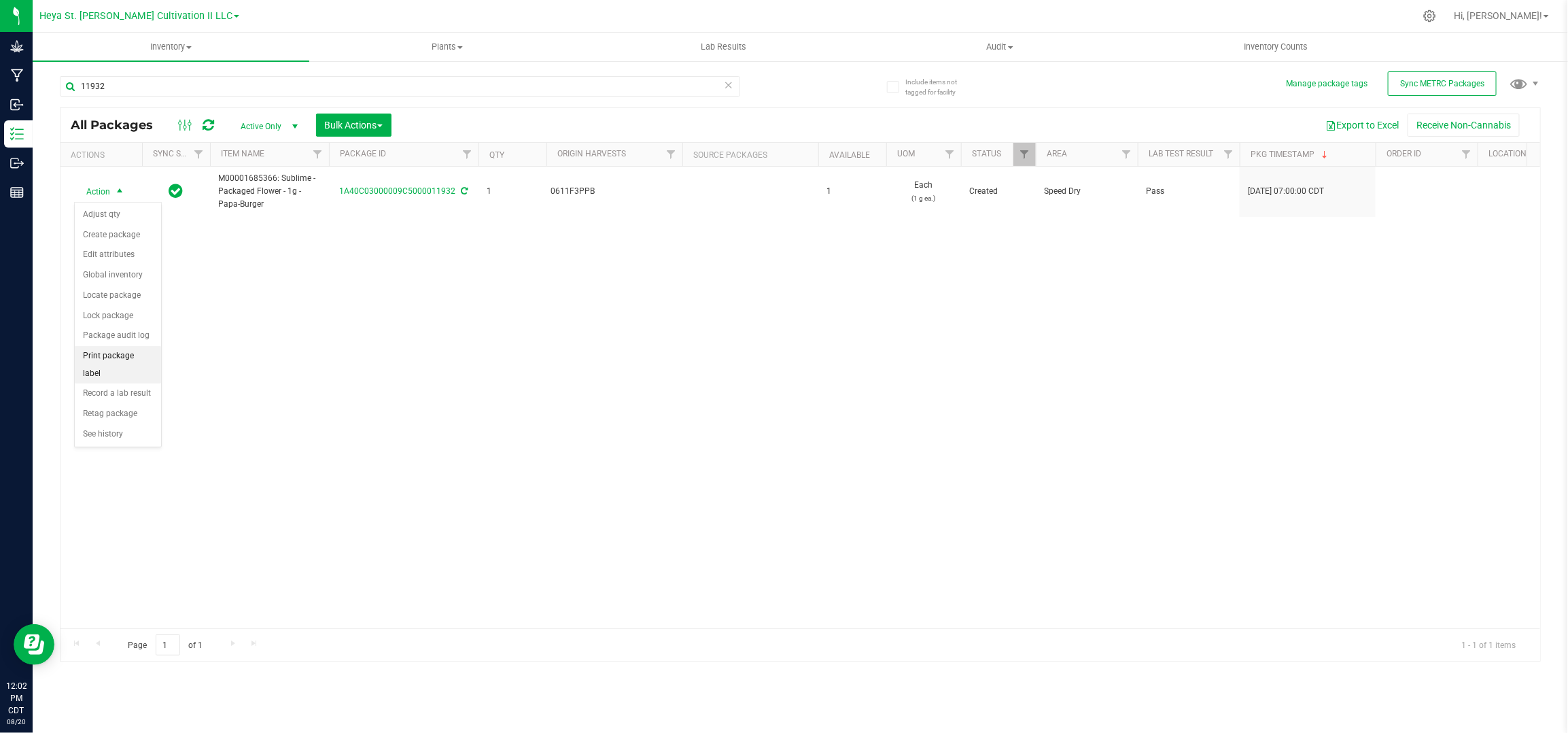
click at [123, 364] on li "Print package label" at bounding box center [118, 365] width 86 height 37
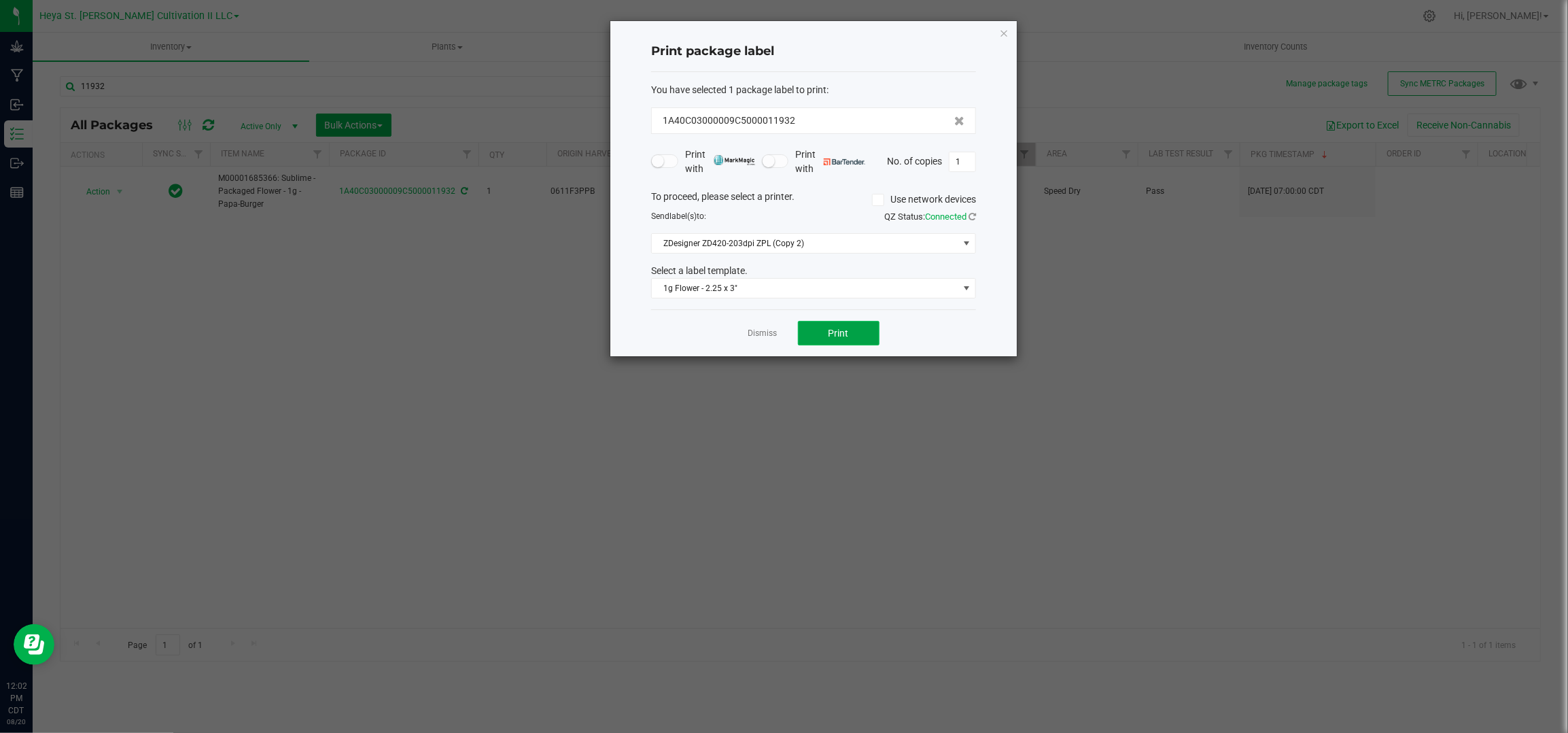
click at [830, 339] on span "Print" at bounding box center [839, 333] width 21 height 11
click at [762, 332] on link "Dismiss" at bounding box center [763, 334] width 29 height 12
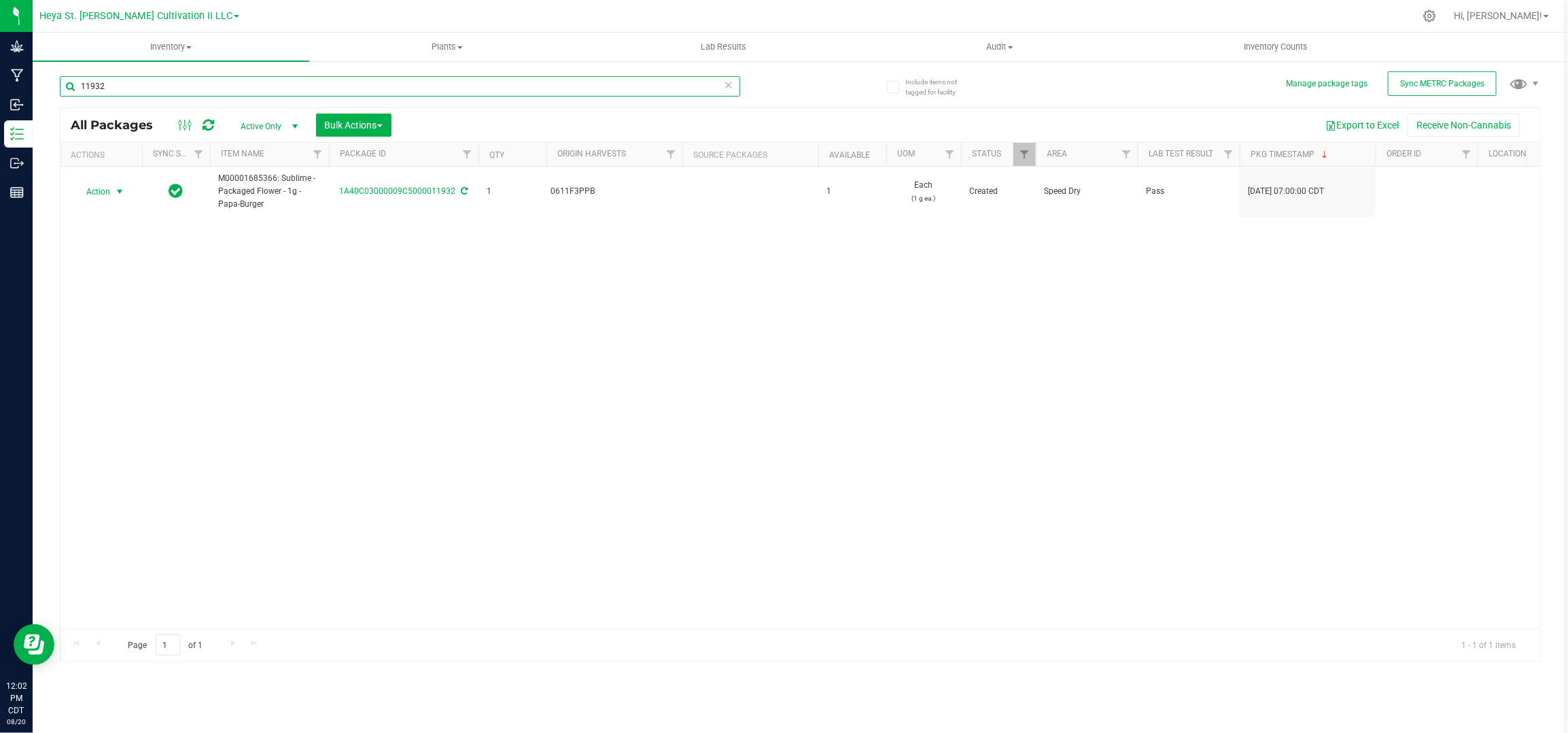
click at [214, 77] on input "11932" at bounding box center [400, 87] width 680 height 21
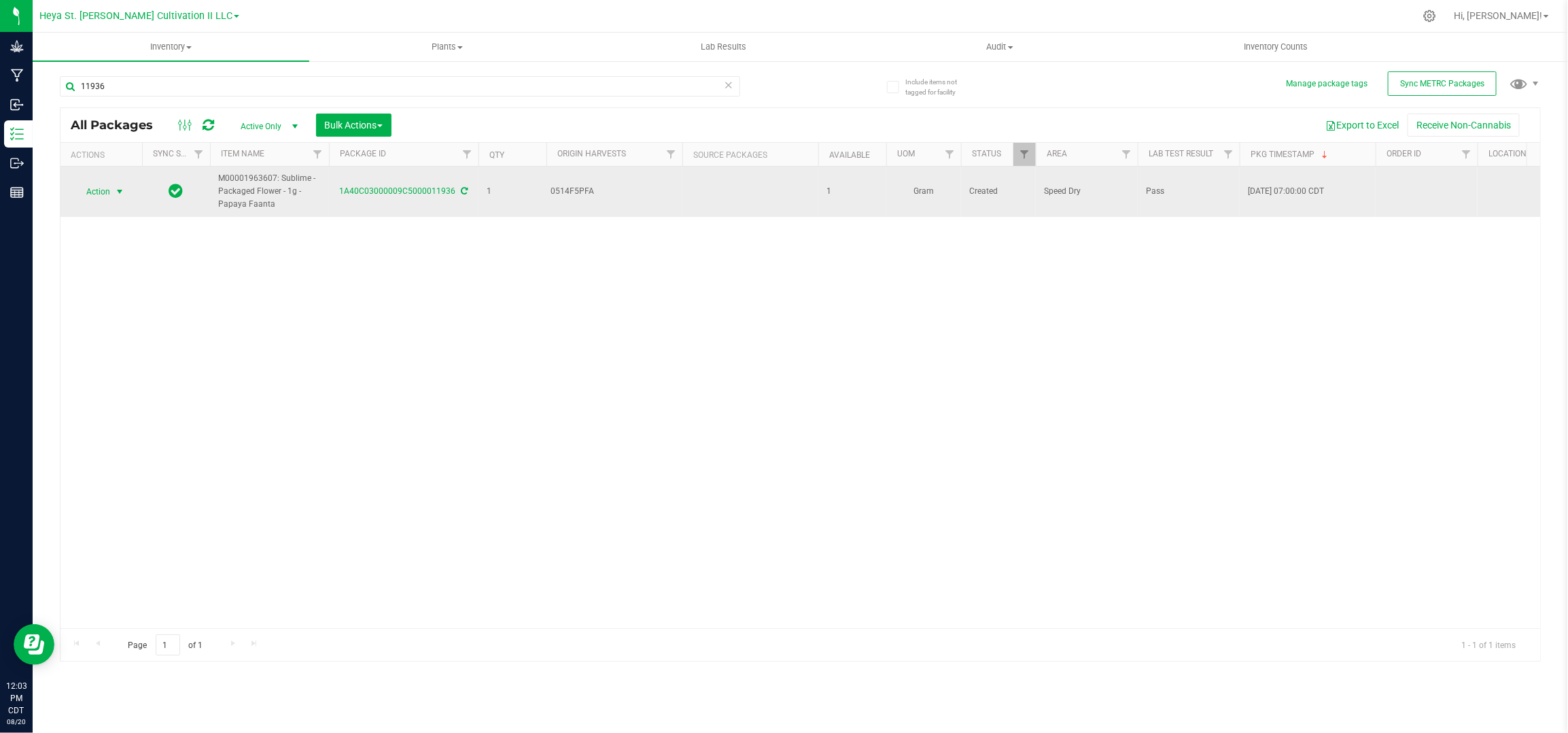
click at [100, 186] on span "Action" at bounding box center [93, 192] width 37 height 19
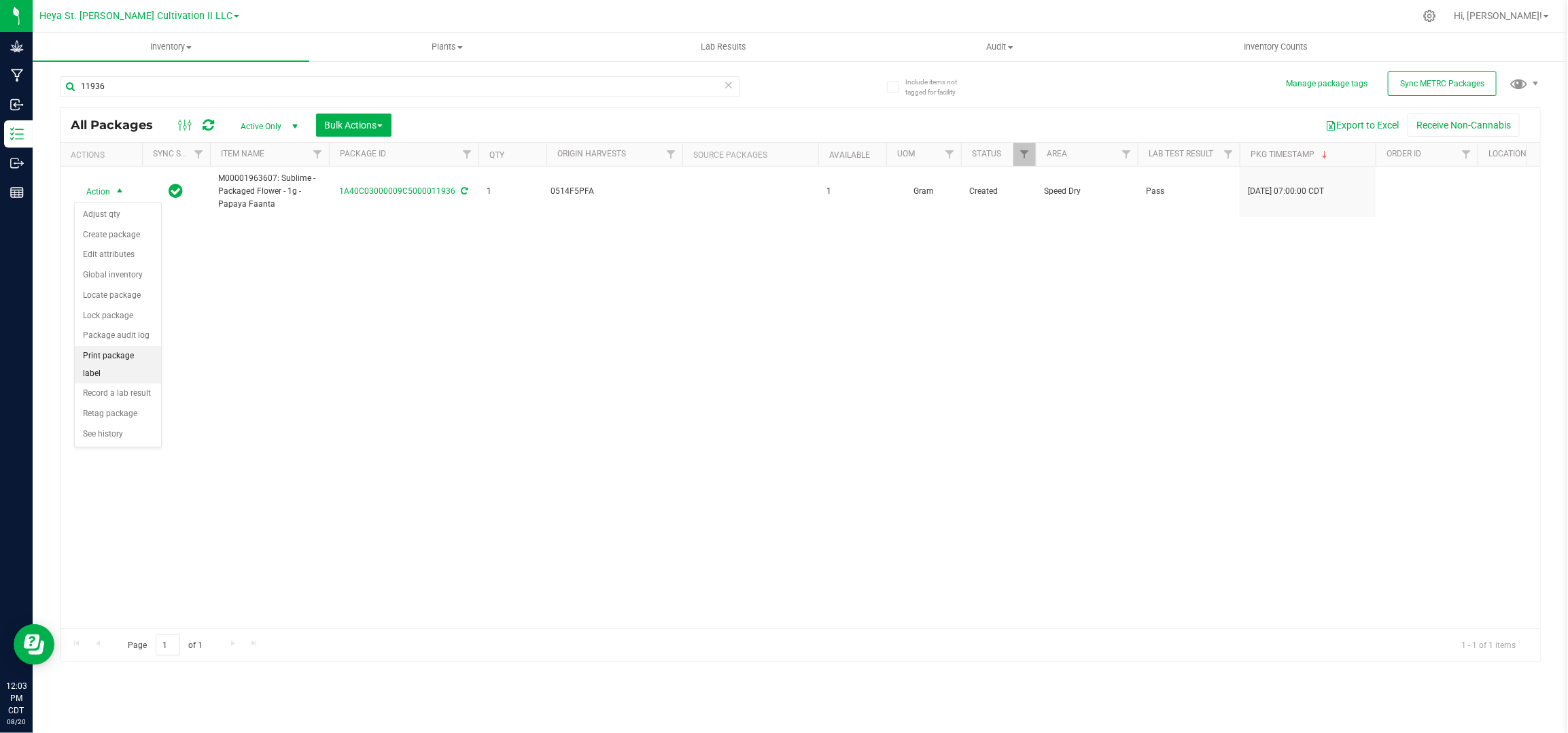
click at [141, 360] on li "Print package label" at bounding box center [118, 365] width 86 height 37
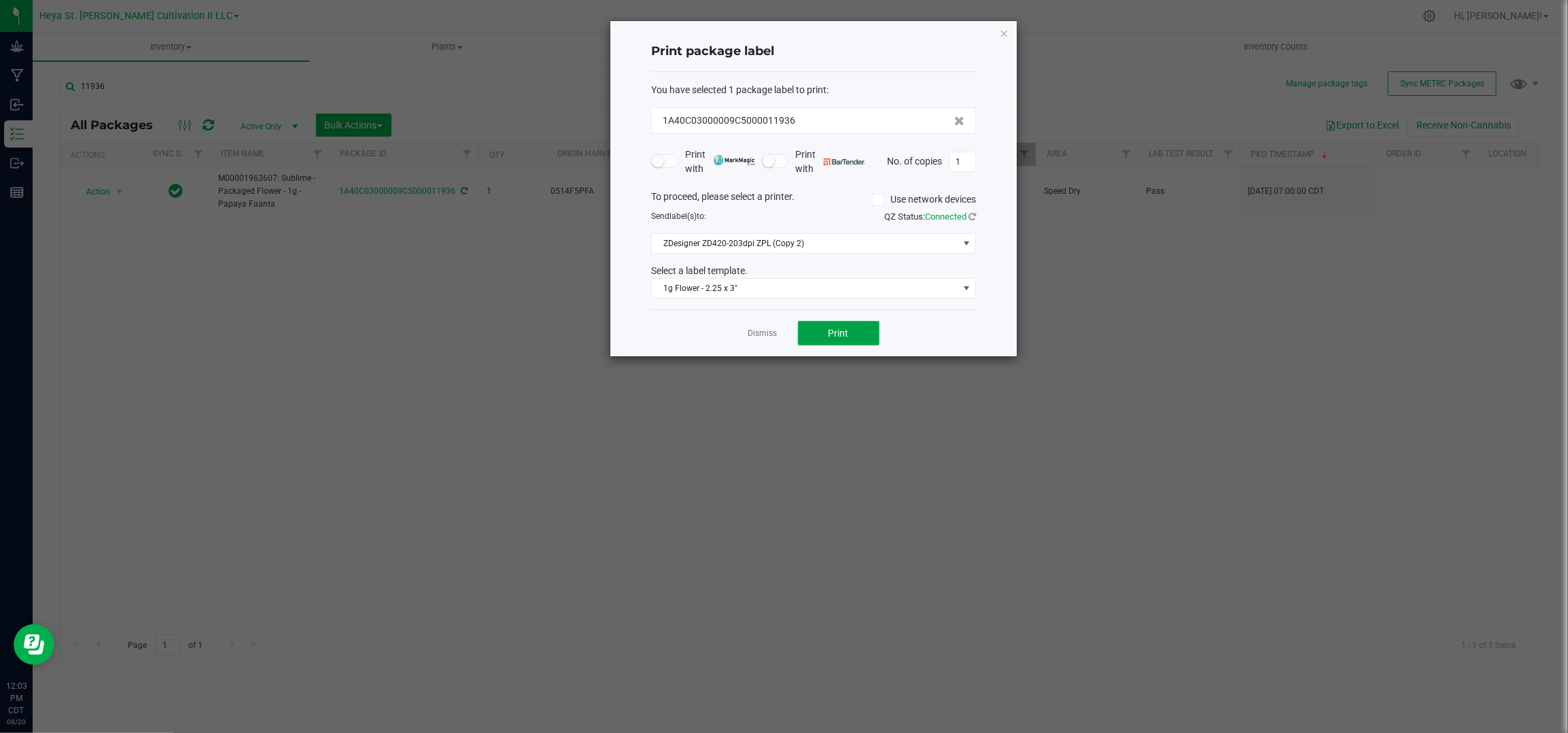
click at [857, 332] on button "Print" at bounding box center [838, 333] width 82 height 24
click at [755, 323] on div "Dismiss Print" at bounding box center [813, 333] width 325 height 47
drag, startPoint x: 759, startPoint y: 329, endPoint x: 749, endPoint y: 329, distance: 10.0
click at [760, 329] on link "Dismiss" at bounding box center [763, 334] width 29 height 12
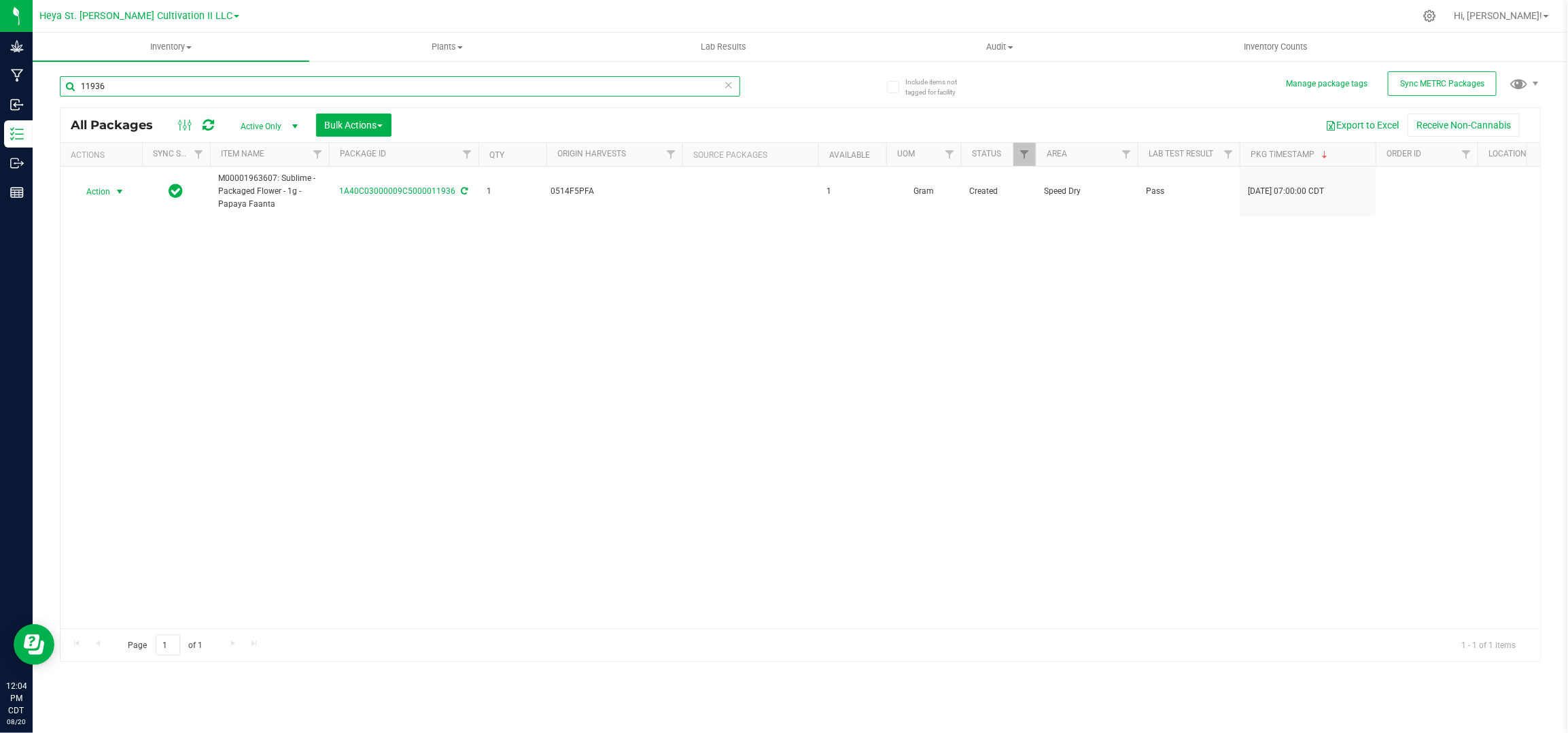
click at [195, 89] on input "11936" at bounding box center [400, 87] width 680 height 21
drag, startPoint x: 93, startPoint y: 186, endPoint x: 93, endPoint y: 201, distance: 15.0
click at [93, 187] on span "Action" at bounding box center [93, 192] width 37 height 19
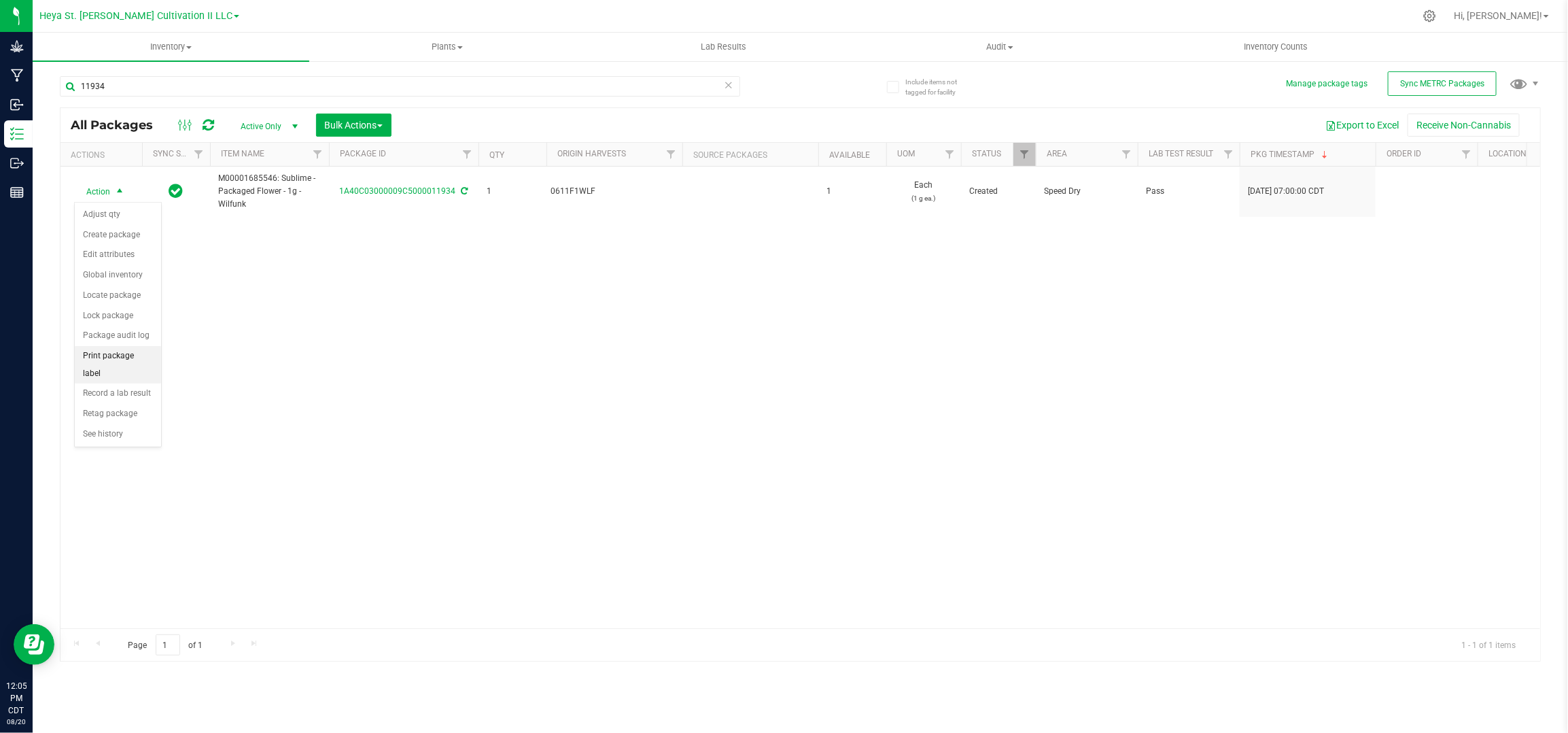
click at [109, 355] on li "Print package label" at bounding box center [118, 365] width 86 height 37
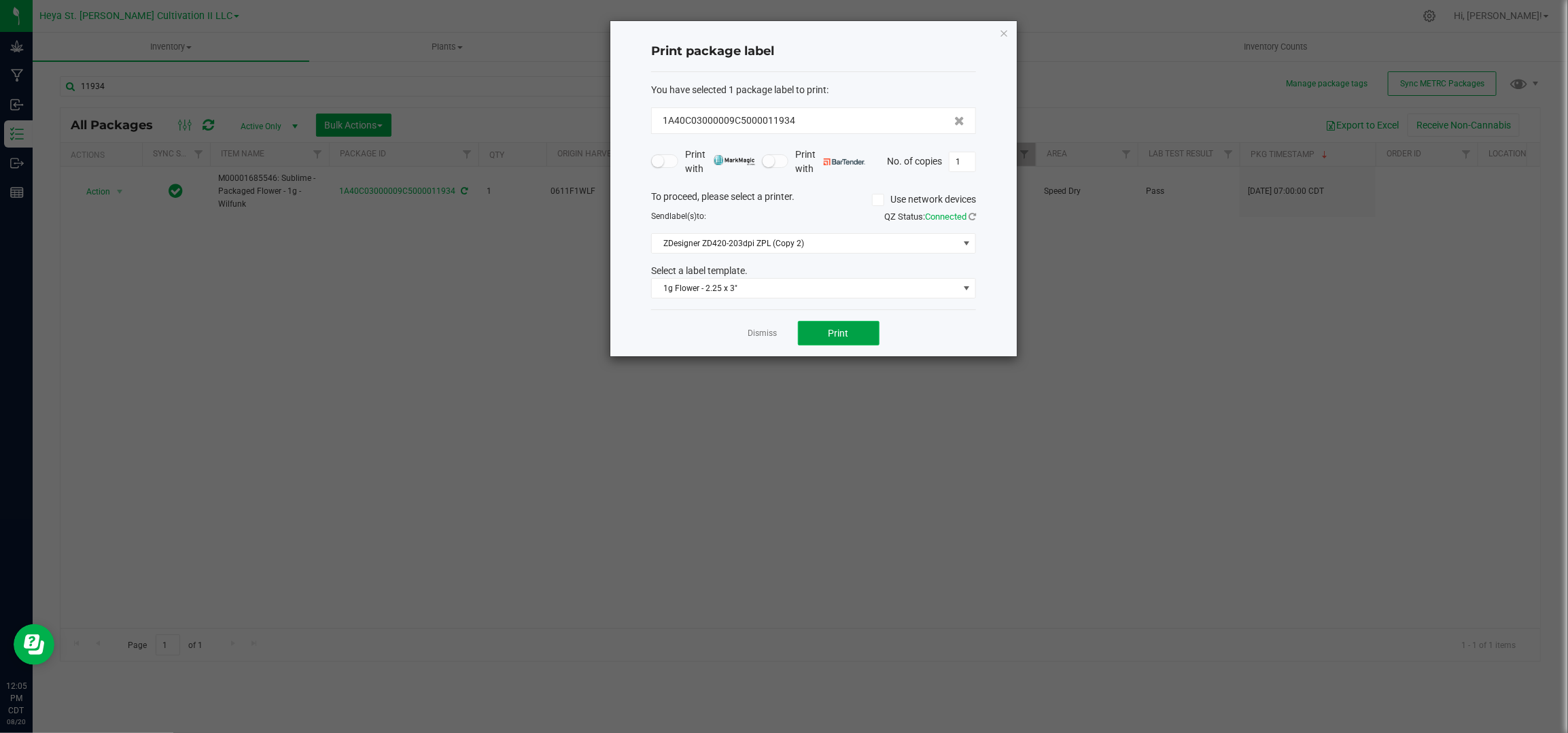
click at [834, 323] on button "Print" at bounding box center [838, 333] width 82 height 24
click at [749, 328] on link "Dismiss" at bounding box center [763, 334] width 29 height 12
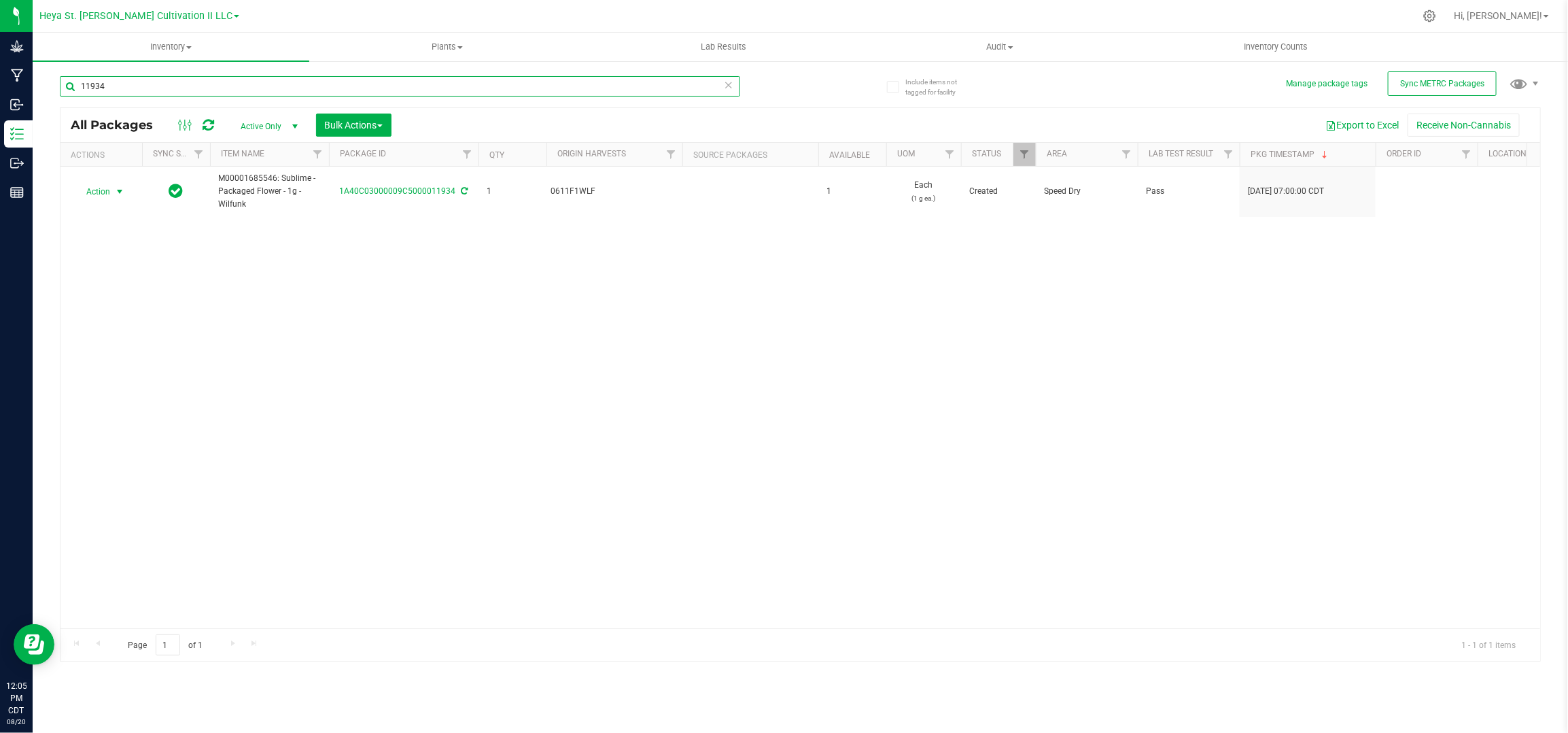
click at [129, 89] on input "11934" at bounding box center [400, 87] width 680 height 21
type input "11935"
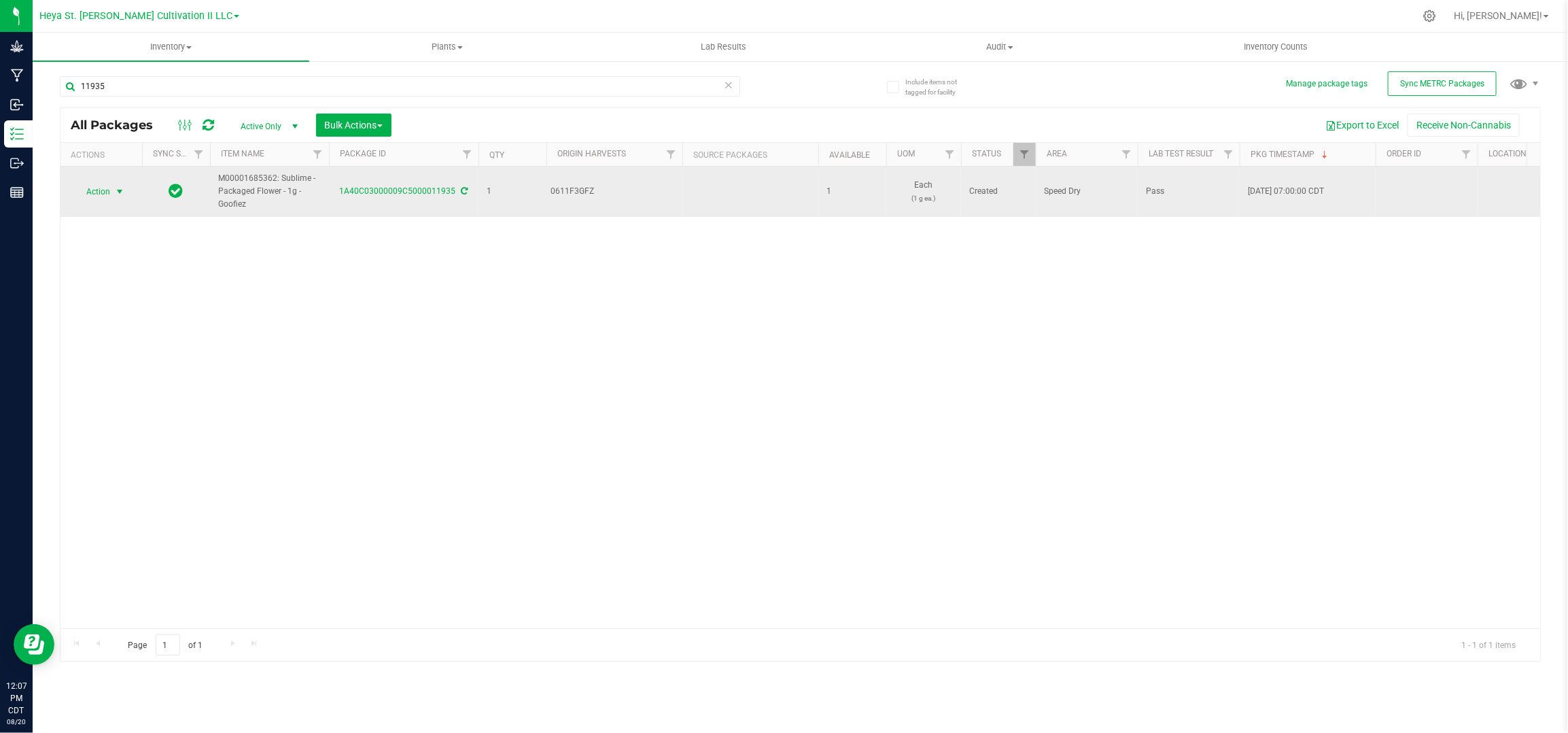
click at [107, 185] on span "Action" at bounding box center [93, 192] width 37 height 19
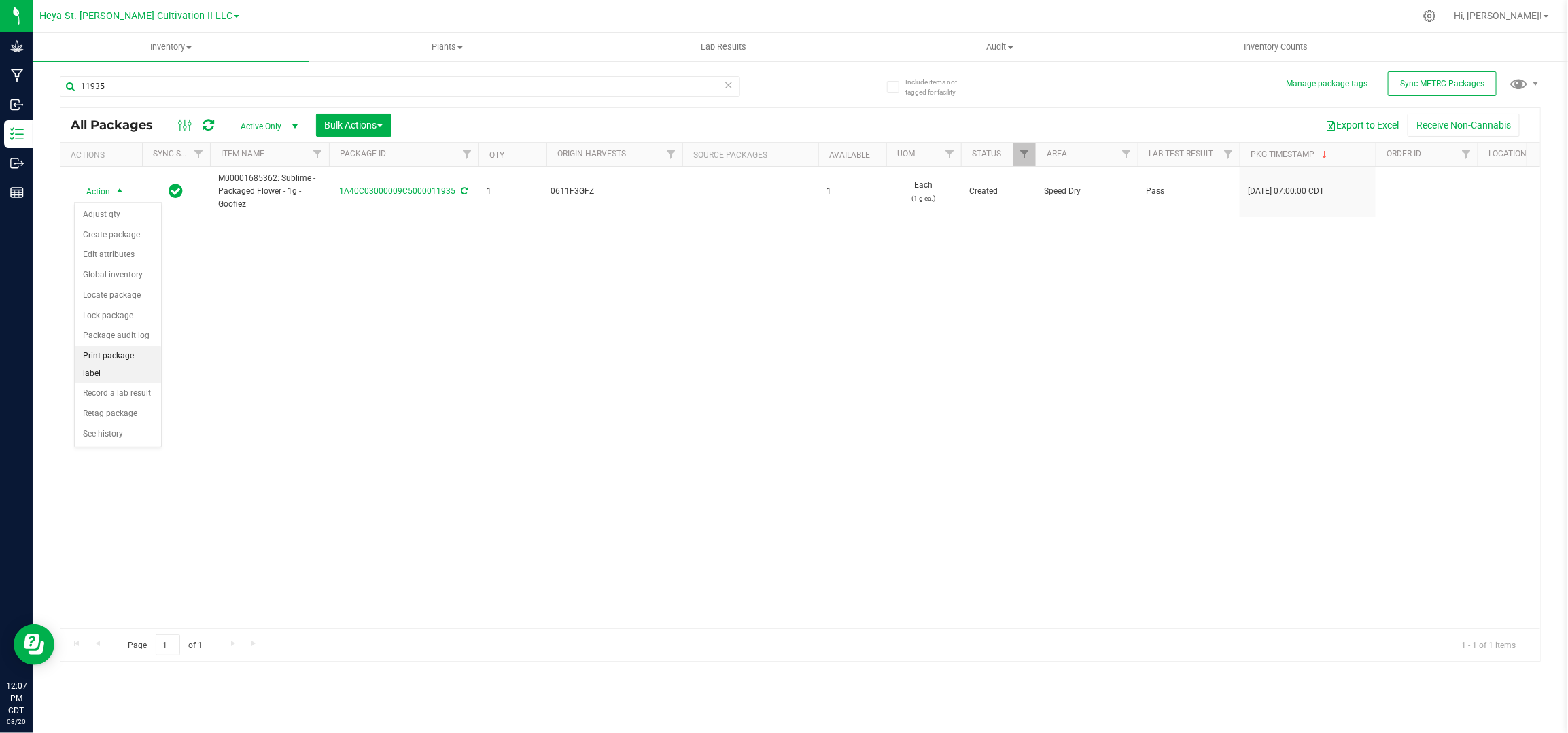
click at [125, 358] on li "Print package label" at bounding box center [118, 365] width 86 height 37
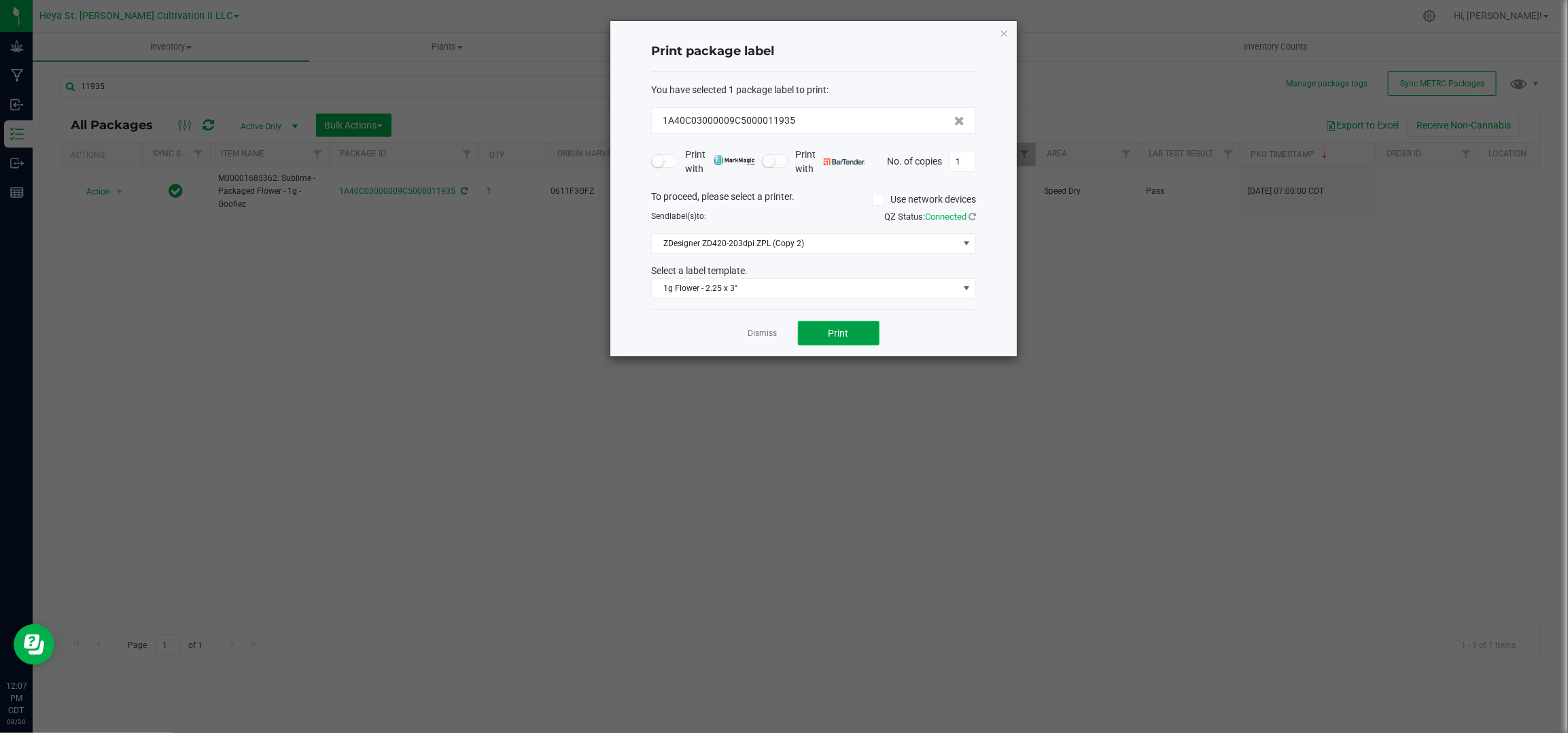
click at [851, 332] on button "Print" at bounding box center [838, 333] width 82 height 24
